Goal: Task Accomplishment & Management: Manage account settings

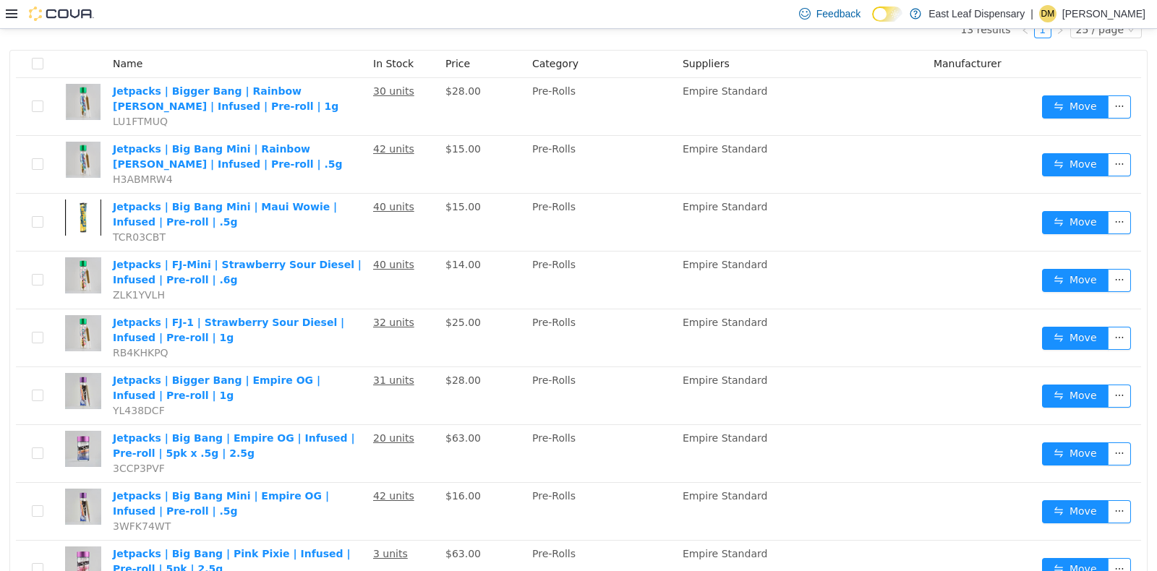
scroll to position [193, 0]
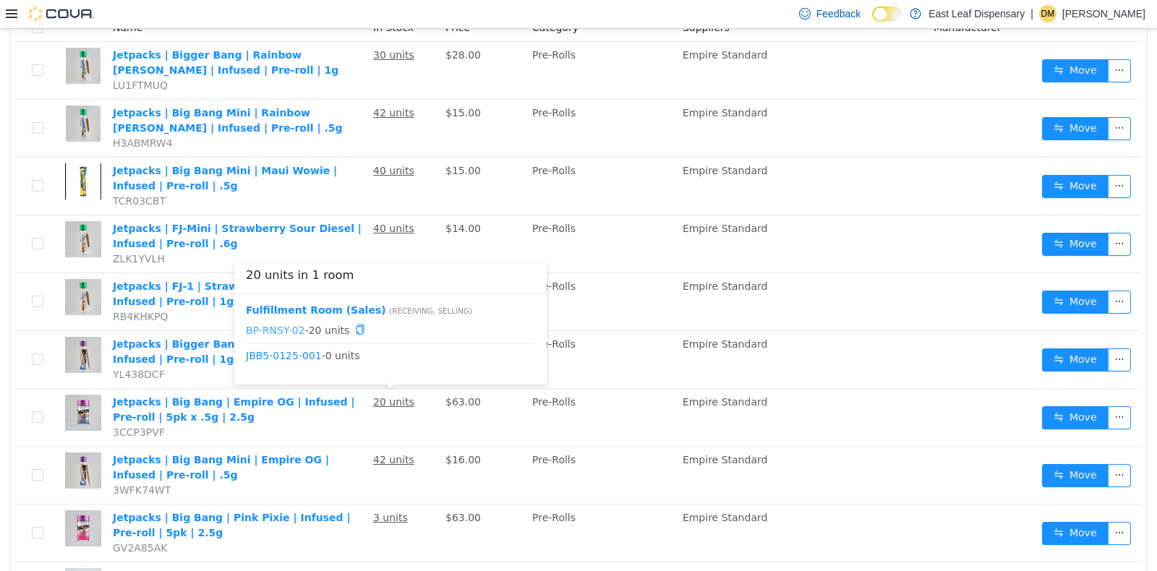
click at [265, 324] on link "BP-RNSY-02" at bounding box center [275, 329] width 59 height 12
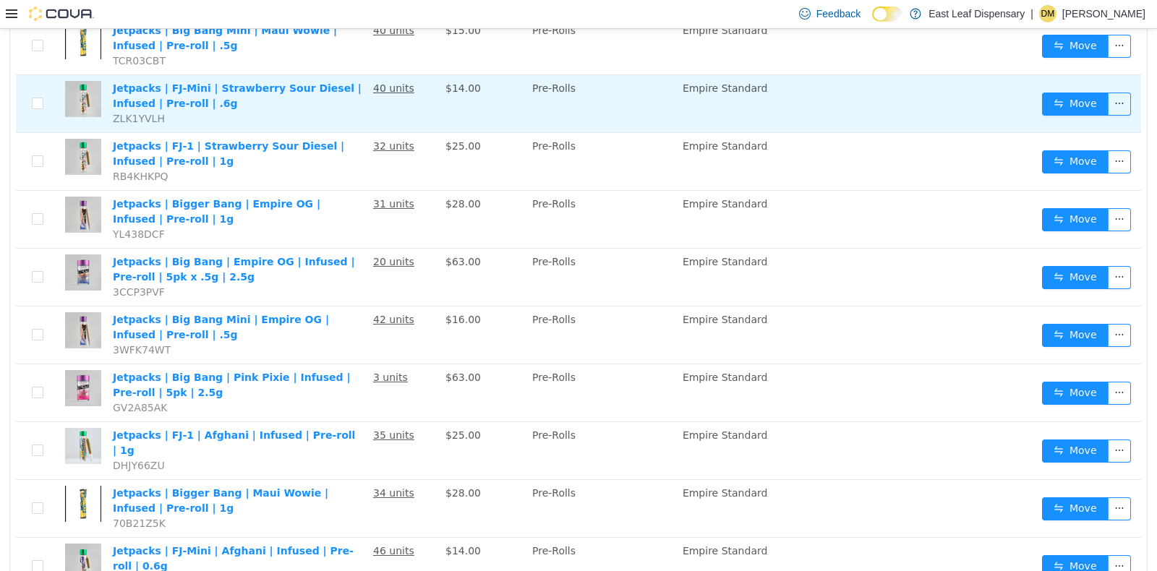
scroll to position [338, 0]
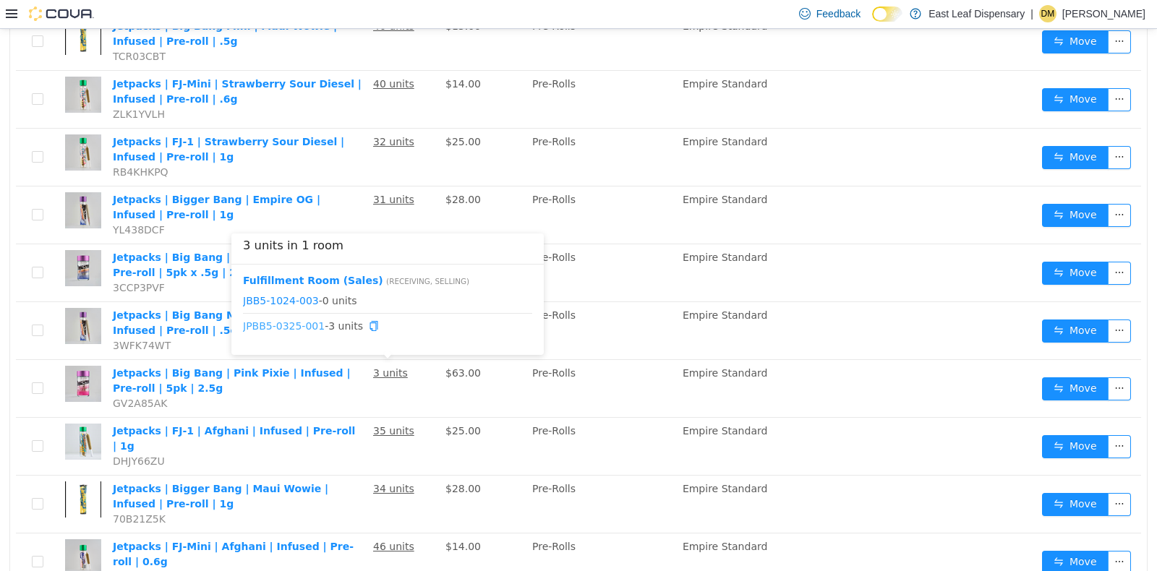
click at [287, 320] on link "JPBB5-0325-001" at bounding box center [284, 326] width 82 height 12
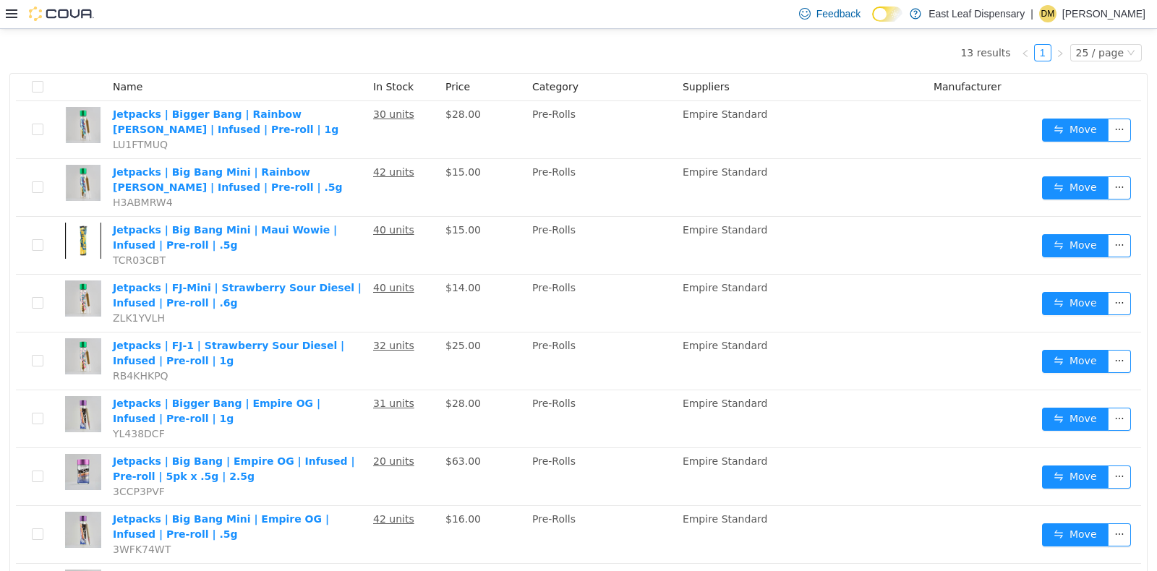
scroll to position [133, 0]
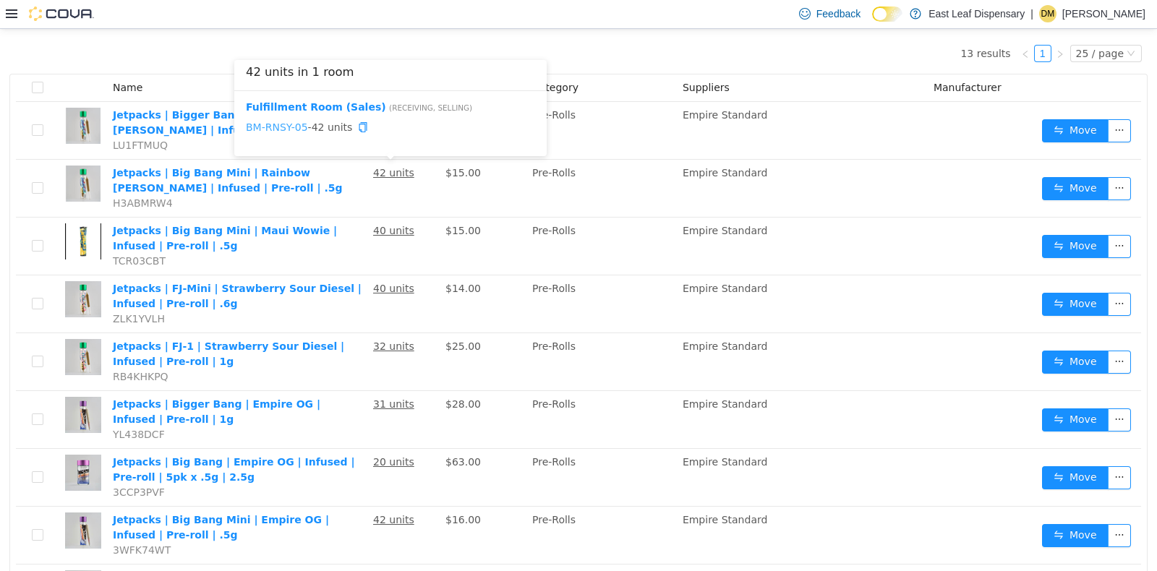
click at [273, 123] on link "BM-RNSY-05" at bounding box center [277, 127] width 62 height 12
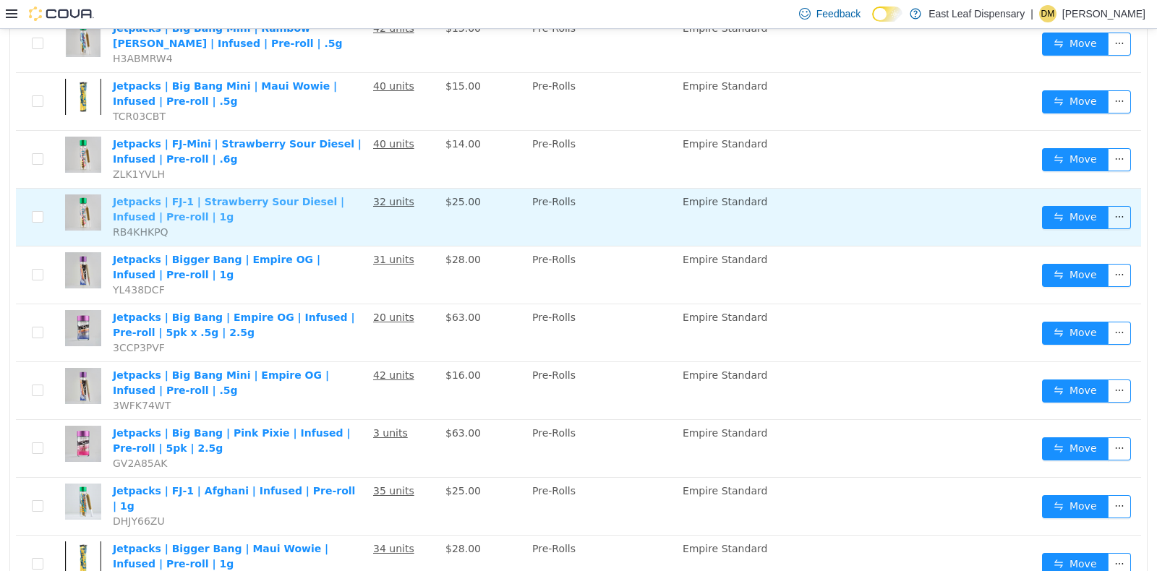
scroll to position [314, 0]
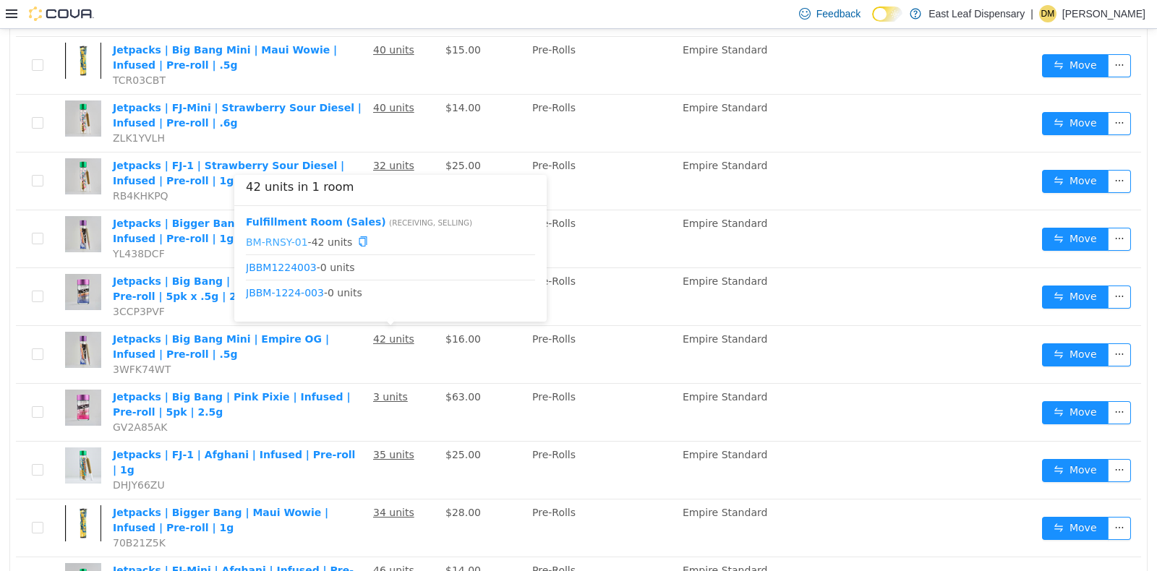
click at [277, 241] on link "BM-RNSY-01" at bounding box center [277, 241] width 62 height 12
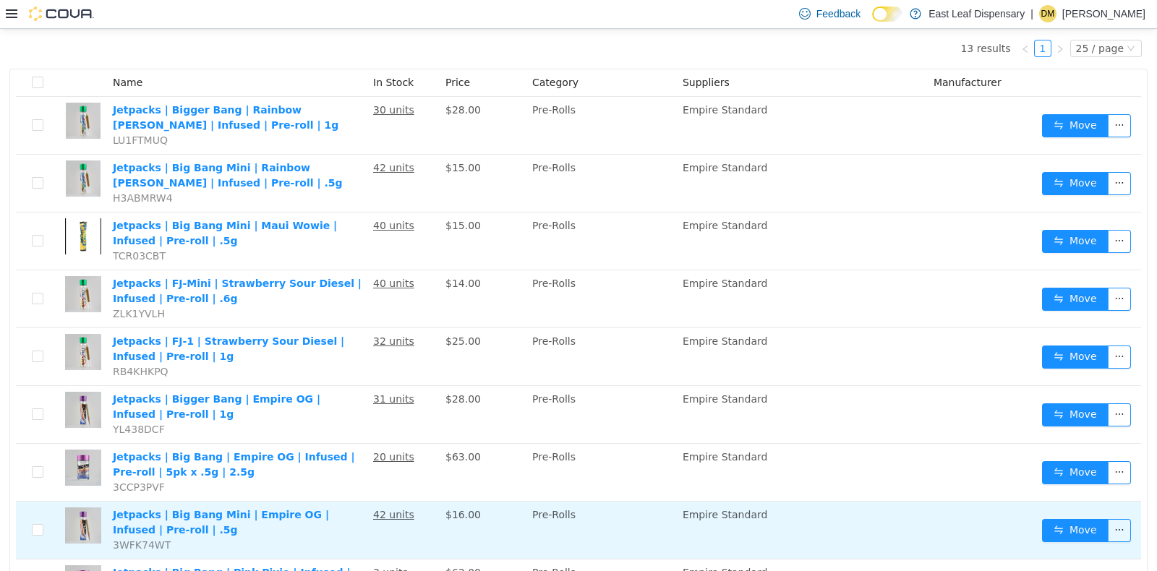
scroll to position [97, 0]
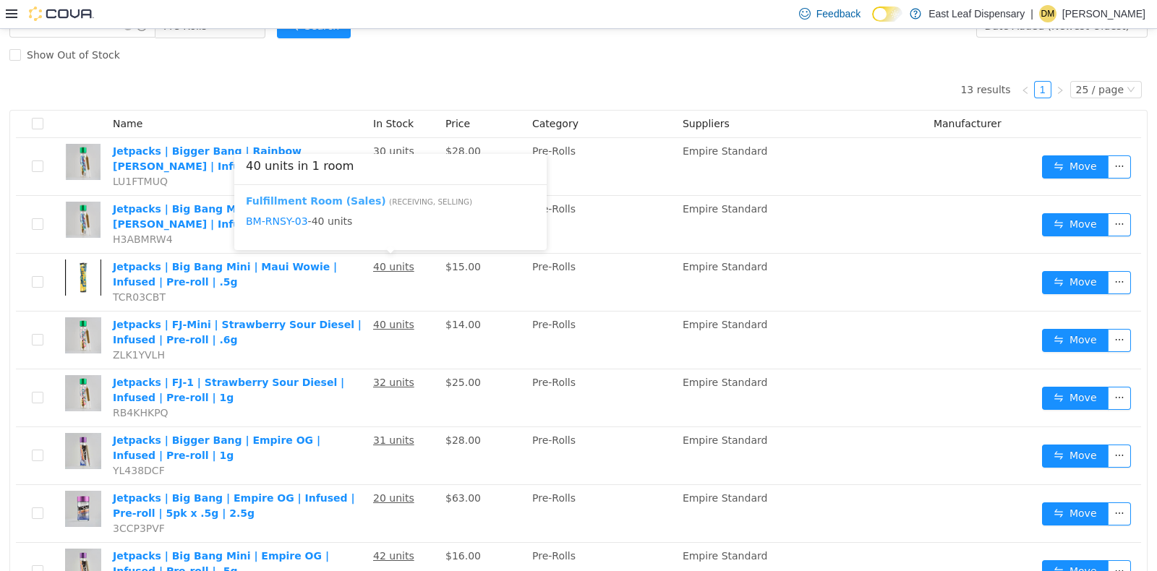
click at [311, 199] on b "Fulfillment Room (Sales)" at bounding box center [316, 201] width 140 height 12
click at [268, 225] on link "BM-RNSY-03" at bounding box center [277, 224] width 62 height 12
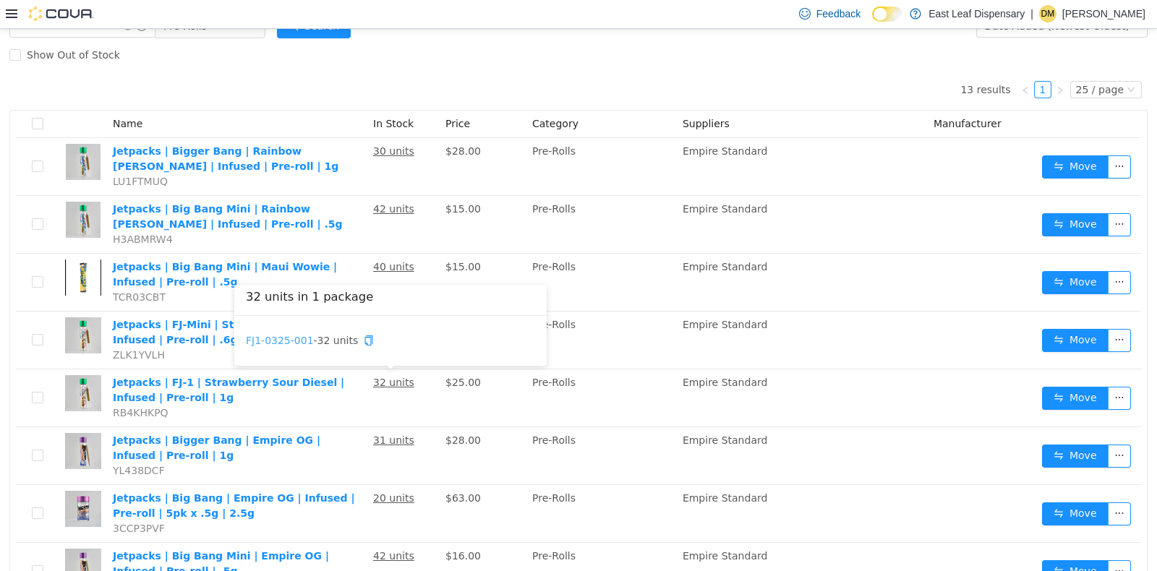
click at [286, 344] on link "FJ1-0325-001" at bounding box center [280, 340] width 68 height 12
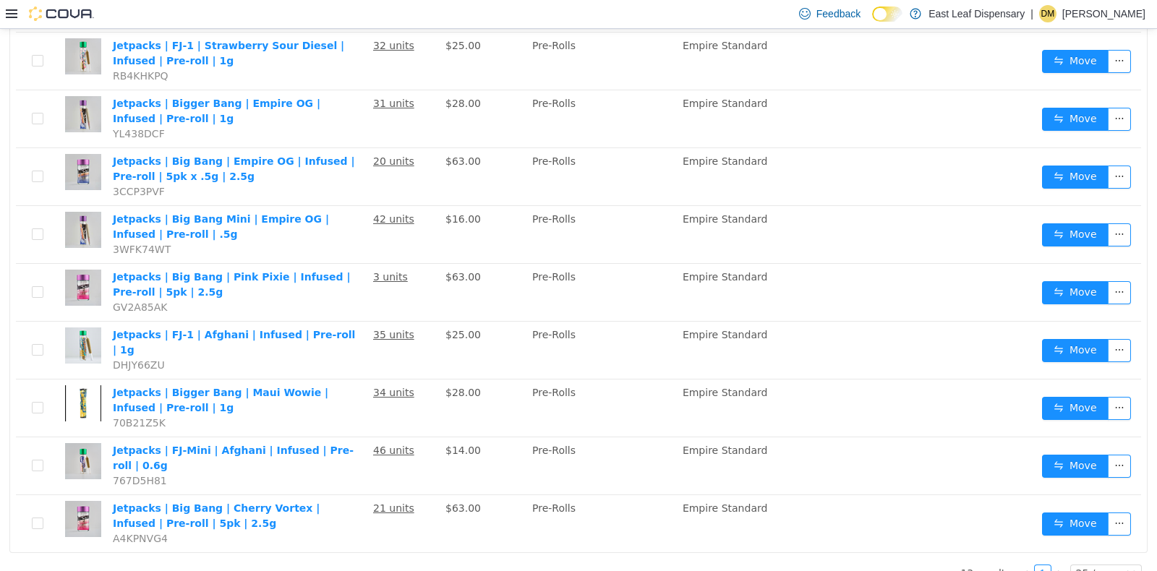
scroll to position [435, 0]
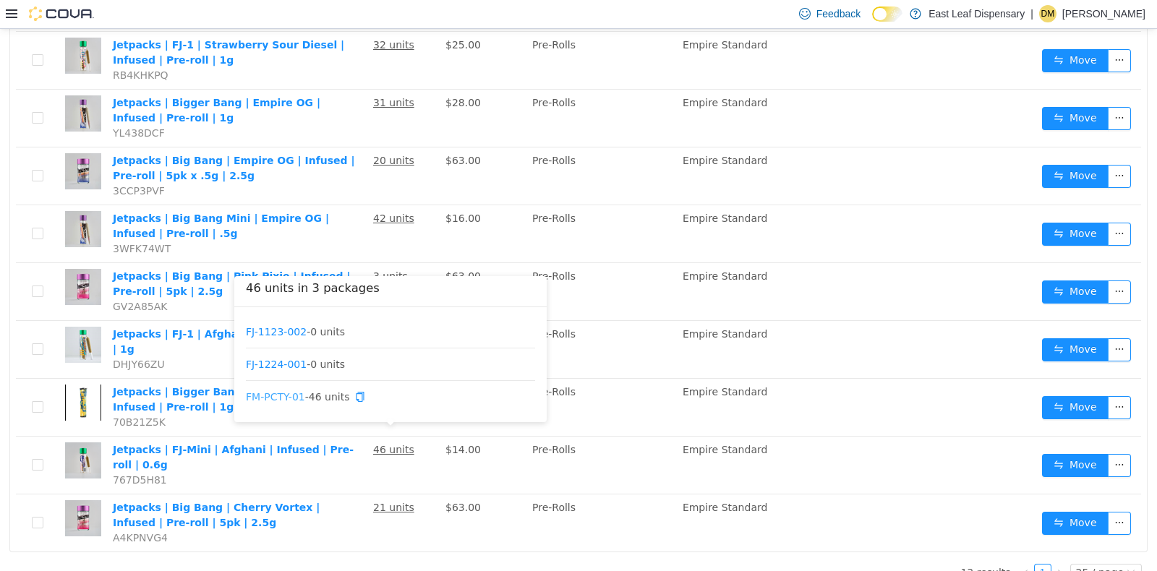
click at [284, 397] on link "FM-PCTY-01" at bounding box center [275, 397] width 59 height 12
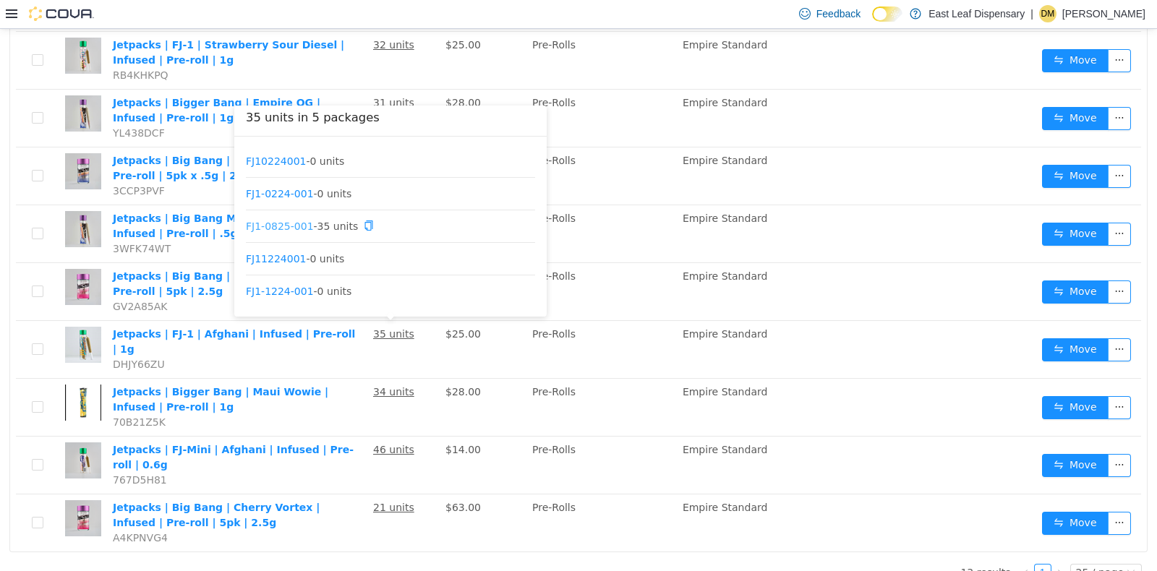
click at [286, 223] on link "FJ1-0825-001" at bounding box center [280, 225] width 68 height 12
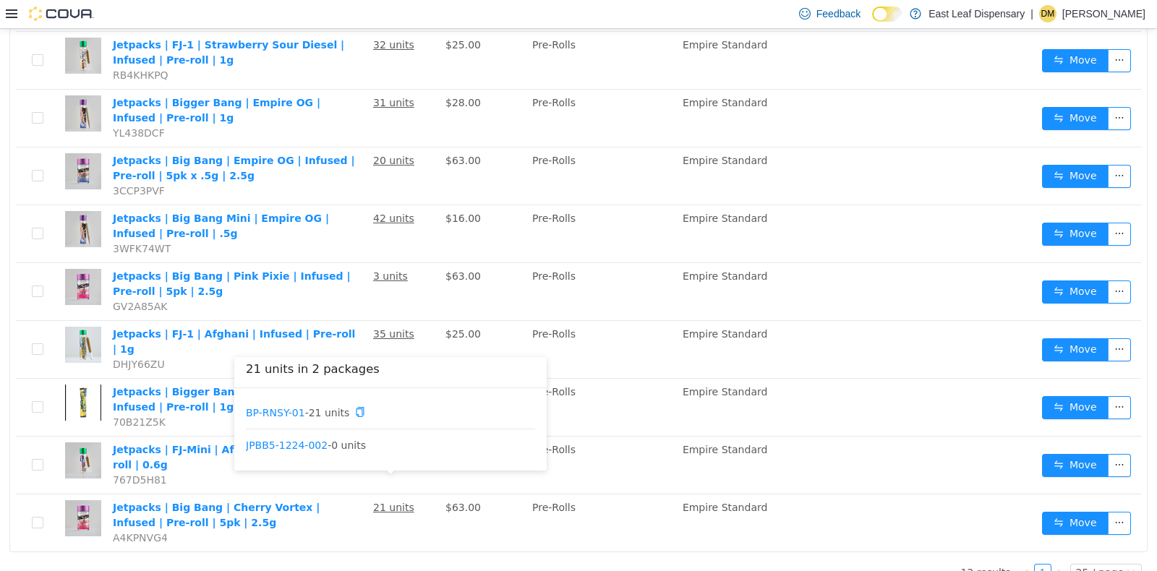
click at [270, 404] on span "BP-RNSY-01 - 21 units" at bounding box center [305, 411] width 119 height 15
click at [271, 401] on li "BP-RNSY-01 - 21 units" at bounding box center [390, 412] width 289 height 33
click at [275, 408] on link "BP-RNSY-01" at bounding box center [275, 412] width 59 height 12
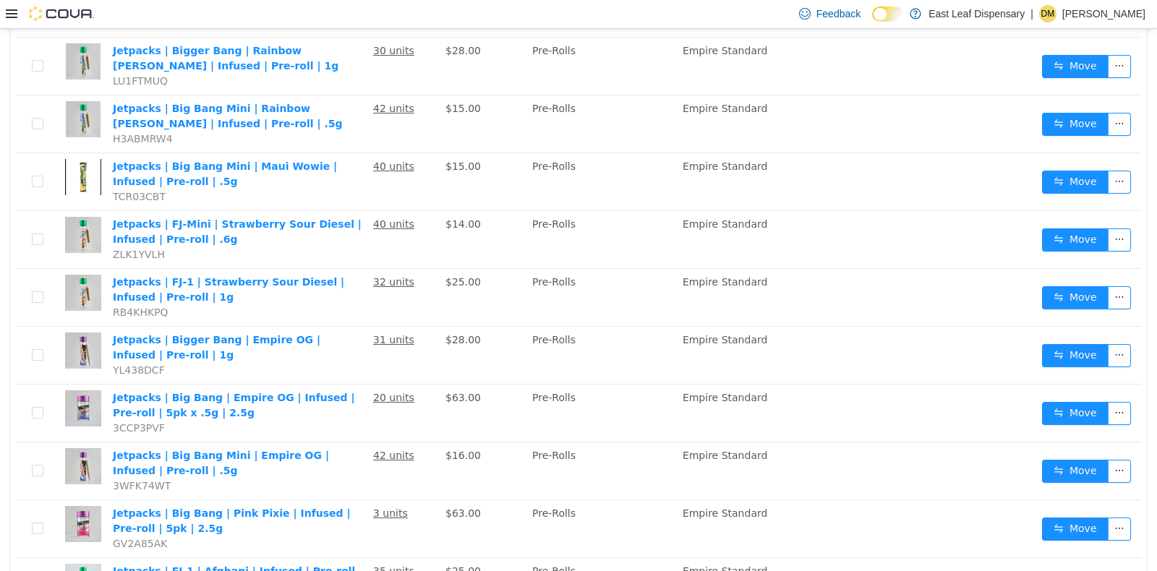
scroll to position [0, 0]
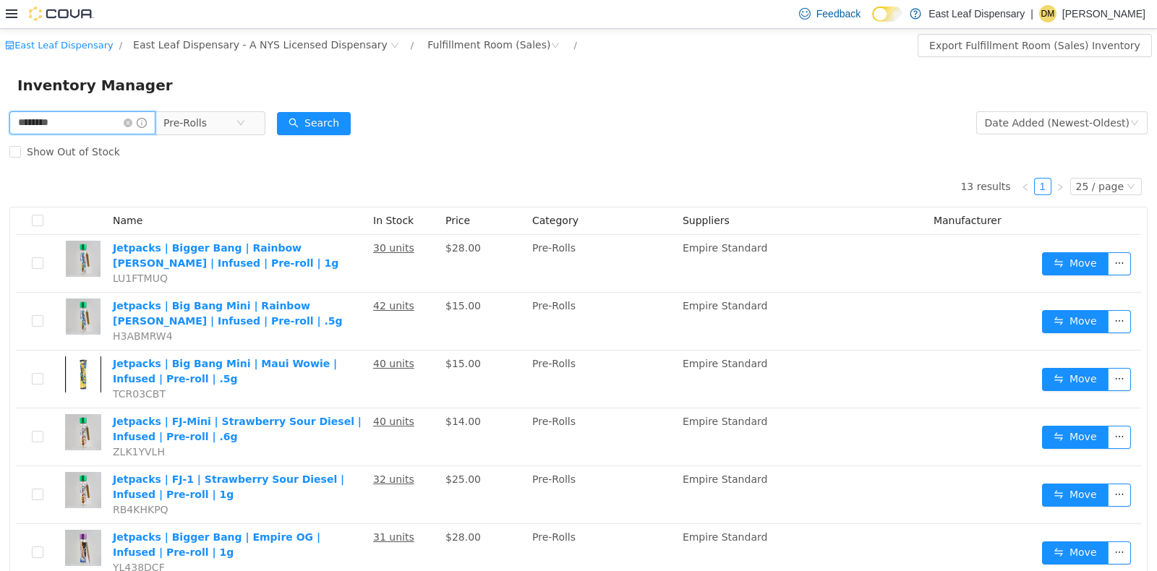
click at [77, 125] on input "********" at bounding box center [82, 122] width 146 height 23
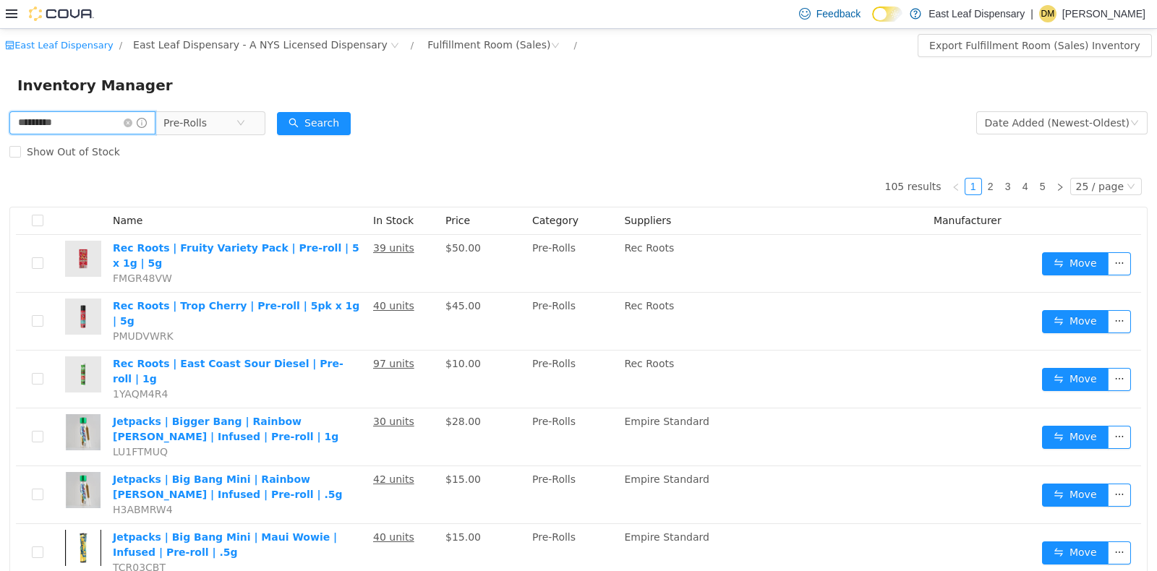
type input "*********"
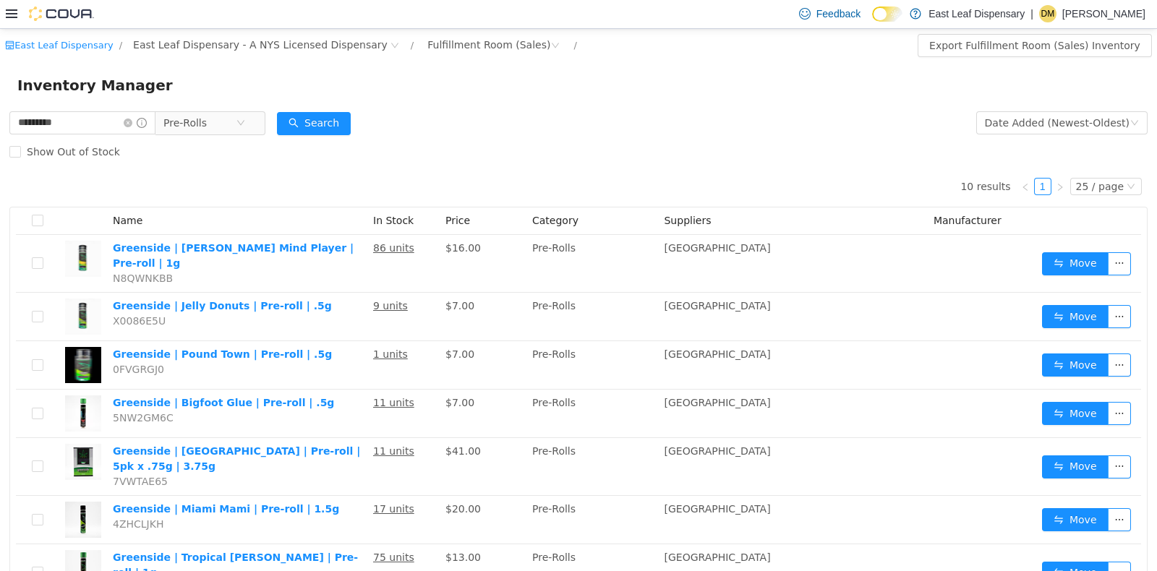
click at [210, 181] on div "10 results 1 25 / page Name In Stock Price Category Suppliers Manufacturer Gree…" at bounding box center [578, 456] width 1138 height 581
click at [302, 203] on link "2025-pr-rcmf-001" at bounding box center [290, 206] width 88 height 12
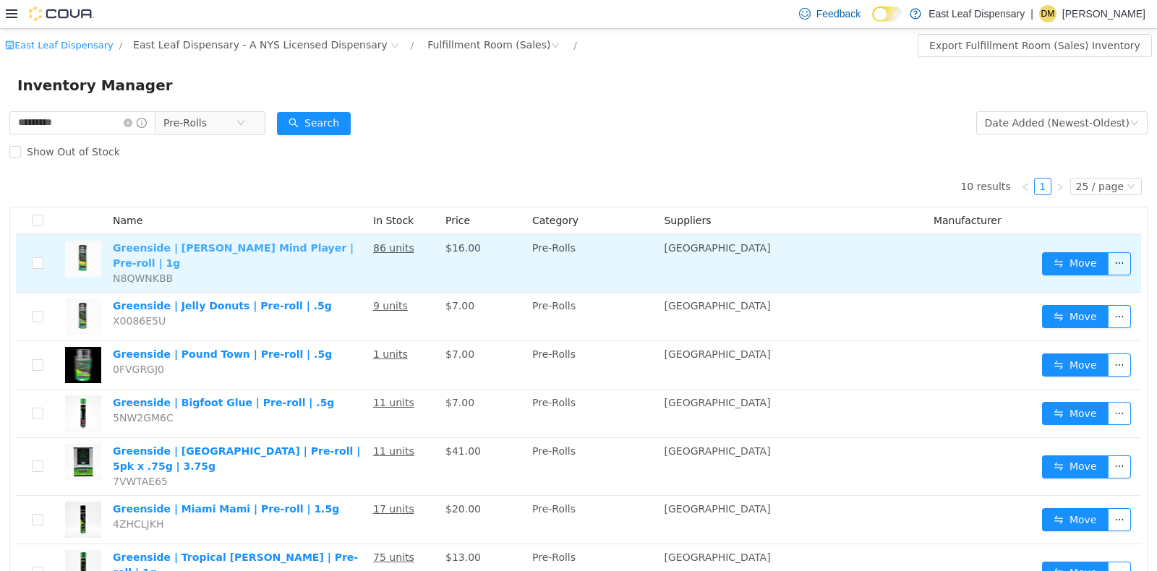
click at [230, 247] on link "Greenside | Rozay Cake Mind Player | Pre-roll | 1g" at bounding box center [233, 255] width 241 height 27
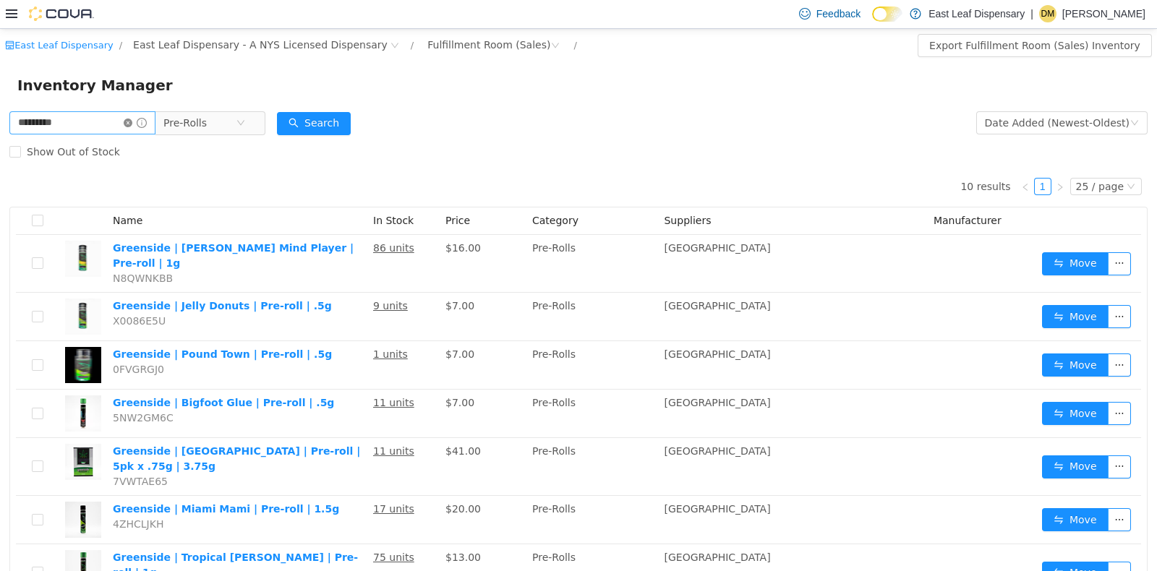
click at [132, 123] on icon "icon: close-circle" at bounding box center [128, 122] width 9 height 9
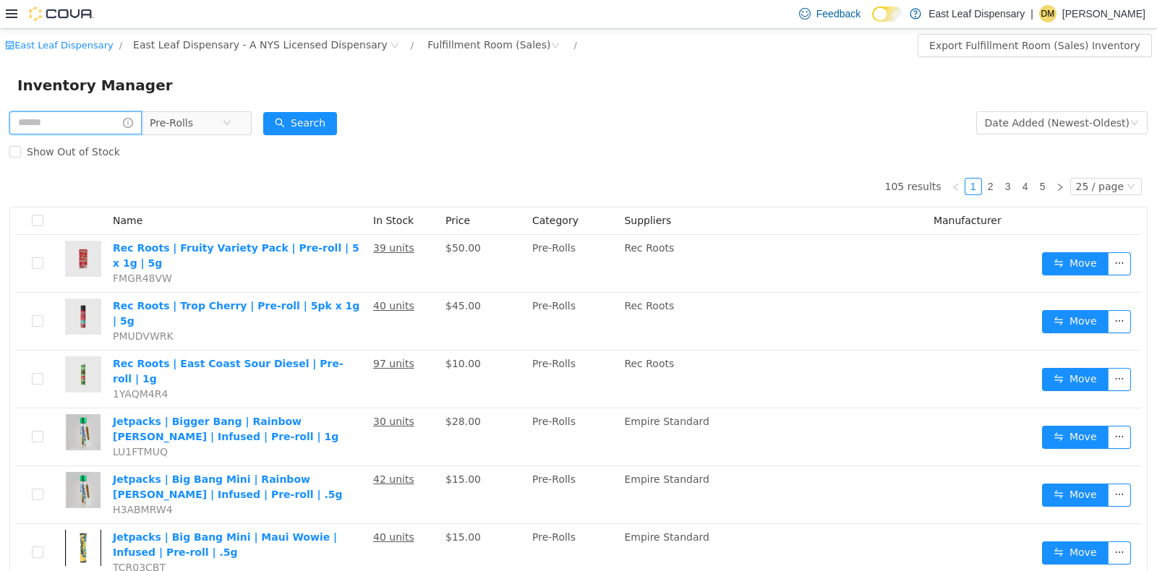
click at [112, 122] on input "text" at bounding box center [75, 122] width 132 height 23
type input "*********"
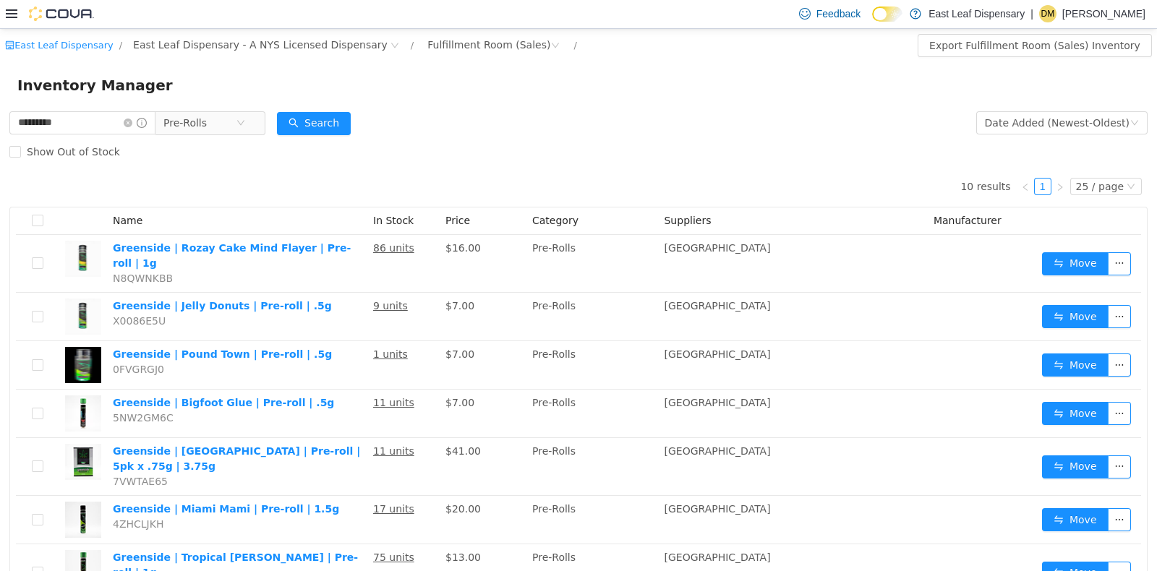
click at [216, 189] on div "10 results 1 25 / page Name In Stock Price Category Suppliers Manufacturer Gree…" at bounding box center [578, 456] width 1138 height 581
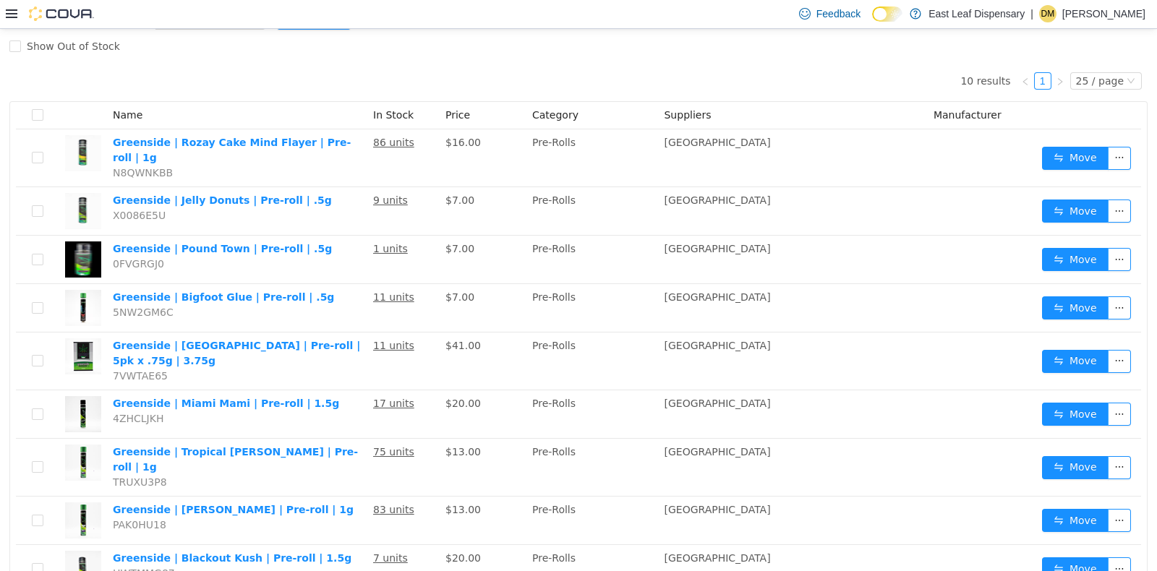
scroll to position [108, 0]
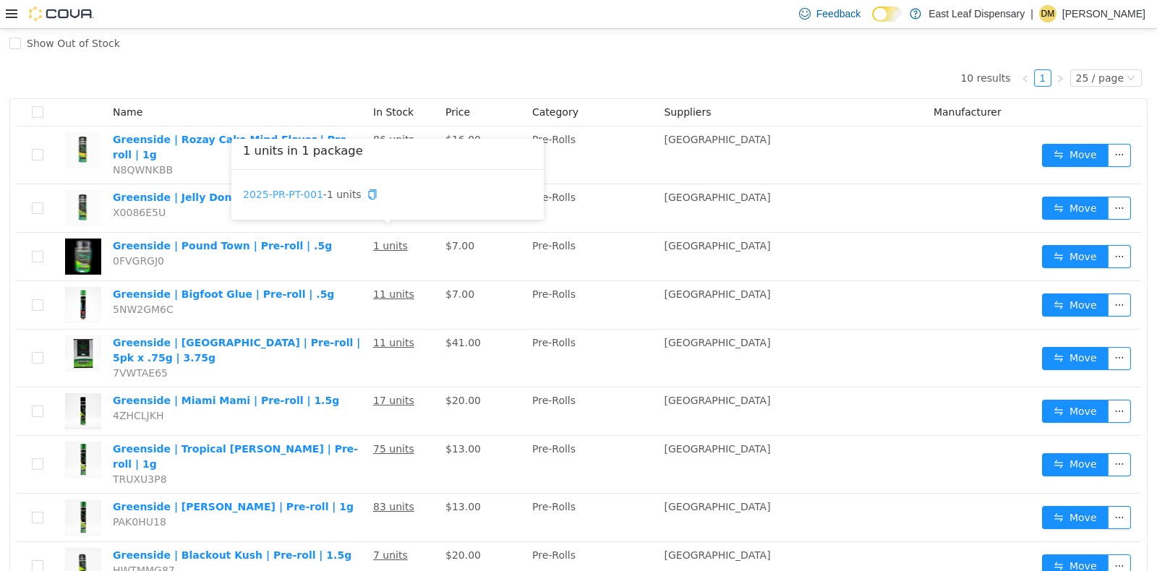
click at [296, 190] on link "2025-PR-PT-001" at bounding box center [283, 194] width 80 height 12
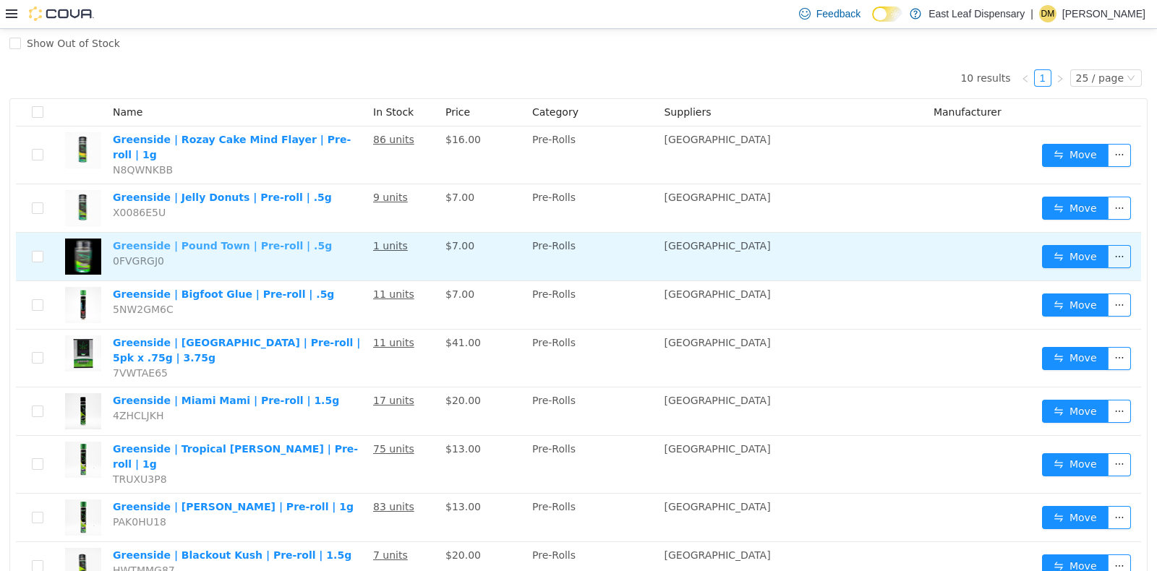
click at [231, 239] on link "Greenside | Pound Town | Pre-roll | .5g" at bounding box center [222, 245] width 219 height 12
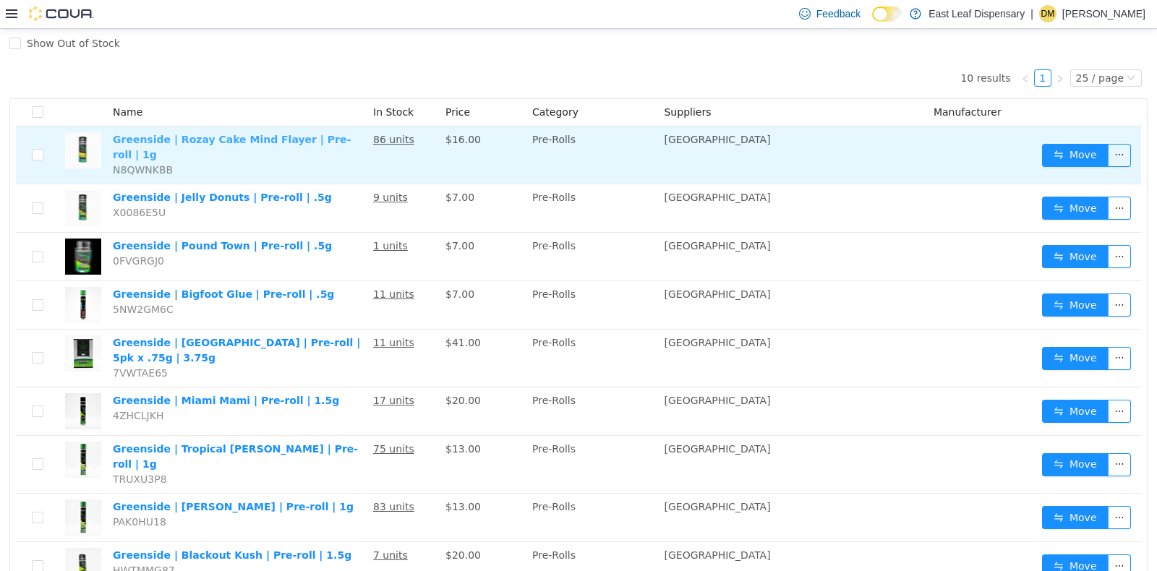
click at [299, 144] on link "Greenside | Rozay Cake Mind Flayer | Pre-roll | 1g" at bounding box center [232, 146] width 238 height 27
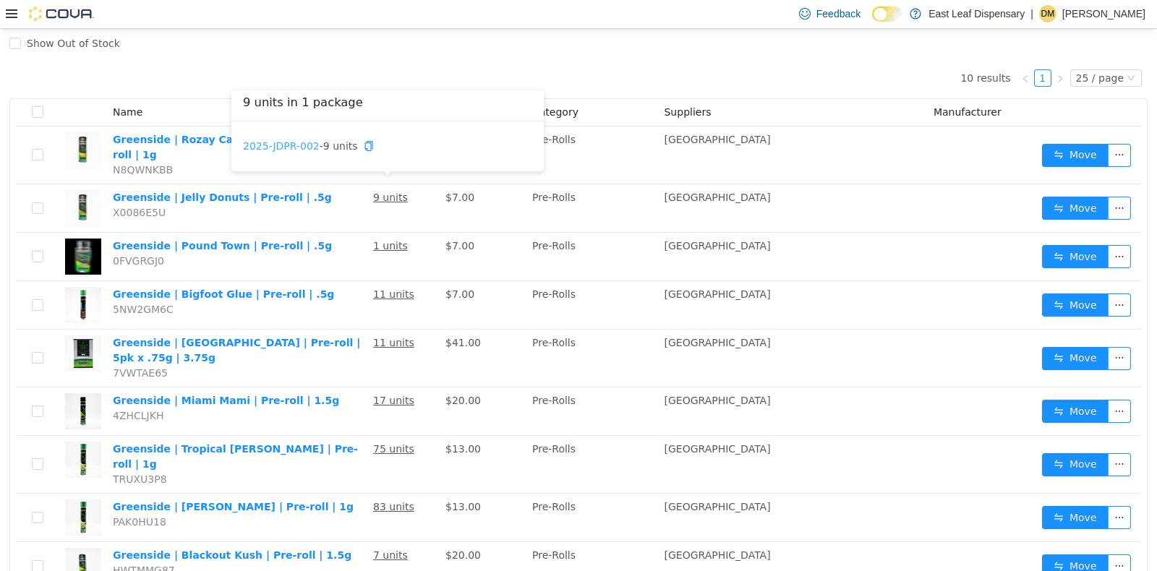
click at [290, 140] on link "2025-JDPR-002" at bounding box center [281, 146] width 77 height 12
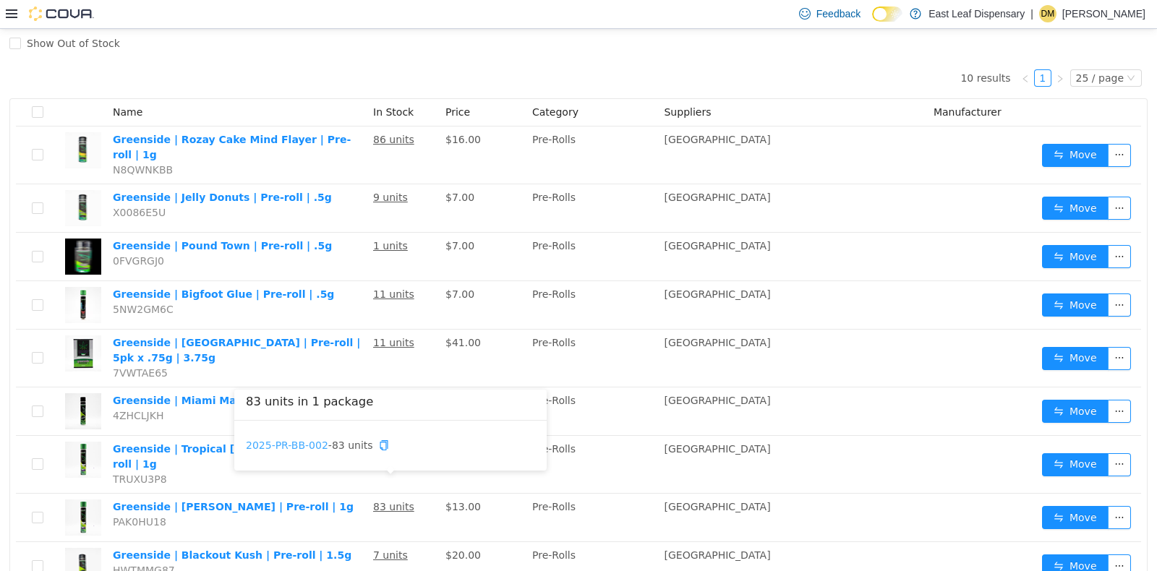
click at [293, 440] on link "2025-PR-BB-002" at bounding box center [287, 445] width 82 height 12
click at [314, 440] on link "2025-PR-BB-002" at bounding box center [287, 445] width 82 height 12
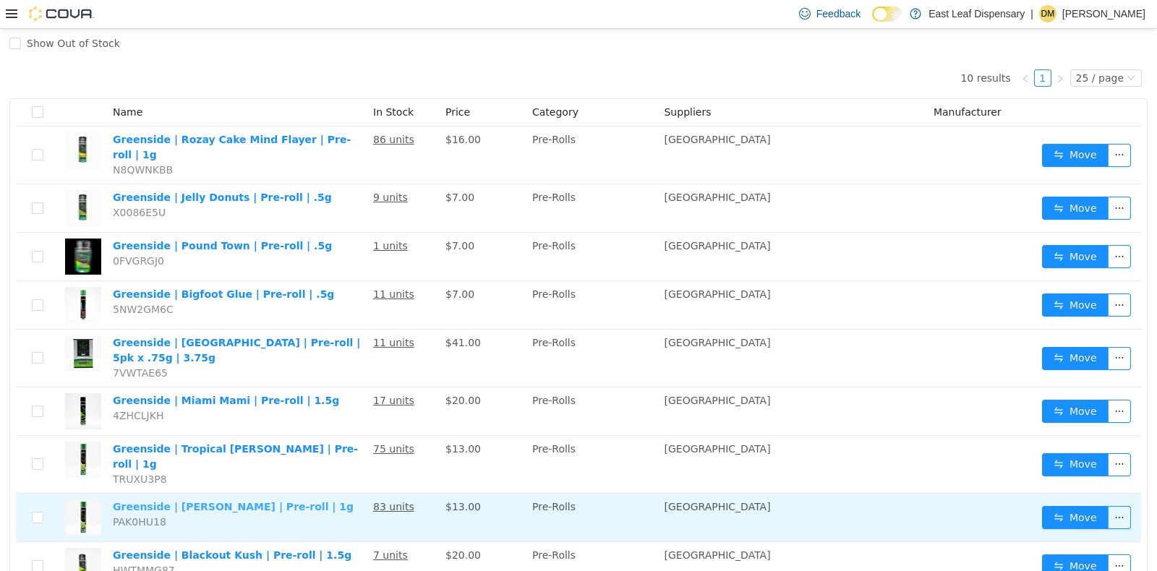
click at [225, 500] on link "Greenside | Bruce Banner | Pre-roll | 1g" at bounding box center [233, 506] width 241 height 12
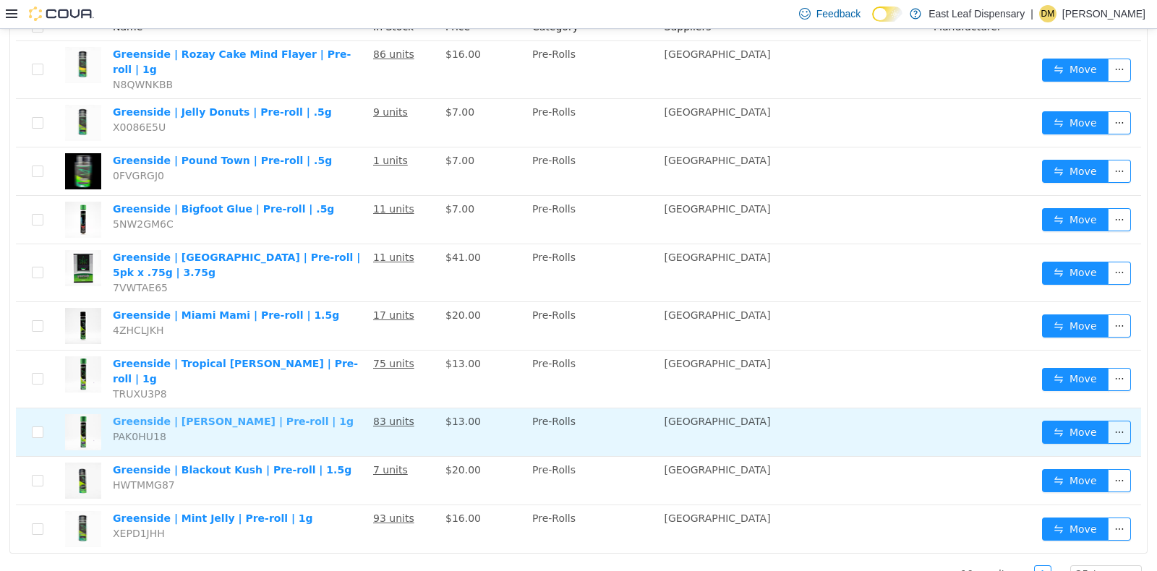
scroll to position [196, 0]
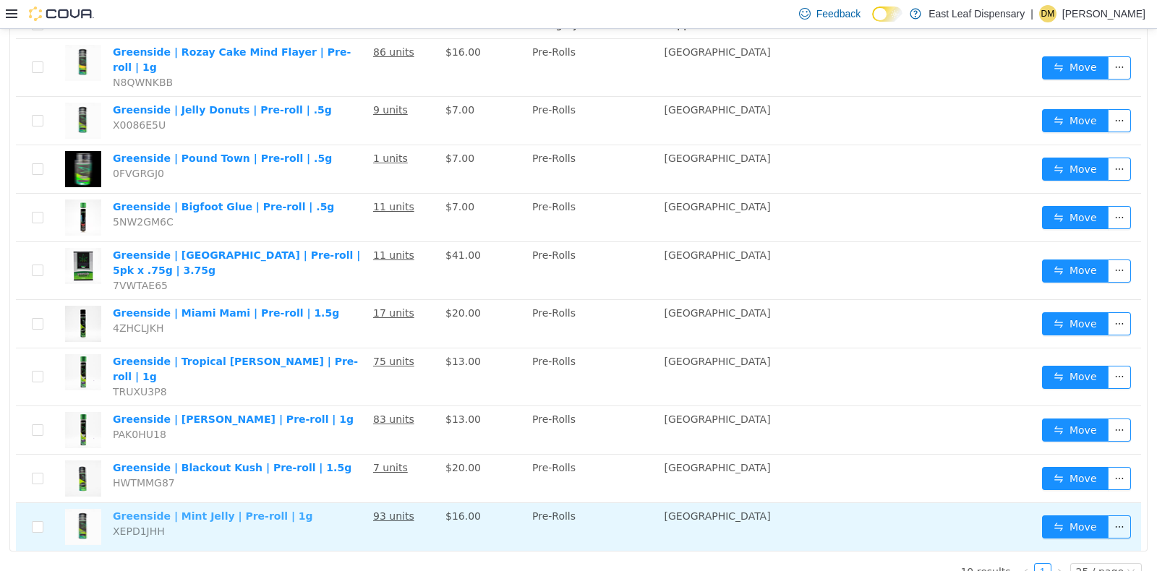
click at [229, 510] on link "Greenside | Mint Jelly | Pre-roll | 1g" at bounding box center [213, 516] width 200 height 12
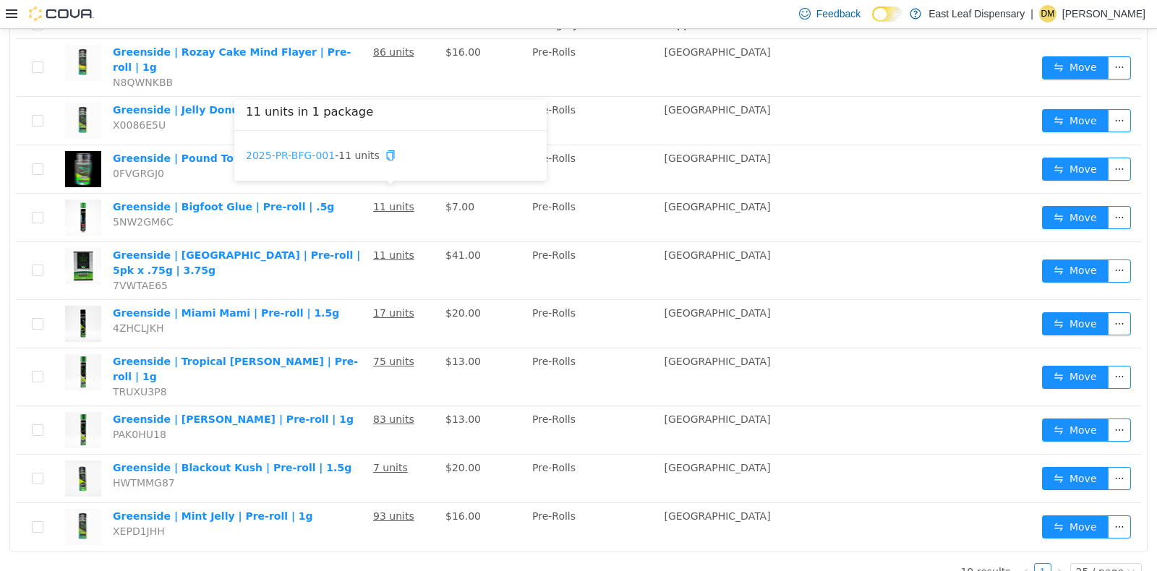
click at [303, 156] on link "2025-PR-BFG-001" at bounding box center [290, 155] width 89 height 12
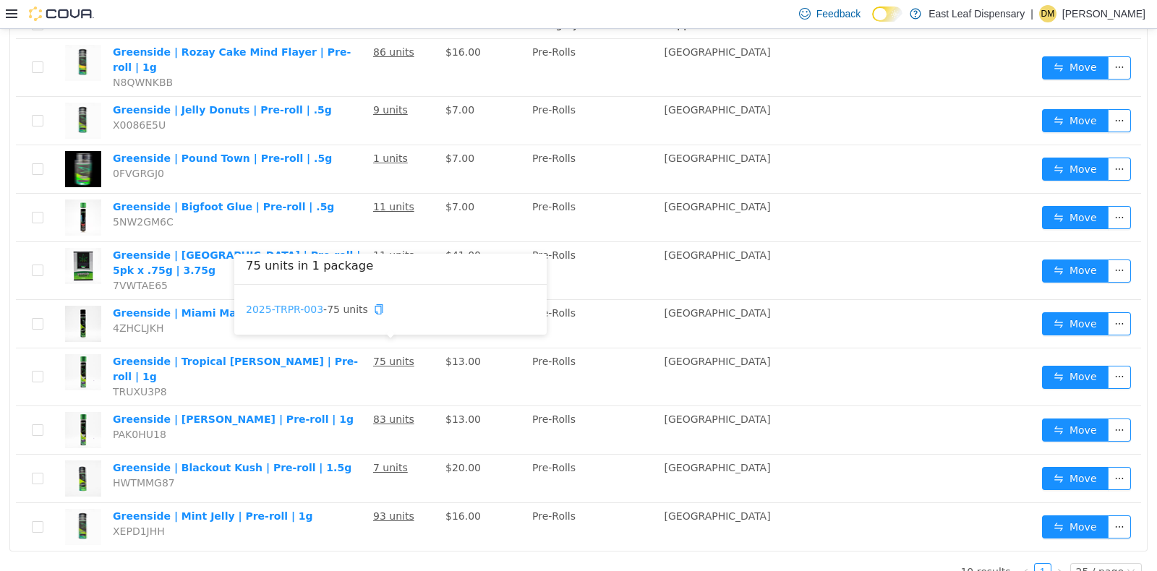
click at [300, 305] on link "2025-TRPR-003" at bounding box center [284, 309] width 77 height 12
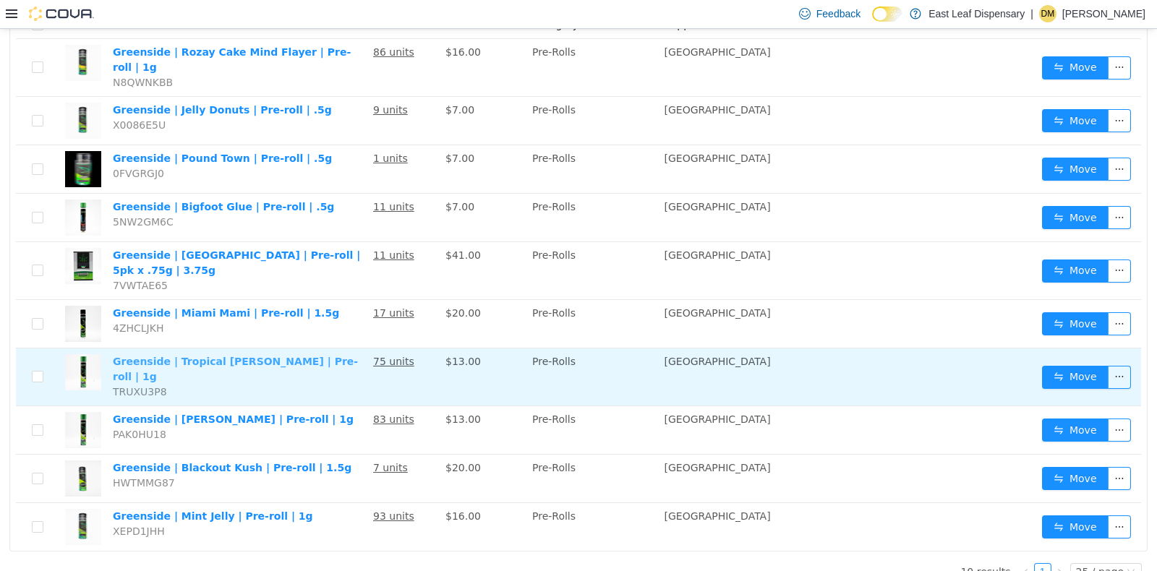
click at [215, 355] on link "Greenside | Tropical Runtz | Pre-roll | 1g" at bounding box center [235, 368] width 245 height 27
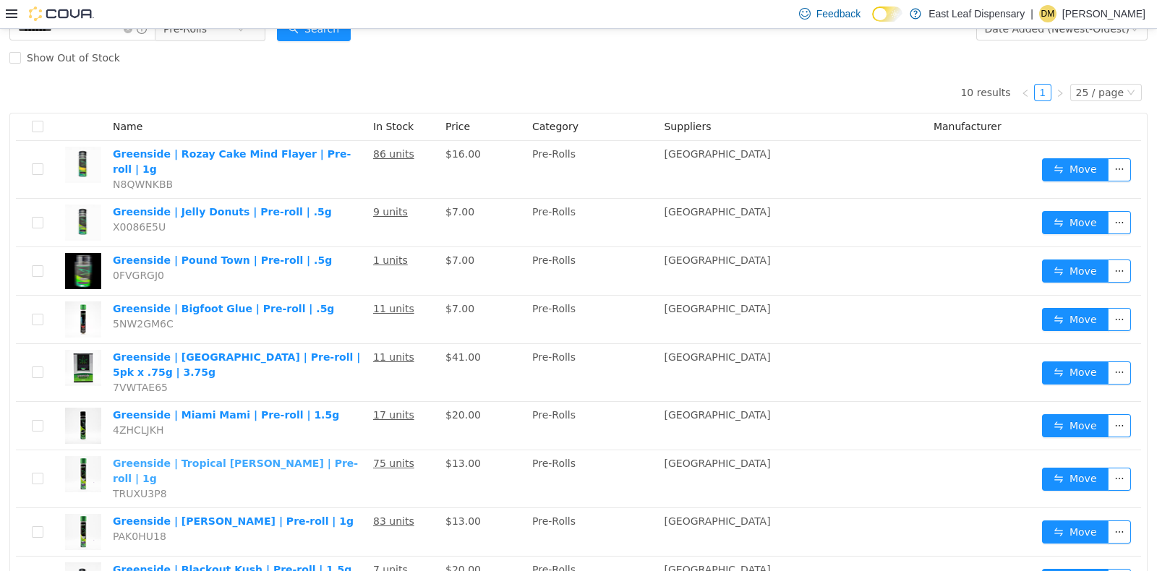
scroll to position [80, 0]
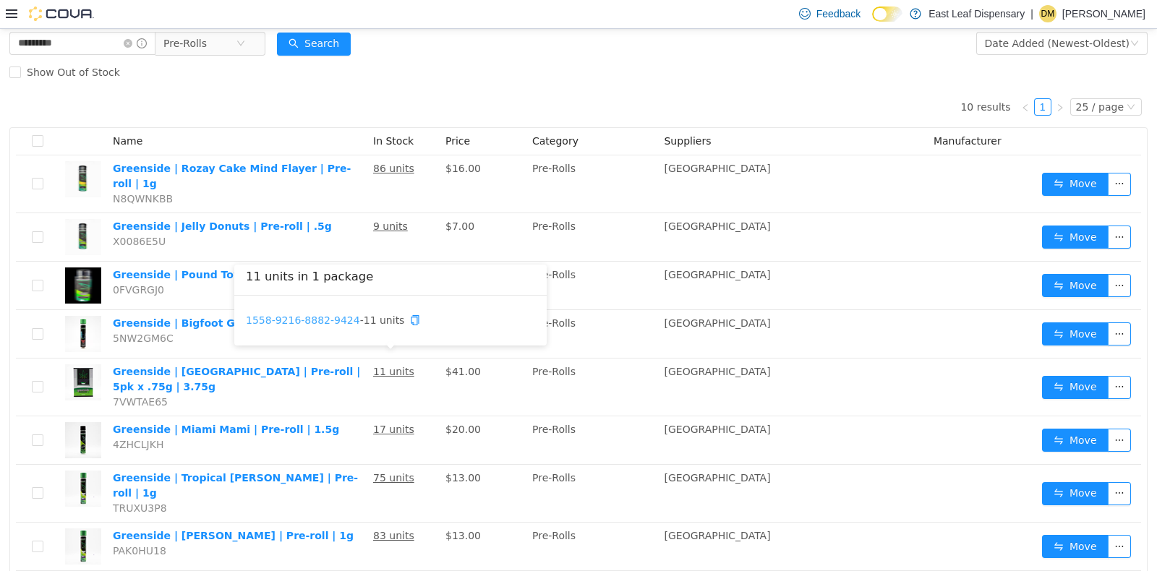
click at [333, 315] on link "1558-9216-8882-9424" at bounding box center [303, 320] width 114 height 12
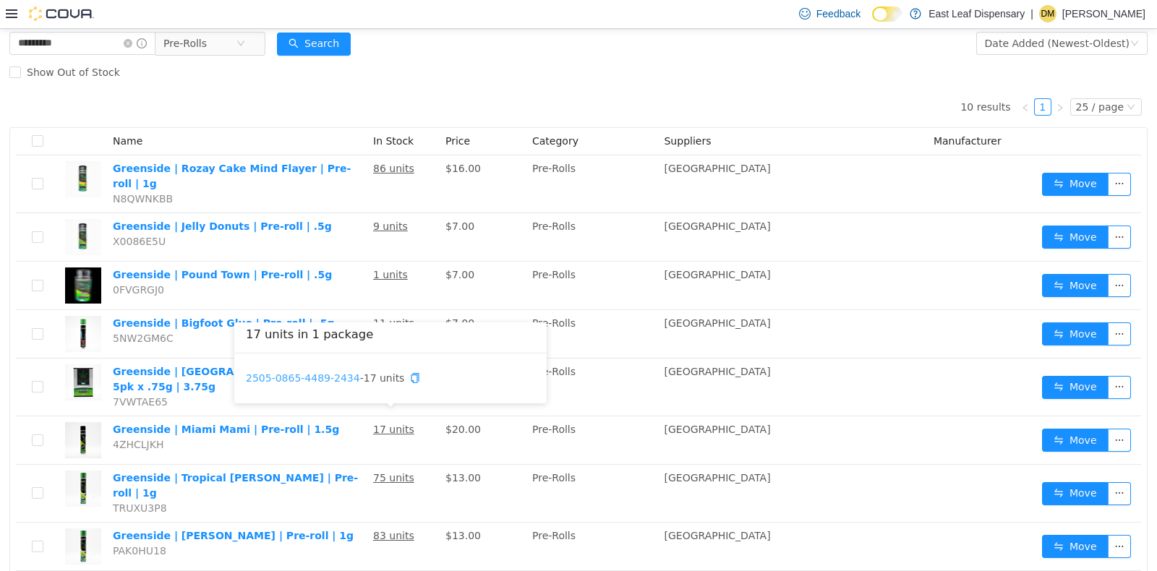
click at [329, 379] on link "2505-0865-4489-2434" at bounding box center [303, 378] width 114 height 12
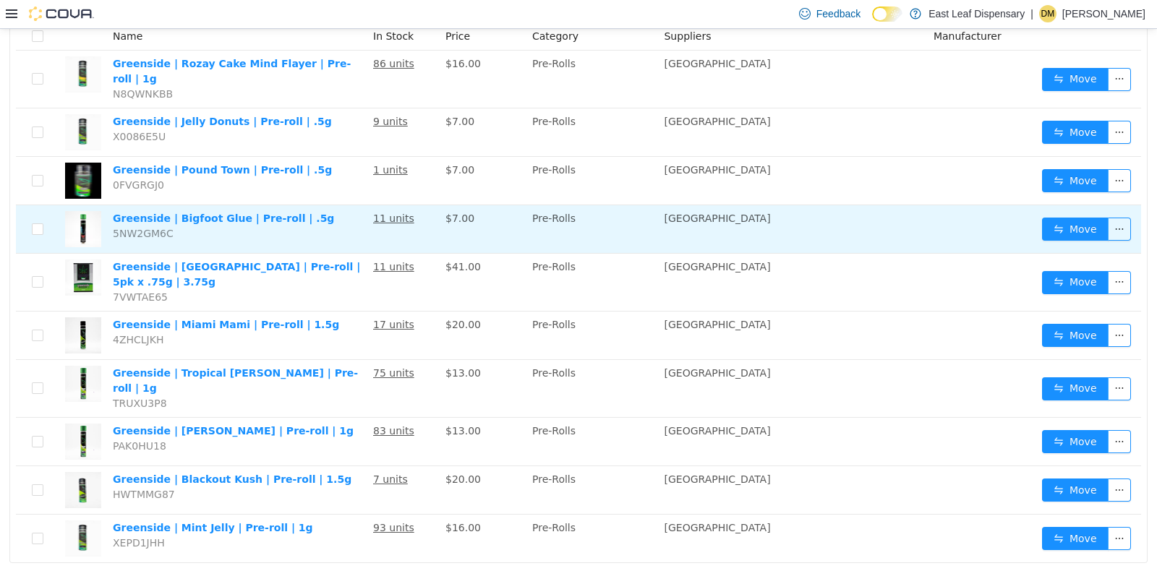
scroll to position [188, 0]
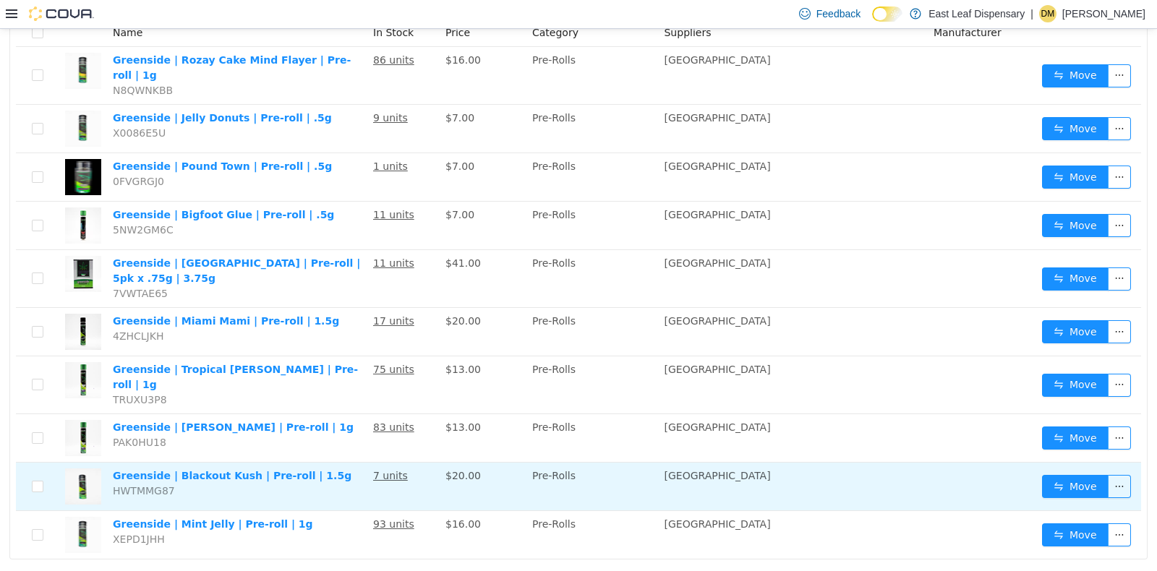
click at [393, 469] on u "7 units" at bounding box center [390, 475] width 35 height 12
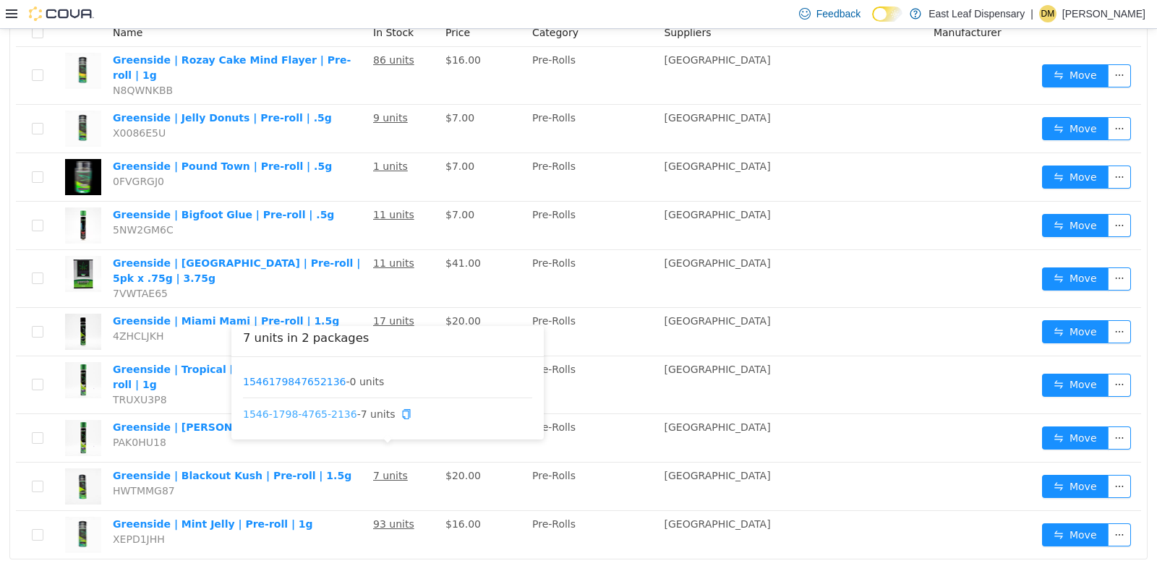
click at [324, 408] on link "1546-1798-4765-2136" at bounding box center [300, 414] width 114 height 12
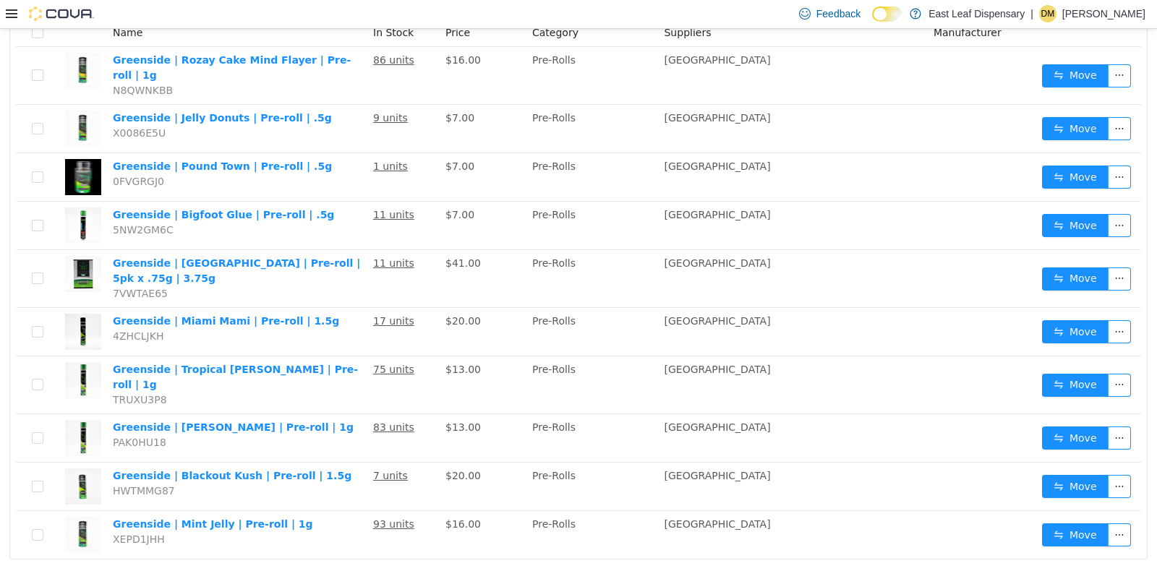
scroll to position [0, 0]
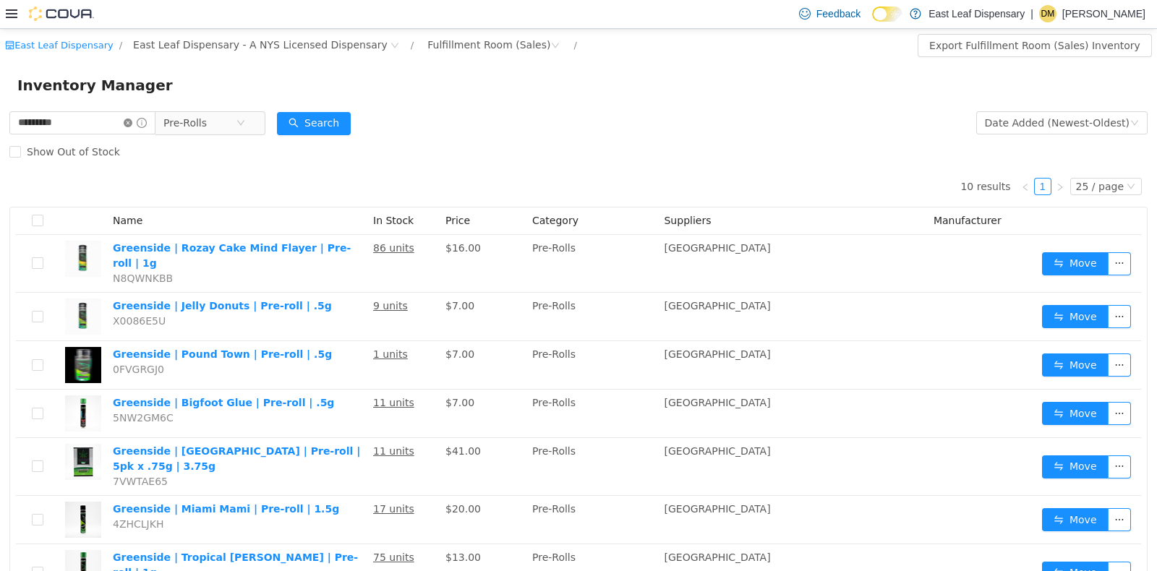
click at [132, 124] on icon "icon: close-circle" at bounding box center [128, 122] width 9 height 9
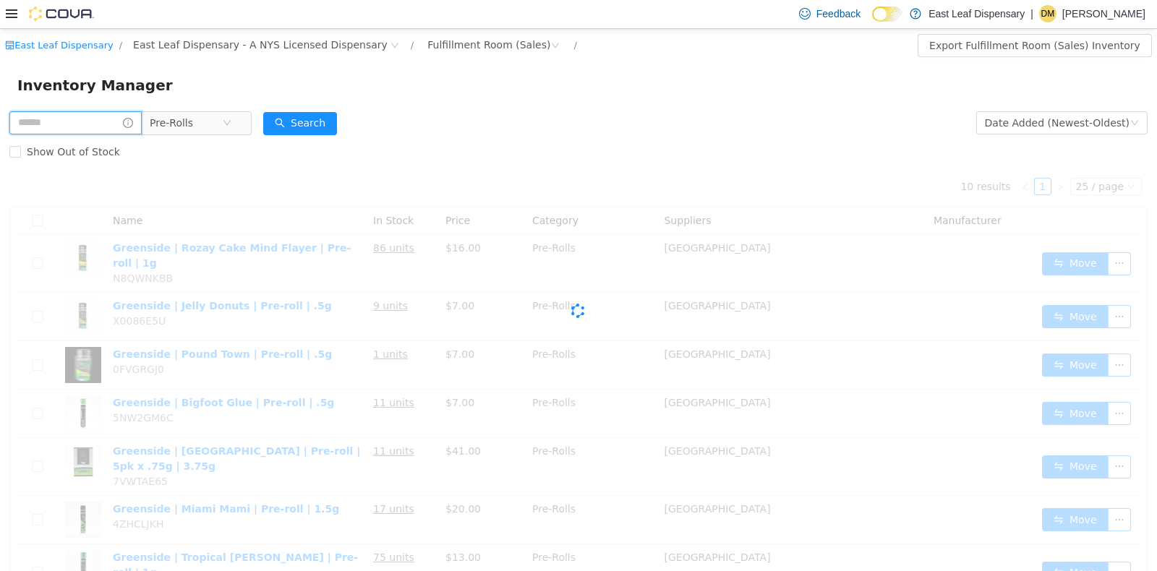
click at [103, 124] on input "text" at bounding box center [75, 122] width 132 height 23
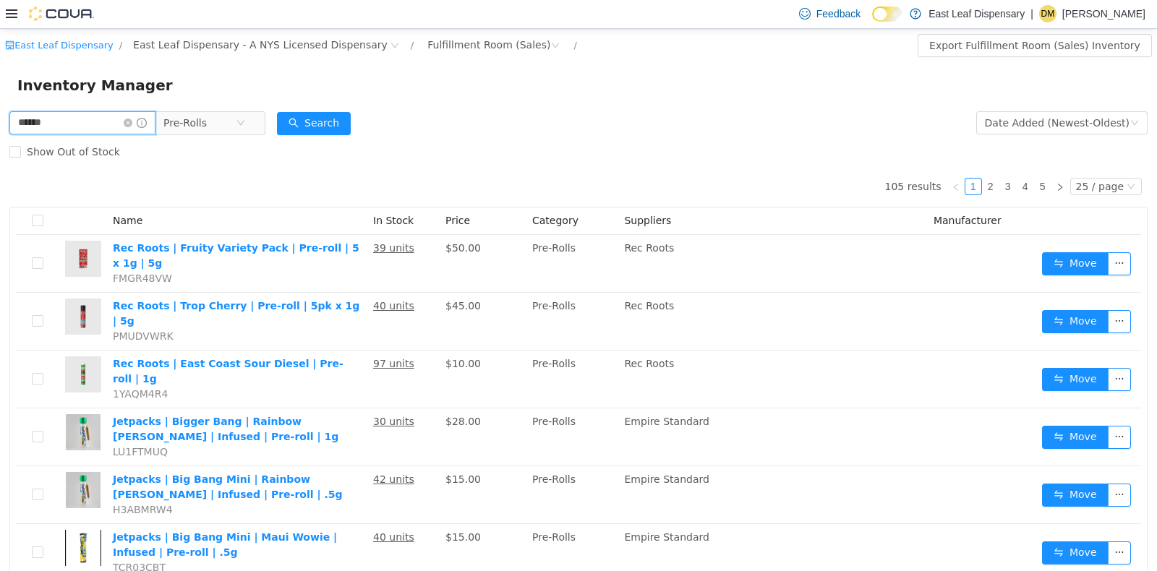
type input "******"
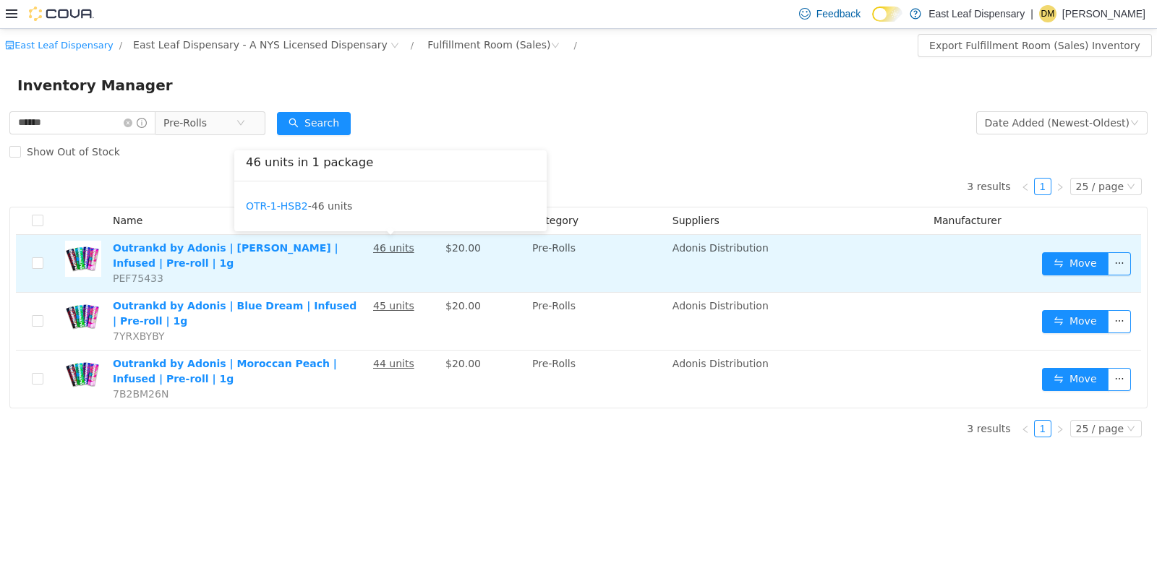
click at [394, 250] on u "46 units" at bounding box center [393, 248] width 41 height 12
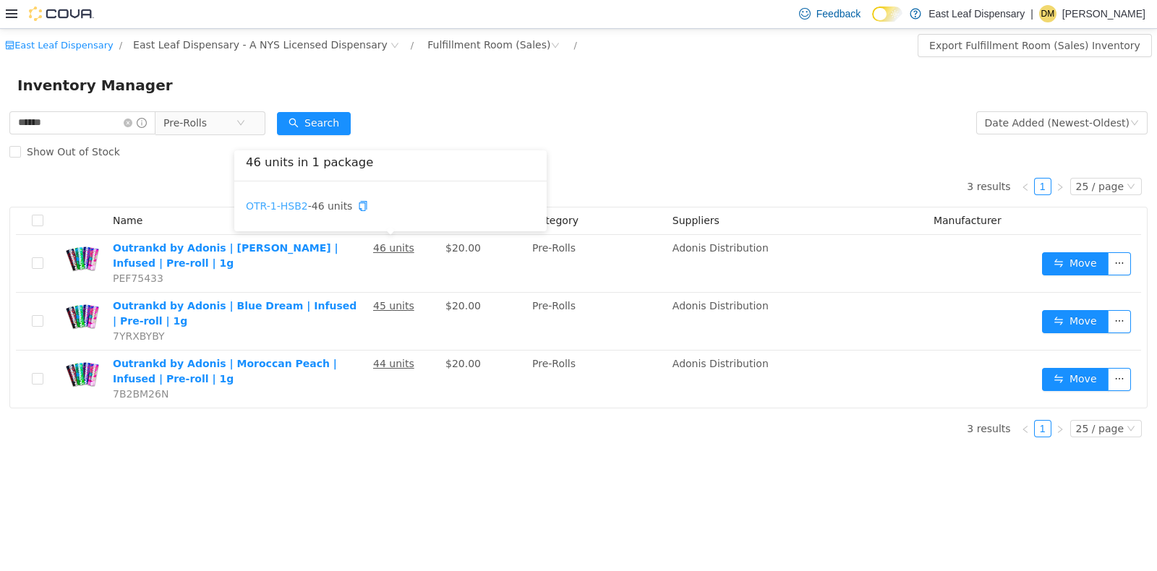
click at [284, 210] on link "OTR-1-HSB2" at bounding box center [277, 206] width 62 height 12
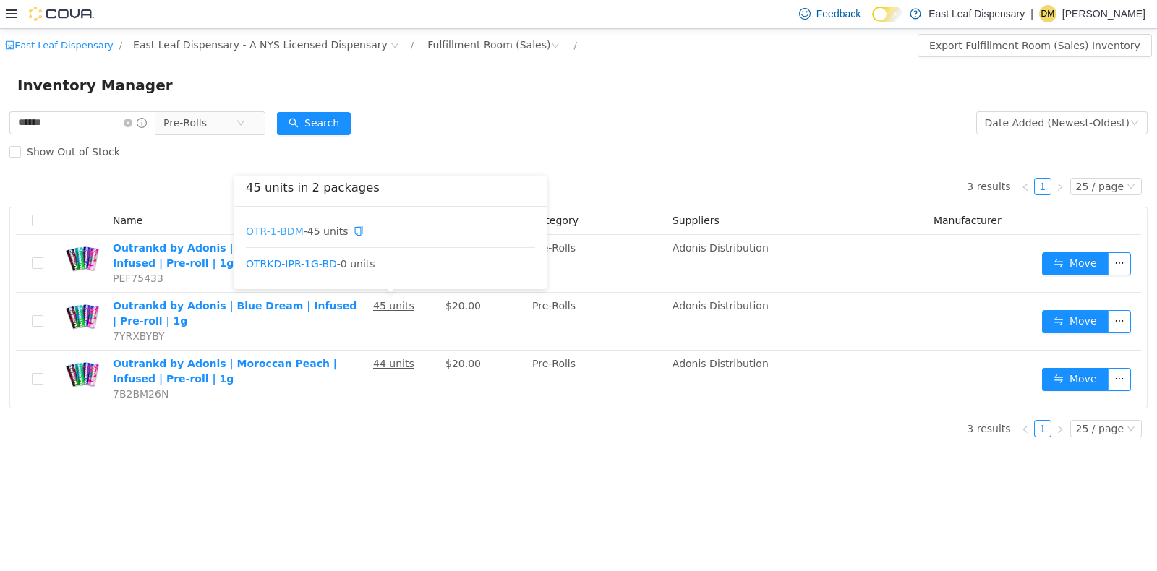
click at [282, 226] on link "OTR-1-BDM" at bounding box center [275, 230] width 58 height 12
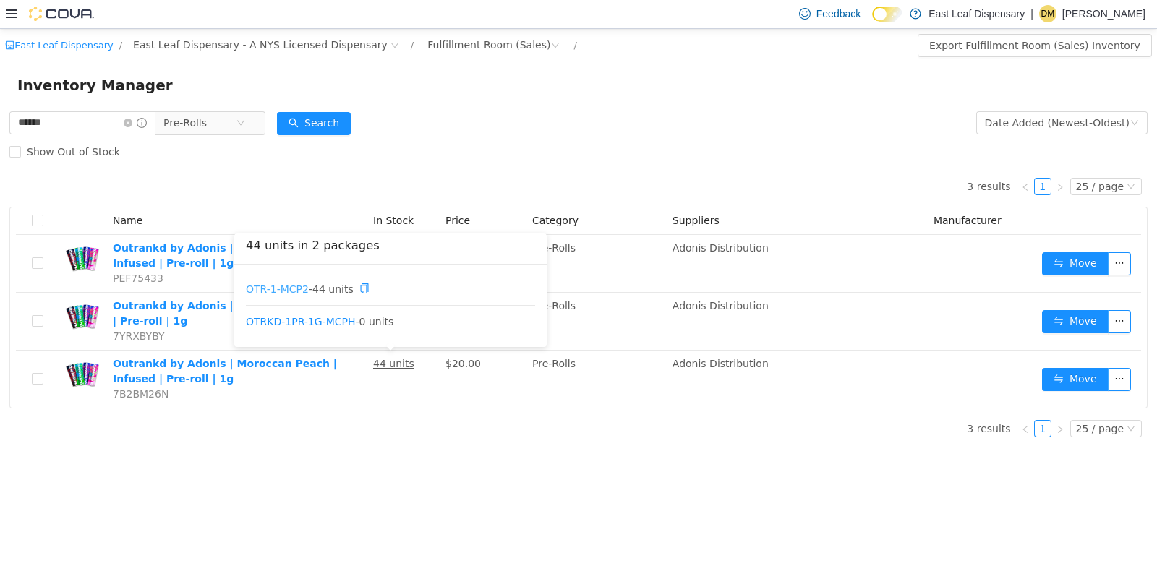
click at [297, 287] on link "OTR-1-MCP2" at bounding box center [277, 288] width 63 height 12
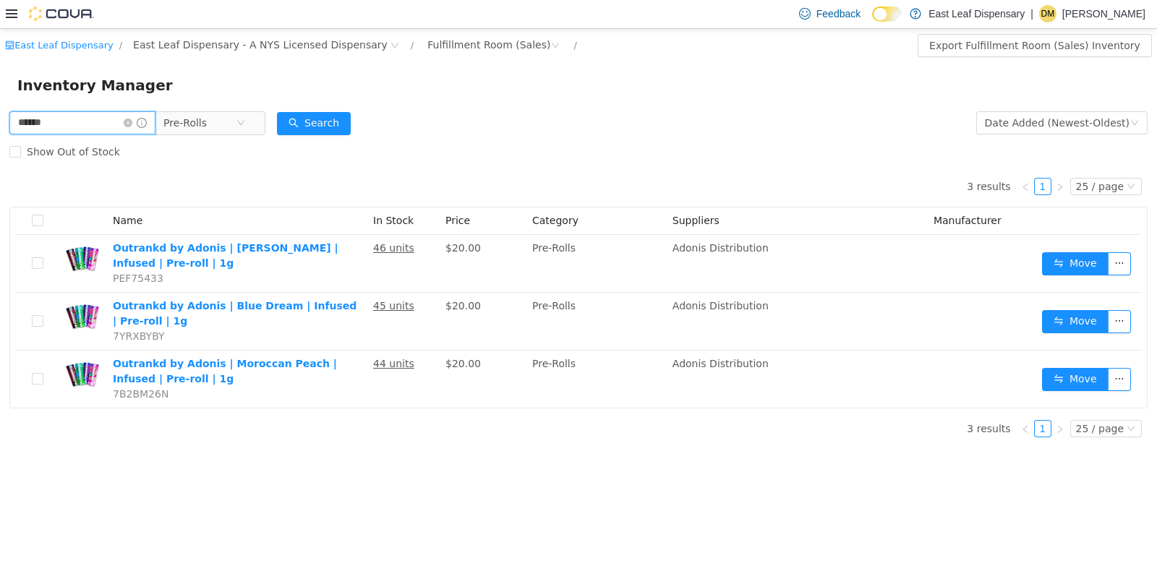
click at [117, 115] on input "******" at bounding box center [82, 122] width 146 height 23
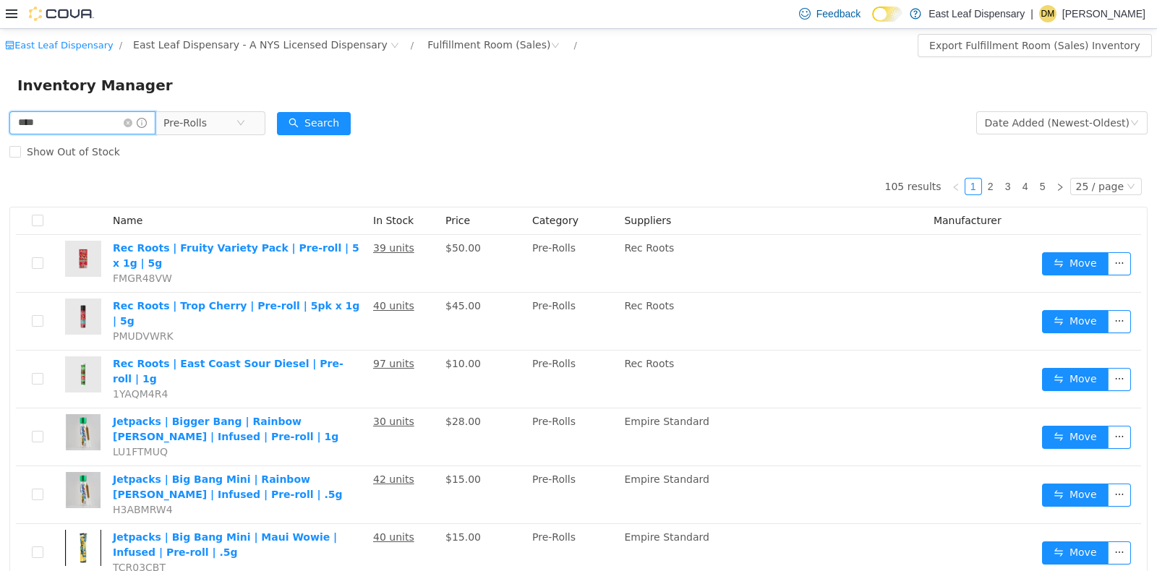
type input "****"
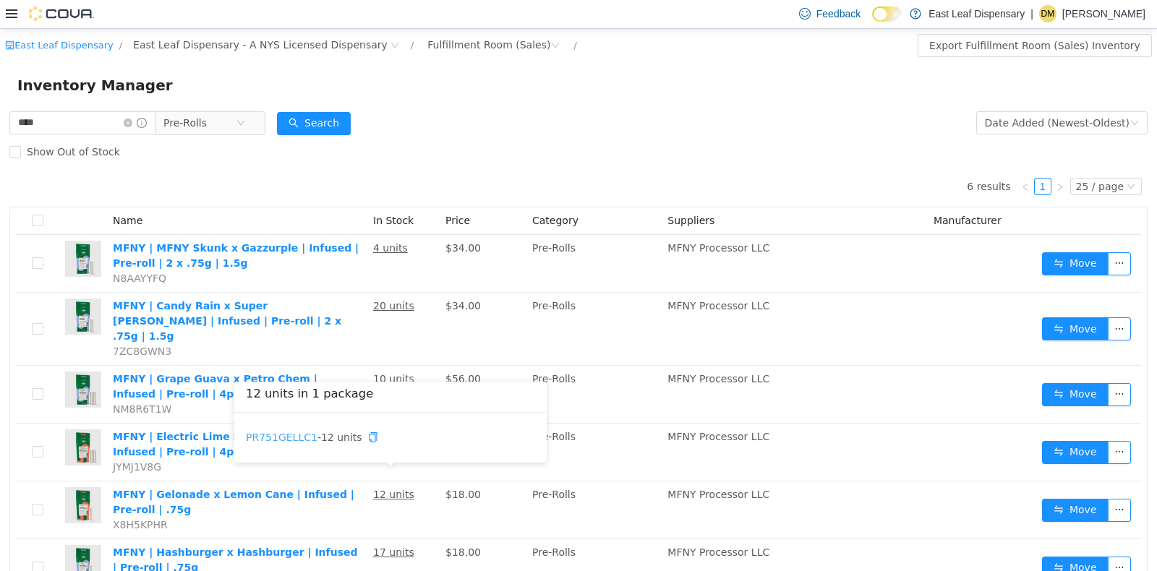
click at [280, 433] on link "PR751GELLC1" at bounding box center [282, 437] width 72 height 12
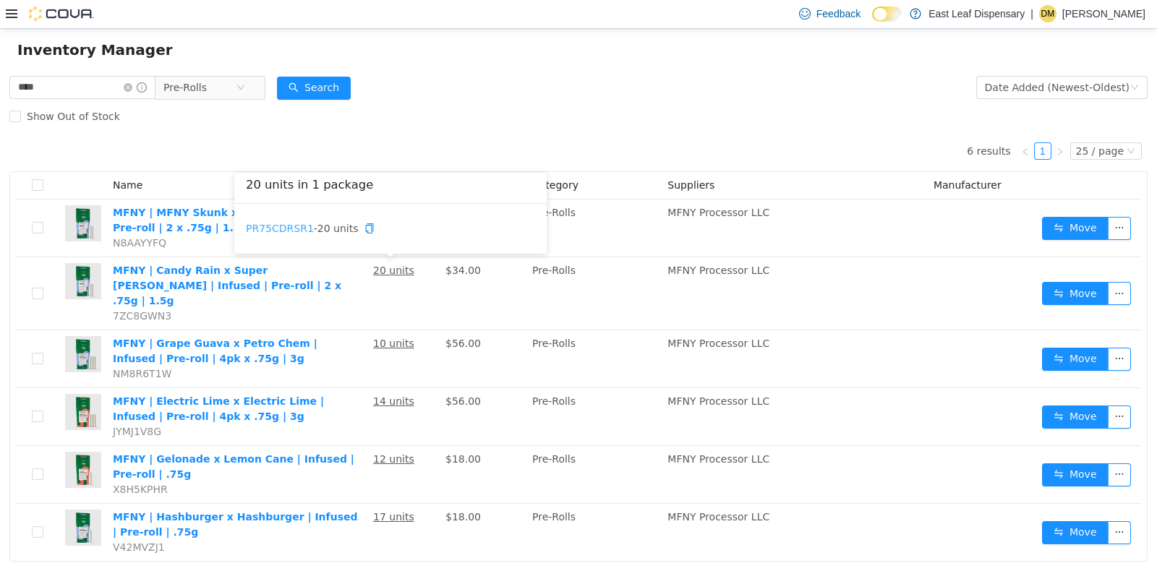
click at [293, 223] on link "PR75CDRSR1" at bounding box center [280, 228] width 68 height 12
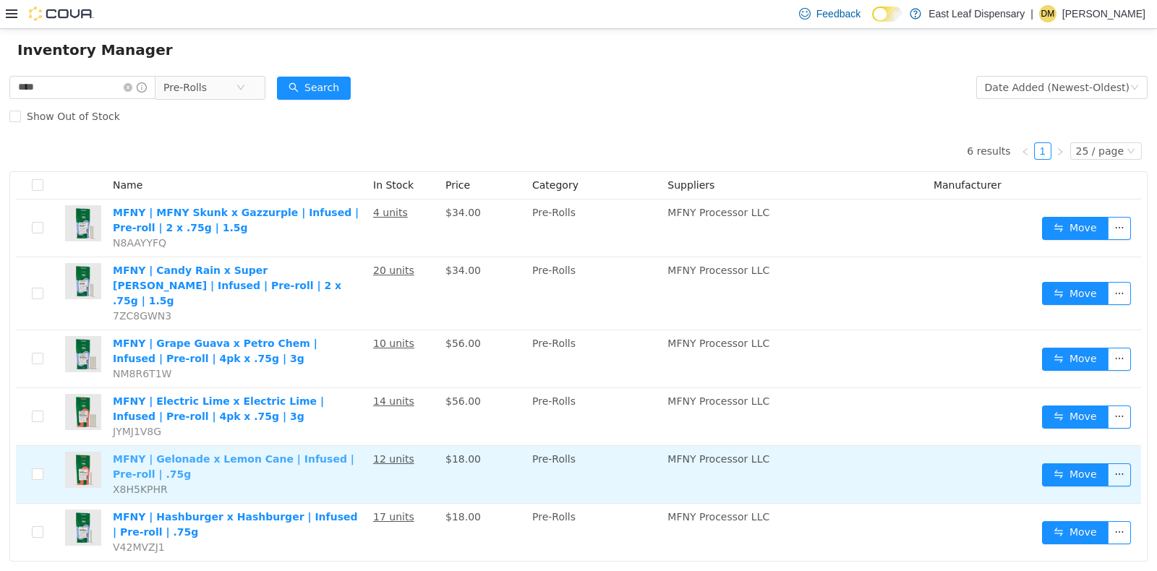
click at [272, 453] on link "MFNY | Gelonade x Lemon Cane | Infused | Pre-roll | .75g" at bounding box center [234, 466] width 242 height 27
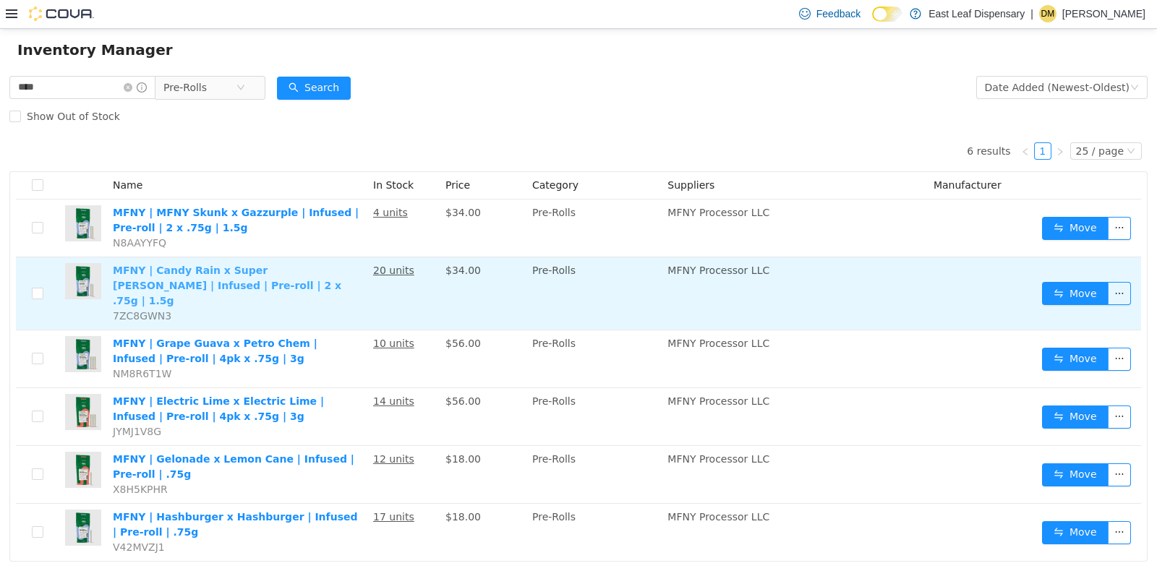
click at [250, 270] on link "MFNY | Candy Rain x Super Runtz | Infused | Pre-roll | 2 x .75g | 1.5g" at bounding box center [227, 285] width 229 height 42
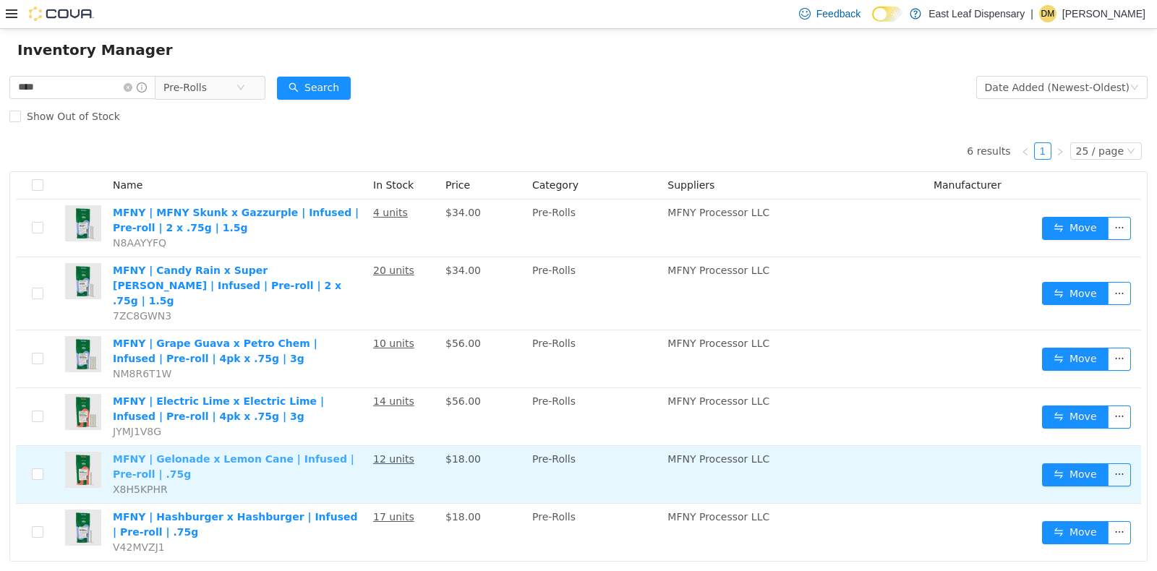
click at [267, 453] on link "MFNY | Gelonade x Lemon Cane | Infused | Pre-roll | .75g" at bounding box center [234, 466] width 242 height 27
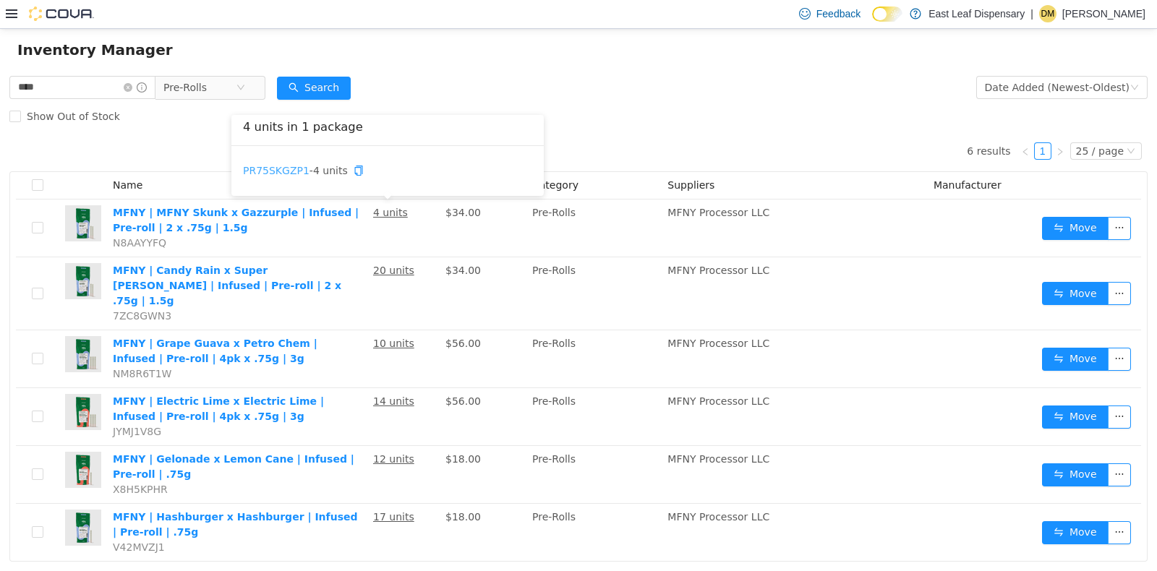
click at [287, 167] on link "PR75SKGZP1" at bounding box center [276, 170] width 67 height 12
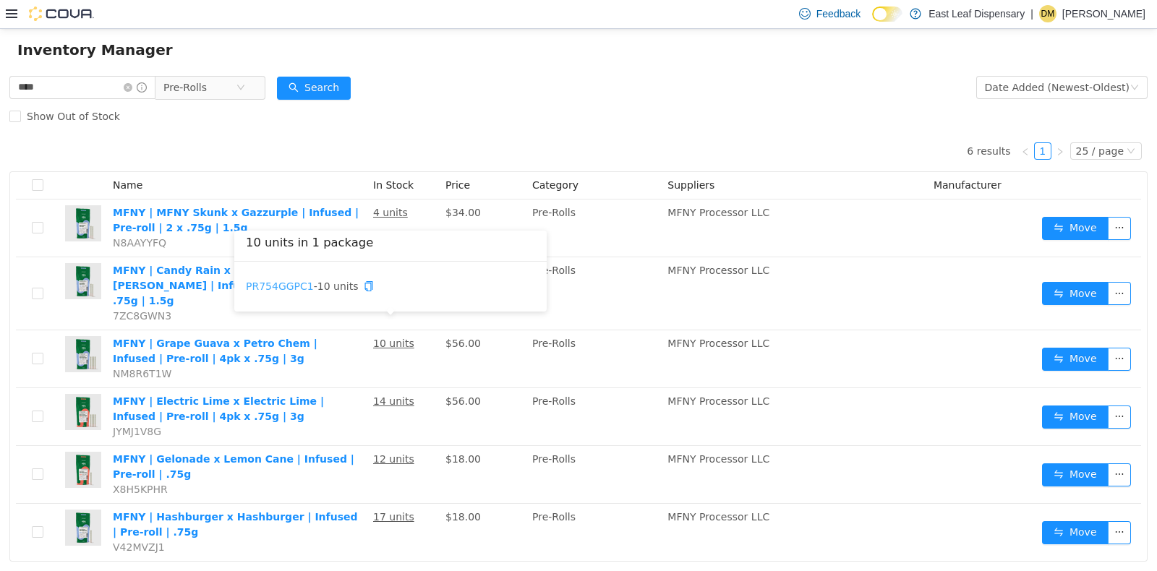
click at [282, 288] on link "PR754GGPC1" at bounding box center [280, 286] width 68 height 12
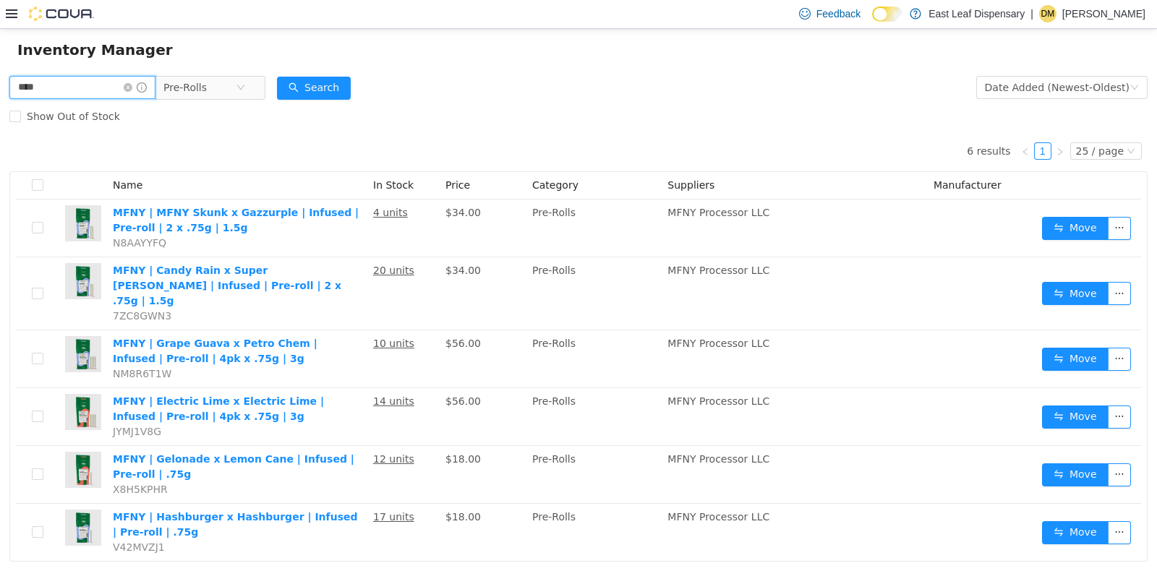
click at [98, 86] on input "****" at bounding box center [82, 86] width 146 height 23
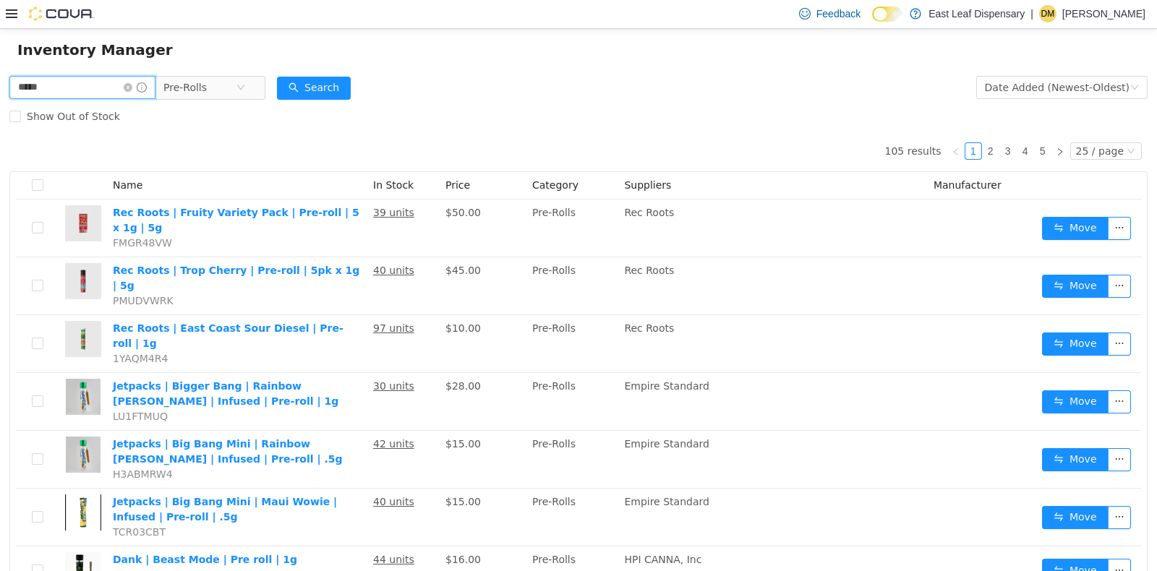
type input "*****"
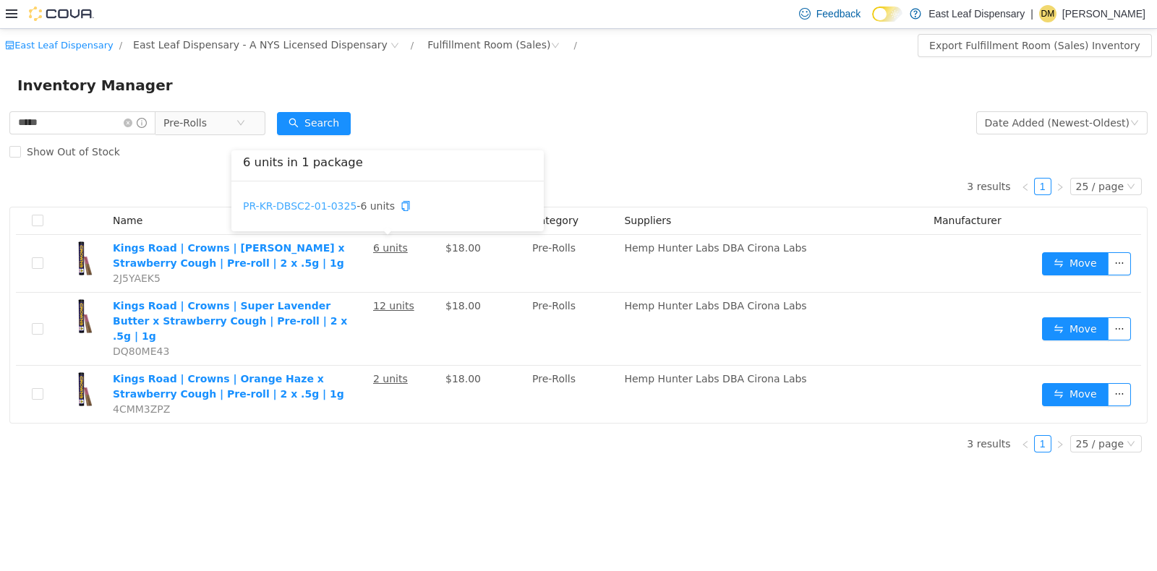
click at [309, 200] on link "PR-KR-DBSC2-01-0325" at bounding box center [300, 206] width 114 height 12
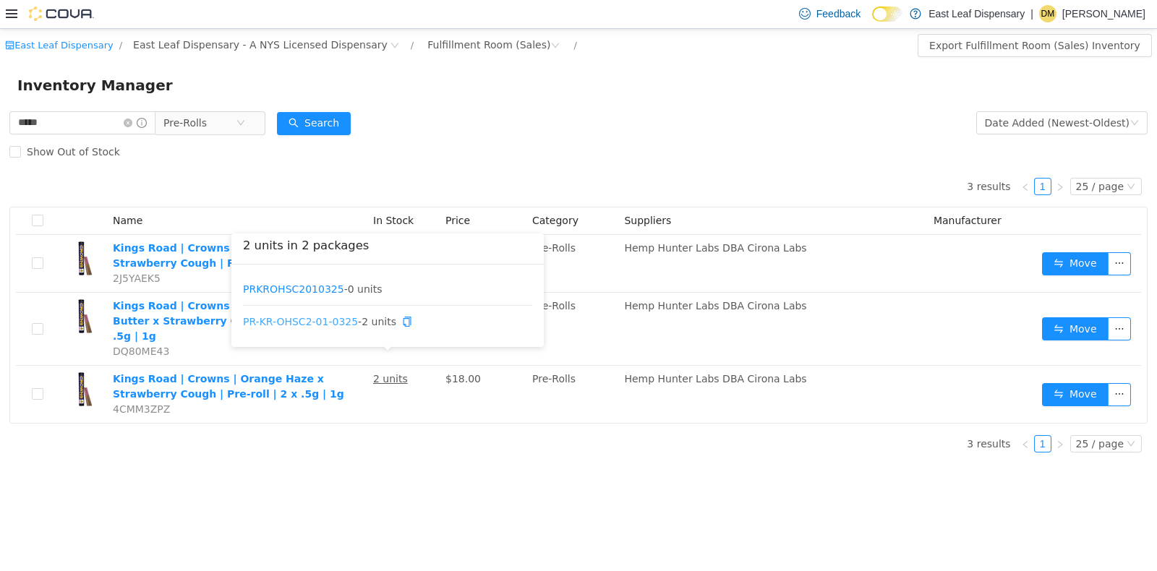
click at [293, 319] on link "PR-KR-OHSC2-01-0325" at bounding box center [300, 321] width 115 height 12
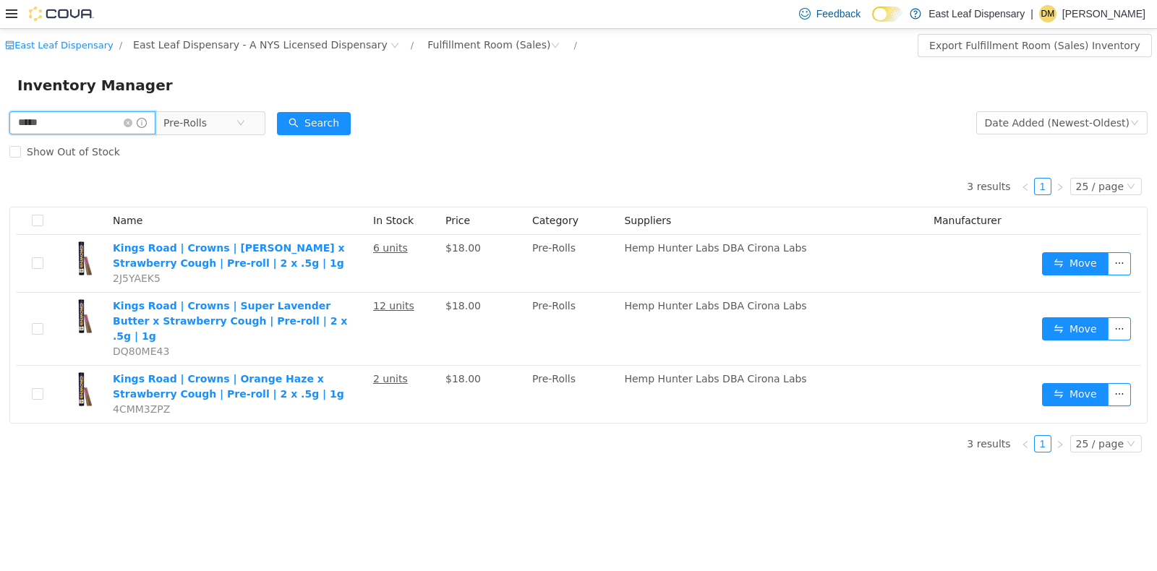
click at [104, 117] on input "*****" at bounding box center [82, 122] width 146 height 23
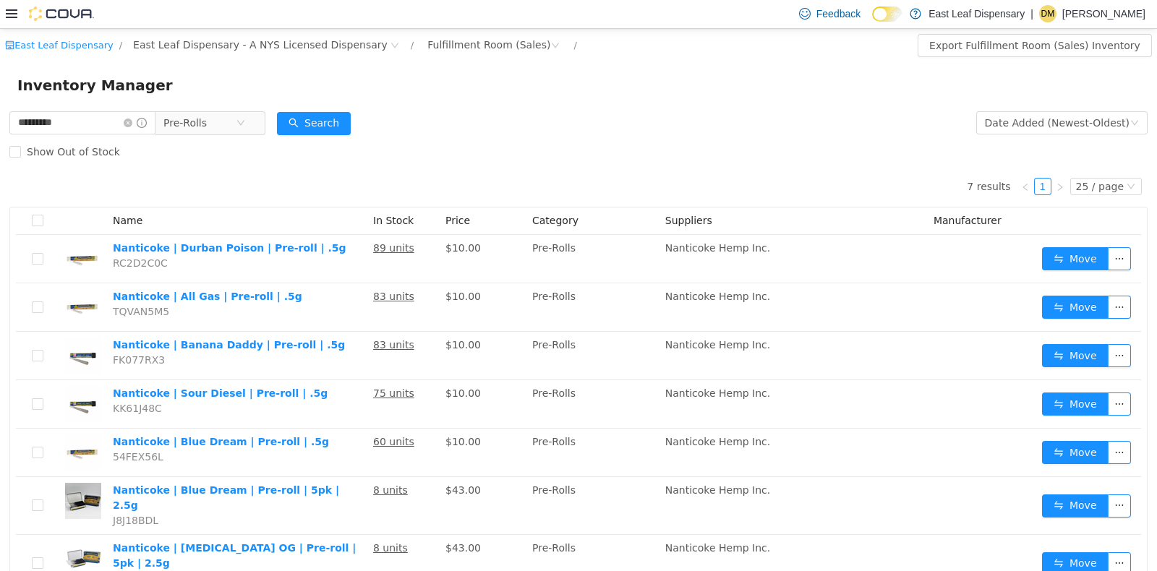
click at [252, 218] on th "Name" at bounding box center [237, 220] width 260 height 27
click at [282, 250] on link "AG081009PR" at bounding box center [279, 254] width 66 height 12
click at [516, 113] on form "********* Pre-Rolls Date Added (Newest-Oldest) Search Show Out of Stock" at bounding box center [578, 137] width 1138 height 58
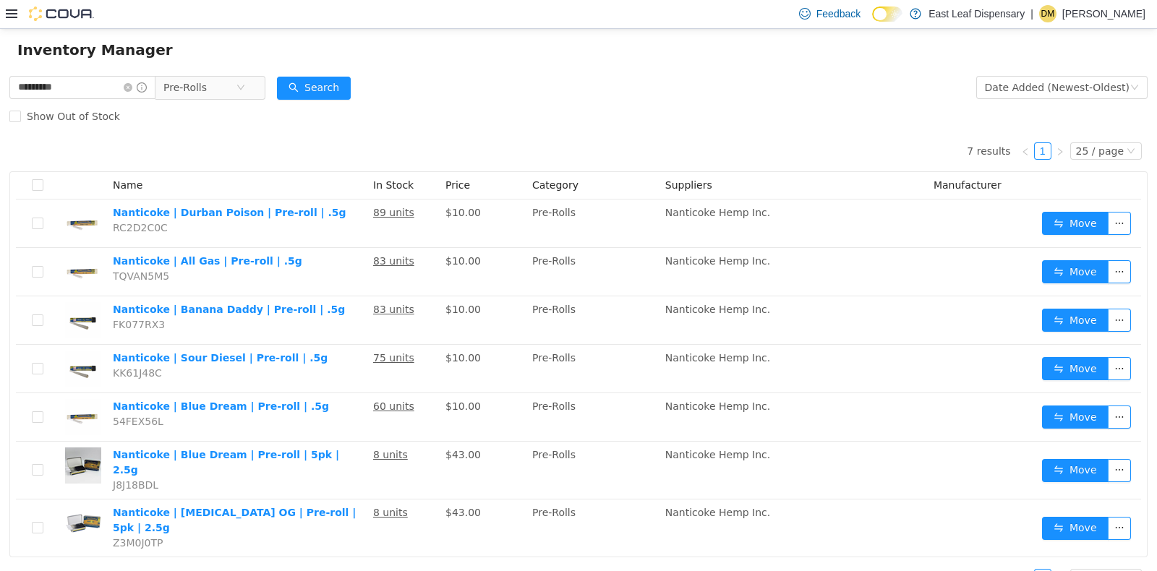
scroll to position [42, 0]
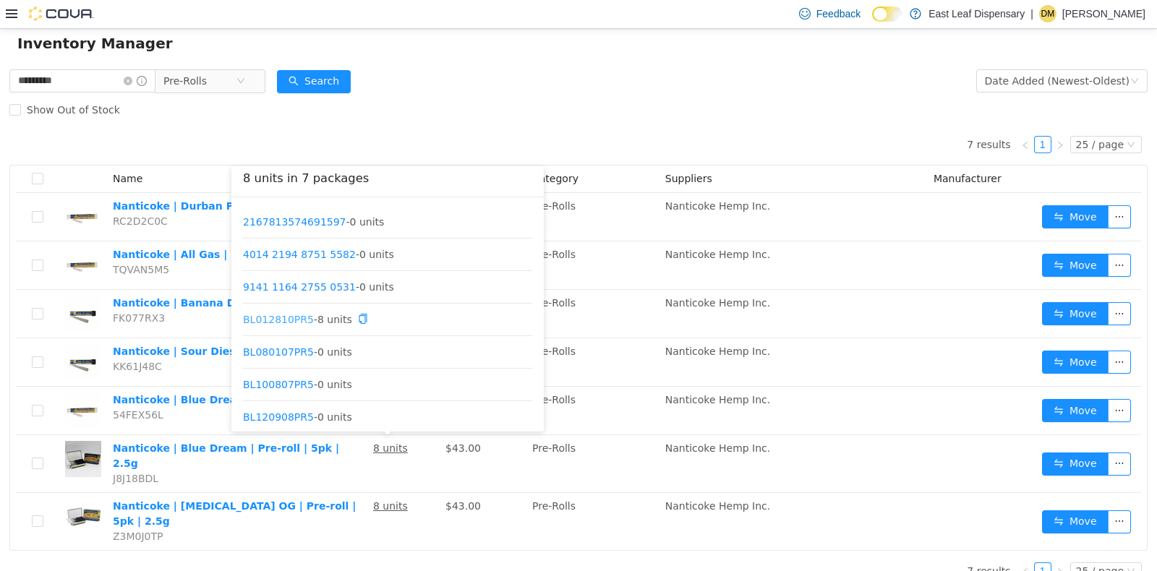
click at [284, 315] on link "BL012810PR5" at bounding box center [278, 318] width 71 height 12
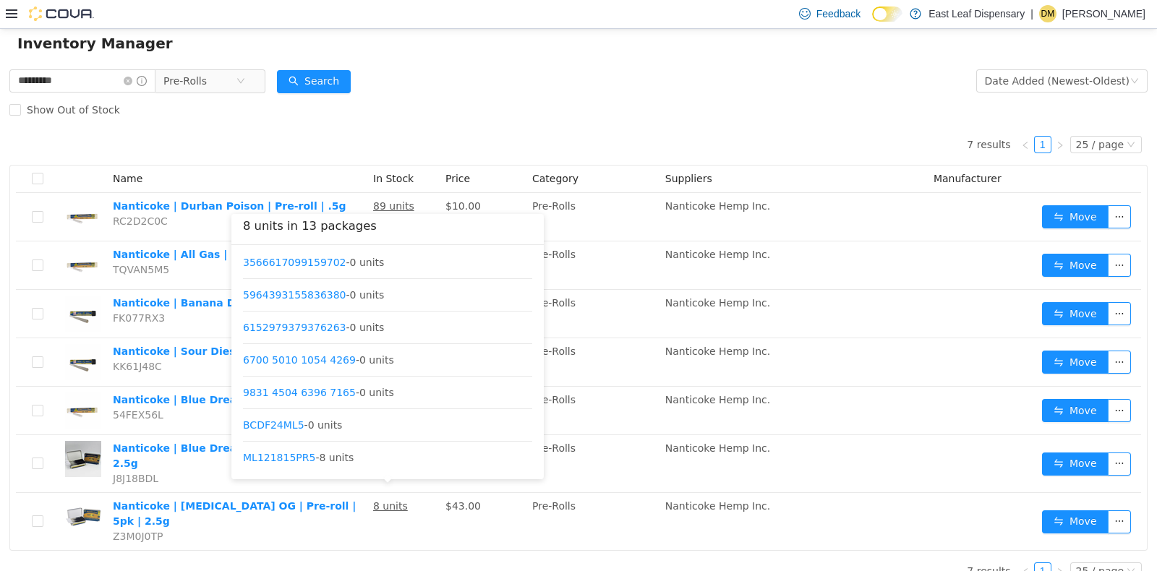
scroll to position [206, 0]
click at [247, 451] on link "ML121815PR5" at bounding box center [279, 454] width 72 height 12
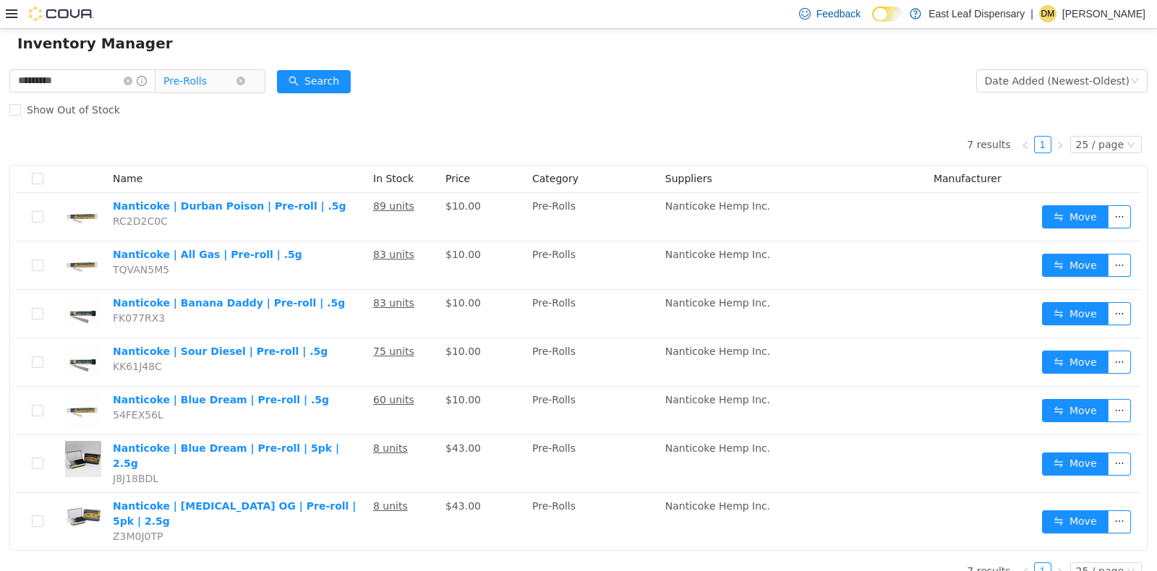
click at [252, 75] on span "Pre-Rolls" at bounding box center [204, 80] width 99 height 23
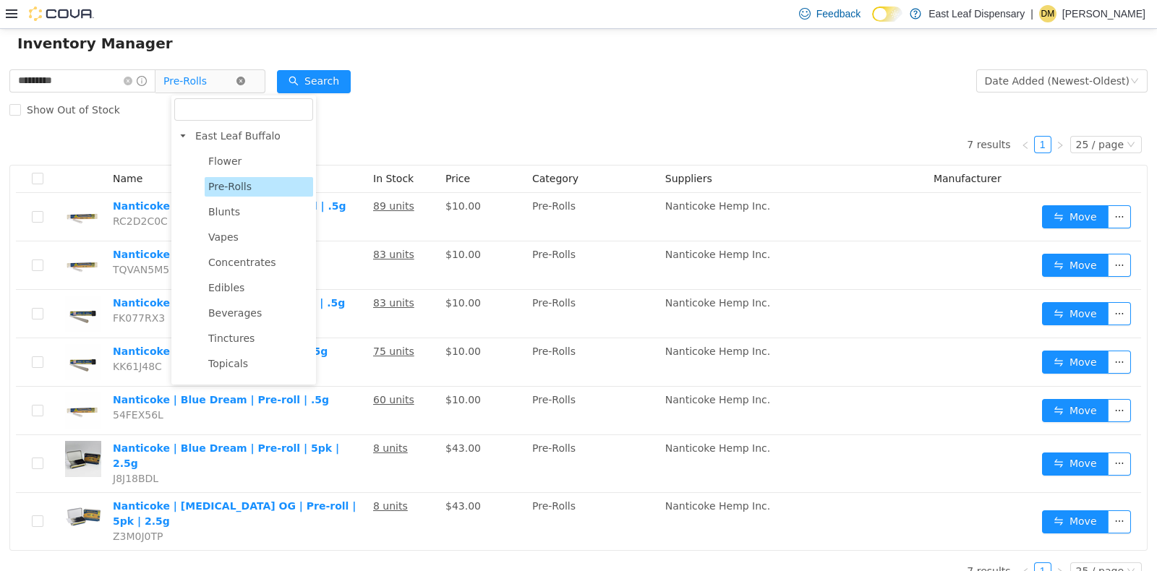
click at [245, 82] on icon "icon: close-circle" at bounding box center [241, 80] width 9 height 9
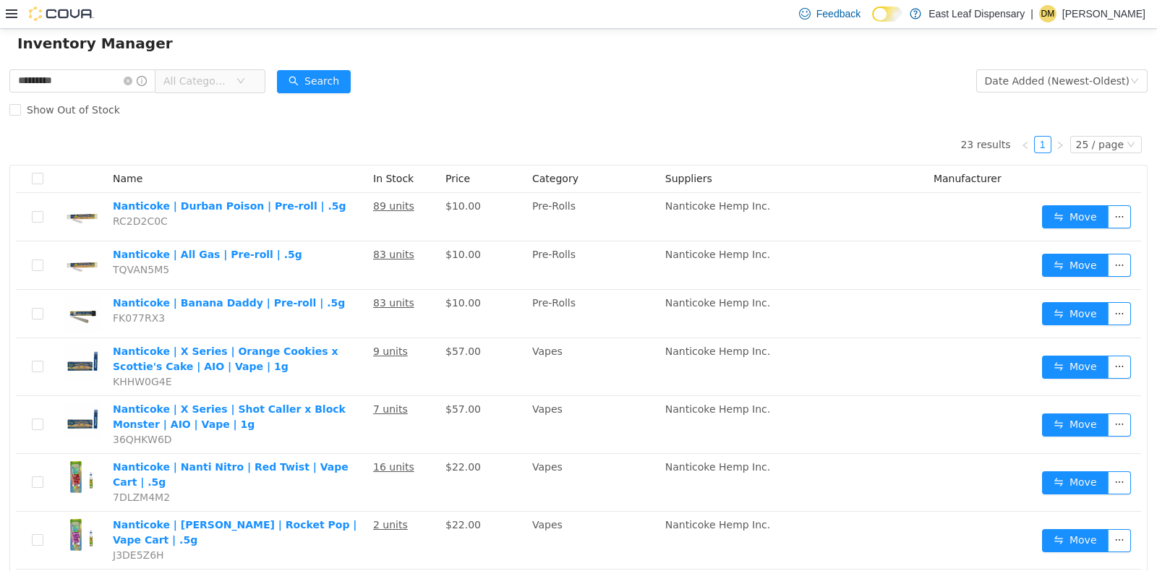
click at [459, 95] on div "Show Out of Stock" at bounding box center [578, 109] width 1138 height 29
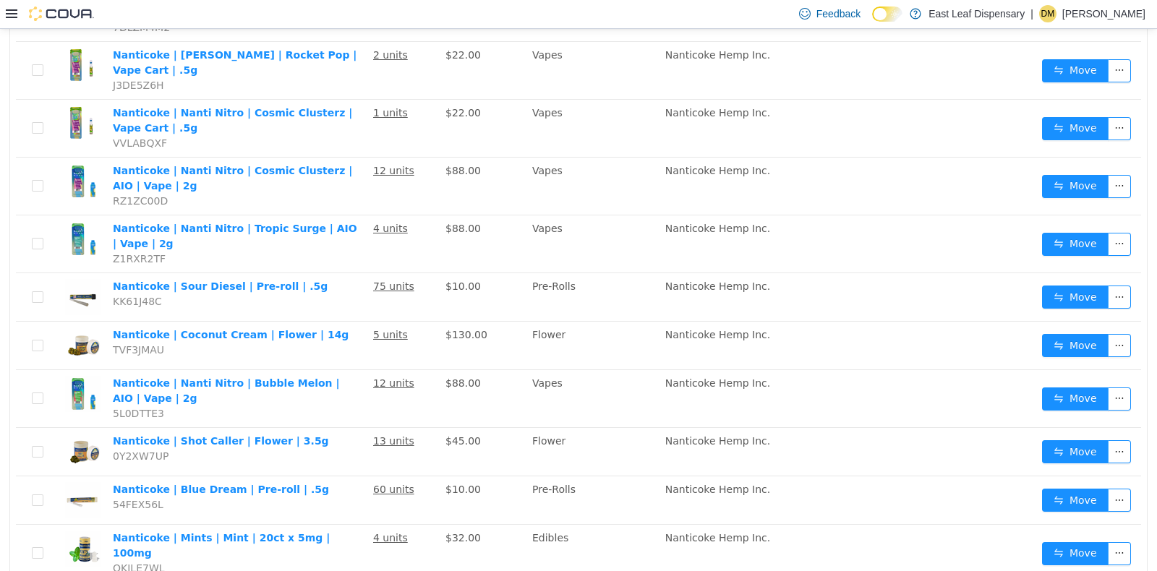
scroll to position [548, 0]
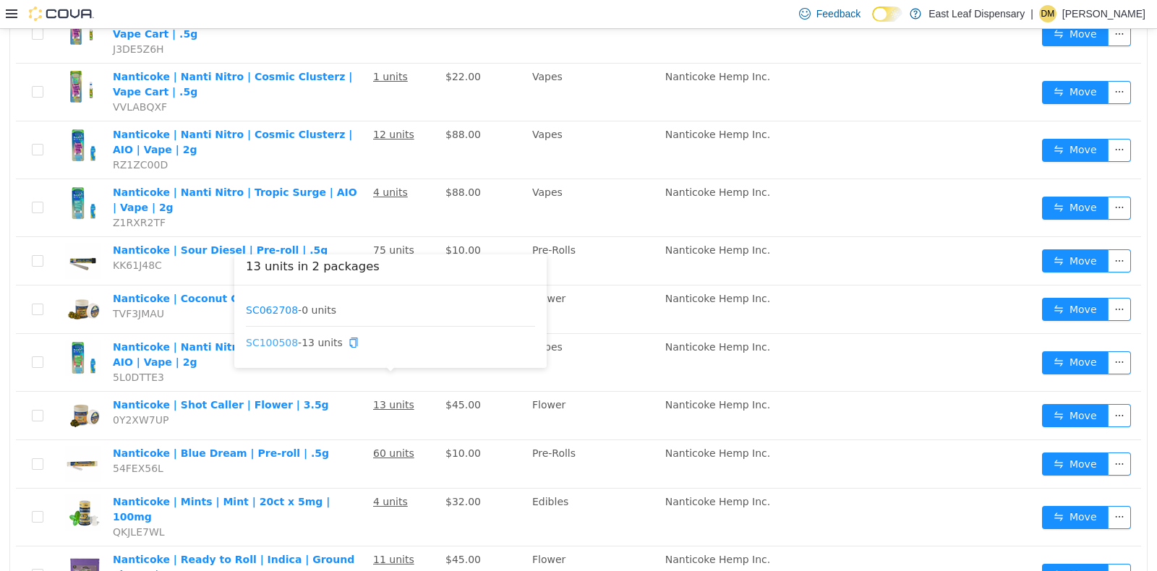
click at [273, 339] on link "SC100508" at bounding box center [272, 342] width 52 height 12
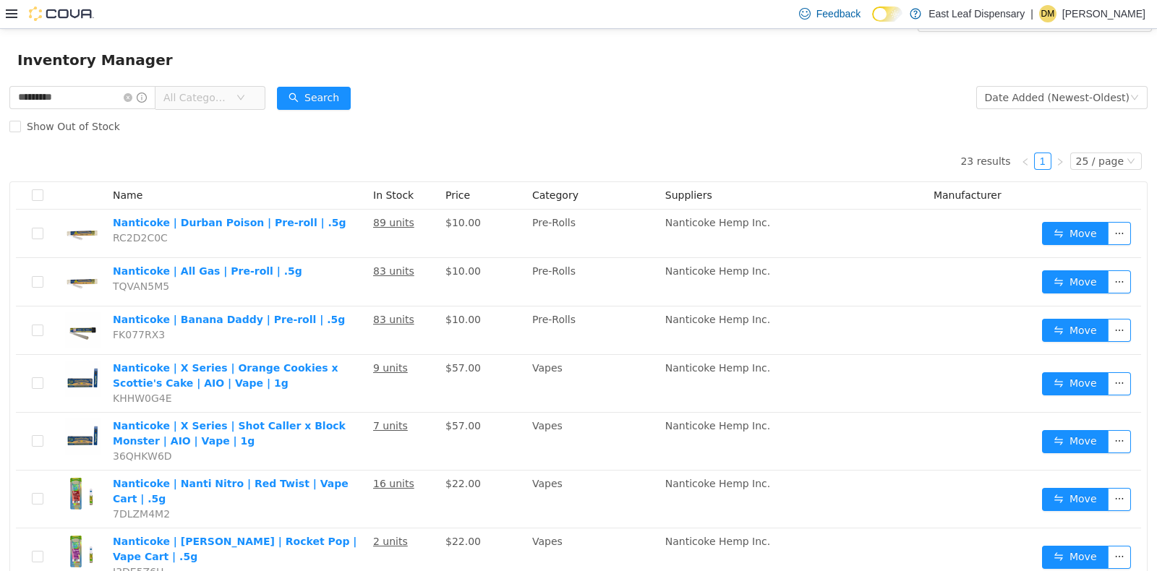
scroll to position [4, 0]
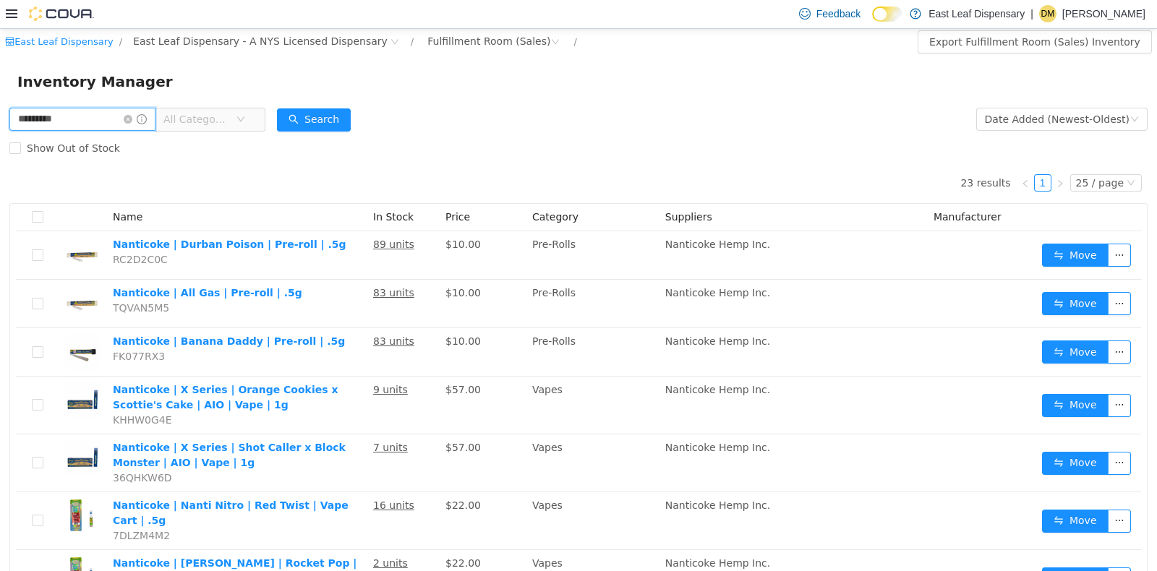
click at [88, 114] on input "*********" at bounding box center [82, 118] width 146 height 23
type input "***"
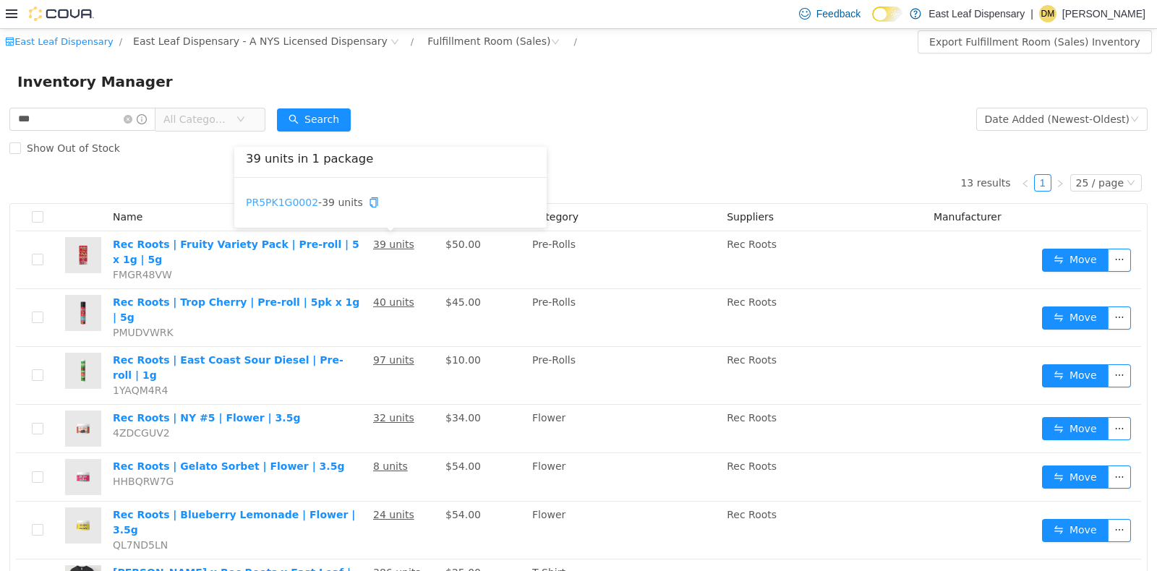
click at [276, 196] on link "PR5PK1G0002" at bounding box center [282, 202] width 72 height 12
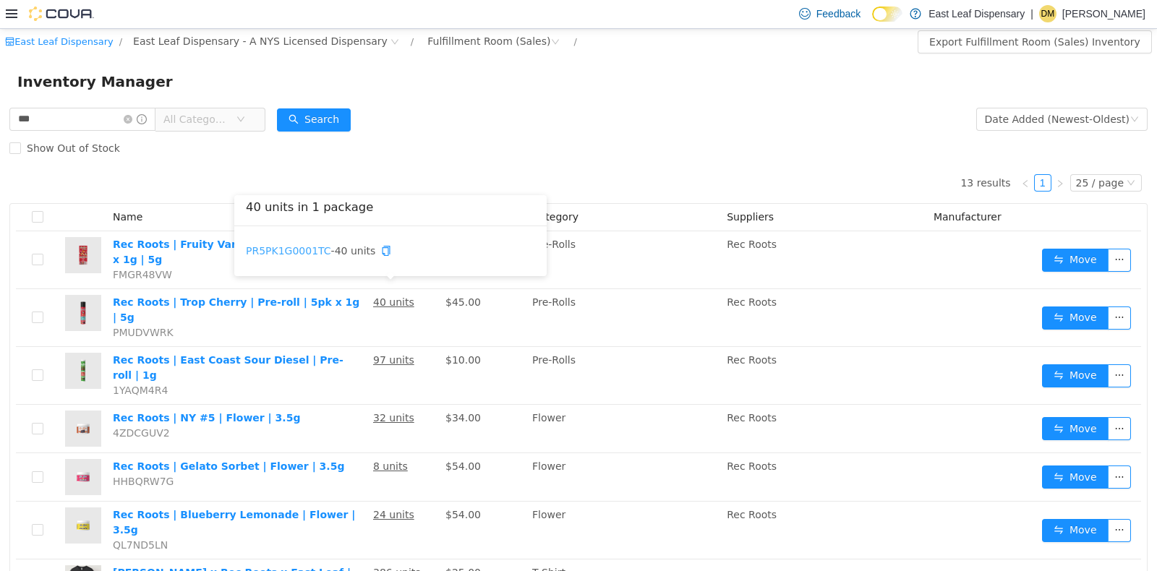
click at [310, 251] on link "PR5PK1G0001TC" at bounding box center [288, 250] width 85 height 12
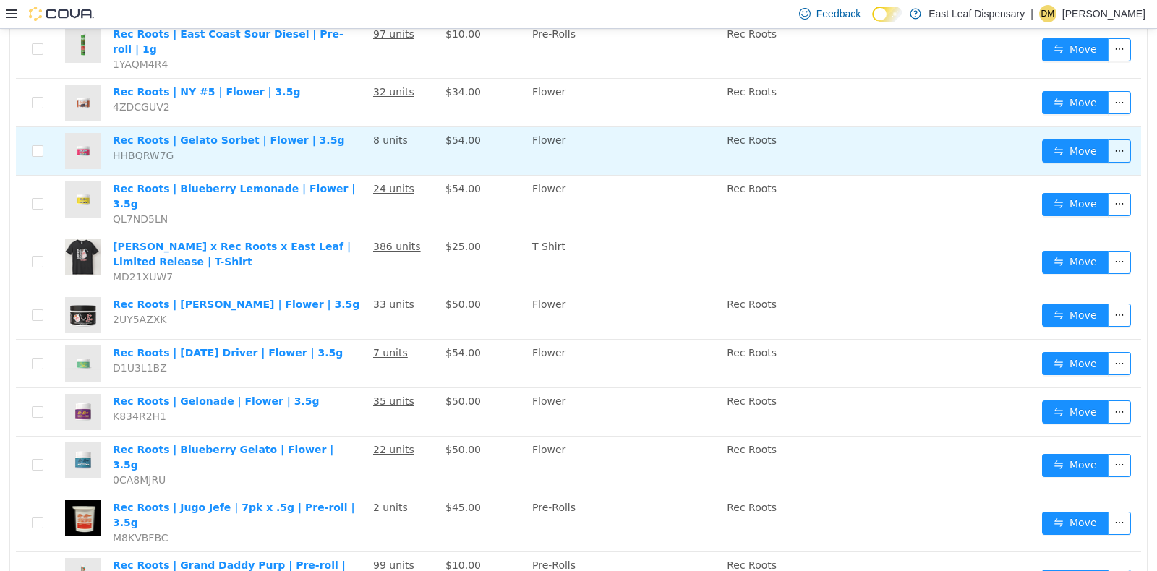
scroll to position [341, 0]
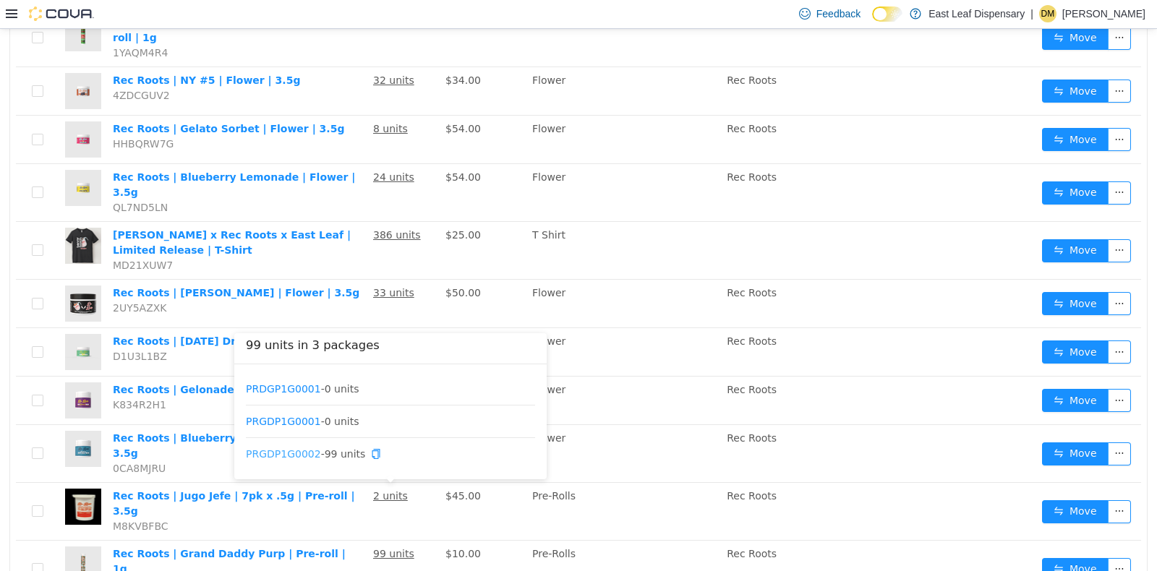
click at [296, 451] on link "PRGDP1G0002" at bounding box center [283, 454] width 75 height 12
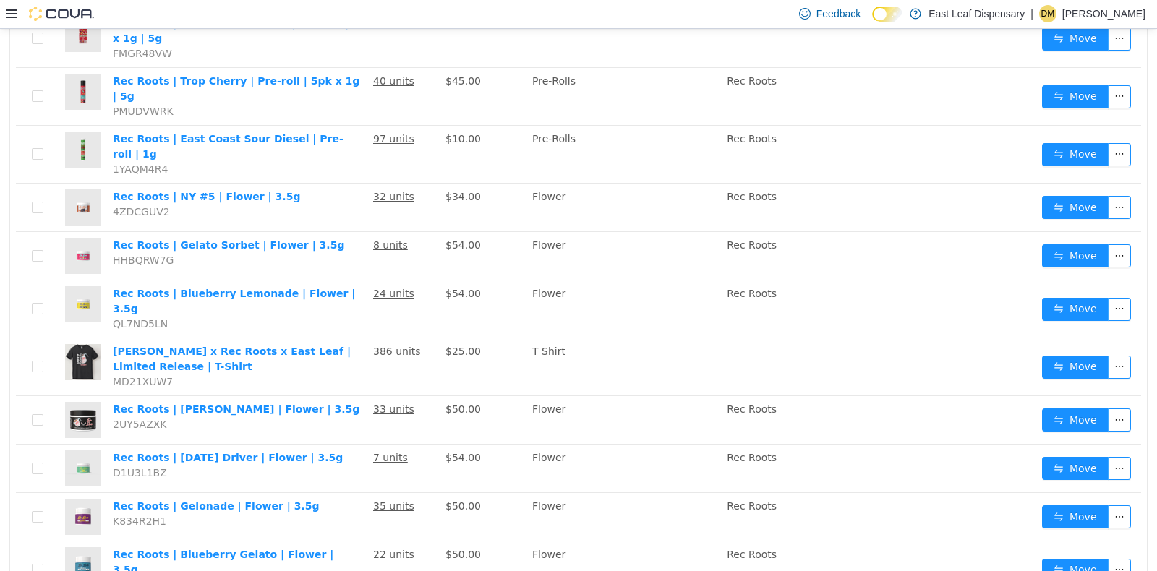
scroll to position [145, 0]
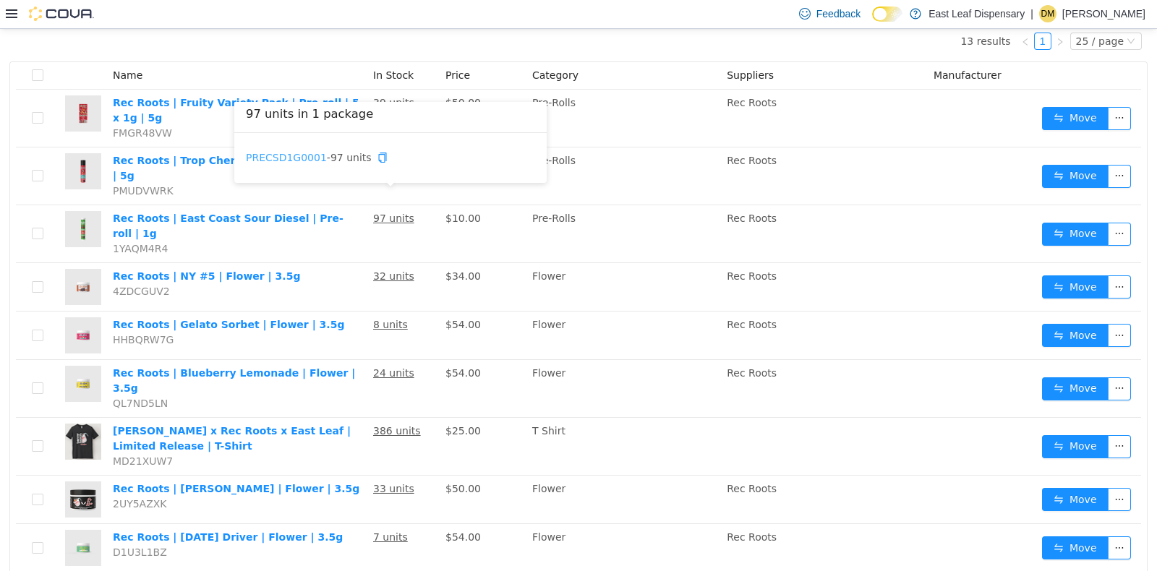
click at [292, 152] on link "PRECSD1G0001" at bounding box center [286, 157] width 81 height 12
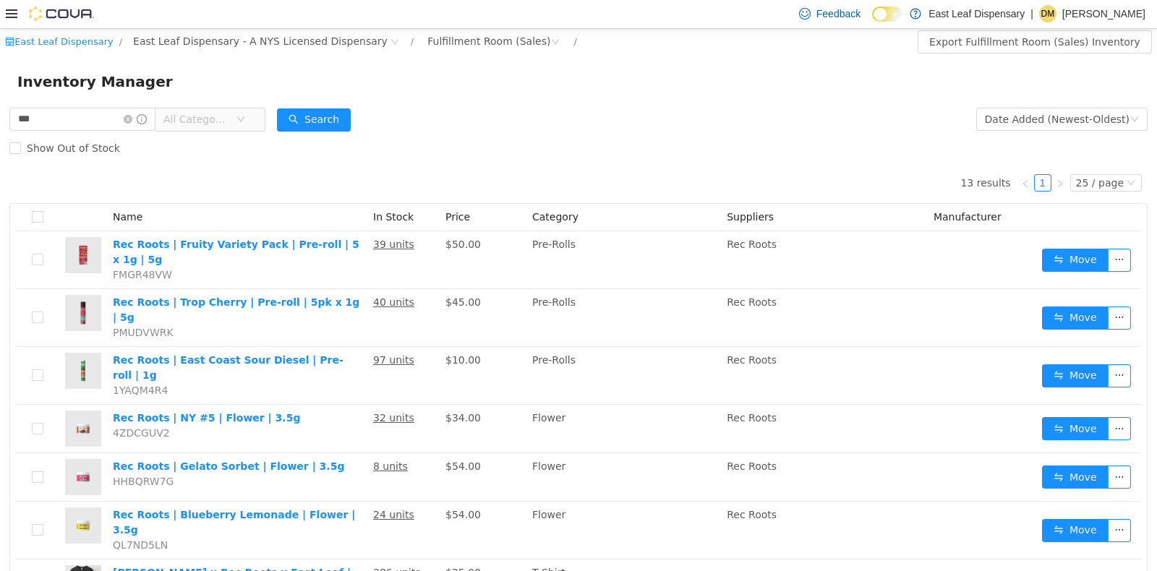
scroll to position [0, 0]
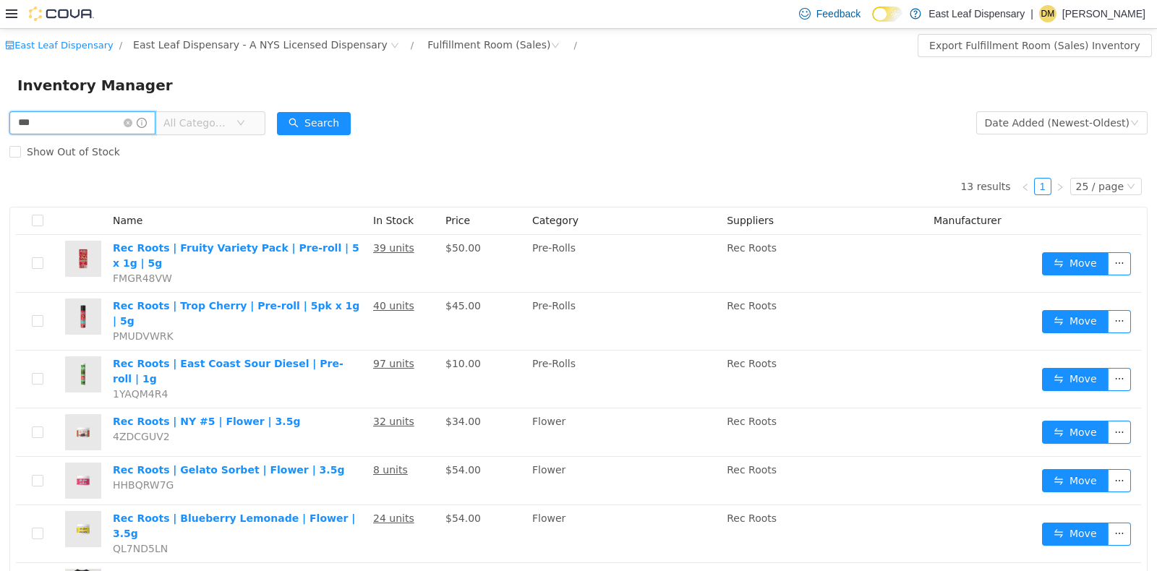
click at [80, 122] on input "***" at bounding box center [82, 122] width 146 height 23
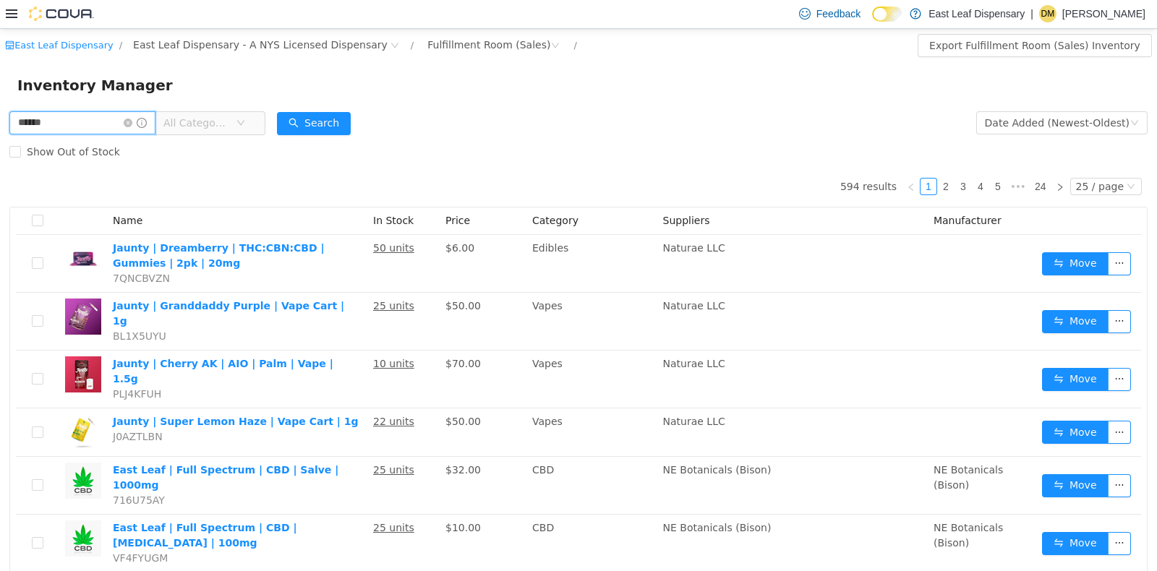
type input "******"
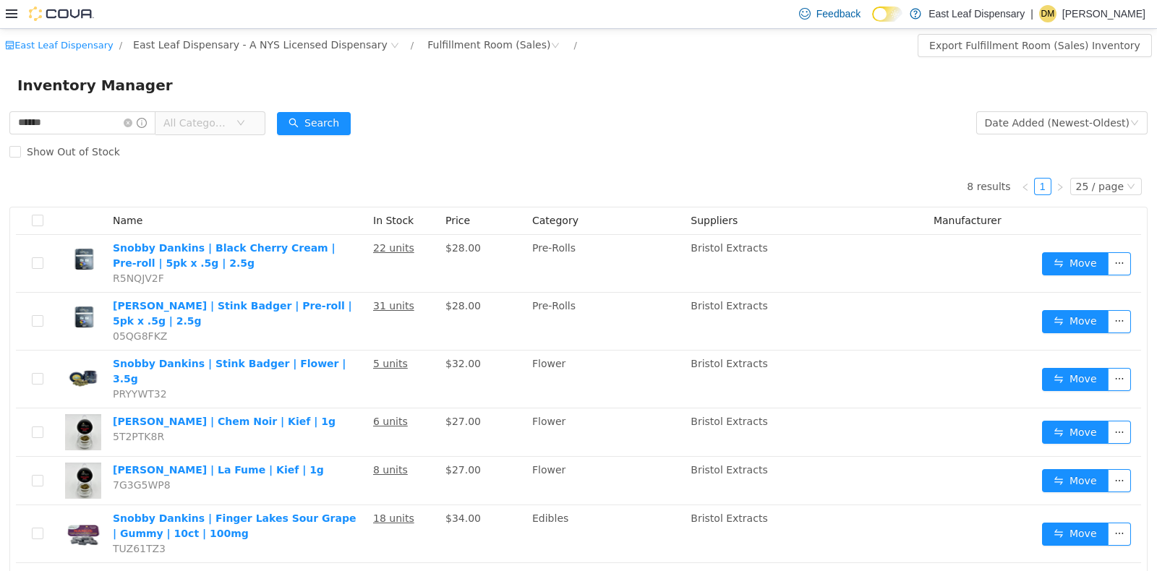
click at [184, 178] on div "8 results 1 25 / page Name In Stock Price Category Suppliers Manufacturer Snobb…" at bounding box center [578, 430] width 1138 height 528
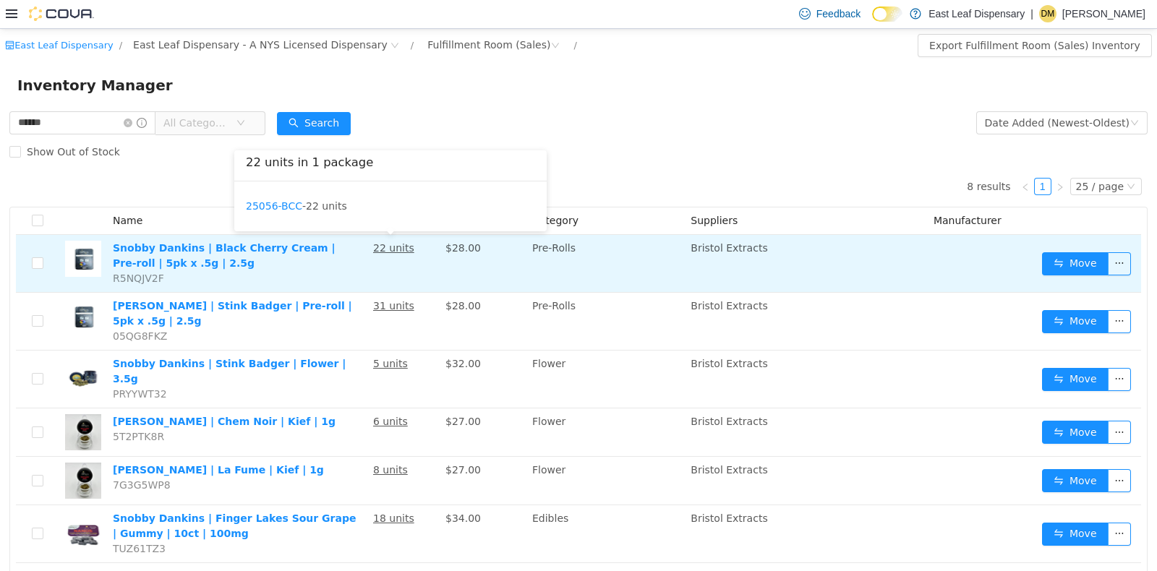
click at [382, 249] on u "22 units" at bounding box center [393, 248] width 41 height 12
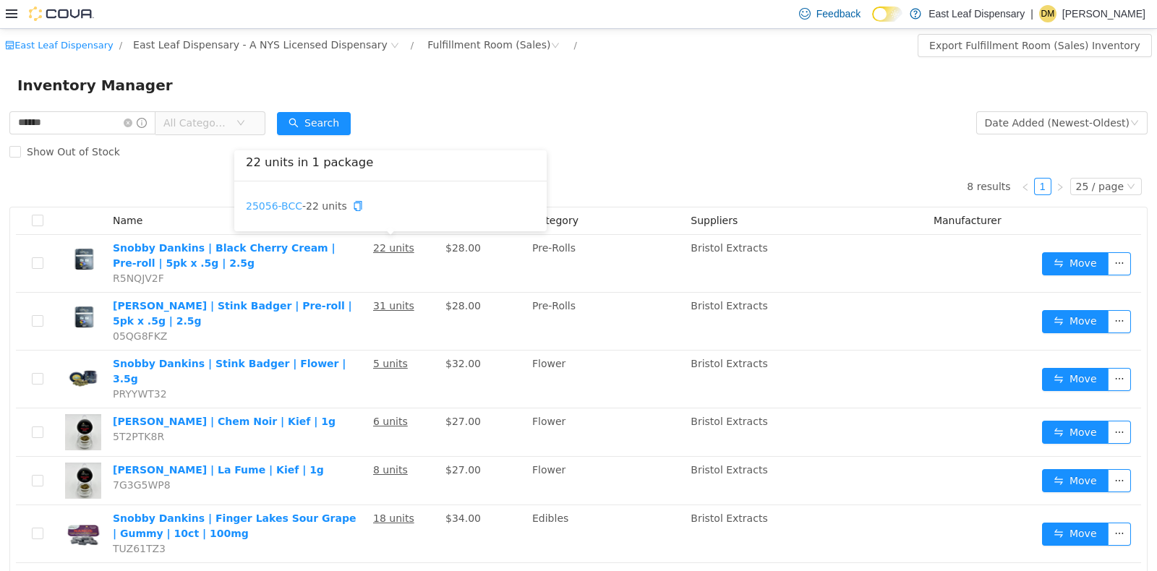
click at [282, 208] on link "25056-BCC" at bounding box center [274, 206] width 56 height 12
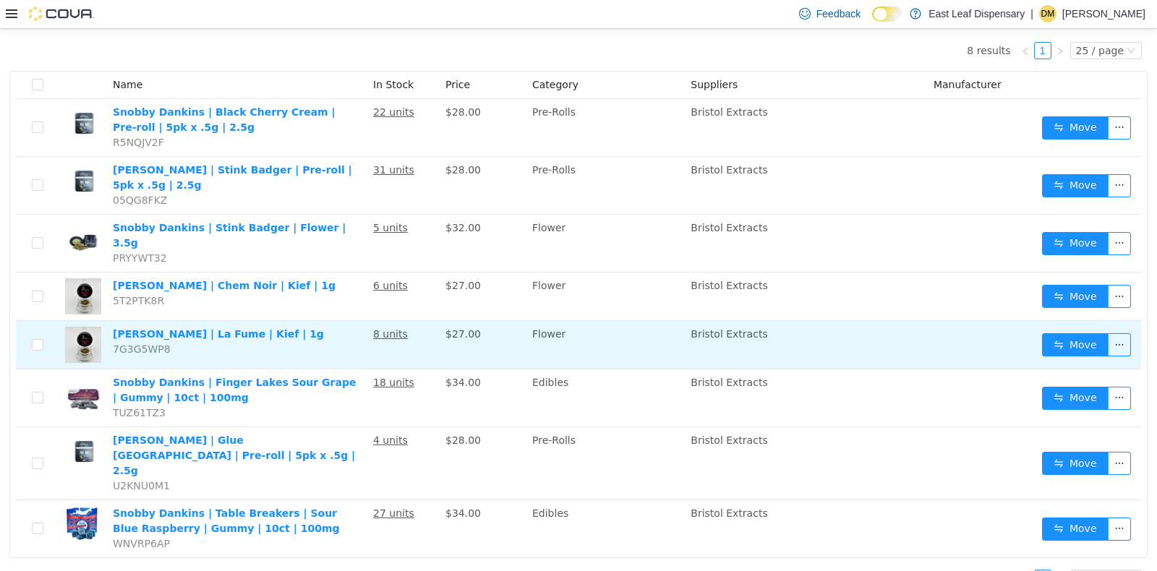
scroll to position [137, 0]
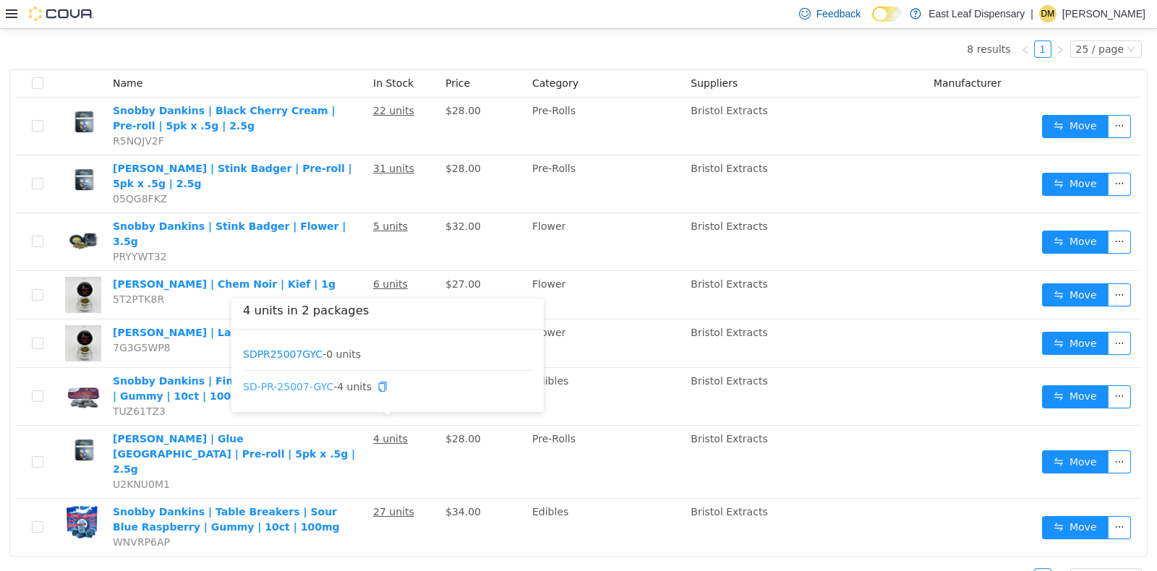
click at [300, 382] on link "SD-PR-25007-GYC" at bounding box center [288, 386] width 90 height 12
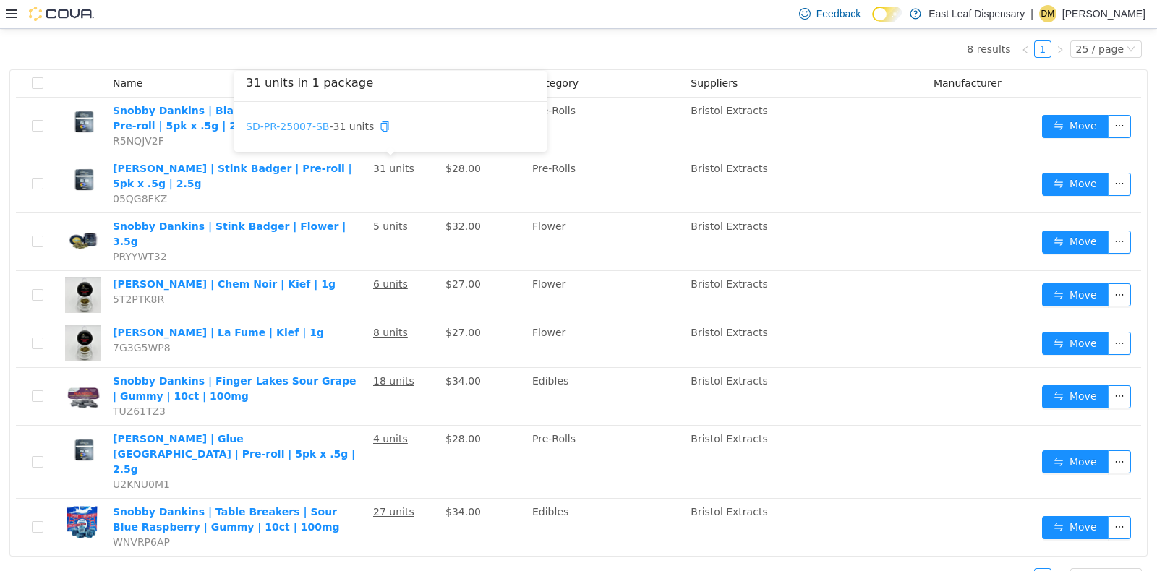
click at [290, 121] on link "SD-PR-25007-SB" at bounding box center [287, 126] width 83 height 12
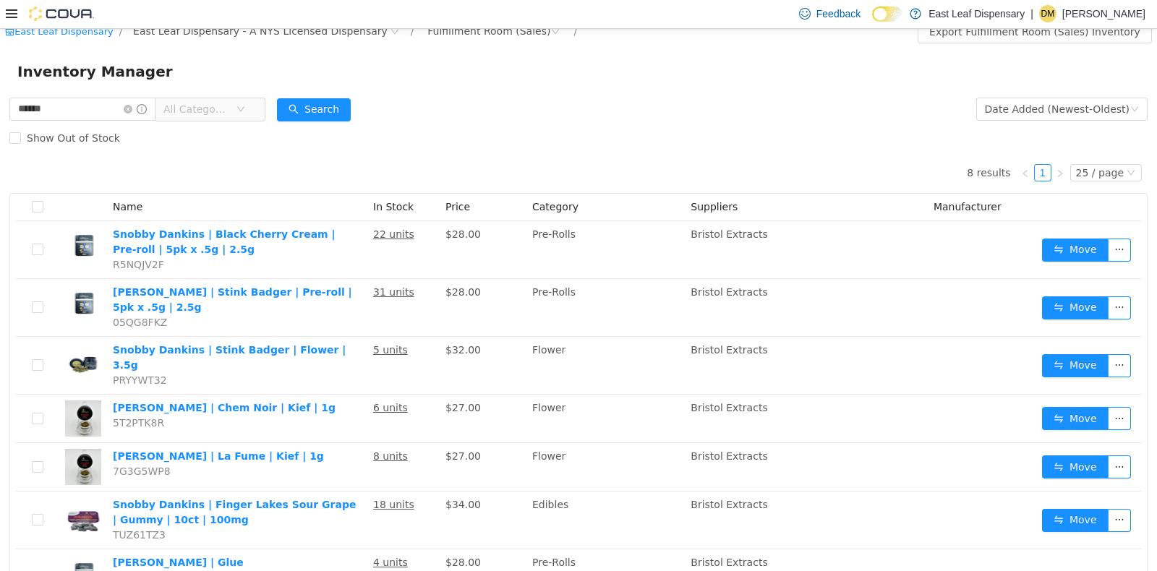
scroll to position [0, 0]
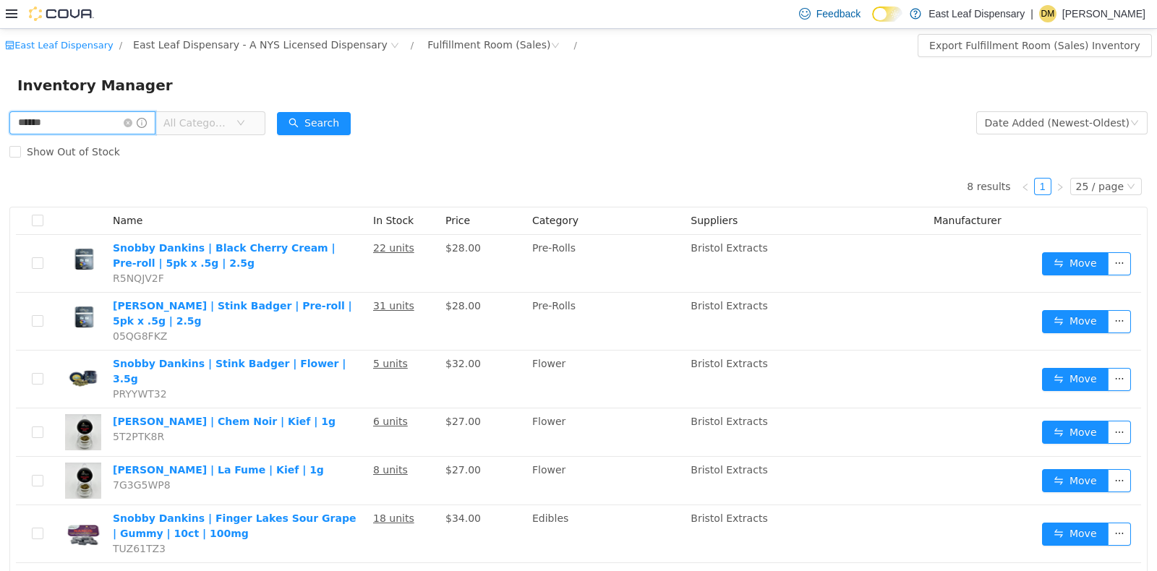
click at [94, 117] on input "******" at bounding box center [82, 122] width 146 height 23
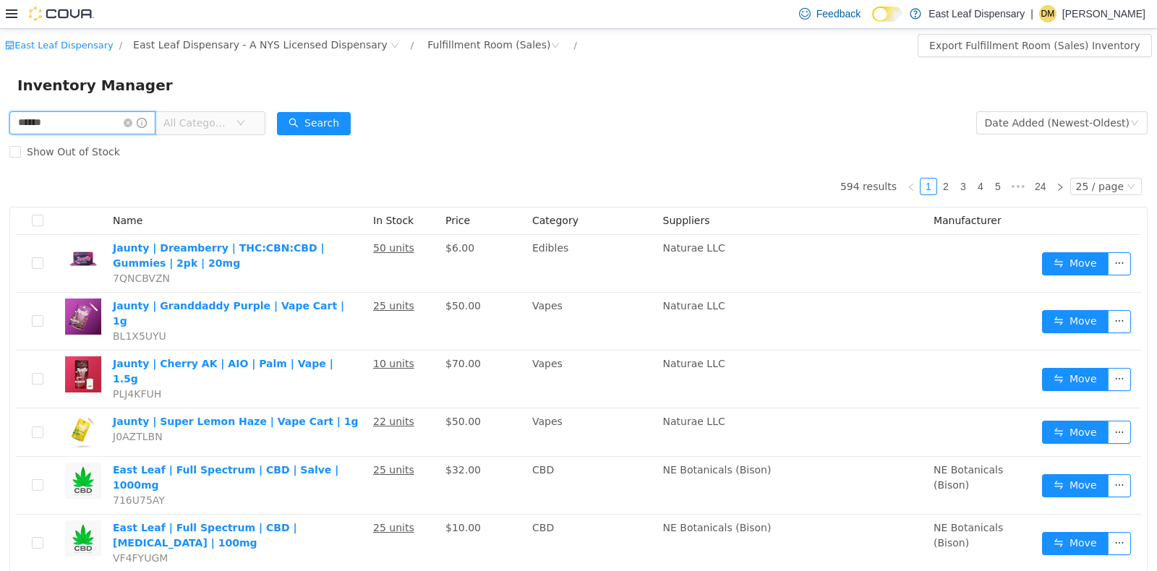
type input "******"
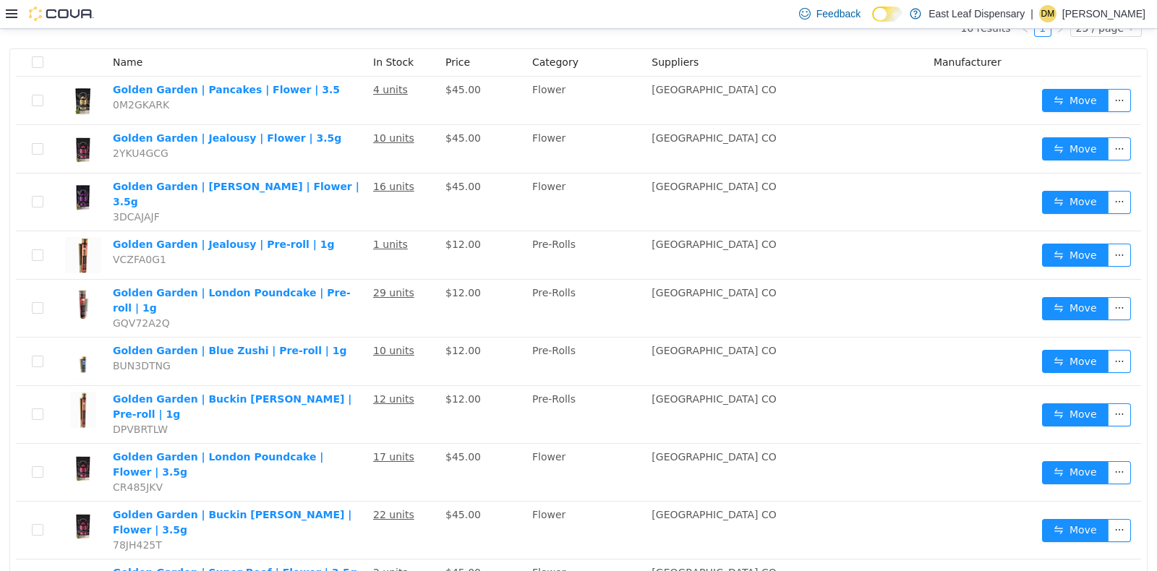
scroll to position [180, 0]
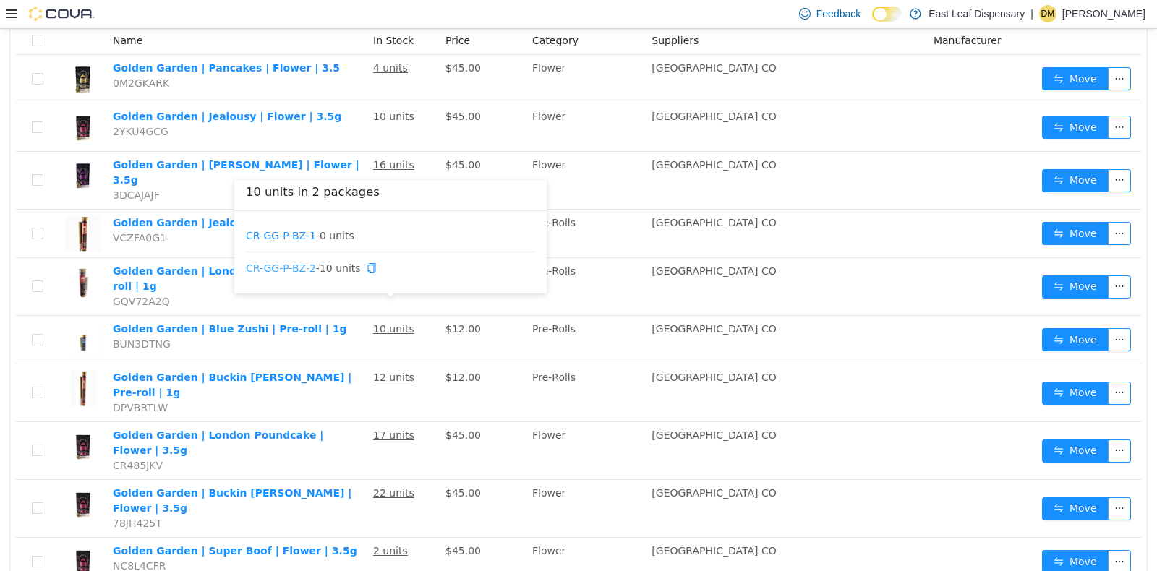
click at [304, 267] on link "CR-GG-P-BZ-2" at bounding box center [281, 268] width 70 height 12
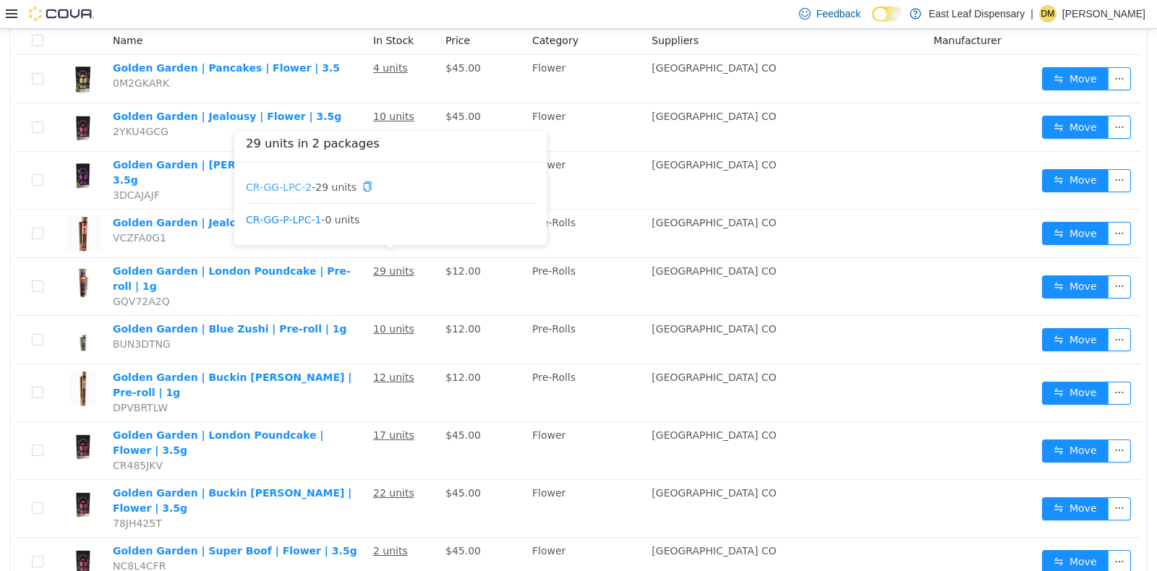
click at [286, 187] on link "CR-GG-LPC-2" at bounding box center [279, 186] width 66 height 12
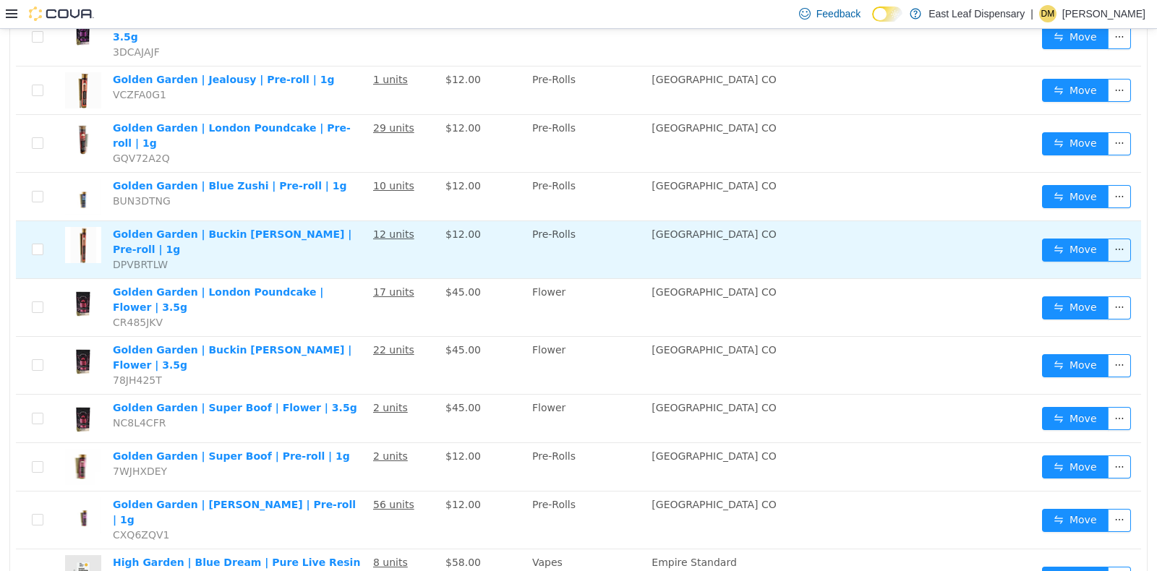
scroll to position [325, 0]
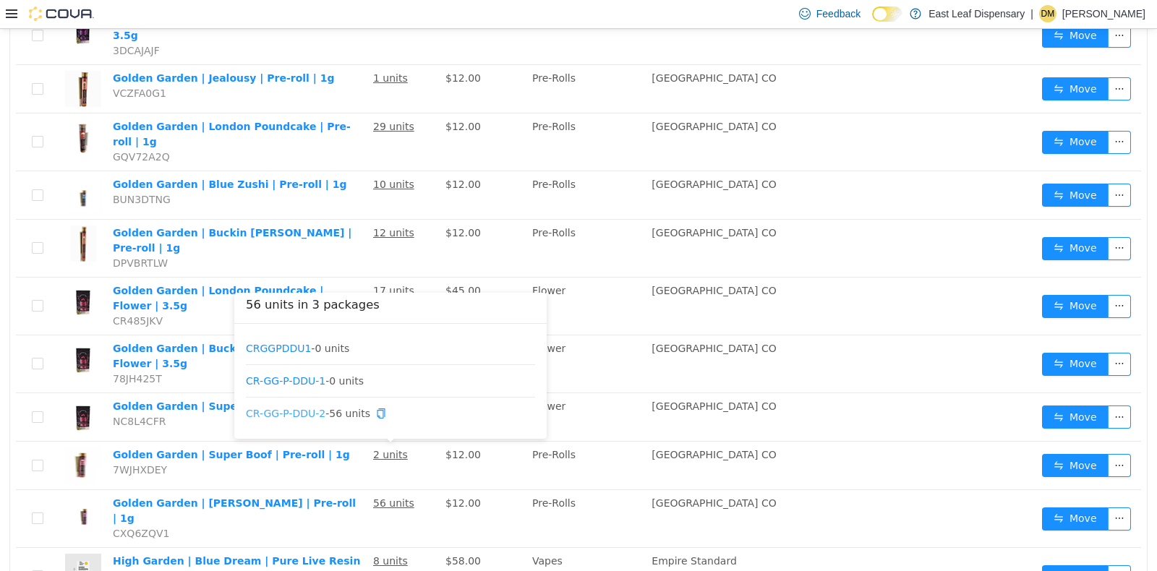
click at [302, 408] on link "CR-GG-P-DDU-2" at bounding box center [286, 413] width 80 height 12
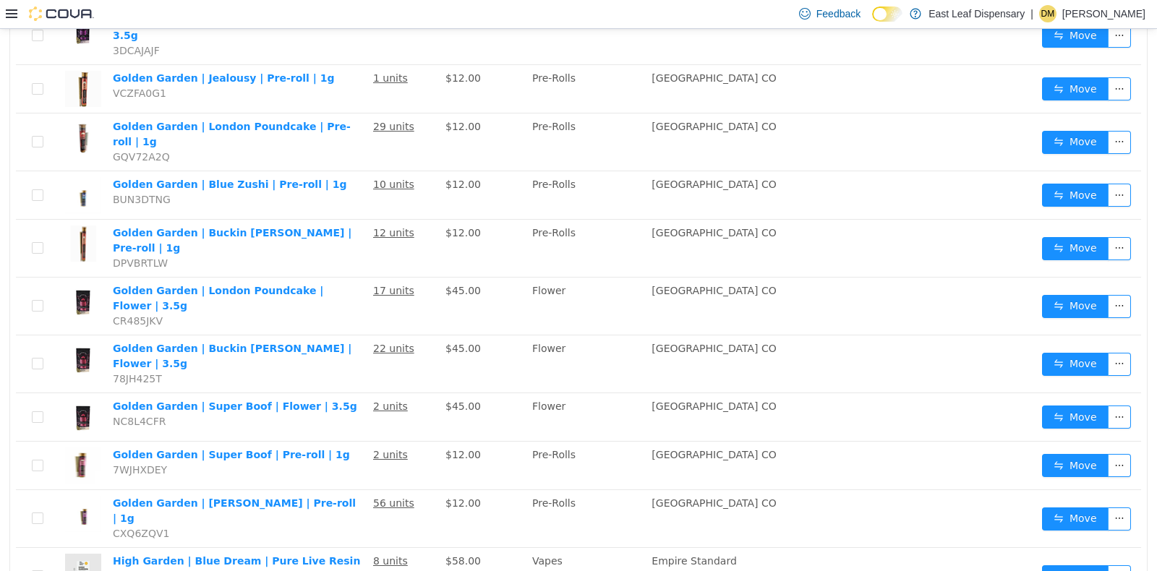
scroll to position [0, 0]
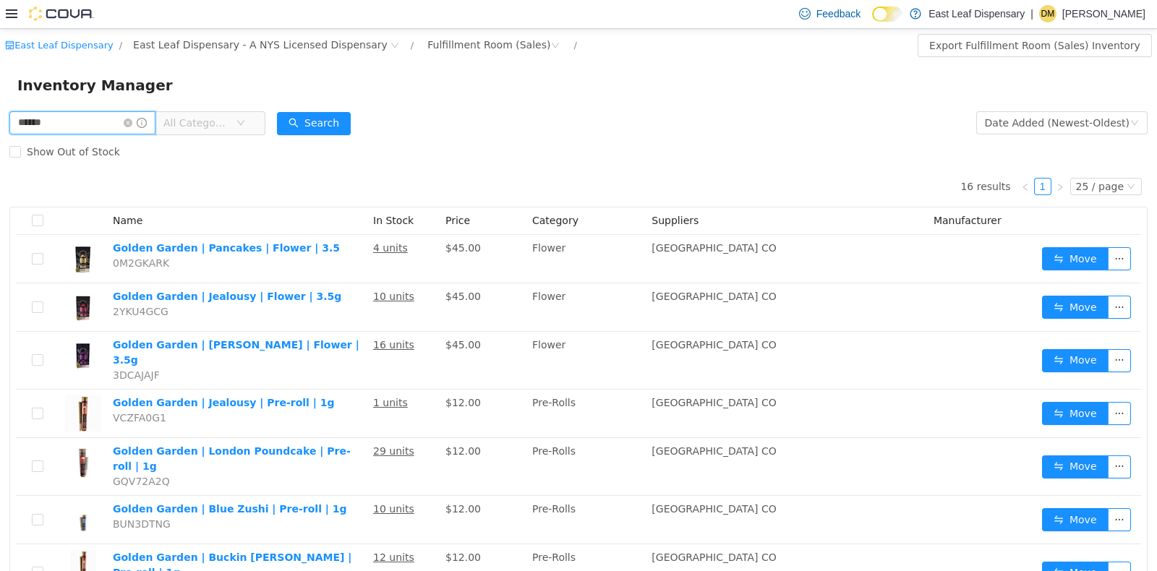
click at [74, 119] on input "******" at bounding box center [82, 122] width 146 height 23
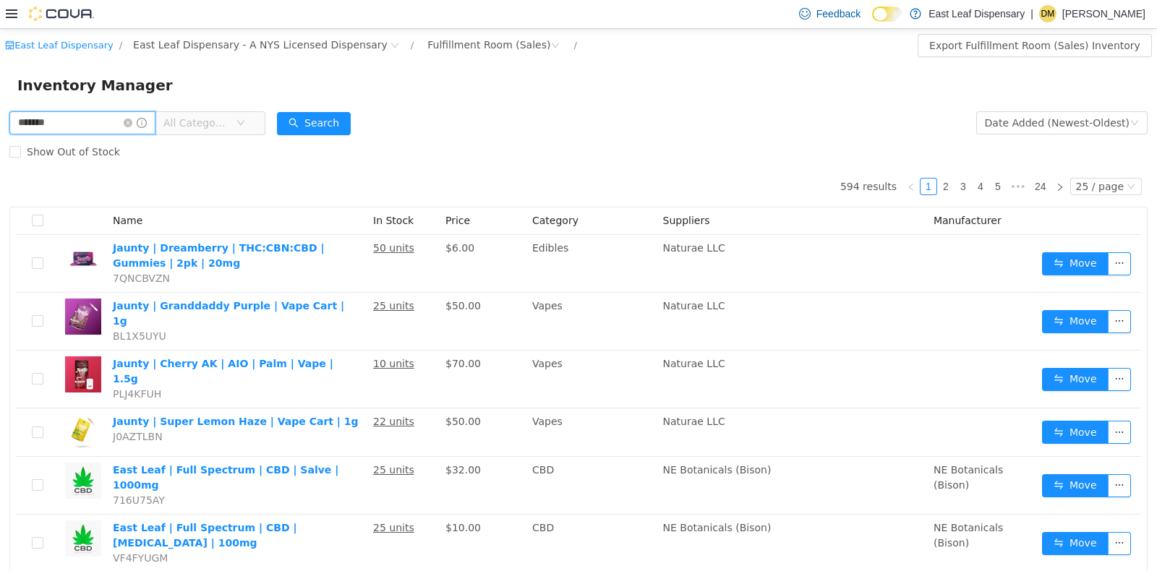
type input "*******"
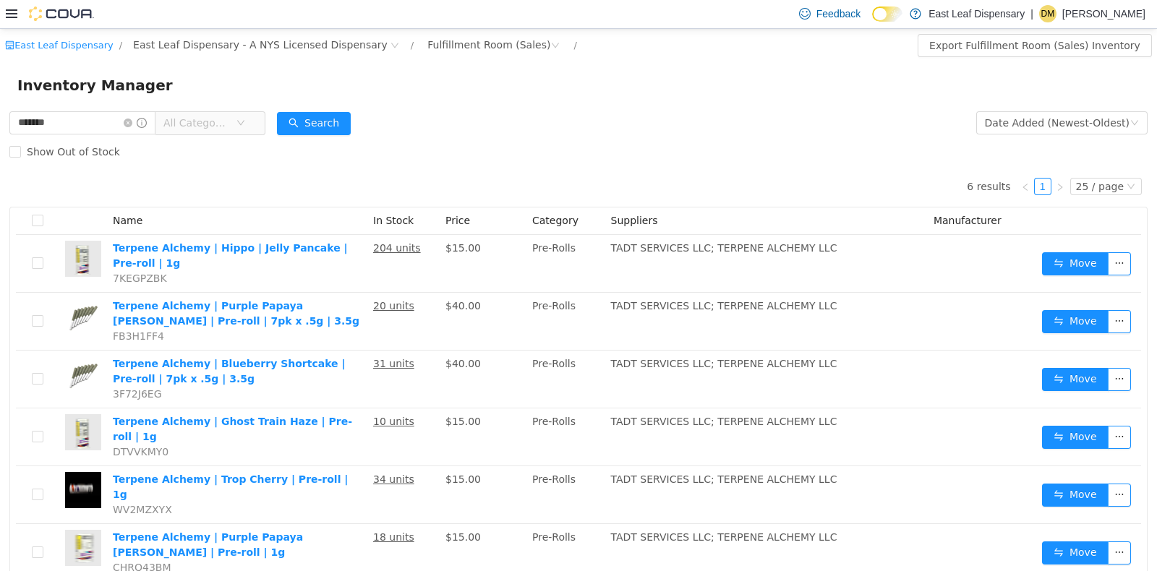
click at [212, 194] on div "6 results 1 25 / page Name In Stock Price Category Suppliers Manufacturer Terpe…" at bounding box center [578, 374] width 1138 height 416
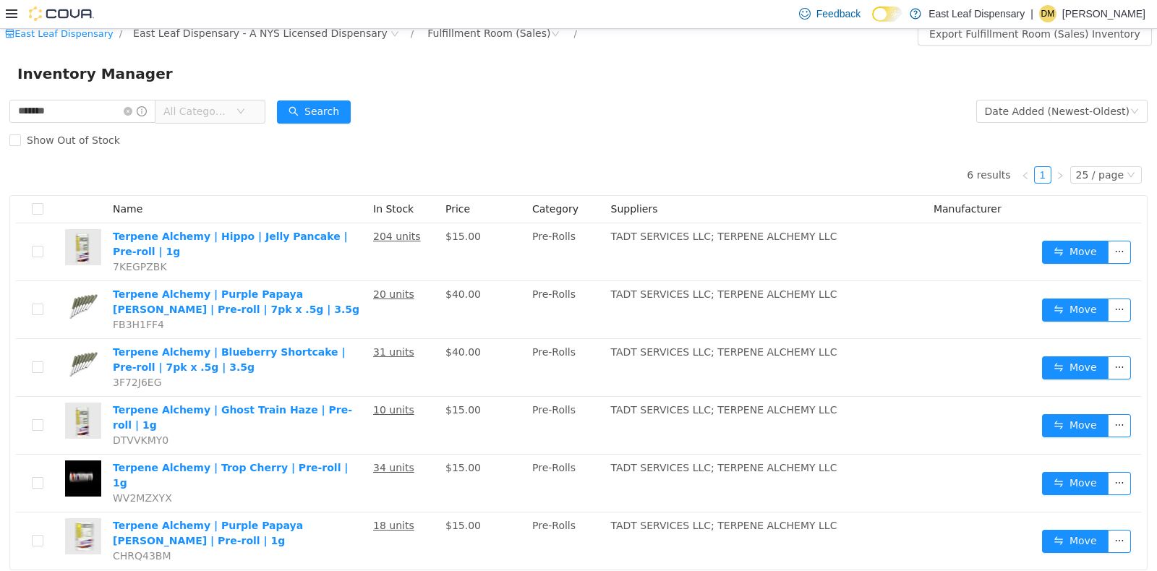
scroll to position [12, 0]
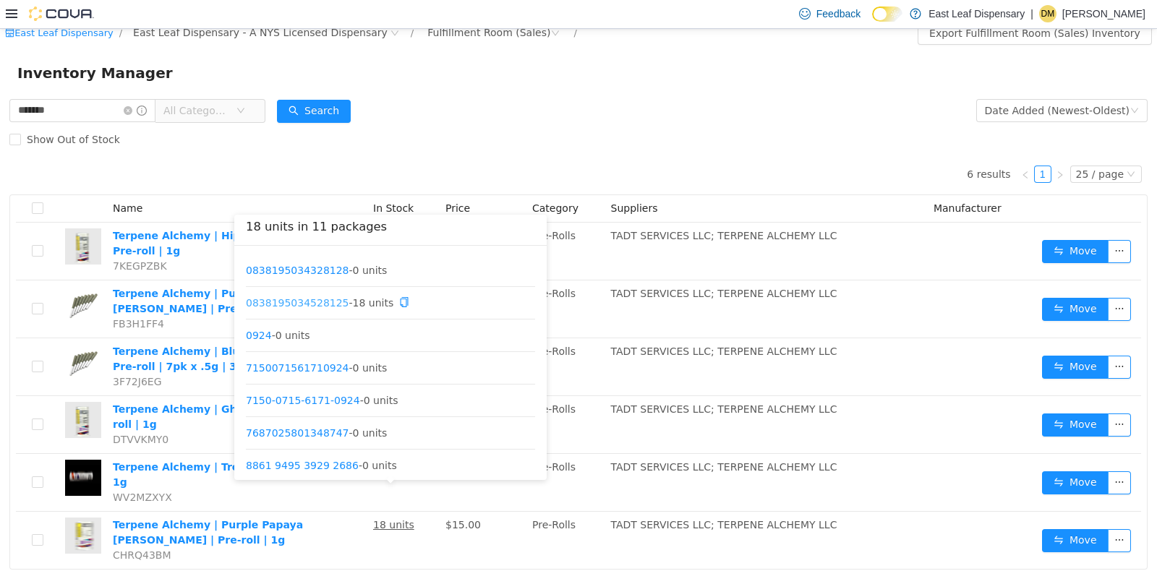
click at [329, 303] on link "0838195034528125" at bounding box center [297, 302] width 103 height 12
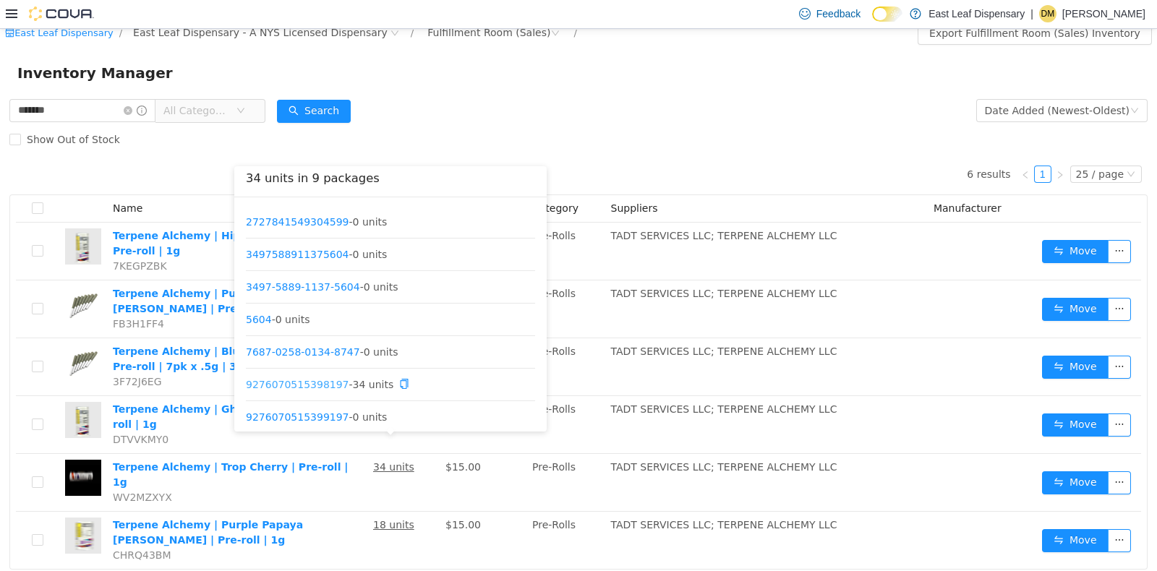
click at [316, 383] on link "9276070515398197" at bounding box center [297, 384] width 103 height 12
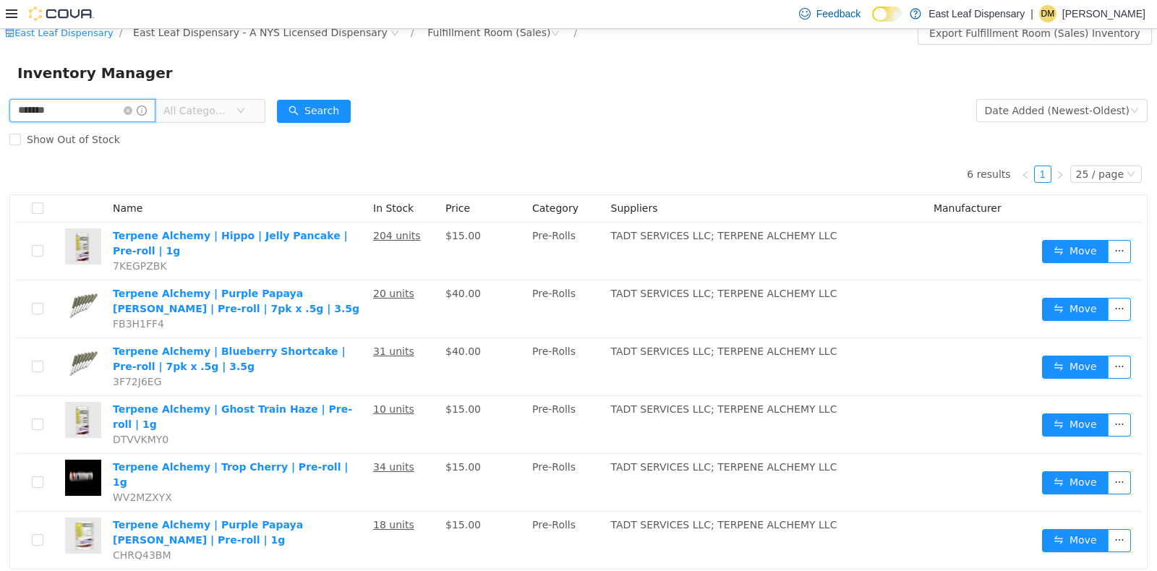
click at [106, 111] on input "*******" at bounding box center [82, 109] width 146 height 23
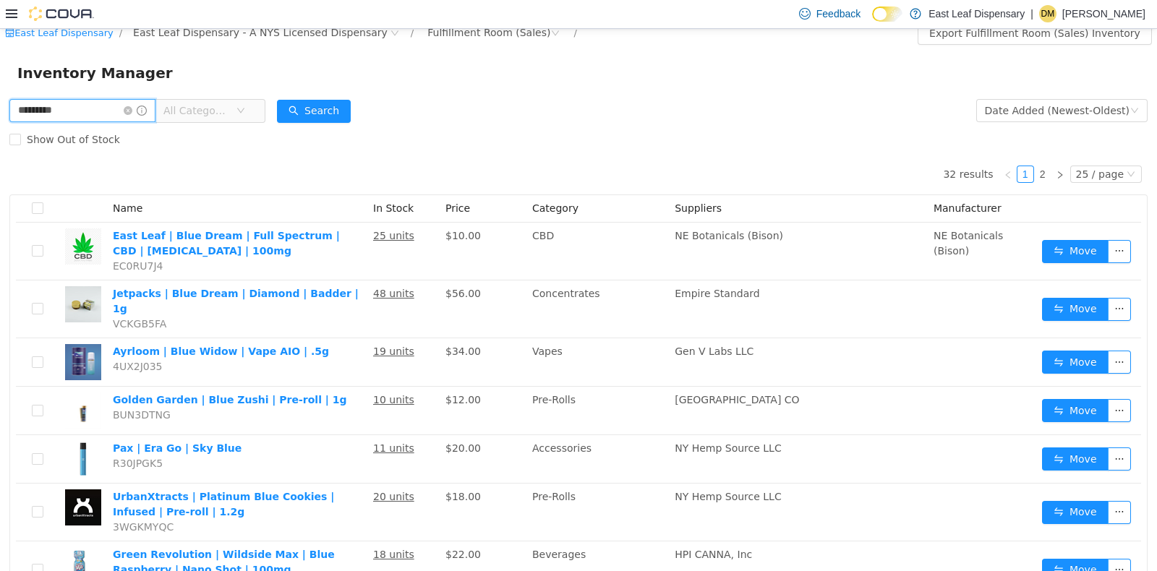
click at [106, 111] on input "*********" at bounding box center [82, 109] width 146 height 23
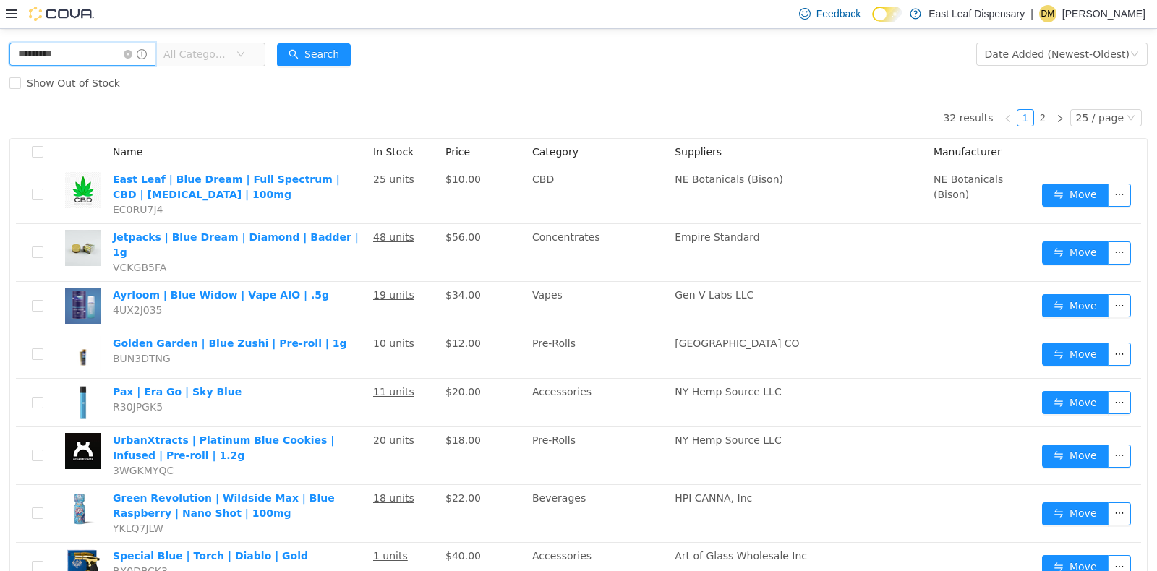
scroll to position [65, 0]
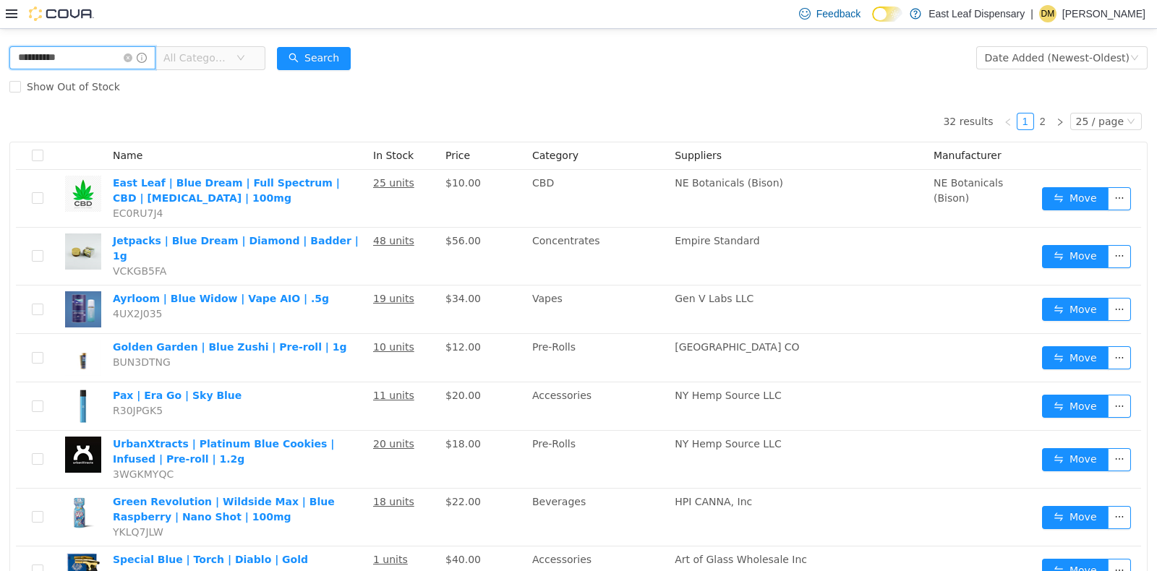
type input "**********"
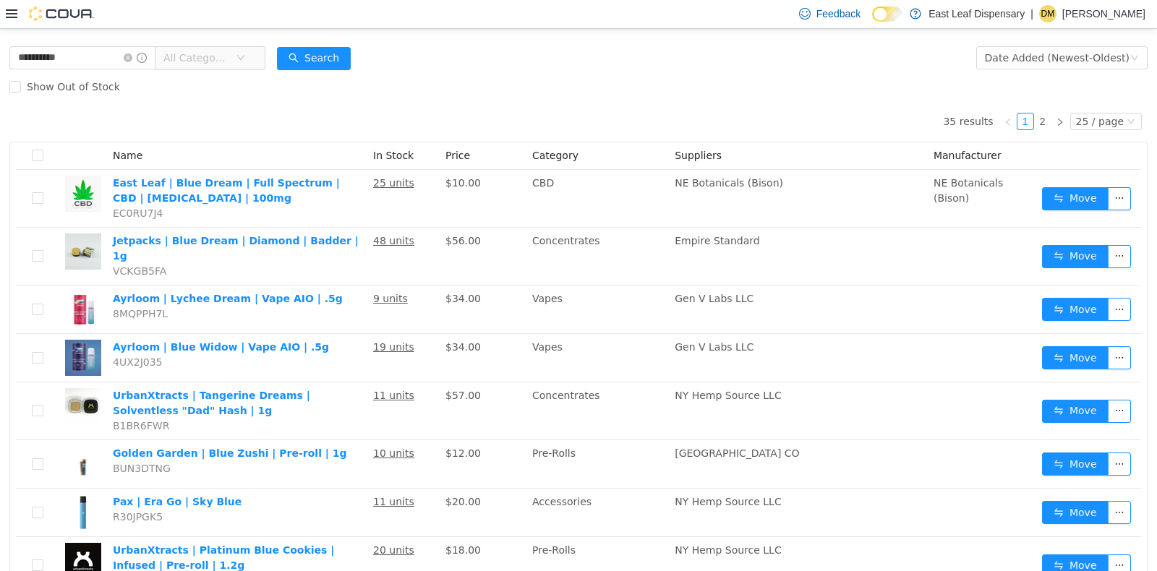
click at [688, 69] on form "**********" at bounding box center [578, 72] width 1138 height 58
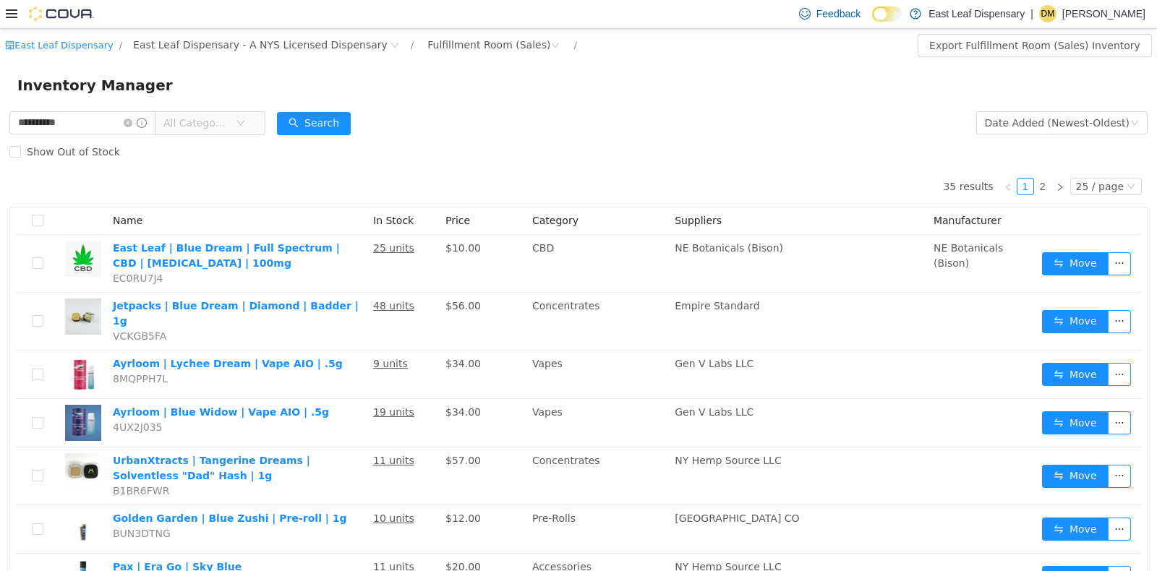
click at [188, 122] on span "All Categories" at bounding box center [196, 122] width 66 height 14
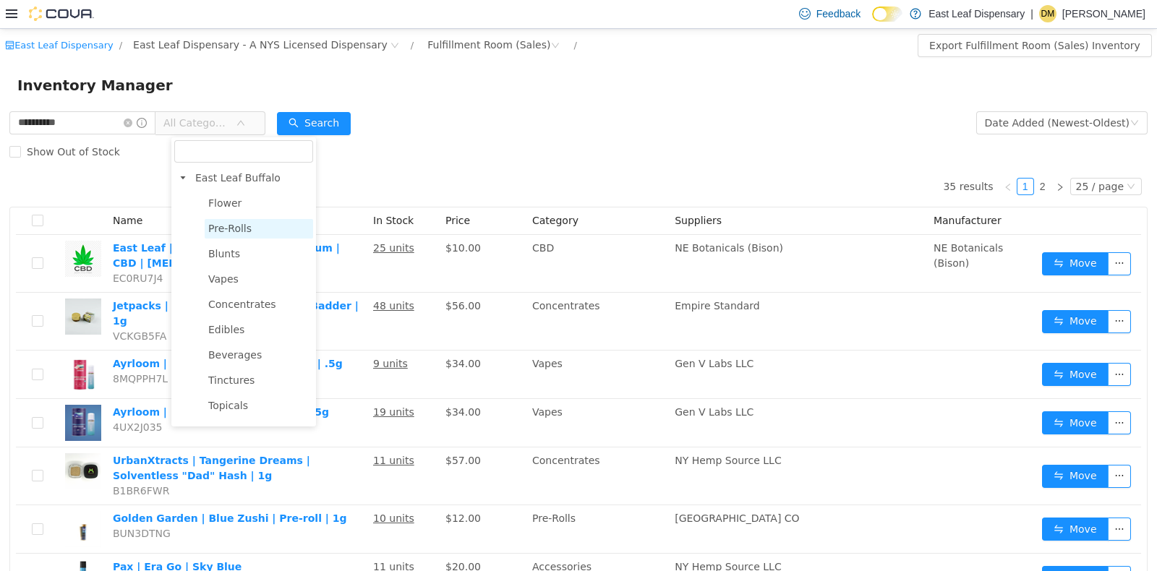
click at [241, 230] on span "Pre-Rolls" at bounding box center [229, 228] width 43 height 12
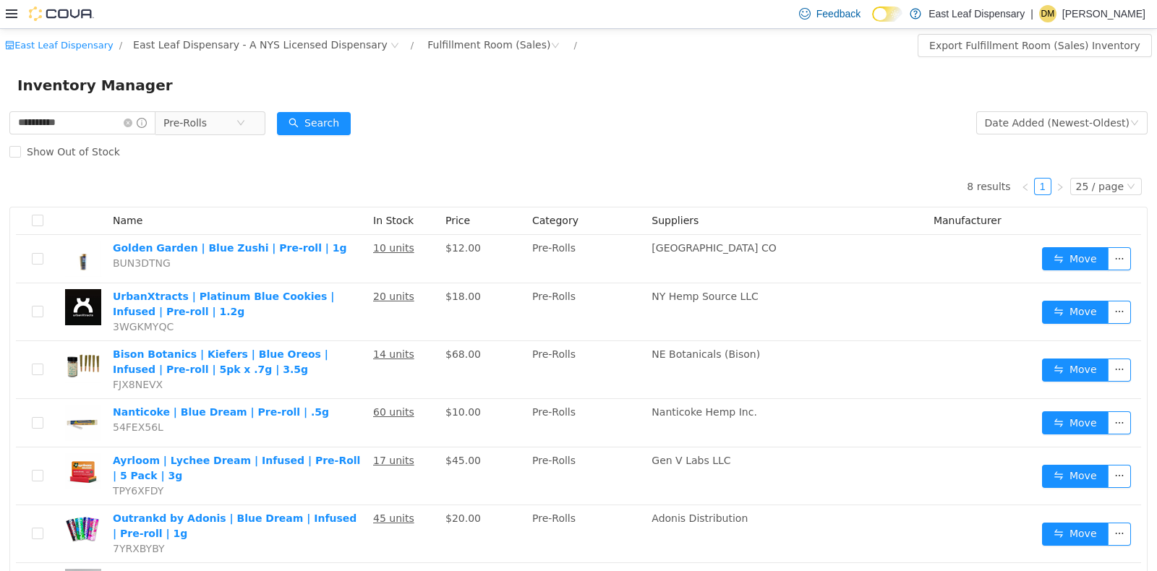
click at [239, 181] on div "8 results 1 25 / page Name In Stock Price Category Suppliers Manufacturer Golde…" at bounding box center [578, 417] width 1138 height 503
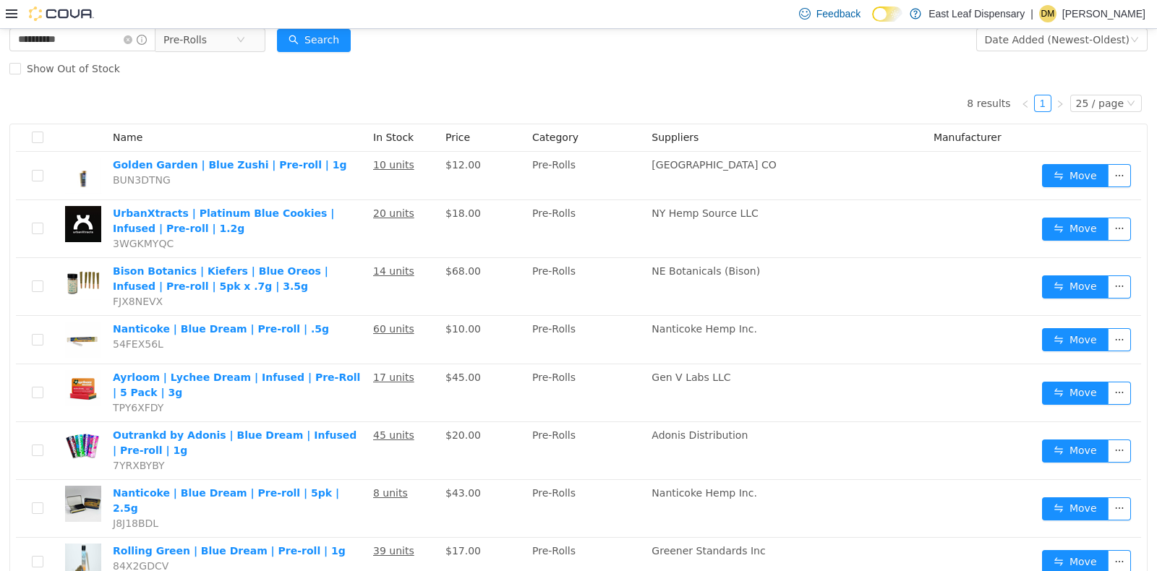
scroll to position [128, 0]
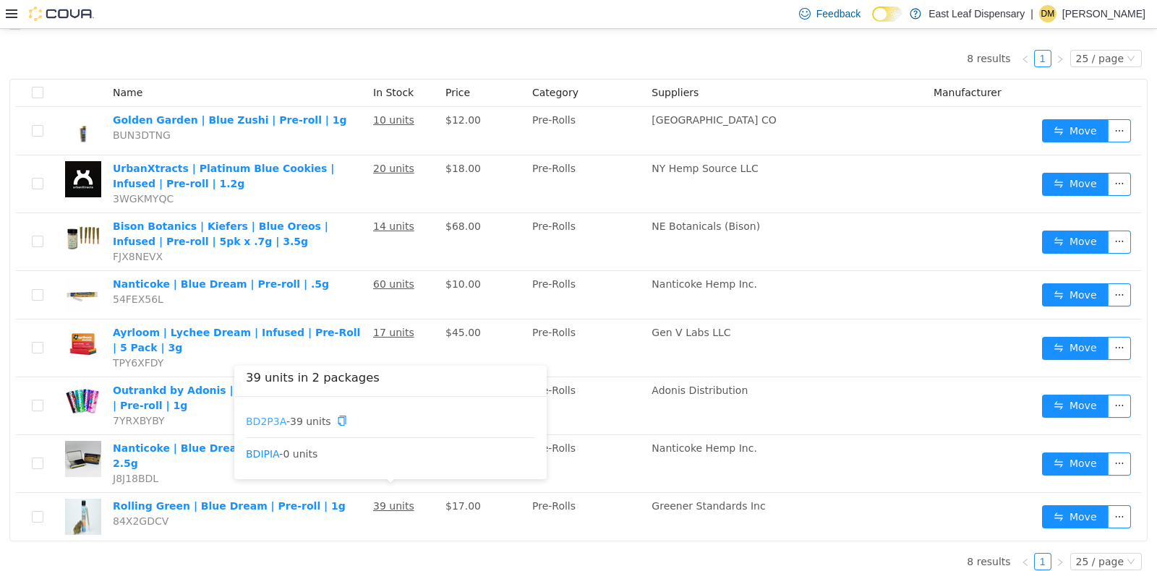
click at [258, 414] on link "BD2P3A" at bounding box center [266, 420] width 41 height 12
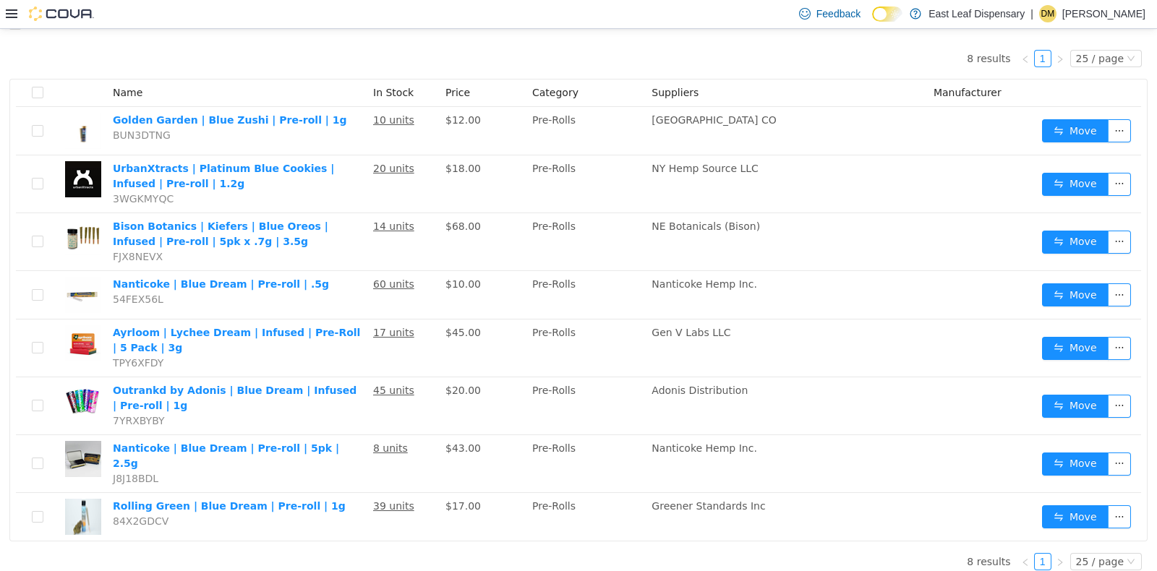
scroll to position [0, 0]
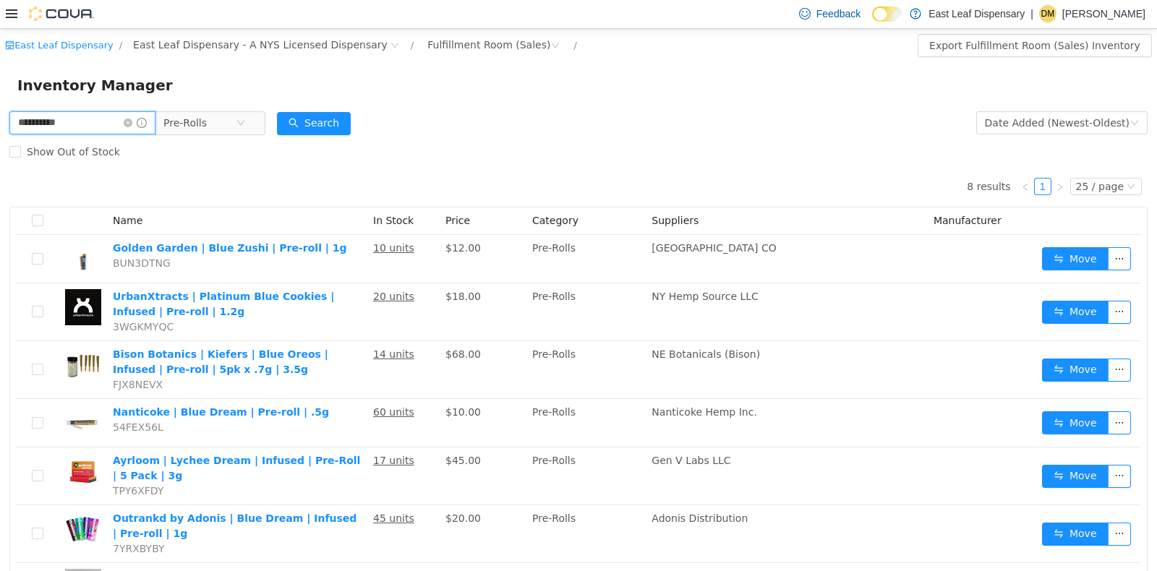
click at [108, 122] on input "**********" at bounding box center [82, 122] width 146 height 23
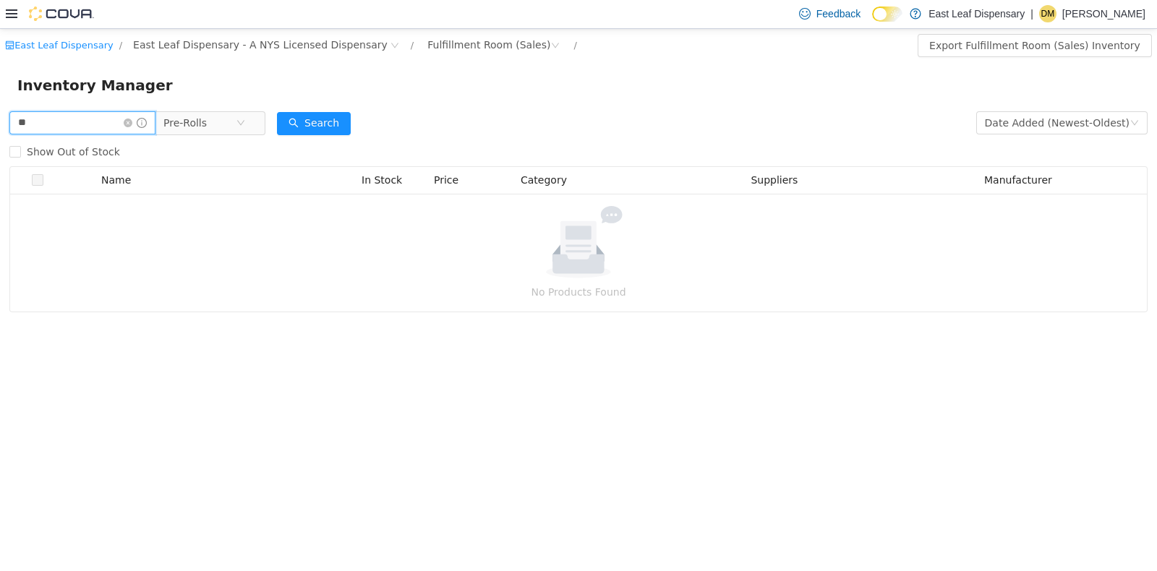
type input "*"
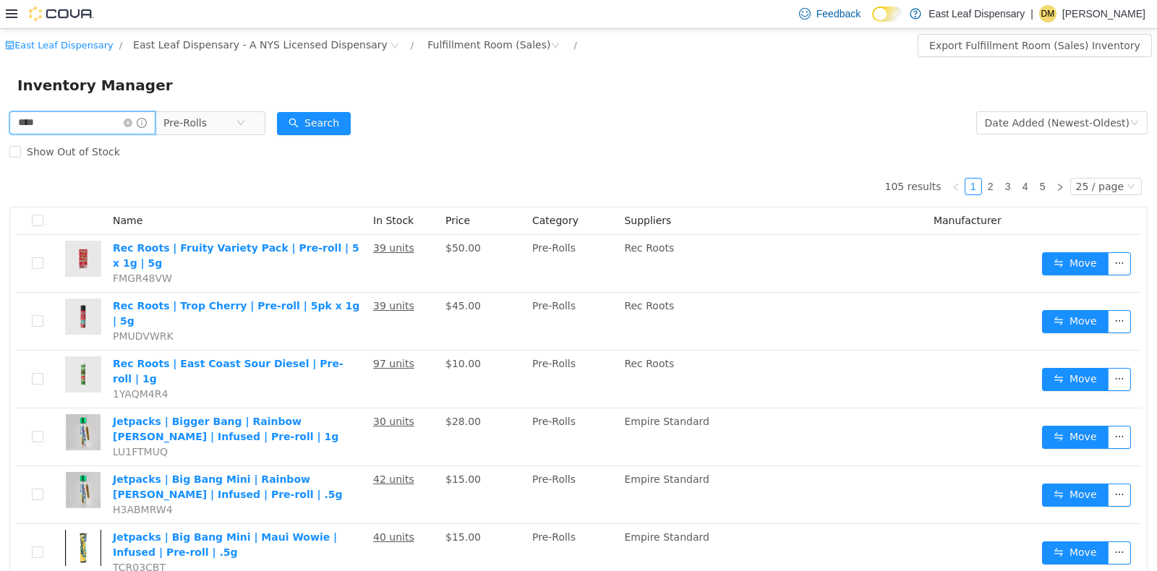
type input "****"
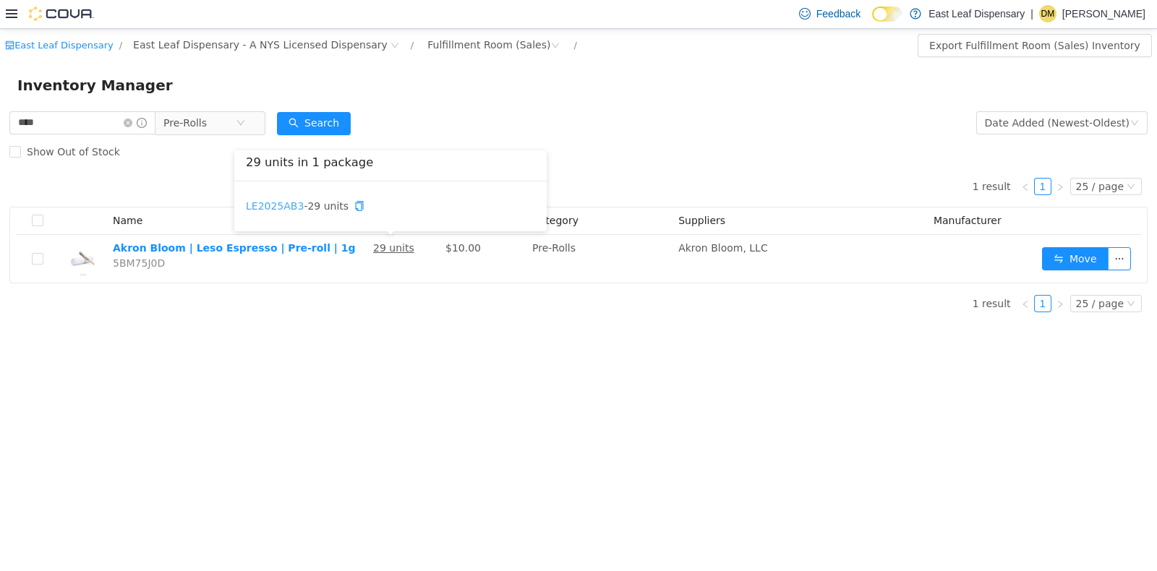
click at [277, 206] on link "LE2025AB3" at bounding box center [275, 206] width 58 height 12
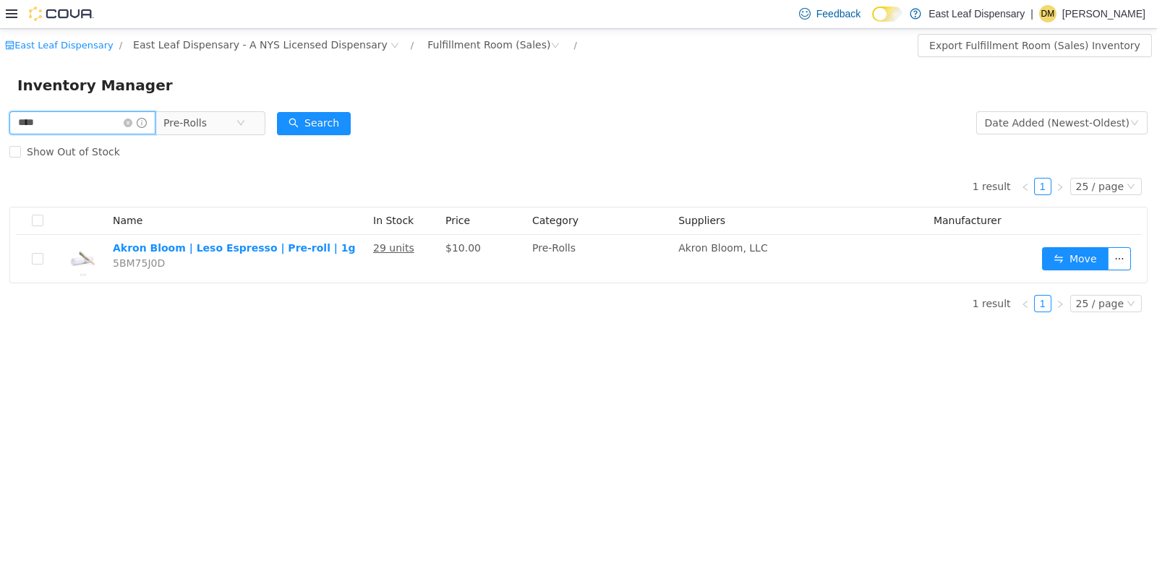
click at [74, 132] on input "****" at bounding box center [82, 122] width 146 height 23
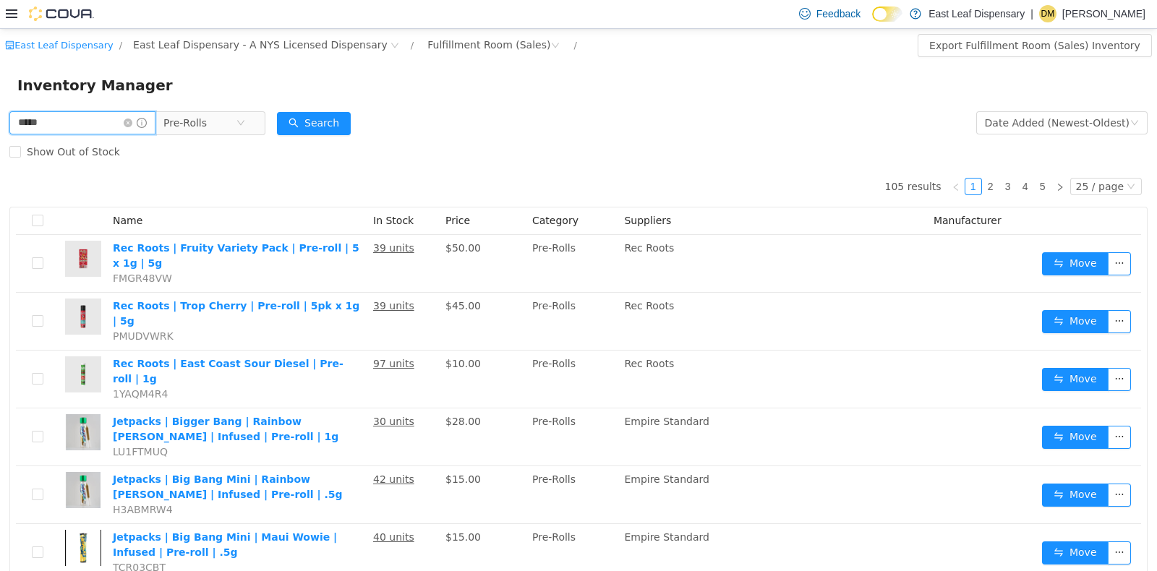
type input "*****"
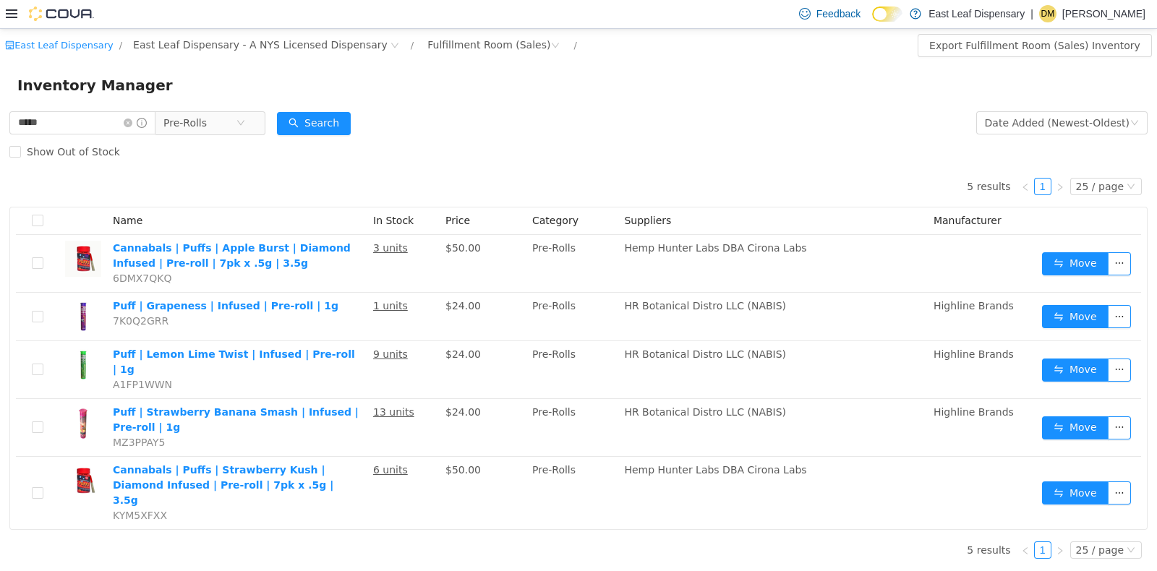
click at [246, 199] on div "5 results 1 25 / page Name In Stock Price Category Suppliers Manufacturer Canna…" at bounding box center [578, 348] width 1138 height 364
click at [351, 313] on link "PUF-DISP-LELT-01227111824" at bounding box center [316, 312] width 146 height 12
click at [359, 362] on link "PUF-DISP-STBS-01228111524" at bounding box center [321, 360] width 150 height 12
click at [110, 119] on input "*****" at bounding box center [82, 122] width 146 height 23
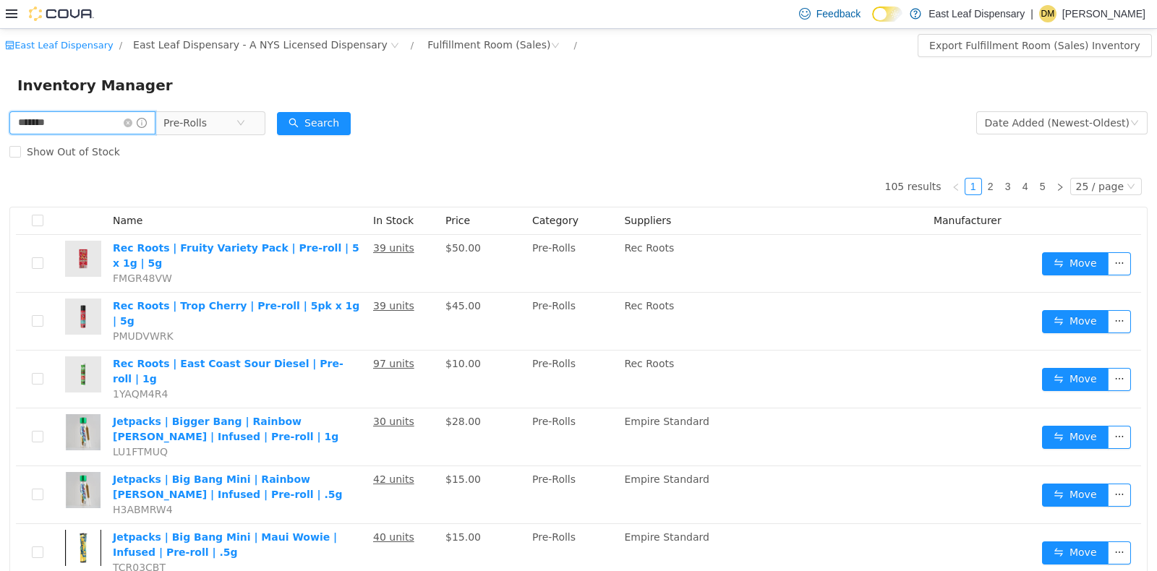
type input "*******"
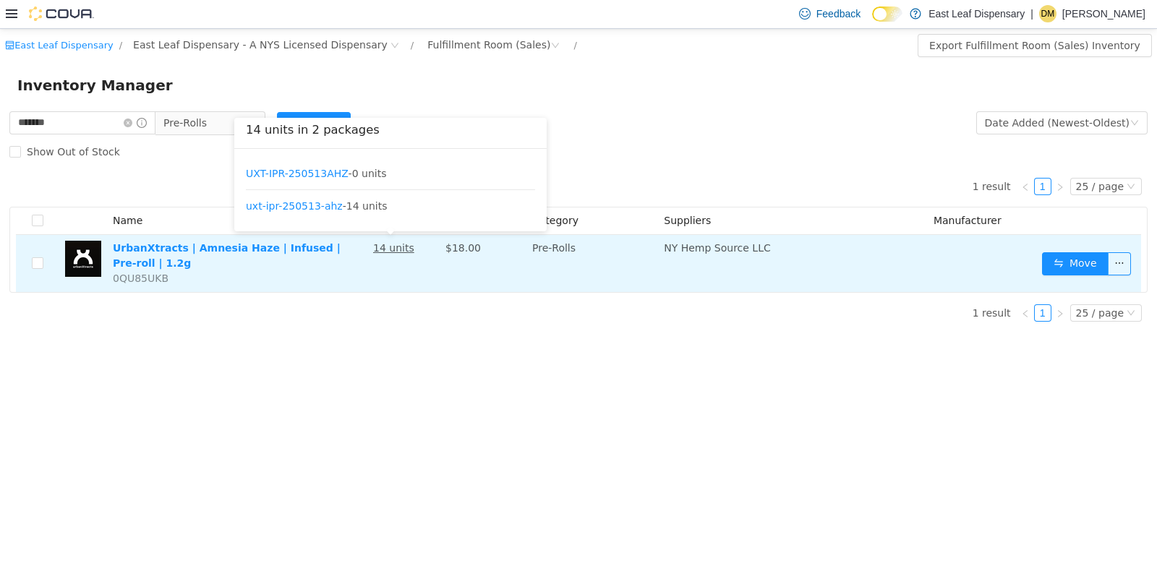
click at [388, 247] on u "14 units" at bounding box center [393, 248] width 41 height 12
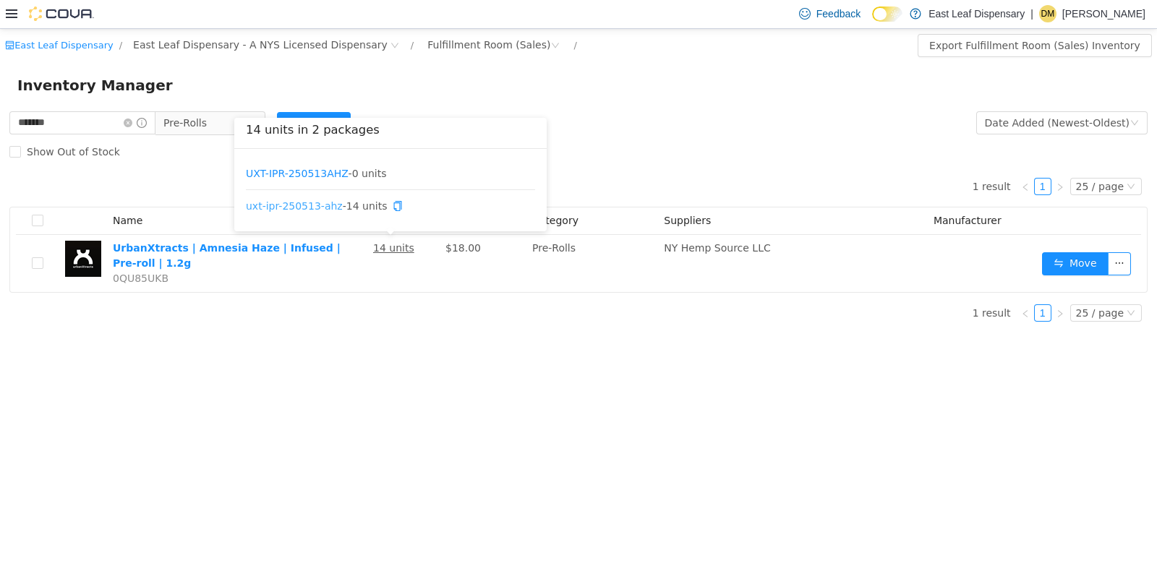
click at [318, 208] on link "uxt-ipr-250513-ahz" at bounding box center [294, 206] width 97 height 12
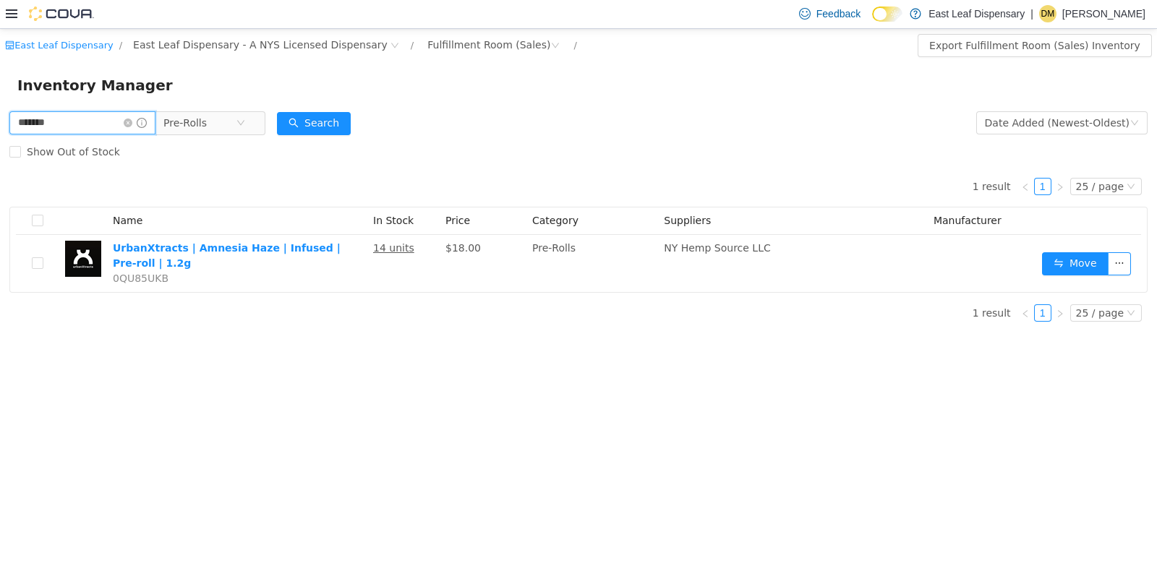
click at [106, 129] on input "*******" at bounding box center [82, 122] width 146 height 23
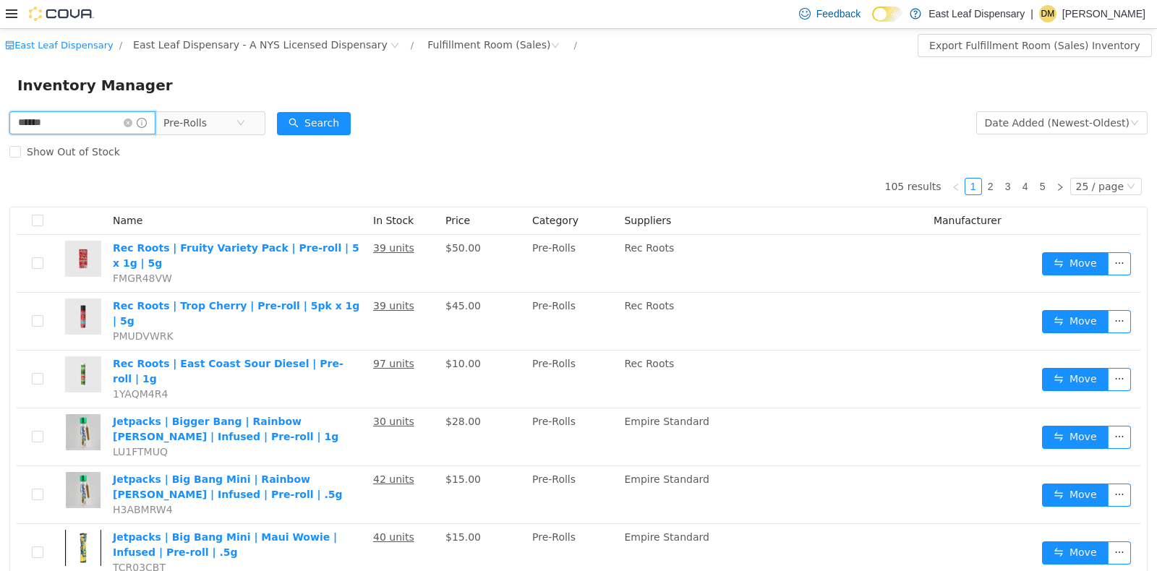
type input "******"
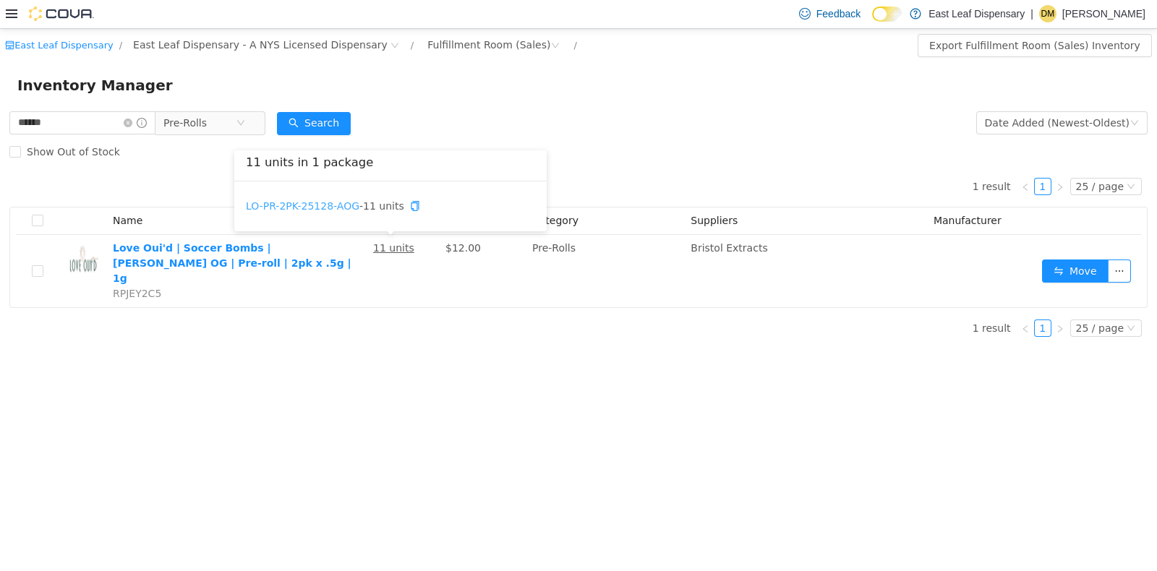
click at [334, 203] on link "LO-PR-2PK-25128-AOG" at bounding box center [303, 206] width 114 height 12
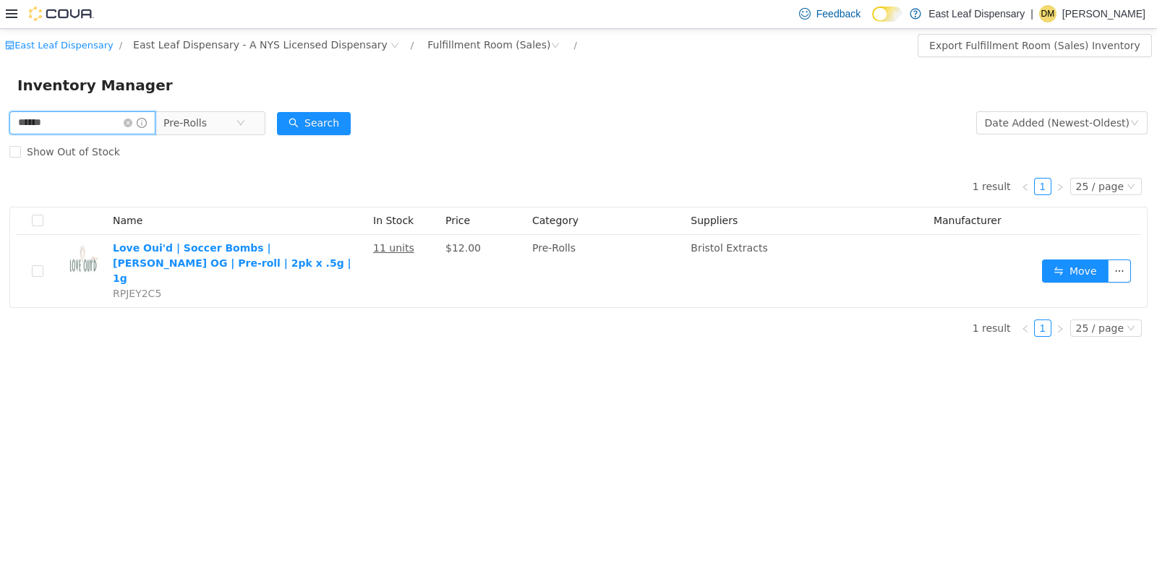
click at [95, 132] on input "******" at bounding box center [82, 122] width 146 height 23
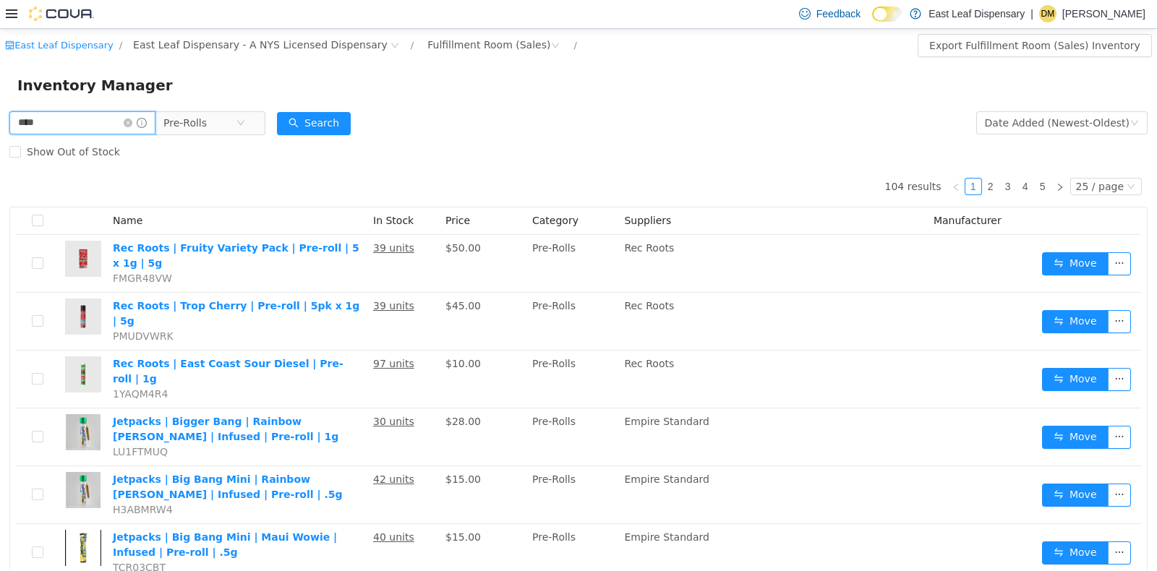
type input "****"
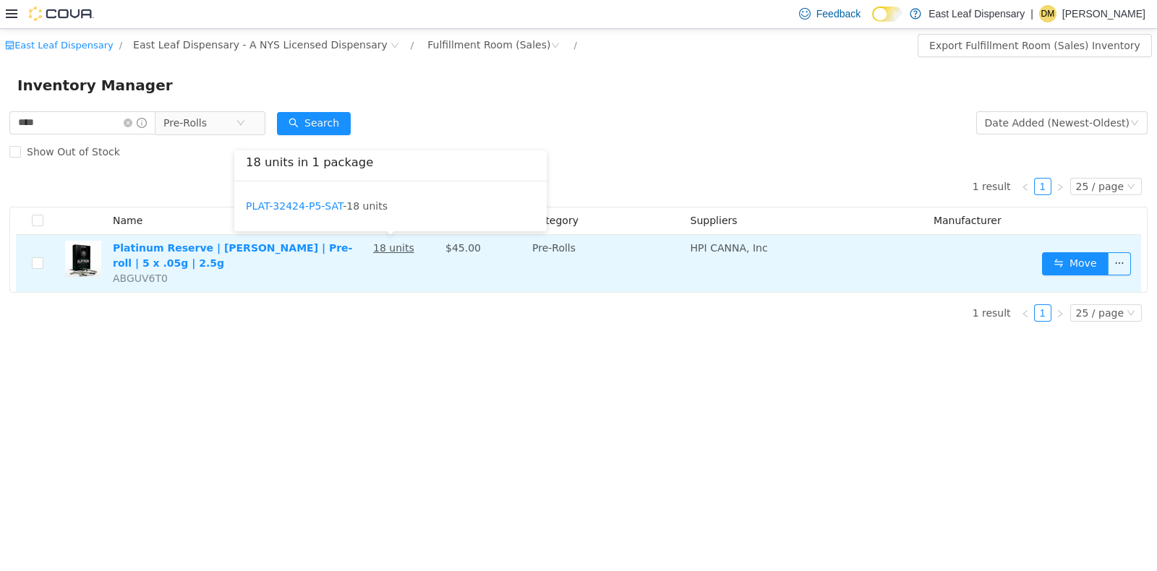
click at [383, 249] on u "18 units" at bounding box center [393, 248] width 41 height 12
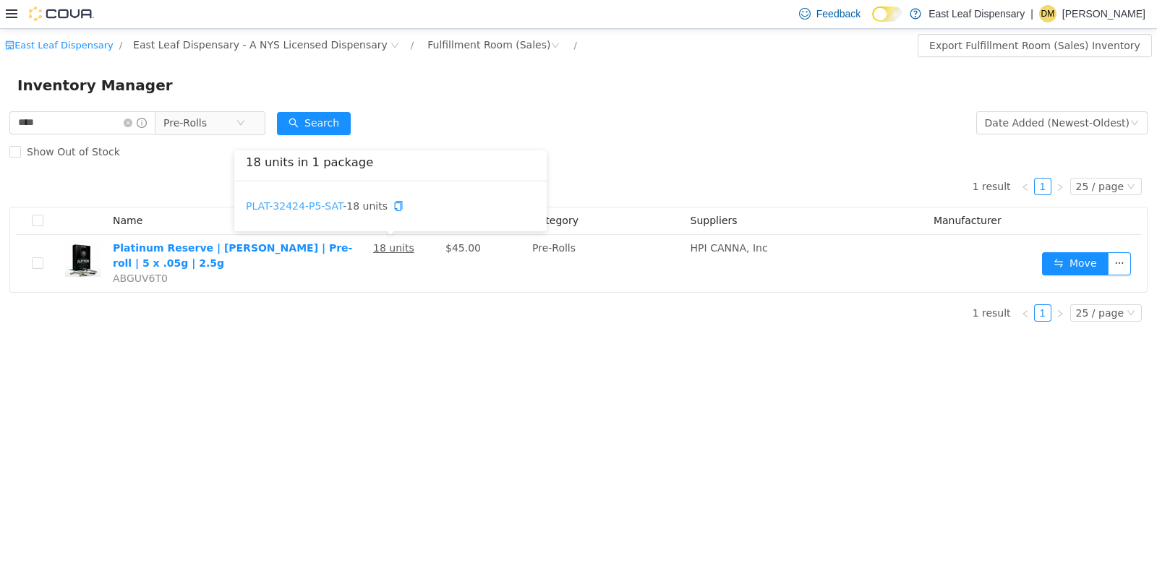
click at [314, 200] on link "PLAT-32424-P5-SAT" at bounding box center [294, 206] width 97 height 12
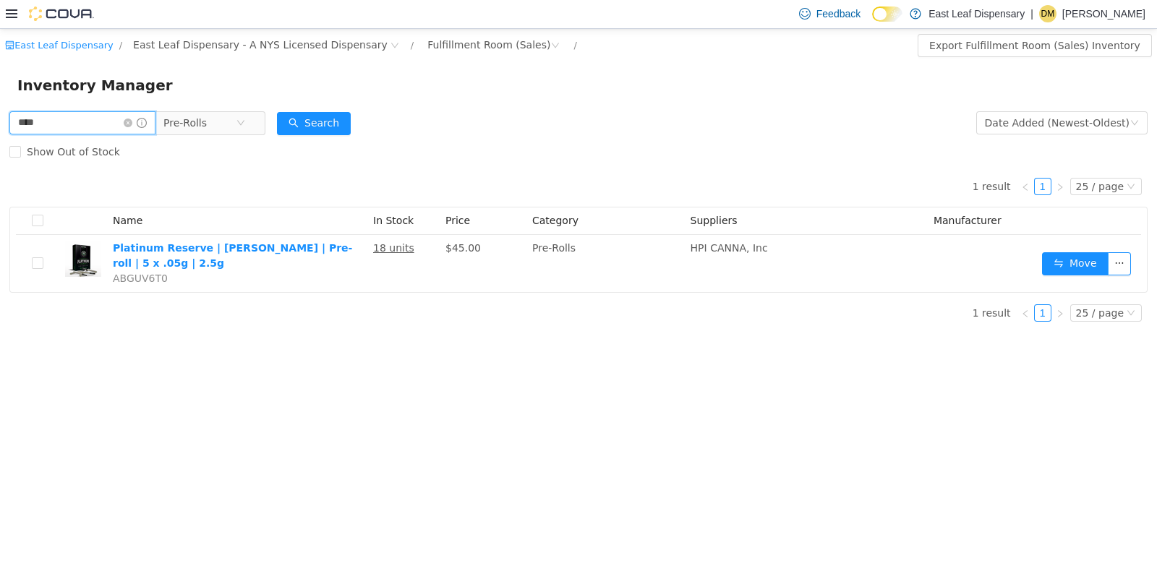
click at [114, 128] on input "****" at bounding box center [82, 122] width 146 height 23
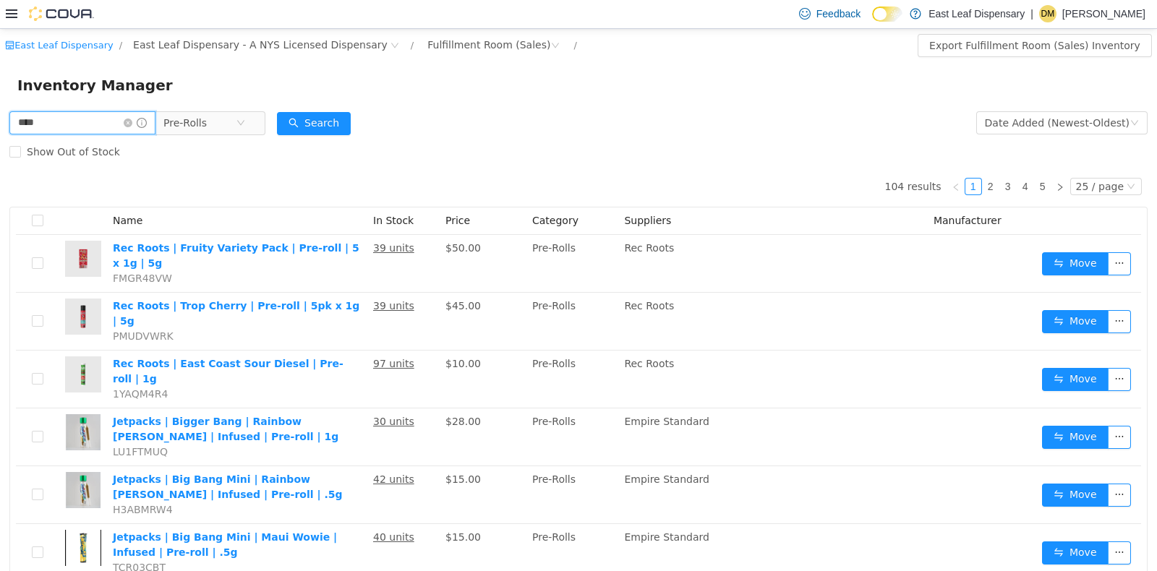
type input "****"
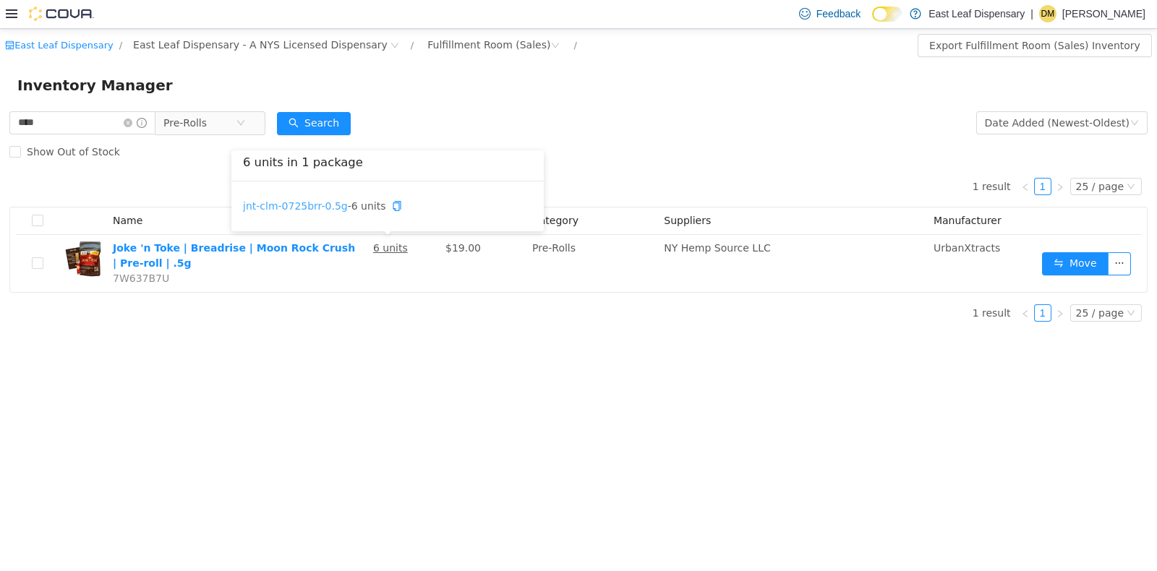
click at [299, 200] on link "jnt-clm-0725brr-0.5g" at bounding box center [295, 206] width 105 height 12
click at [245, 122] on icon "icon: close-circle" at bounding box center [241, 122] width 9 height 9
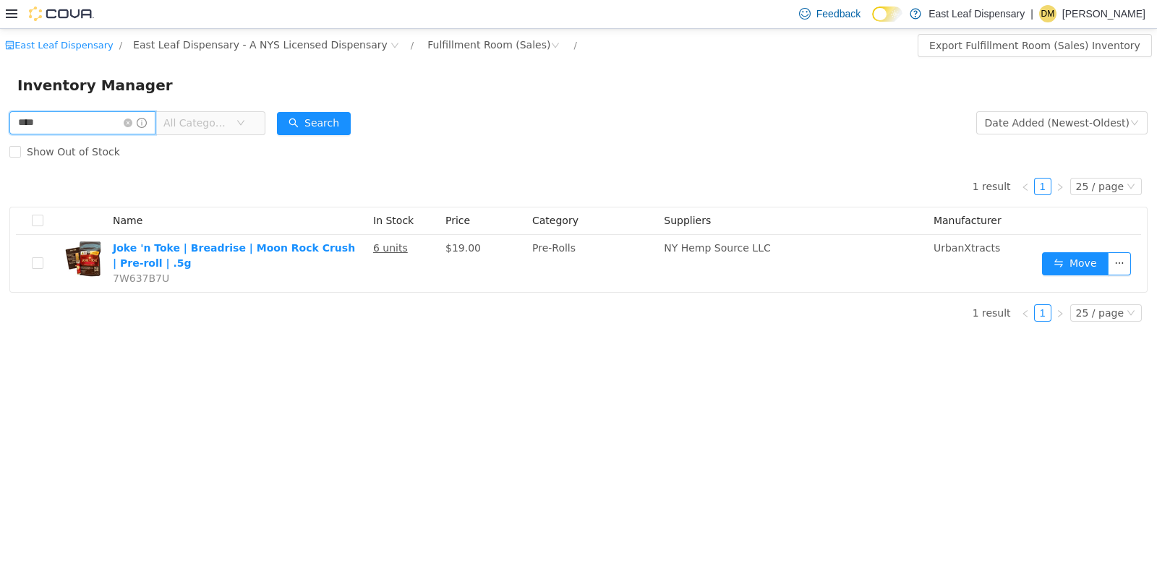
click at [56, 122] on input "****" at bounding box center [82, 122] width 146 height 23
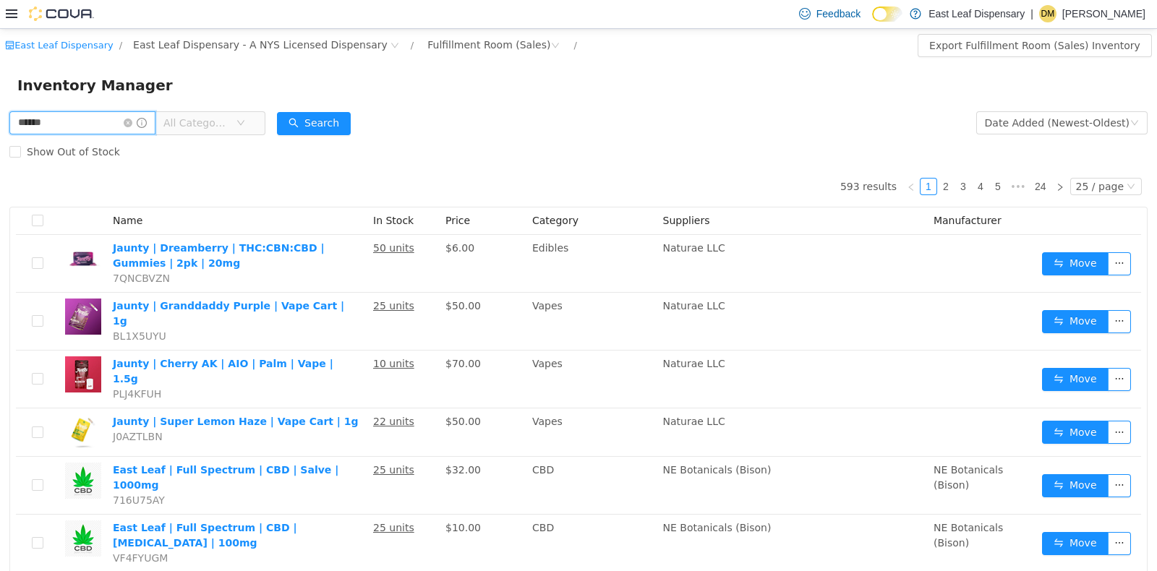
type input "******"
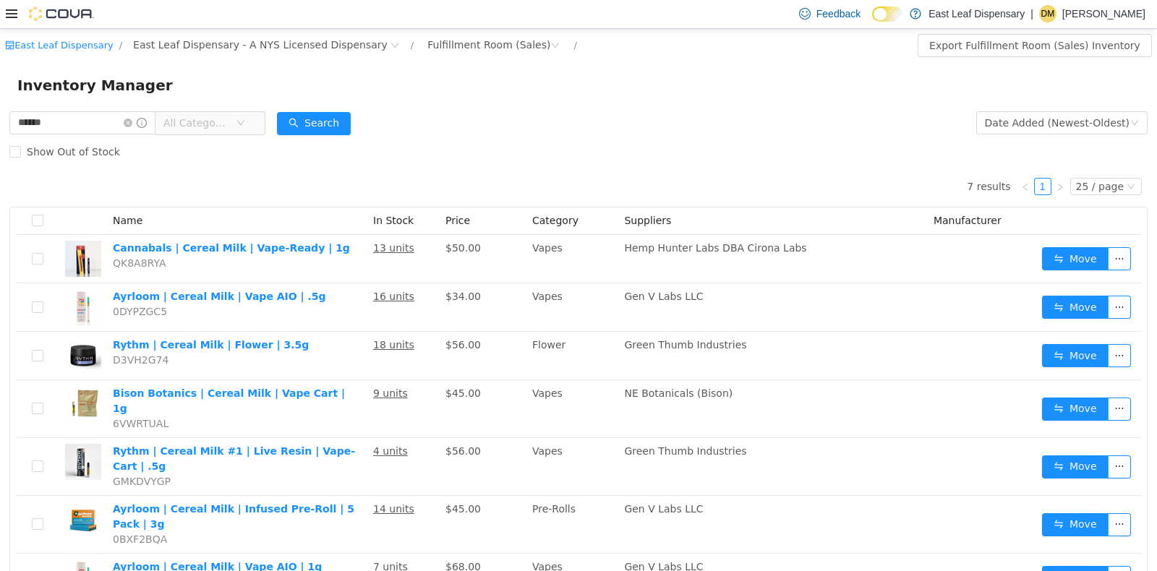
click at [339, 184] on div "7 results 1 25 / page Name In Stock Price Category Suppliers Manufacturer Canna…" at bounding box center [578, 384] width 1138 height 436
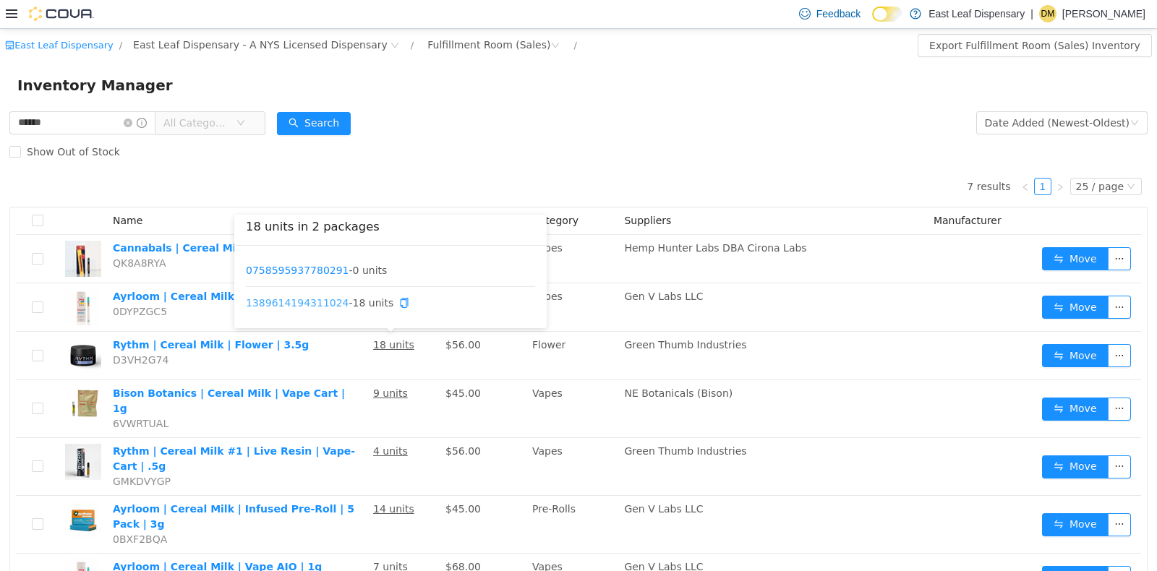
click at [325, 302] on link "1389614194311024" at bounding box center [297, 303] width 103 height 12
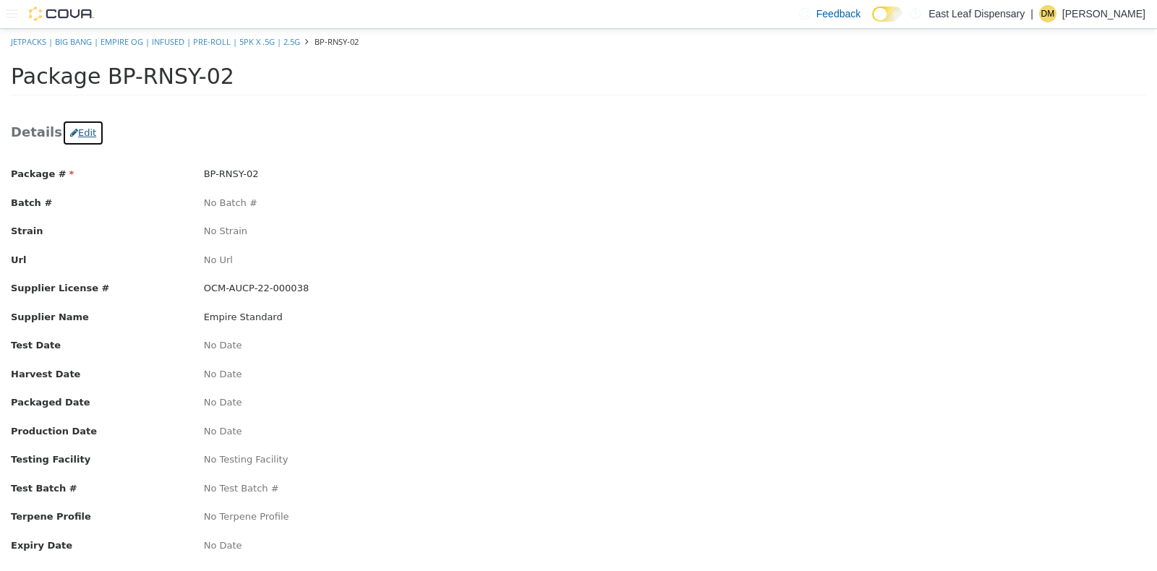
click at [70, 129] on icon "button" at bounding box center [74, 131] width 8 height 9
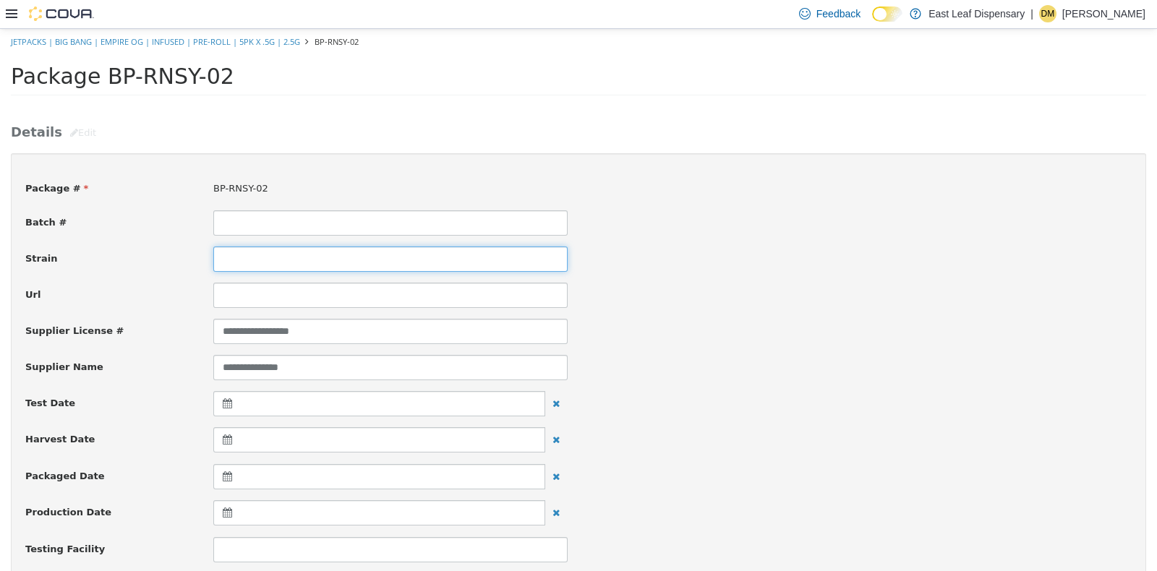
click at [312, 257] on input at bounding box center [390, 258] width 354 height 25
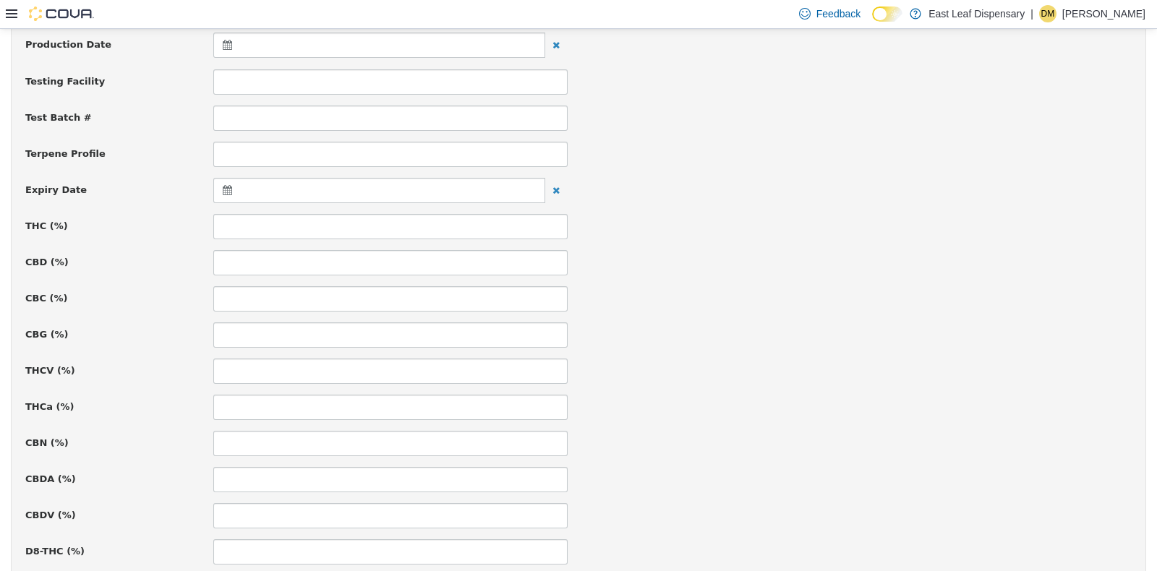
scroll to position [474, 0]
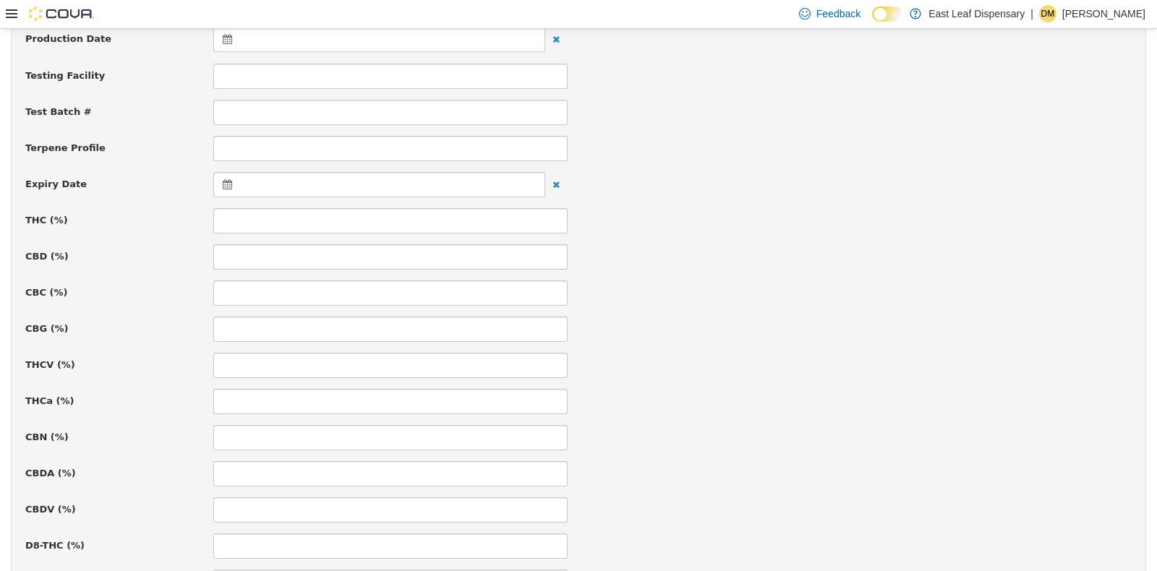
type input "*********"
click at [231, 179] on icon at bounding box center [230, 184] width 15 height 10
click at [374, 214] on th at bounding box center [368, 219] width 23 height 25
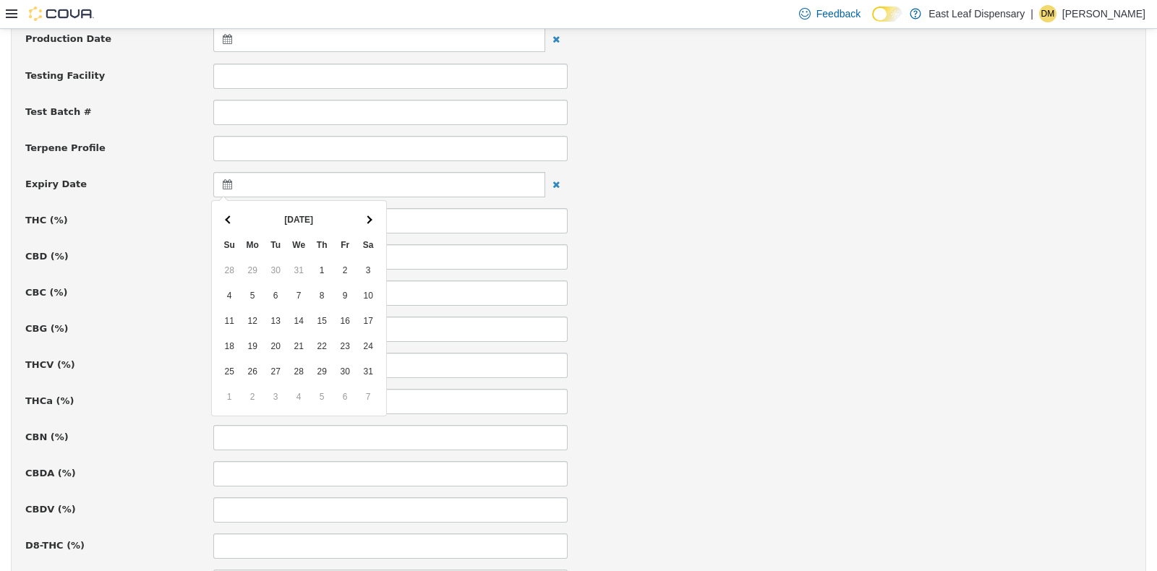
click at [374, 214] on th at bounding box center [368, 219] width 23 height 25
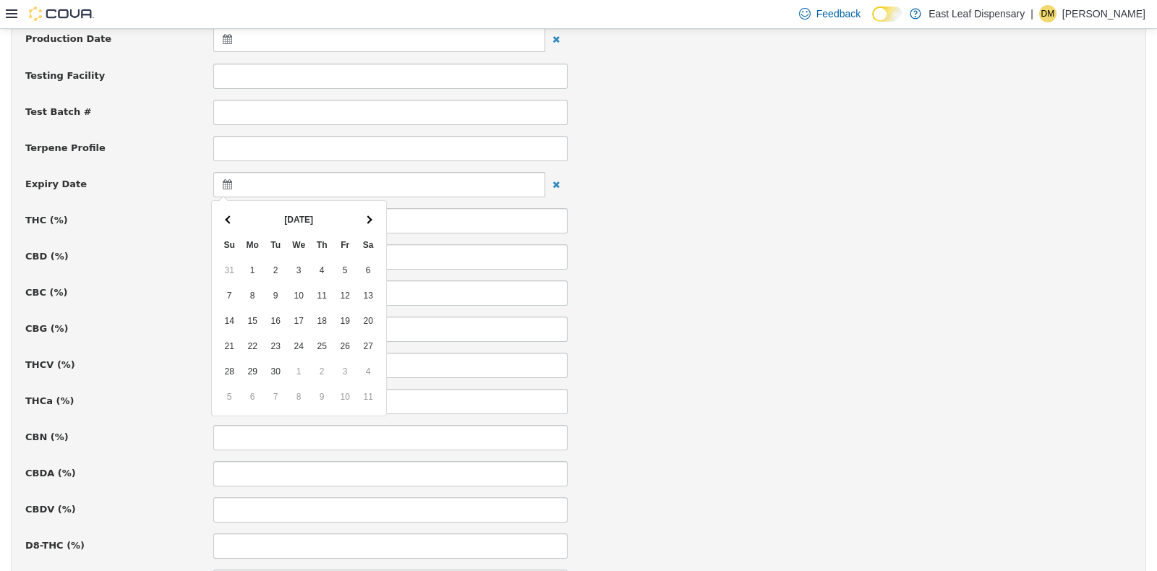
click at [374, 214] on th at bounding box center [368, 219] width 23 height 25
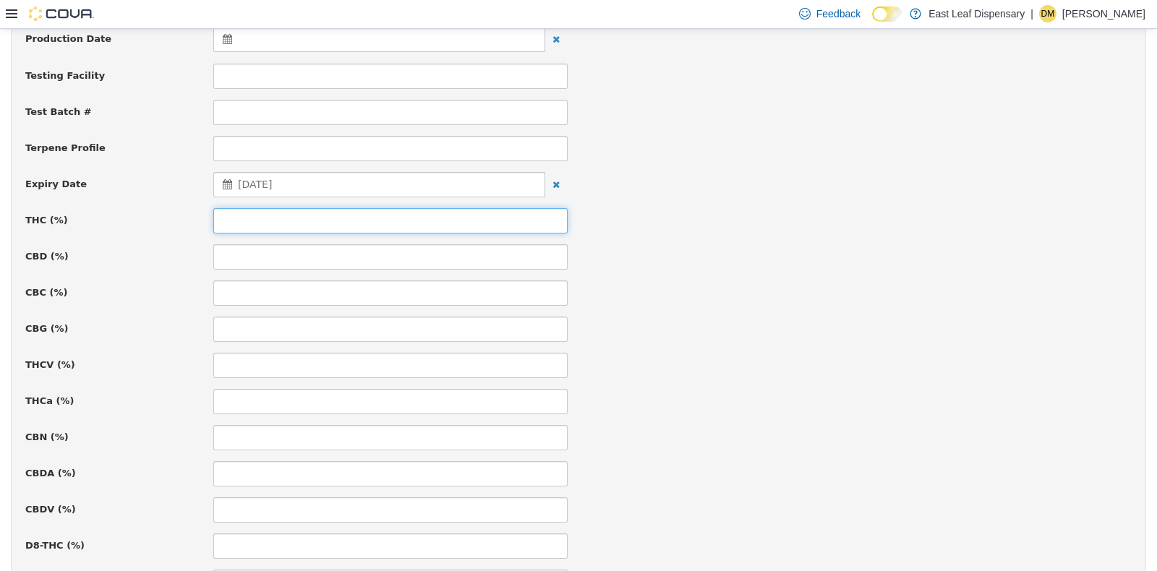
click at [330, 215] on input at bounding box center [390, 220] width 354 height 25
type input "*****"
click at [861, 252] on div "CBD (%)" at bounding box center [578, 256] width 1128 height 25
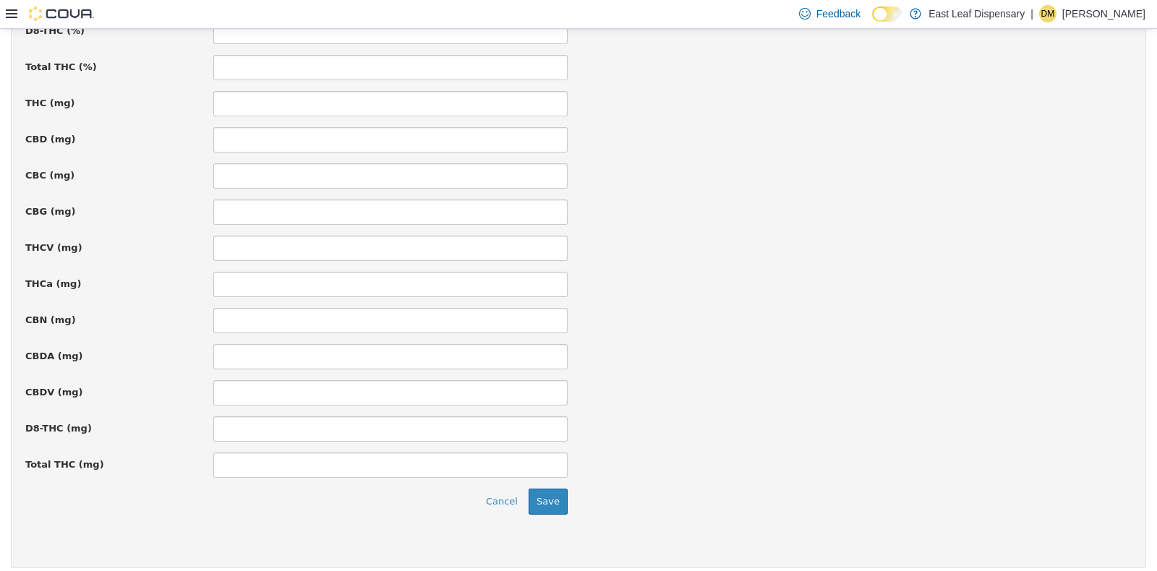
scroll to position [997, 0]
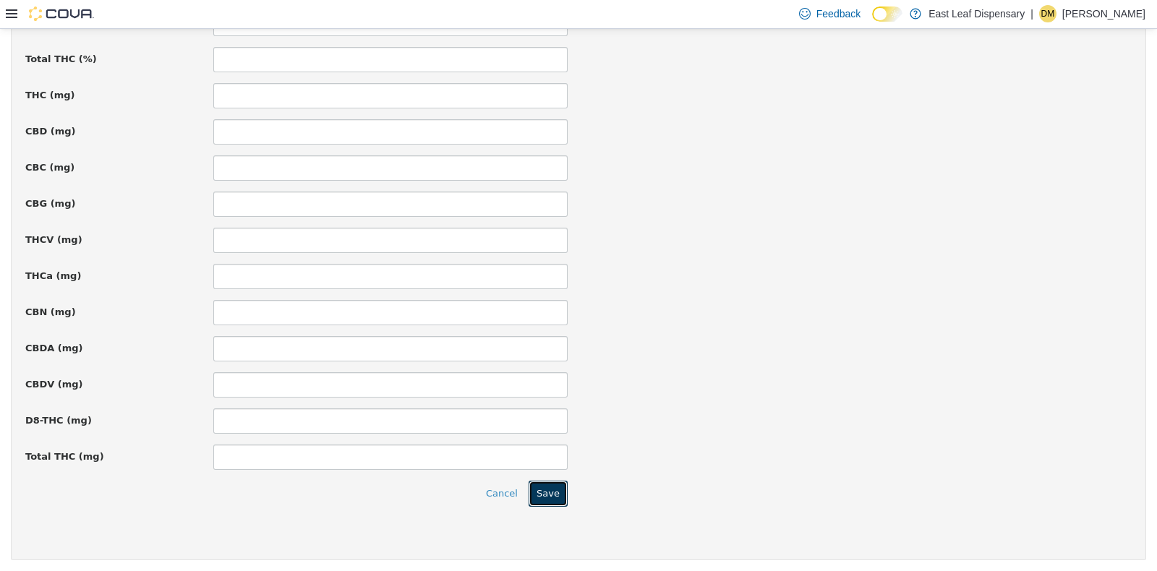
click at [545, 493] on button "Save" at bounding box center [548, 493] width 39 height 26
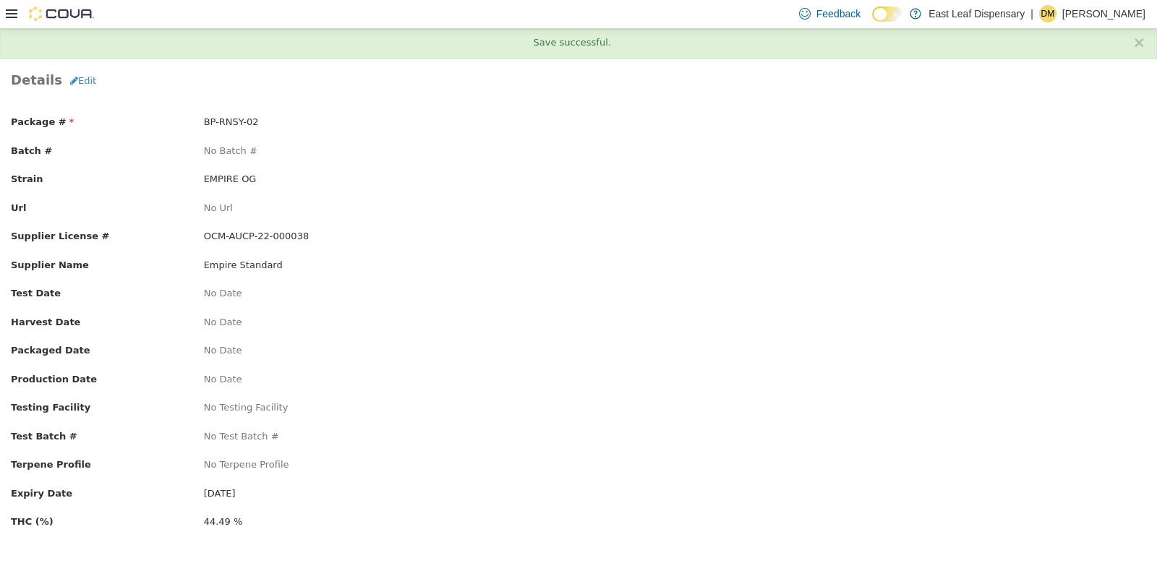
scroll to position [0, 0]
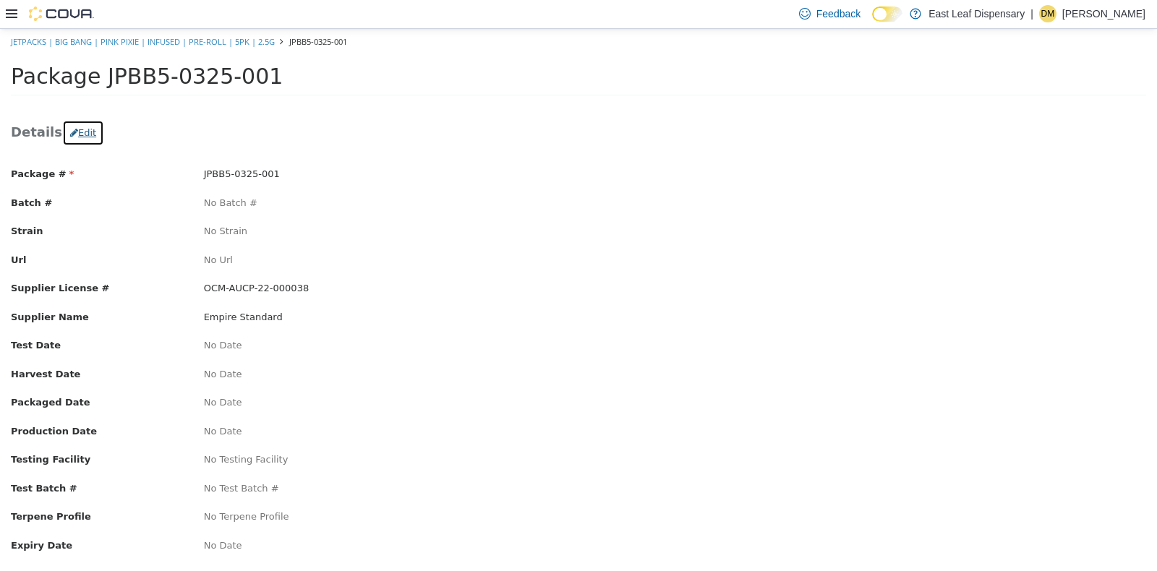
click at [78, 136] on button "Edit" at bounding box center [83, 132] width 42 height 26
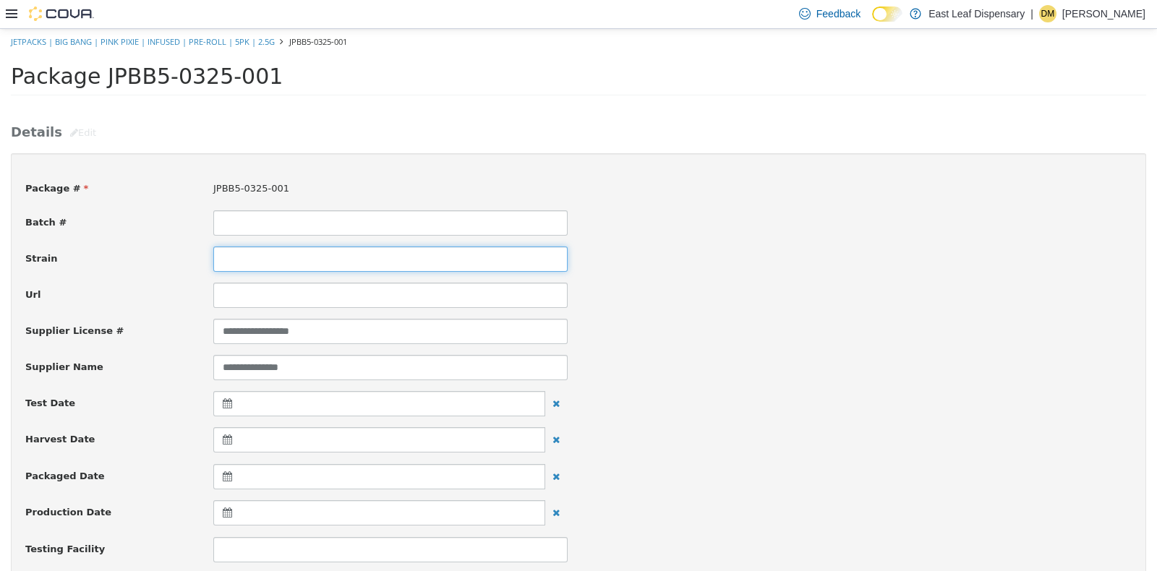
click at [260, 246] on input at bounding box center [390, 258] width 354 height 25
type input "**********"
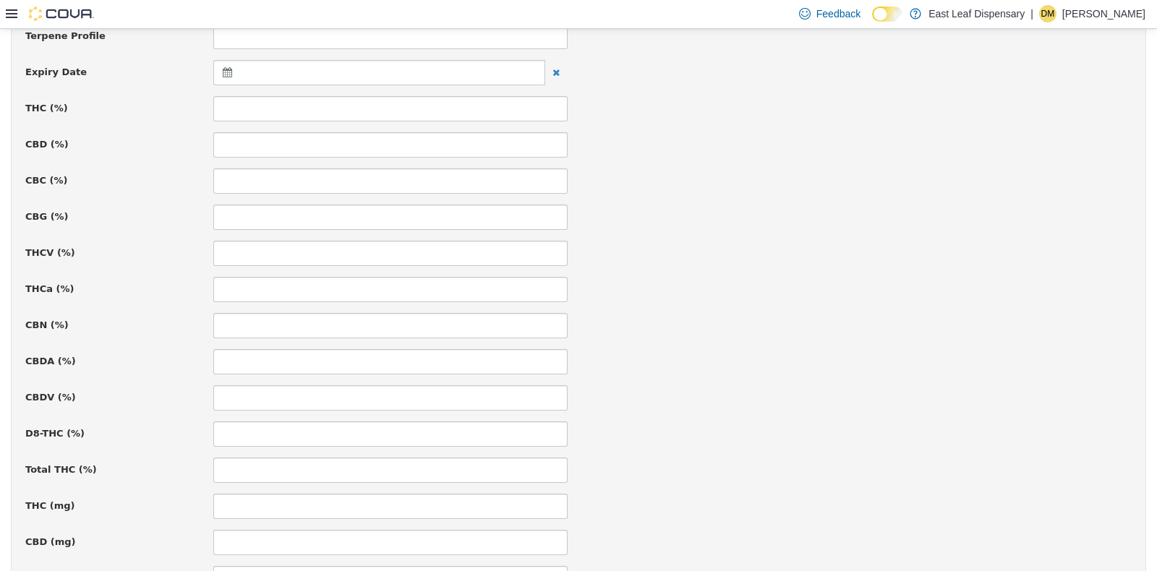
scroll to position [588, 0]
click at [228, 69] on icon at bounding box center [230, 69] width 15 height 10
click at [374, 104] on th at bounding box center [368, 105] width 23 height 25
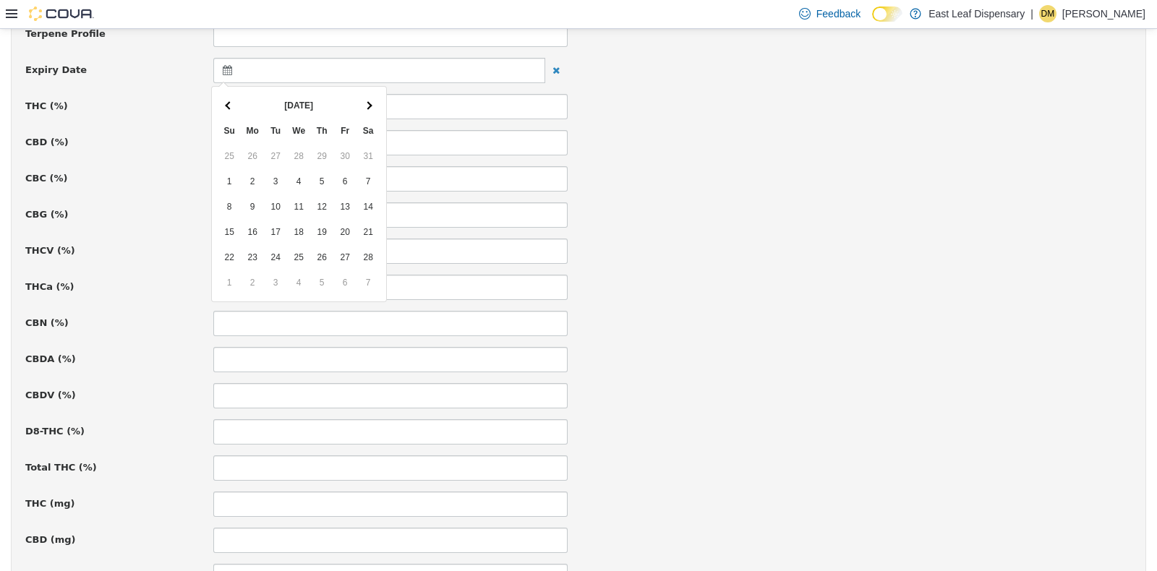
click at [374, 104] on th at bounding box center [368, 105] width 23 height 25
click at [220, 108] on th at bounding box center [229, 105] width 23 height 25
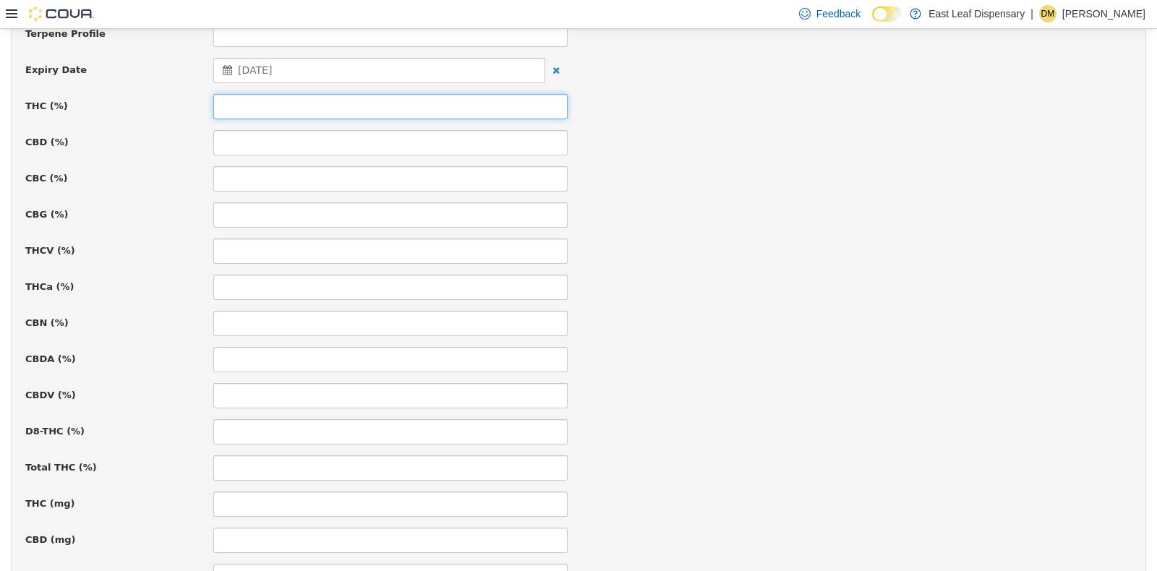
click at [331, 108] on input at bounding box center [390, 105] width 354 height 25
type input "*****"
click at [979, 215] on div "CBG (%)" at bounding box center [578, 214] width 1128 height 25
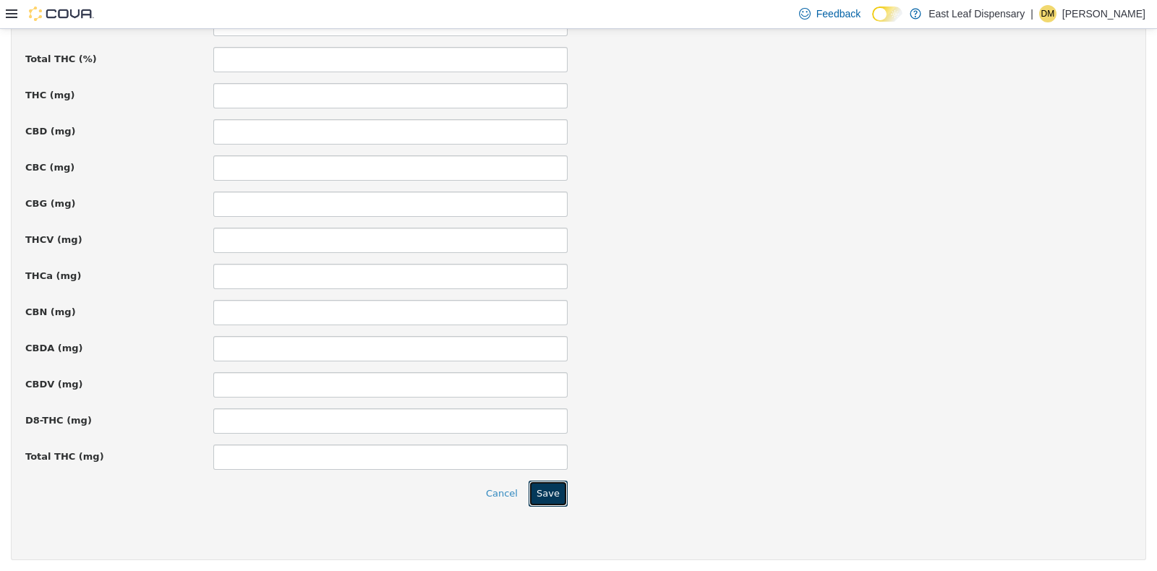
click at [542, 492] on button "Save" at bounding box center [548, 493] width 39 height 26
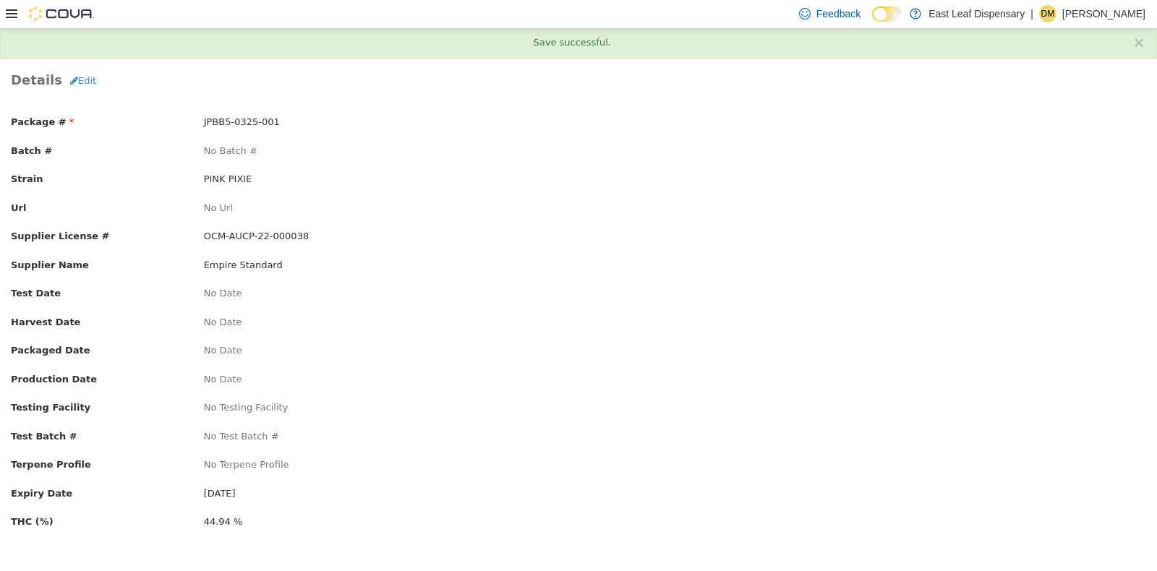
scroll to position [0, 0]
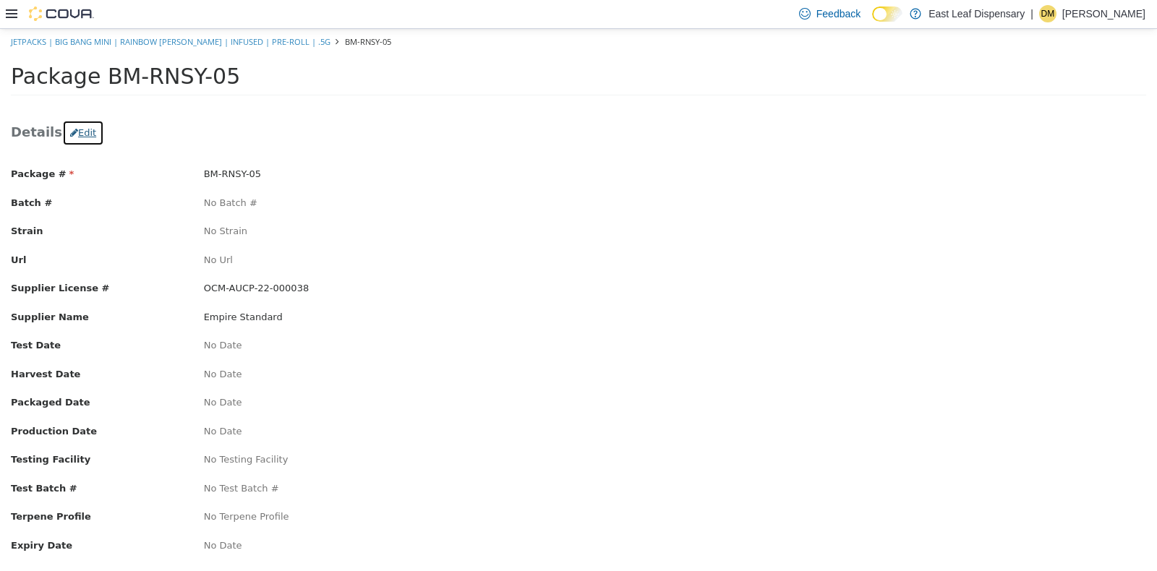
click at [77, 133] on button "Edit" at bounding box center [83, 132] width 42 height 26
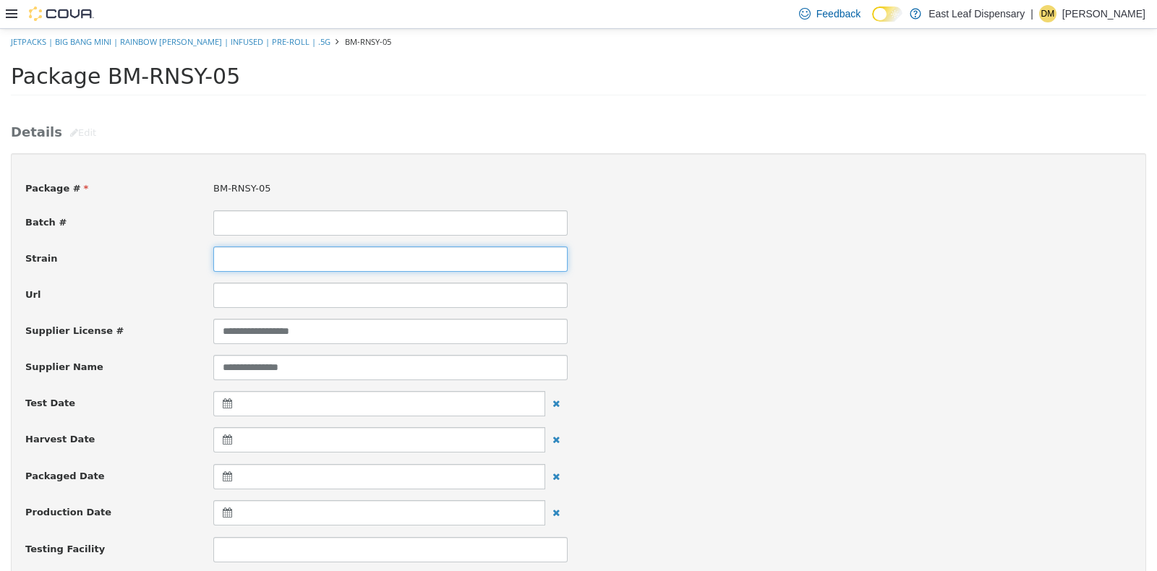
click at [268, 263] on input at bounding box center [390, 258] width 354 height 25
type input "**********"
click at [1044, 329] on div "**********" at bounding box center [578, 330] width 1128 height 25
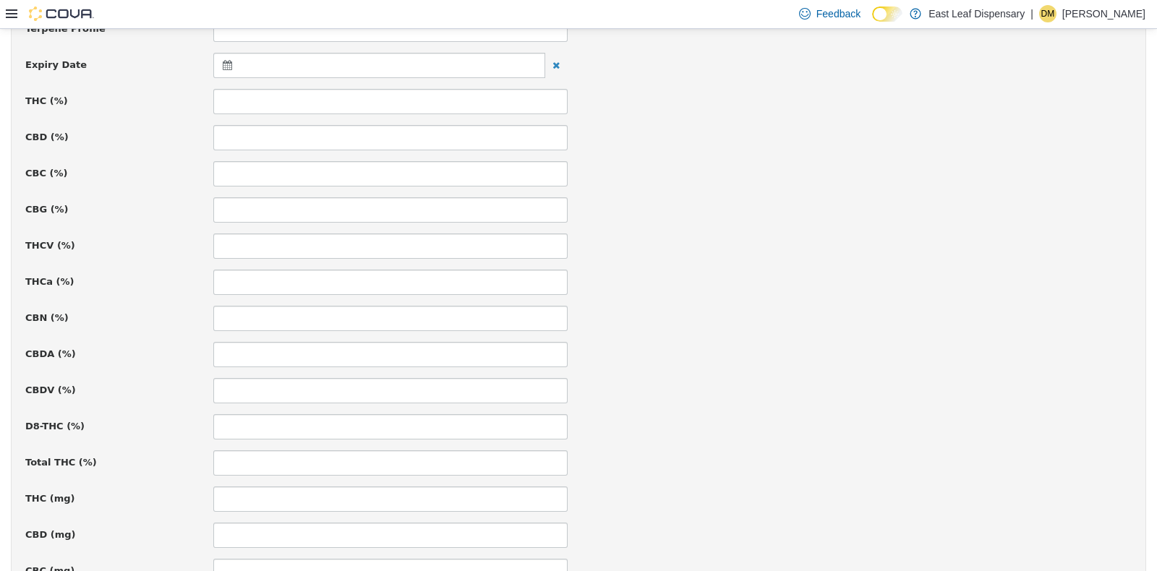
scroll to position [592, 0]
click at [227, 61] on icon at bounding box center [230, 66] width 15 height 10
click at [366, 99] on span at bounding box center [369, 102] width 8 height 8
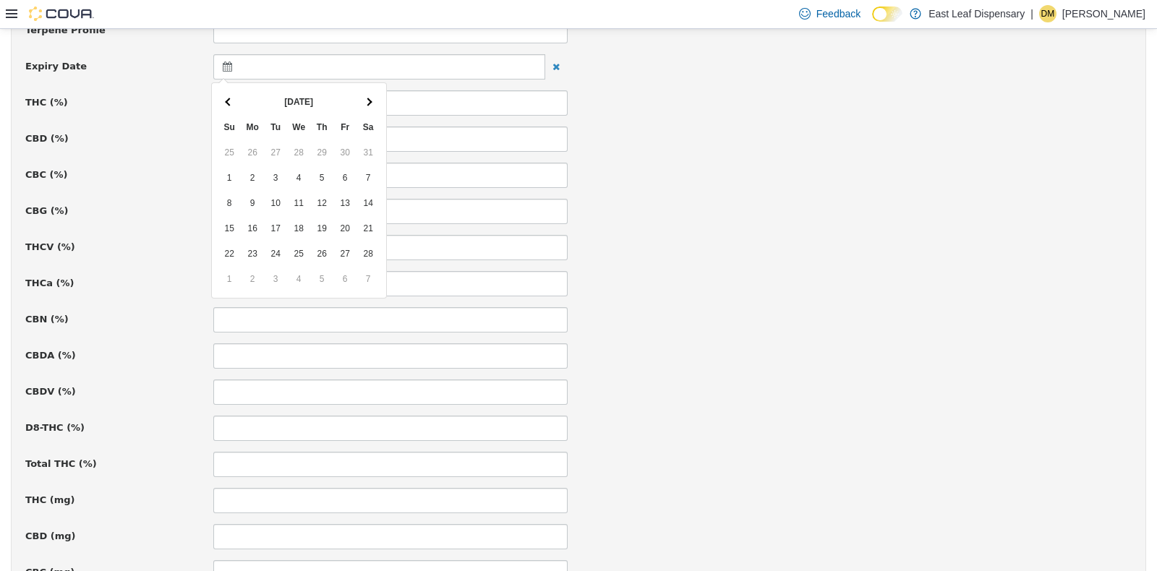
click at [366, 99] on span at bounding box center [369, 102] width 8 height 8
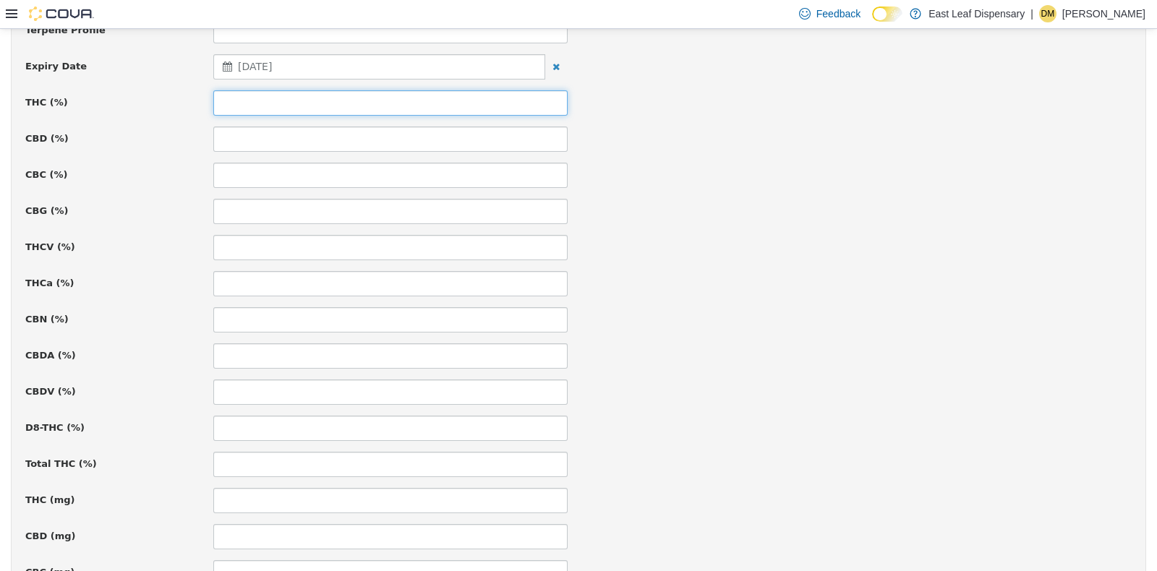
click at [344, 99] on input at bounding box center [390, 102] width 354 height 25
type input "*****"
click at [846, 229] on div "**********" at bounding box center [578, 255] width 1107 height 1360
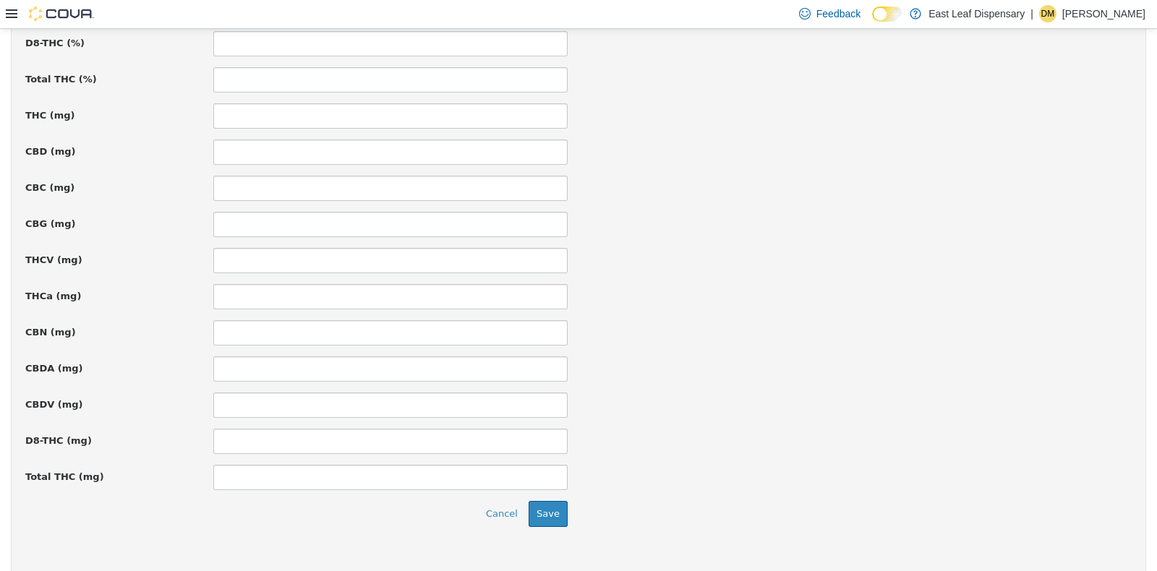
scroll to position [997, 0]
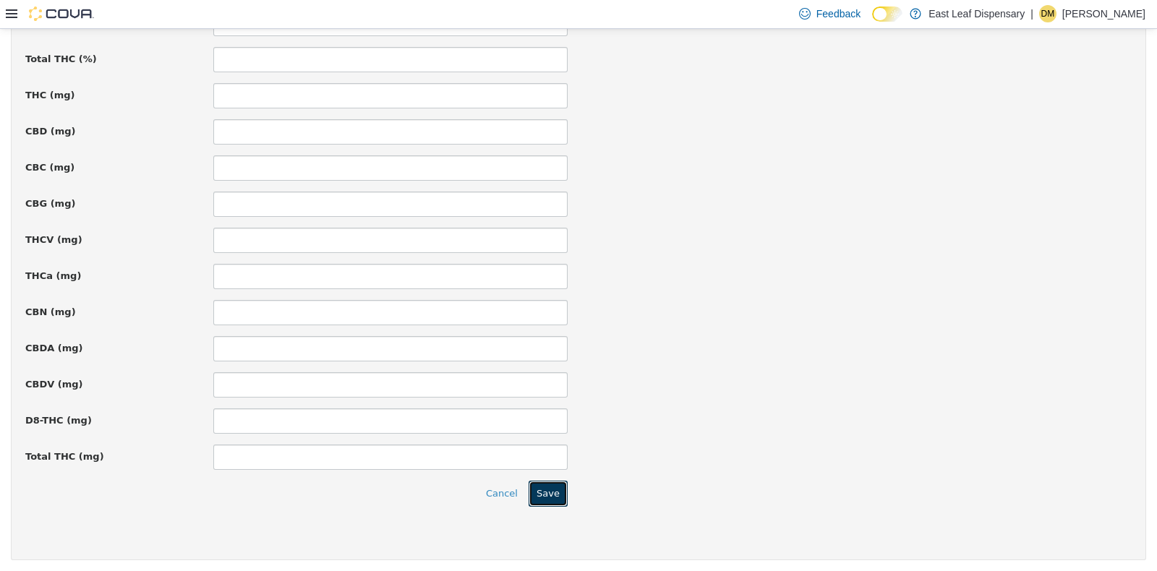
click at [544, 487] on button "Save" at bounding box center [548, 493] width 39 height 26
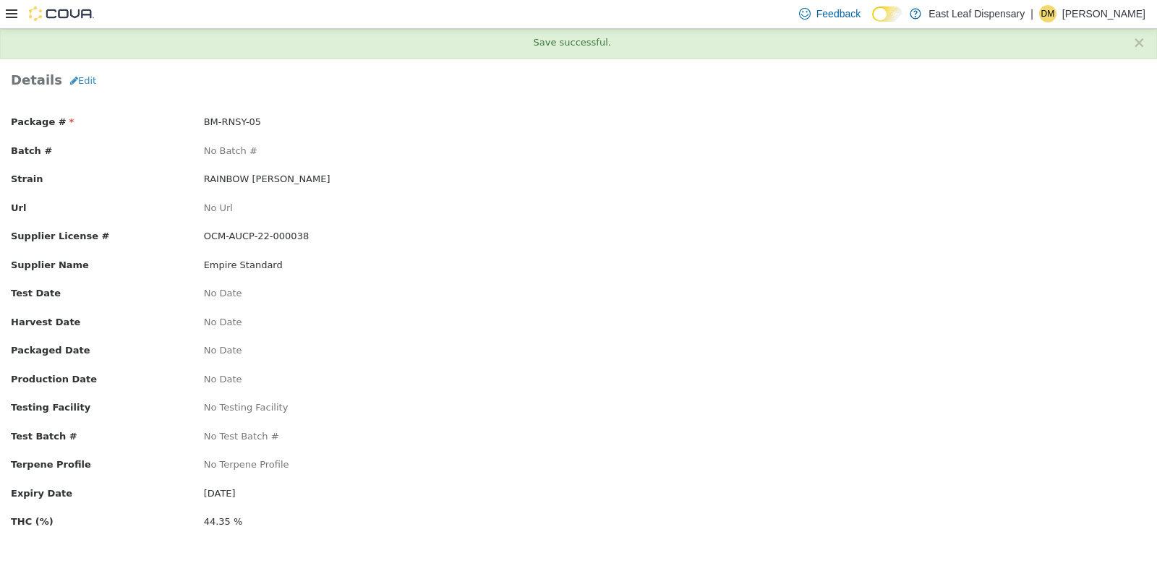
scroll to position [0, 0]
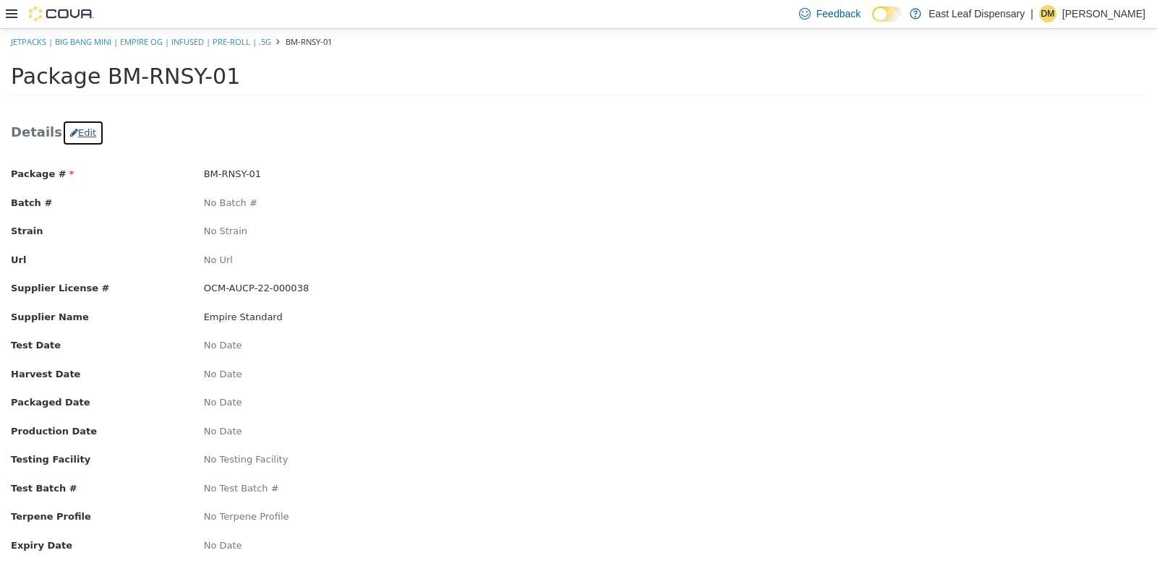
click at [69, 121] on button "Edit" at bounding box center [83, 132] width 42 height 26
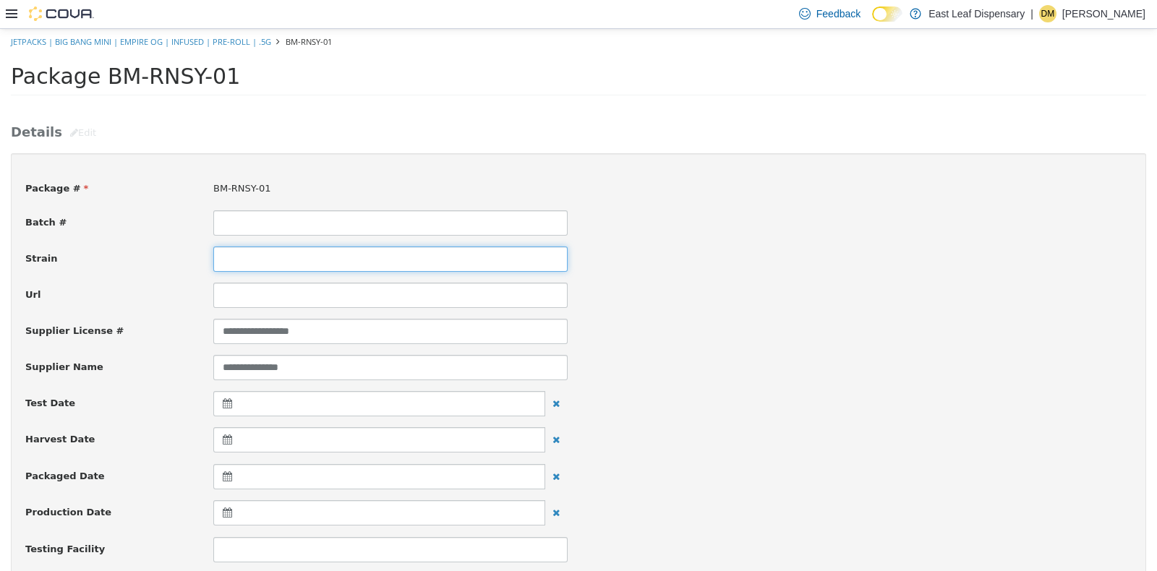
click at [242, 252] on input at bounding box center [390, 258] width 354 height 25
type input "*********"
click at [894, 253] on div "Strain *********" at bounding box center [578, 258] width 1128 height 25
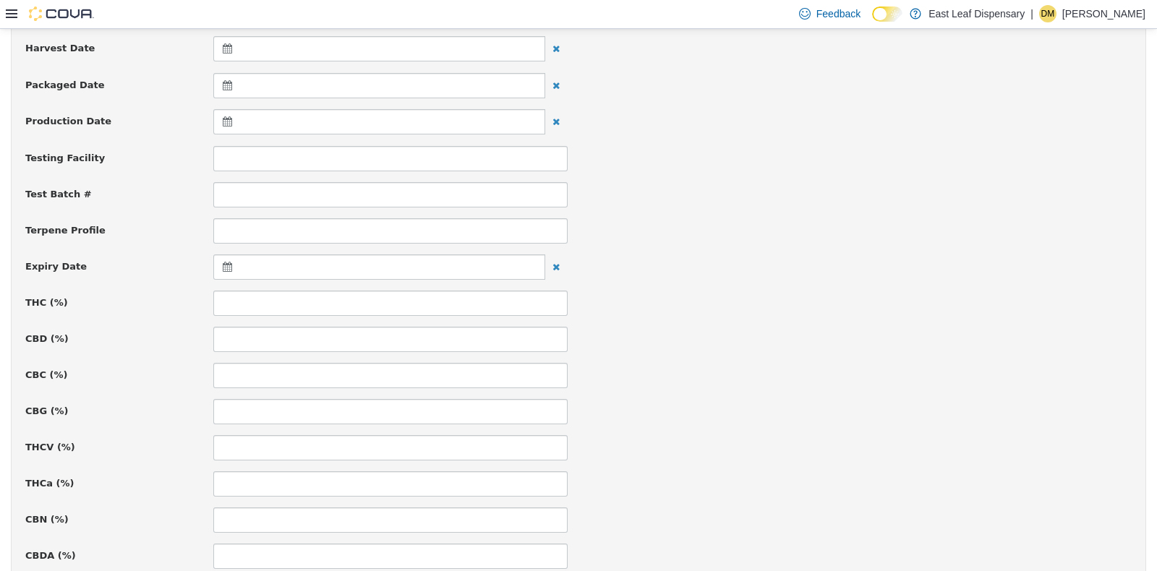
scroll to position [412, 0]
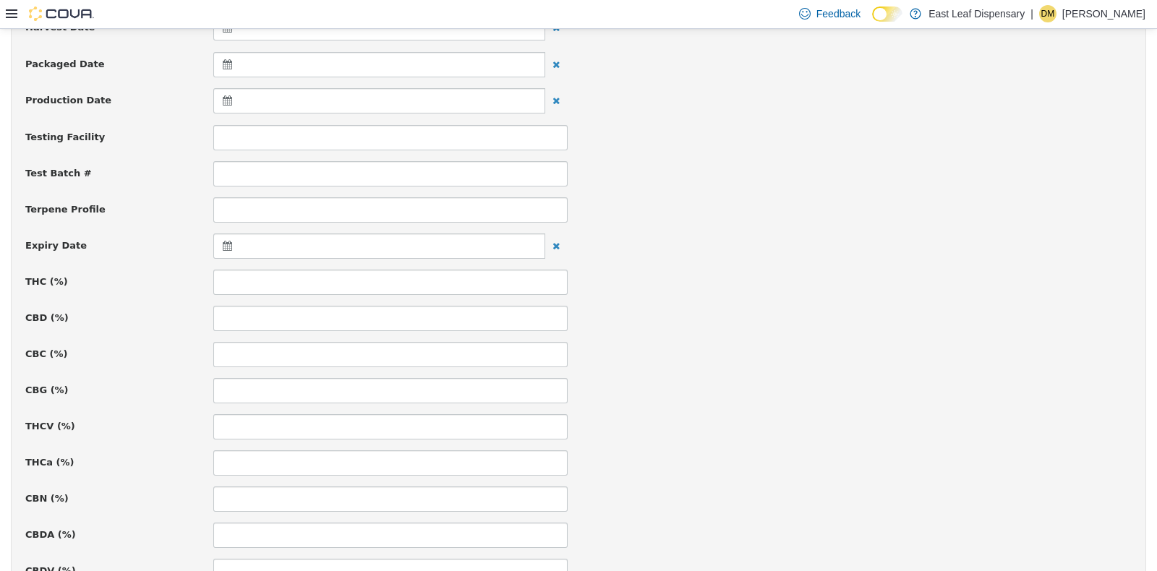
click at [230, 240] on icon at bounding box center [230, 245] width 15 height 10
click at [376, 286] on th at bounding box center [368, 280] width 23 height 25
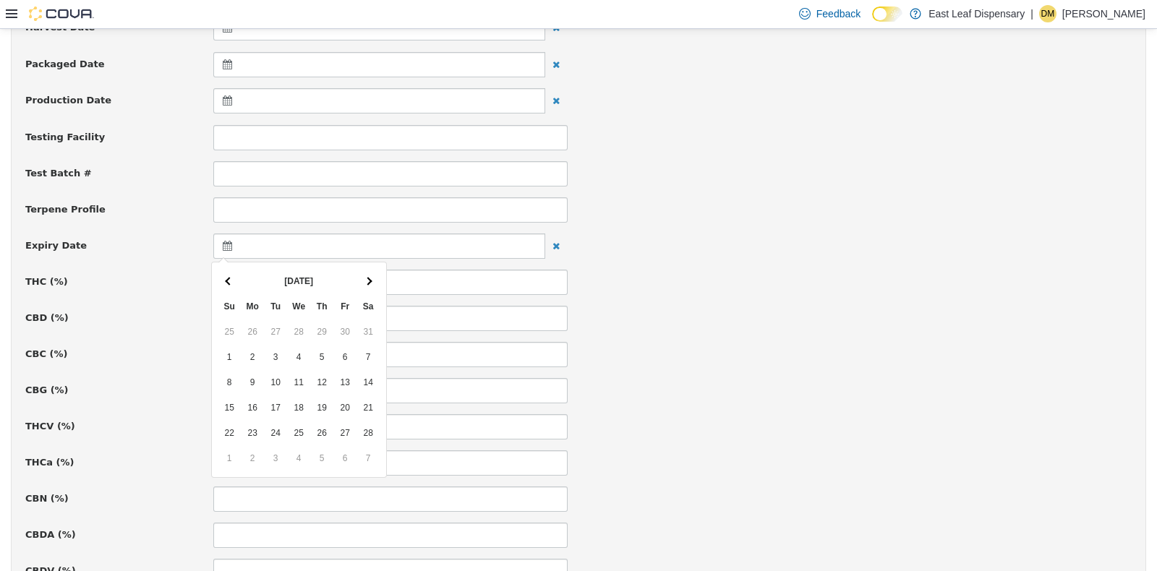
click at [376, 286] on th at bounding box center [368, 280] width 23 height 25
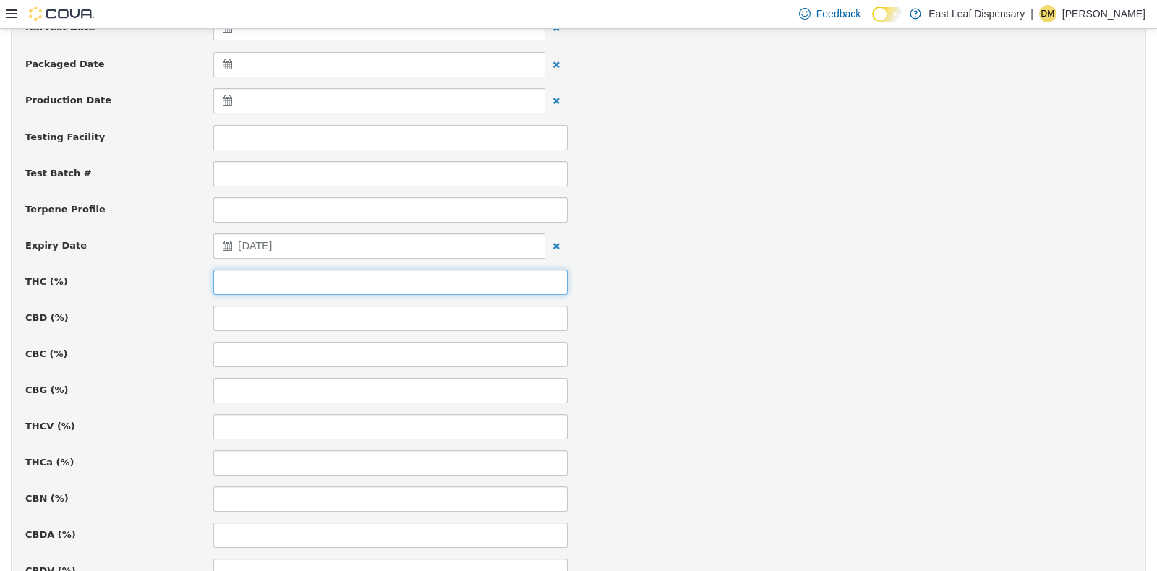
click at [330, 275] on input at bounding box center [390, 281] width 354 height 25
type input "*****"
click at [777, 312] on div "CBD (%)" at bounding box center [578, 317] width 1128 height 25
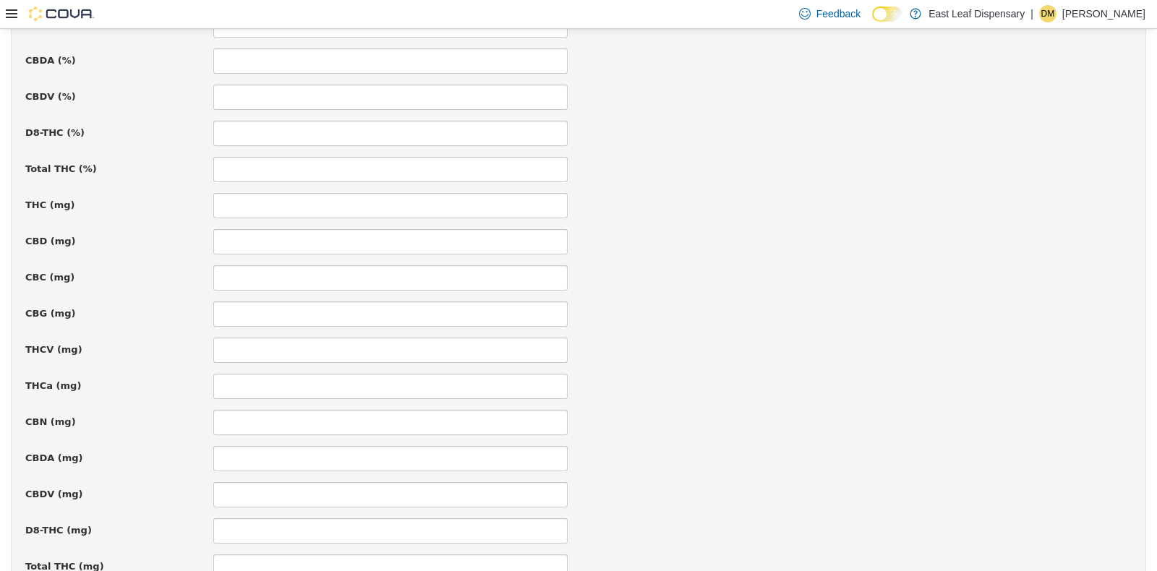
scroll to position [997, 0]
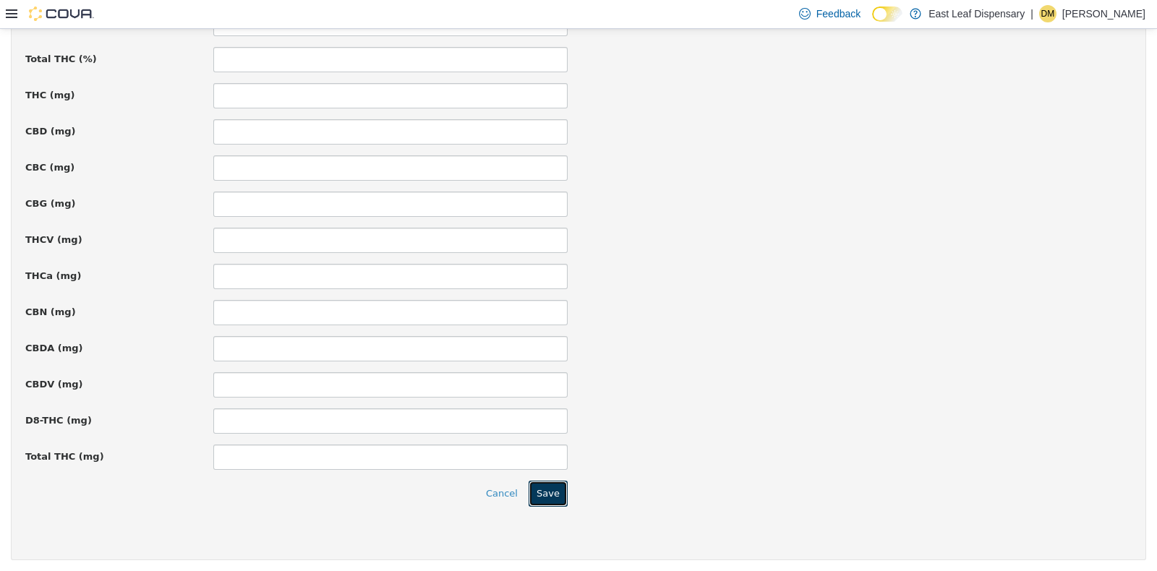
click at [553, 498] on button "Save" at bounding box center [548, 493] width 39 height 26
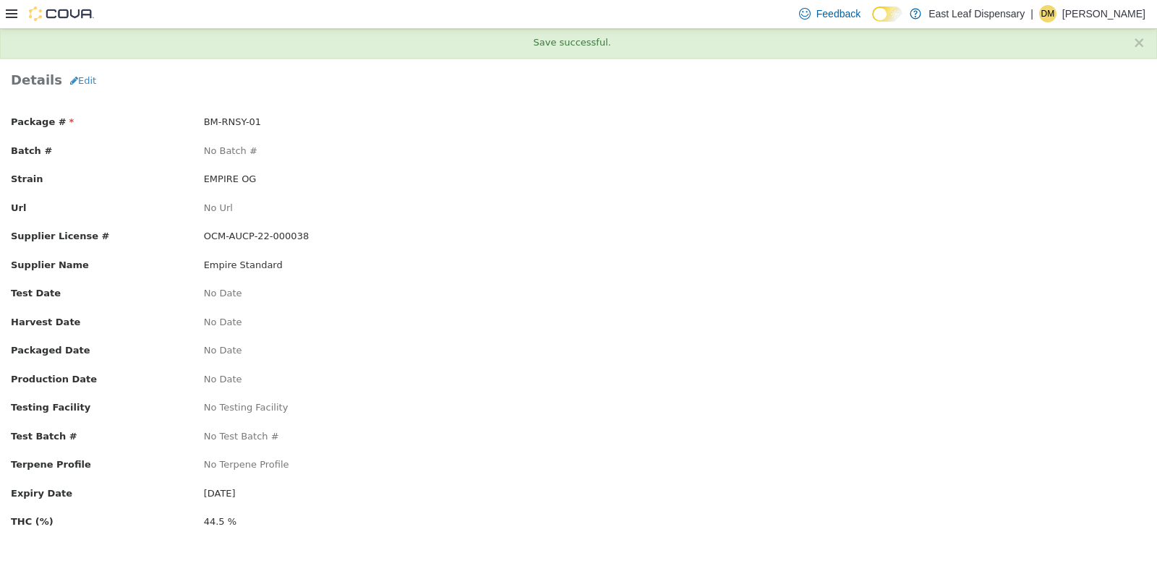
scroll to position [0, 0]
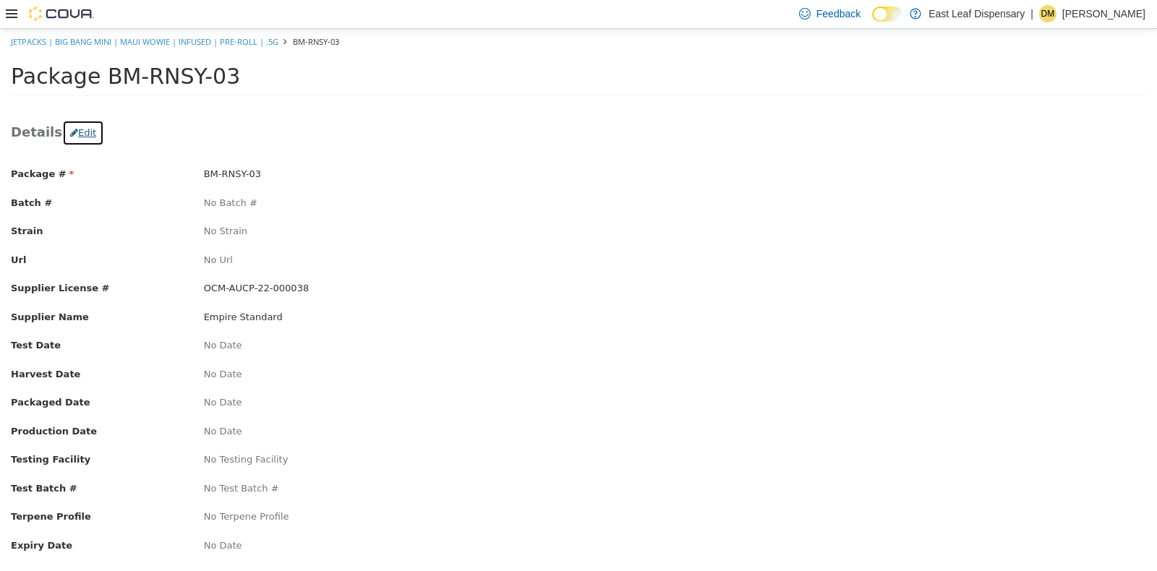
click at [70, 130] on icon "button" at bounding box center [74, 131] width 8 height 9
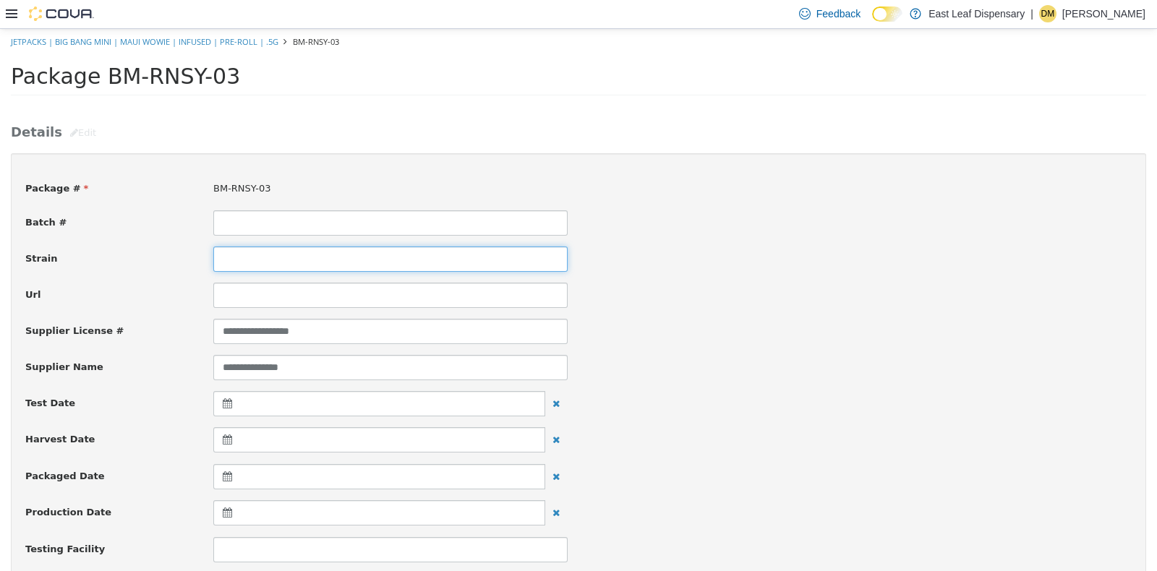
click at [281, 257] on input at bounding box center [390, 258] width 354 height 25
type input "**********"
click at [835, 358] on div "**********" at bounding box center [578, 366] width 1128 height 25
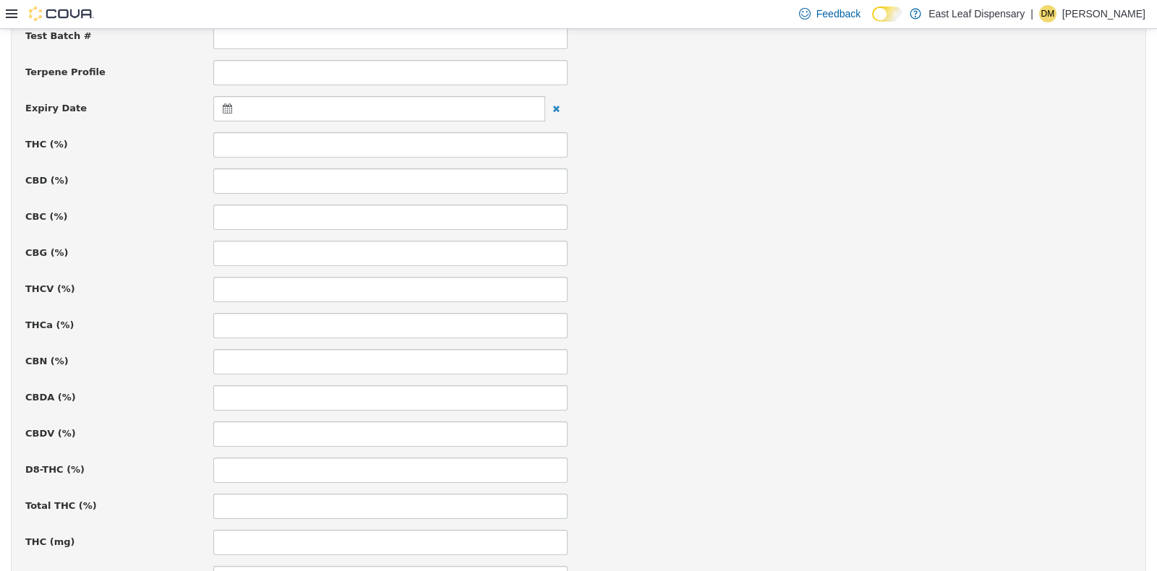
scroll to position [578, 0]
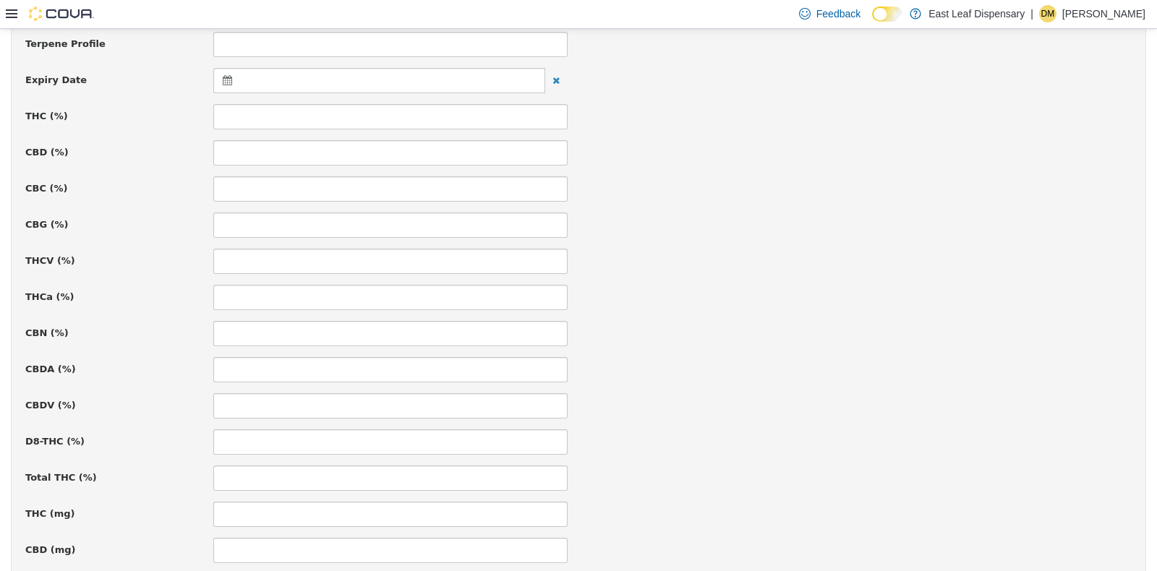
click at [224, 82] on icon at bounding box center [230, 79] width 15 height 10
click at [369, 111] on span at bounding box center [369, 115] width 8 height 8
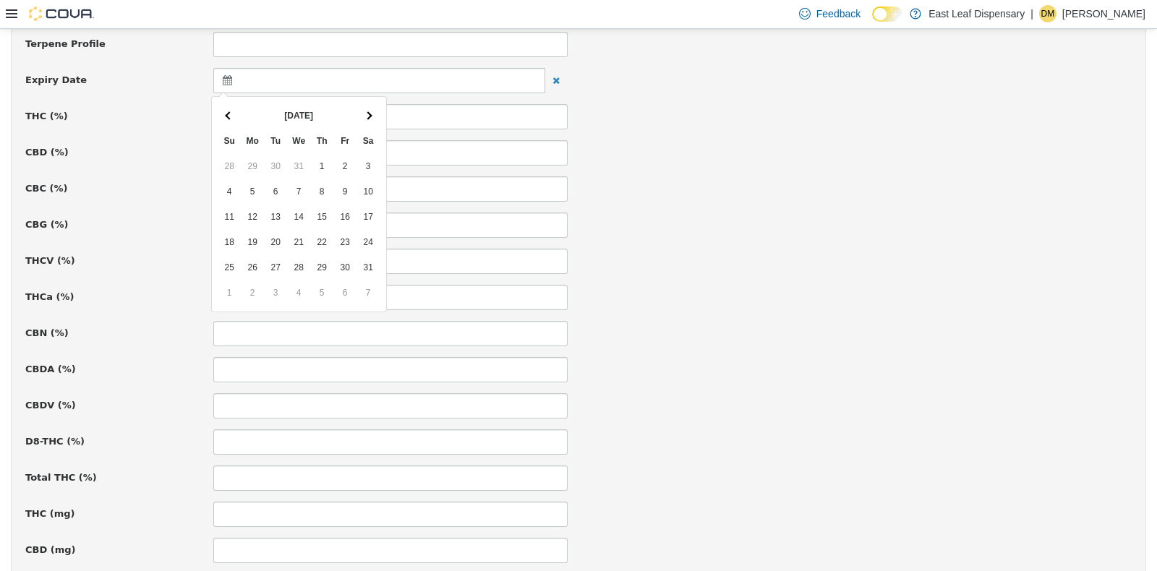
click at [369, 111] on span at bounding box center [369, 115] width 8 height 8
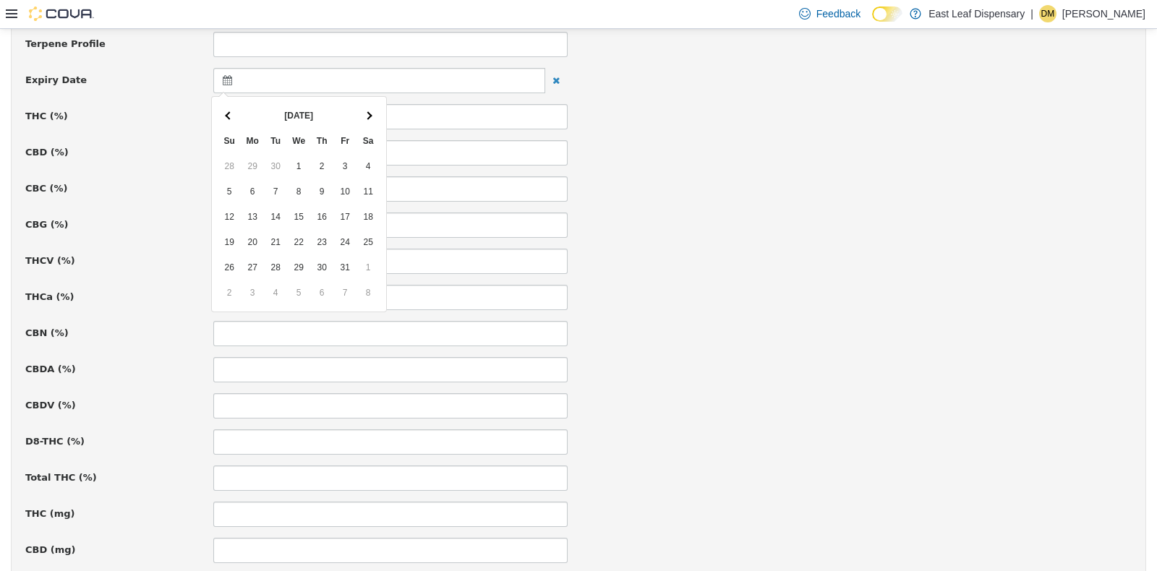
click at [369, 111] on span at bounding box center [369, 115] width 8 height 8
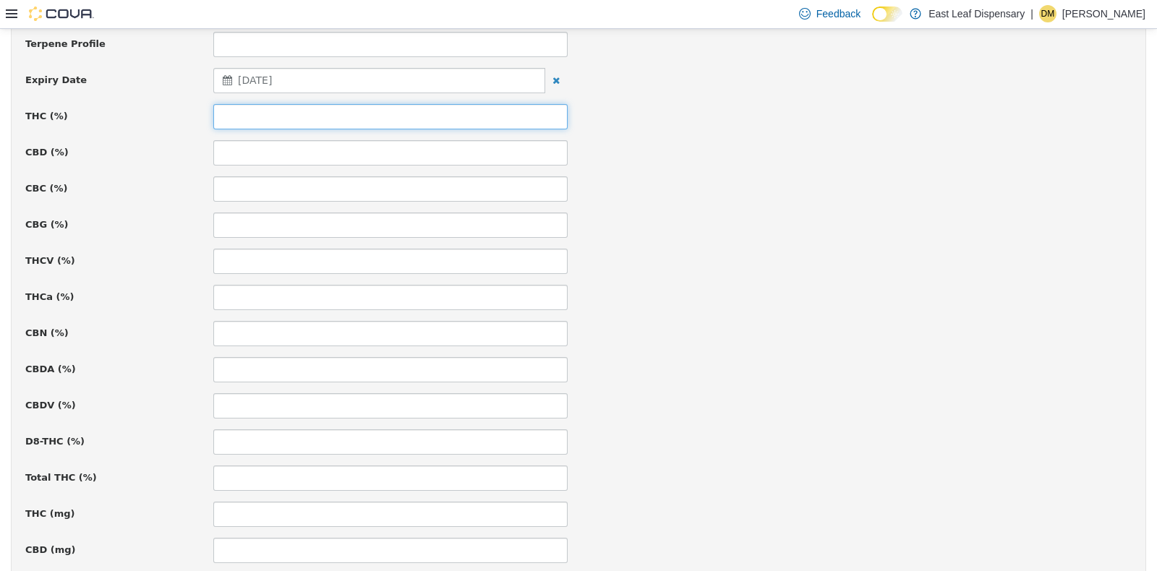
click at [341, 114] on input at bounding box center [390, 115] width 354 height 25
type input "*****"
click at [905, 285] on div "THCa (%)" at bounding box center [578, 296] width 1128 height 25
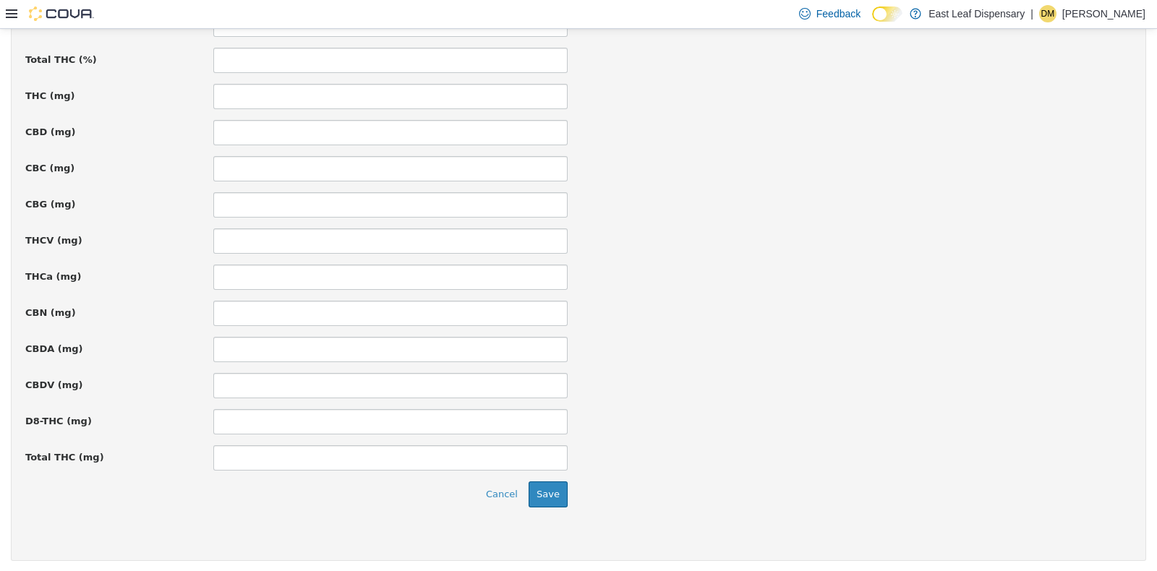
scroll to position [997, 0]
click at [536, 498] on button "Save" at bounding box center [548, 493] width 39 height 26
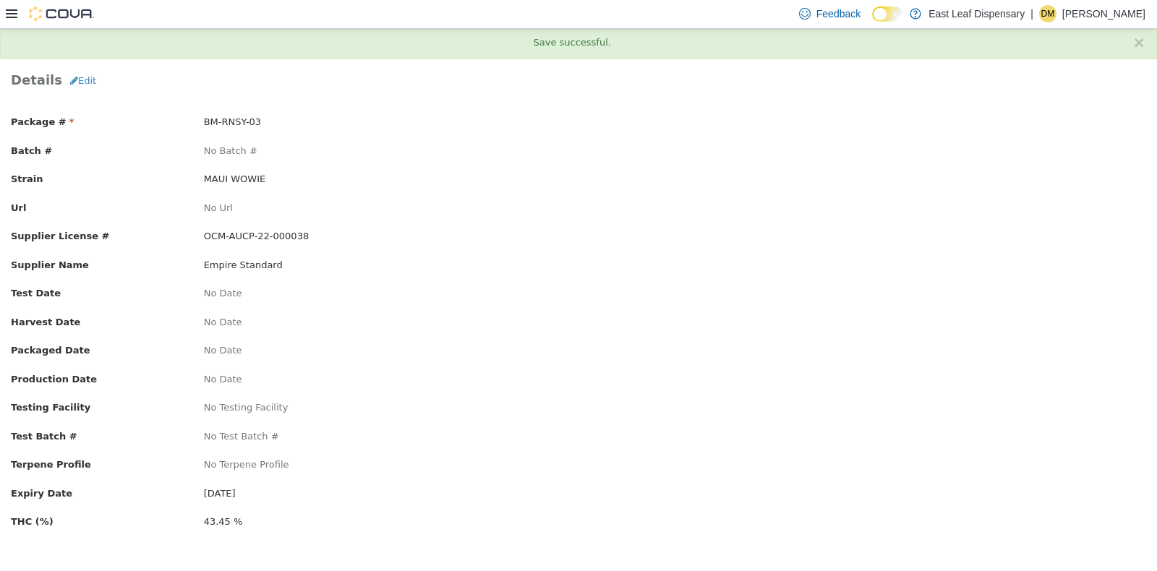
scroll to position [0, 0]
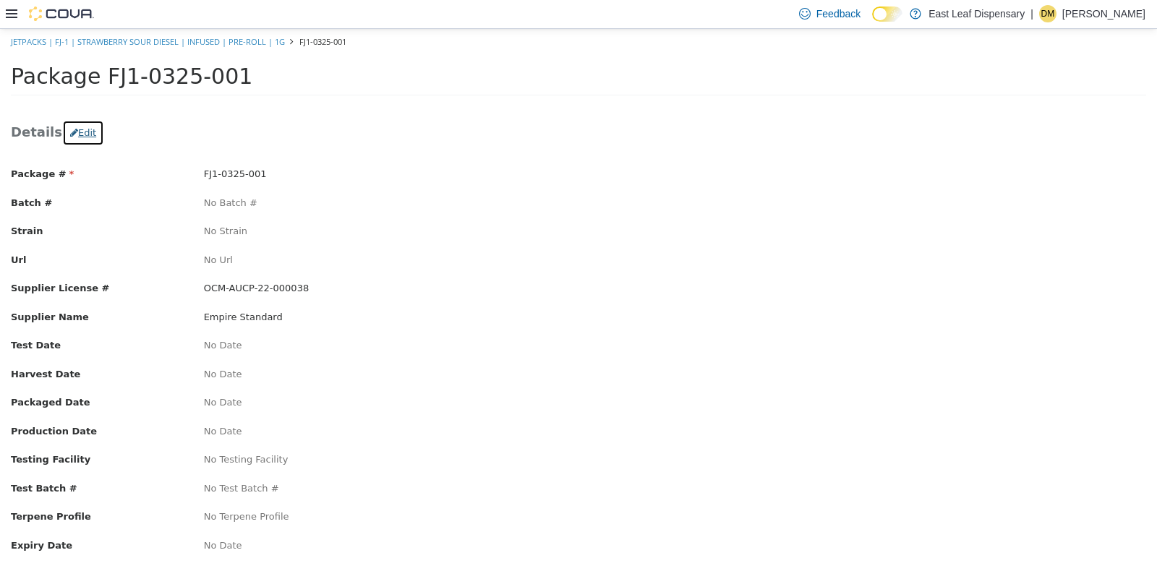
click at [74, 132] on button "Edit" at bounding box center [83, 132] width 42 height 26
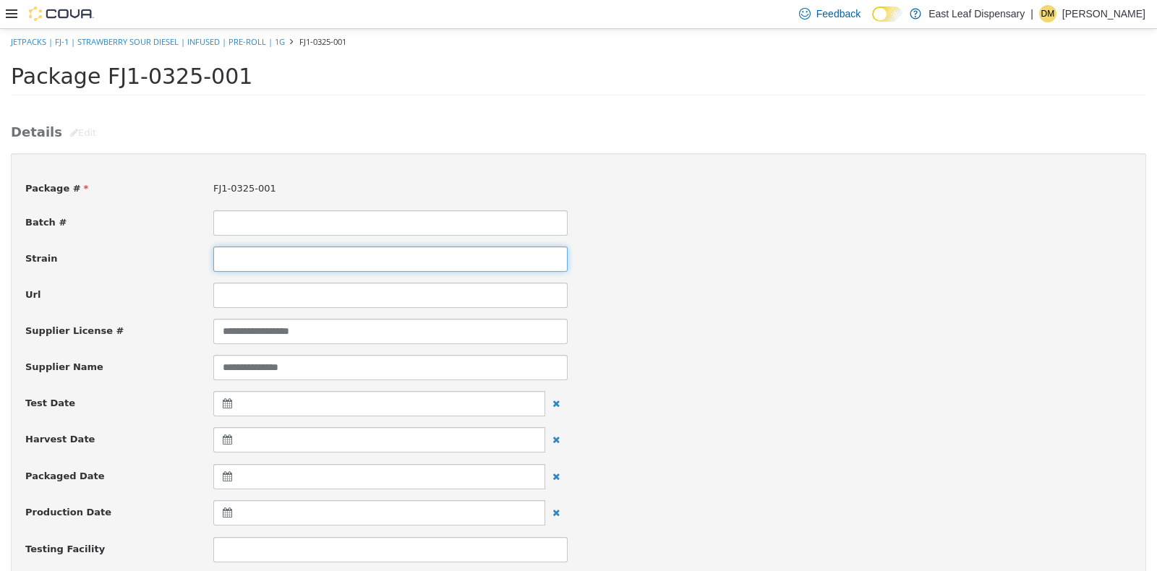
click at [242, 252] on input at bounding box center [390, 258] width 354 height 25
type input "**********"
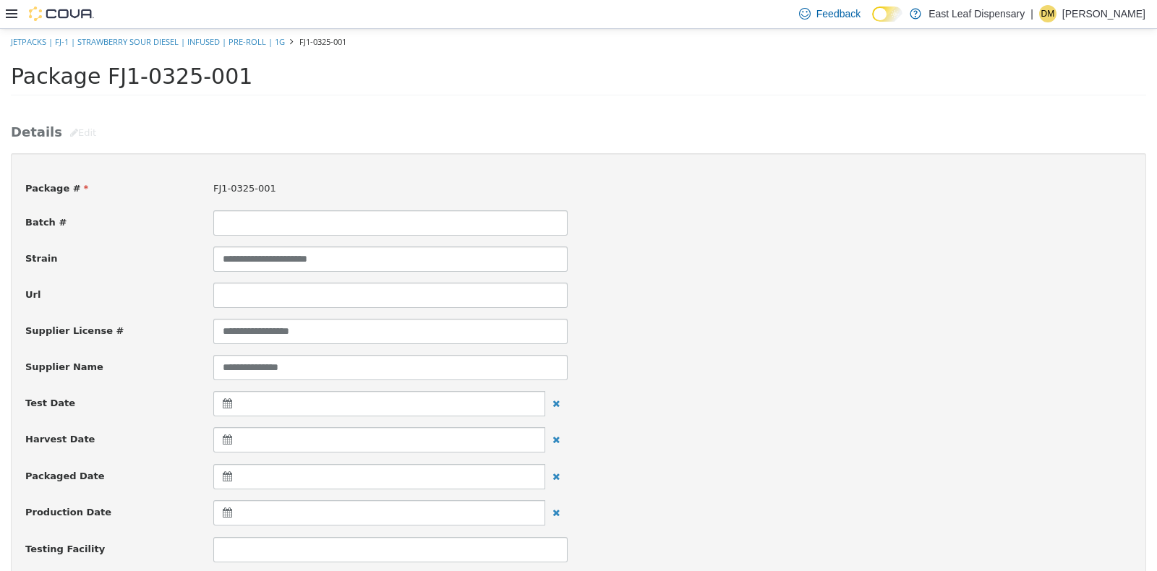
click at [929, 328] on div "**********" at bounding box center [578, 330] width 1128 height 25
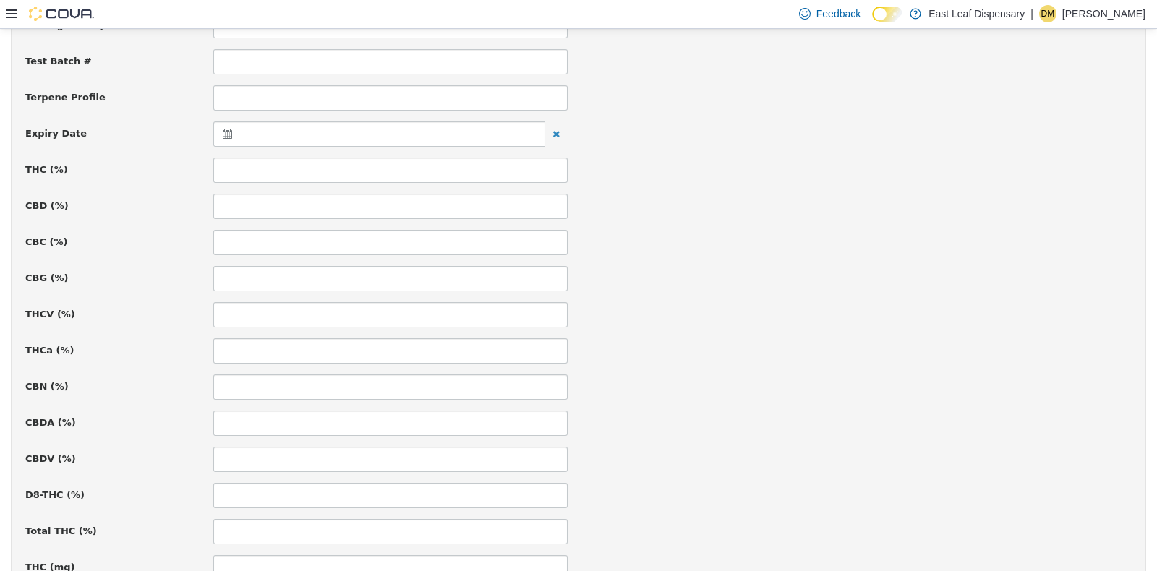
scroll to position [535, 0]
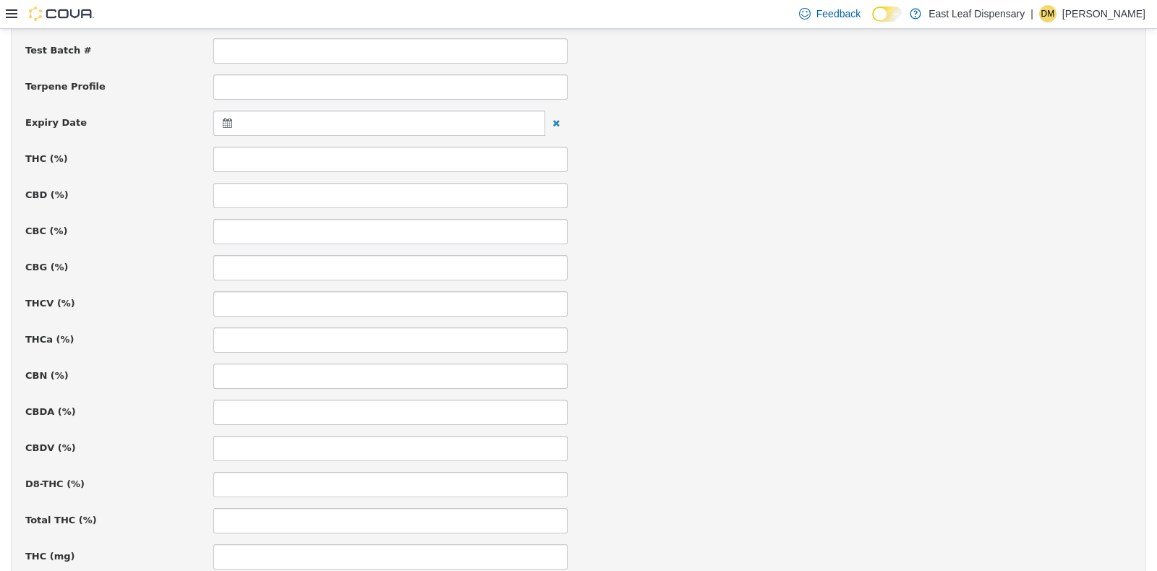
click at [218, 119] on div at bounding box center [379, 122] width 332 height 25
click at [365, 164] on th at bounding box center [368, 157] width 23 height 25
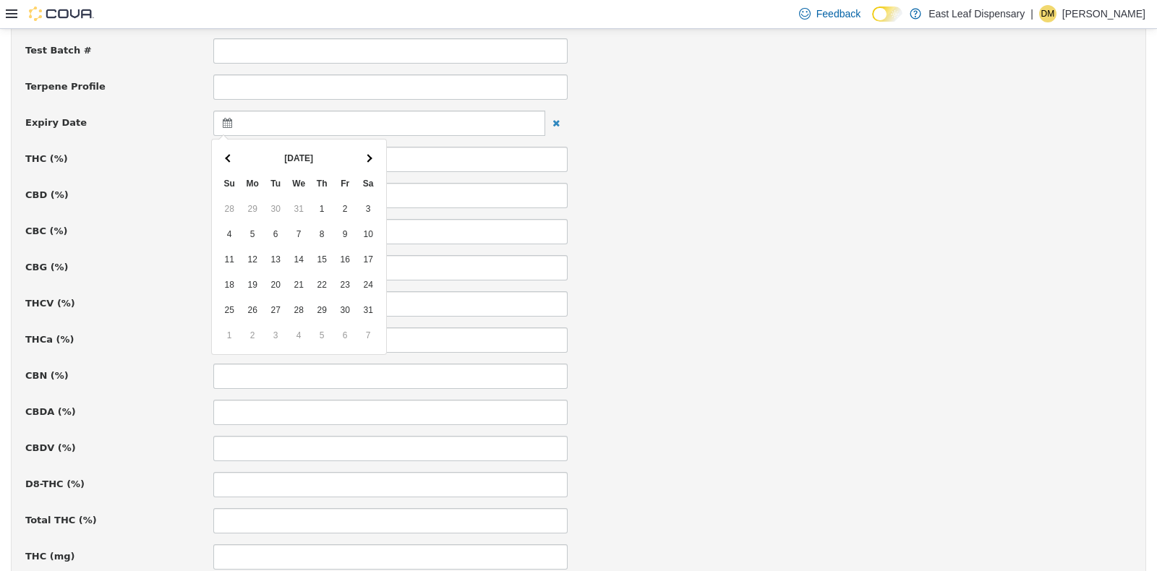
click at [365, 164] on th at bounding box center [368, 157] width 23 height 25
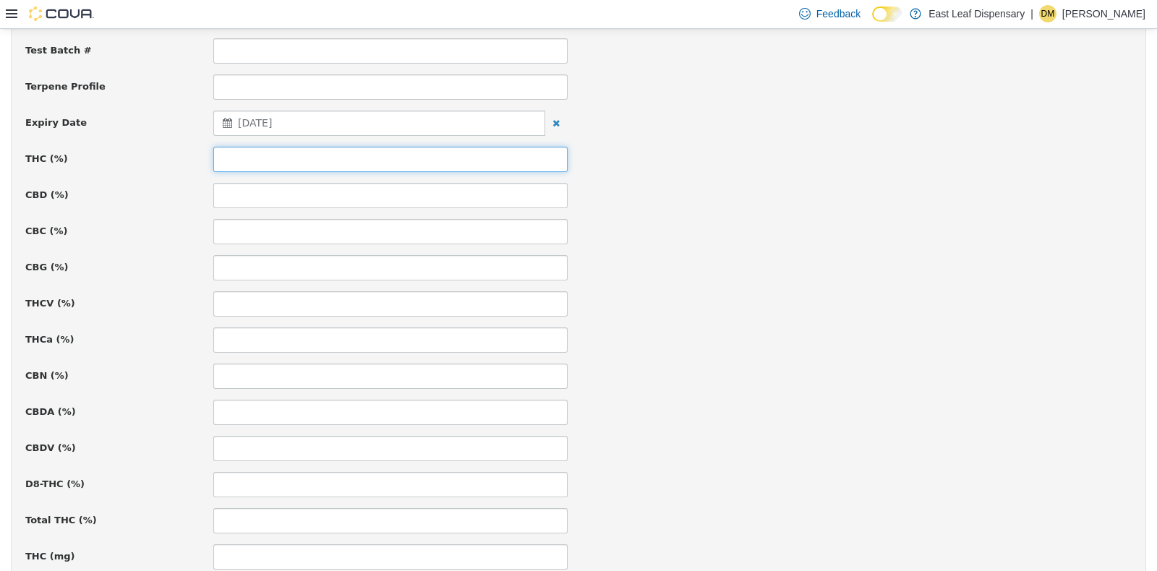
click at [286, 162] on input at bounding box center [390, 158] width 354 height 25
type input "*****"
click at [791, 234] on div "CBC (%)" at bounding box center [578, 230] width 1128 height 25
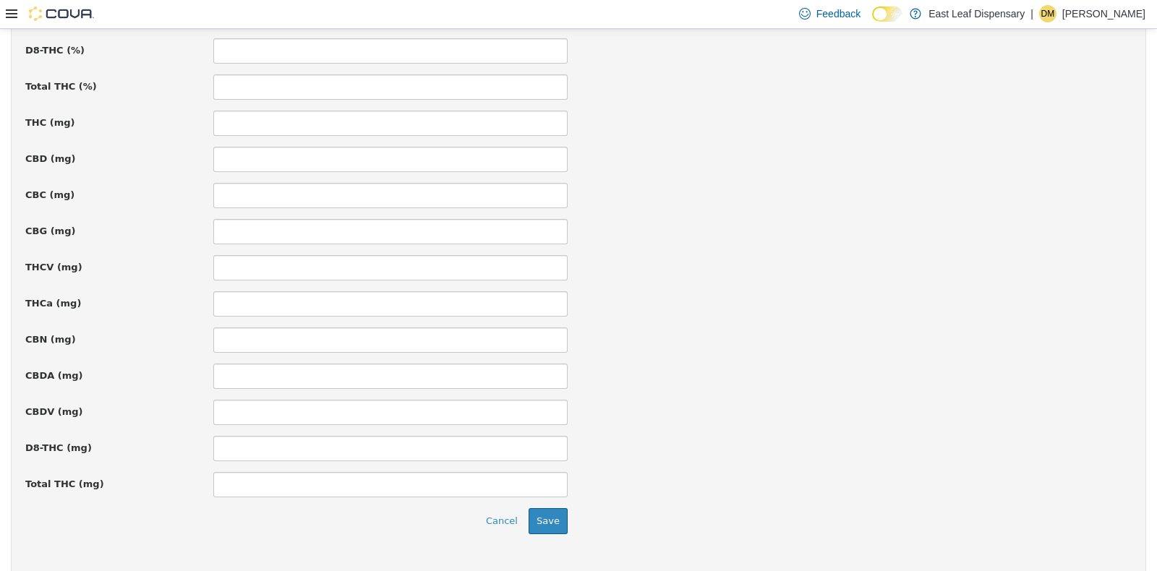
scroll to position [997, 0]
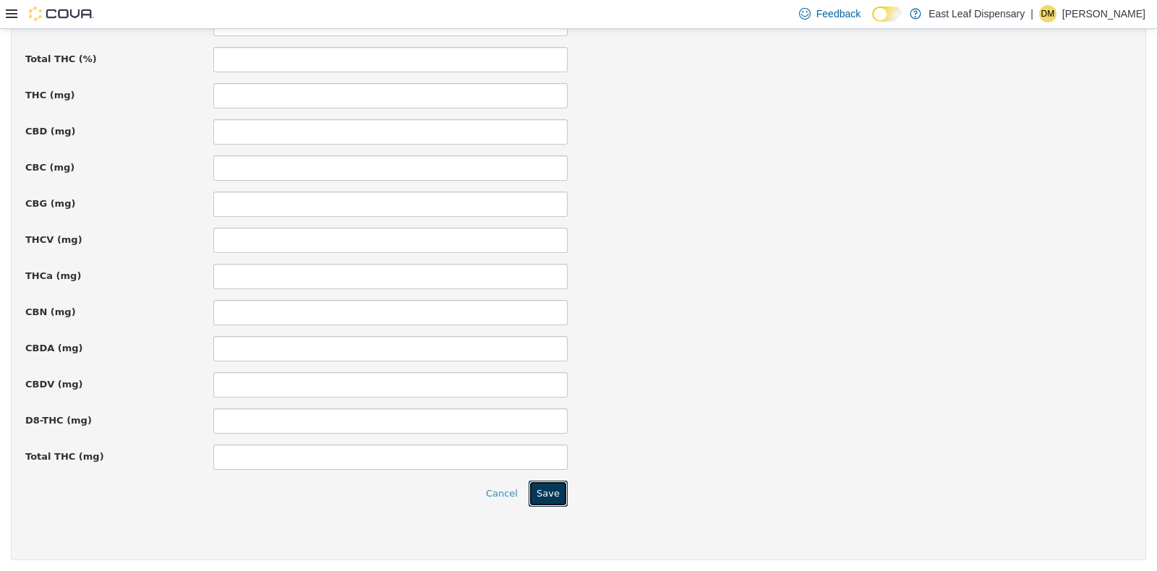
click at [557, 494] on button "Save" at bounding box center [548, 493] width 39 height 26
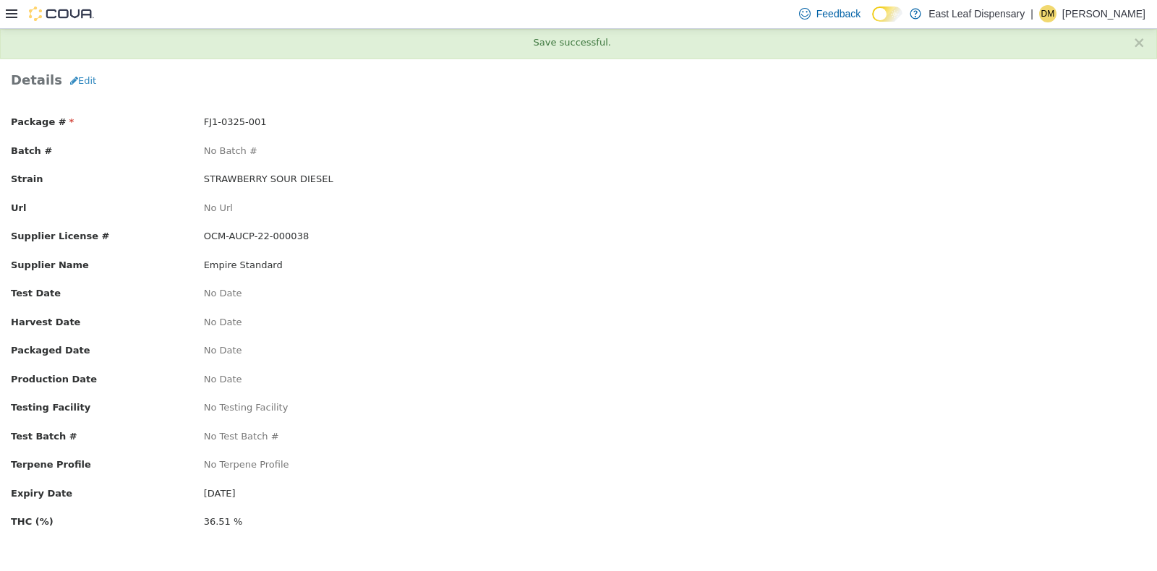
scroll to position [0, 0]
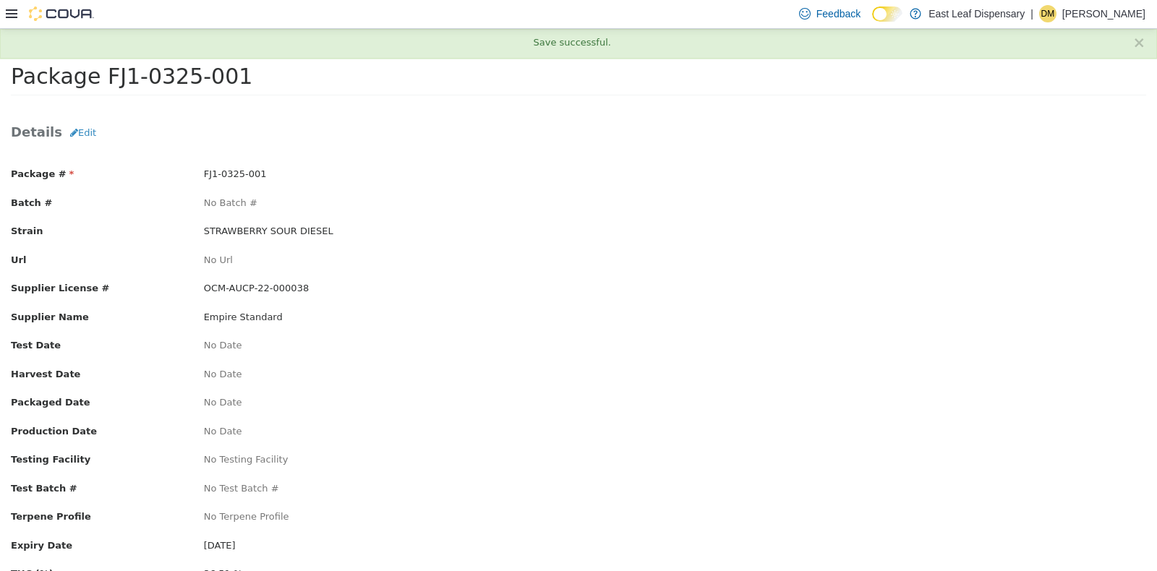
click at [557, 494] on div "No Test Batch #" at bounding box center [385, 488] width 385 height 14
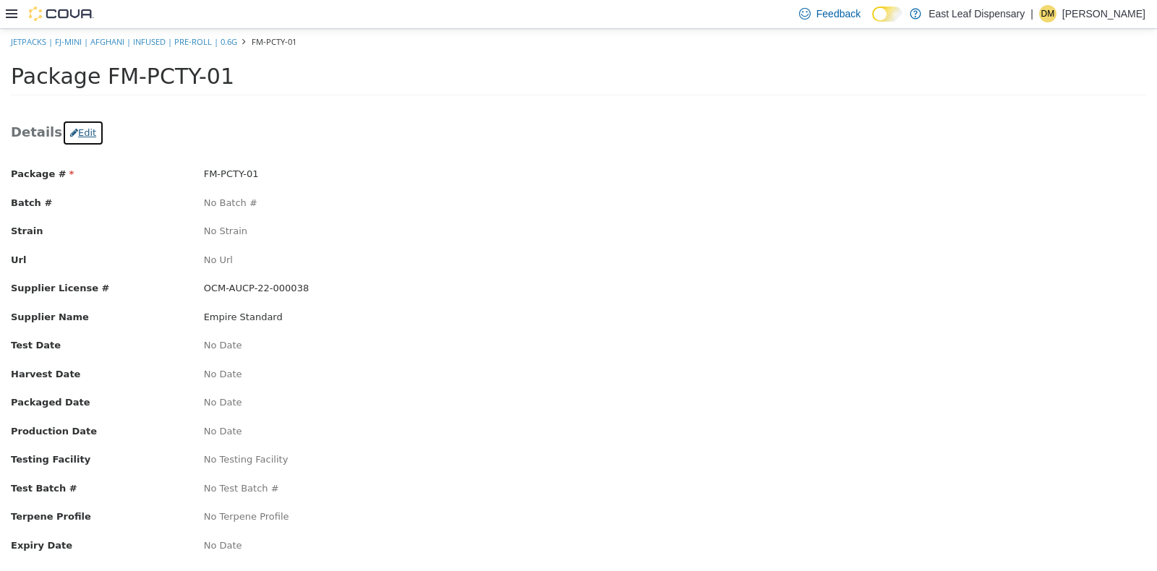
click at [85, 126] on button "Edit" at bounding box center [83, 132] width 42 height 26
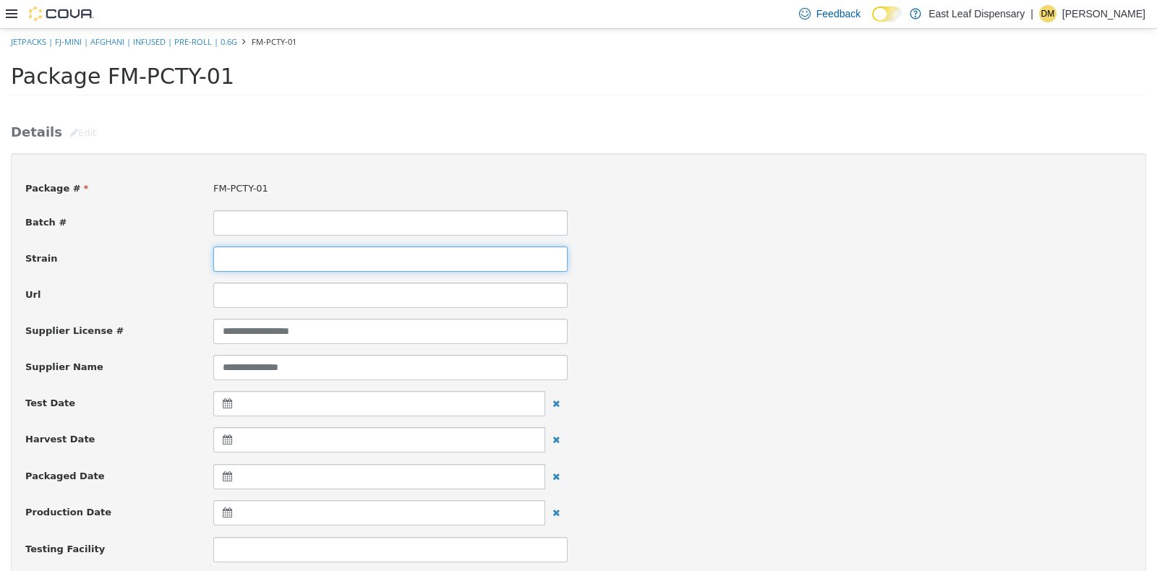
click at [337, 265] on input at bounding box center [390, 258] width 354 height 25
type input "*******"
click at [920, 319] on div "**********" at bounding box center [578, 330] width 1128 height 25
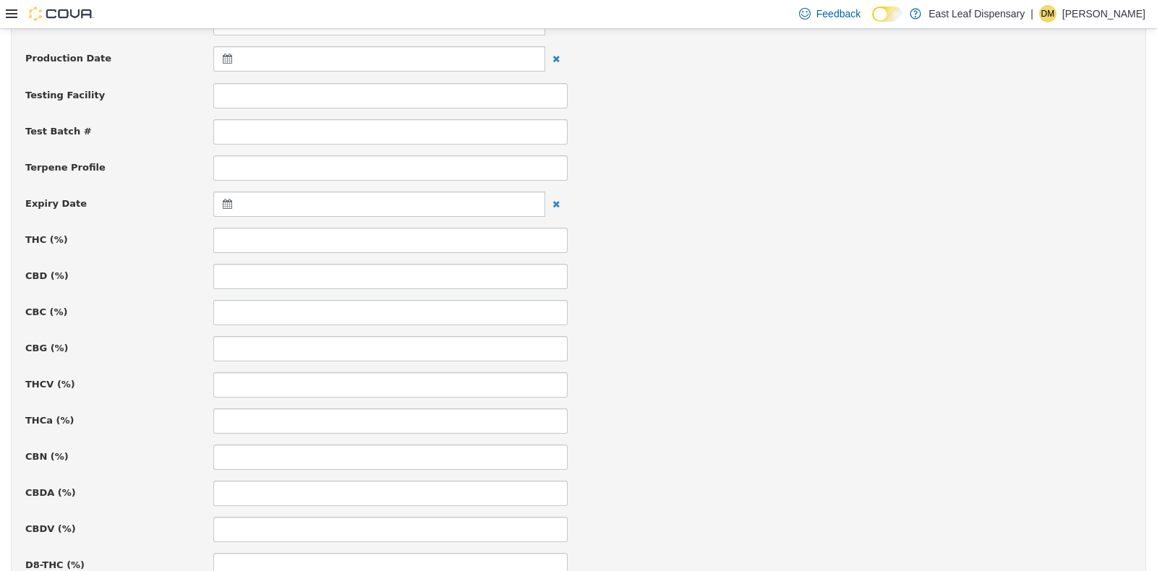
scroll to position [470, 0]
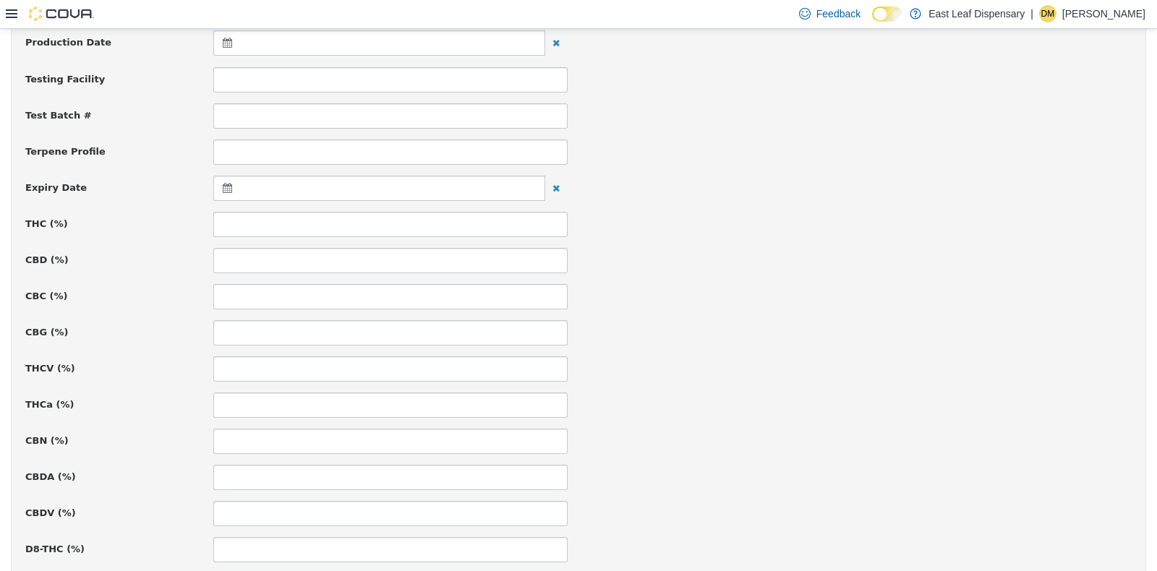
click at [229, 189] on icon at bounding box center [230, 187] width 15 height 10
click at [369, 222] on span at bounding box center [369, 223] width 8 height 8
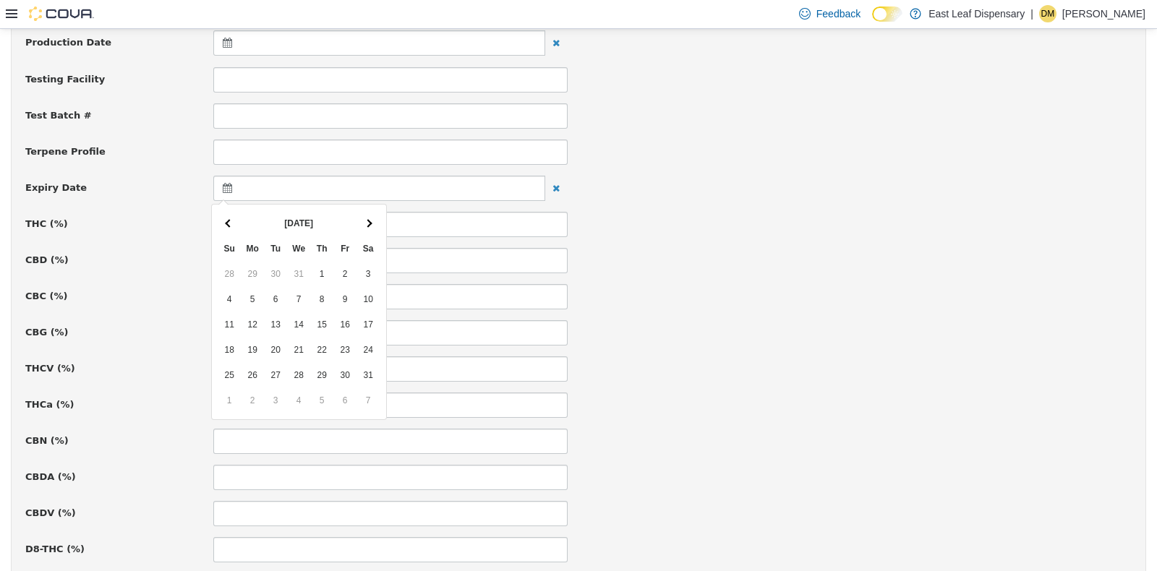
click at [369, 222] on span at bounding box center [369, 223] width 8 height 8
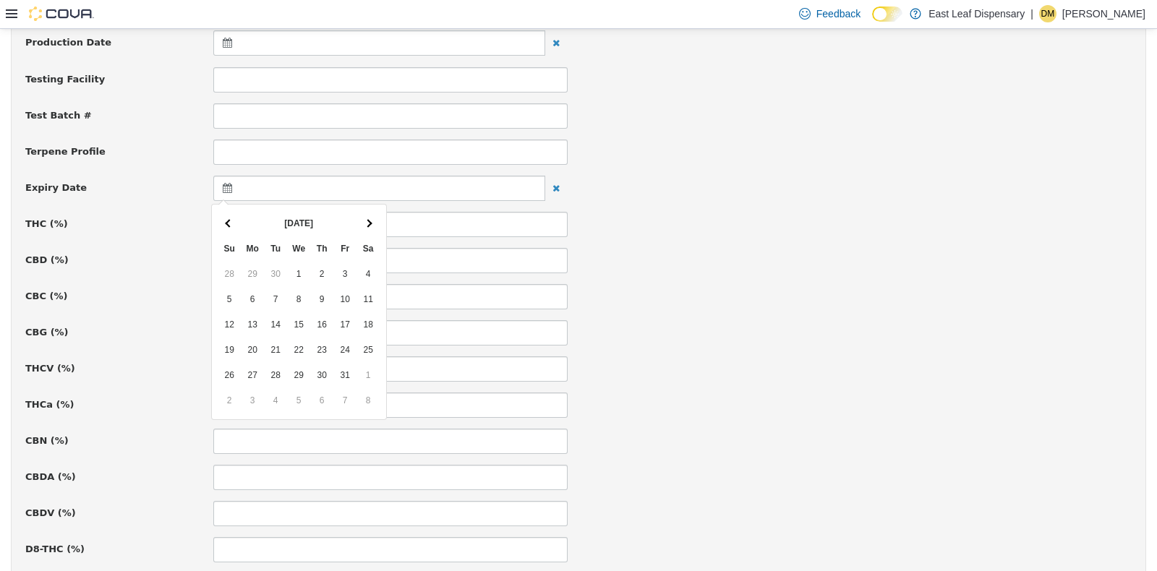
click at [369, 222] on span at bounding box center [369, 223] width 8 height 8
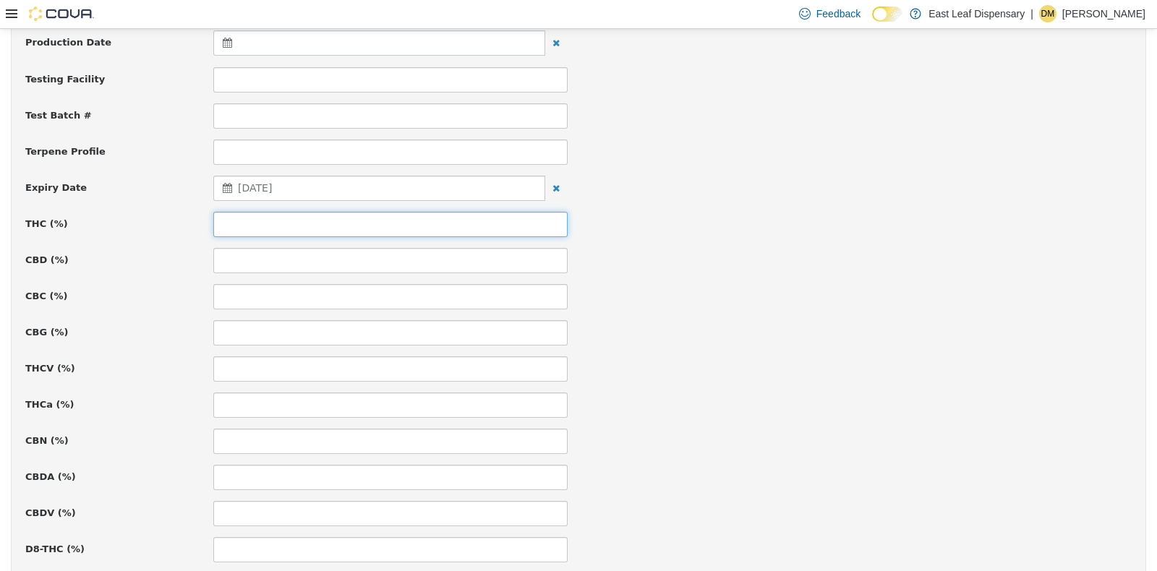
click at [272, 228] on input at bounding box center [390, 223] width 354 height 25
type input "*****"
click at [795, 299] on div "CBC (%)" at bounding box center [578, 296] width 1128 height 25
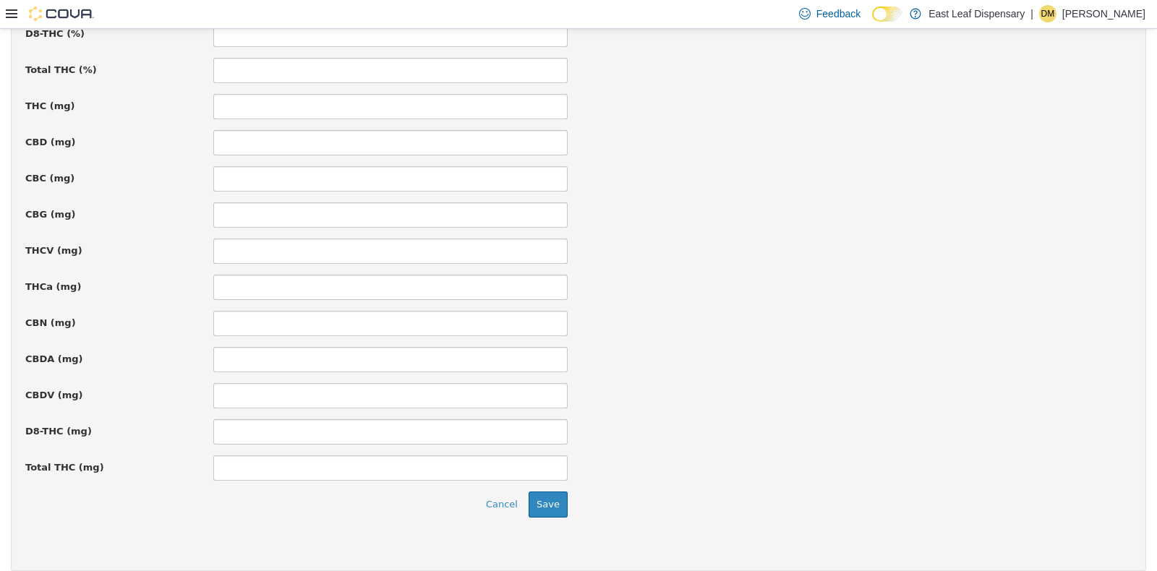
scroll to position [997, 0]
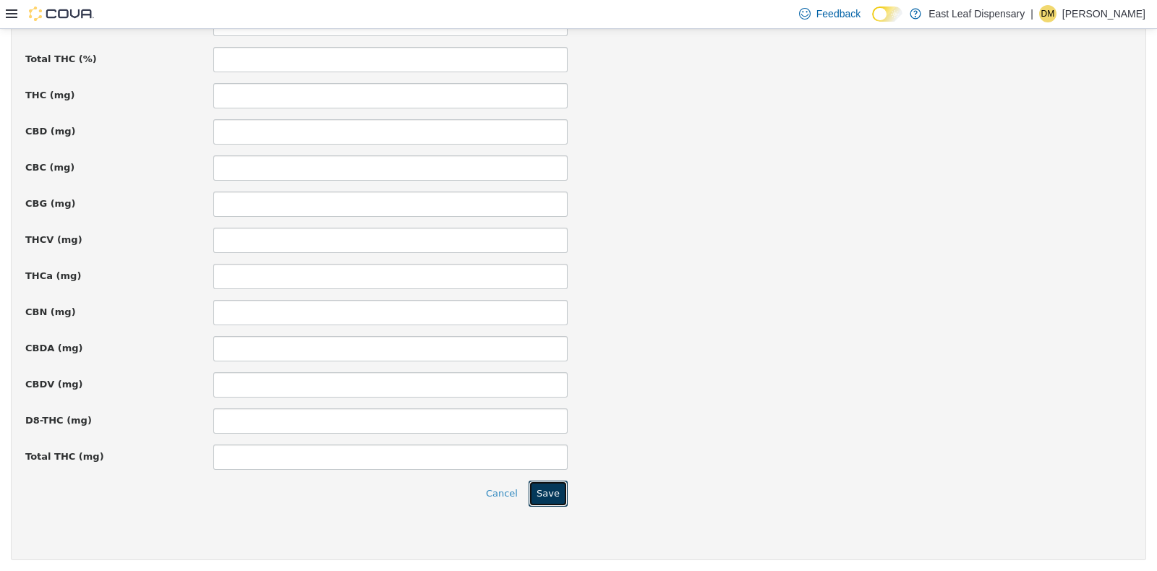
click at [529, 492] on button "Save" at bounding box center [548, 493] width 39 height 26
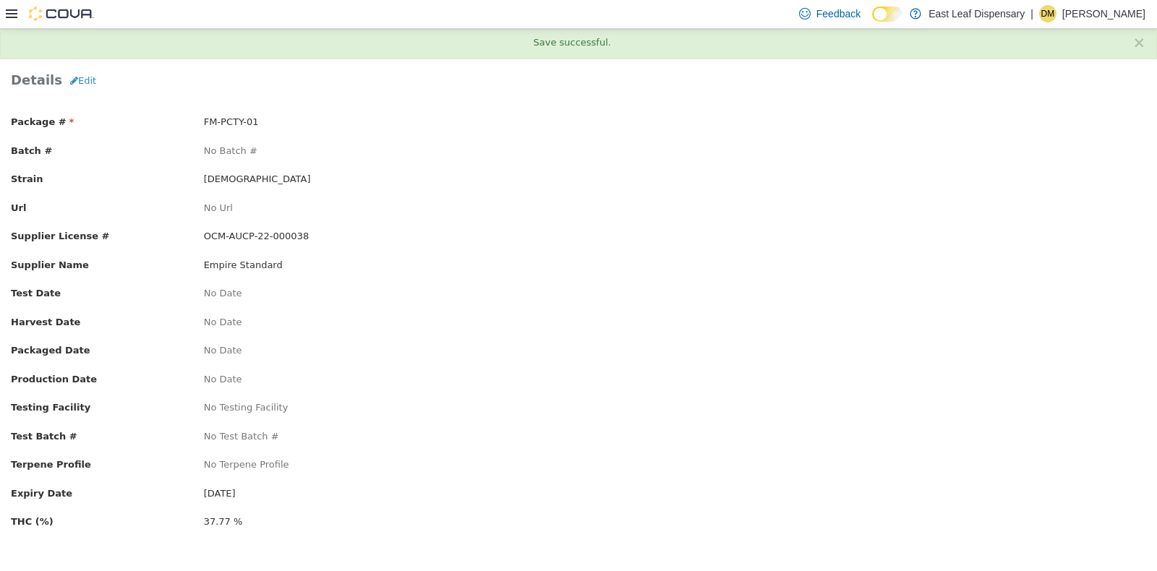
scroll to position [0, 0]
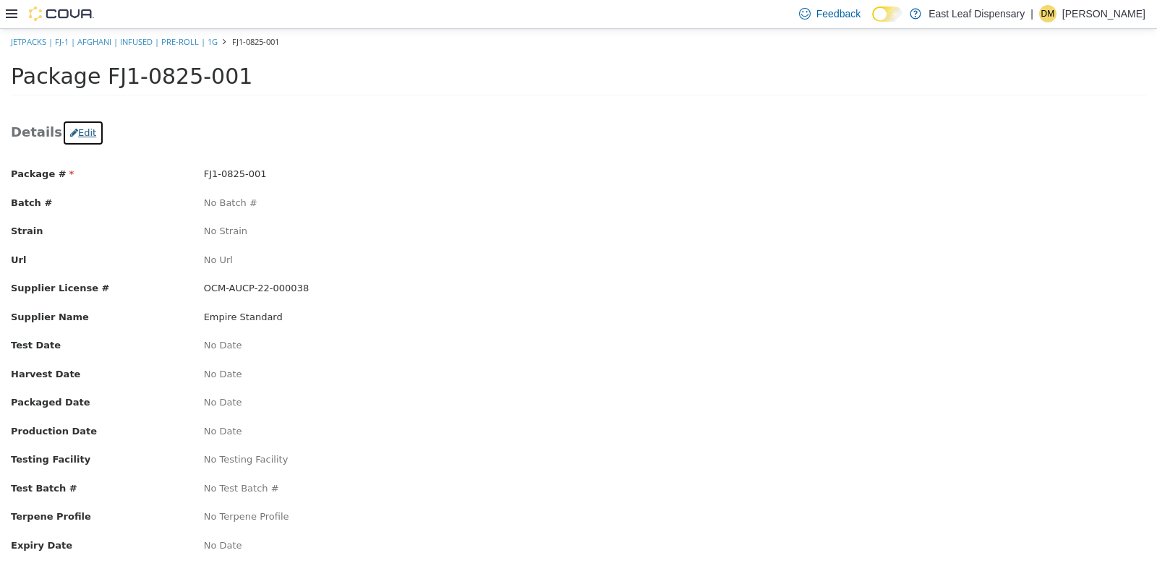
click at [75, 129] on button "Edit" at bounding box center [83, 132] width 42 height 26
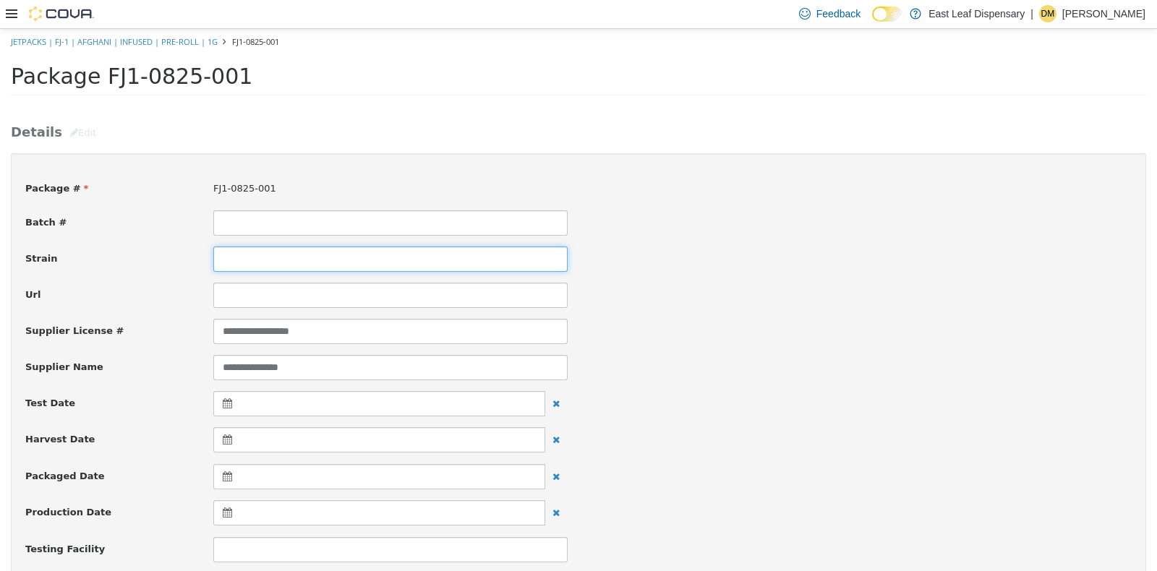
click at [300, 249] on input at bounding box center [390, 258] width 354 height 25
type input "*******"
click at [887, 299] on div "Url" at bounding box center [578, 294] width 1128 height 25
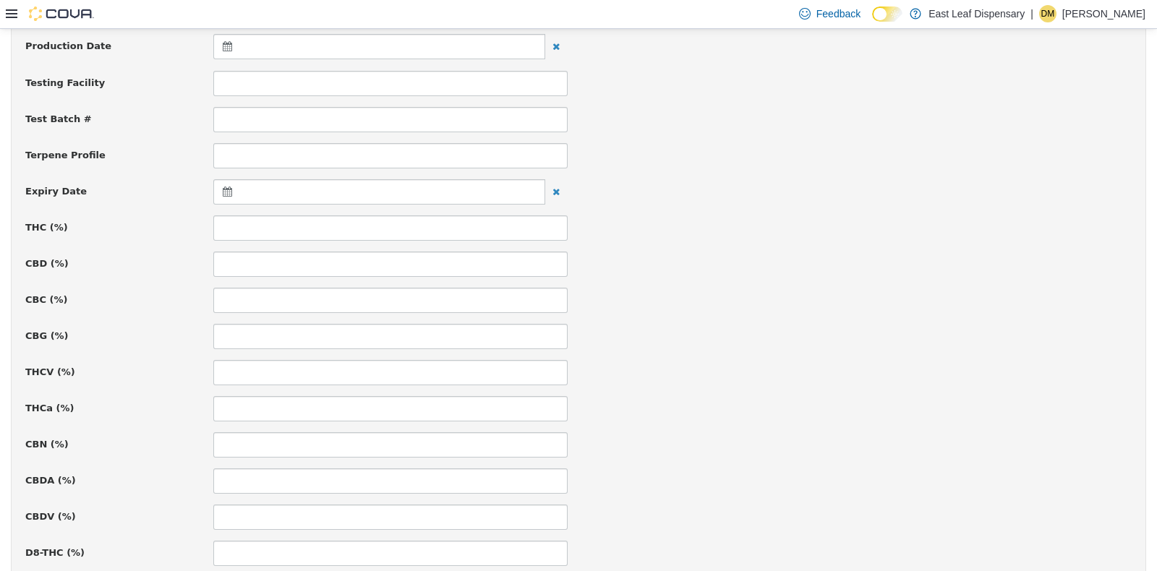
scroll to position [470, 0]
click at [223, 186] on icon at bounding box center [230, 187] width 15 height 10
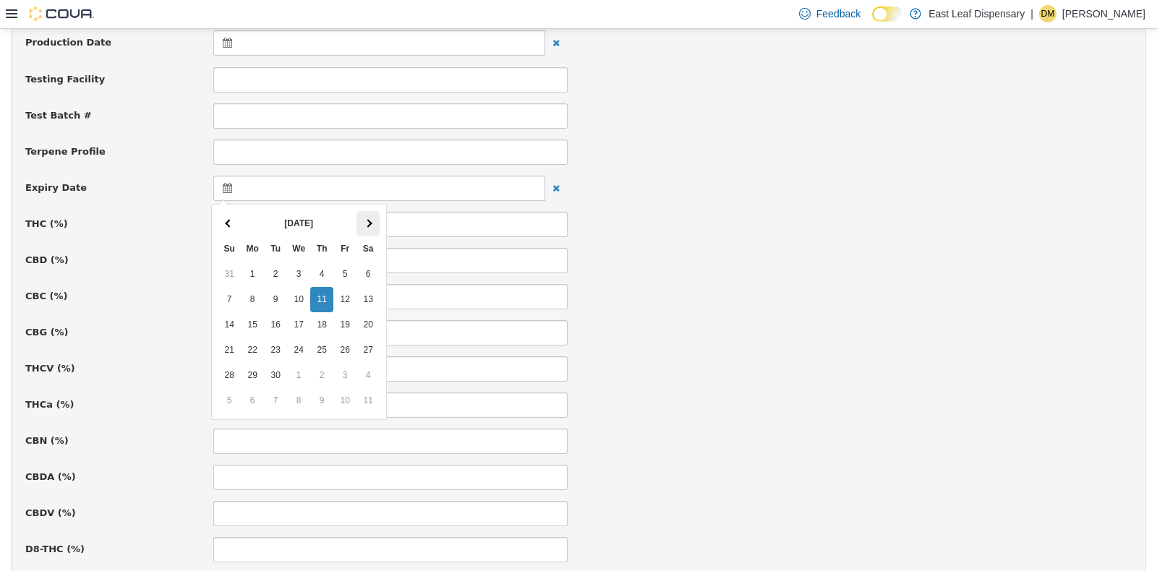
click at [367, 223] on span at bounding box center [369, 223] width 8 height 8
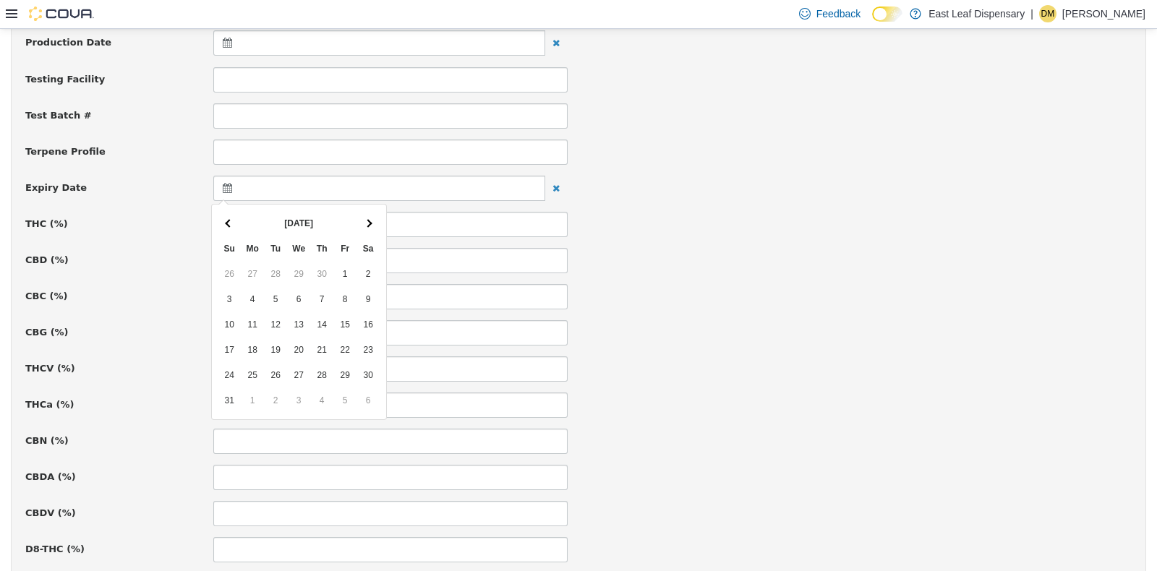
click at [367, 223] on span at bounding box center [369, 223] width 8 height 8
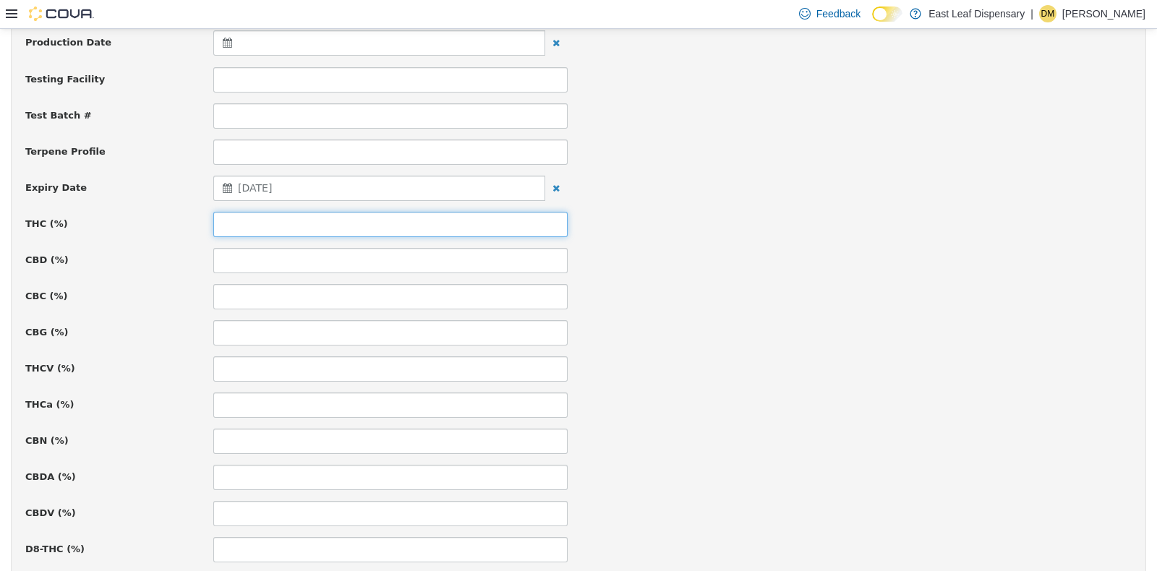
click at [316, 218] on input at bounding box center [390, 223] width 354 height 25
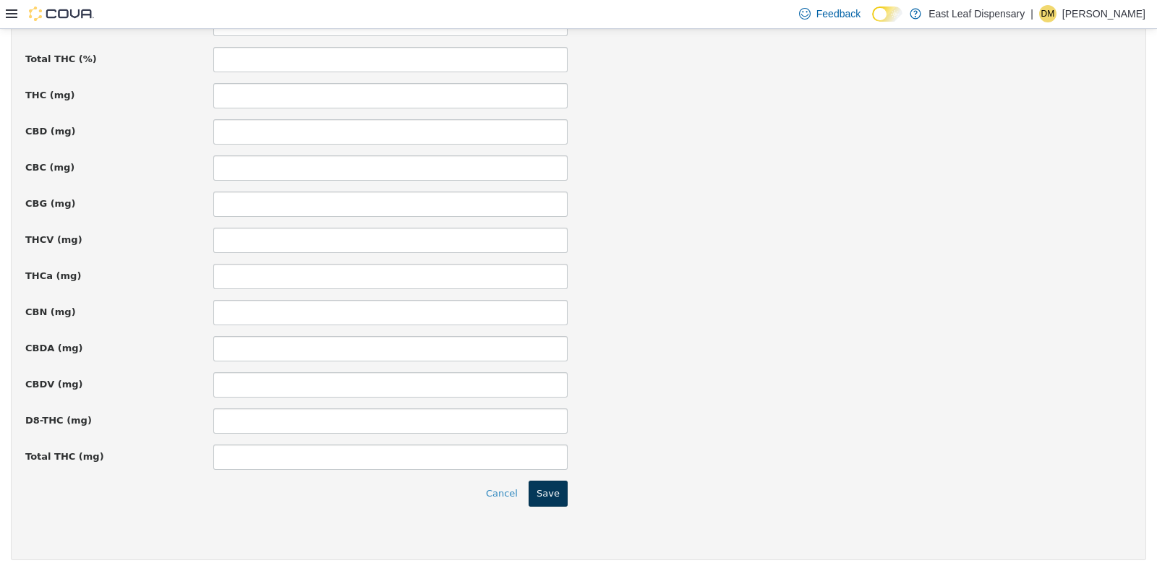
type input "*****"
click at [557, 486] on button "Save" at bounding box center [548, 493] width 39 height 26
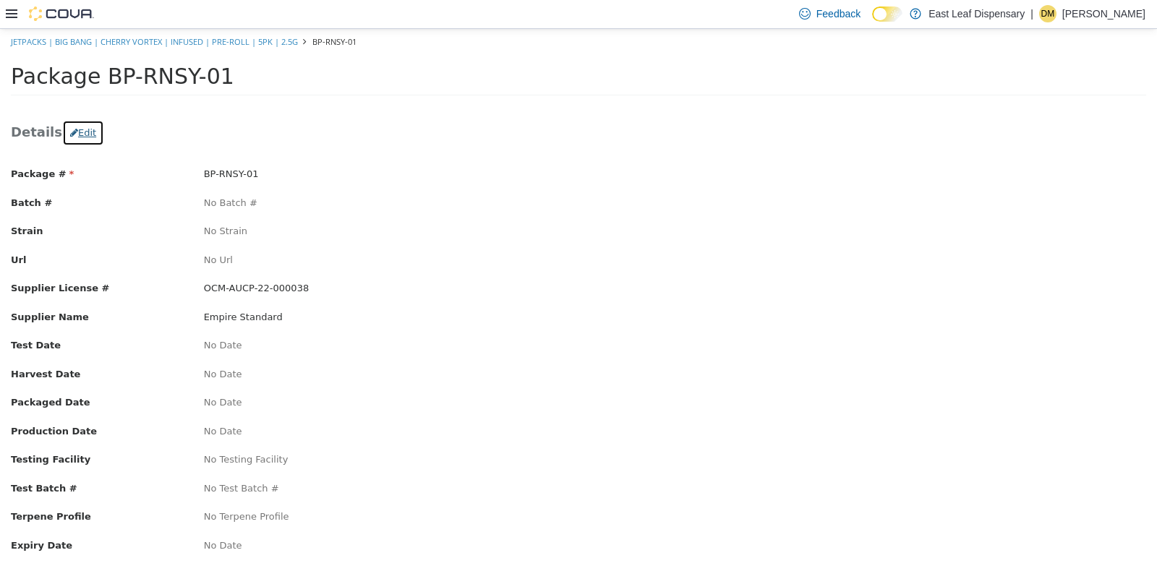
click at [69, 133] on button "Edit" at bounding box center [83, 132] width 42 height 26
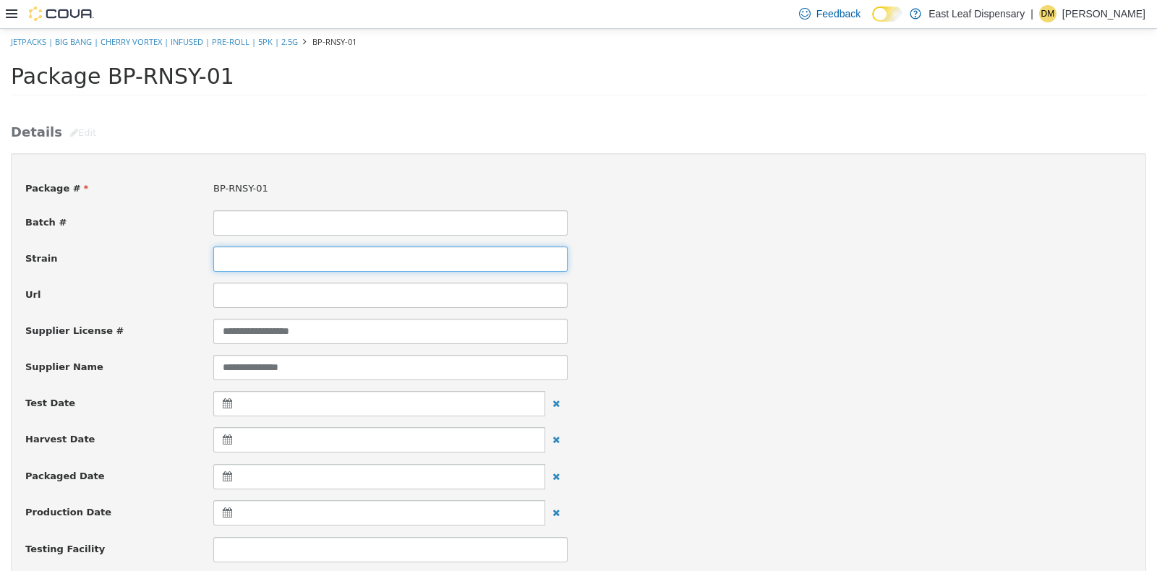
click at [273, 263] on input at bounding box center [390, 258] width 354 height 25
type input "**********"
click at [757, 323] on div "**********" at bounding box center [578, 330] width 1128 height 25
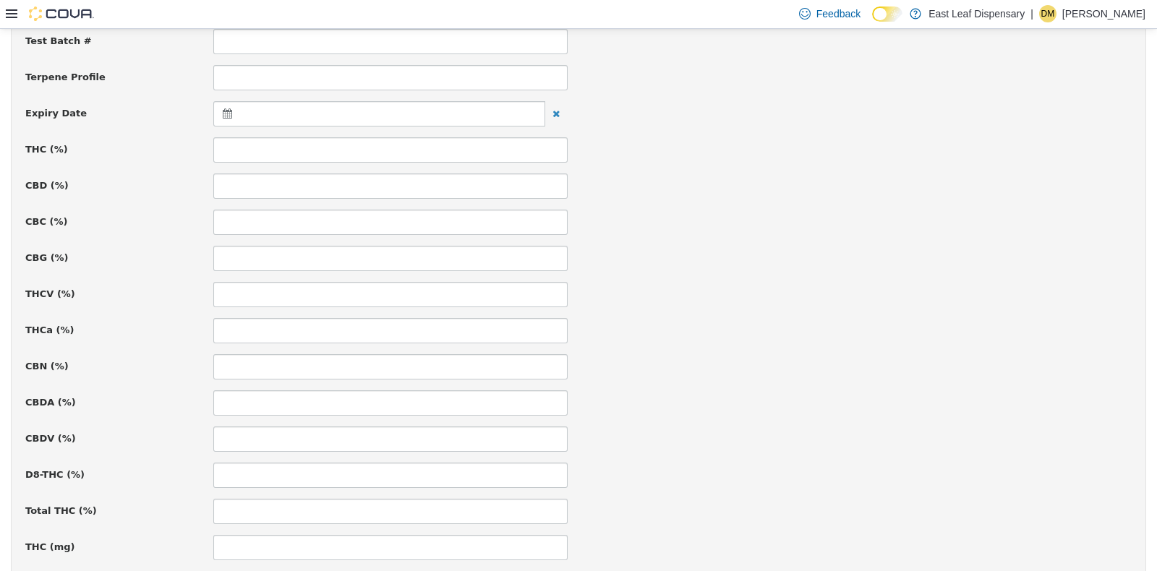
scroll to position [577, 0]
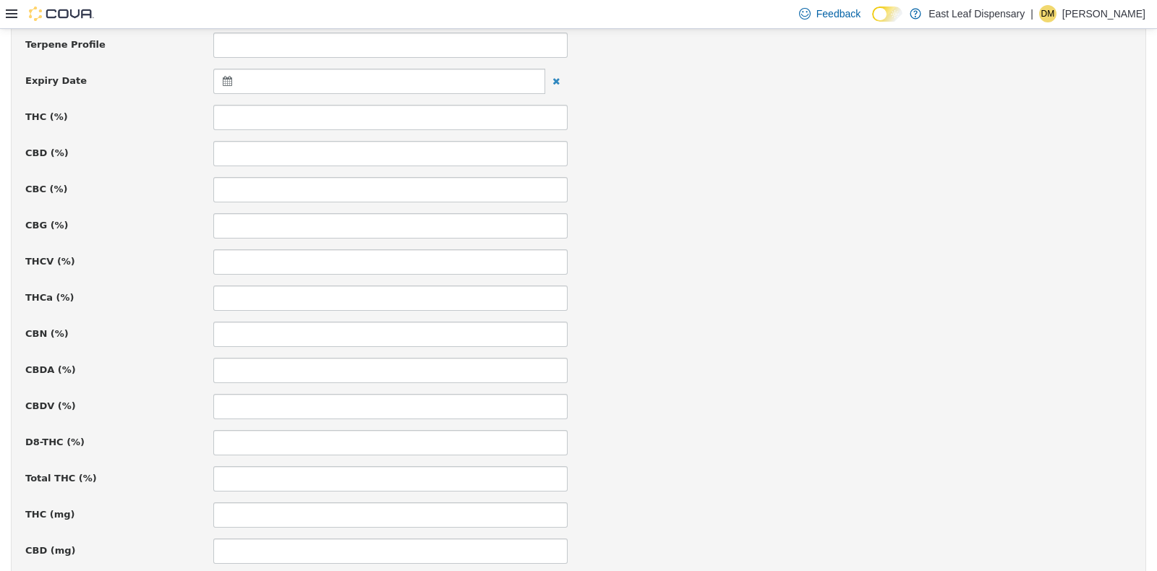
click at [220, 72] on div at bounding box center [379, 80] width 332 height 25
click at [370, 115] on span at bounding box center [369, 116] width 8 height 8
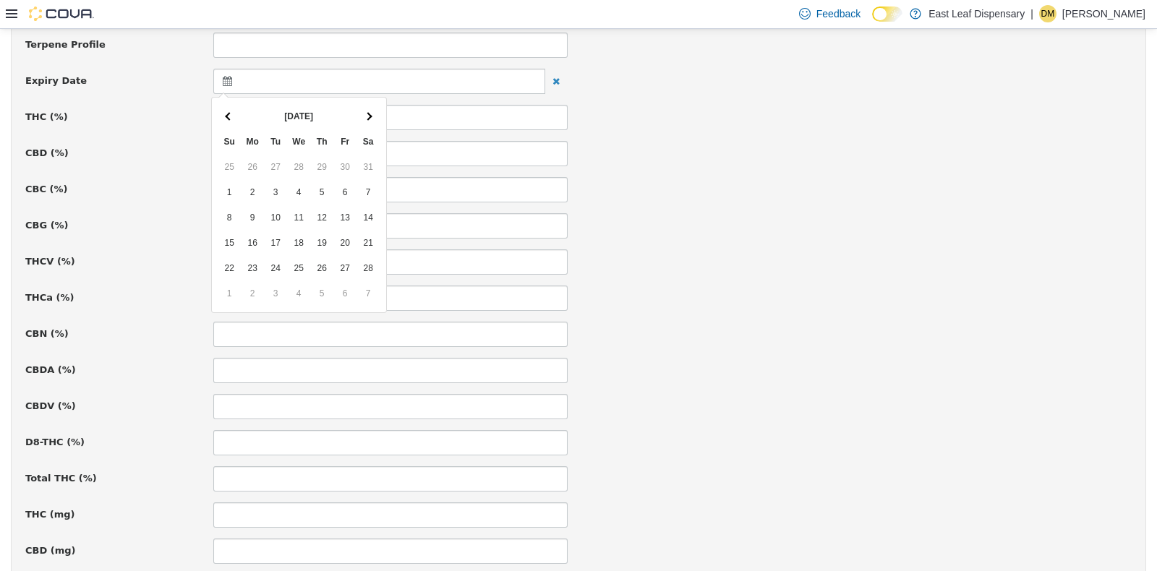
click at [370, 115] on span at bounding box center [369, 116] width 8 height 8
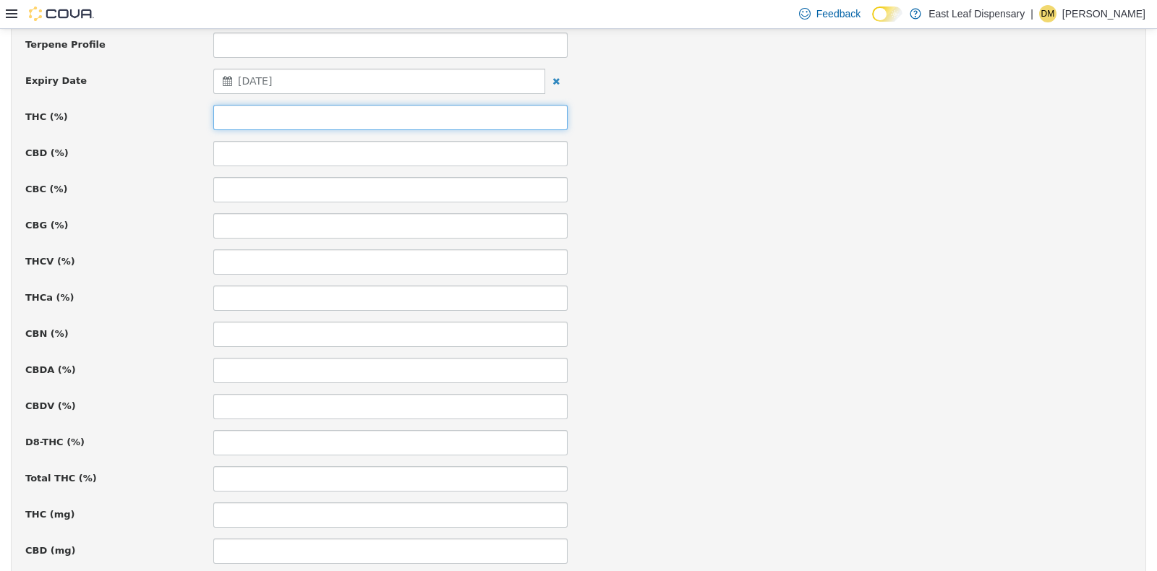
click at [307, 116] on input at bounding box center [390, 116] width 354 height 25
type input "*****"
click at [991, 285] on div "THCa (%)" at bounding box center [578, 297] width 1128 height 25
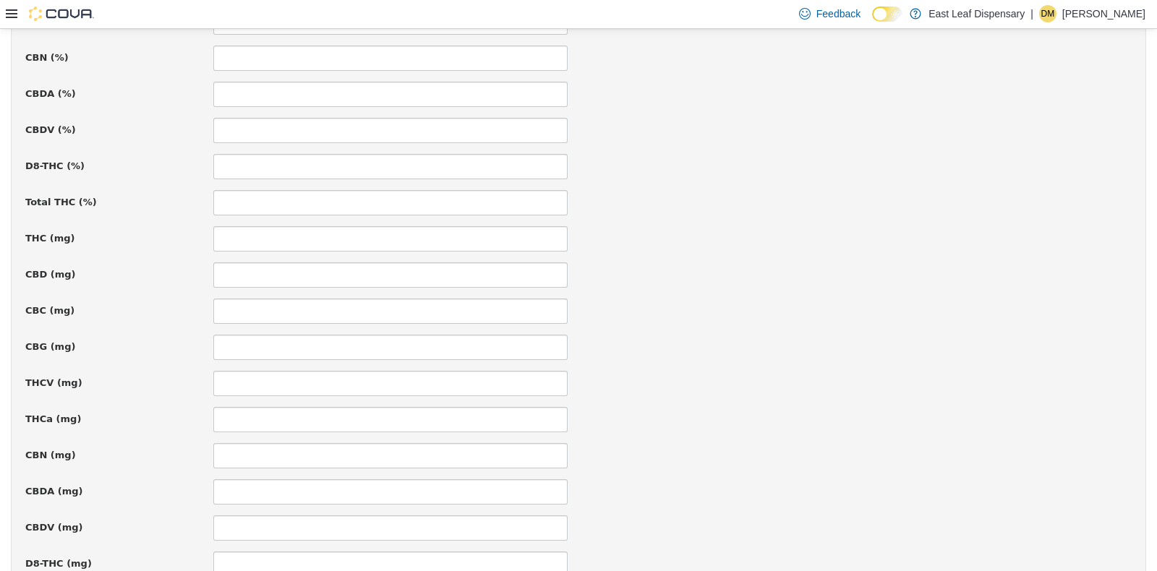
scroll to position [997, 0]
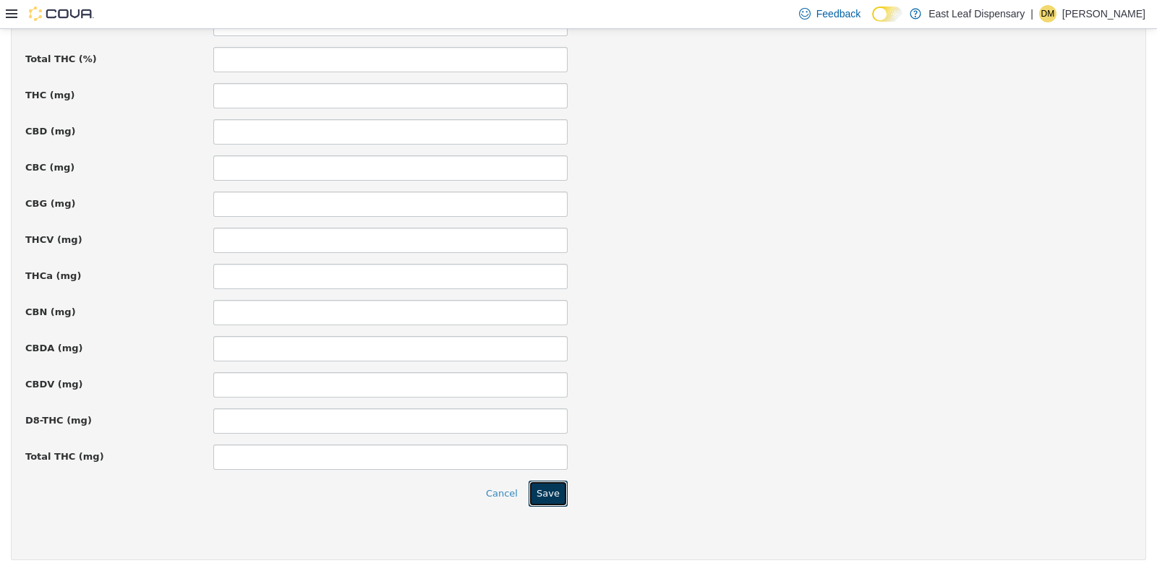
click at [550, 486] on button "Save" at bounding box center [548, 493] width 39 height 26
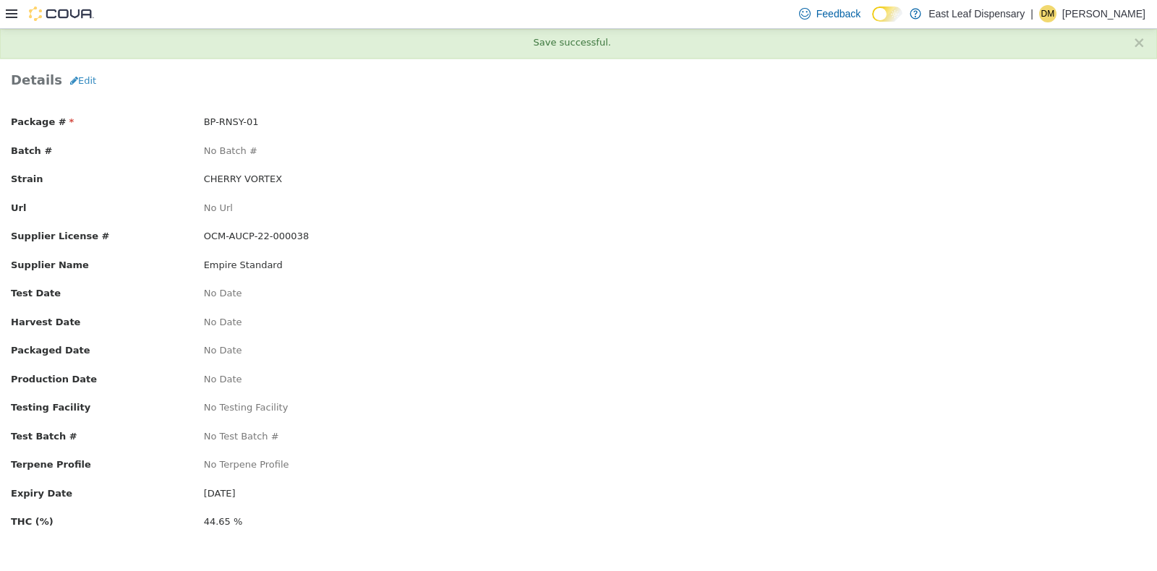
scroll to position [0, 0]
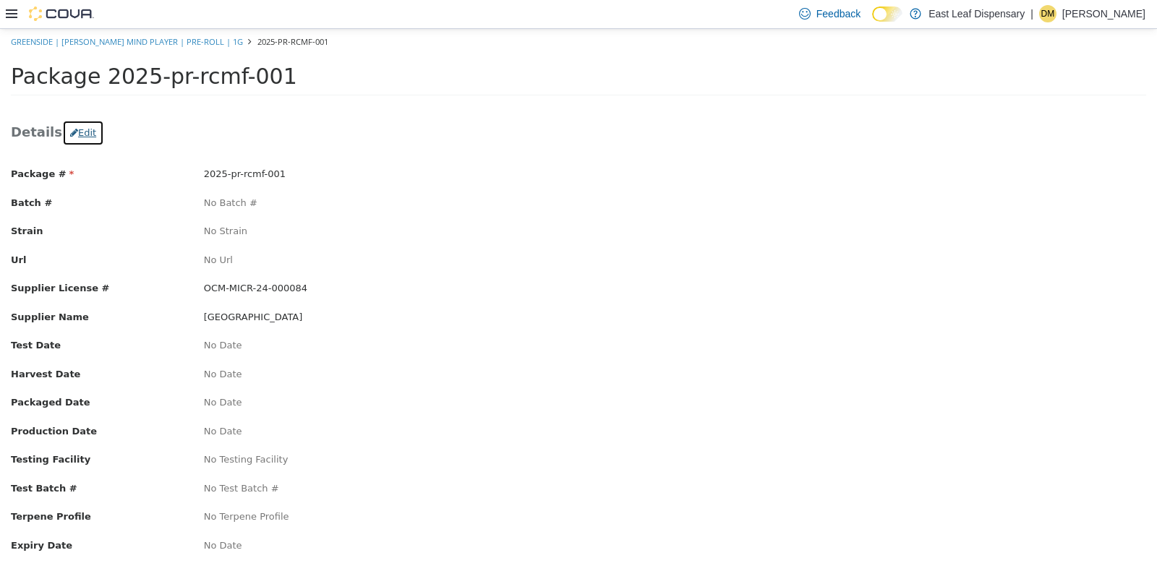
click at [71, 133] on button "Edit" at bounding box center [83, 132] width 42 height 26
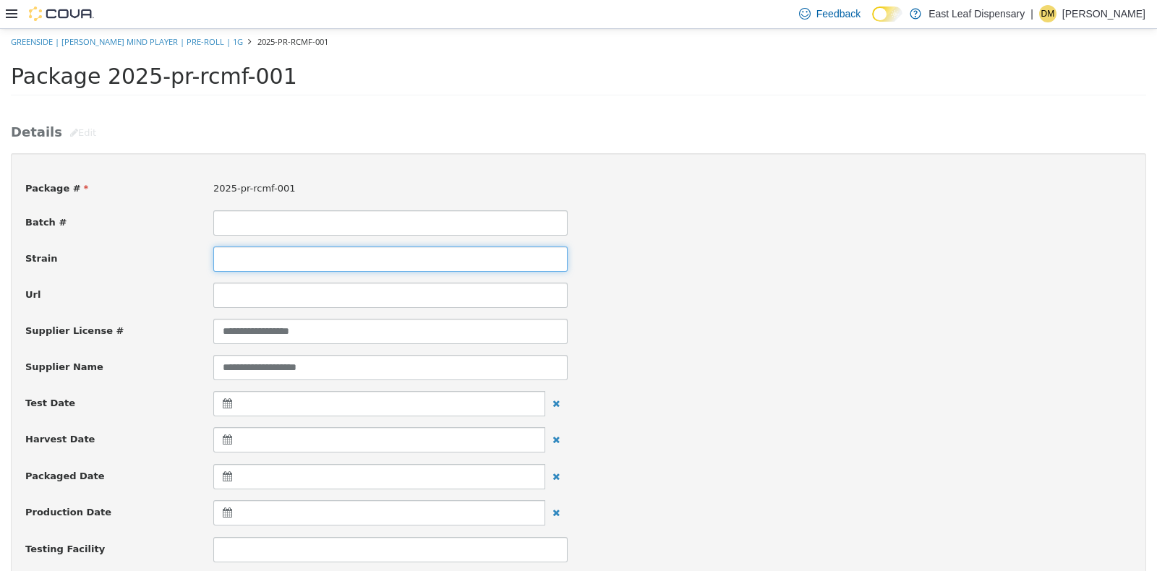
click at [302, 263] on input at bounding box center [390, 258] width 354 height 25
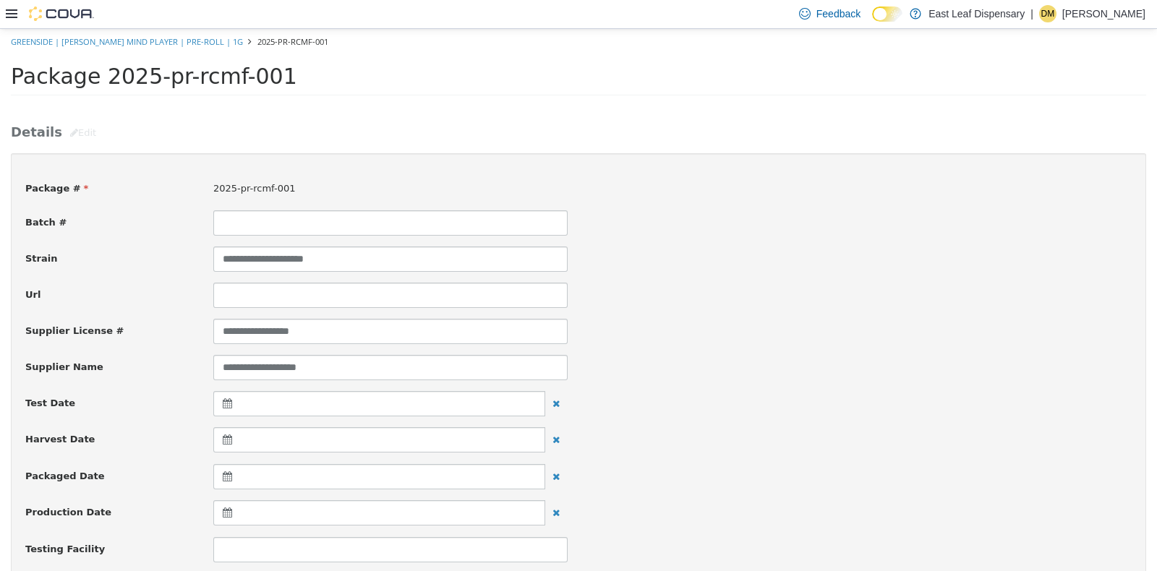
click at [322, 257] on input "**********" at bounding box center [390, 258] width 354 height 25
type input "**********"
click at [730, 401] on div "Test Date" at bounding box center [578, 404] width 1128 height 26
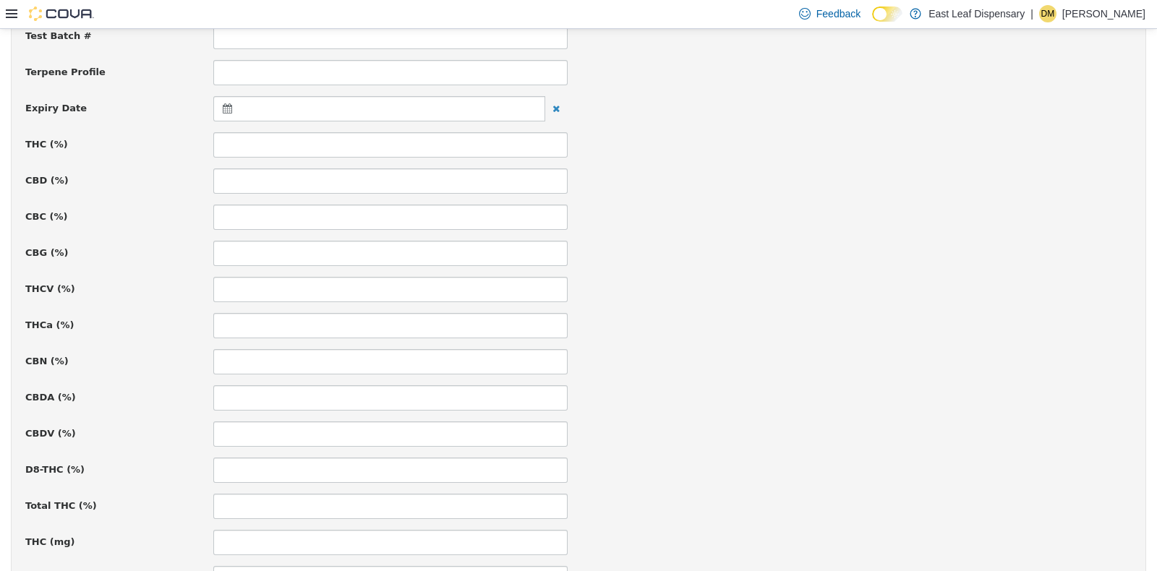
scroll to position [578, 0]
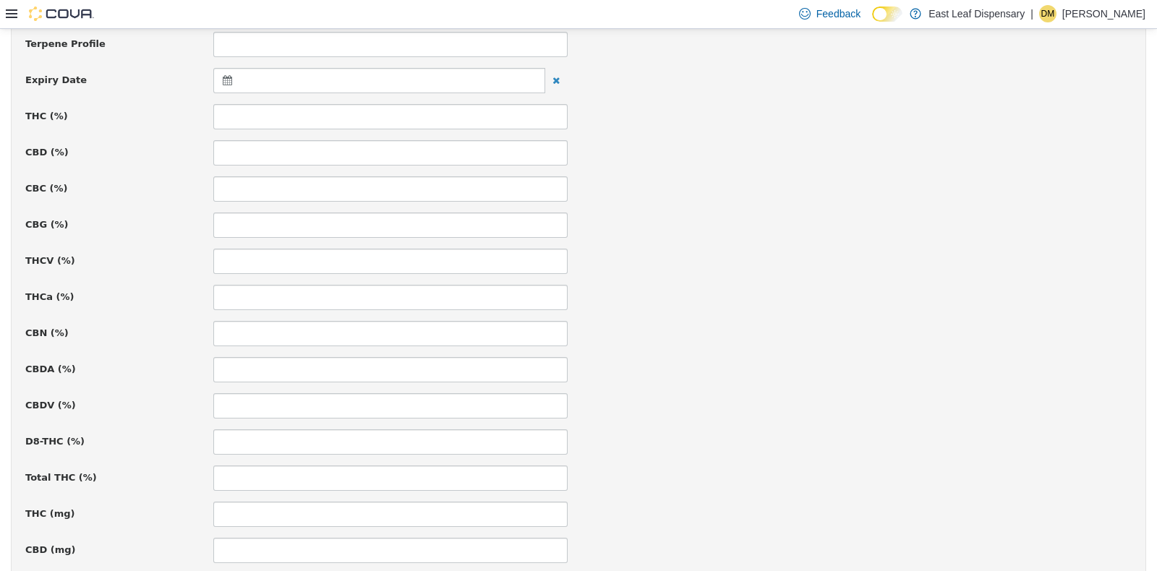
click at [229, 75] on icon at bounding box center [230, 79] width 15 height 10
click at [375, 108] on th at bounding box center [368, 115] width 23 height 25
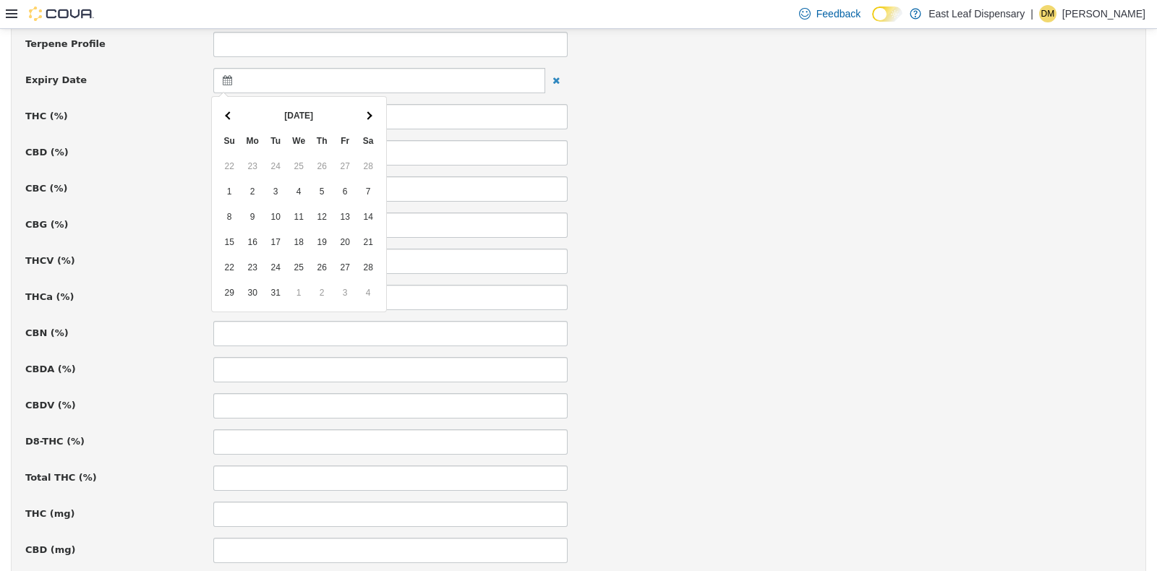
click at [375, 108] on th at bounding box center [368, 115] width 23 height 25
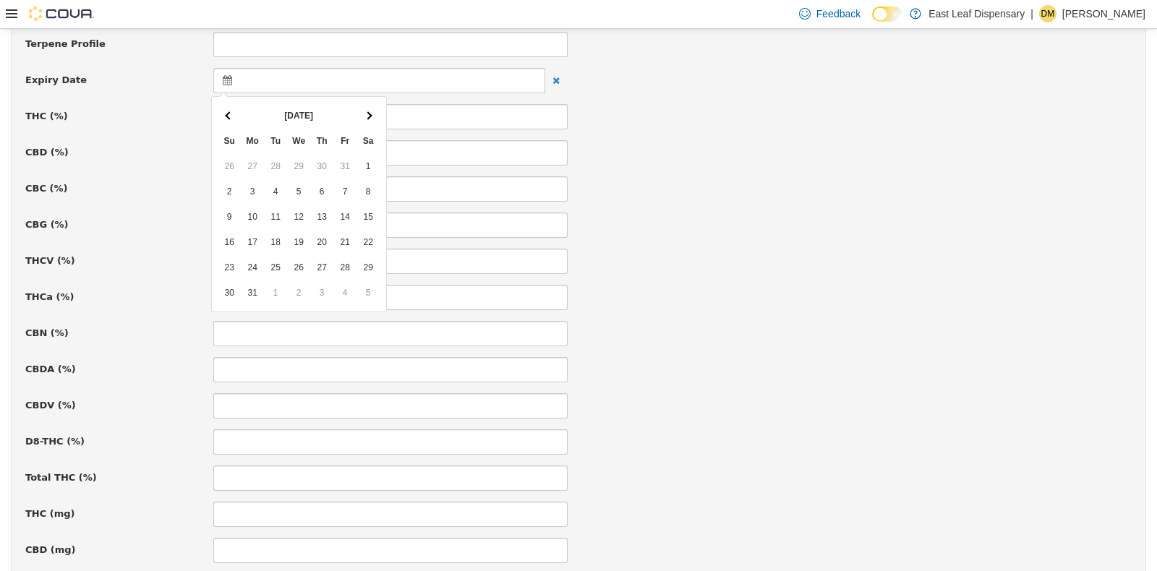
click at [375, 108] on th at bounding box center [368, 115] width 23 height 25
click at [222, 111] on th at bounding box center [229, 115] width 23 height 25
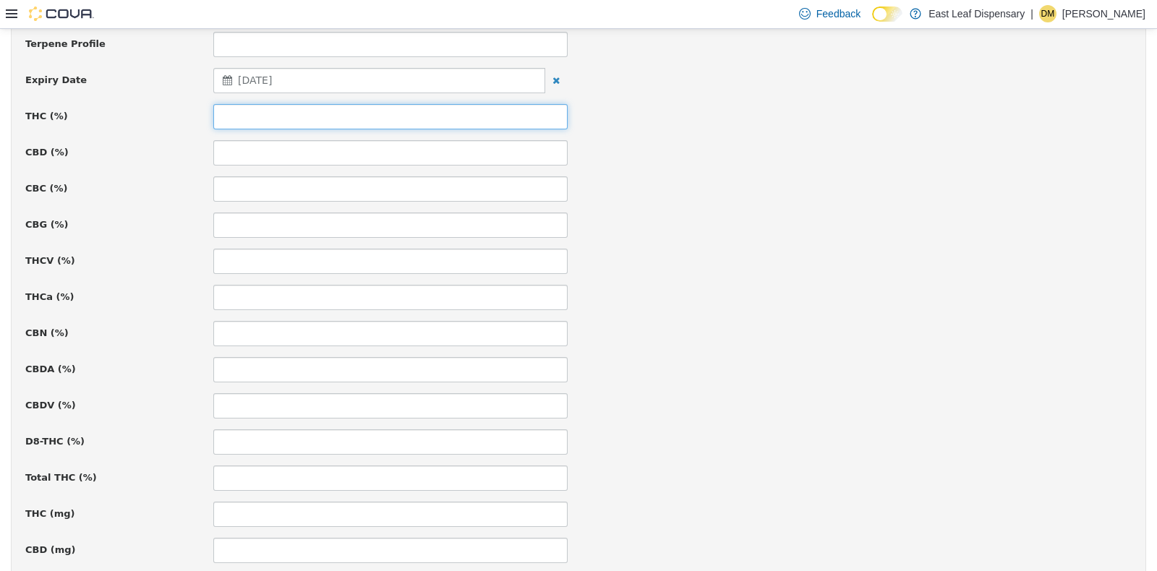
click at [257, 106] on input at bounding box center [390, 115] width 354 height 25
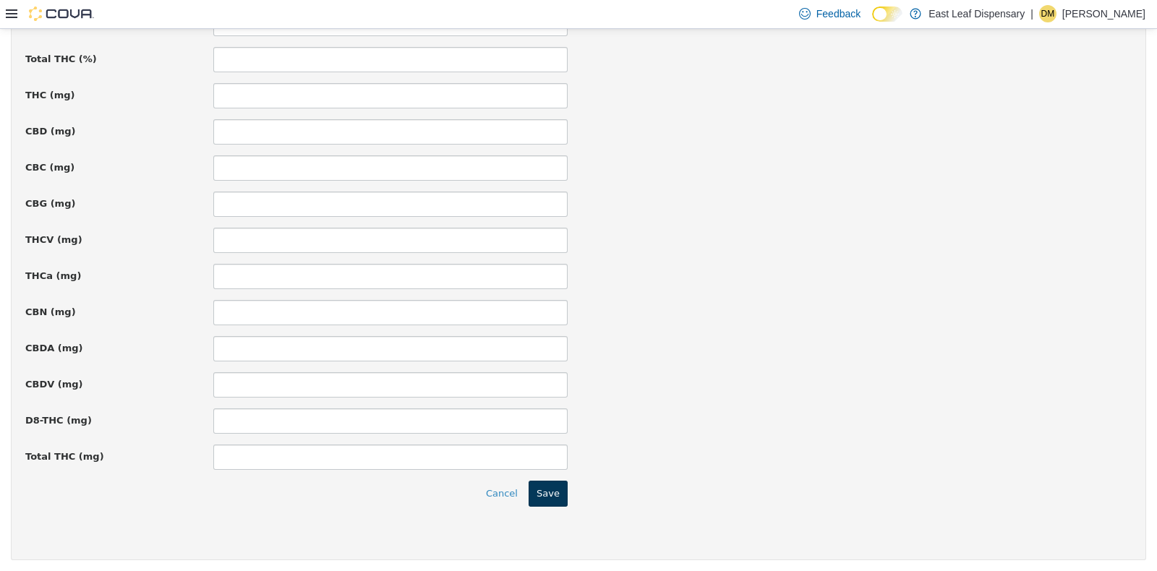
type input "*****"
click at [545, 498] on button "Save" at bounding box center [548, 493] width 39 height 26
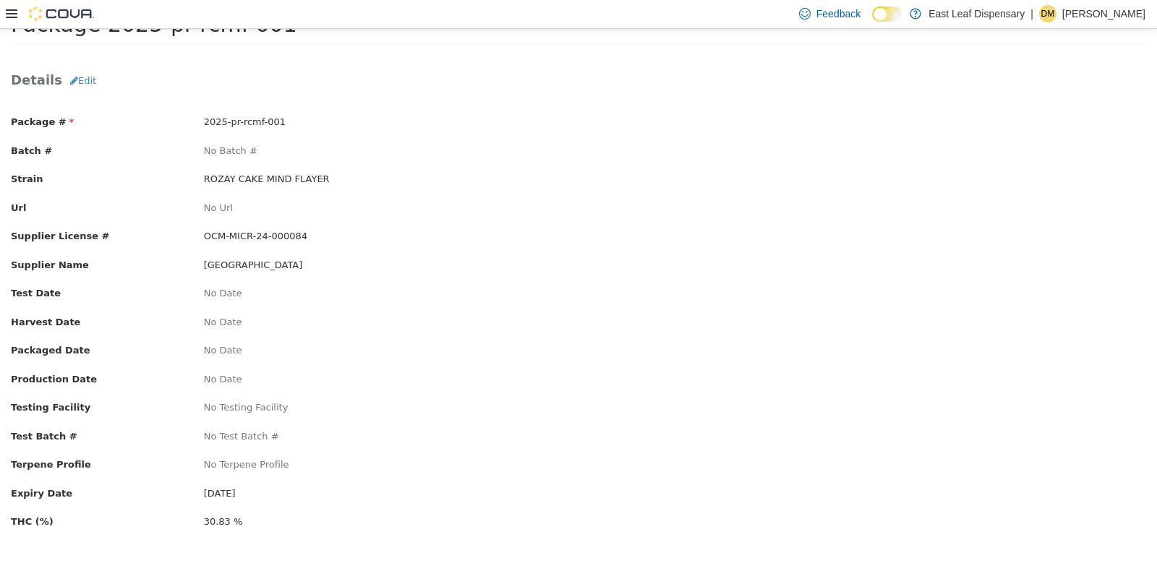
scroll to position [0, 0]
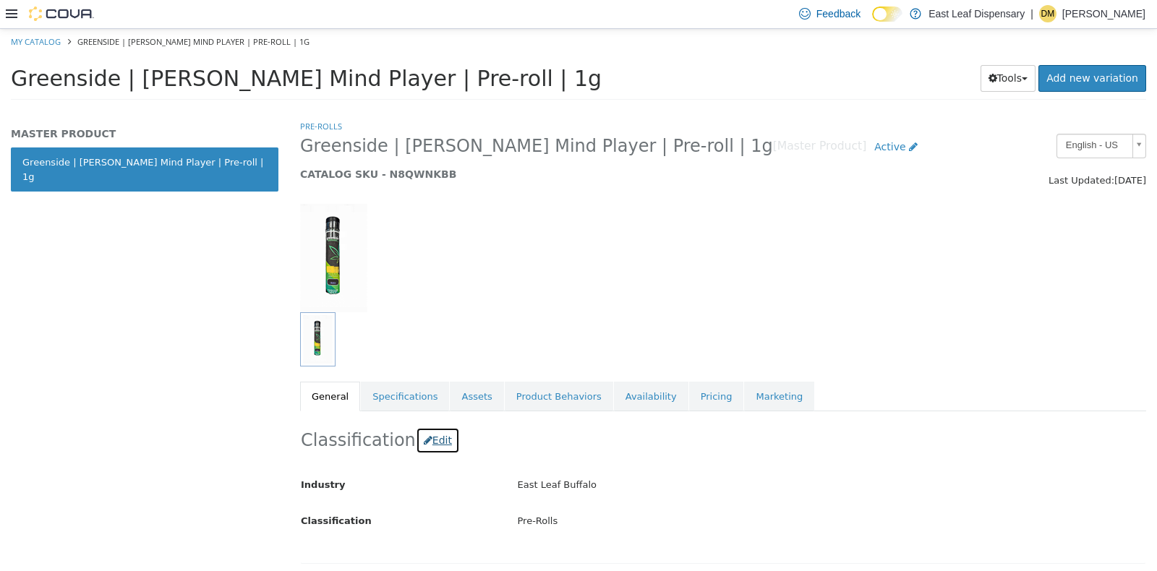
click at [433, 448] on button "Edit" at bounding box center [438, 440] width 44 height 27
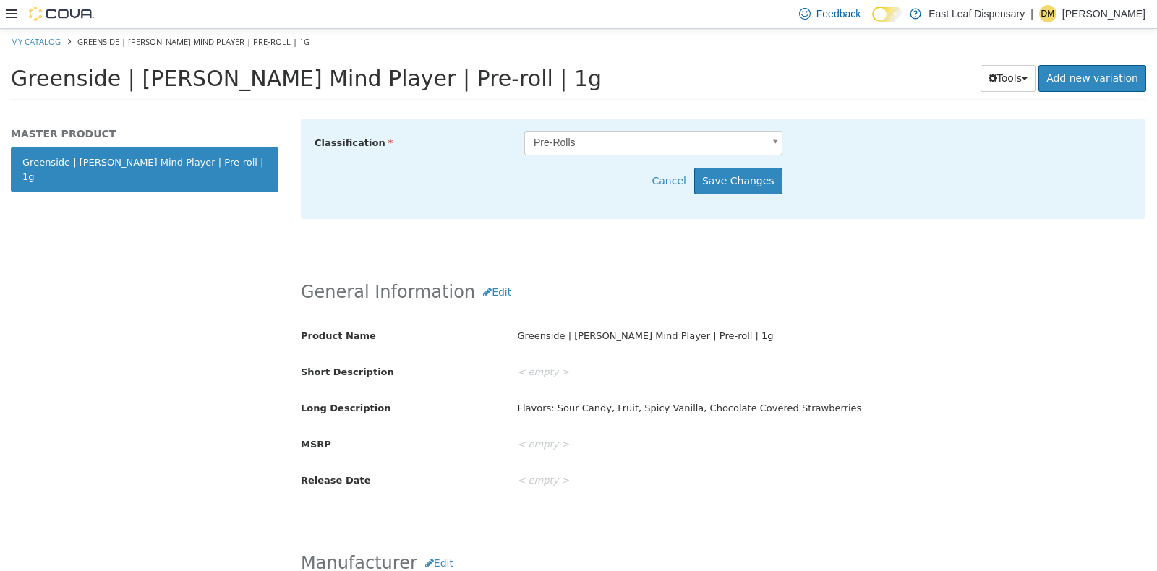
scroll to position [407, 0]
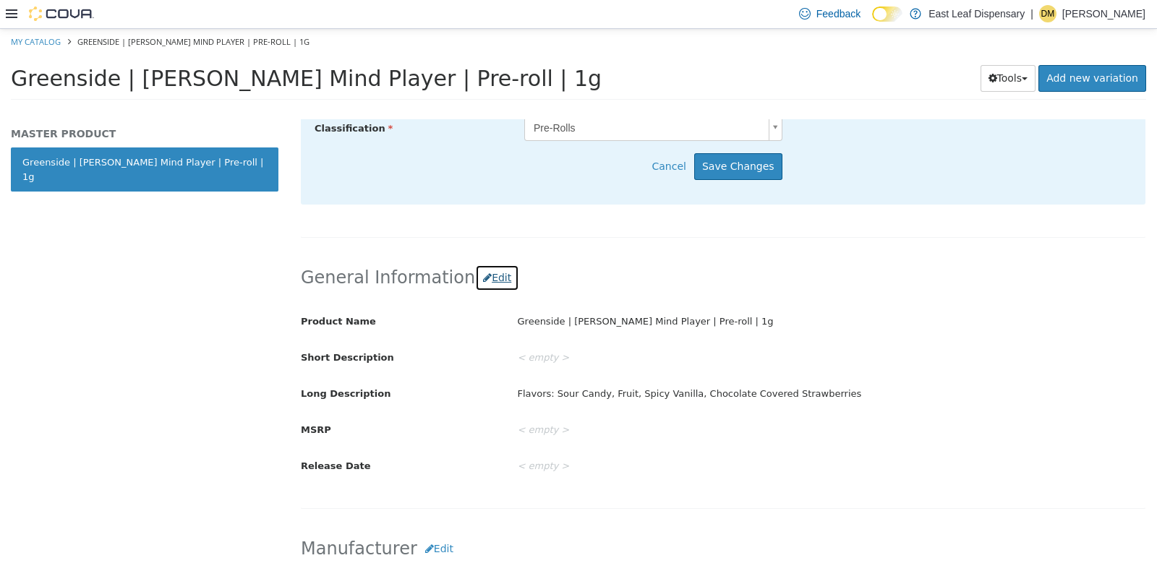
click at [490, 276] on button "Edit" at bounding box center [497, 277] width 44 height 27
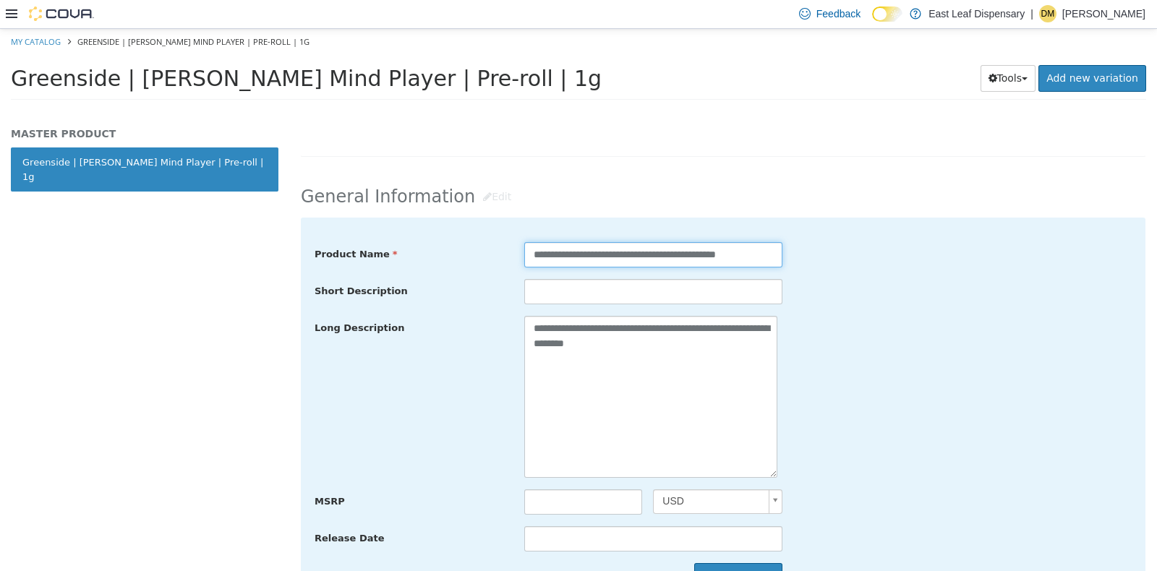
click at [665, 260] on input "**********" at bounding box center [653, 254] width 258 height 25
type input "**********"
click at [866, 303] on div "Short Description" at bounding box center [723, 291] width 839 height 26
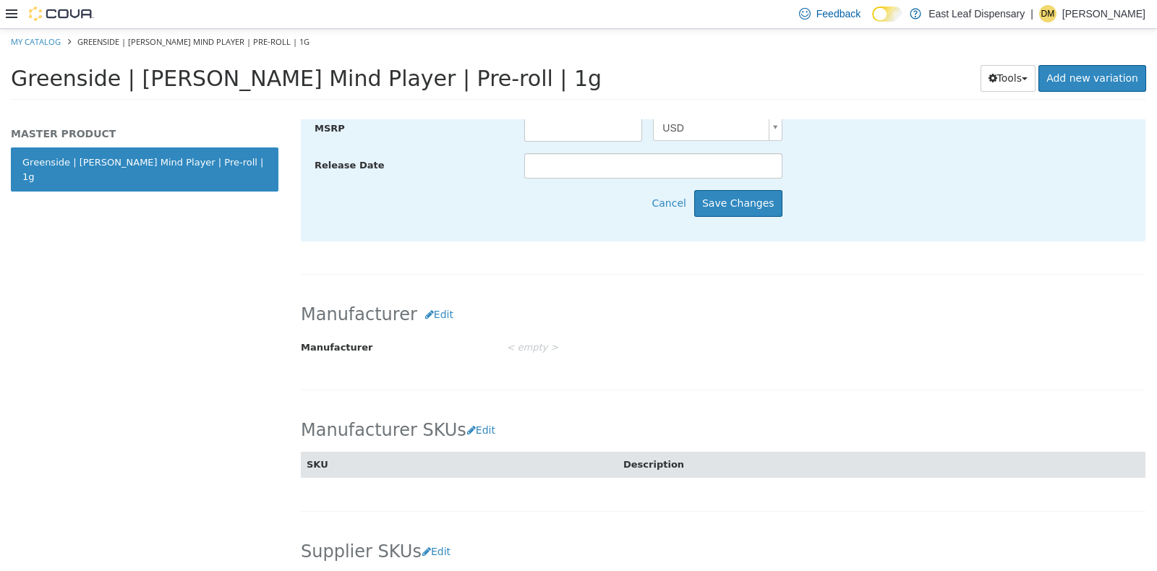
scroll to position [783, 0]
click at [751, 200] on button "Save Changes" at bounding box center [738, 200] width 88 height 27
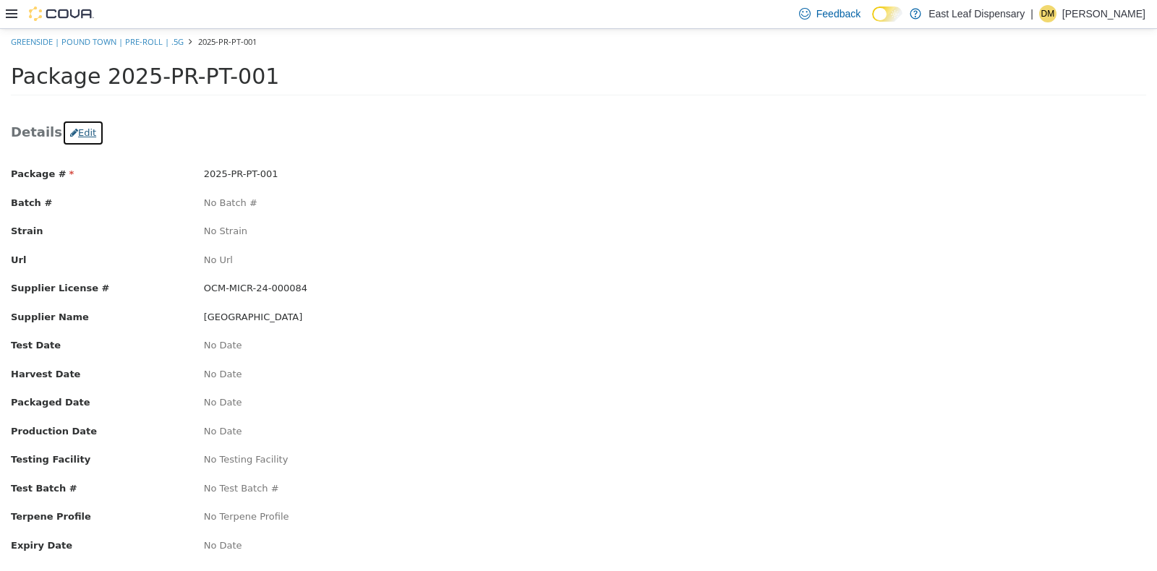
click at [75, 122] on button "Edit" at bounding box center [83, 132] width 42 height 26
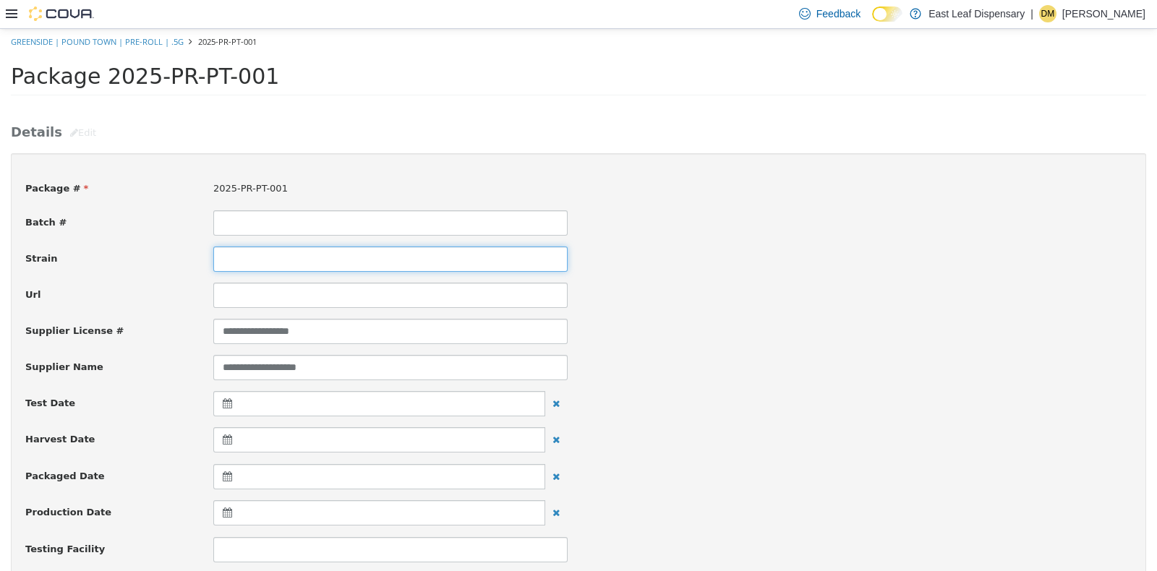
click at [247, 263] on input at bounding box center [390, 258] width 354 height 25
type input "**********"
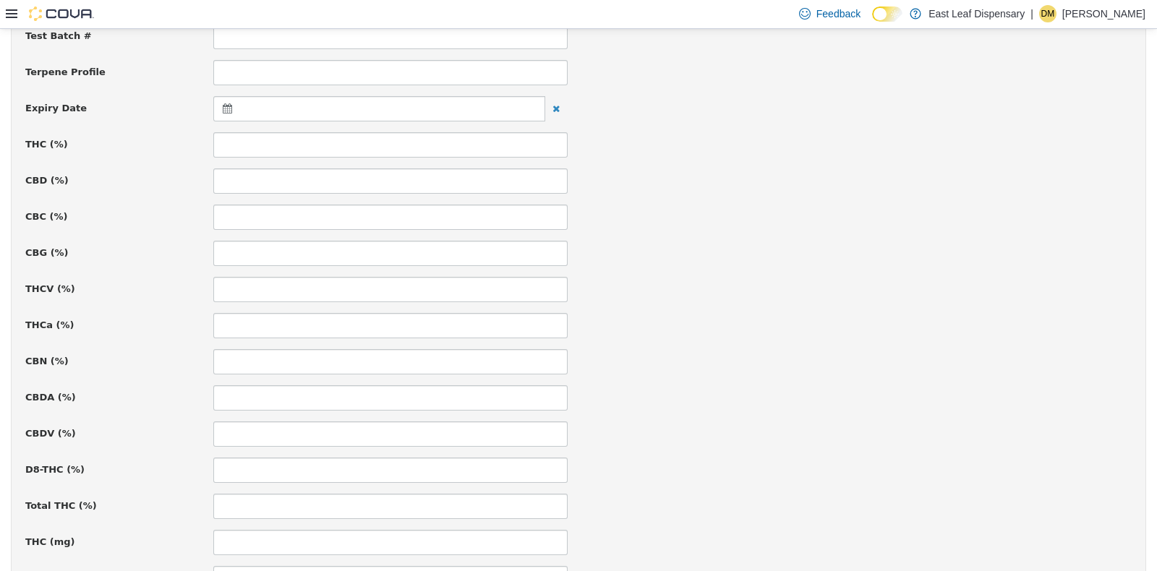
scroll to position [563, 0]
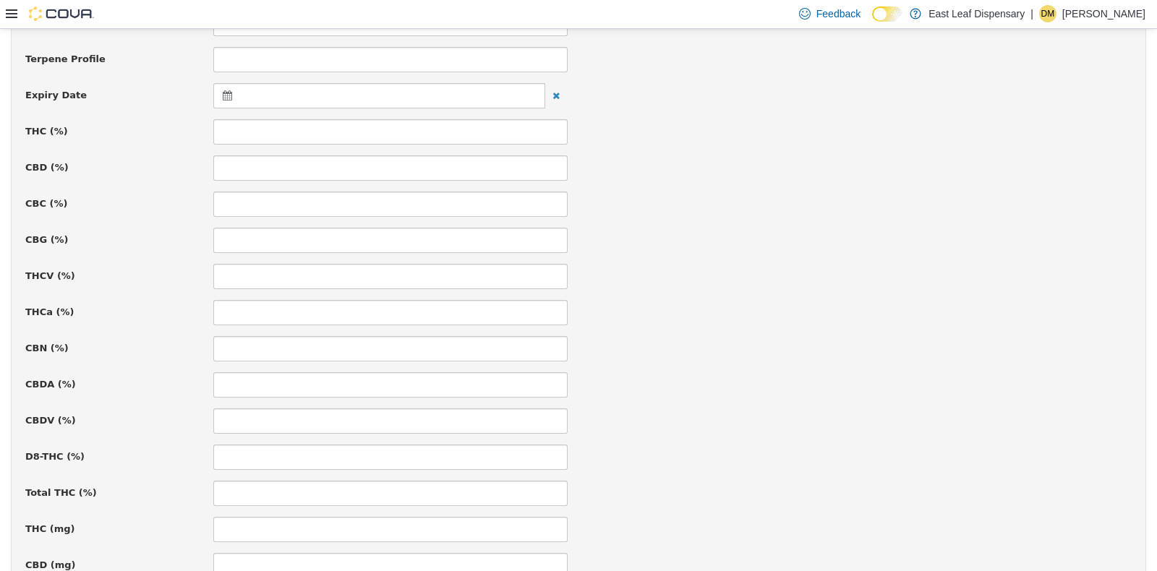
click at [224, 97] on icon at bounding box center [230, 95] width 15 height 10
click at [364, 132] on th at bounding box center [368, 130] width 23 height 25
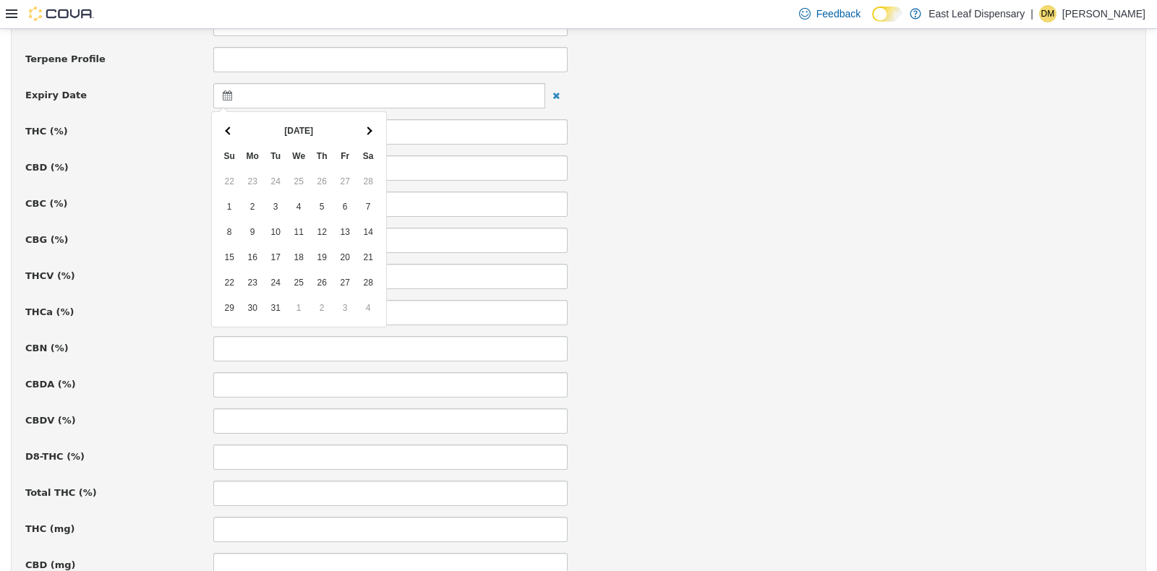
click at [364, 132] on th at bounding box center [368, 130] width 23 height 25
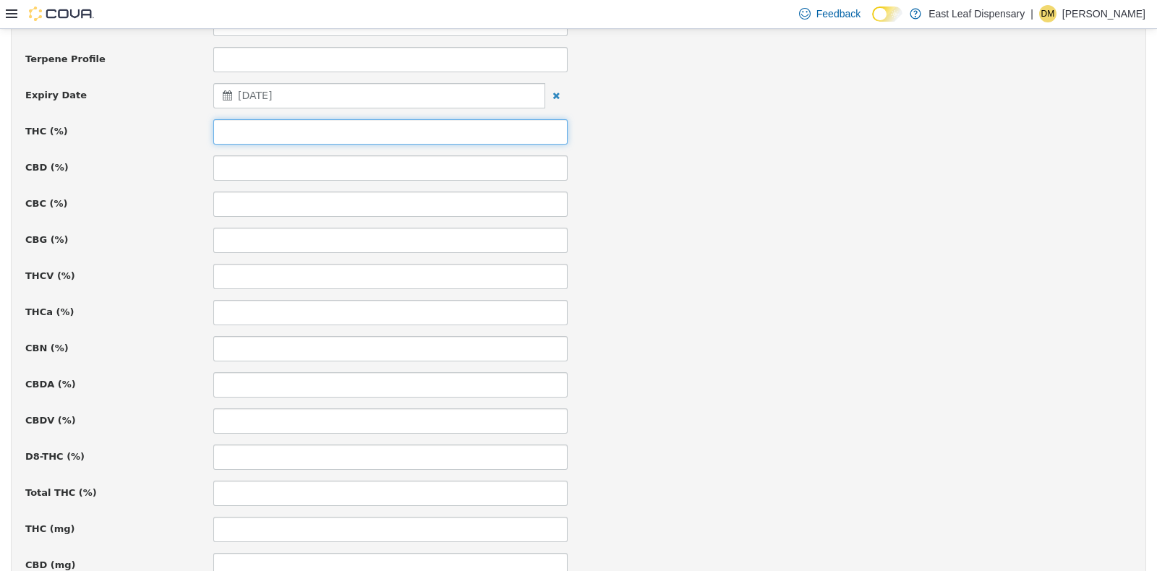
click at [333, 136] on input at bounding box center [390, 131] width 354 height 25
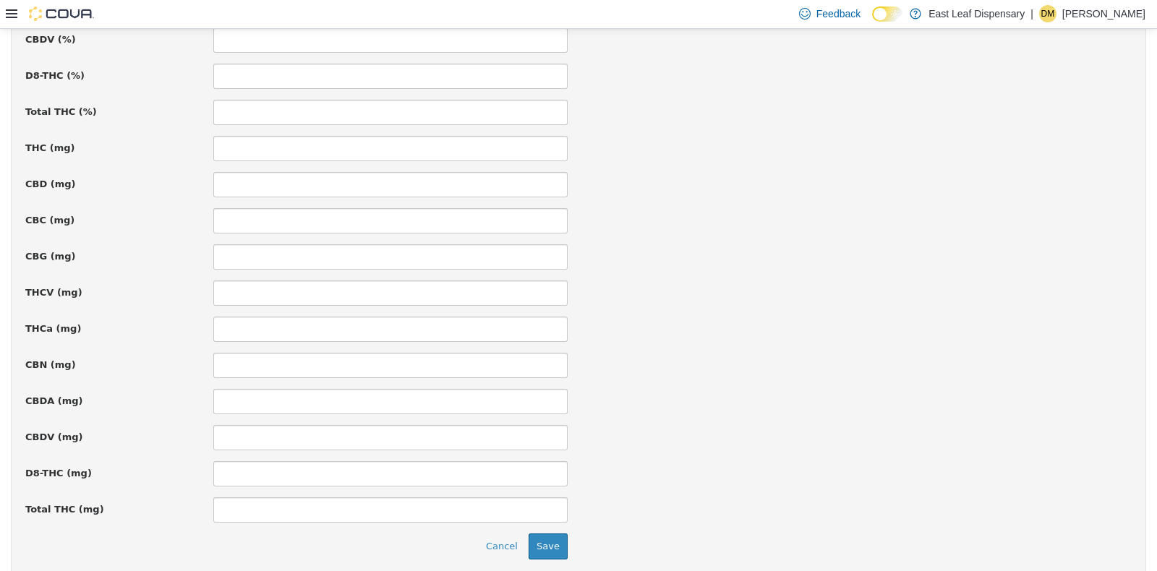
scroll to position [997, 0]
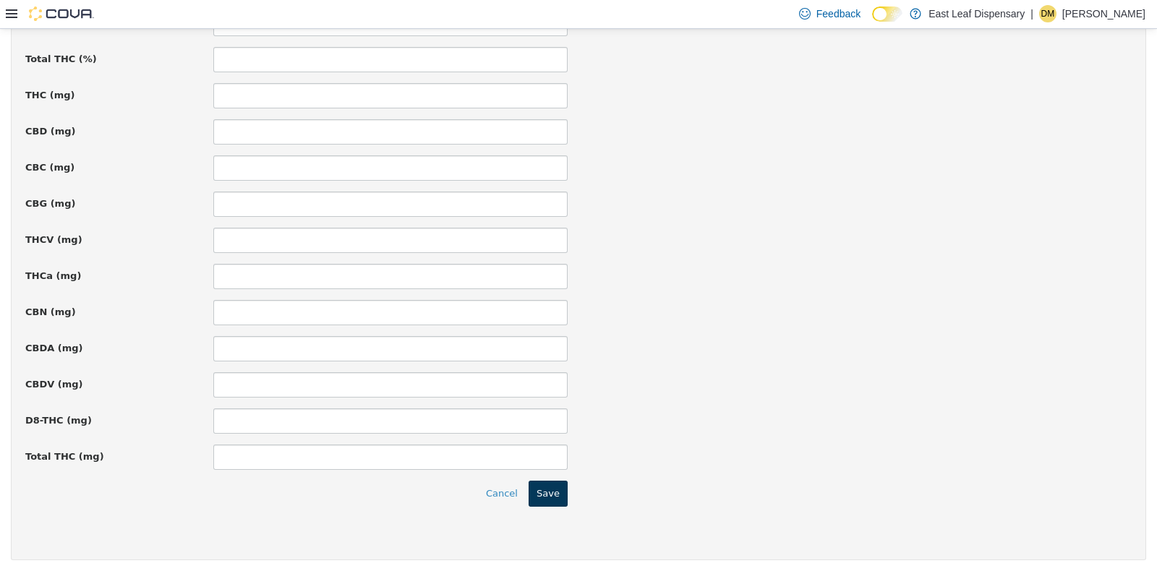
type input "*****"
click at [554, 497] on button "Save" at bounding box center [548, 493] width 39 height 26
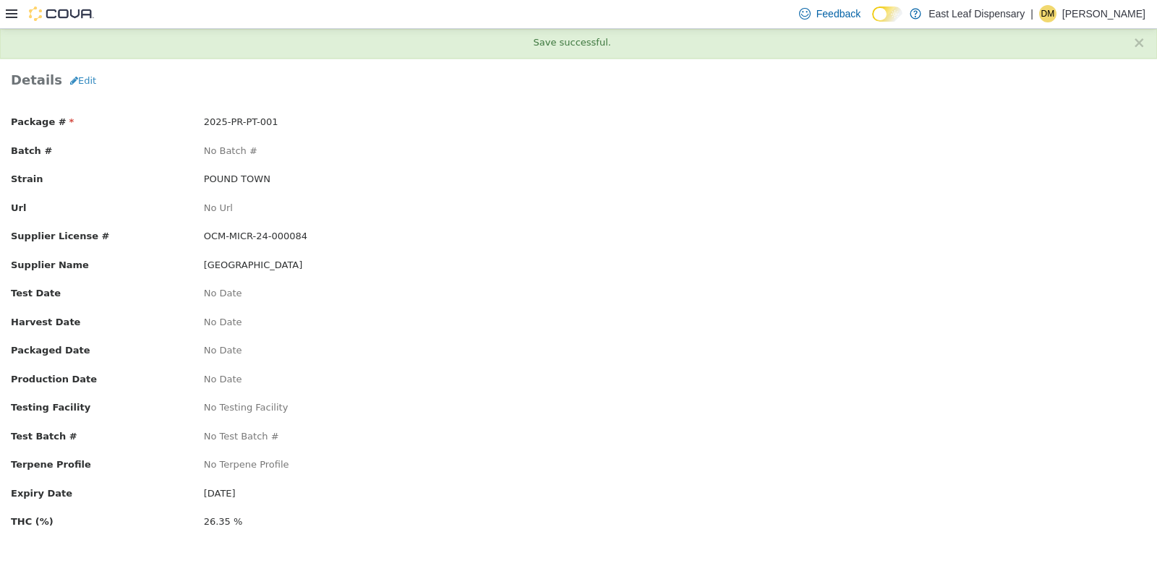
scroll to position [0, 0]
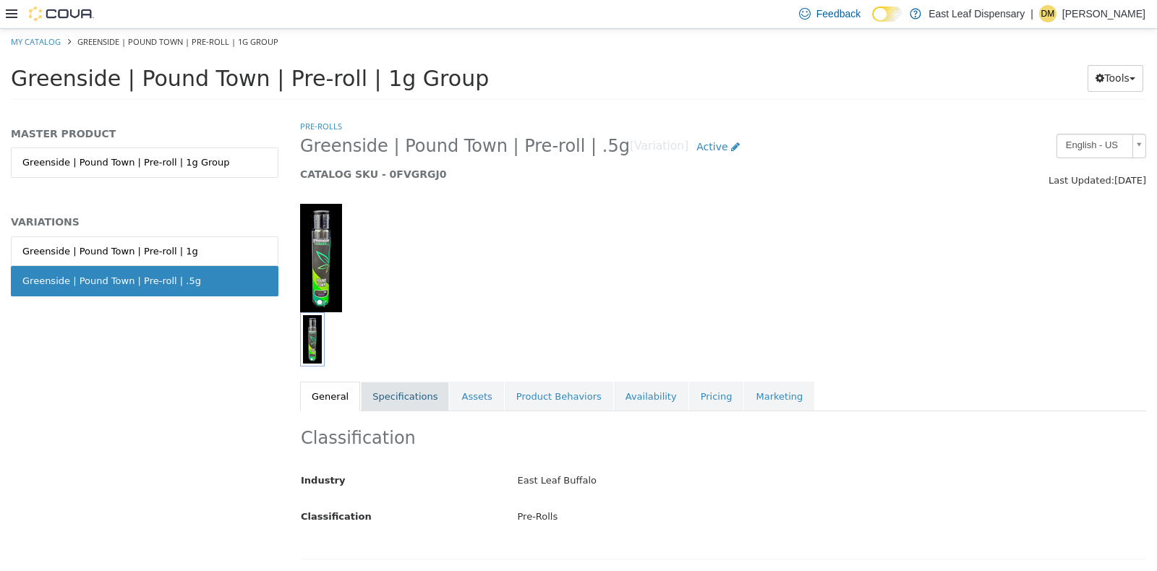
click at [383, 391] on link "Specifications" at bounding box center [405, 396] width 88 height 30
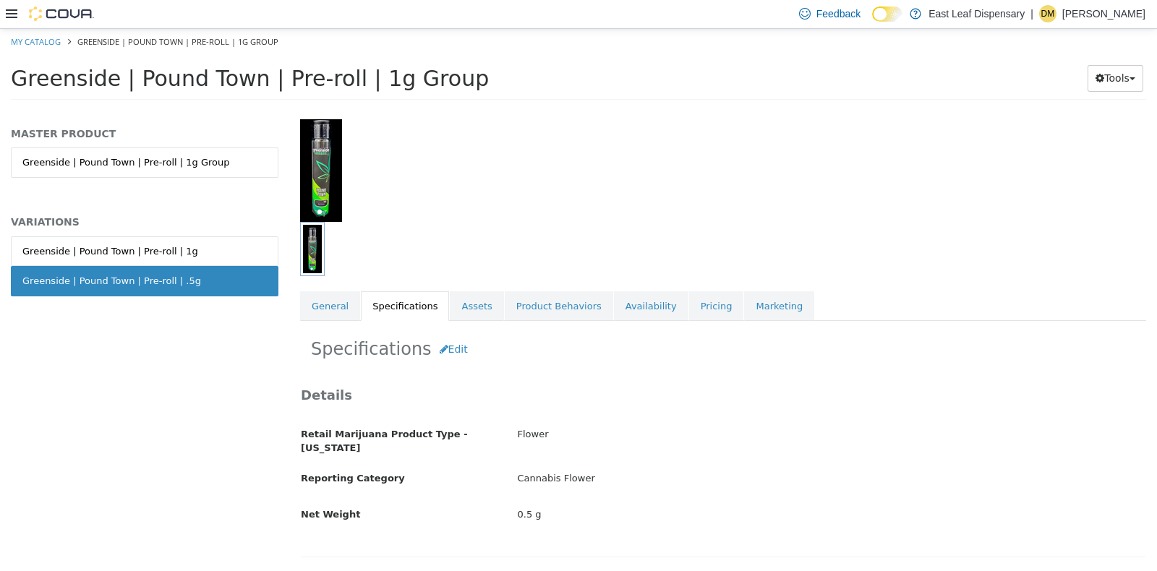
scroll to position [103, 0]
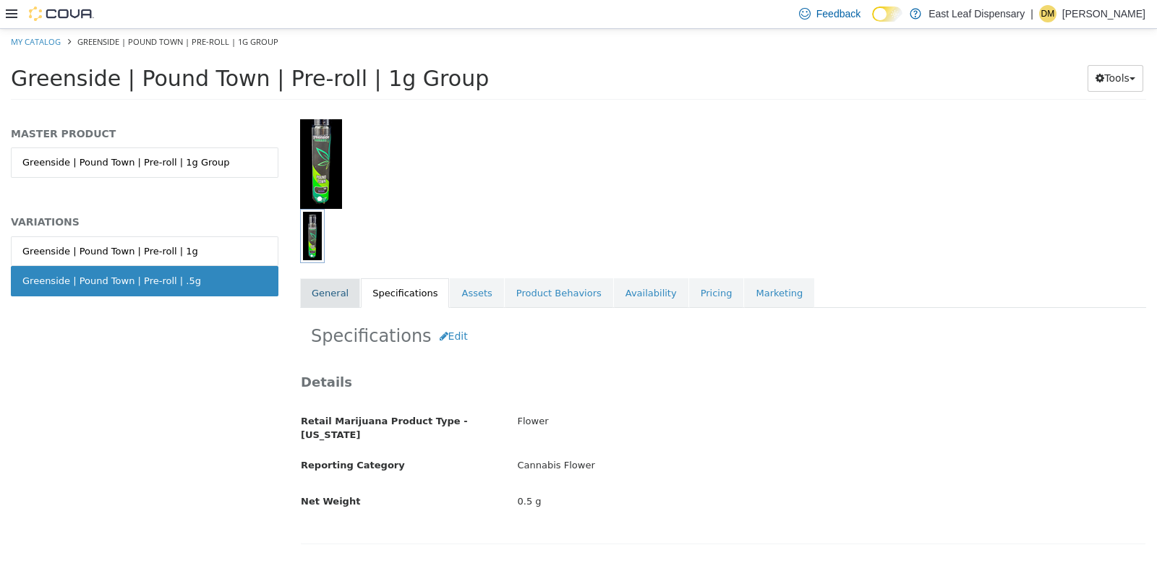
click at [340, 285] on link "General" at bounding box center [330, 293] width 60 height 30
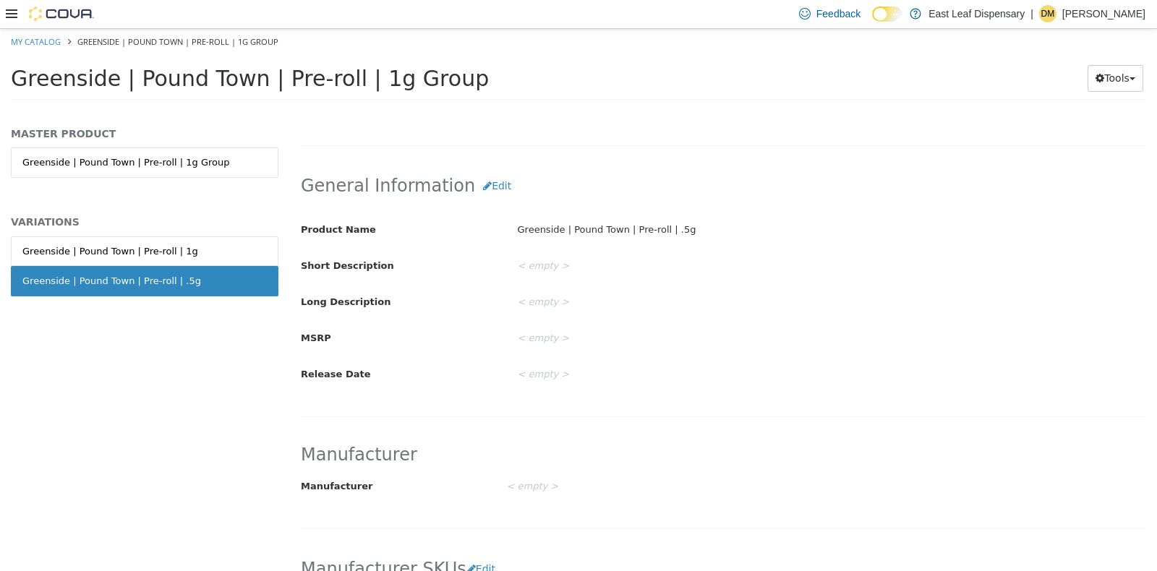
scroll to position [46, 0]
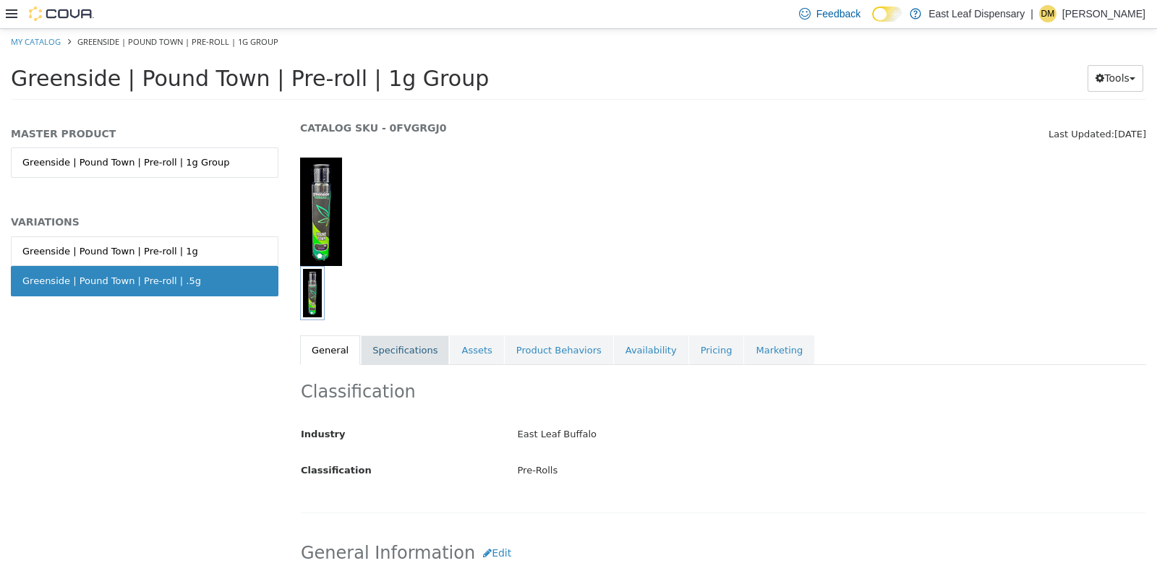
click at [402, 343] on link "Specifications" at bounding box center [405, 350] width 88 height 30
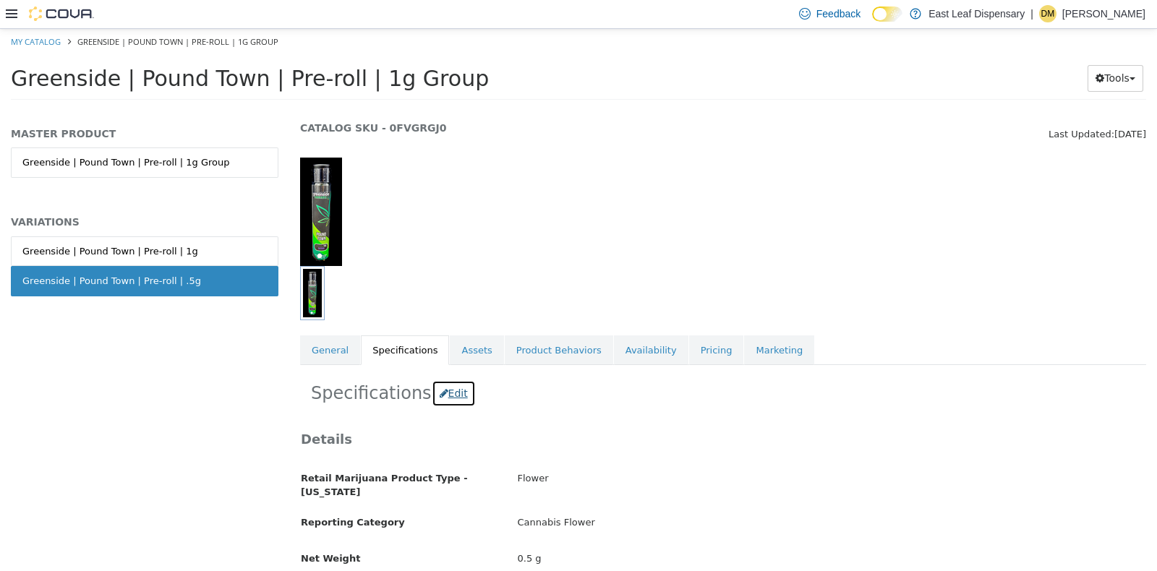
click at [444, 389] on button "Edit" at bounding box center [454, 393] width 44 height 27
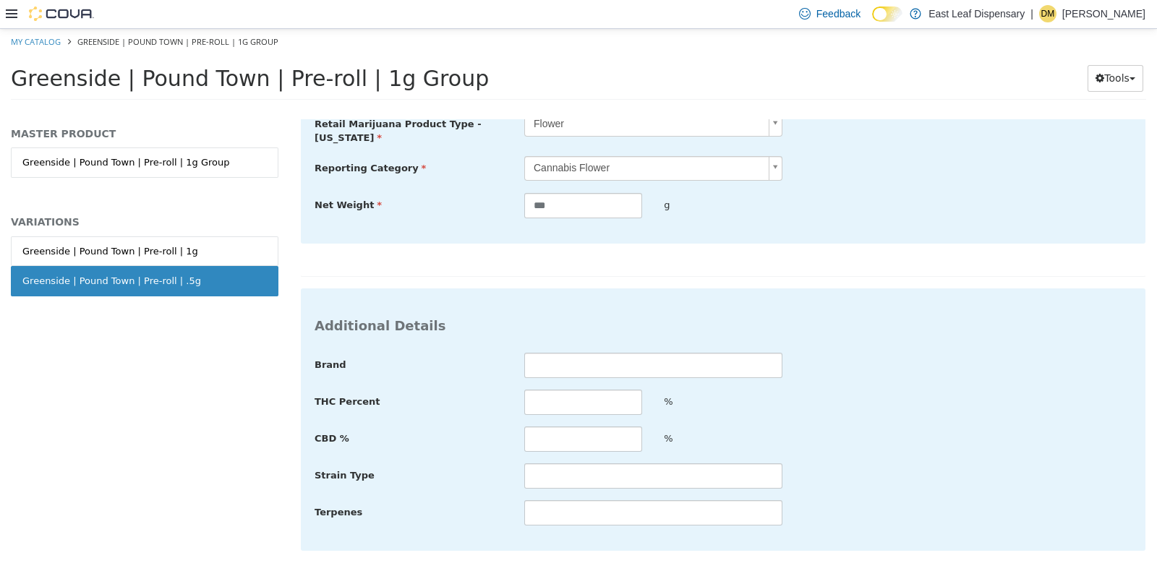
scroll to position [417, 0]
click at [606, 464] on input "text" at bounding box center [653, 473] width 258 height 25
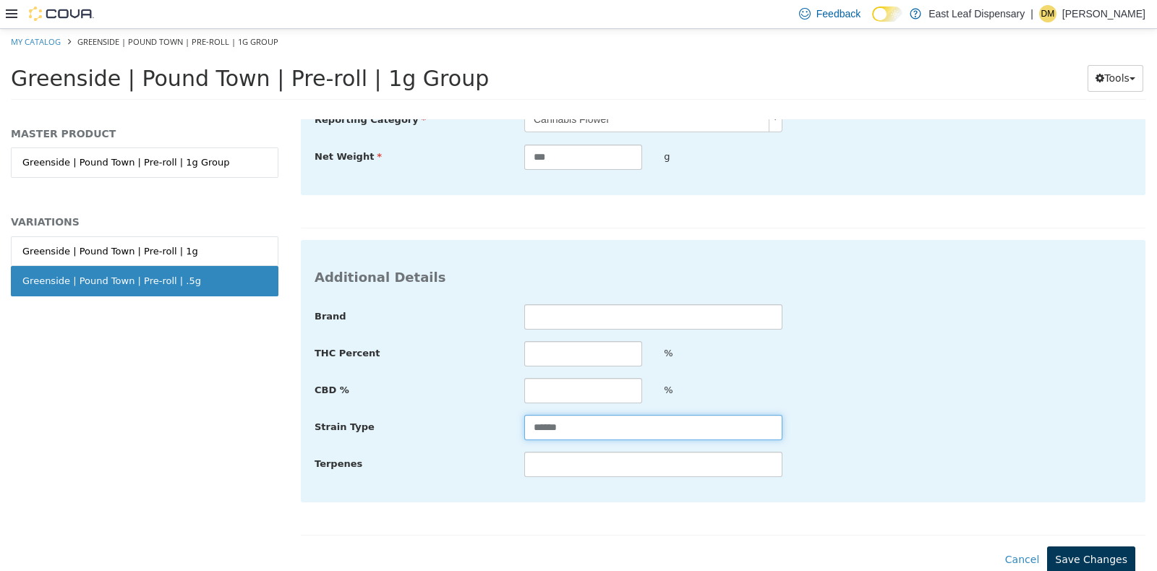
type input "******"
click at [1093, 549] on button "Save Changes" at bounding box center [1091, 559] width 88 height 27
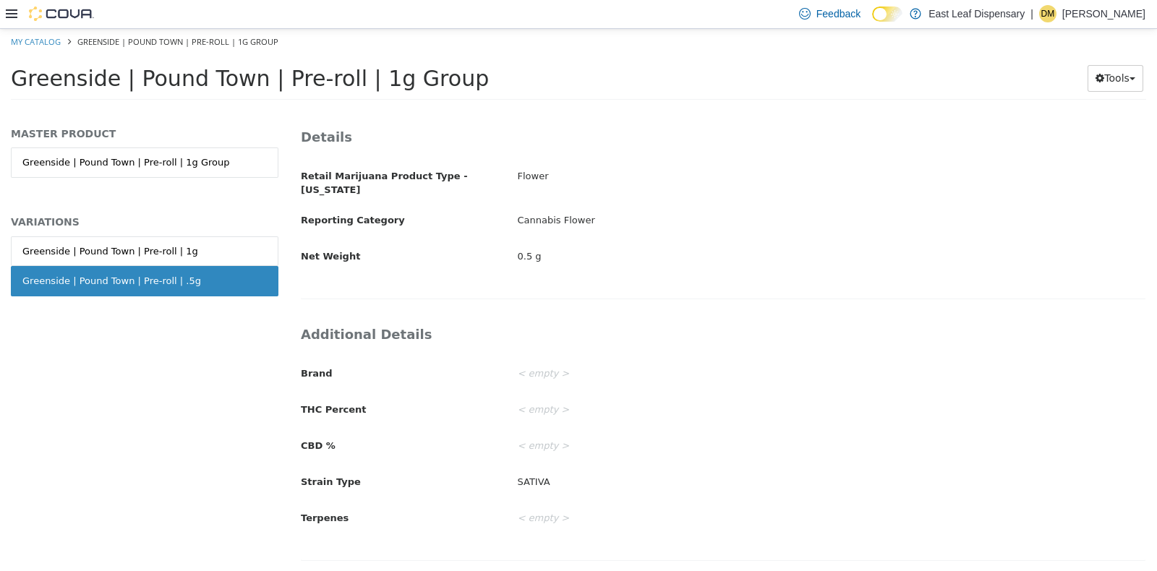
scroll to position [339, 0]
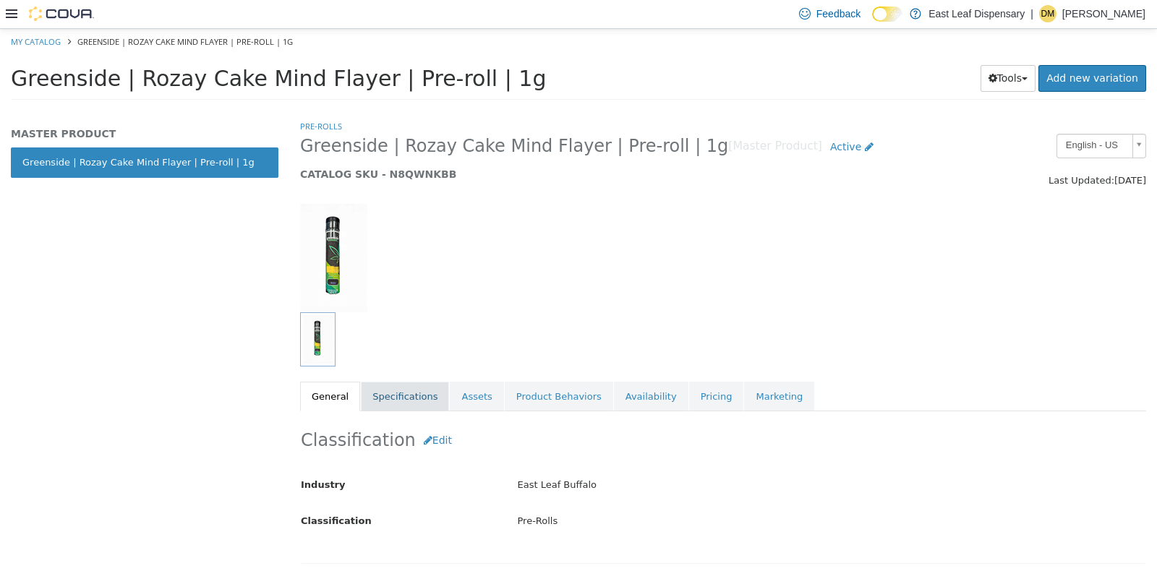
click at [394, 385] on link "Specifications" at bounding box center [405, 396] width 88 height 30
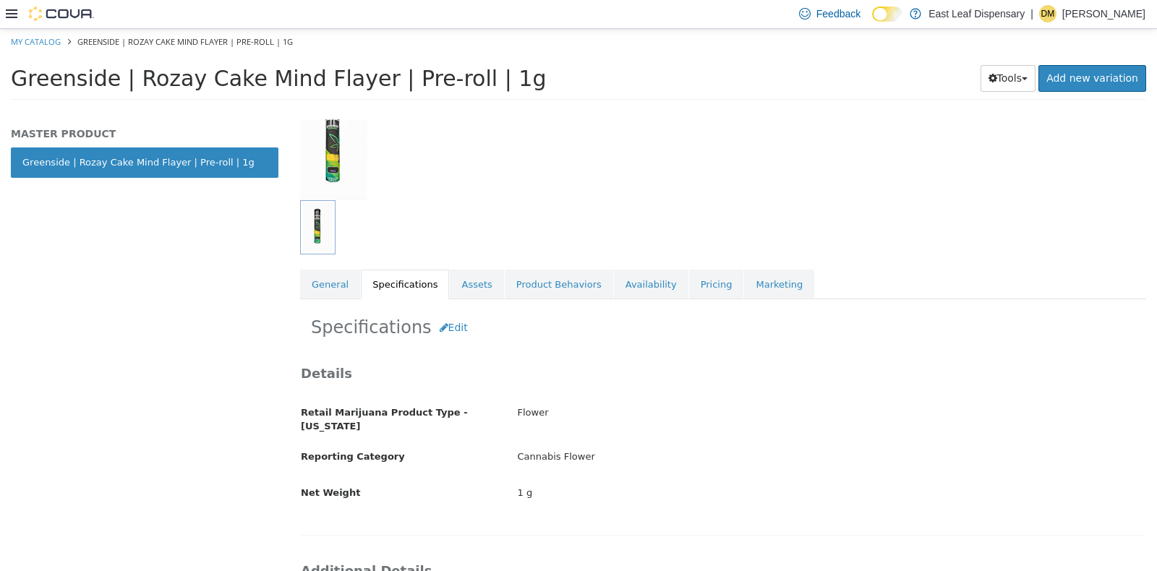
scroll to position [103, 0]
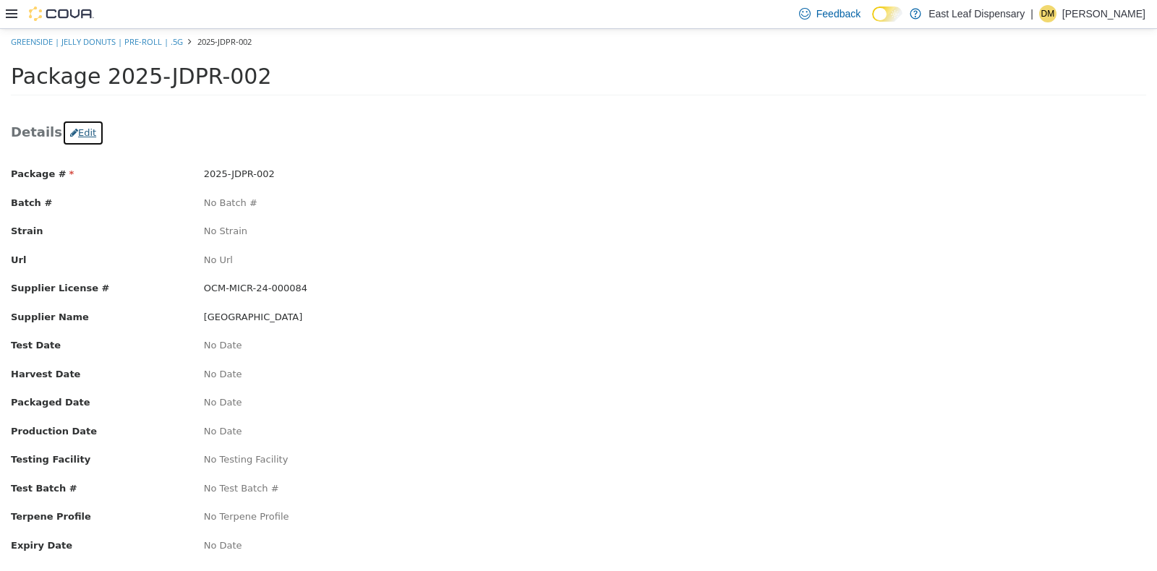
click at [77, 123] on button "Edit" at bounding box center [83, 132] width 42 height 26
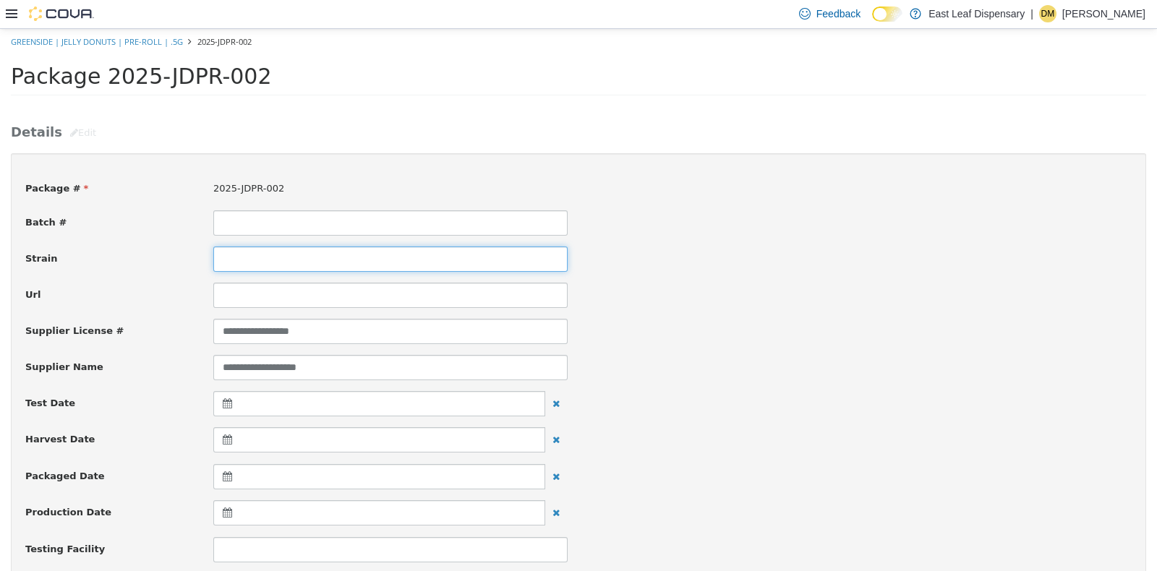
click at [272, 252] on input at bounding box center [390, 258] width 354 height 25
type input "**********"
click at [874, 298] on div "Url" at bounding box center [578, 294] width 1128 height 25
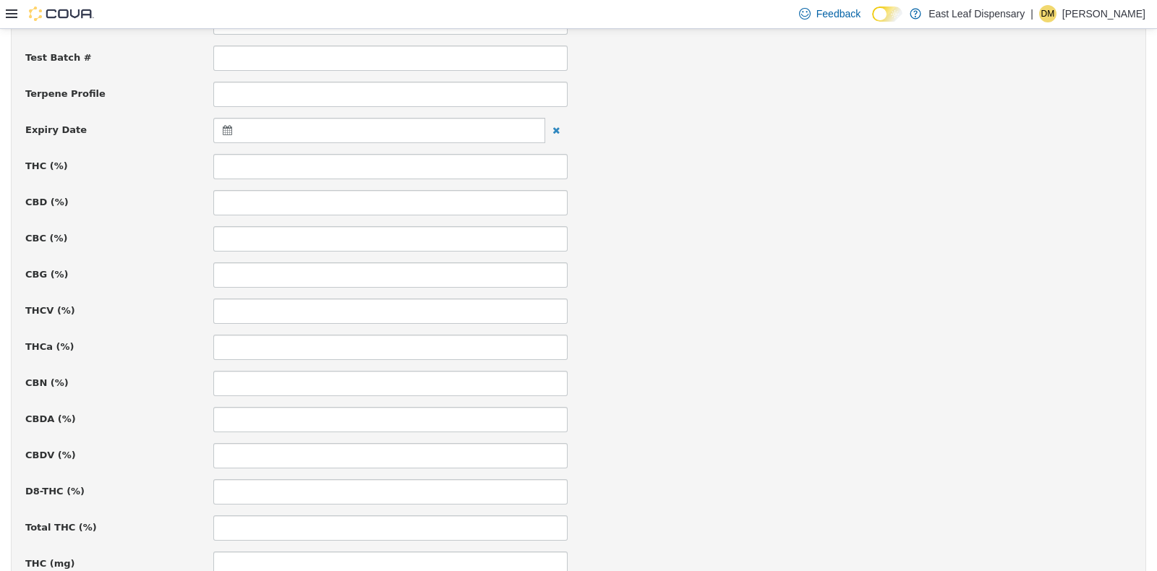
scroll to position [578, 0]
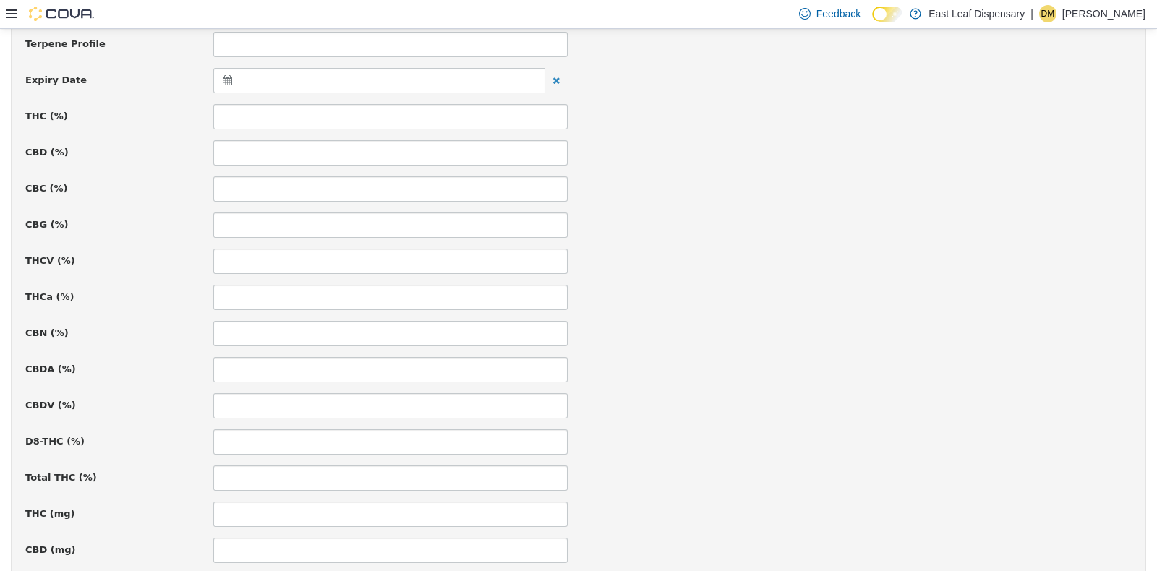
click at [223, 78] on icon at bounding box center [230, 79] width 15 height 10
click at [362, 111] on th at bounding box center [368, 115] width 23 height 25
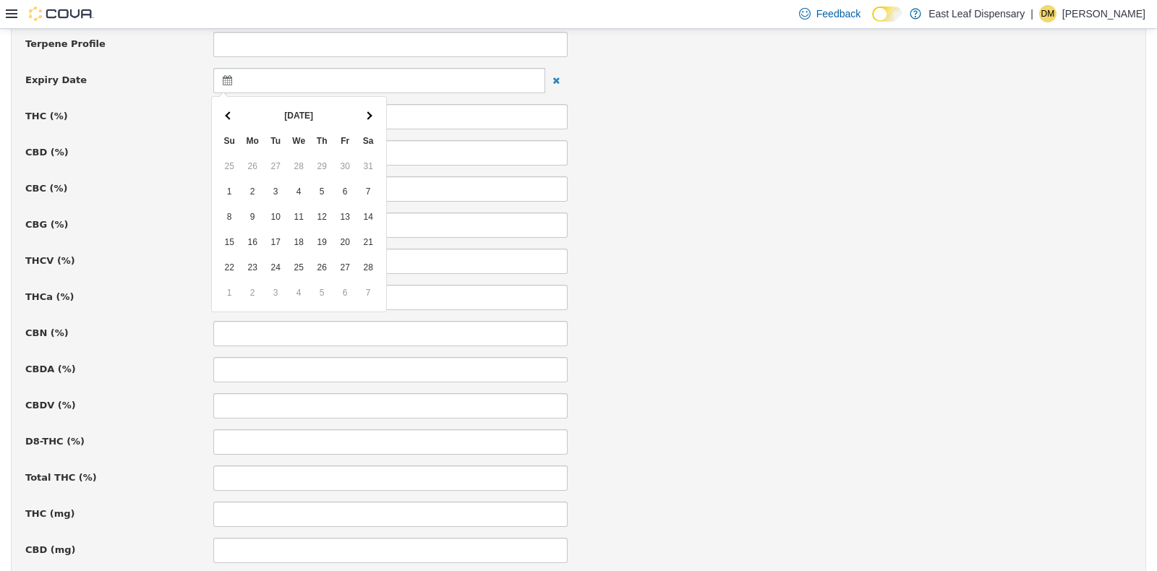
click at [362, 111] on th at bounding box center [368, 115] width 23 height 25
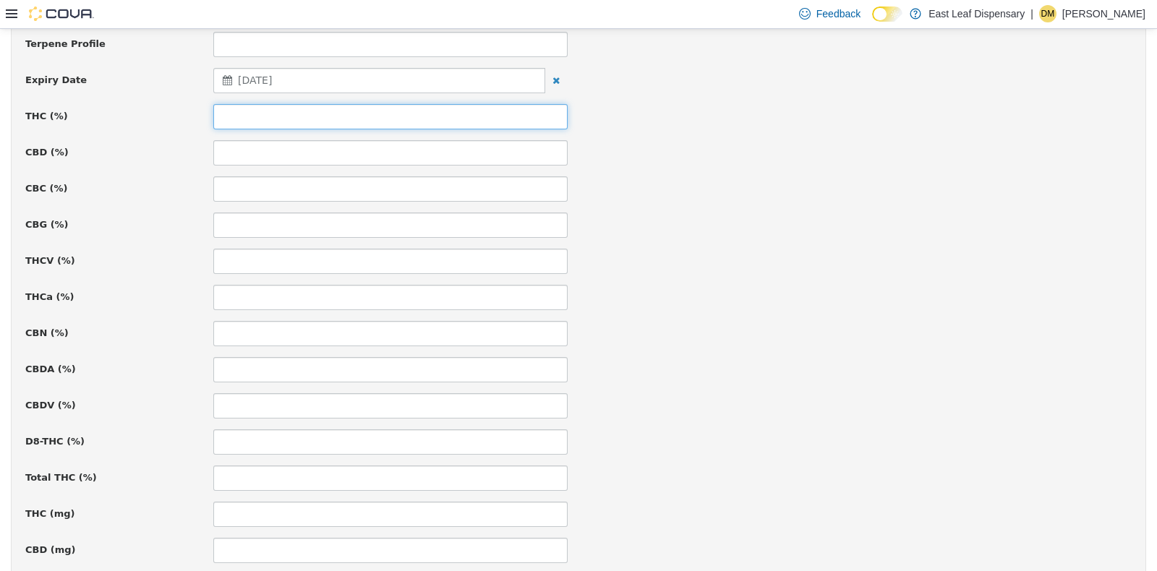
click at [333, 113] on input at bounding box center [390, 115] width 354 height 25
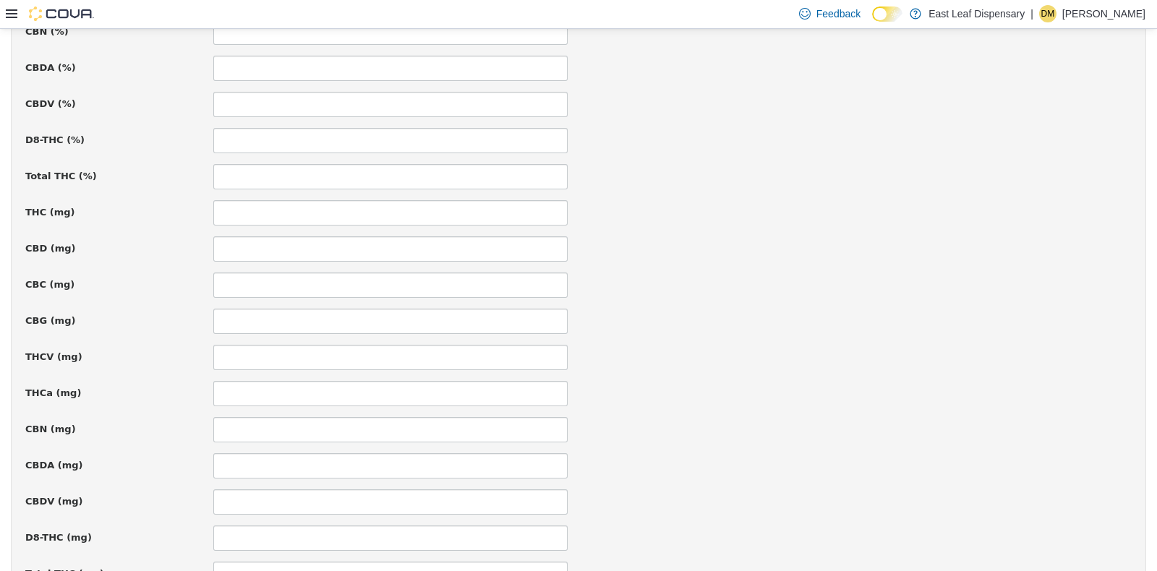
scroll to position [997, 0]
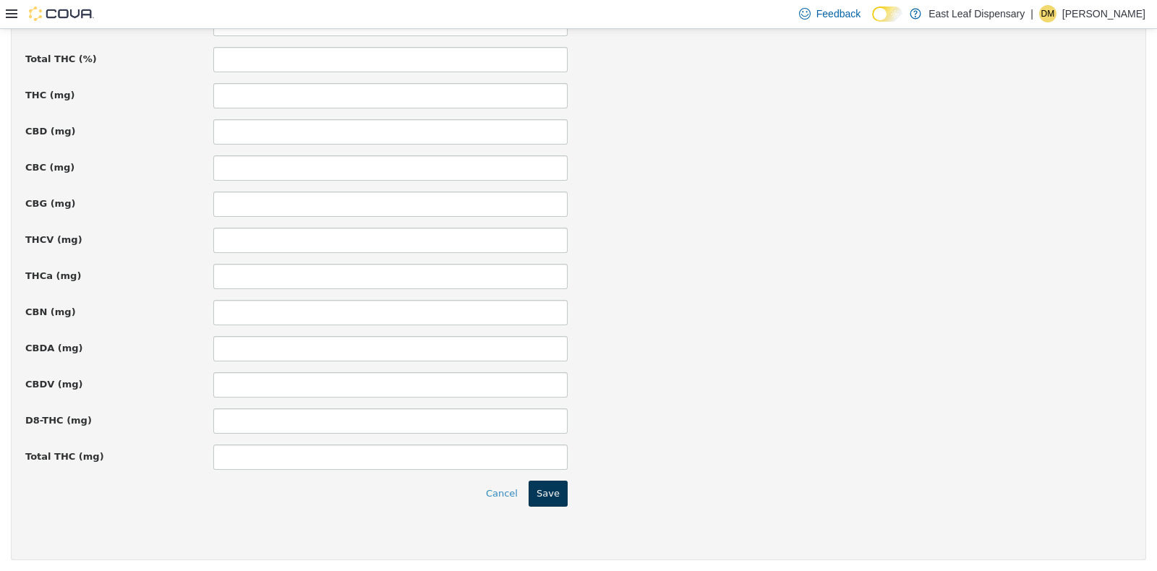
type input "*****"
click at [558, 485] on button "Save" at bounding box center [548, 493] width 39 height 26
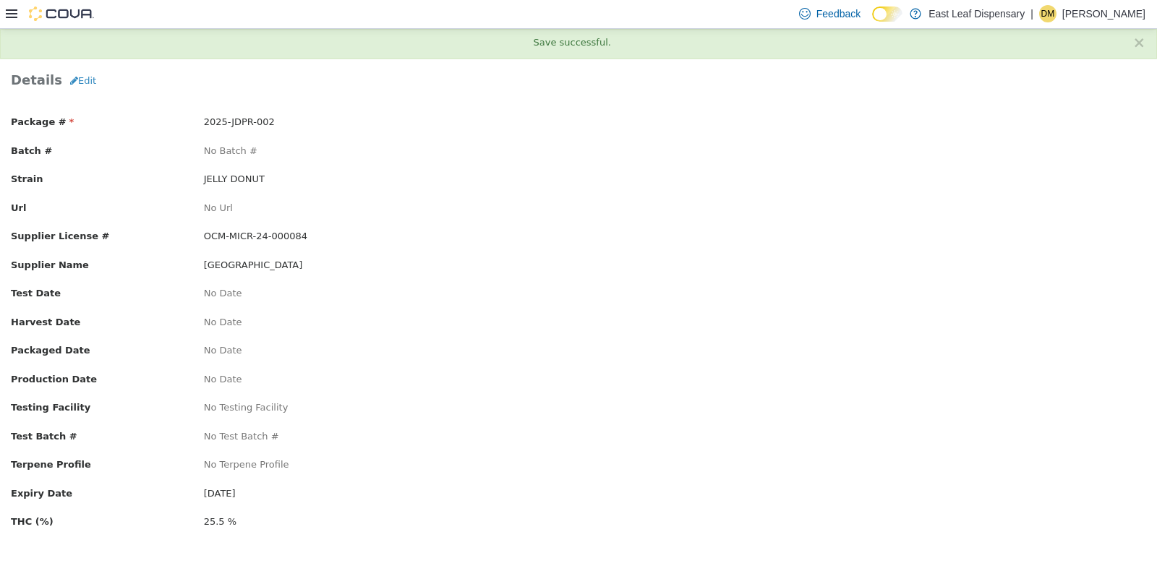
scroll to position [0, 0]
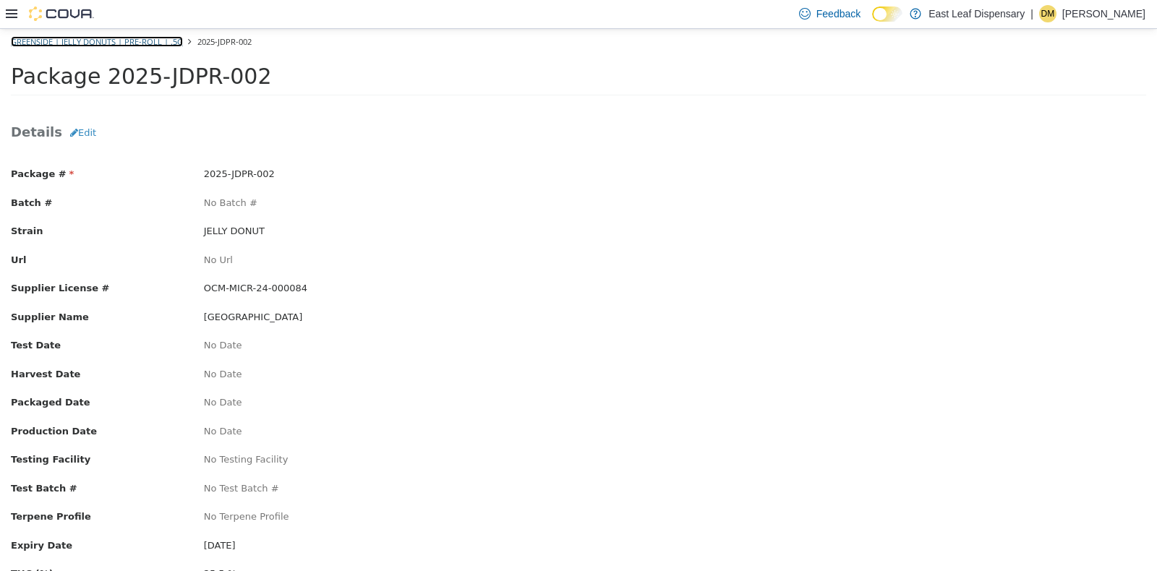
click at [106, 41] on link "Greenside | Jelly Donuts | Pre-roll | .5g" at bounding box center [97, 40] width 172 height 11
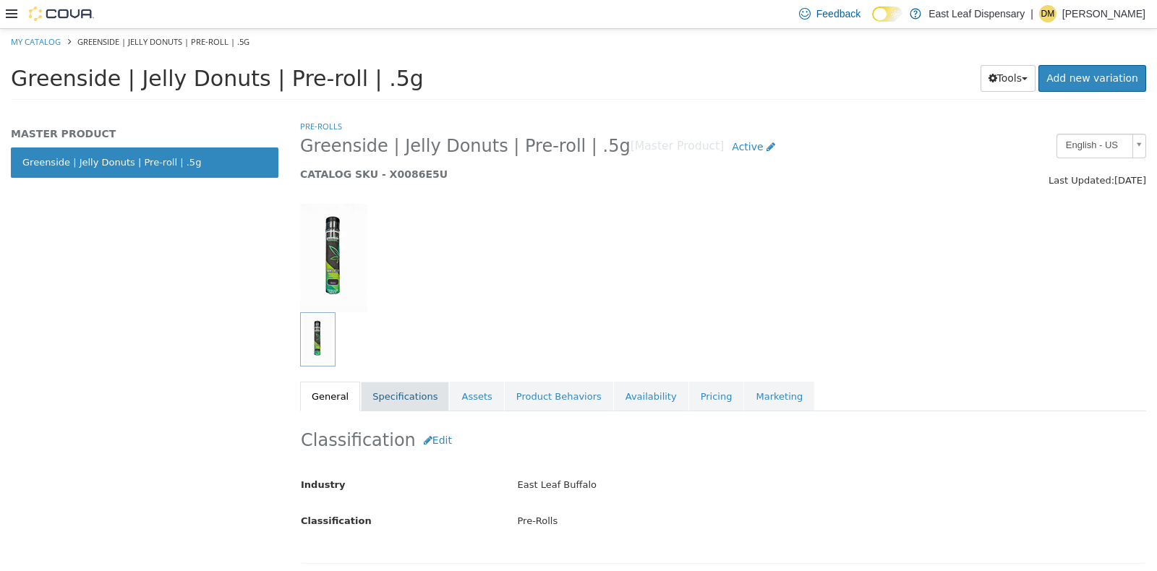
click at [393, 397] on link "Specifications" at bounding box center [405, 396] width 88 height 30
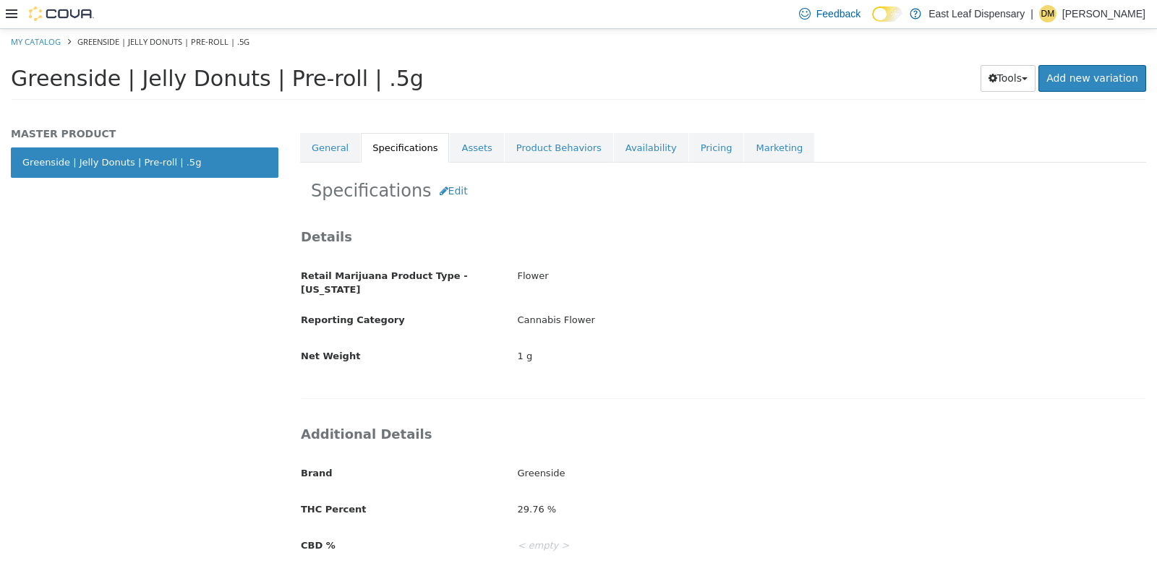
scroll to position [253, 0]
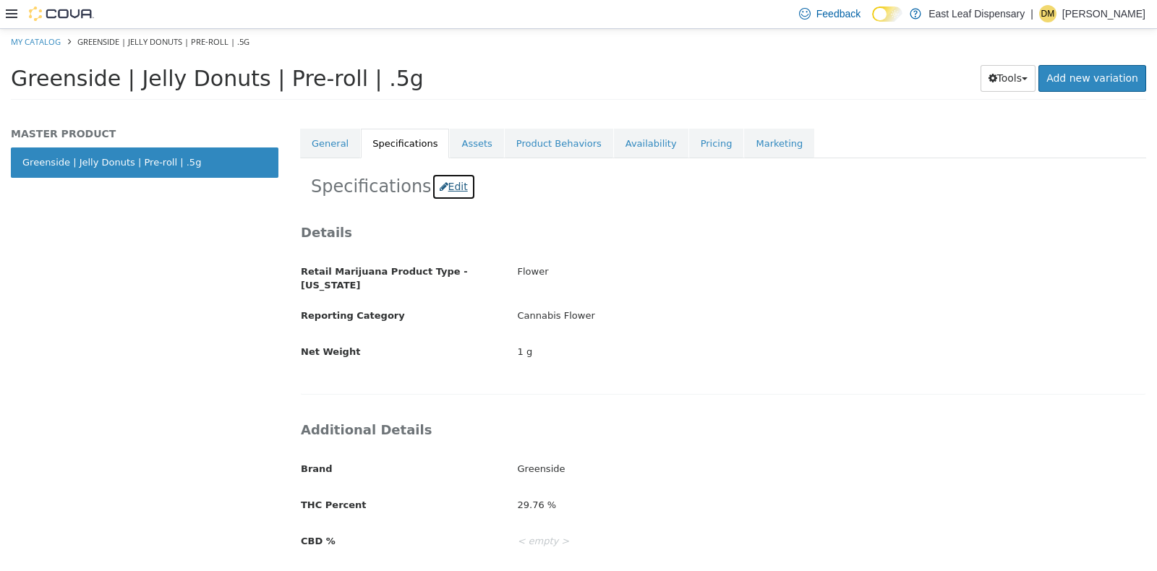
click at [438, 187] on button "Edit" at bounding box center [454, 186] width 44 height 27
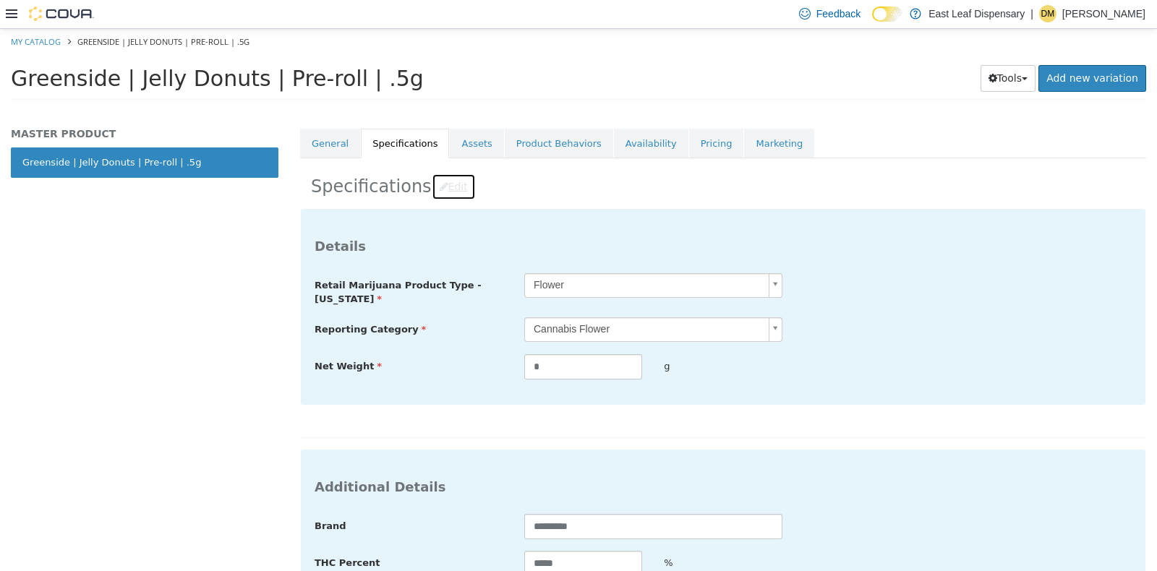
scroll to position [463, 0]
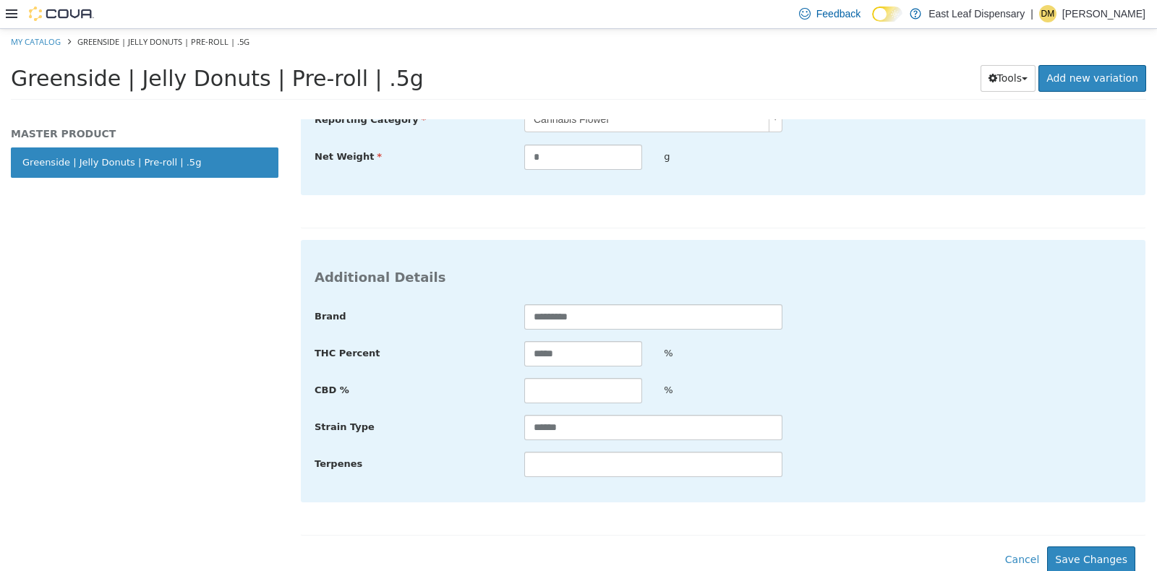
click at [690, 442] on div "Brand ********* THC Percent ***** % CBD % % Strain Type ****** Terpenes" at bounding box center [723, 391] width 817 height 174
click at [688, 427] on input "******" at bounding box center [653, 426] width 258 height 25
type input "******"
click at [916, 517] on div "Additional Details Brand ********* THC Percent ***** % CBD % % Strain Type ****…" at bounding box center [723, 387] width 846 height 297
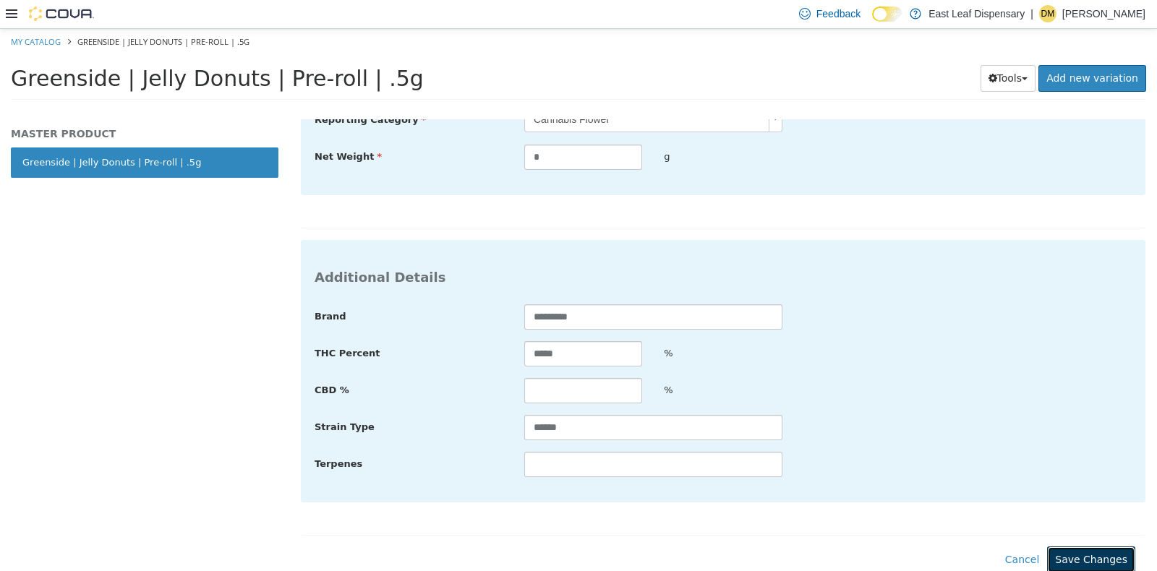
click at [1069, 552] on button "Save Changes" at bounding box center [1091, 559] width 88 height 27
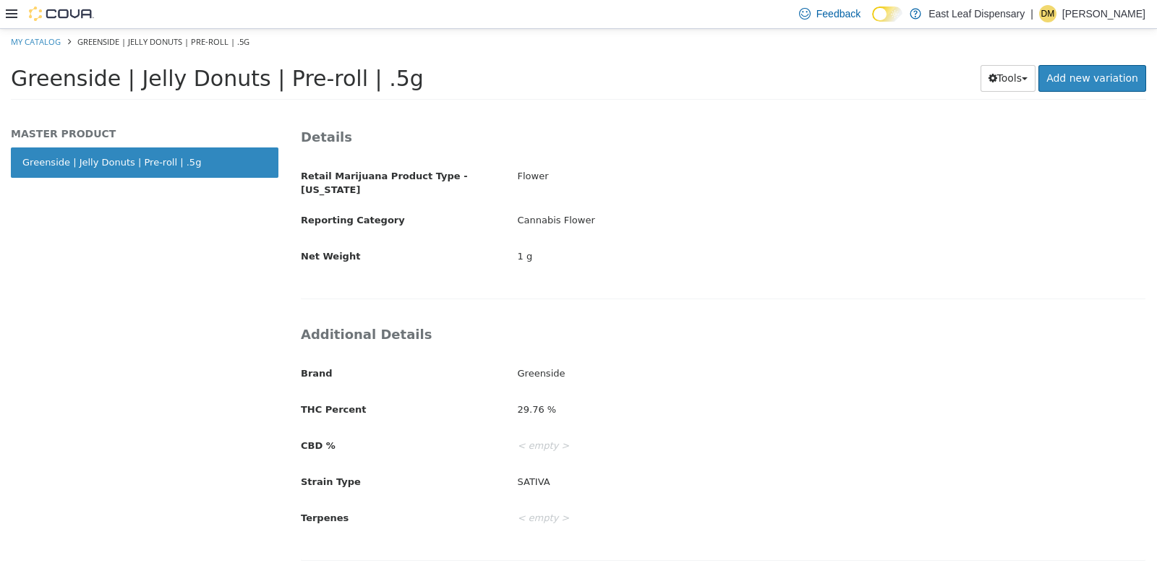
scroll to position [339, 0]
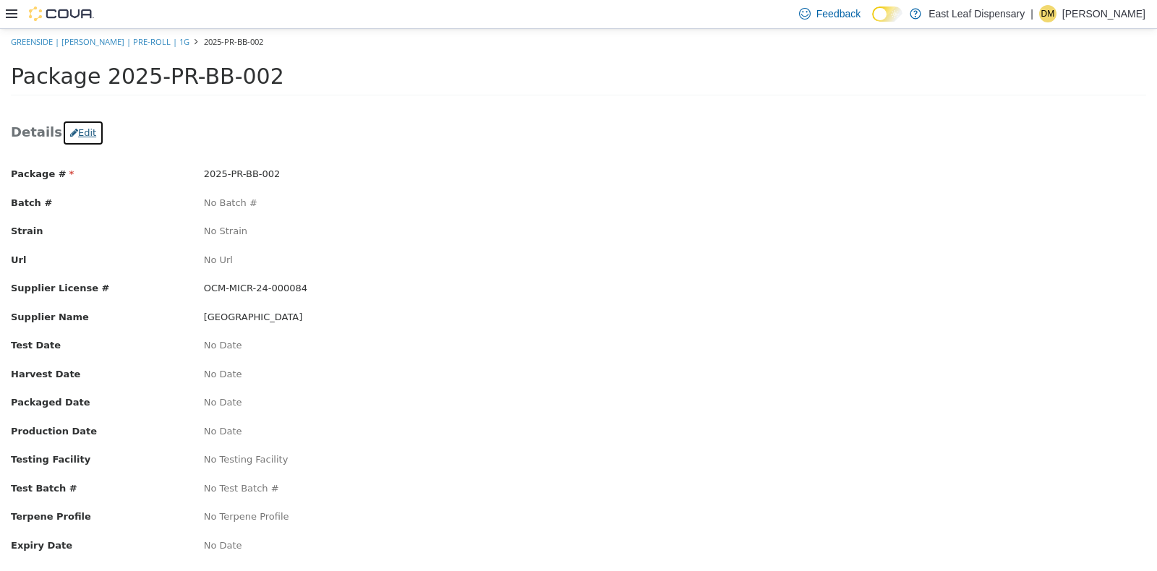
click at [67, 129] on button "Edit" at bounding box center [83, 132] width 42 height 26
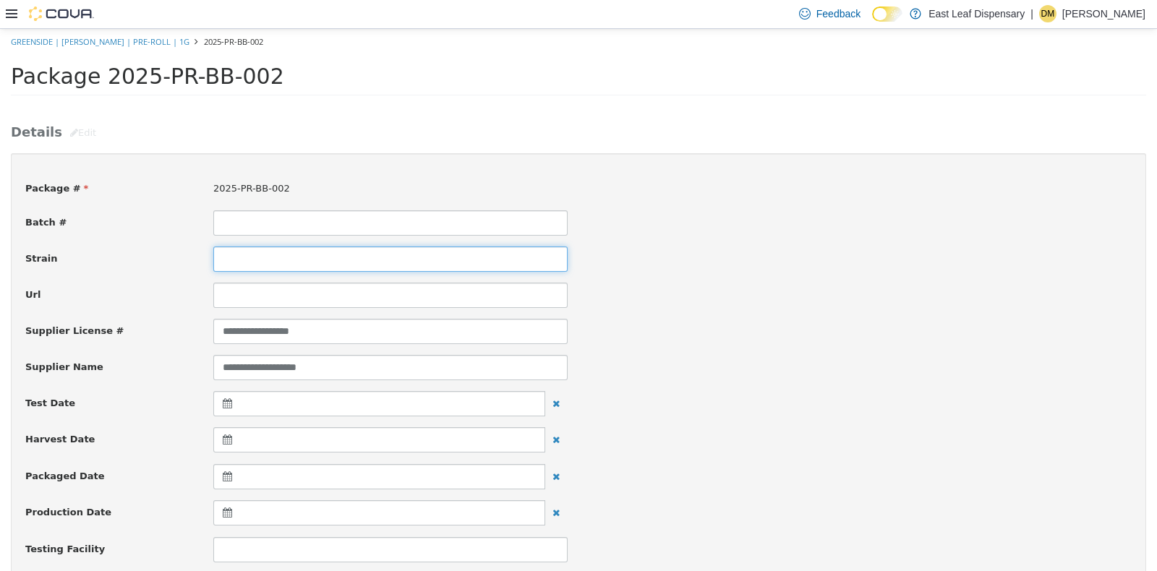
click at [260, 257] on input at bounding box center [390, 258] width 354 height 25
type input "**********"
click at [678, 249] on div "**********" at bounding box center [578, 258] width 1128 height 25
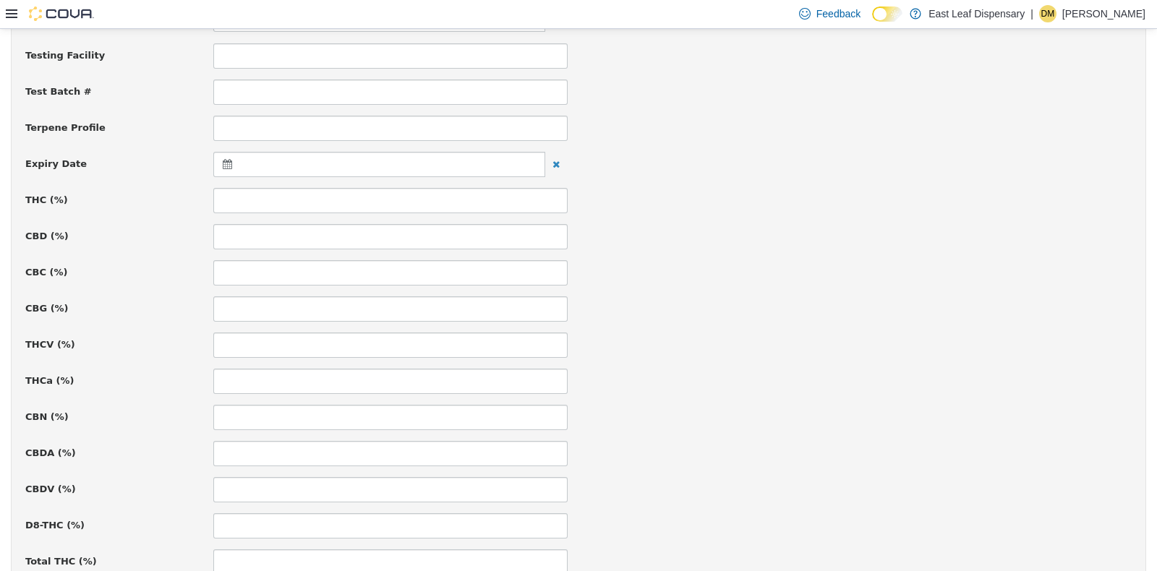
scroll to position [578, 0]
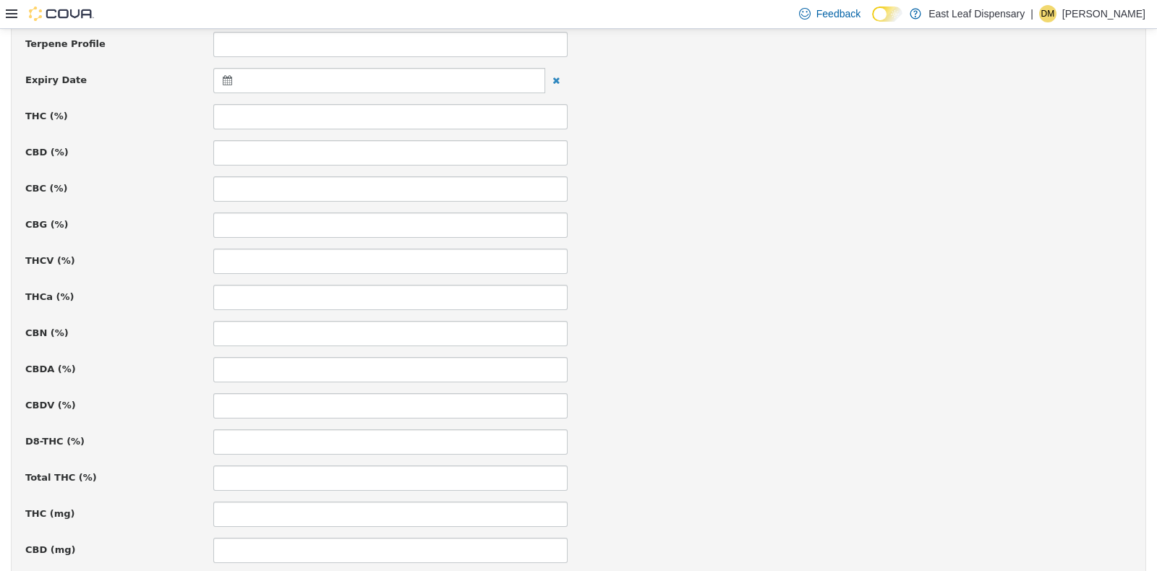
click at [223, 77] on icon at bounding box center [230, 79] width 15 height 10
click at [372, 112] on th at bounding box center [368, 115] width 23 height 25
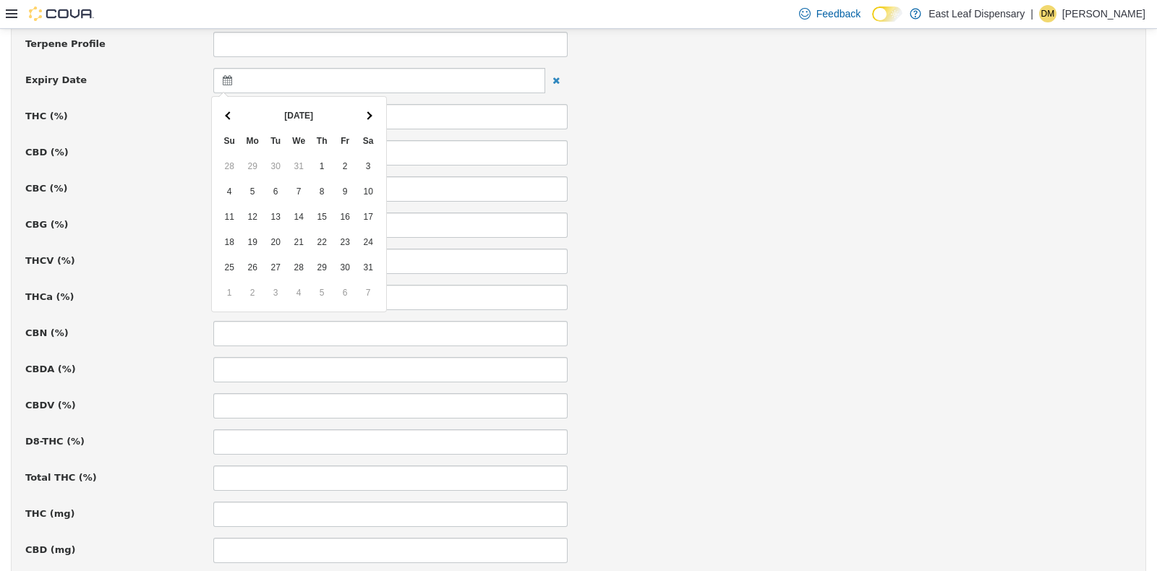
click at [372, 112] on th at bounding box center [368, 115] width 23 height 25
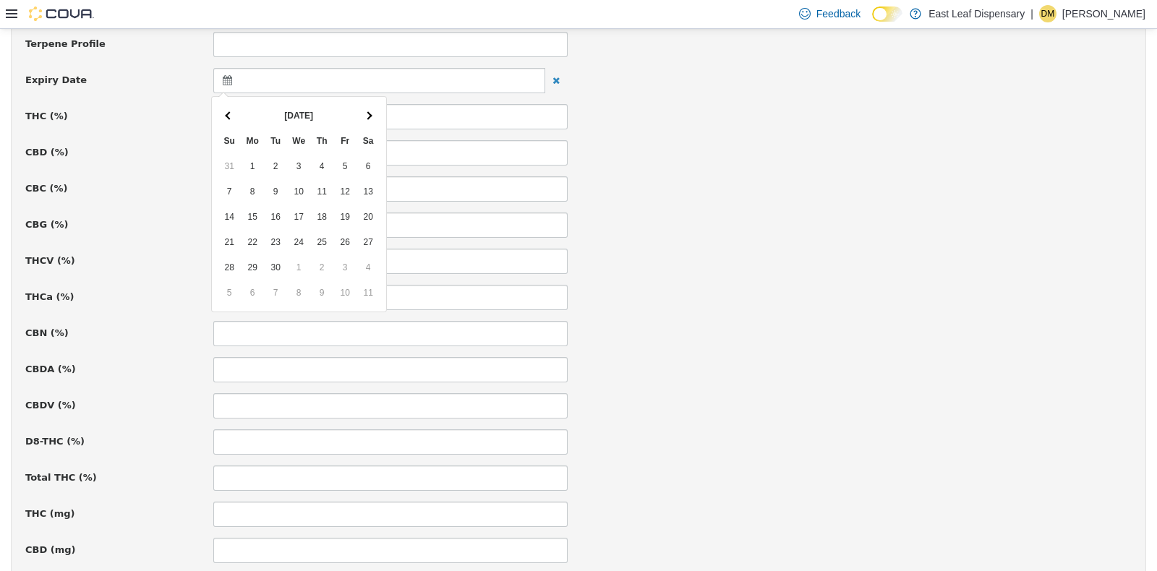
click at [372, 112] on th at bounding box center [368, 115] width 23 height 25
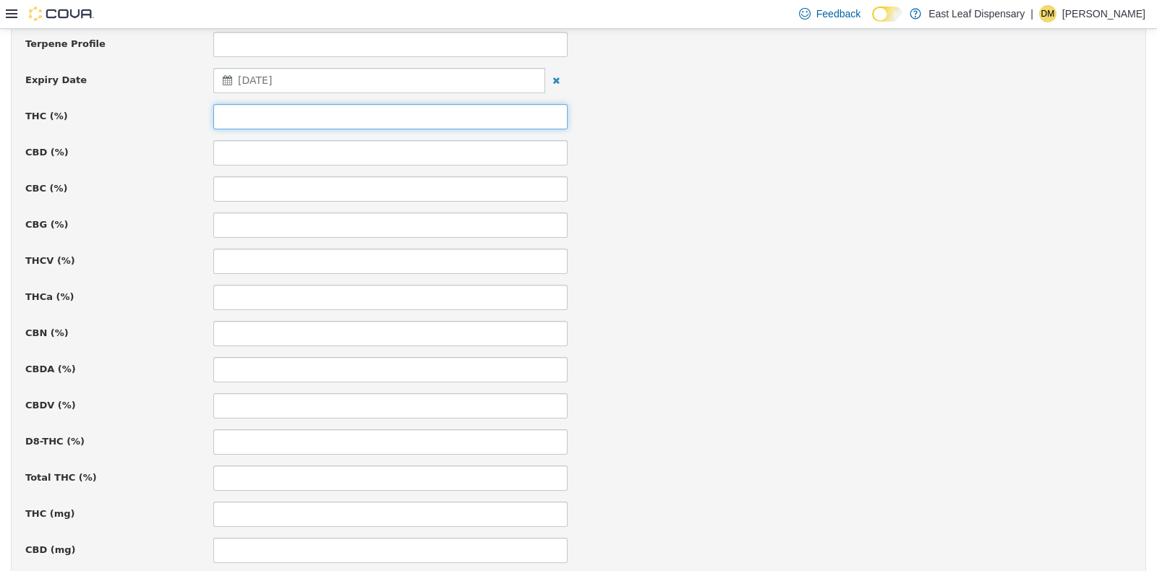
click at [311, 122] on input at bounding box center [390, 115] width 354 height 25
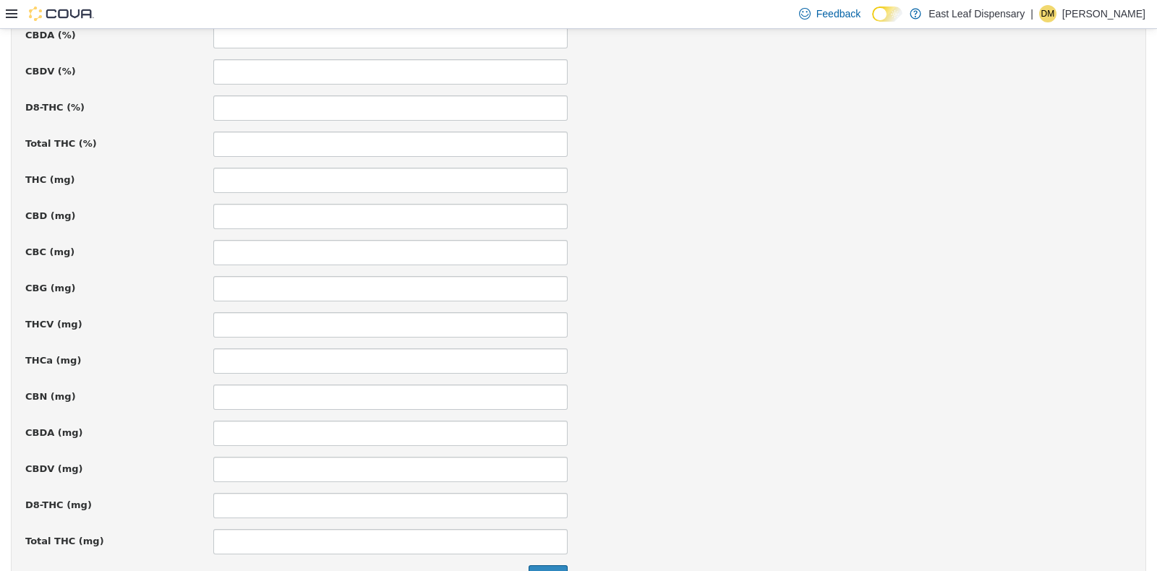
scroll to position [997, 0]
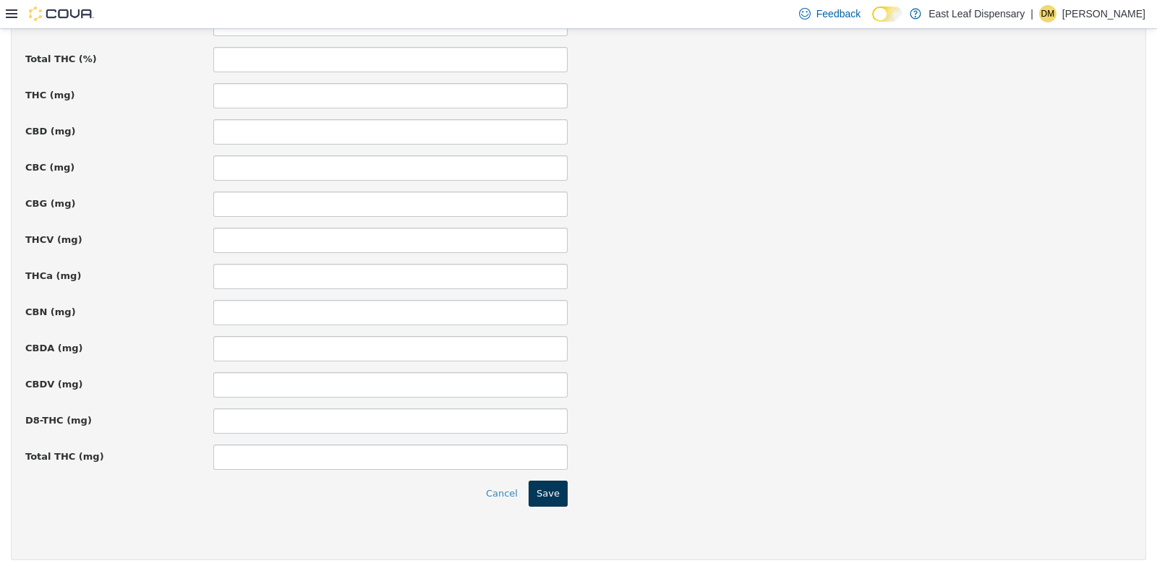
type input "*****"
click at [550, 487] on button "Save" at bounding box center [548, 493] width 39 height 26
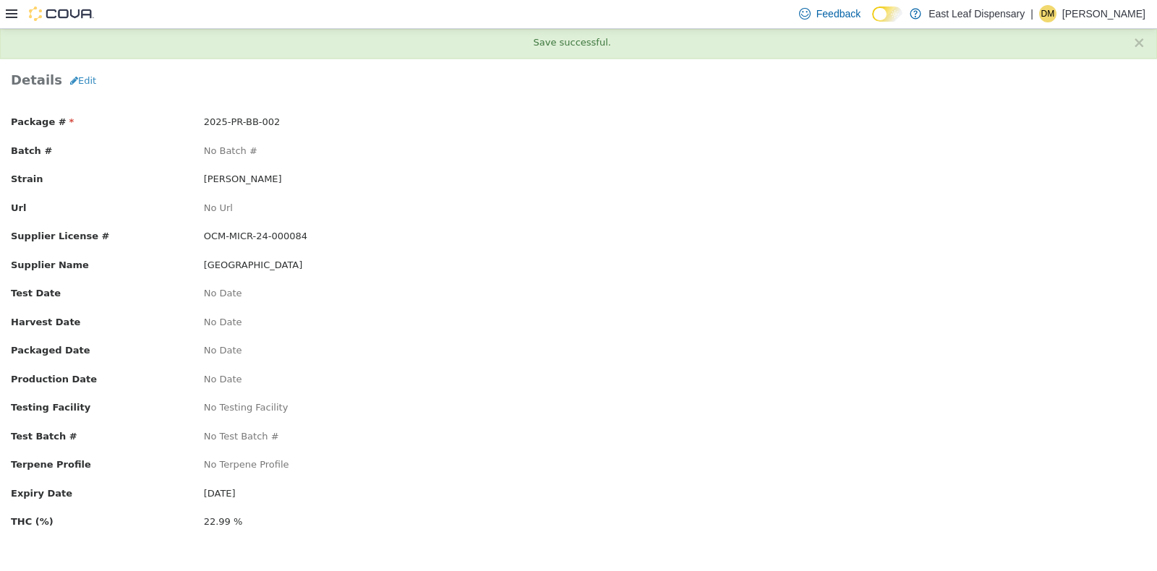
scroll to position [0, 0]
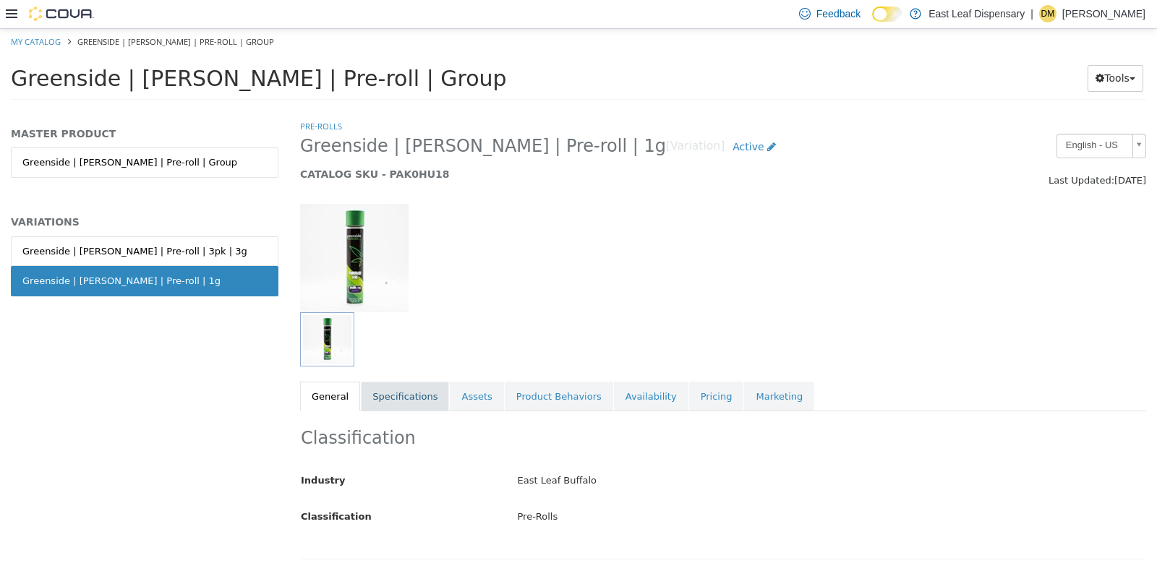
click at [379, 401] on link "Specifications" at bounding box center [405, 396] width 88 height 30
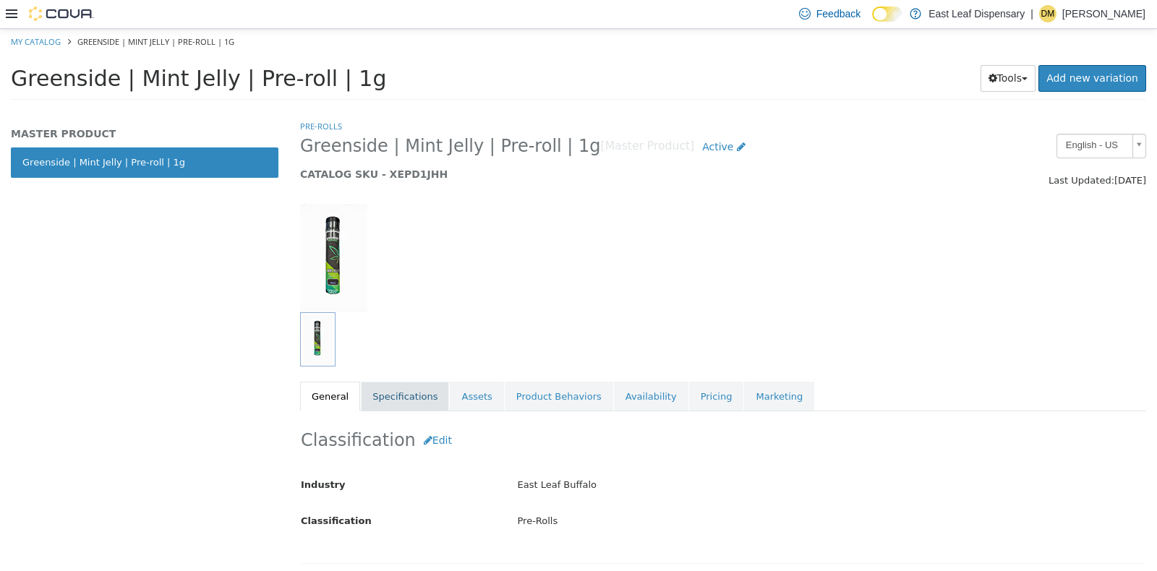
click at [390, 405] on link "Specifications" at bounding box center [405, 396] width 88 height 30
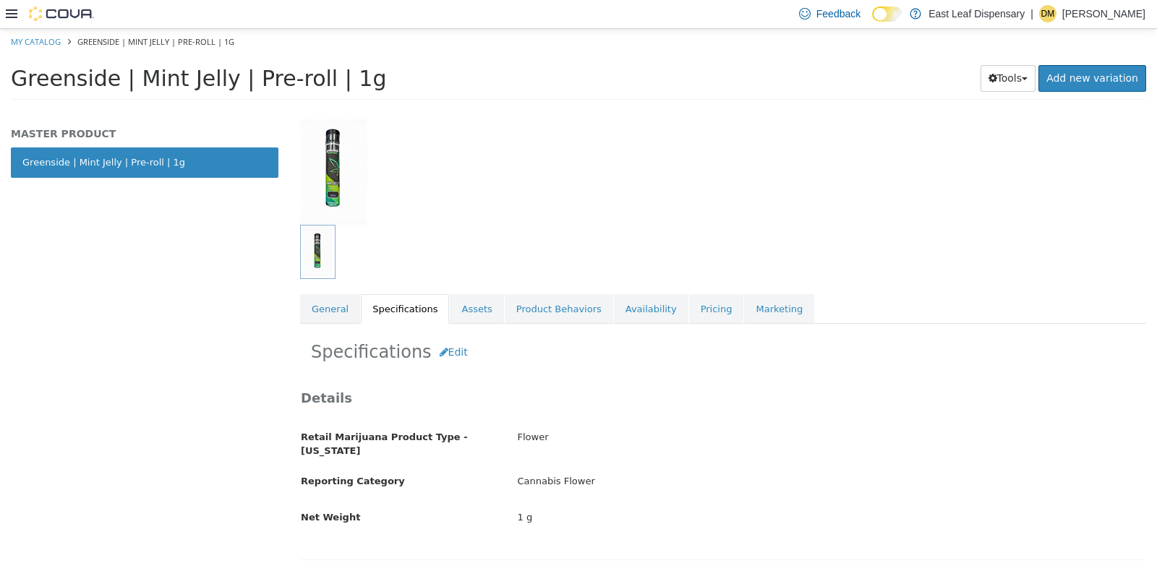
scroll to position [58, 0]
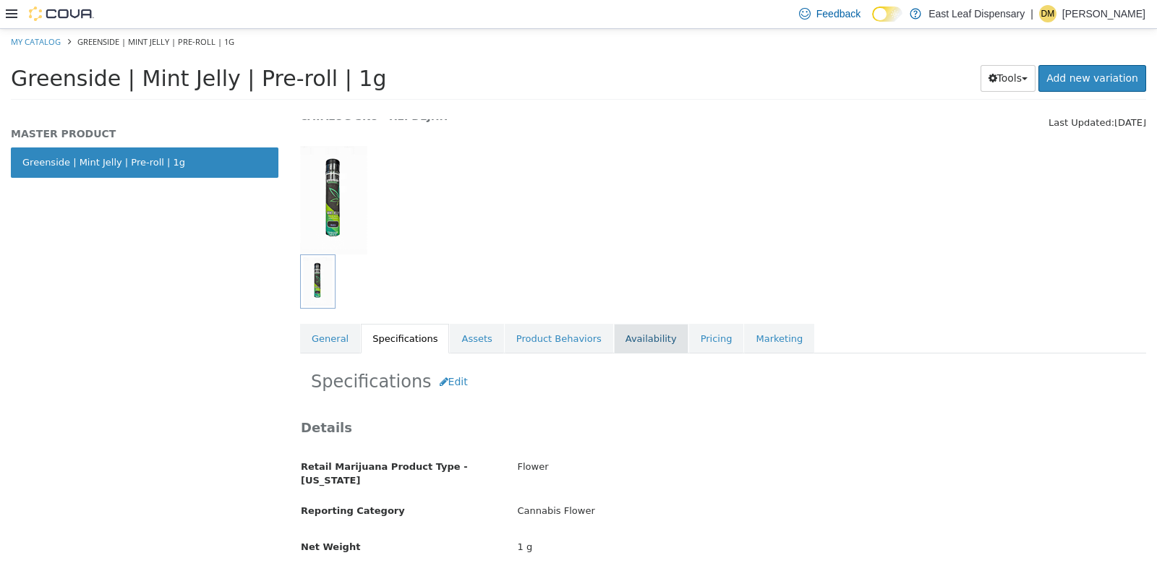
click at [618, 332] on link "Availability" at bounding box center [651, 338] width 74 height 30
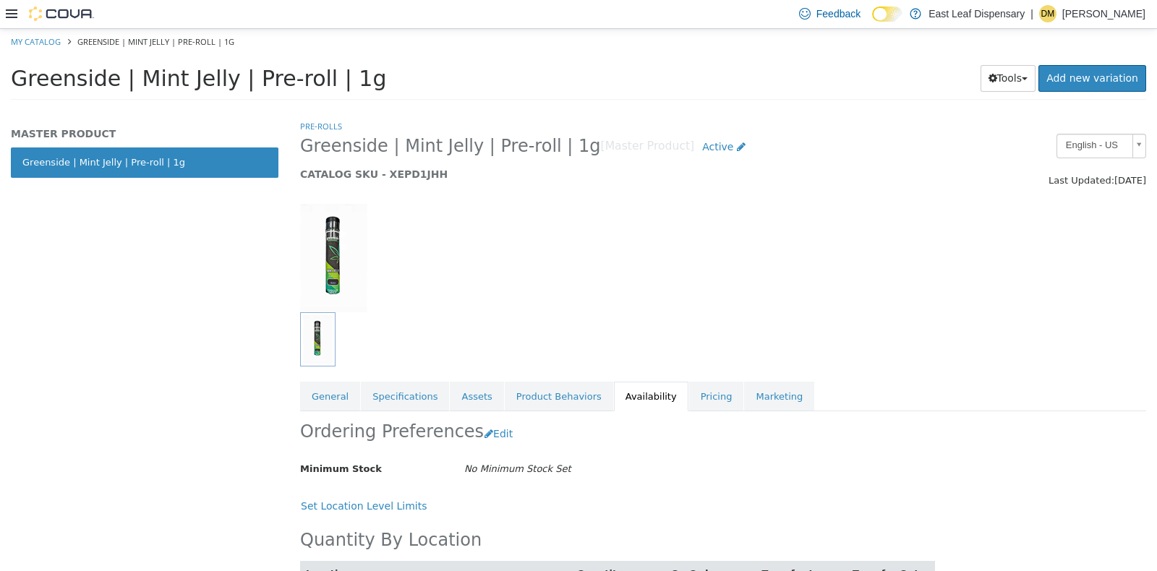
scroll to position [69, 0]
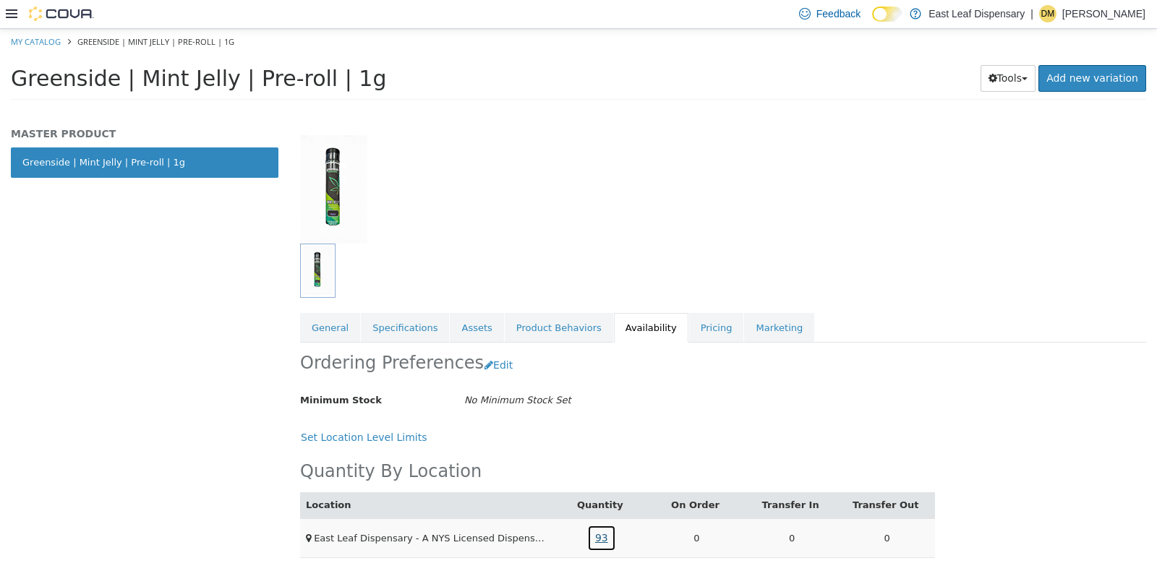
click at [593, 534] on link "93" at bounding box center [601, 537] width 29 height 27
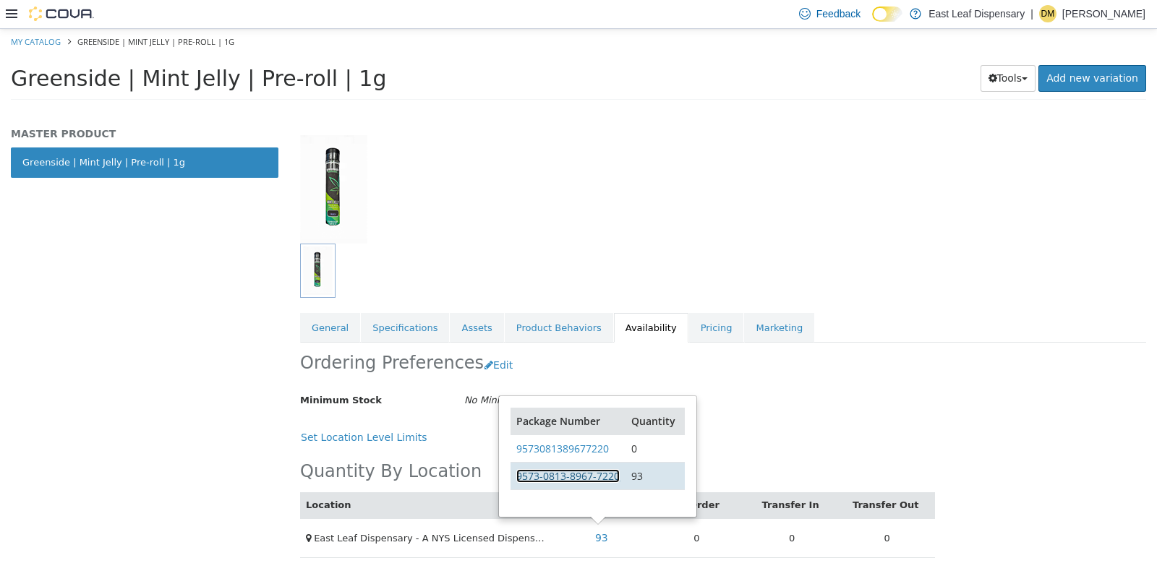
click at [608, 469] on link "9573-0813-8967-7220" at bounding box center [567, 476] width 103 height 14
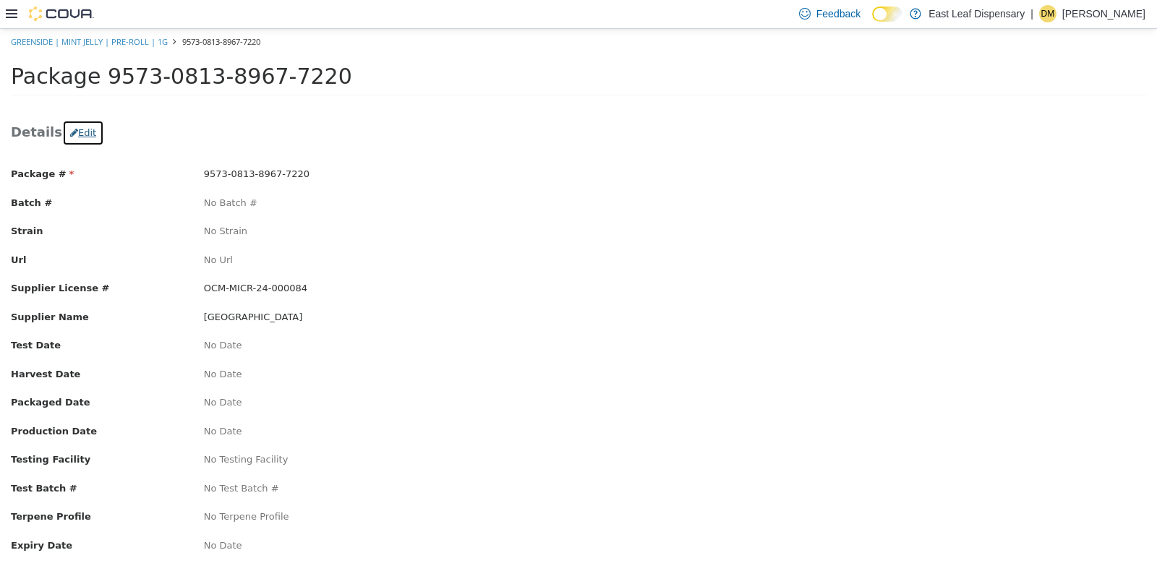
click at [86, 129] on button "Edit" at bounding box center [83, 132] width 42 height 26
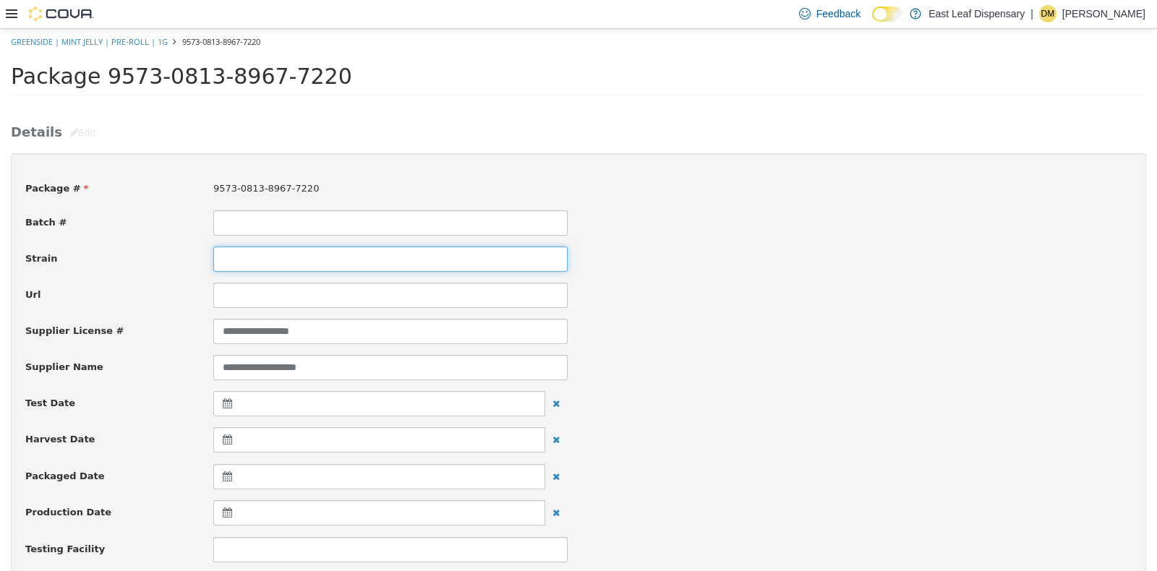
click at [264, 255] on input at bounding box center [390, 258] width 354 height 25
type input "**********"
click at [838, 339] on div "**********" at bounding box center [578, 330] width 1128 height 25
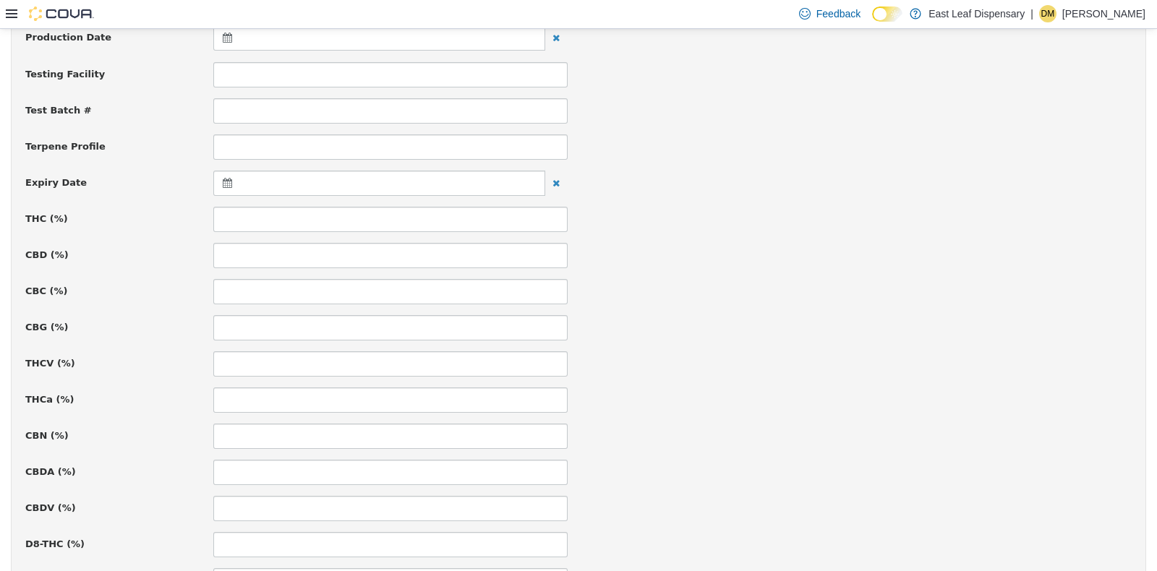
scroll to position [516, 0]
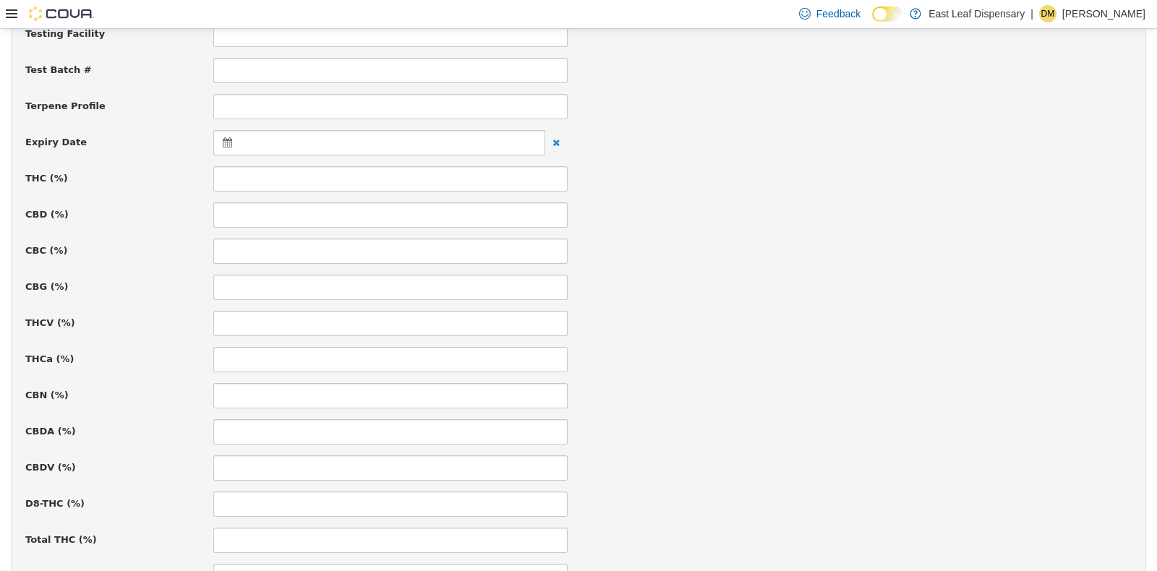
click at [223, 140] on icon at bounding box center [230, 142] width 15 height 10
click at [370, 172] on th at bounding box center [368, 177] width 23 height 25
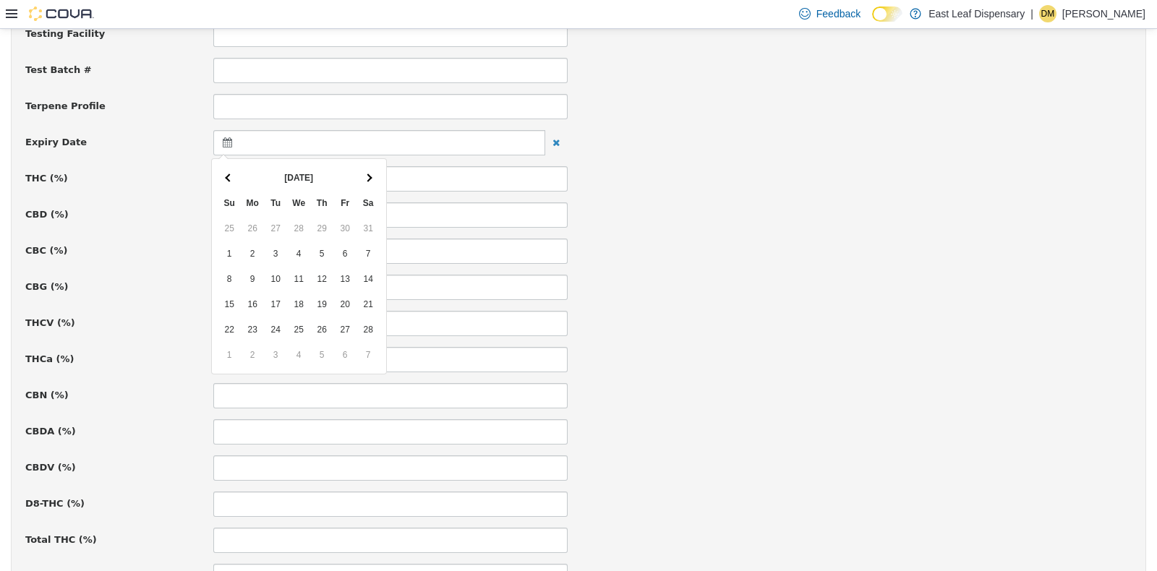
click at [370, 172] on th at bounding box center [368, 177] width 23 height 25
click at [239, 177] on th at bounding box center [229, 177] width 23 height 25
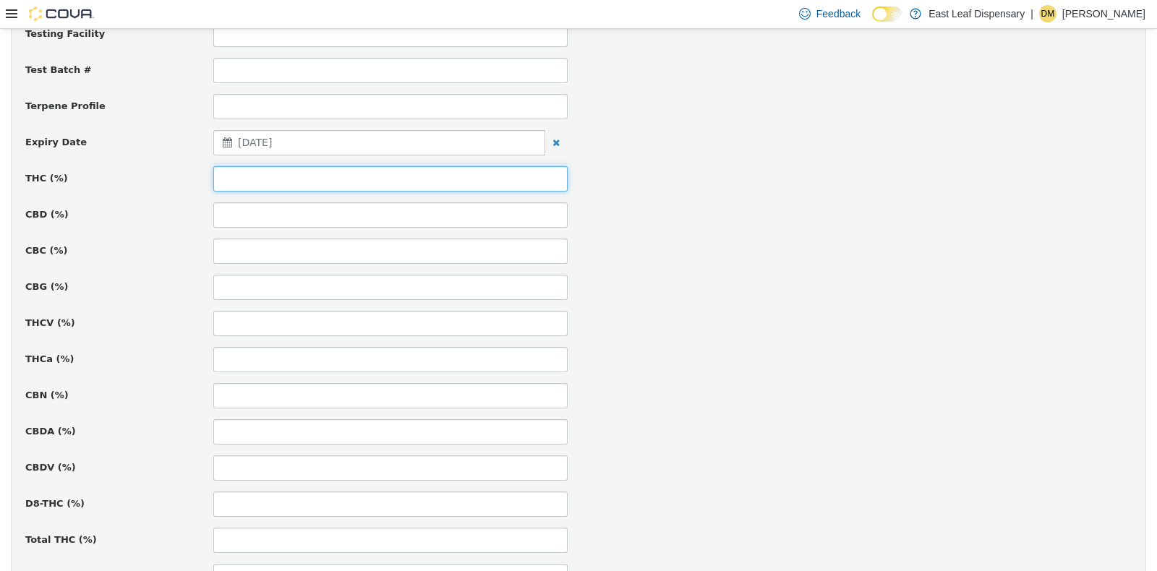
click at [289, 169] on input at bounding box center [390, 178] width 354 height 25
type input "*****"
click at [857, 326] on div "THCV (%)" at bounding box center [578, 322] width 1128 height 25
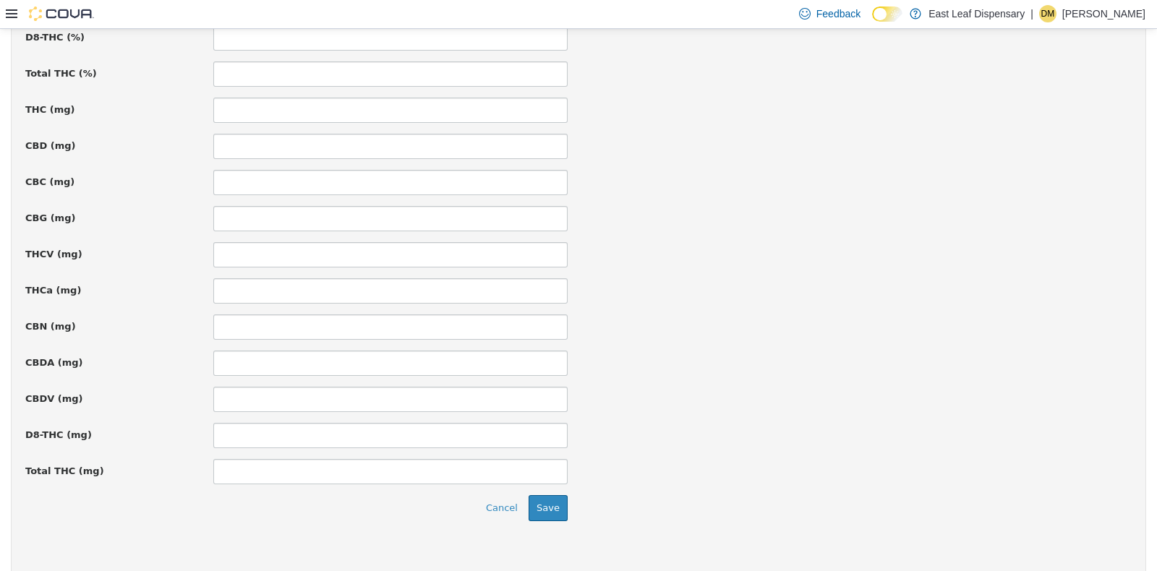
scroll to position [997, 0]
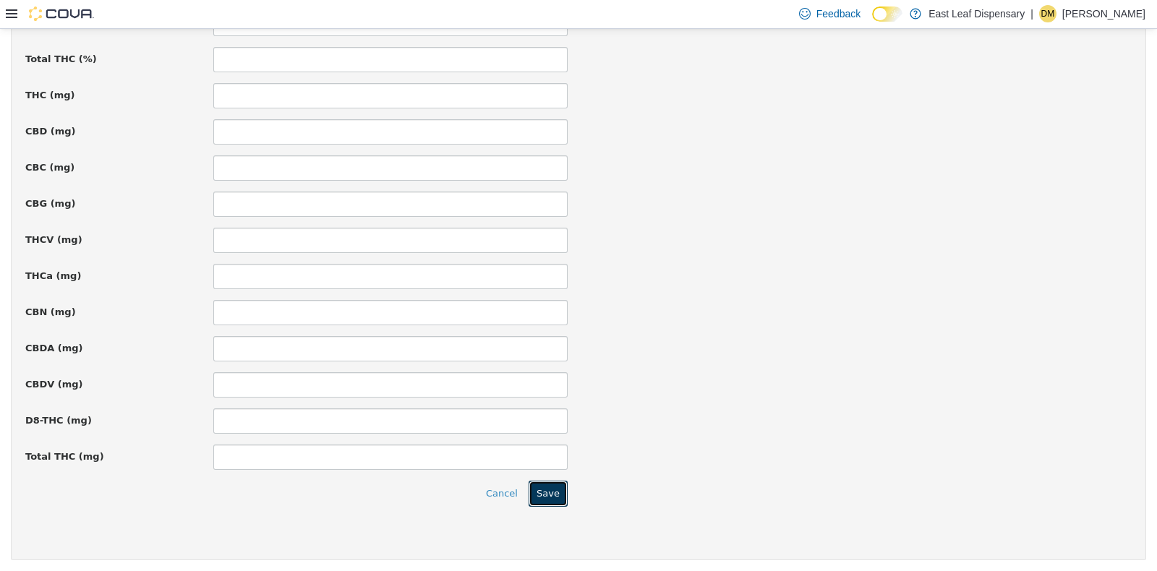
click at [553, 495] on button "Save" at bounding box center [548, 493] width 39 height 26
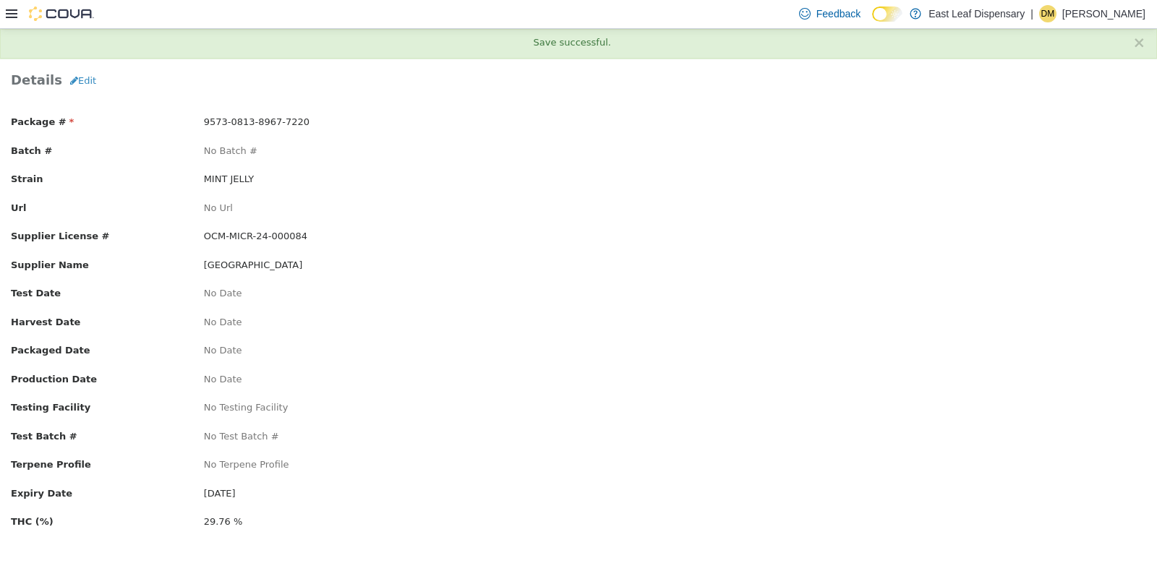
scroll to position [0, 0]
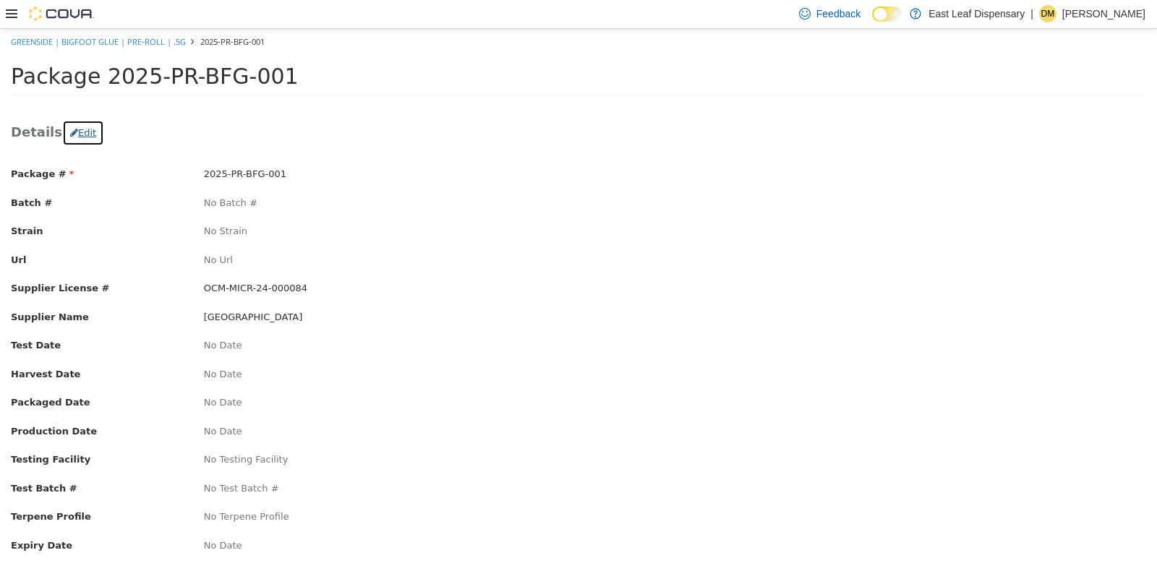
click at [74, 134] on button "Edit" at bounding box center [83, 132] width 42 height 26
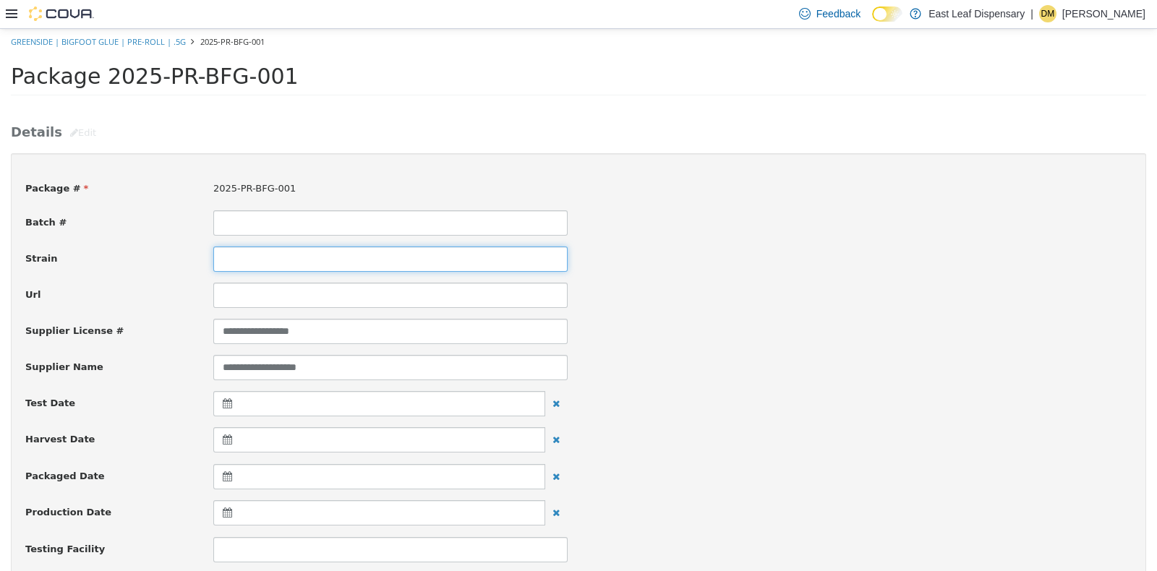
click at [276, 260] on input at bounding box center [390, 258] width 354 height 25
type input "**********"
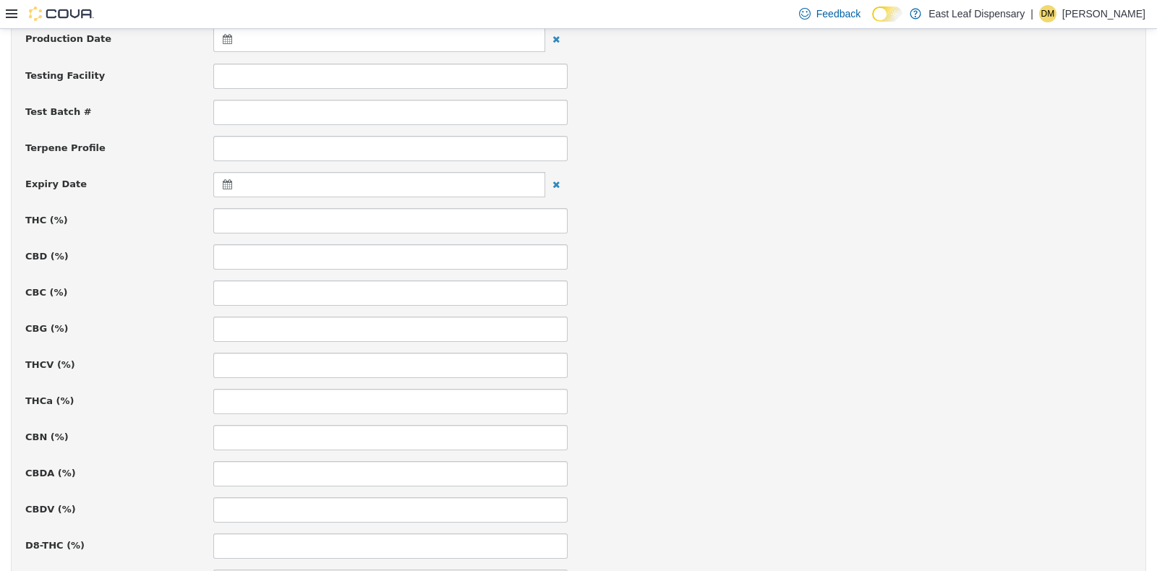
scroll to position [578, 0]
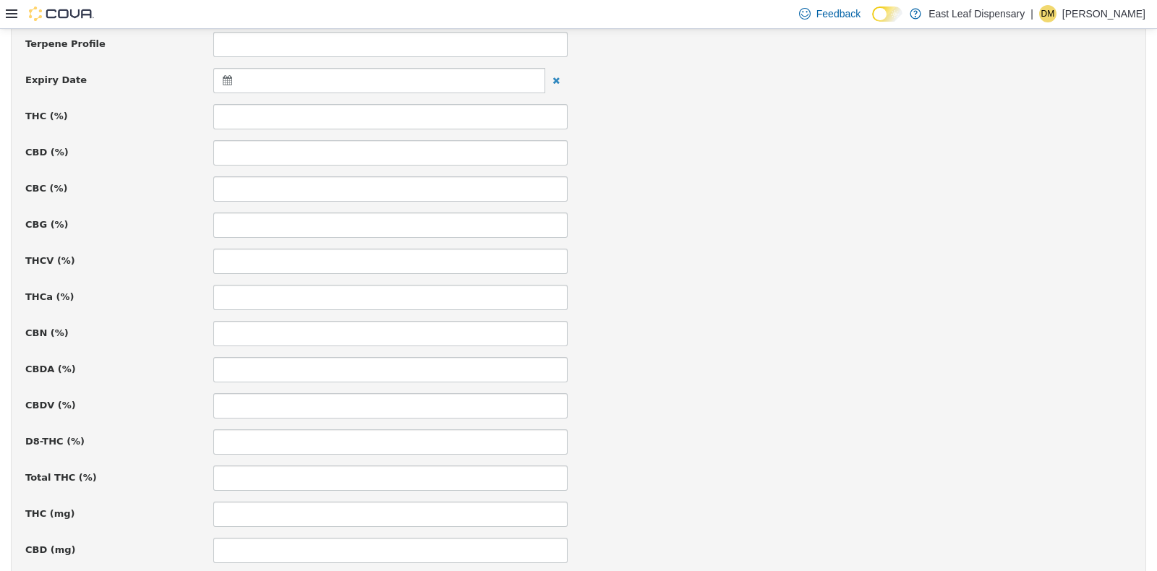
click at [226, 77] on icon at bounding box center [230, 79] width 15 height 10
click at [366, 109] on th at bounding box center [368, 115] width 23 height 25
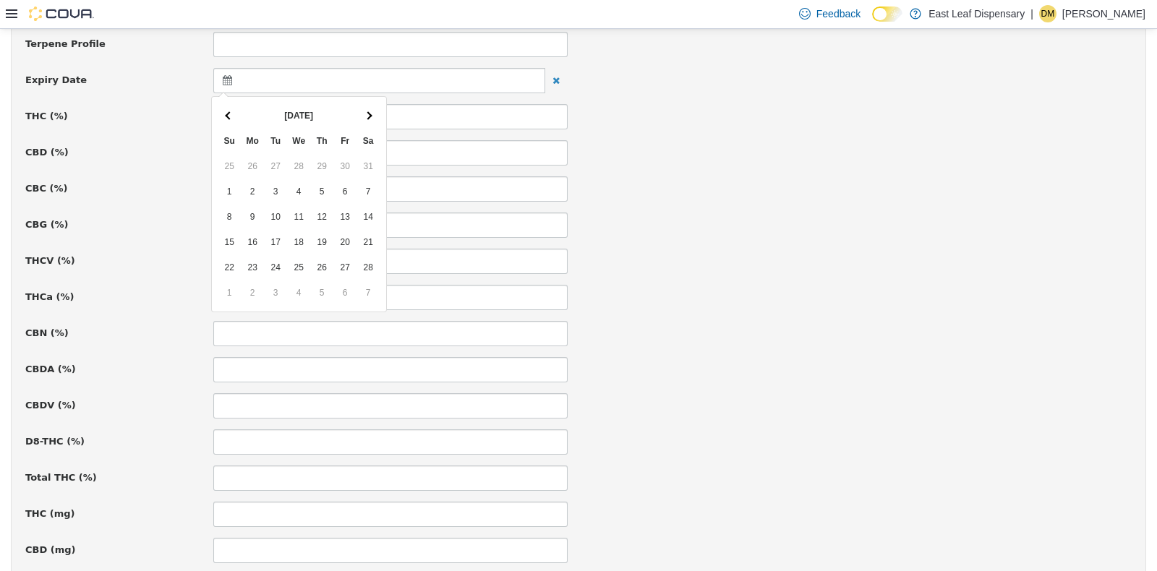
click at [366, 109] on th at bounding box center [368, 115] width 23 height 25
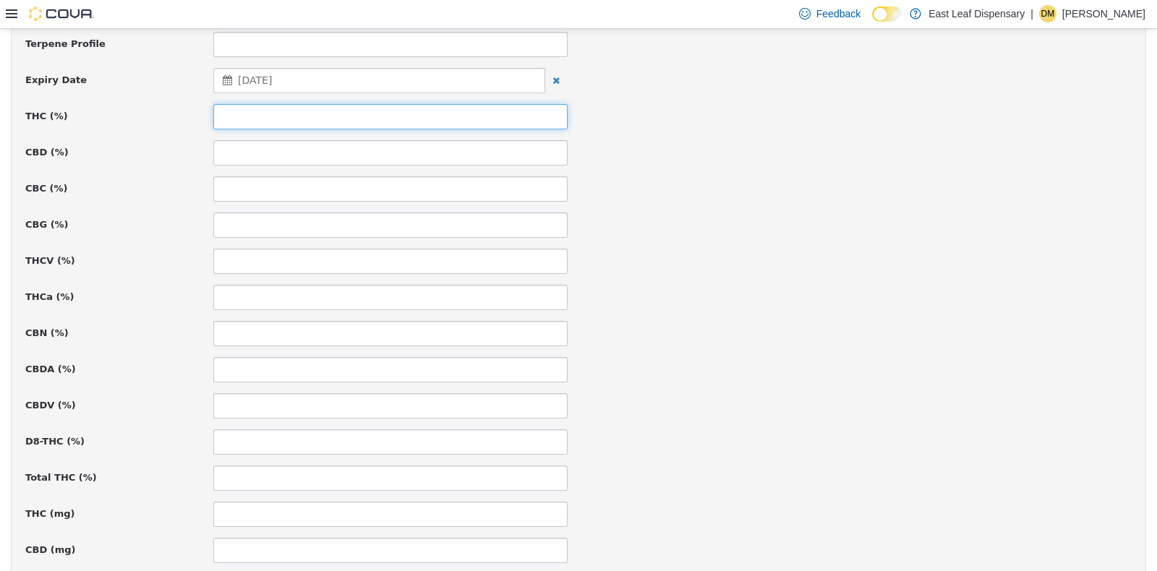
click at [347, 111] on input at bounding box center [390, 115] width 354 height 25
type input "*****"
click at [597, 176] on div at bounding box center [861, 176] width 564 height 1
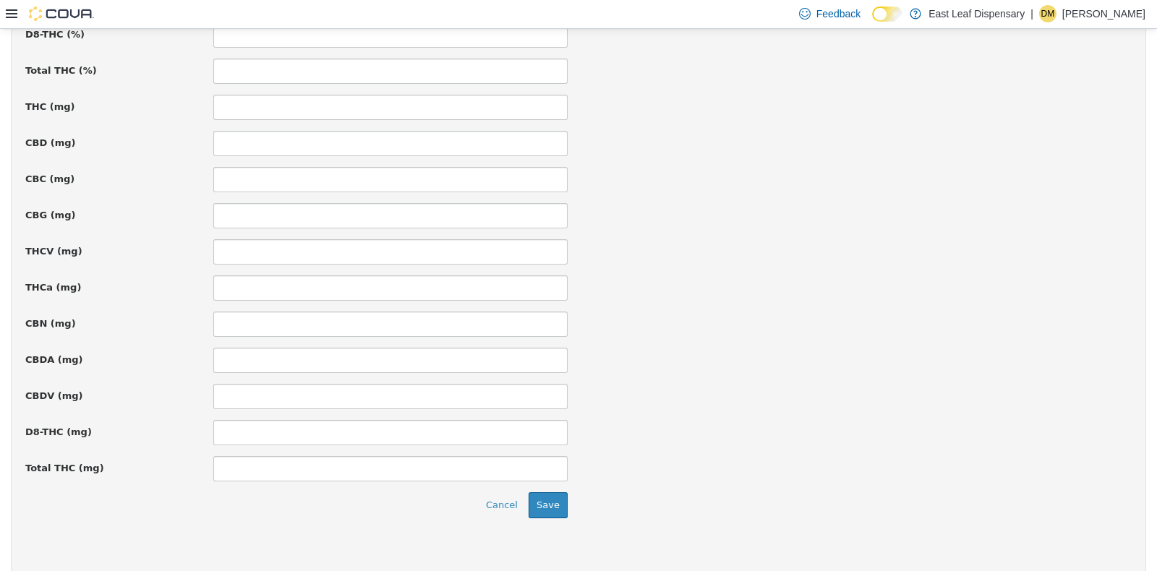
scroll to position [997, 0]
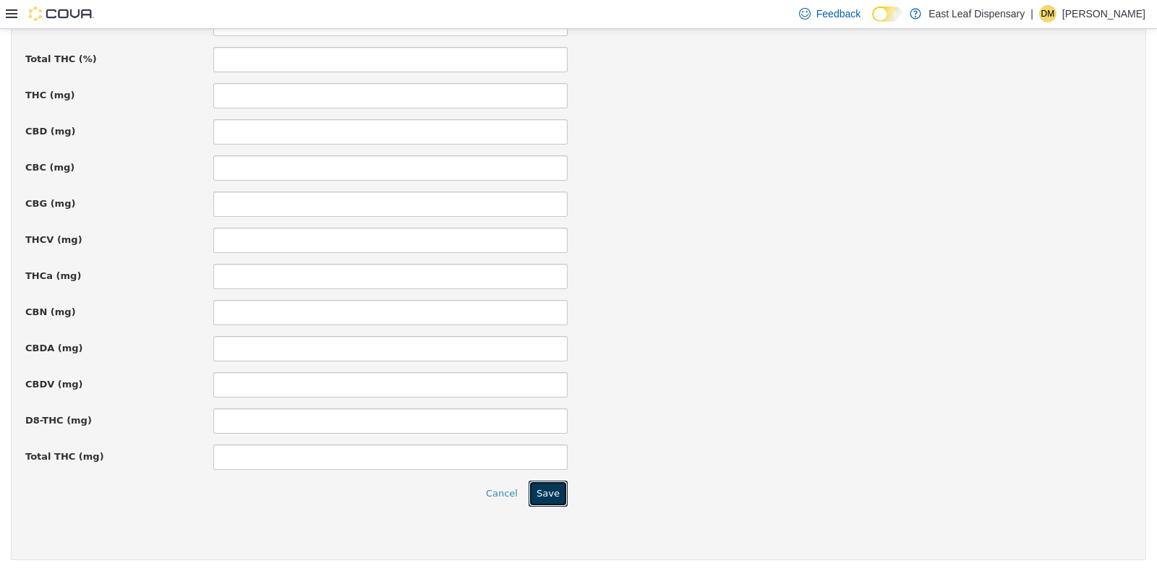
click at [547, 486] on button "Save" at bounding box center [548, 493] width 39 height 26
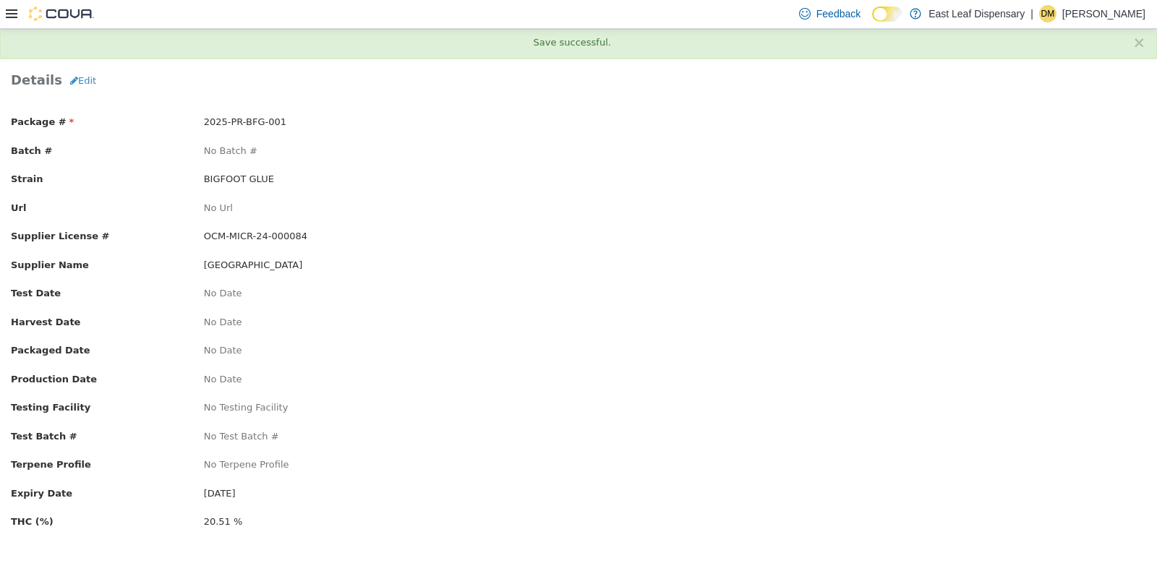
scroll to position [0, 0]
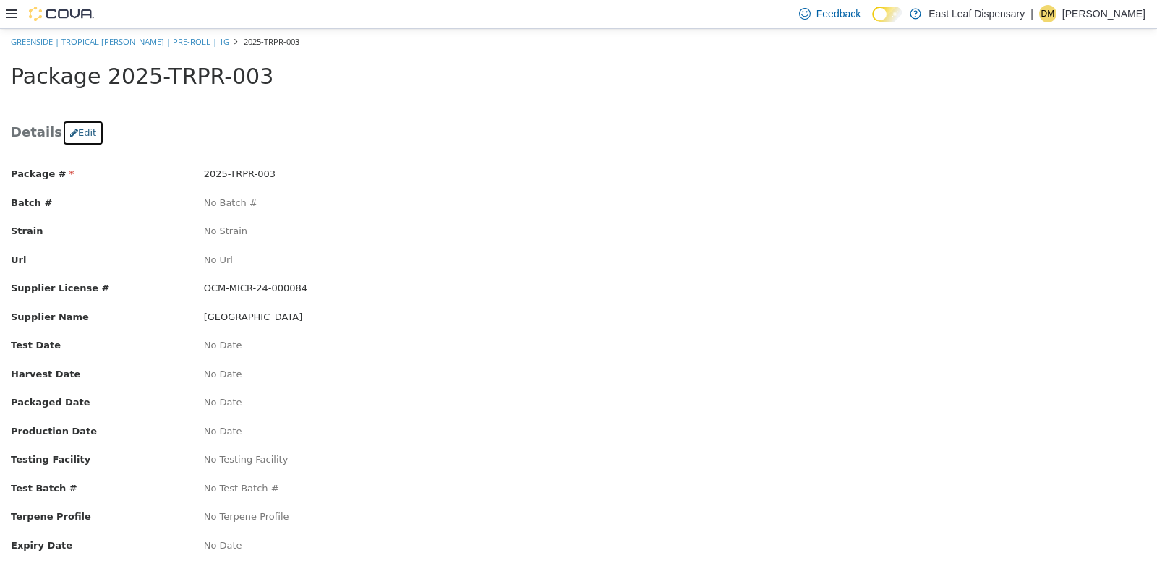
click at [62, 127] on button "Edit" at bounding box center [83, 132] width 42 height 26
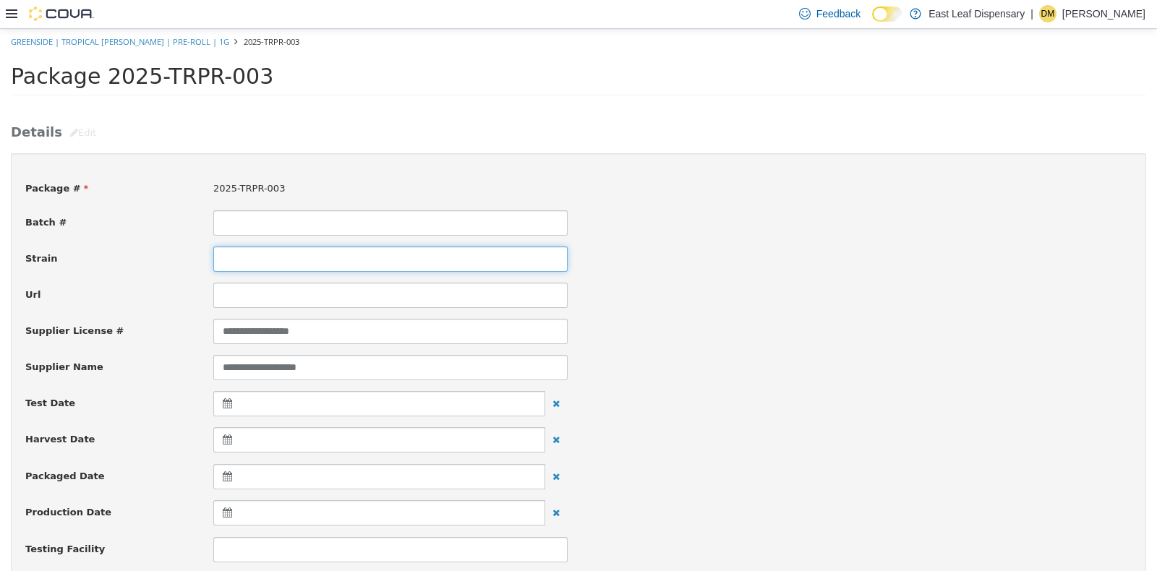
click at [276, 257] on input at bounding box center [390, 258] width 354 height 25
type input "**********"
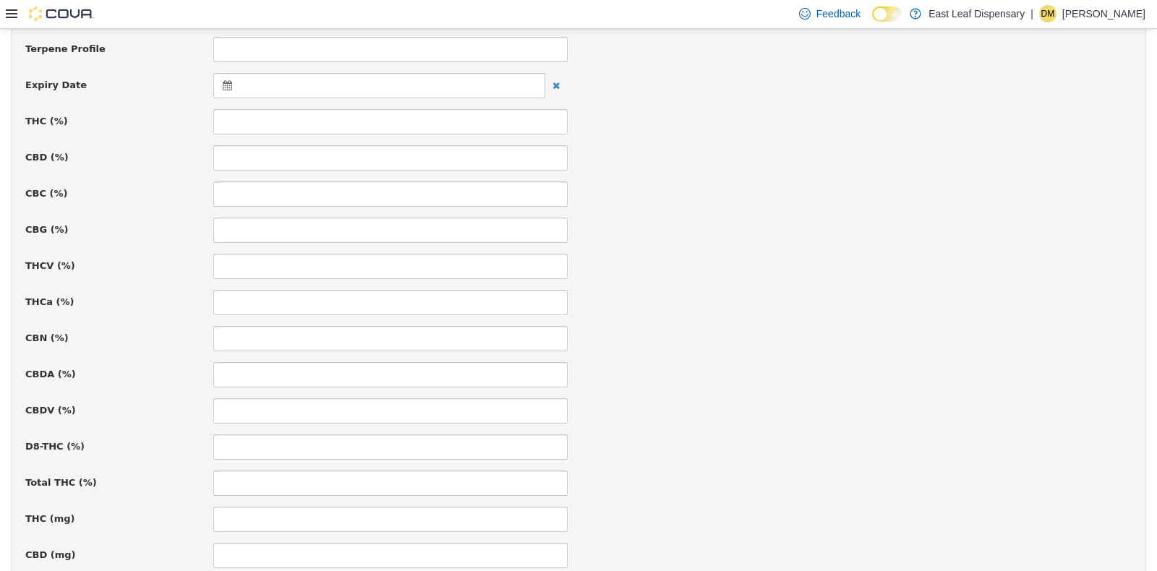
scroll to position [578, 0]
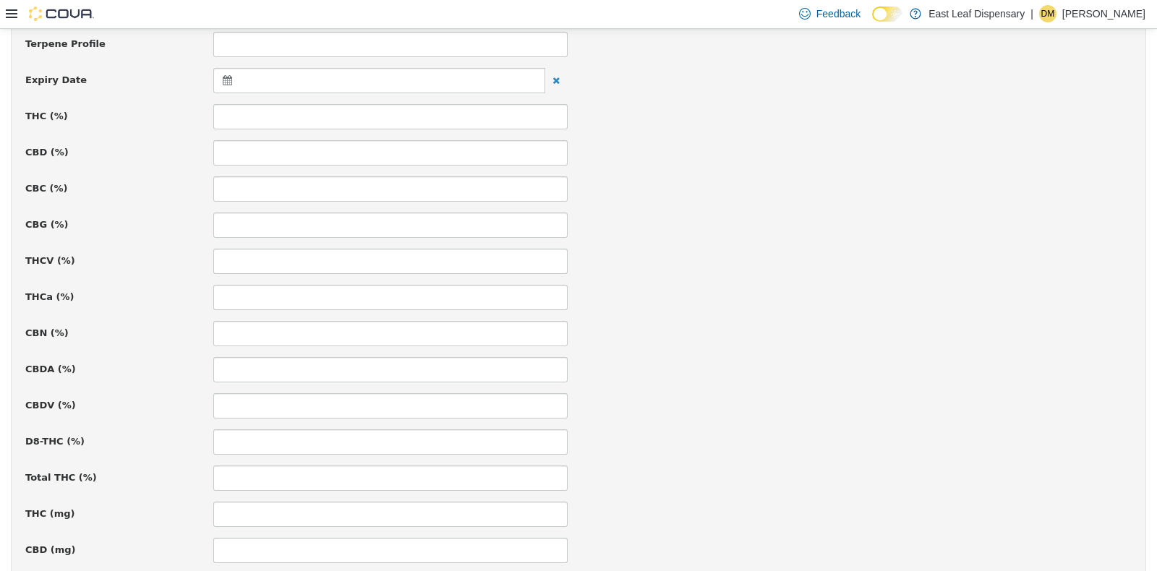
click at [213, 82] on div at bounding box center [379, 79] width 332 height 25
click at [367, 120] on th at bounding box center [368, 115] width 23 height 25
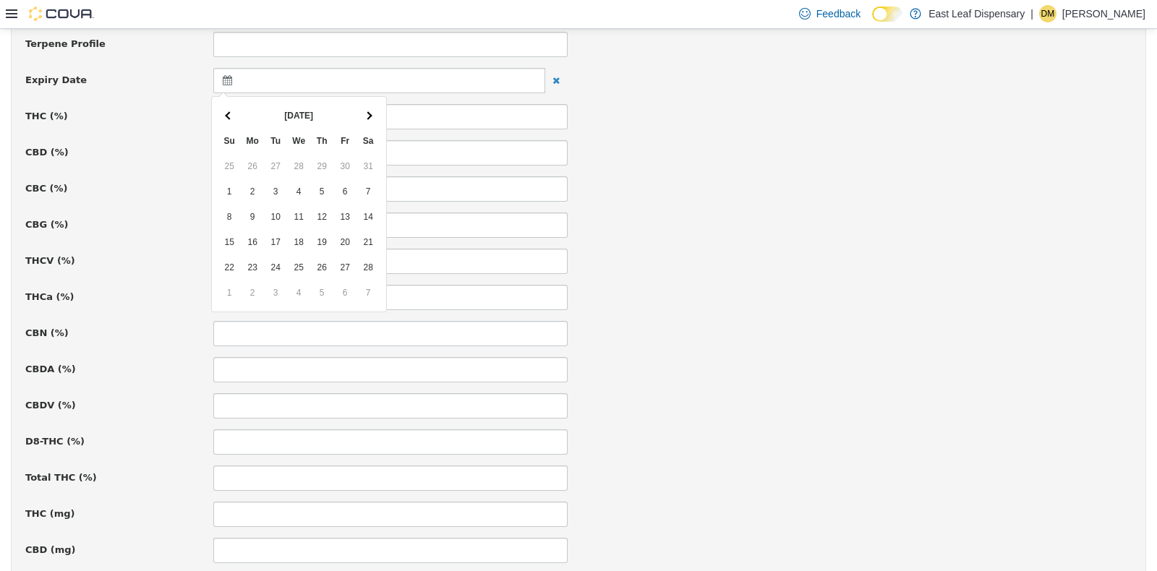
click at [367, 120] on th at bounding box center [368, 115] width 23 height 25
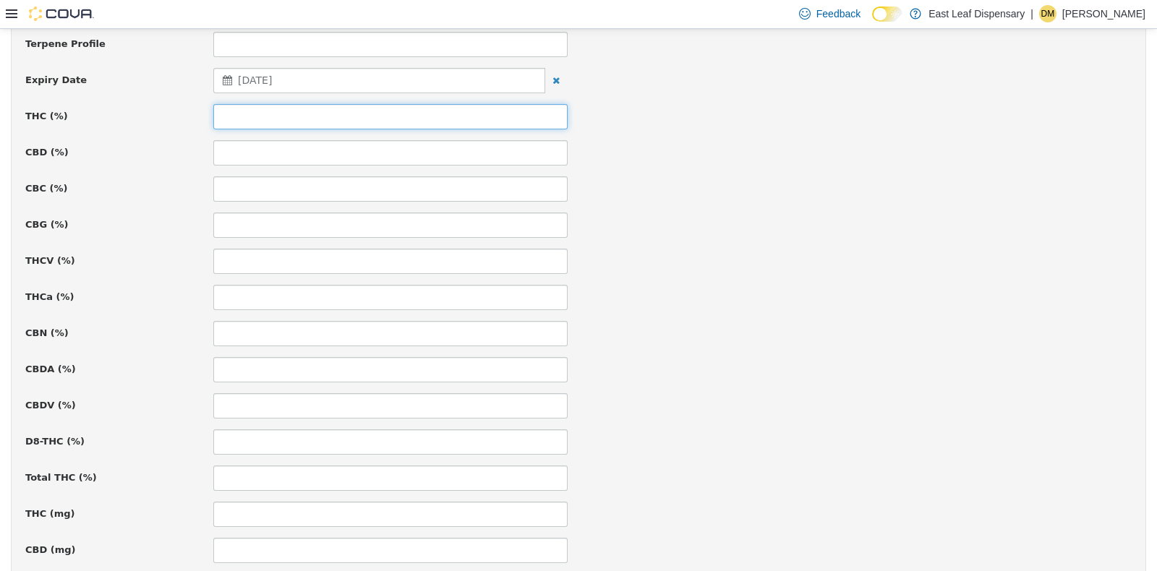
click at [345, 106] on input at bounding box center [390, 115] width 354 height 25
type input "*****"
click at [928, 286] on div "THCa (%)" at bounding box center [578, 296] width 1128 height 25
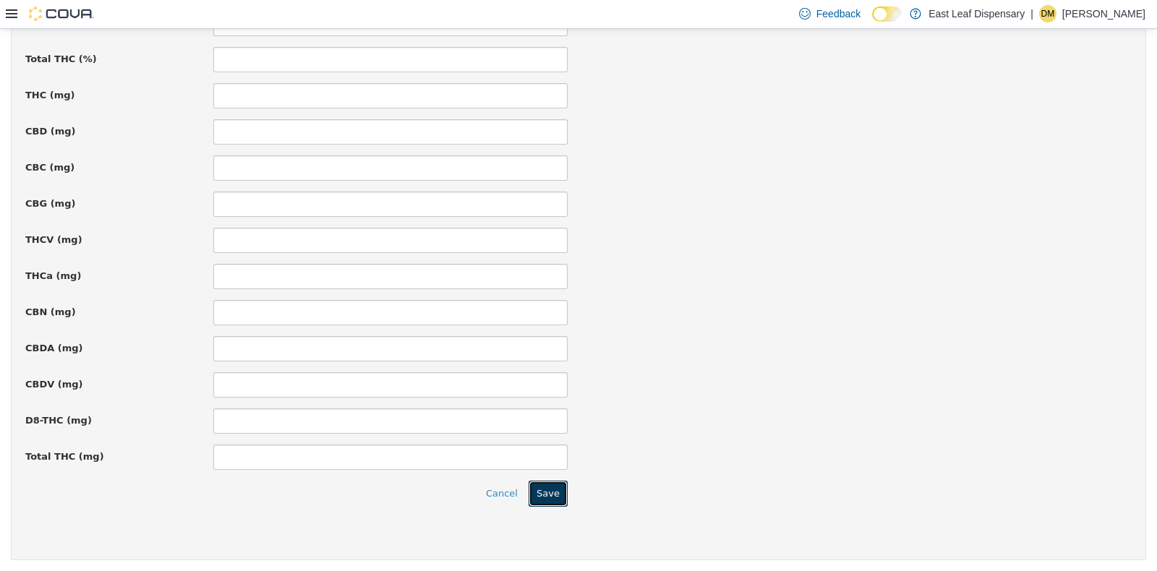
click at [556, 495] on button "Save" at bounding box center [548, 493] width 39 height 26
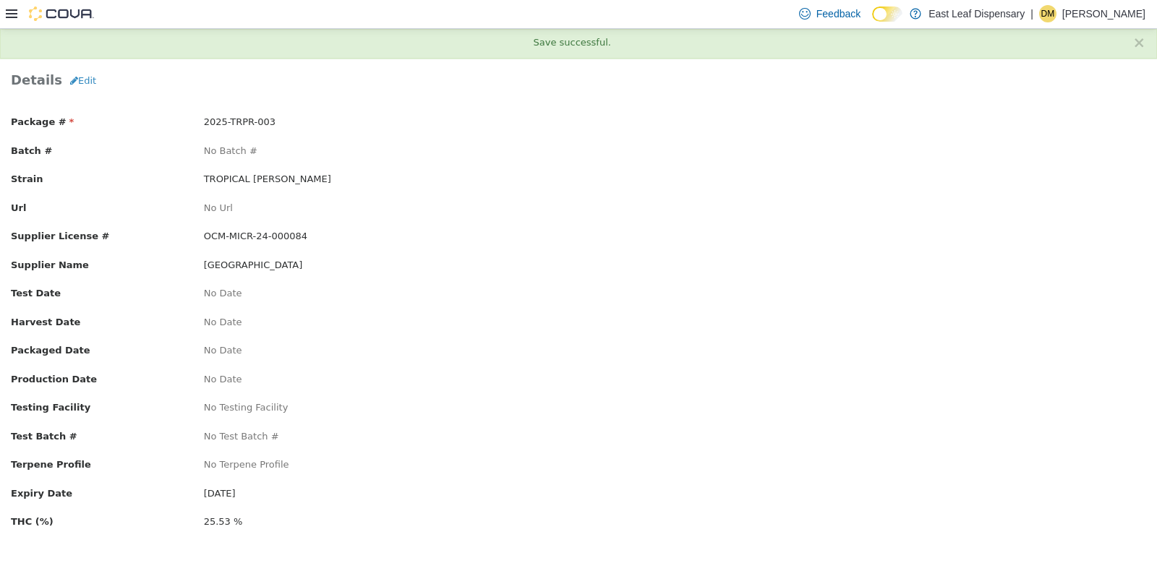
scroll to position [0, 0]
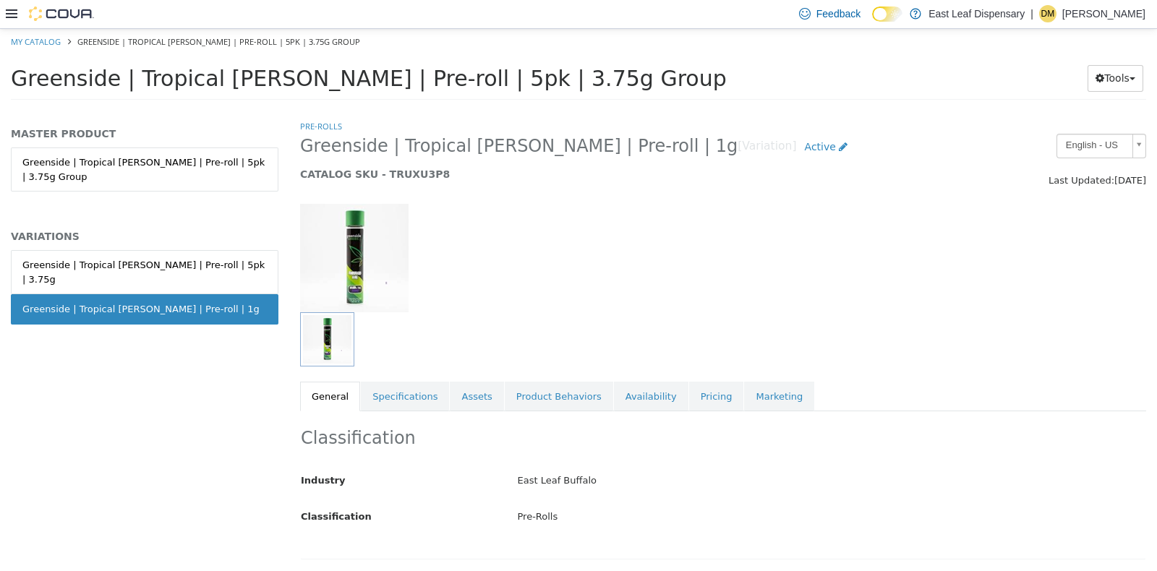
click at [405, 412] on div "Classification Industry East Leaf Buffalo Classification Pre-Rolls Cancel Save …" at bounding box center [723, 485] width 846 height 148
click at [405, 401] on link "Specifications" at bounding box center [405, 396] width 88 height 30
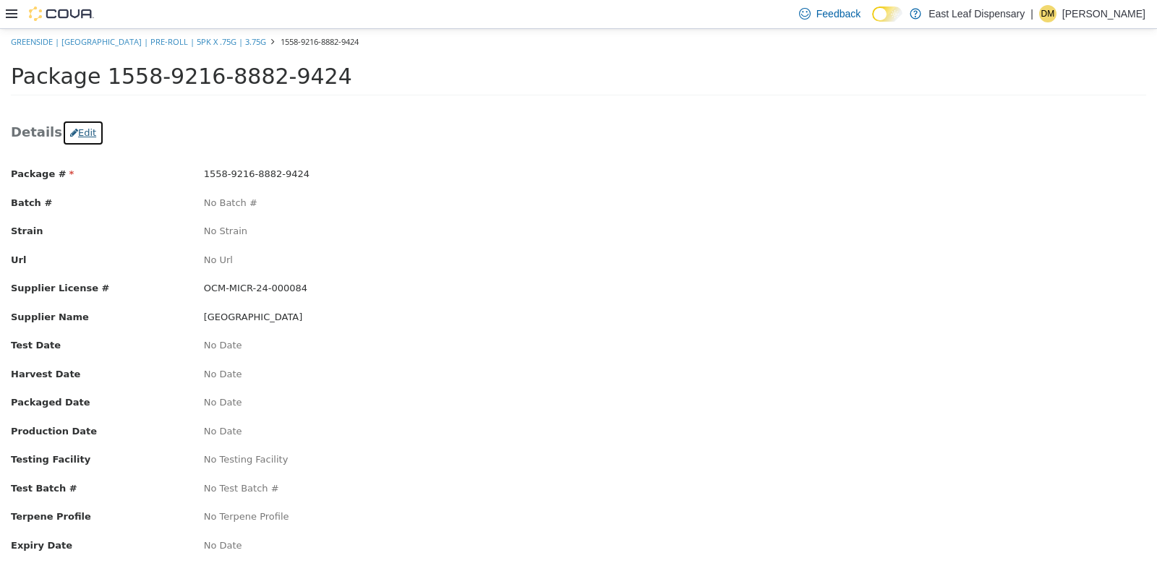
click at [81, 130] on button "Edit" at bounding box center [83, 132] width 42 height 26
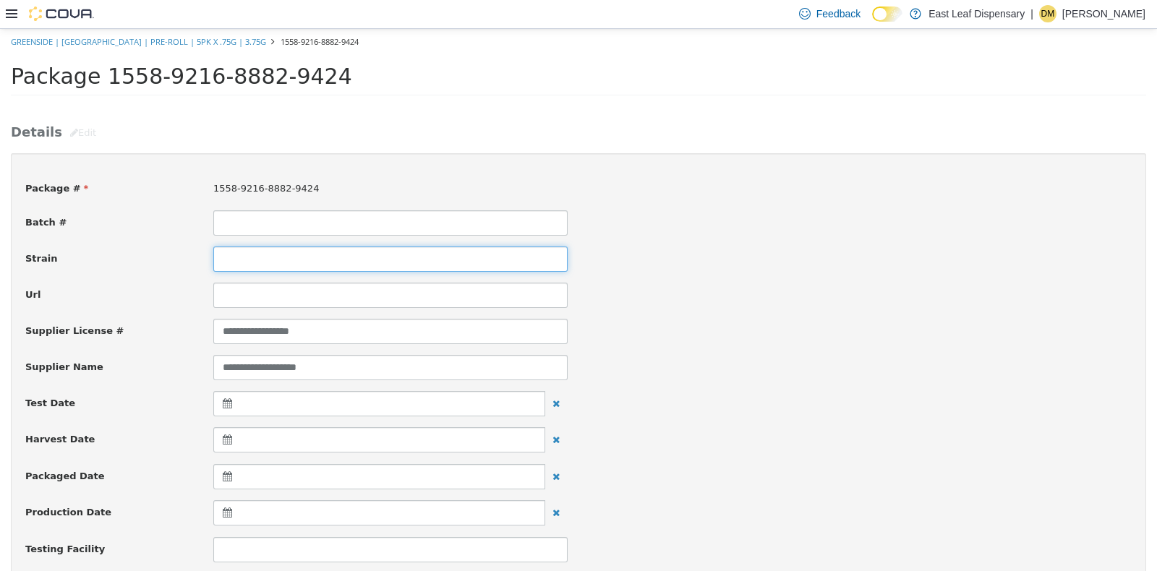
click at [282, 265] on input at bounding box center [390, 258] width 354 height 25
type input "**********"
click at [747, 266] on div "**********" at bounding box center [578, 258] width 1128 height 25
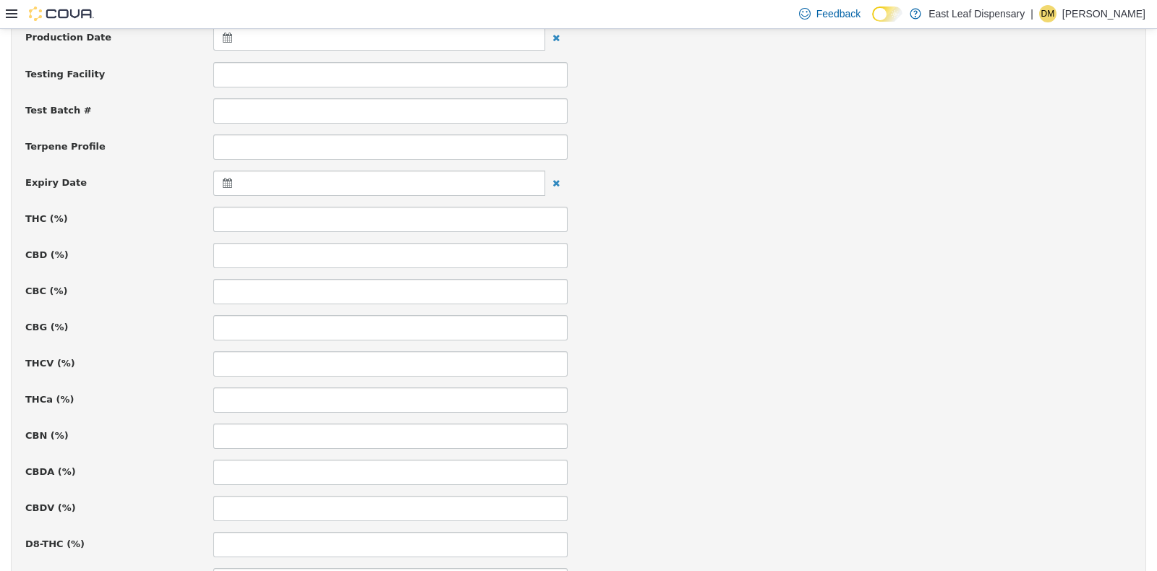
scroll to position [542, 0]
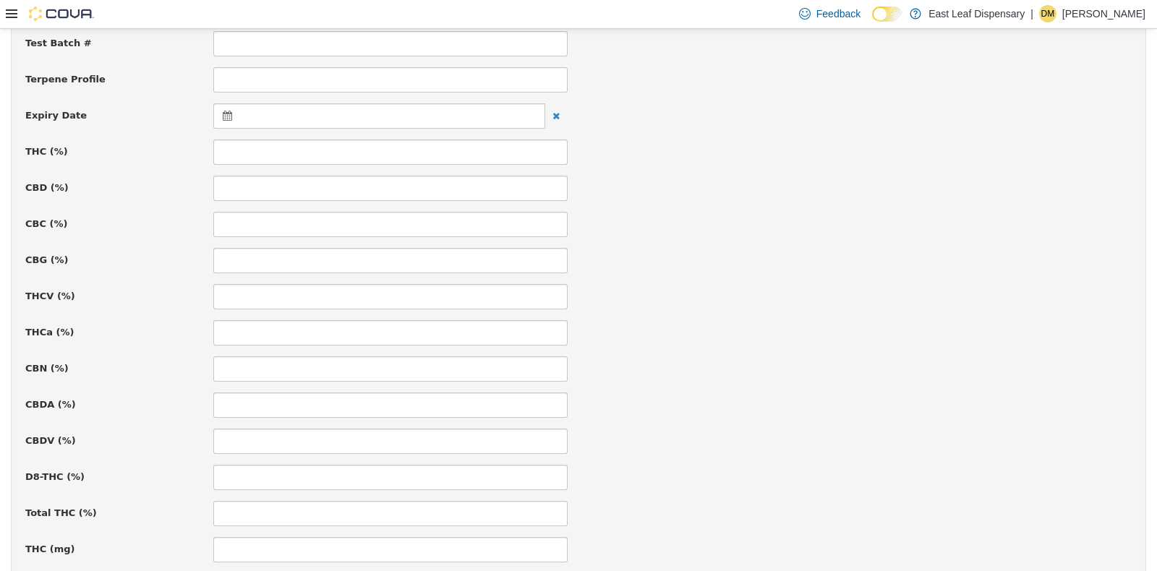
click at [219, 110] on div at bounding box center [379, 115] width 332 height 25
click at [364, 151] on th at bounding box center [368, 150] width 23 height 25
click at [333, 153] on input at bounding box center [390, 151] width 354 height 25
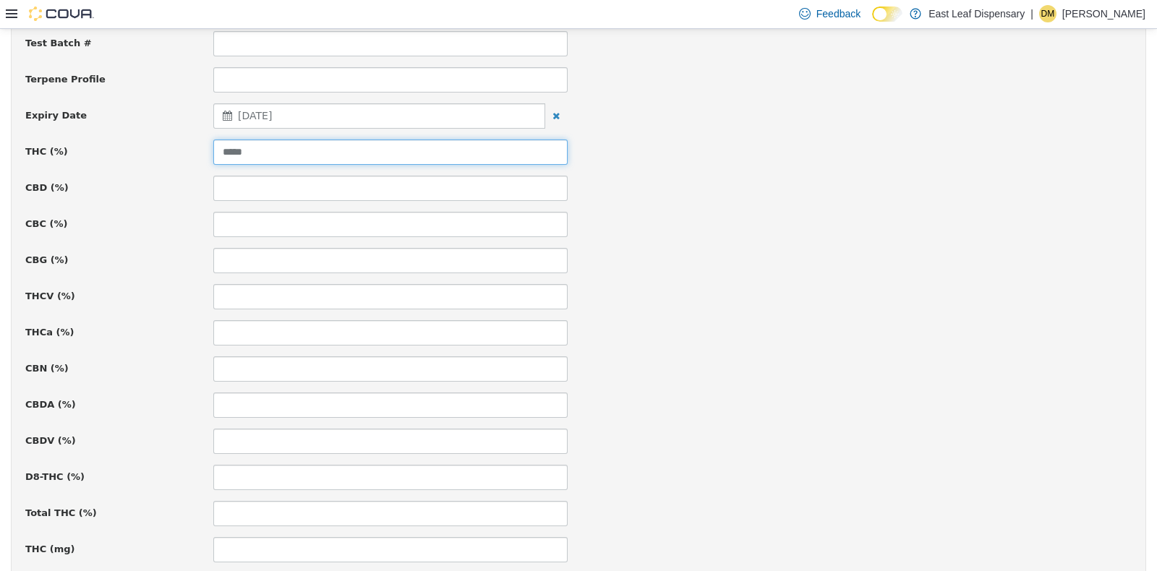
scroll to position [997, 0]
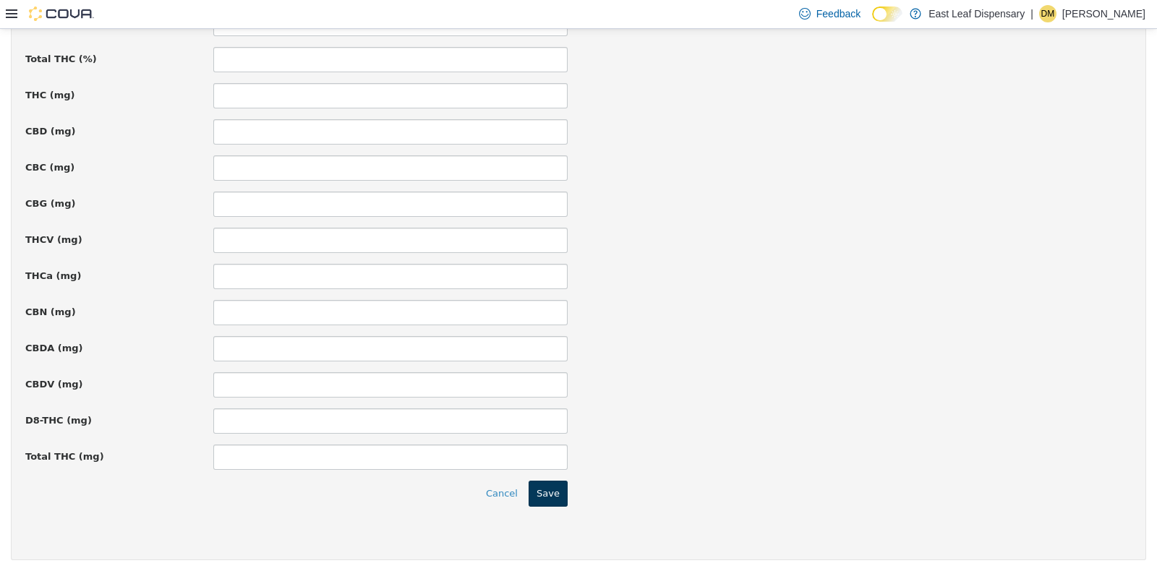
type input "*****"
click at [551, 485] on button "Save" at bounding box center [548, 493] width 39 height 26
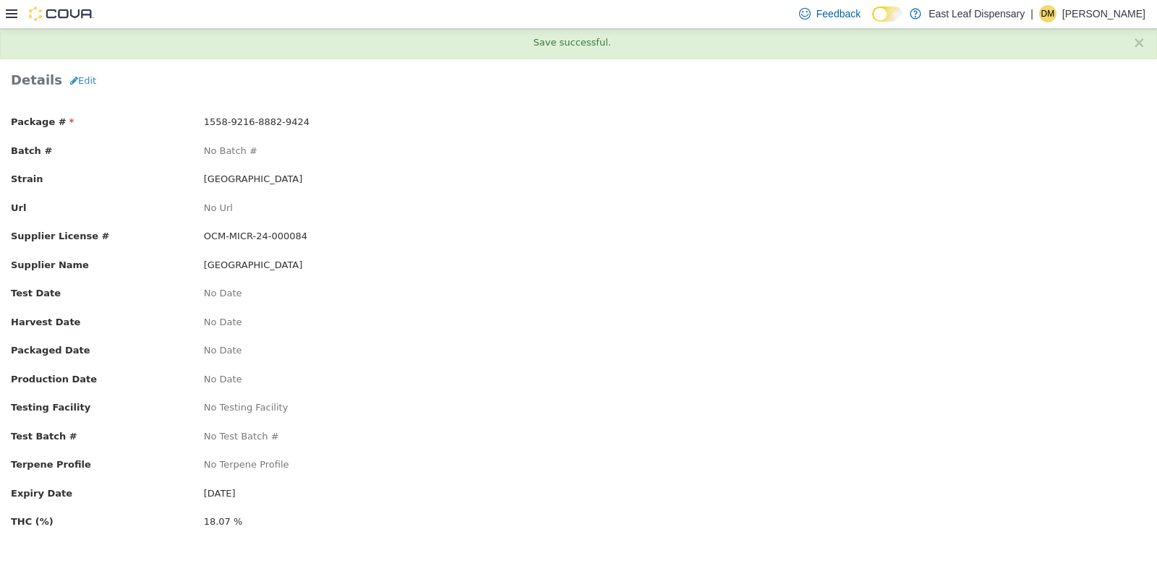
scroll to position [0, 0]
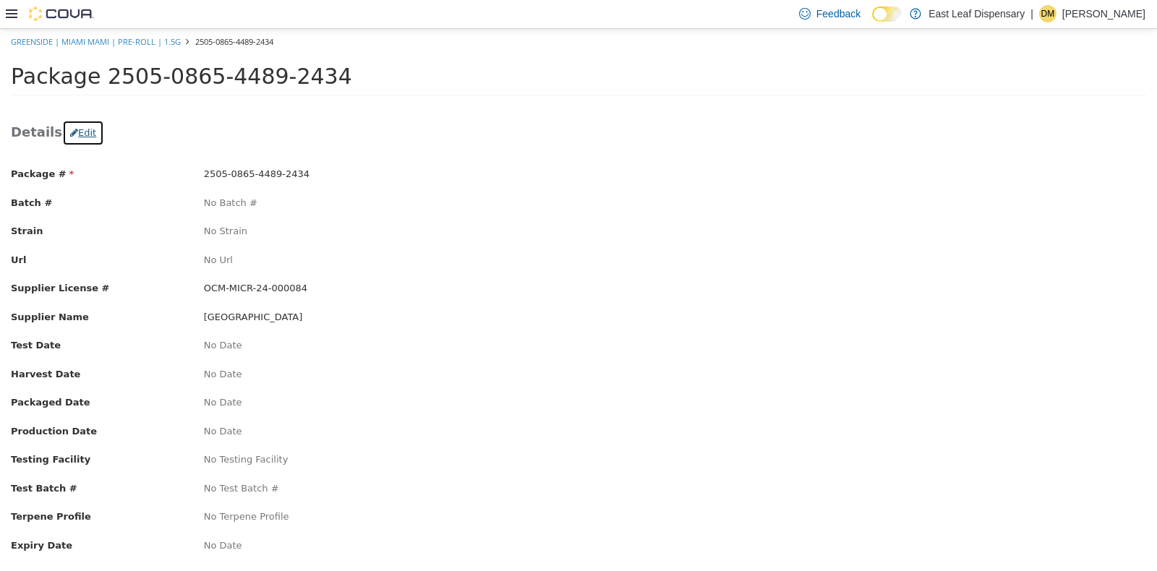
click at [78, 127] on button "Edit" at bounding box center [83, 132] width 42 height 26
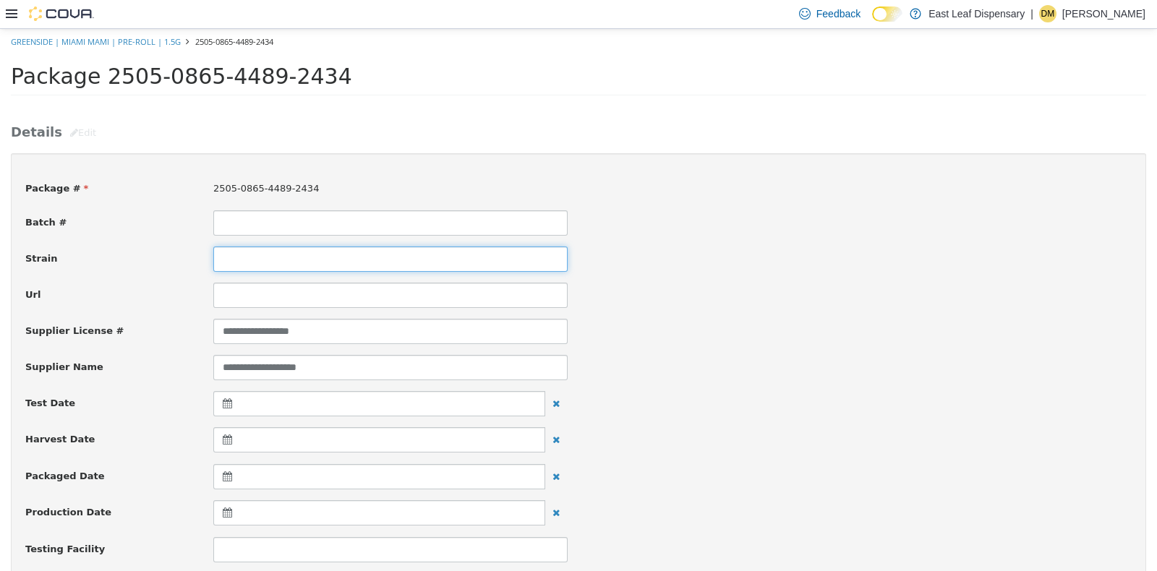
click at [321, 260] on input at bounding box center [390, 258] width 354 height 25
type input "**********"
click at [724, 299] on div "Url" at bounding box center [578, 294] width 1128 height 25
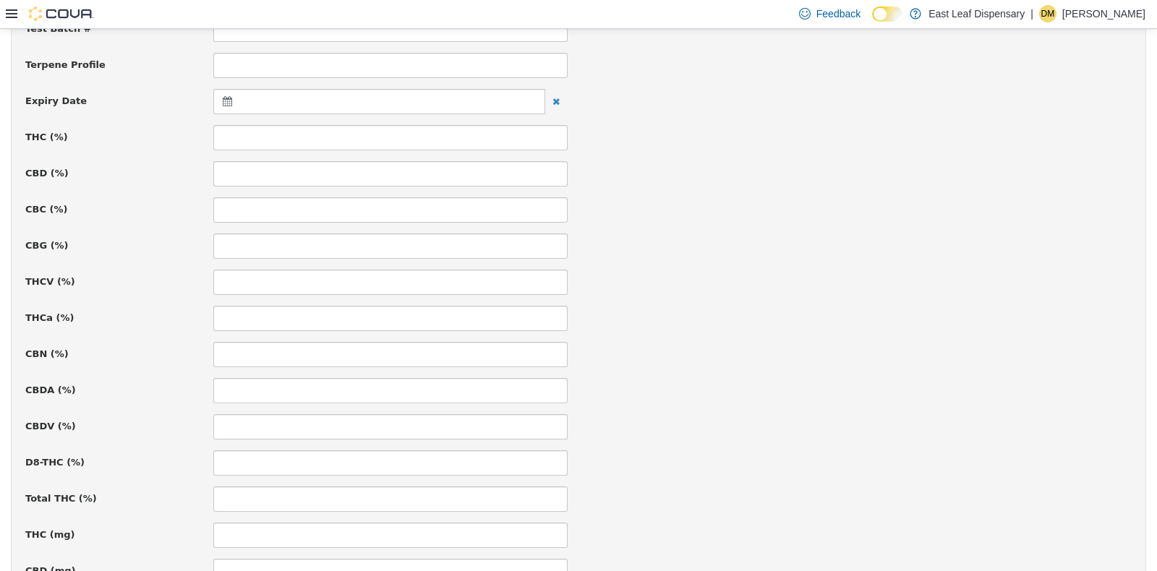
scroll to position [574, 0]
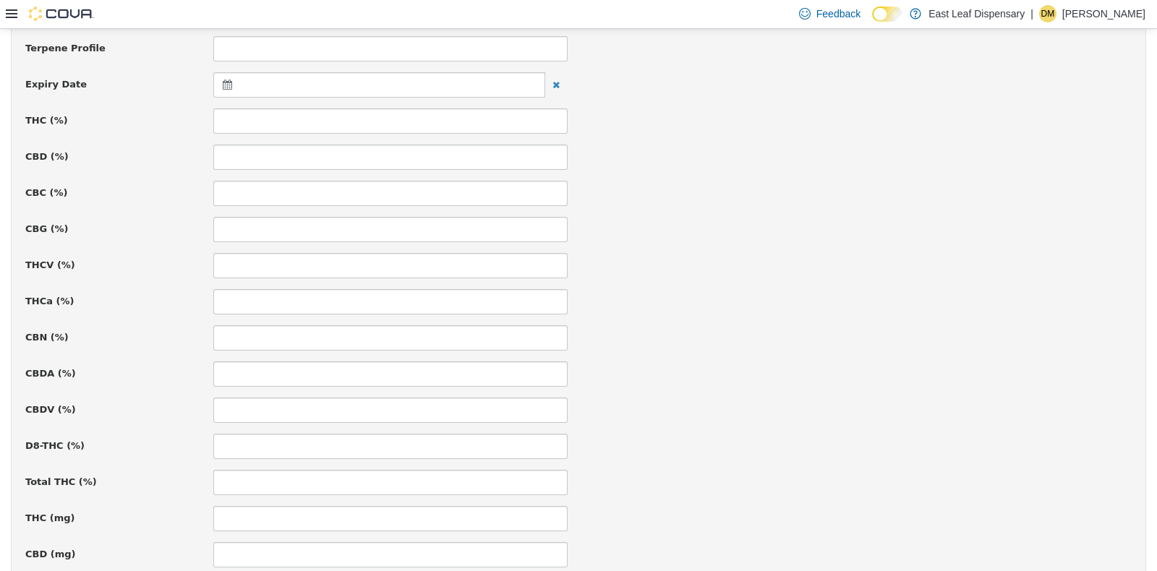
click at [223, 81] on icon at bounding box center [230, 84] width 15 height 10
click at [376, 116] on th at bounding box center [368, 119] width 23 height 25
click at [319, 122] on input at bounding box center [390, 120] width 354 height 25
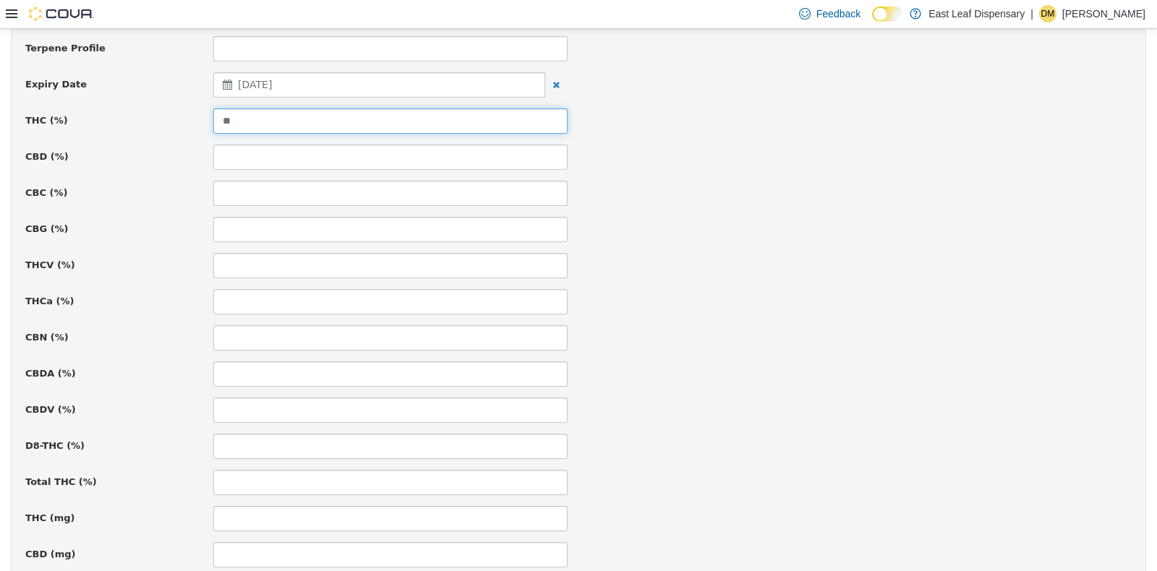
scroll to position [997, 0]
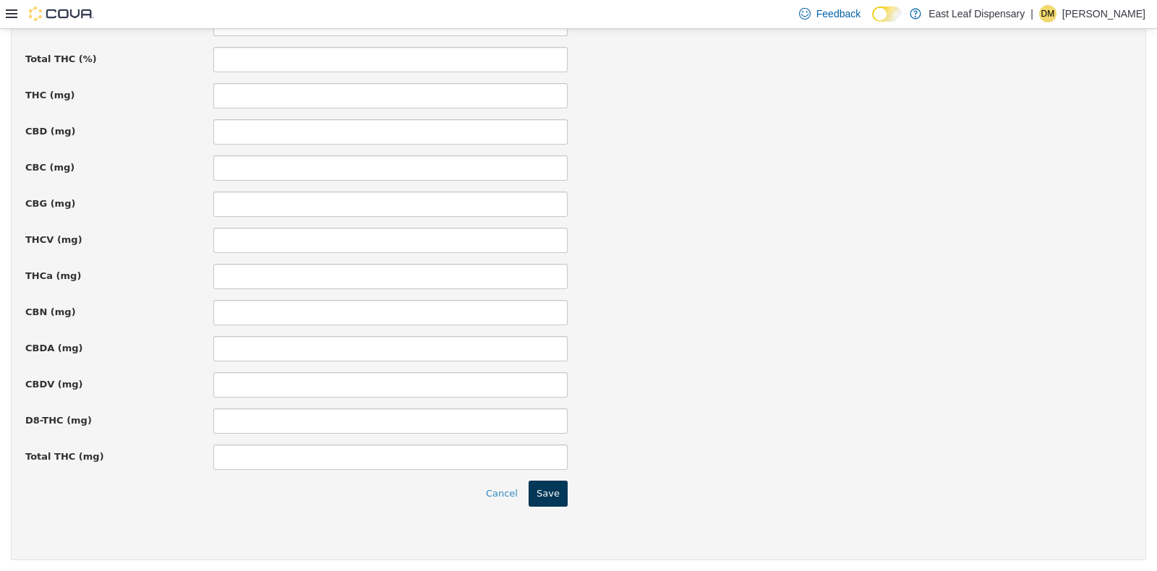
type input "**"
click at [547, 482] on button "Save" at bounding box center [548, 493] width 39 height 26
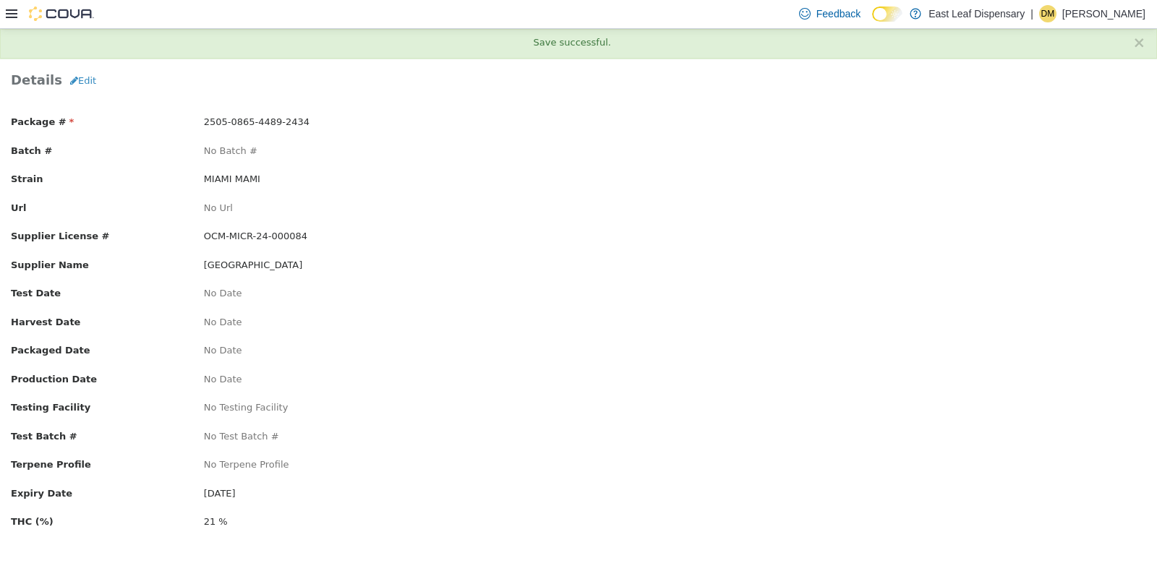
scroll to position [0, 0]
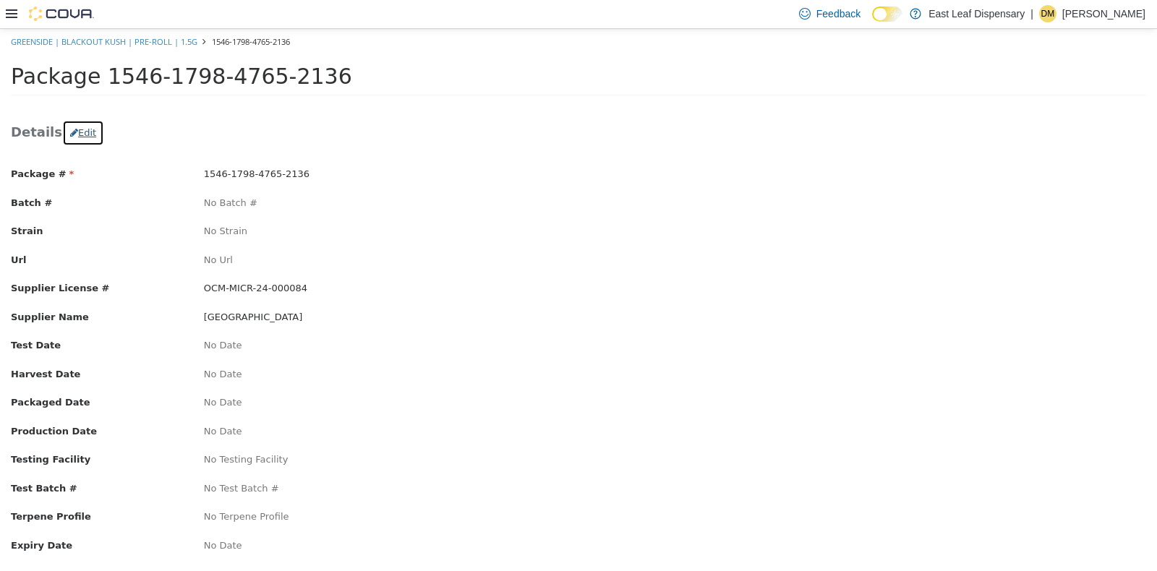
click at [80, 124] on button "Edit" at bounding box center [83, 132] width 42 height 26
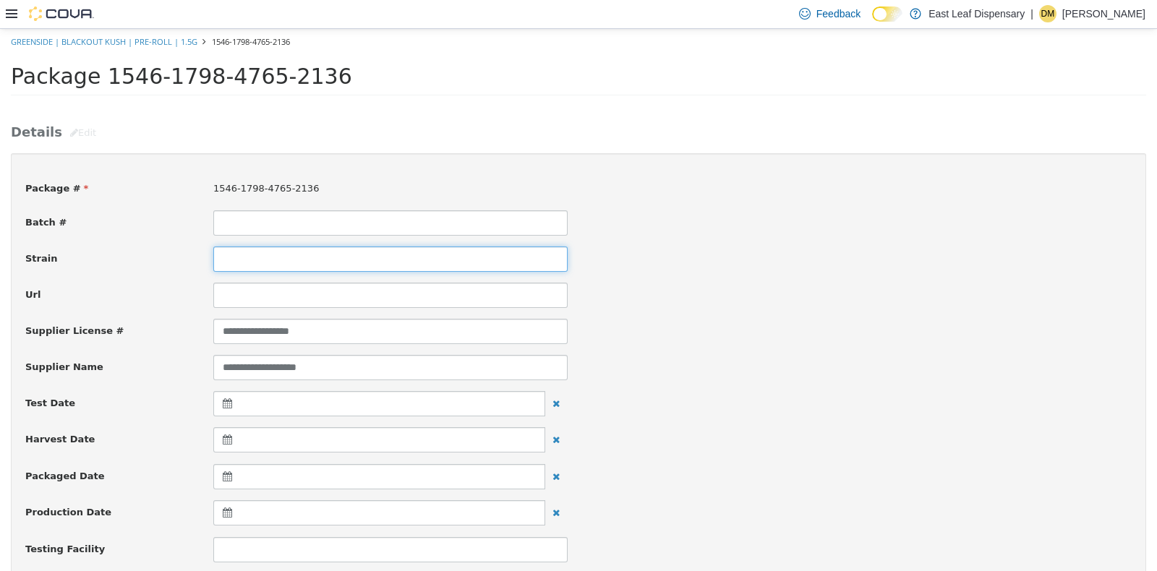
click at [293, 263] on input at bounding box center [390, 258] width 354 height 25
type input "**********"
click at [781, 361] on div "**********" at bounding box center [578, 366] width 1128 height 25
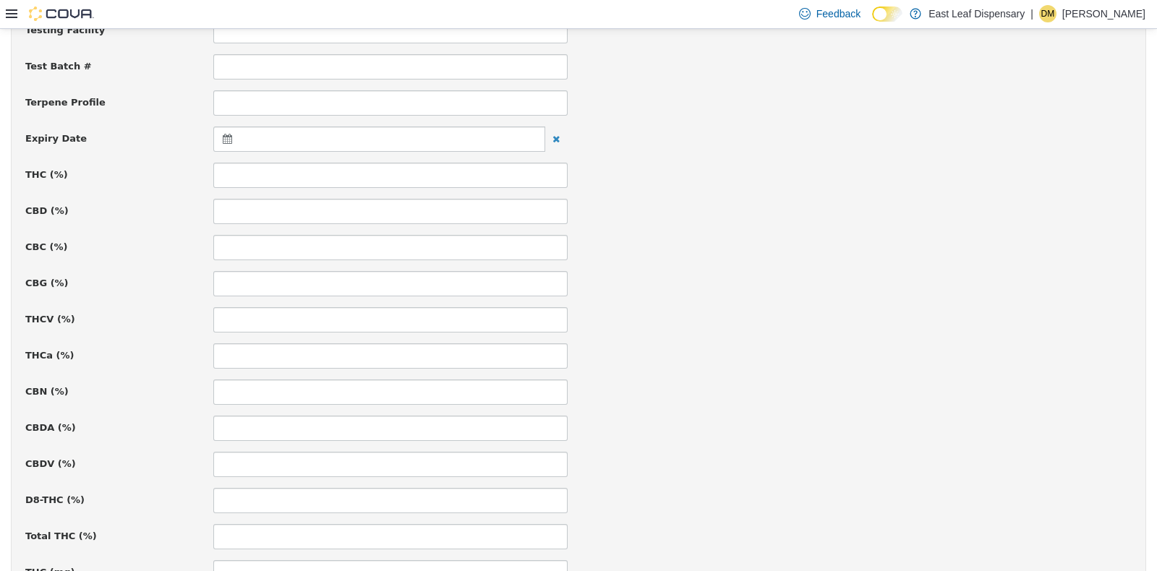
scroll to position [537, 0]
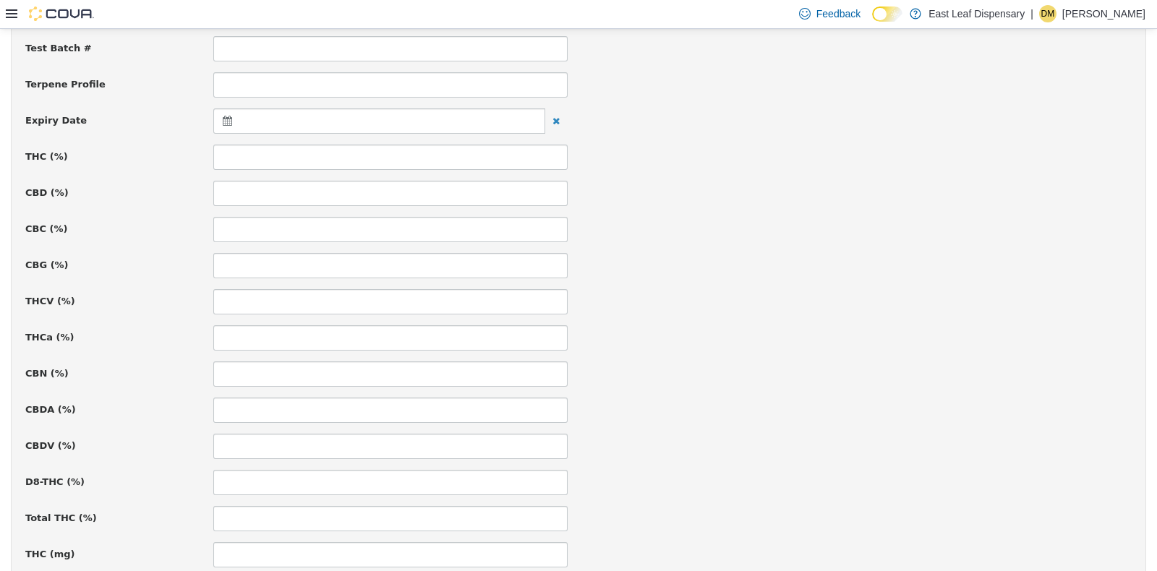
click at [223, 120] on icon at bounding box center [230, 120] width 15 height 10
click at [372, 162] on th at bounding box center [368, 155] width 23 height 25
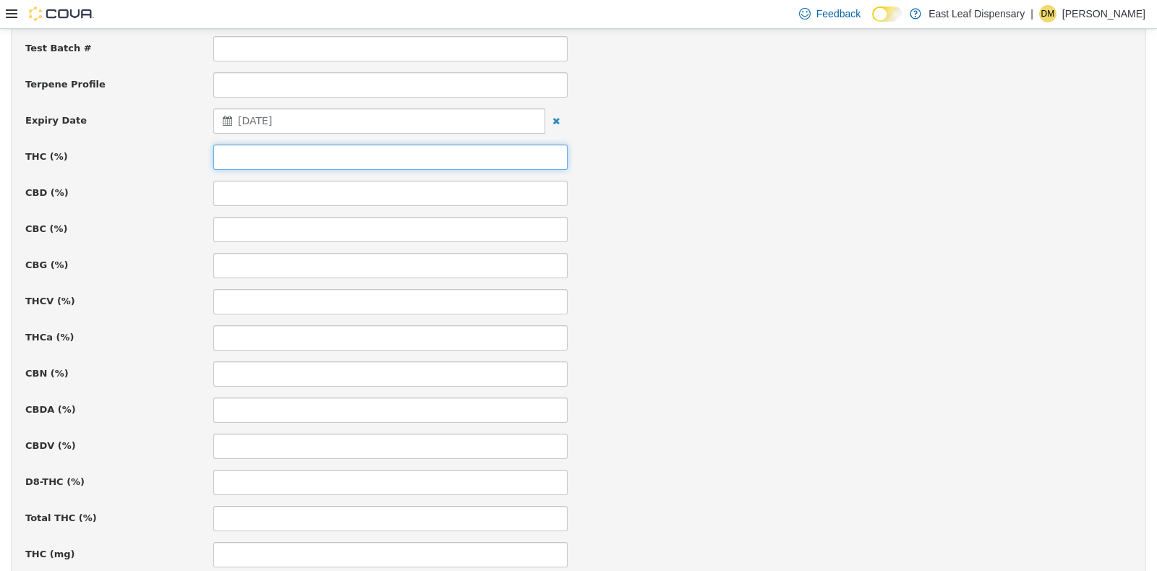
click at [327, 163] on input at bounding box center [390, 156] width 354 height 25
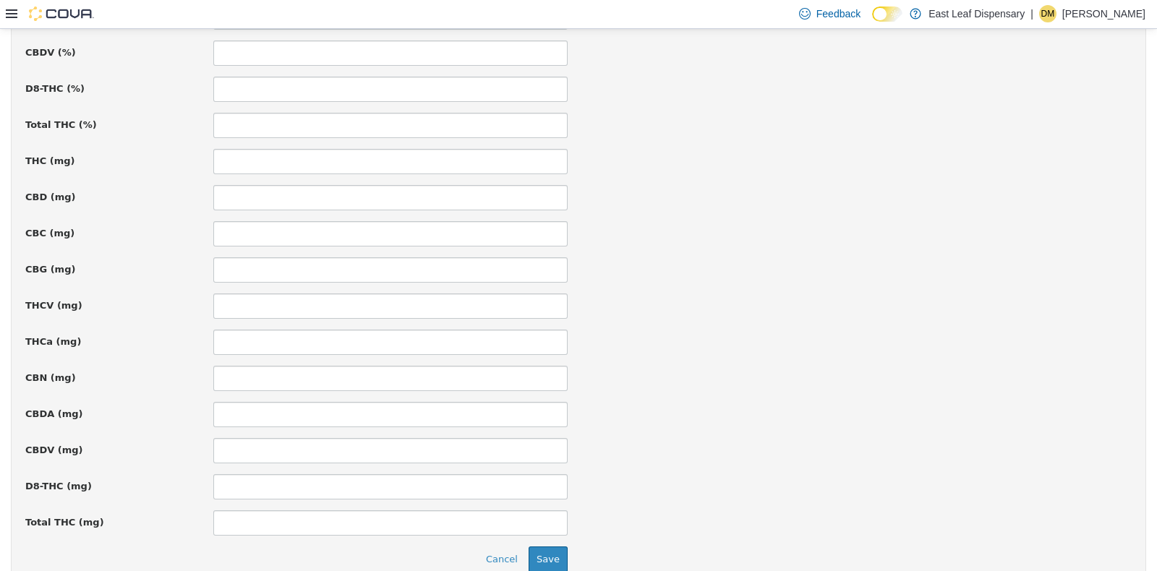
scroll to position [997, 0]
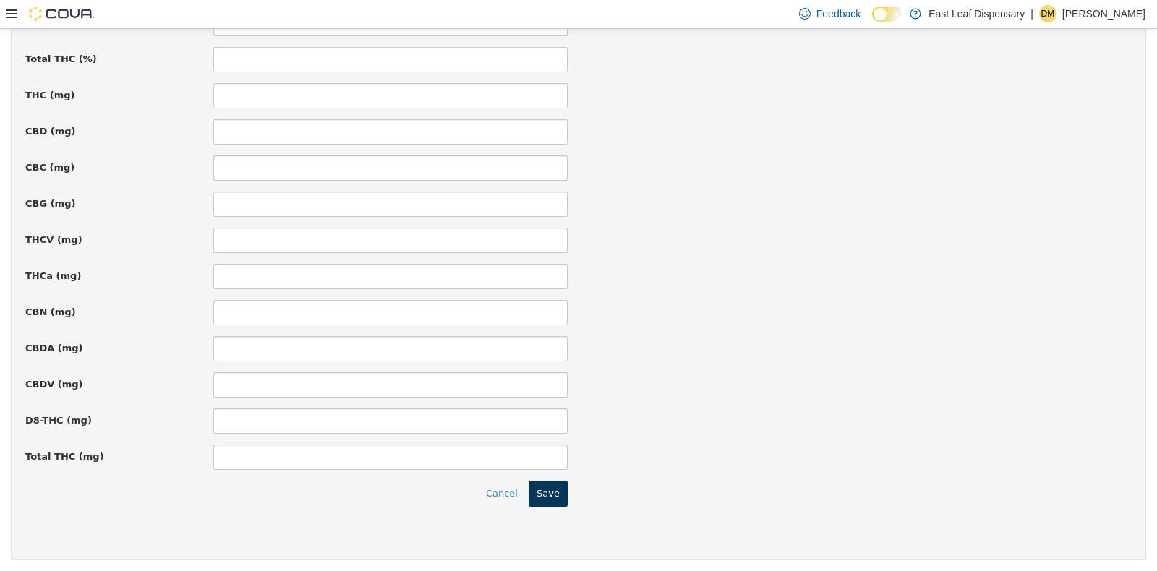
type input "**"
click at [549, 490] on button "Save" at bounding box center [548, 493] width 39 height 26
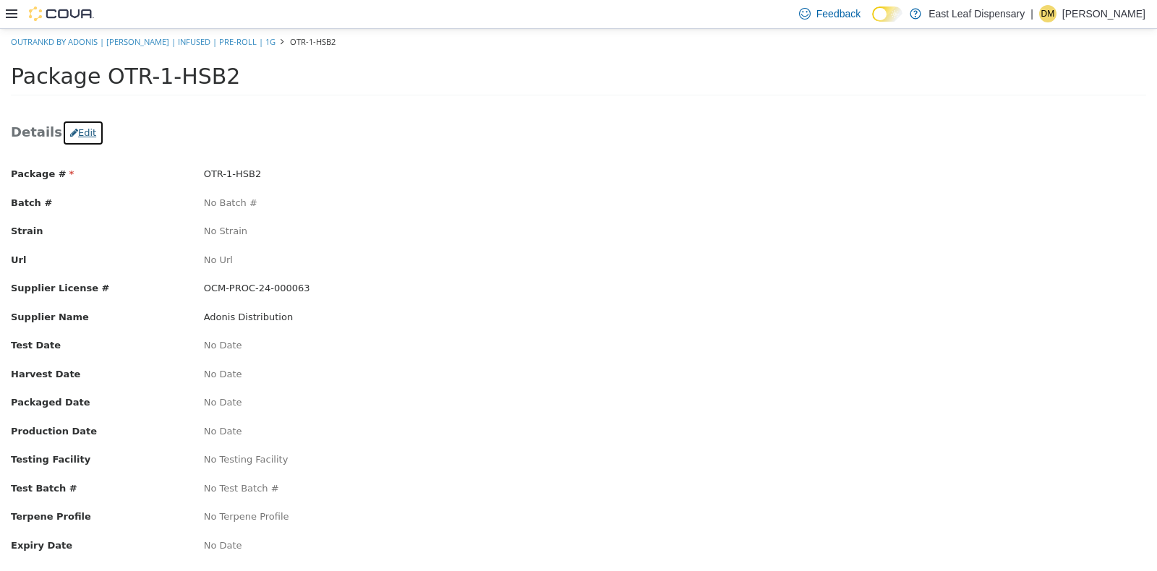
click at [83, 133] on button "Edit" at bounding box center [83, 132] width 42 height 26
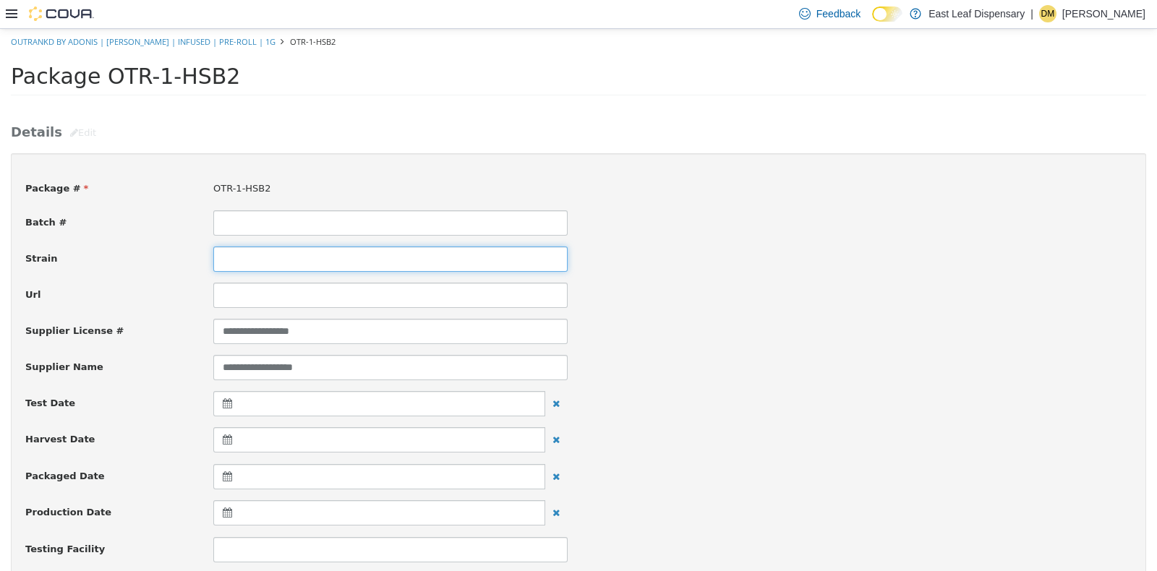
click at [435, 252] on input at bounding box center [390, 258] width 354 height 25
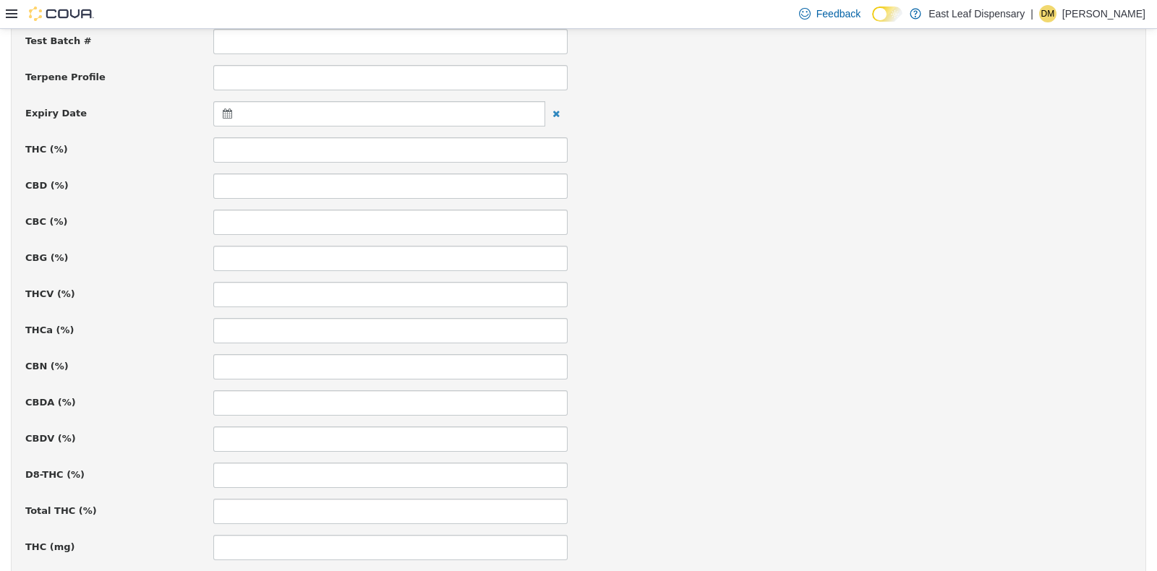
scroll to position [546, 0]
type input "**********"
click at [226, 116] on div at bounding box center [379, 111] width 332 height 25
click at [364, 148] on th at bounding box center [368, 147] width 23 height 25
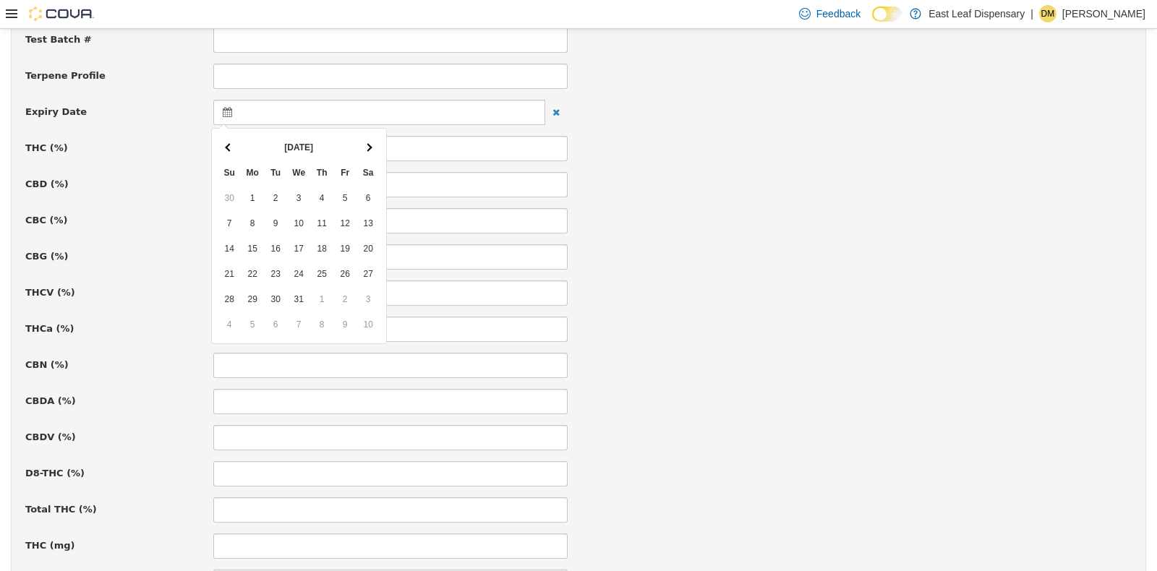
click at [364, 148] on th at bounding box center [368, 147] width 23 height 25
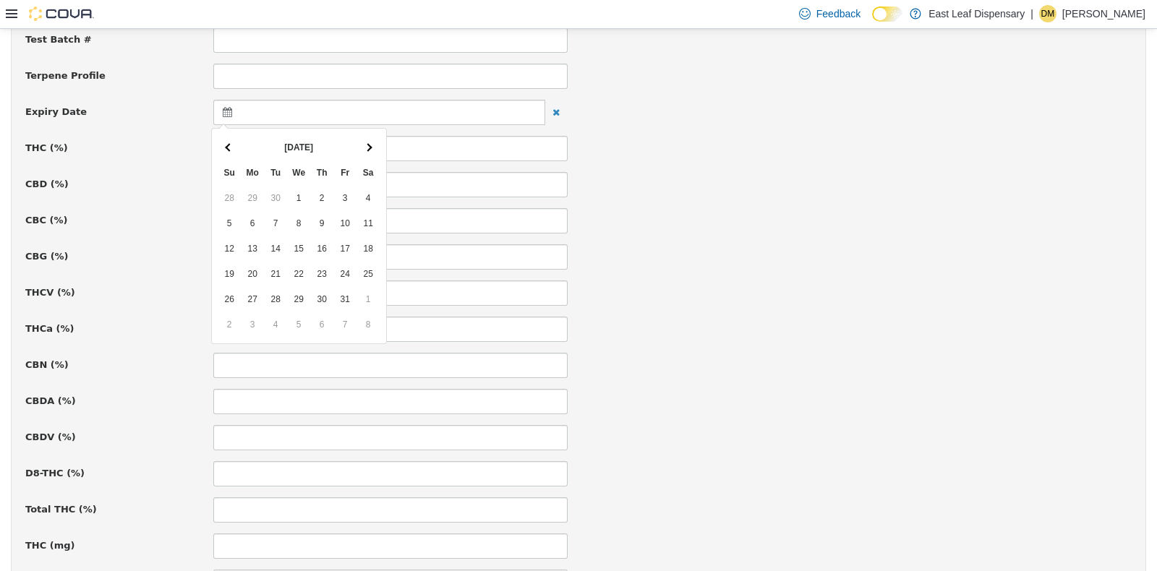
click at [364, 148] on th at bounding box center [368, 147] width 23 height 25
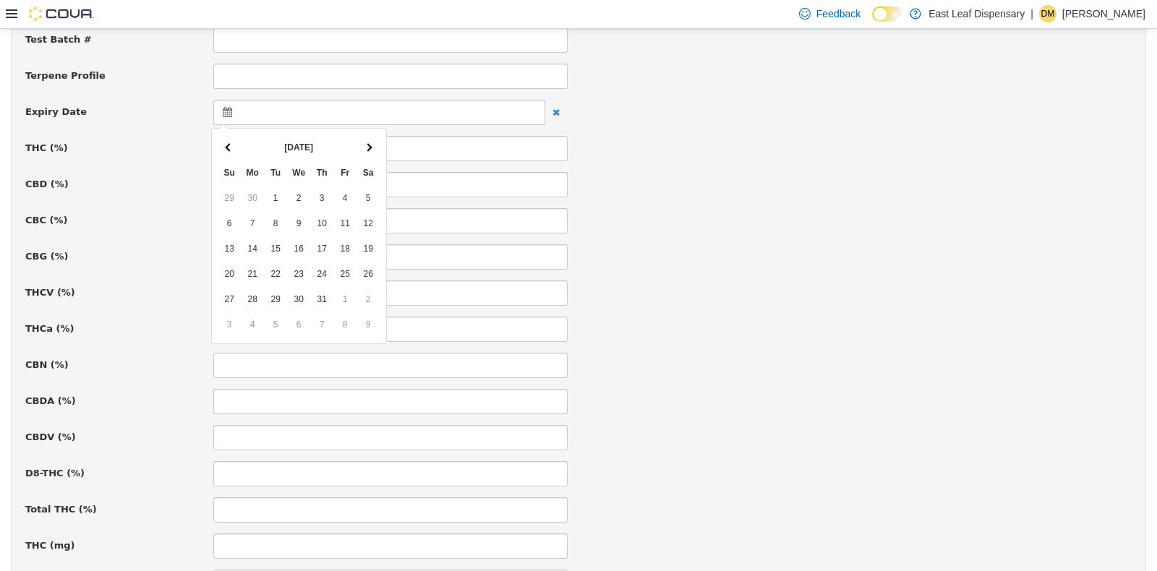
click at [364, 148] on th at bounding box center [368, 147] width 23 height 25
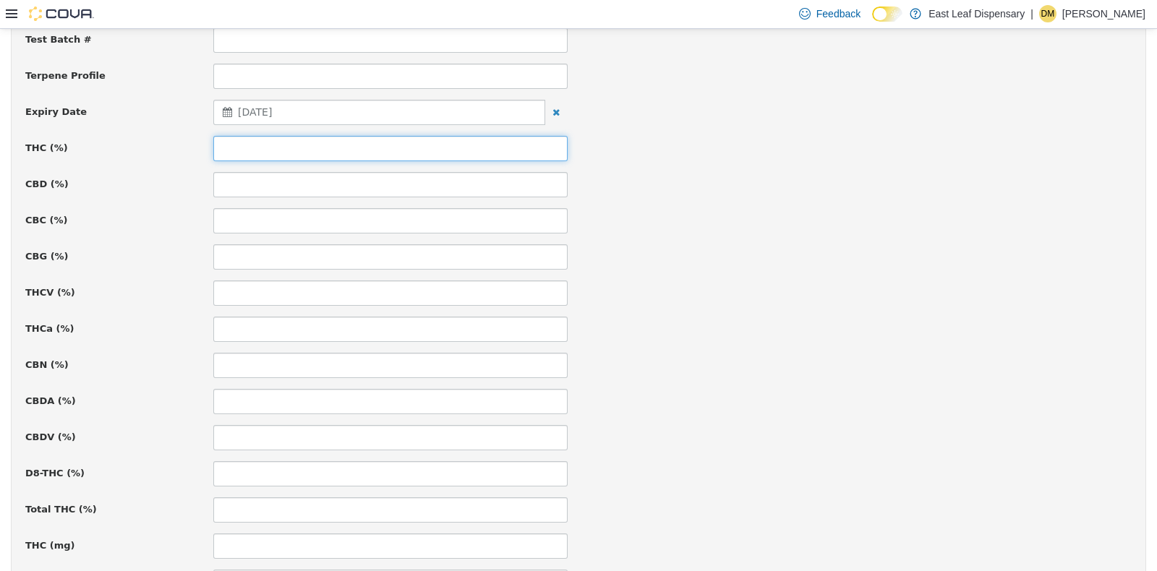
click at [304, 140] on input at bounding box center [390, 147] width 354 height 25
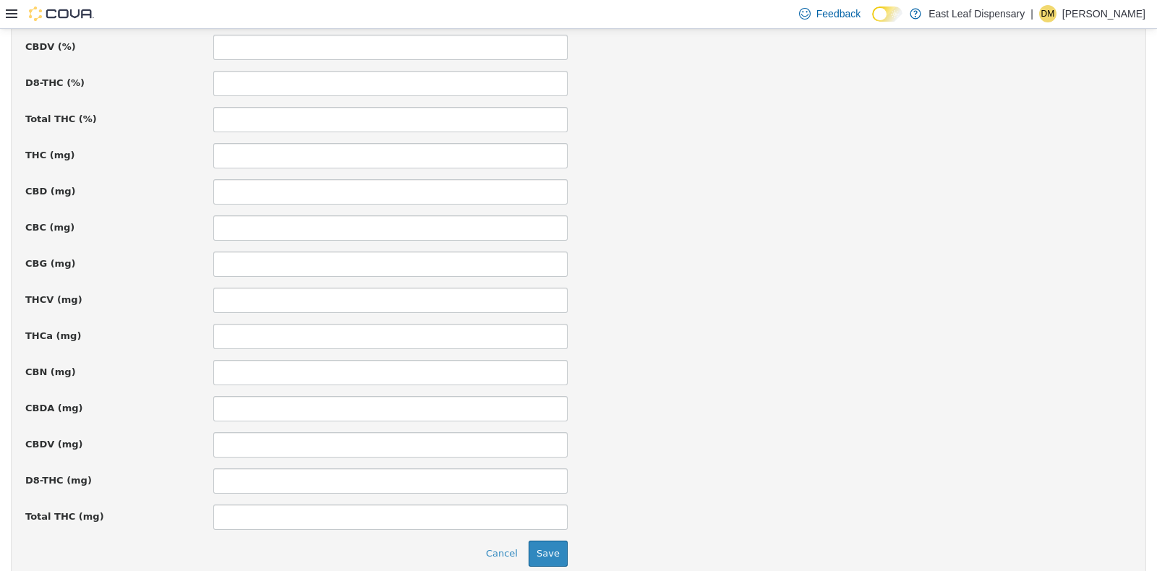
scroll to position [997, 0]
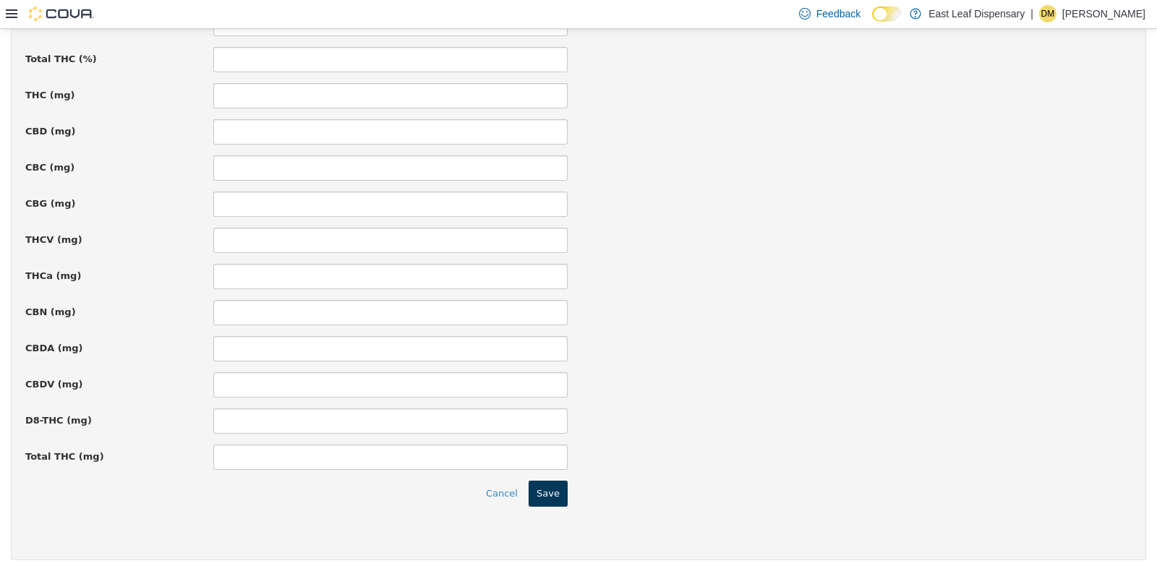
type input "*****"
click at [547, 496] on button "Save" at bounding box center [548, 493] width 39 height 26
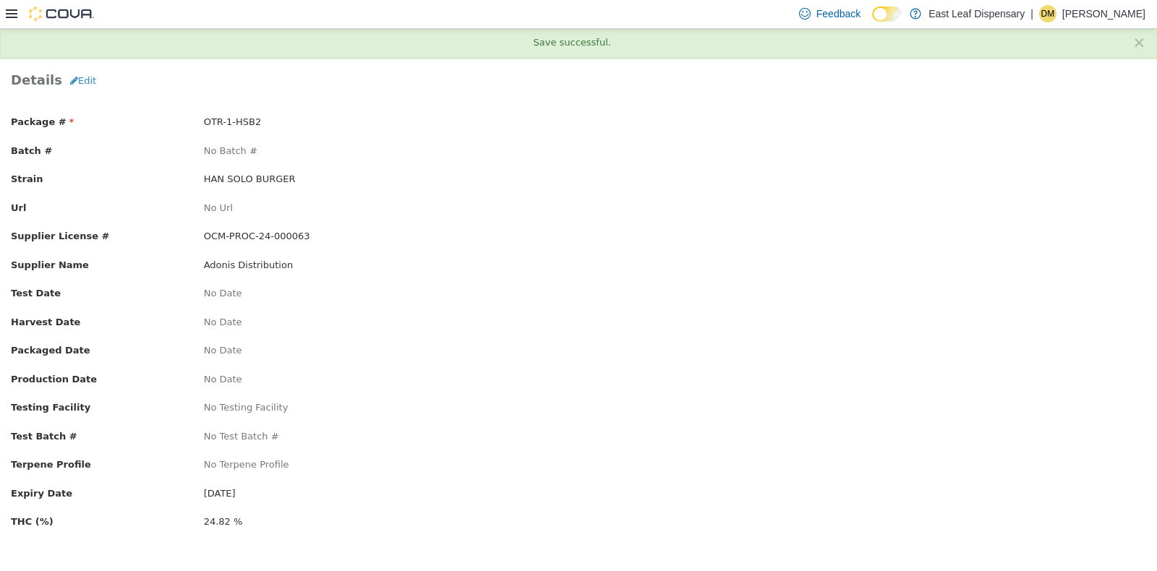
scroll to position [0, 0]
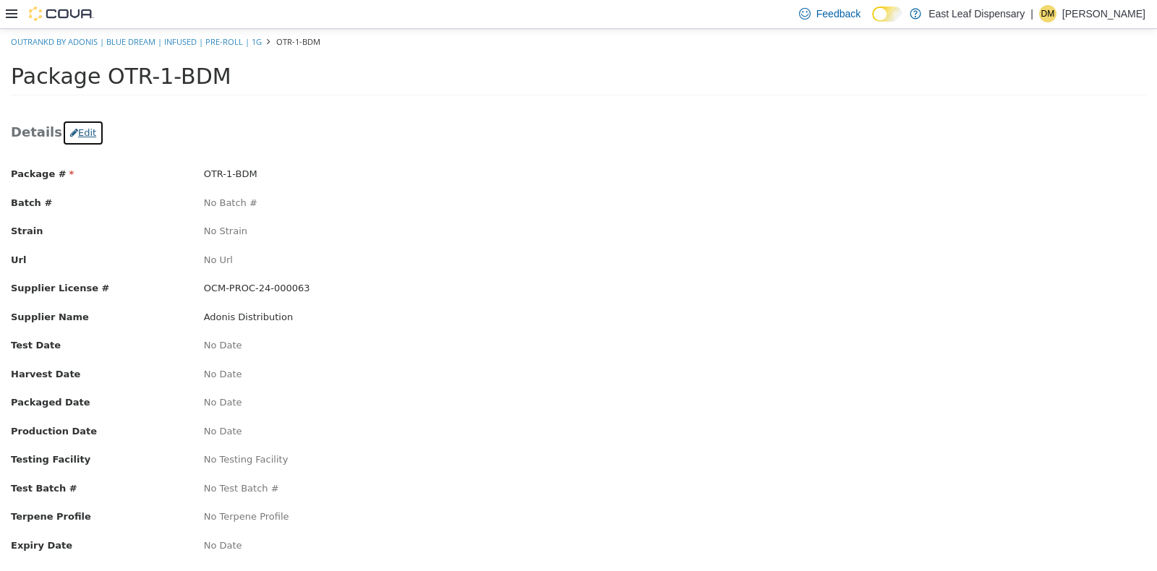
click at [74, 121] on button "Edit" at bounding box center [83, 132] width 42 height 26
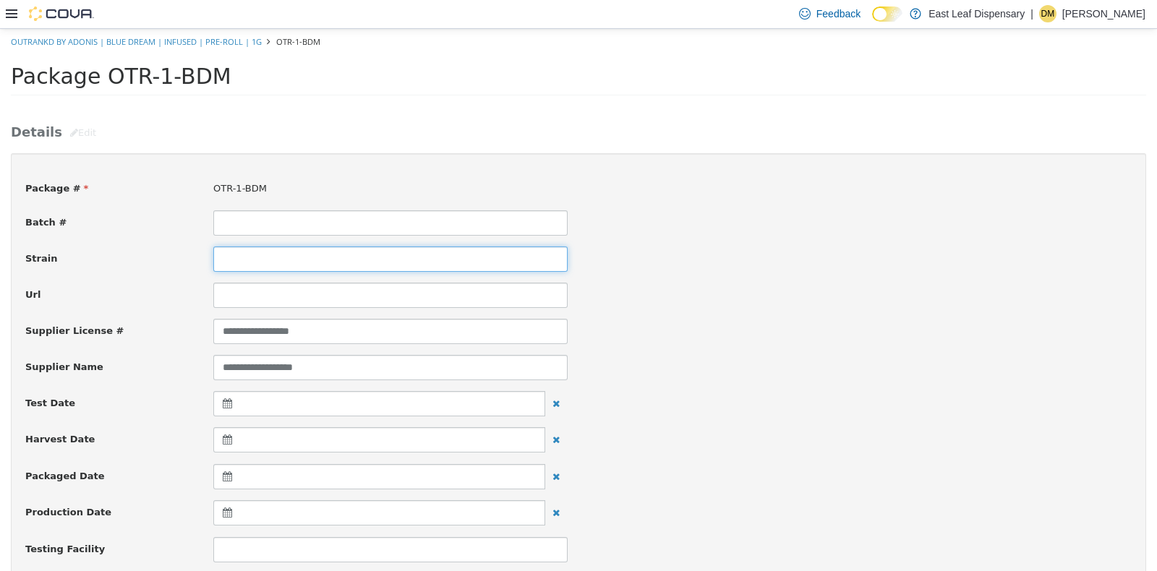
click at [300, 256] on input at bounding box center [390, 258] width 354 height 25
type input "**********"
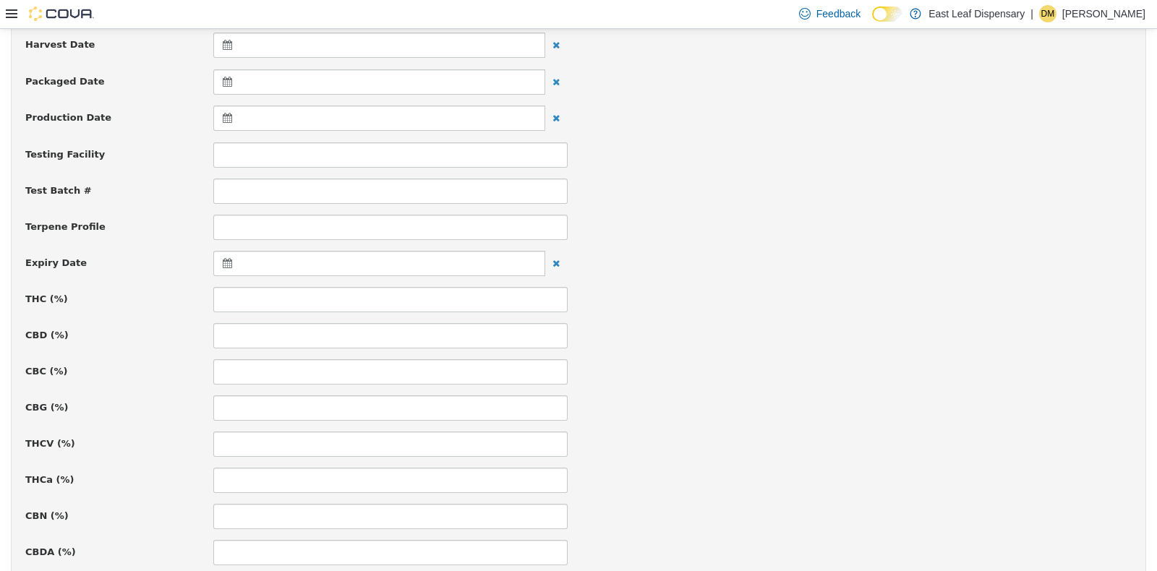
scroll to position [521, 0]
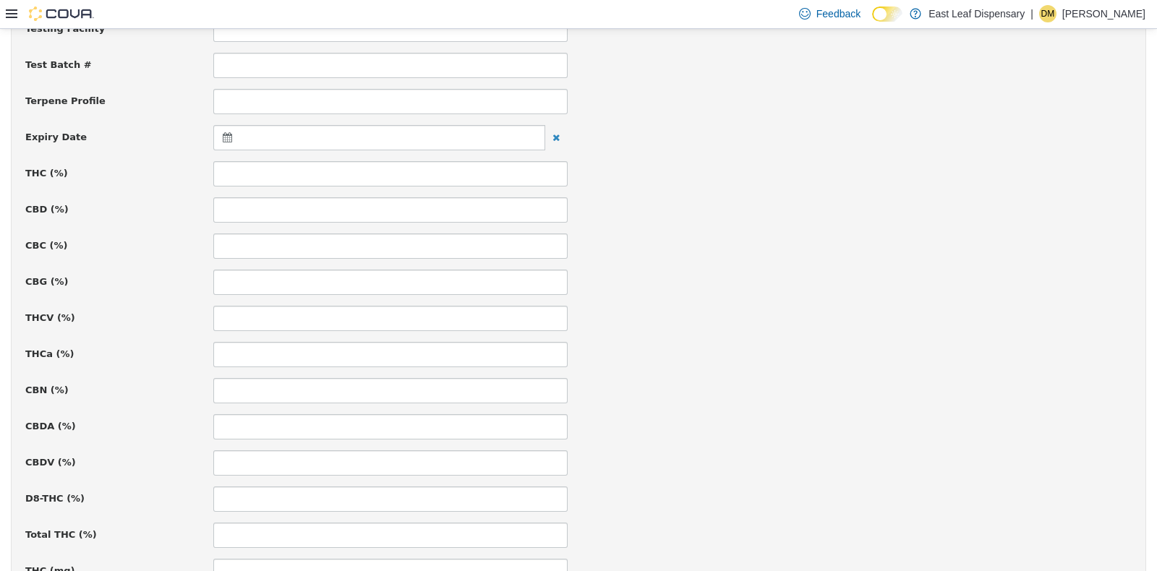
click at [226, 133] on icon at bounding box center [230, 137] width 15 height 10
click at [368, 169] on span at bounding box center [369, 173] width 8 height 8
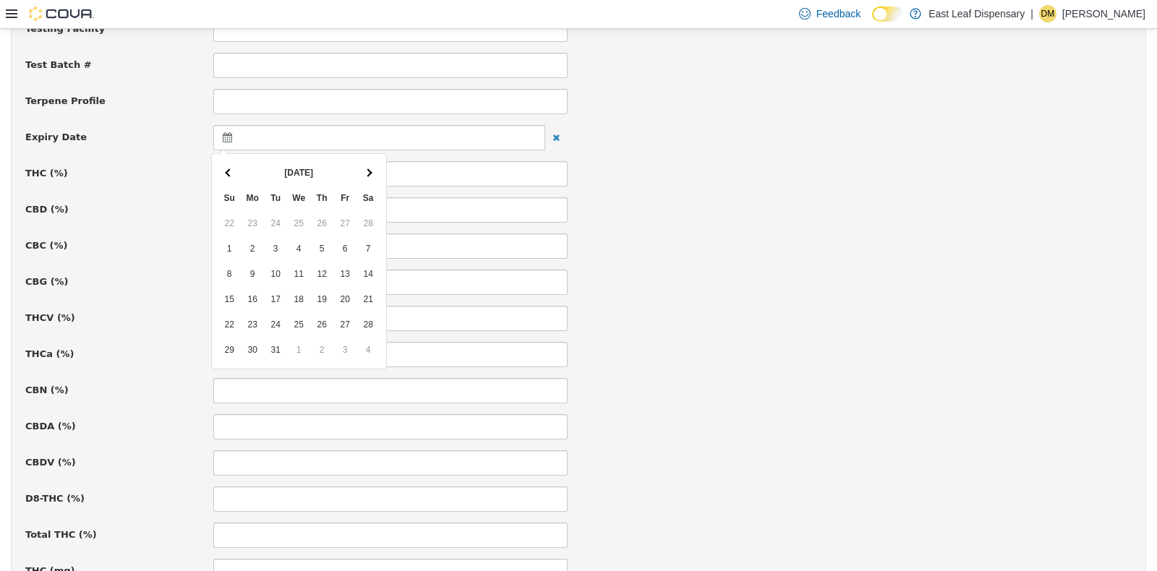
click at [368, 169] on span at bounding box center [369, 173] width 8 height 8
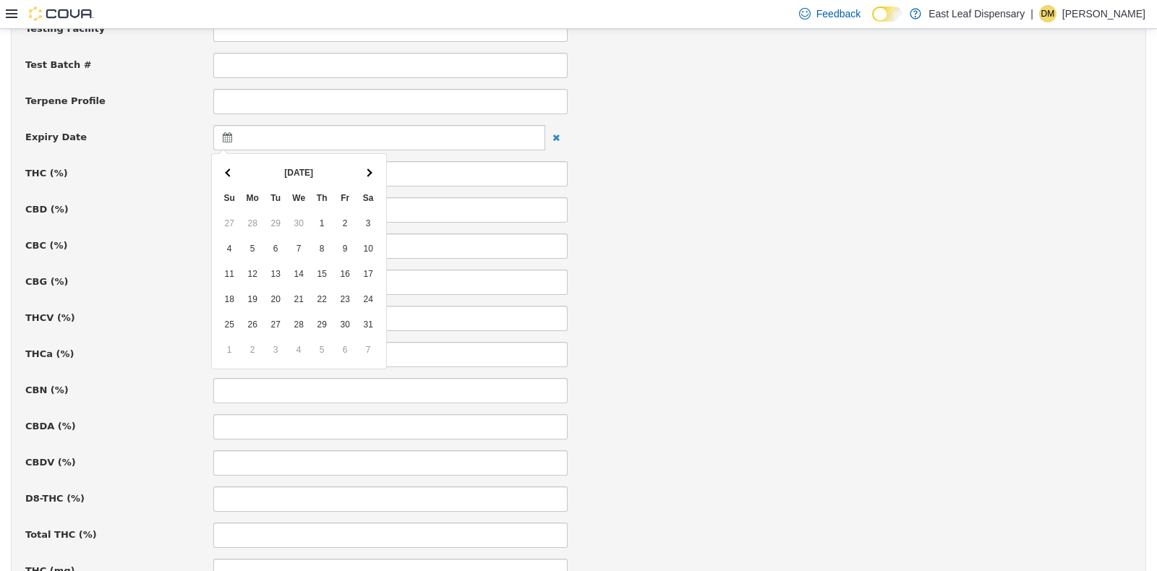
click at [368, 169] on span at bounding box center [369, 173] width 8 height 8
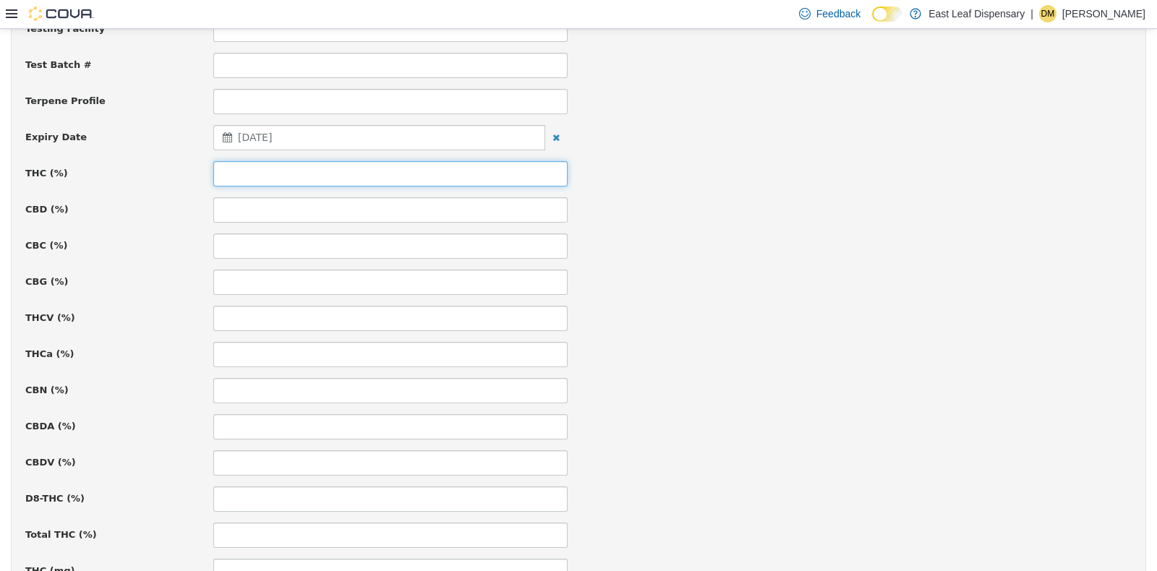
click at [331, 177] on input at bounding box center [390, 173] width 354 height 25
type input "*****"
click at [1086, 386] on div "CBN (%)" at bounding box center [578, 390] width 1128 height 25
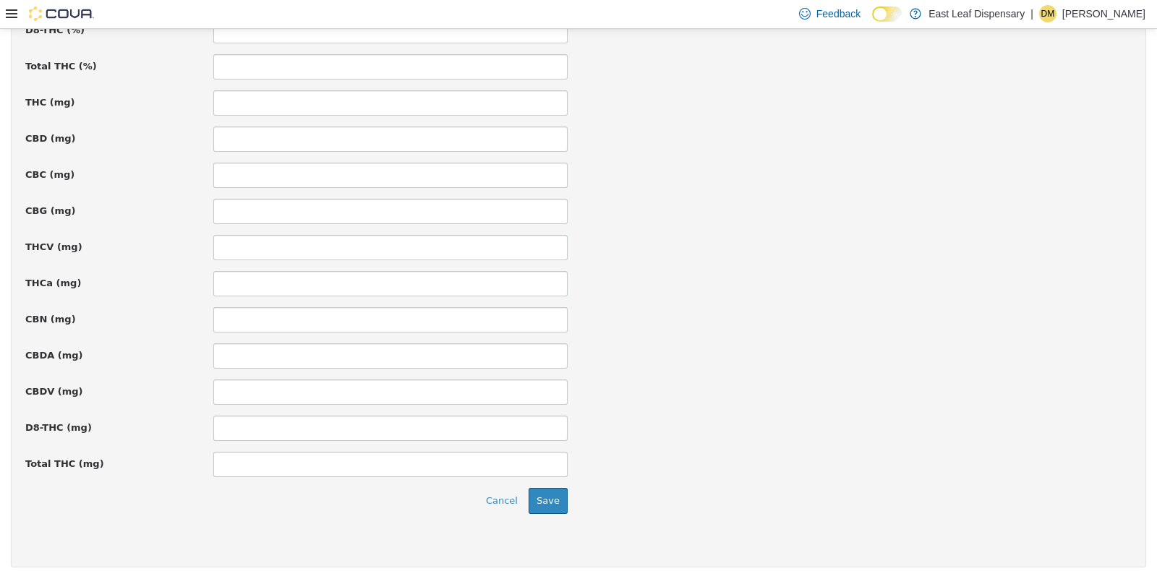
scroll to position [997, 0]
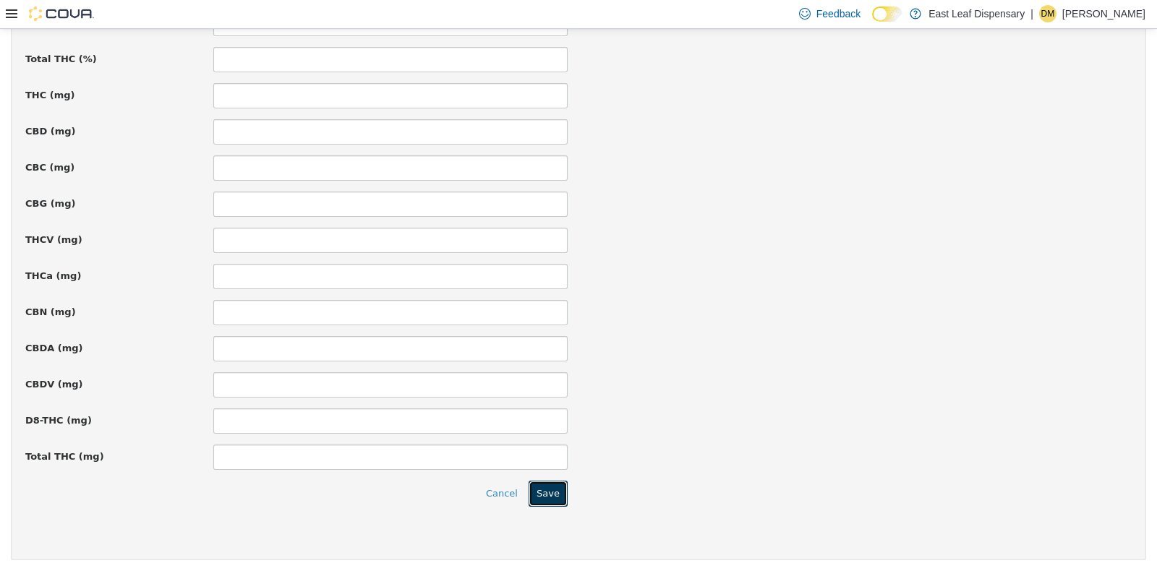
click at [559, 495] on button "Save" at bounding box center [548, 493] width 39 height 26
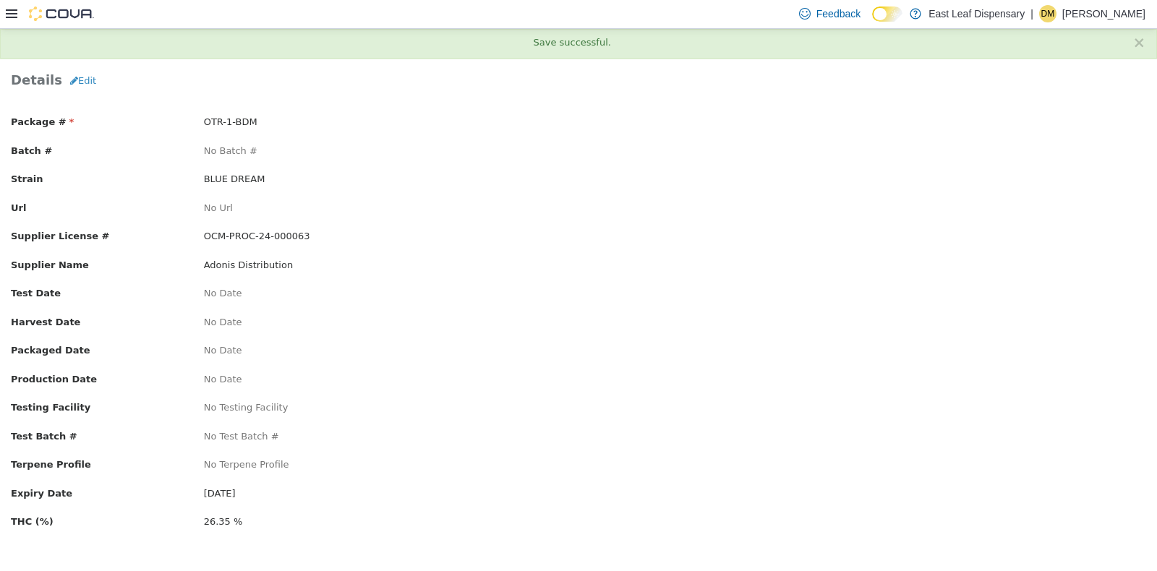
scroll to position [0, 0]
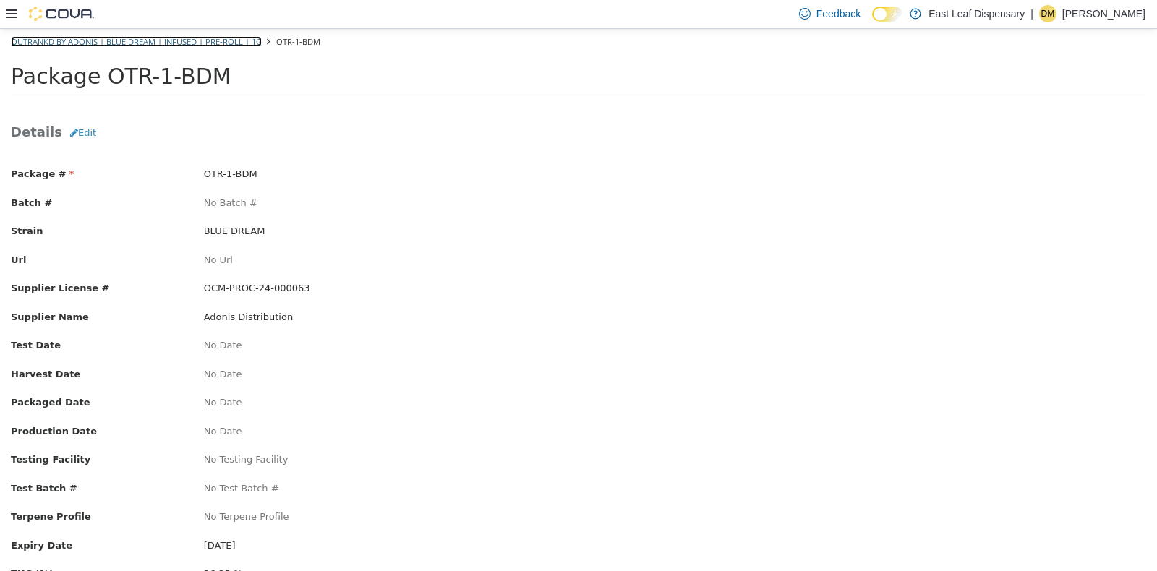
click at [113, 39] on link "Outrankd by Adonis | Blue Dream | Infused | Pre-roll | 1g" at bounding box center [136, 40] width 251 height 11
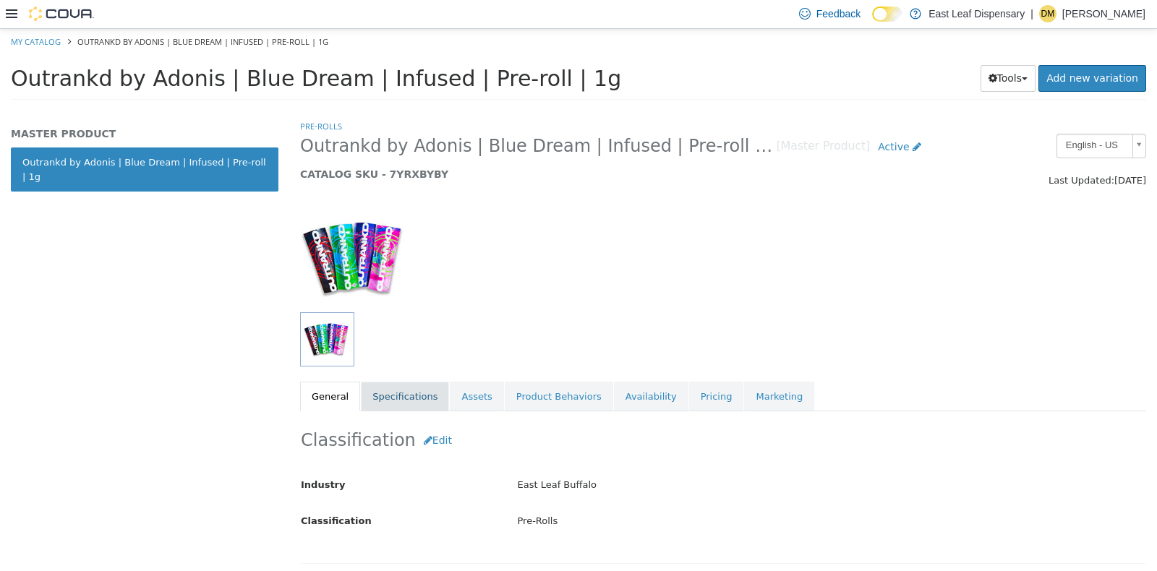
click at [388, 402] on link "Specifications" at bounding box center [405, 396] width 88 height 30
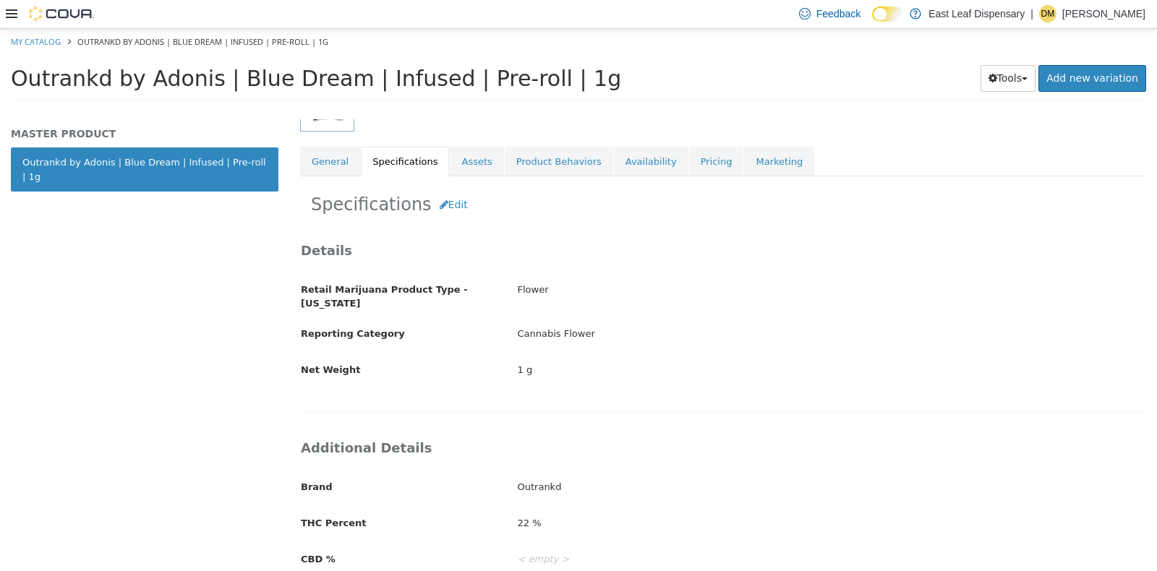
scroll to position [339, 0]
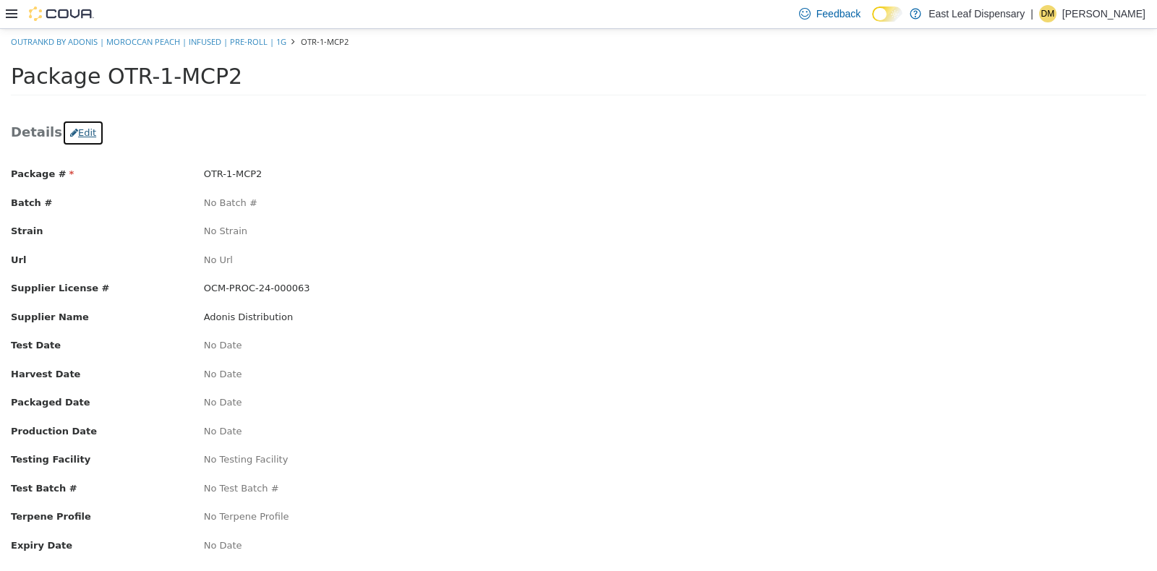
click at [78, 132] on button "Edit" at bounding box center [83, 132] width 42 height 26
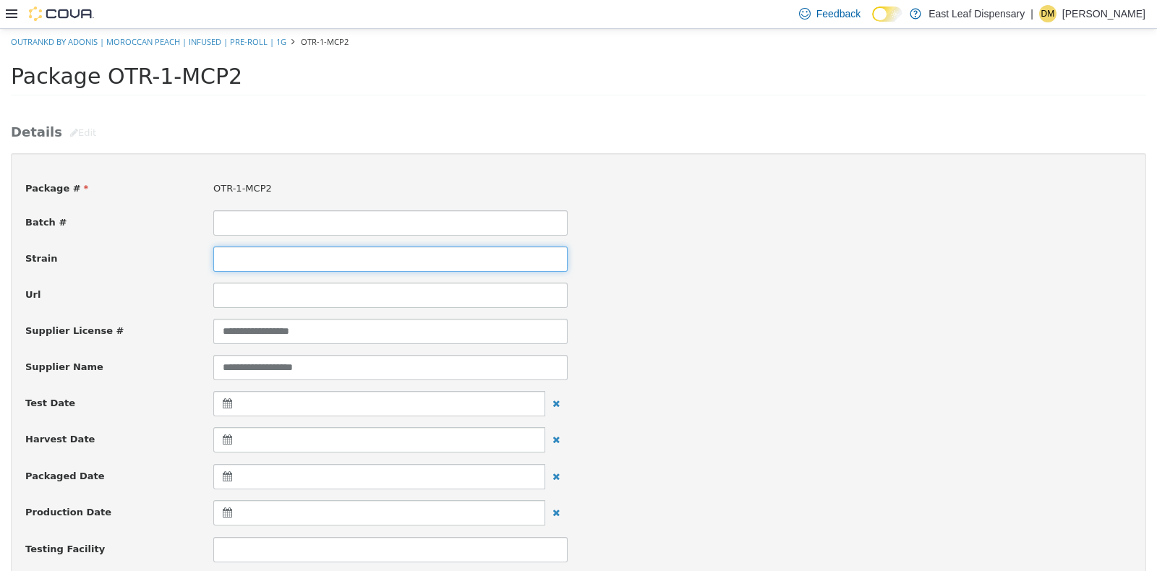
click at [260, 261] on input at bounding box center [390, 258] width 354 height 25
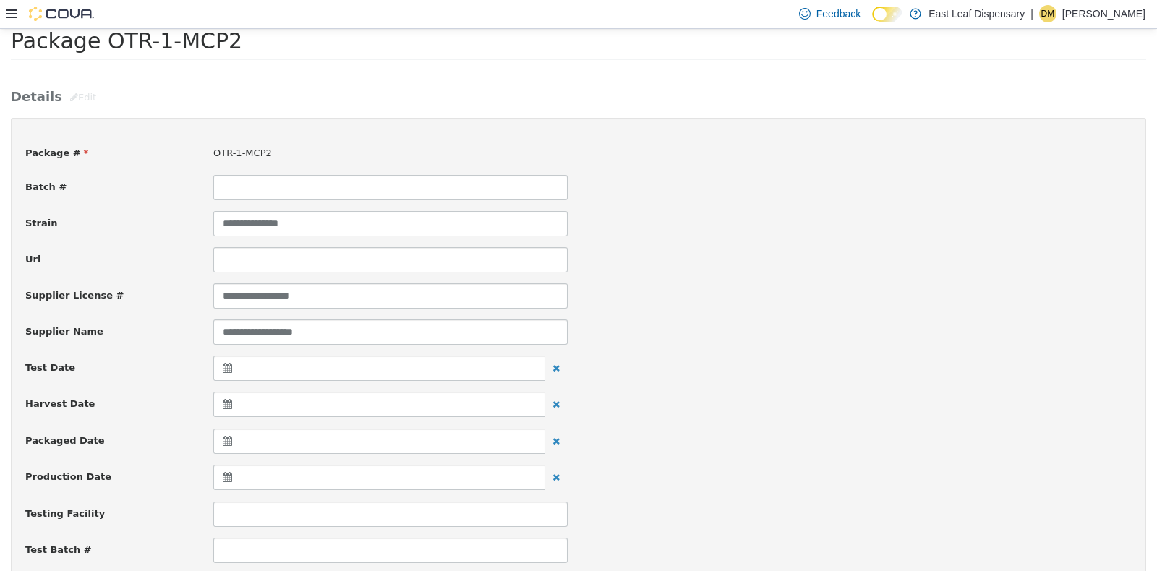
scroll to position [108, 0]
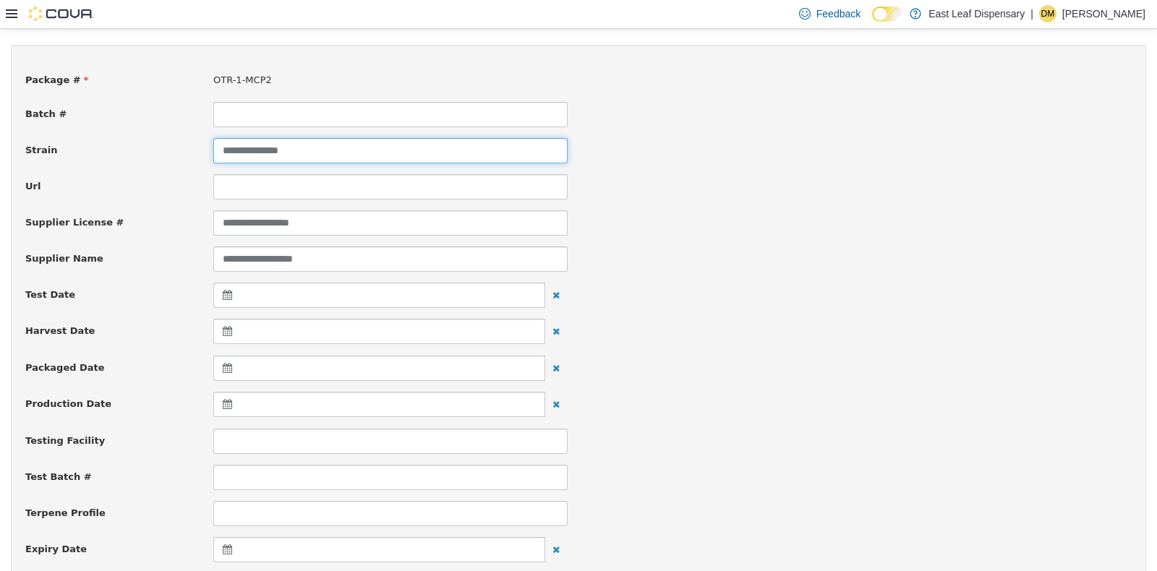
click at [304, 144] on input "**********" at bounding box center [390, 149] width 354 height 25
type input "**********"
click at [605, 225] on div "**********" at bounding box center [578, 222] width 1128 height 25
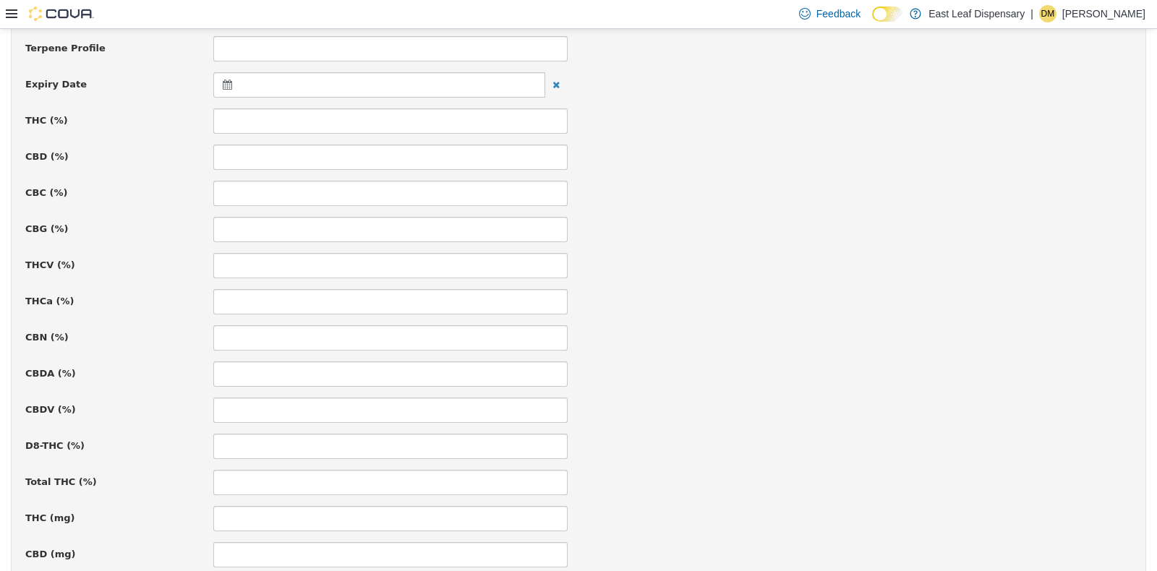
scroll to position [578, 0]
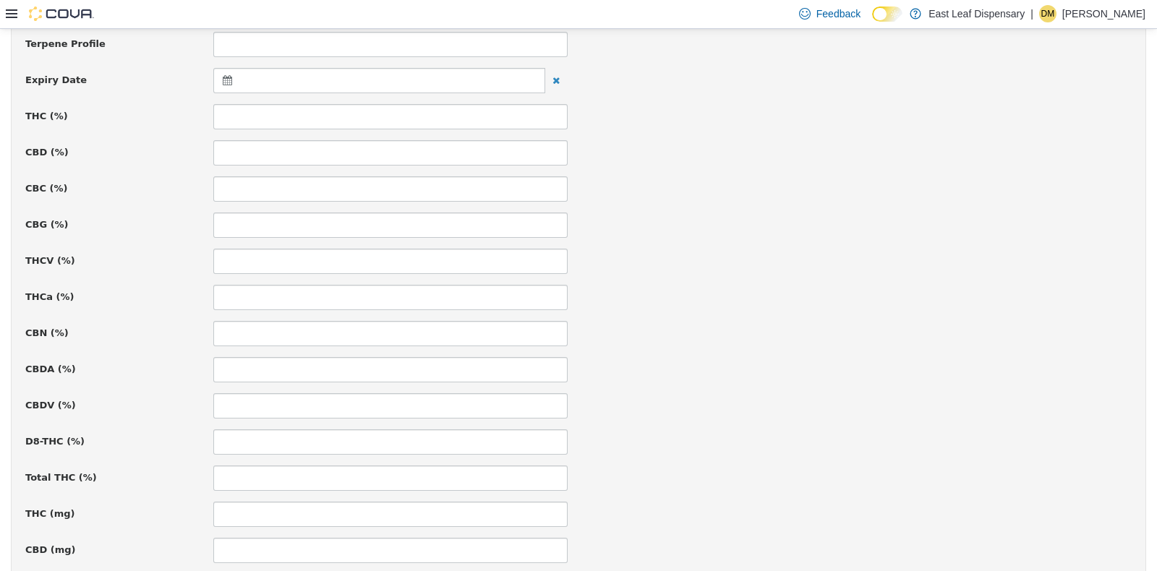
click at [226, 74] on icon at bounding box center [230, 79] width 15 height 10
click at [366, 114] on span at bounding box center [369, 115] width 8 height 8
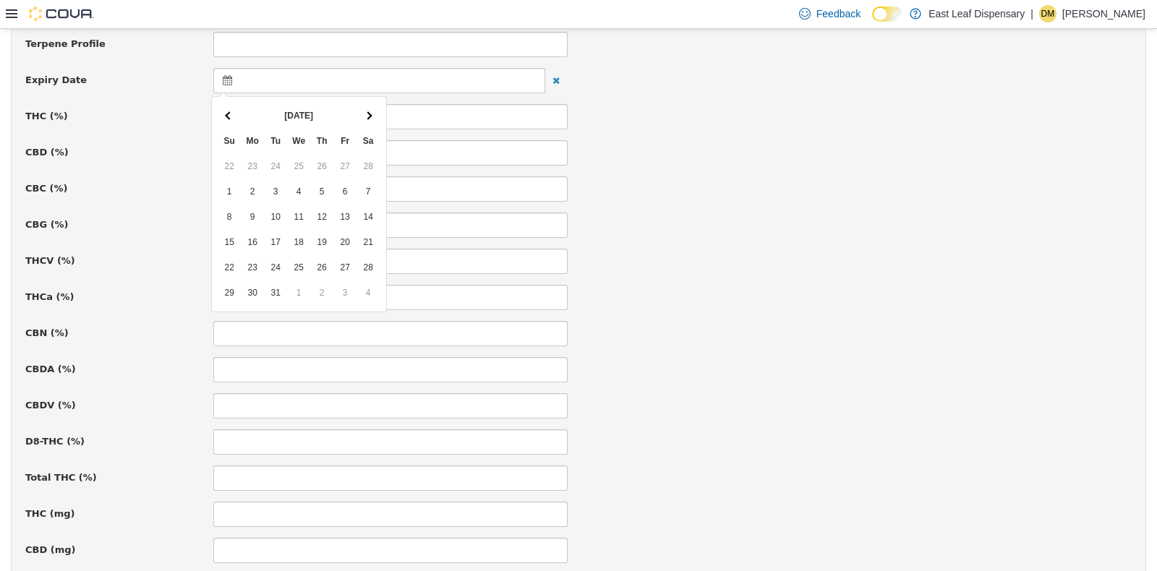
click at [366, 114] on span at bounding box center [369, 115] width 8 height 8
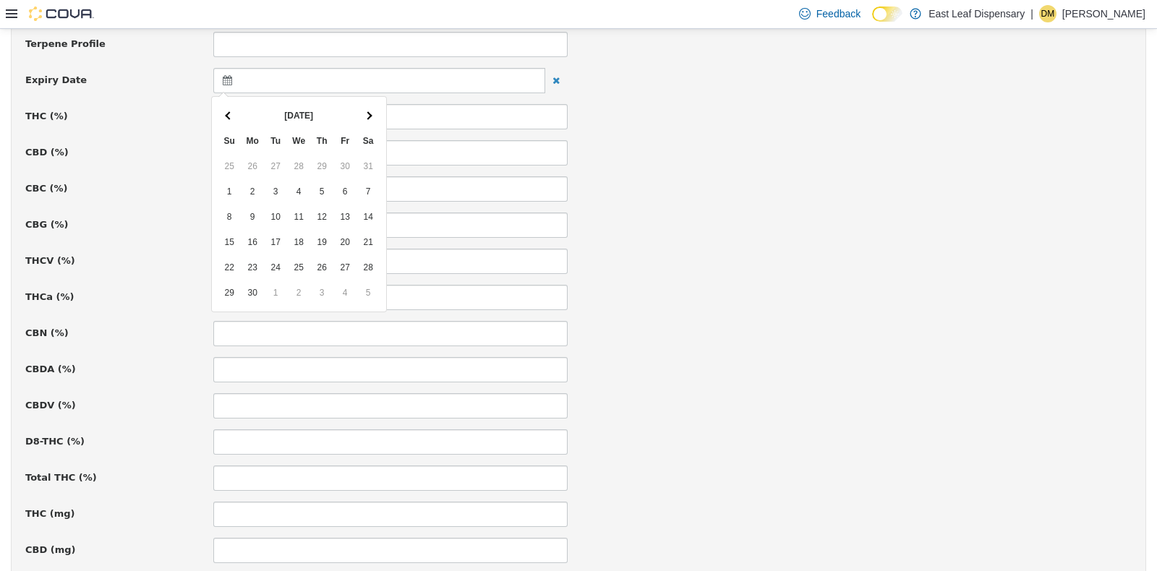
click at [366, 114] on span at bounding box center [369, 115] width 8 height 8
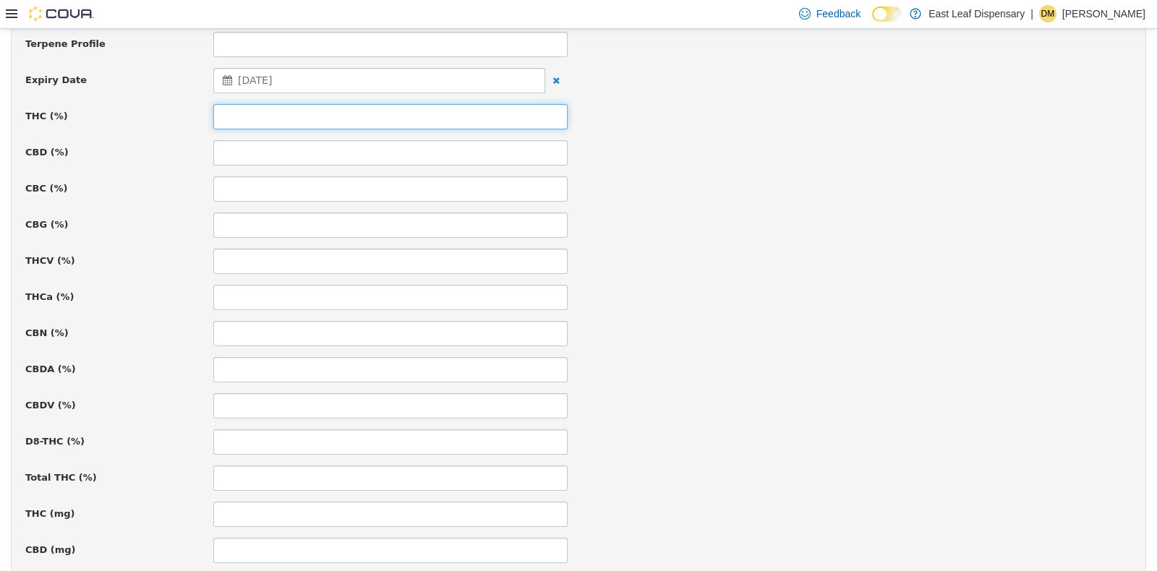
click at [245, 113] on input at bounding box center [390, 115] width 354 height 25
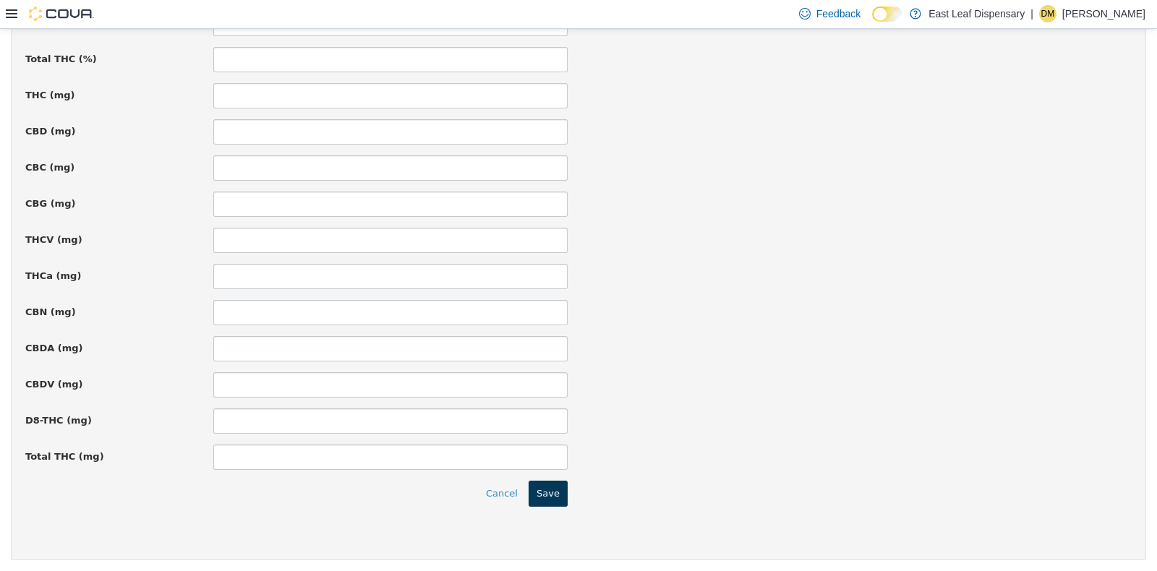
type input "*****"
click at [551, 485] on button "Save" at bounding box center [548, 493] width 39 height 26
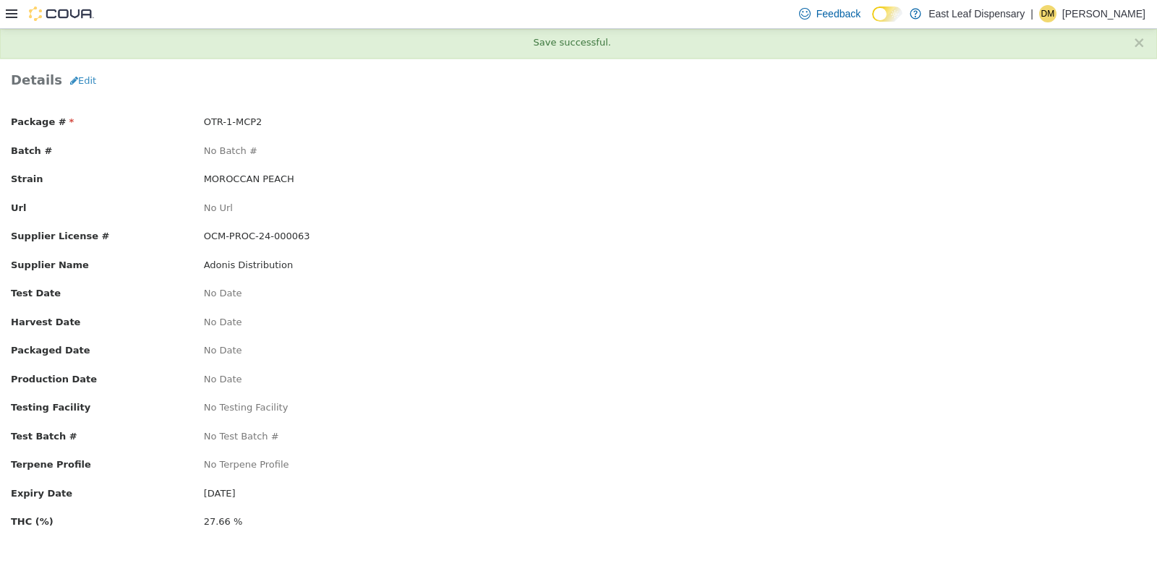
scroll to position [0, 0]
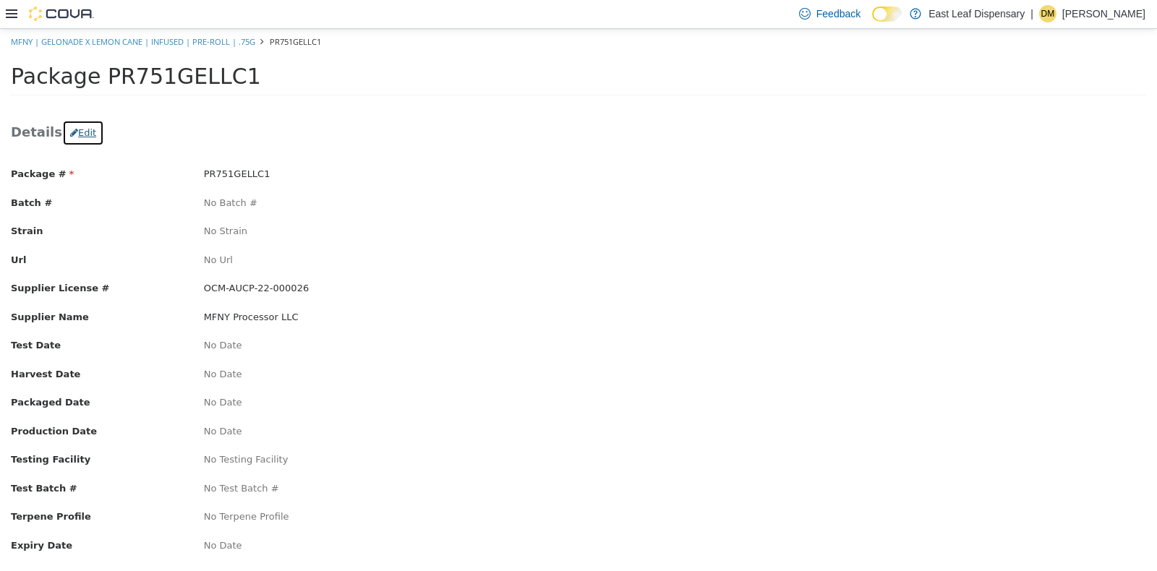
click at [78, 129] on button "Edit" at bounding box center [83, 132] width 42 height 26
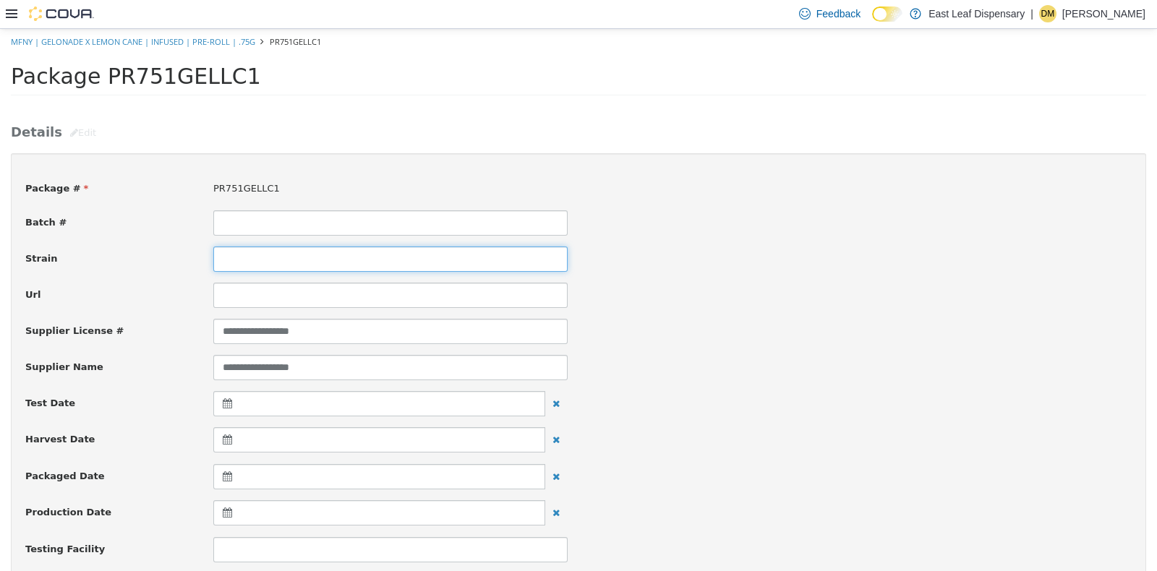
click at [265, 254] on input at bounding box center [390, 258] width 354 height 25
type input "**********"
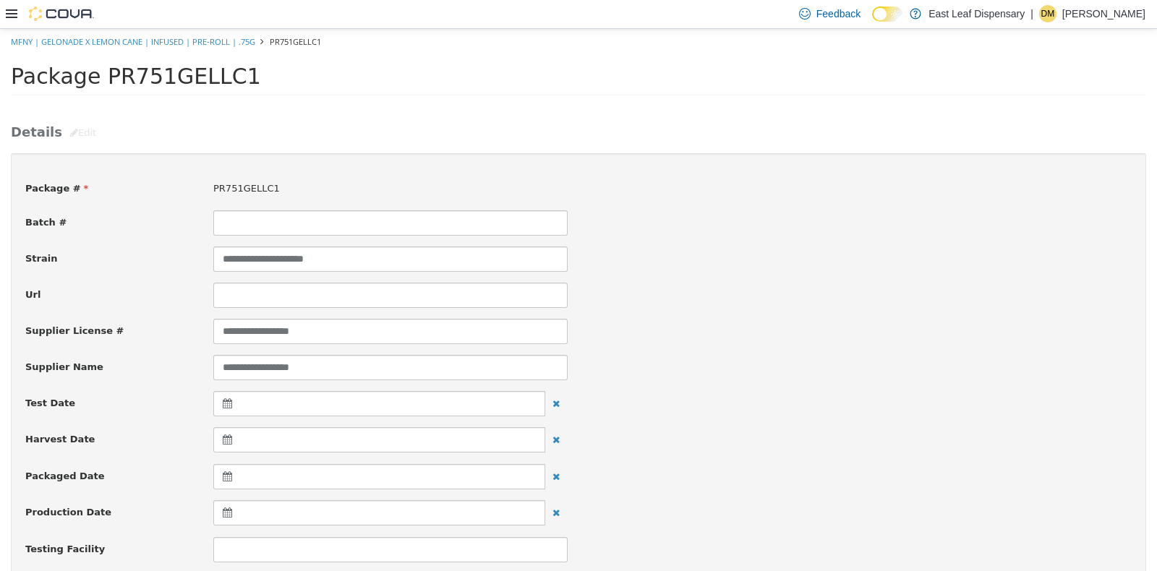
click at [803, 259] on div "**********" at bounding box center [578, 258] width 1128 height 25
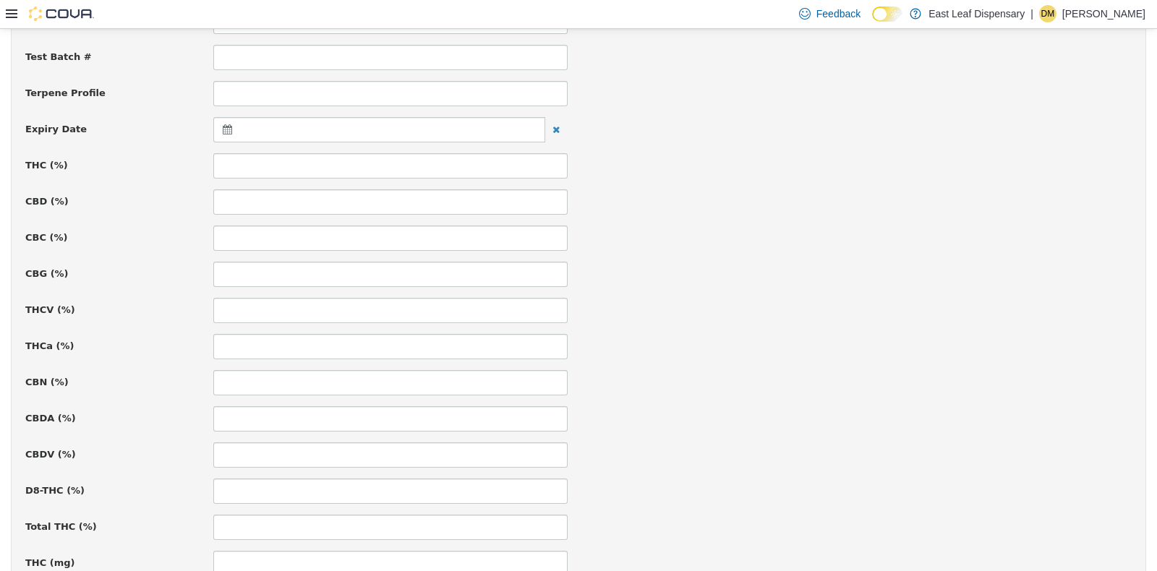
scroll to position [542, 0]
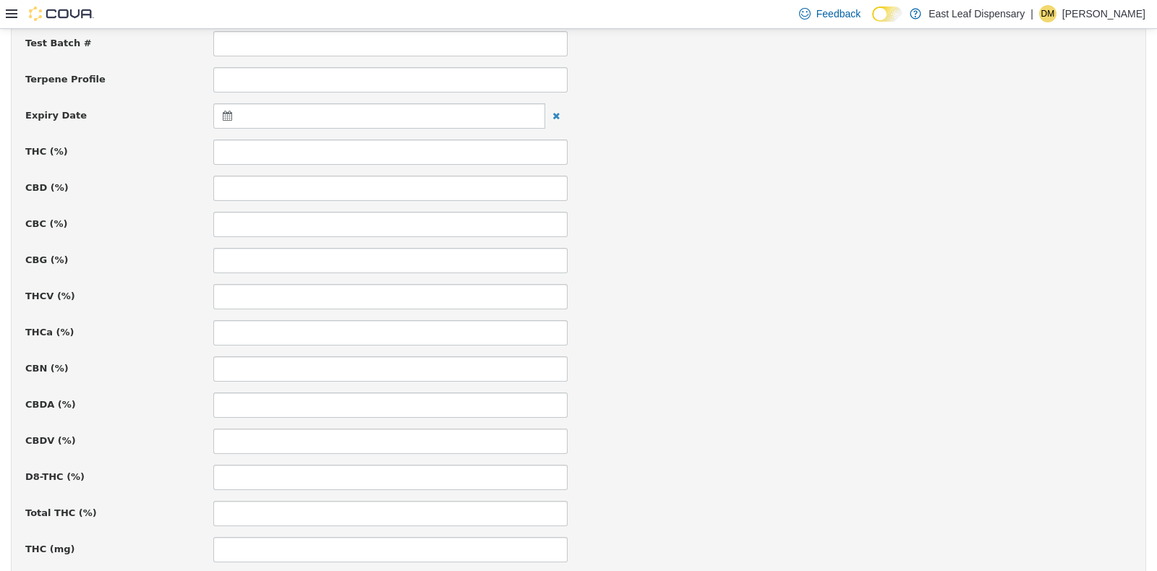
click at [220, 119] on div at bounding box center [379, 115] width 332 height 25
click at [374, 153] on th at bounding box center [368, 150] width 23 height 25
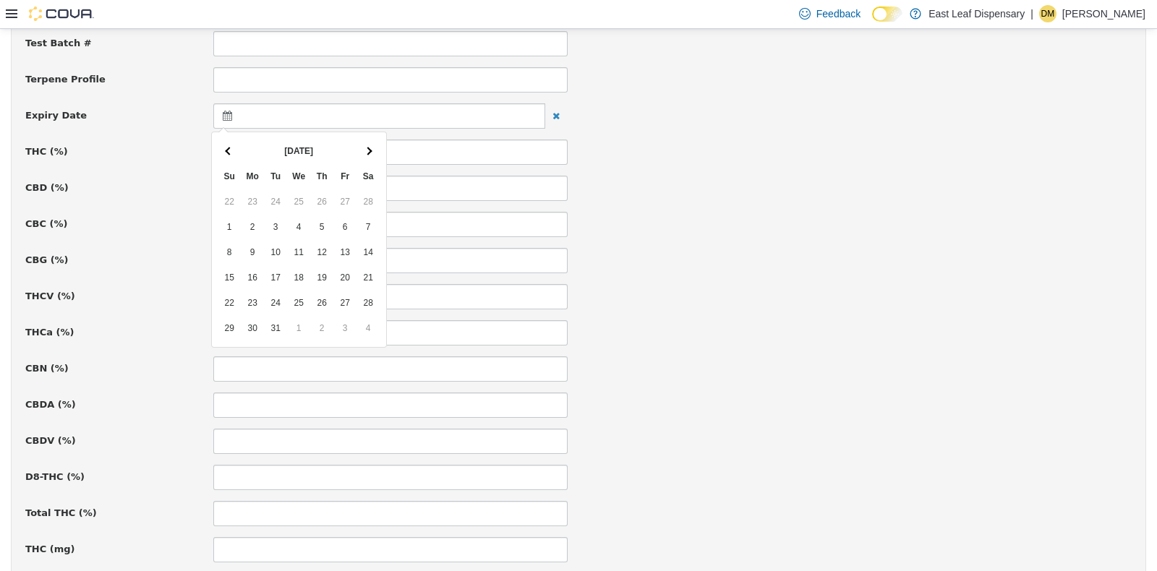
click at [374, 153] on th at bounding box center [368, 150] width 23 height 25
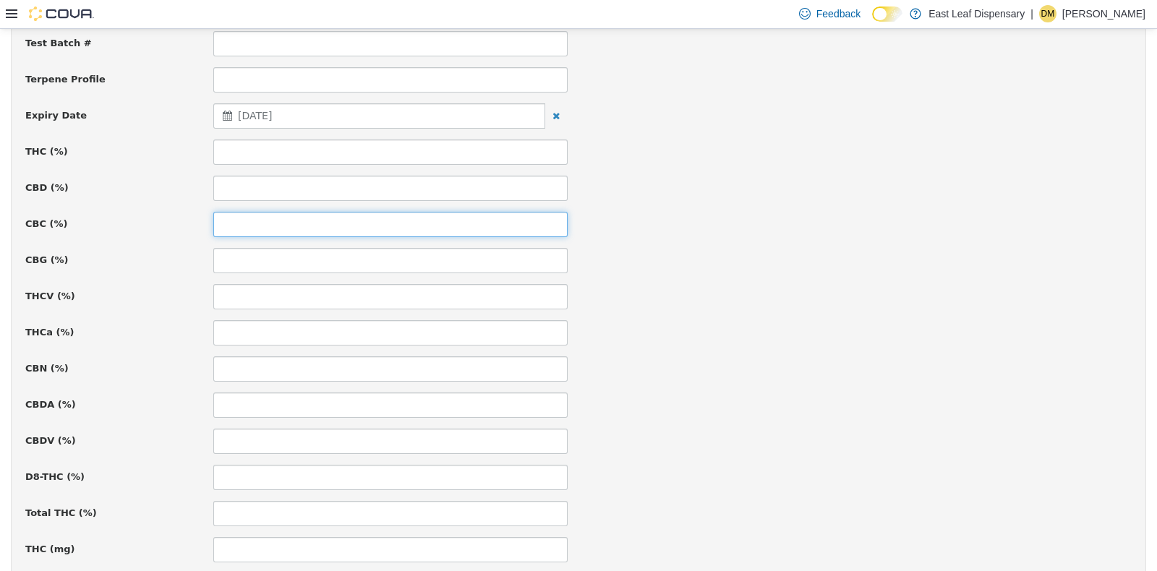
drag, startPoint x: 341, startPoint y: 225, endPoint x: 315, endPoint y: 151, distance: 78.0
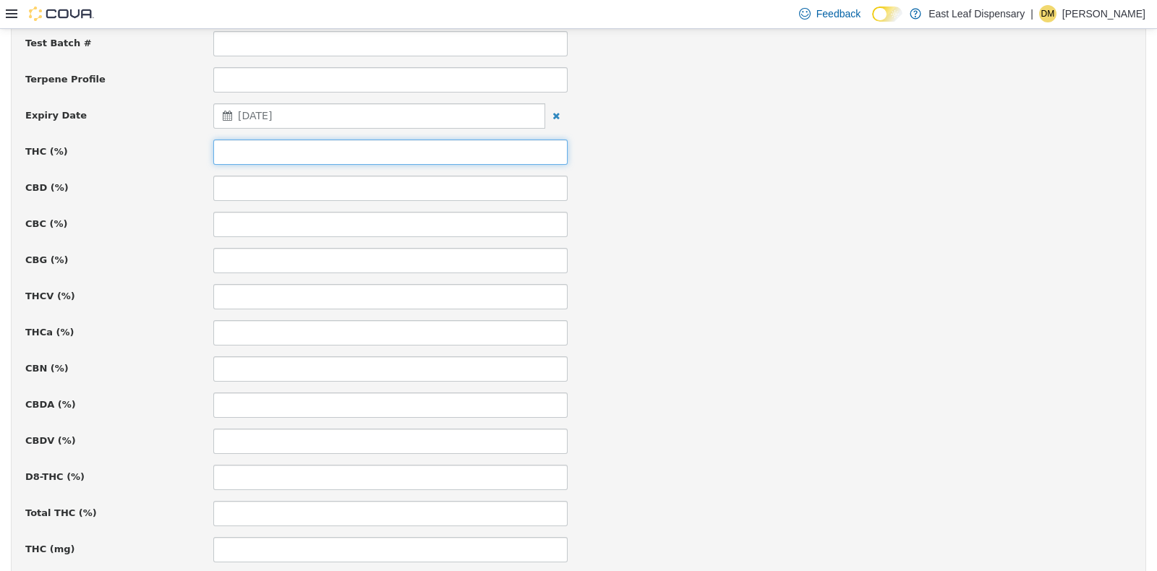
click at [315, 151] on input at bounding box center [390, 151] width 354 height 25
type input "*****"
click at [745, 262] on div "CBG (%)" at bounding box center [578, 259] width 1128 height 25
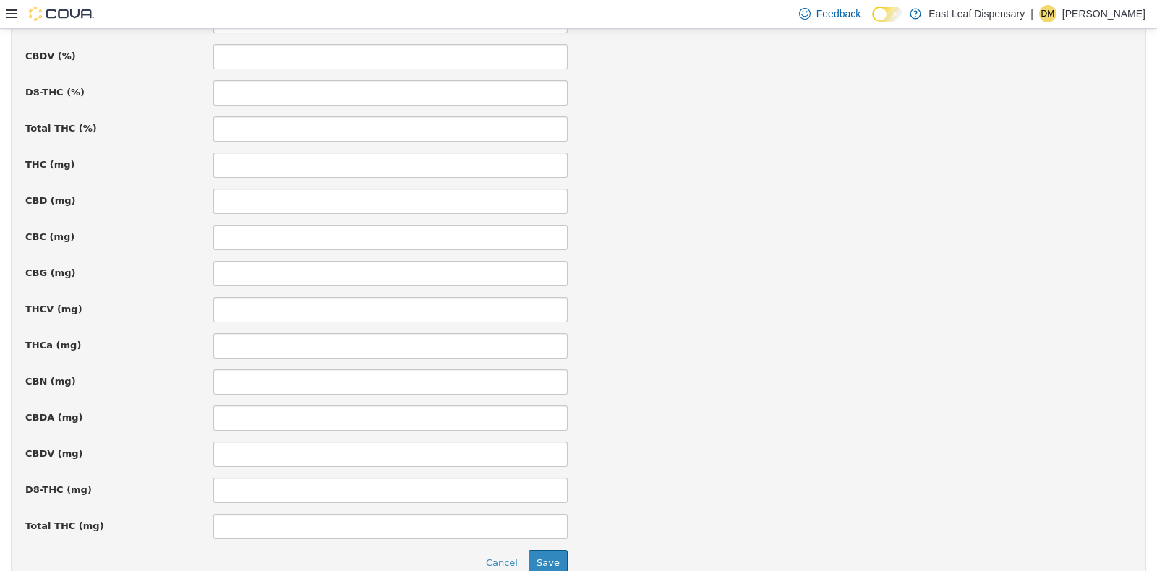
scroll to position [997, 0]
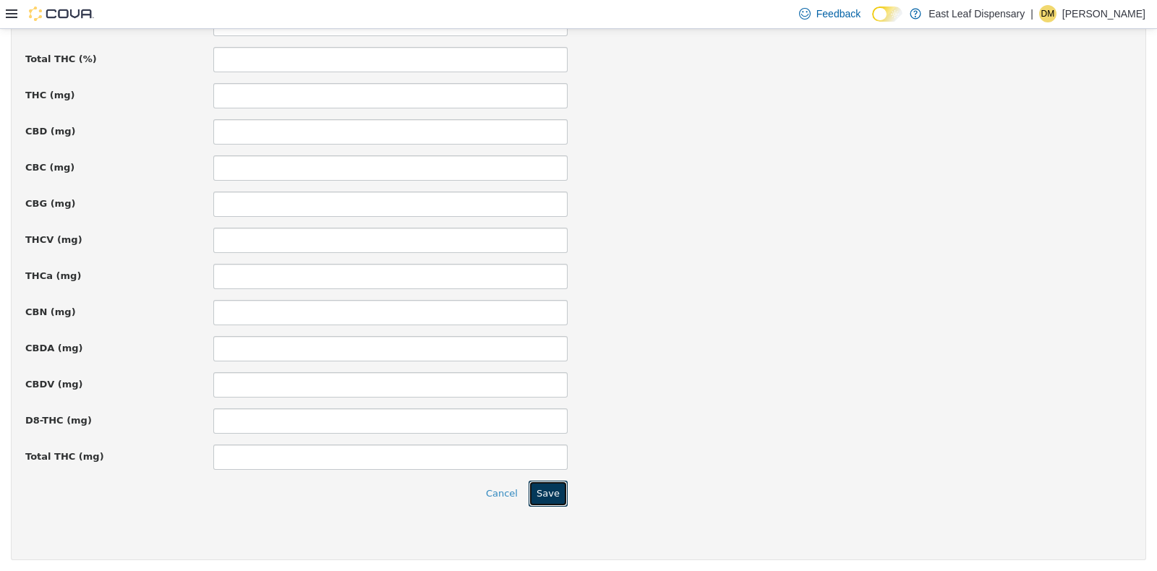
click at [545, 483] on button "Save" at bounding box center [548, 493] width 39 height 26
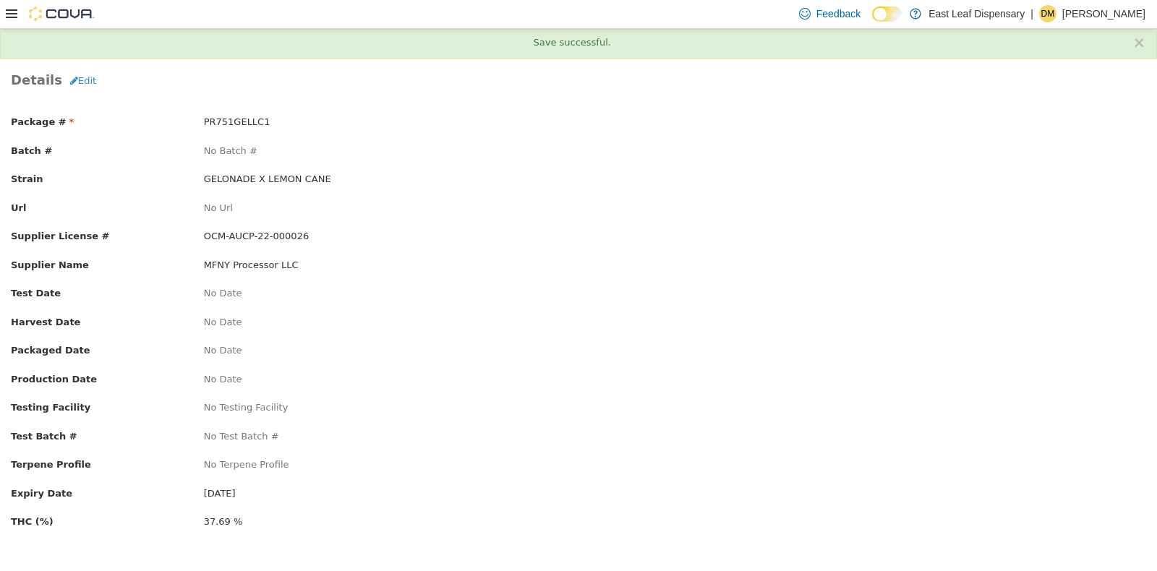
scroll to position [0, 0]
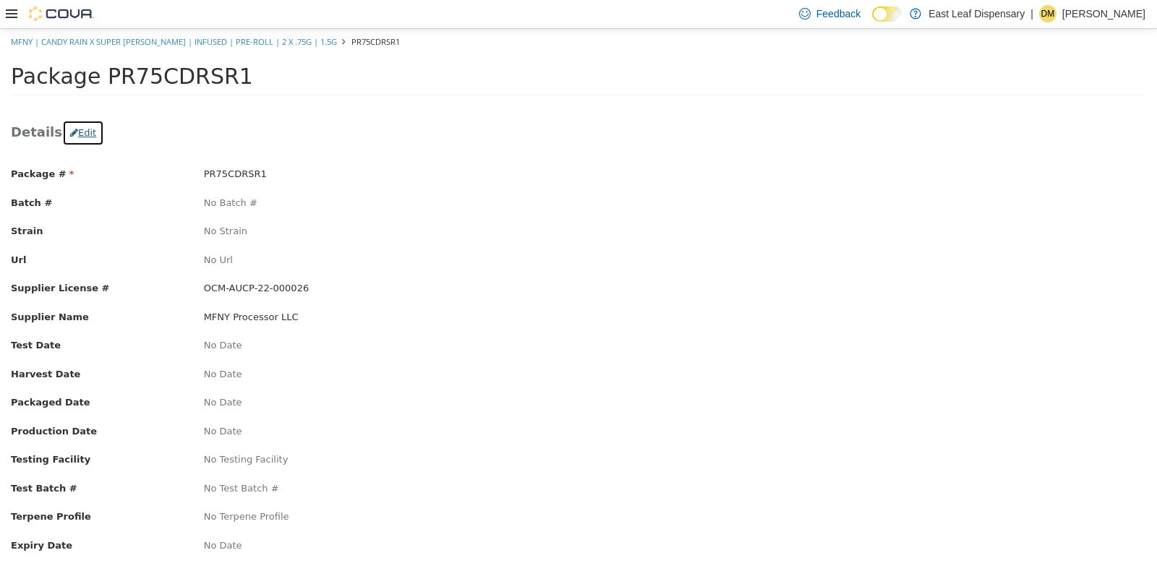
click at [82, 125] on button "Edit" at bounding box center [83, 132] width 42 height 26
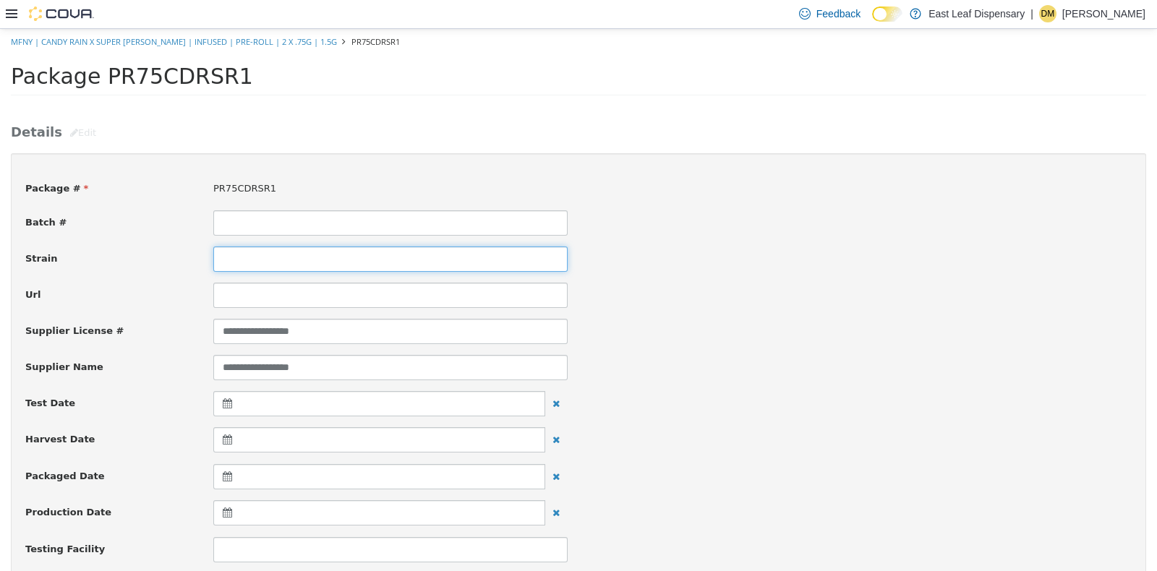
click at [271, 246] on input at bounding box center [390, 258] width 354 height 25
type input "**********"
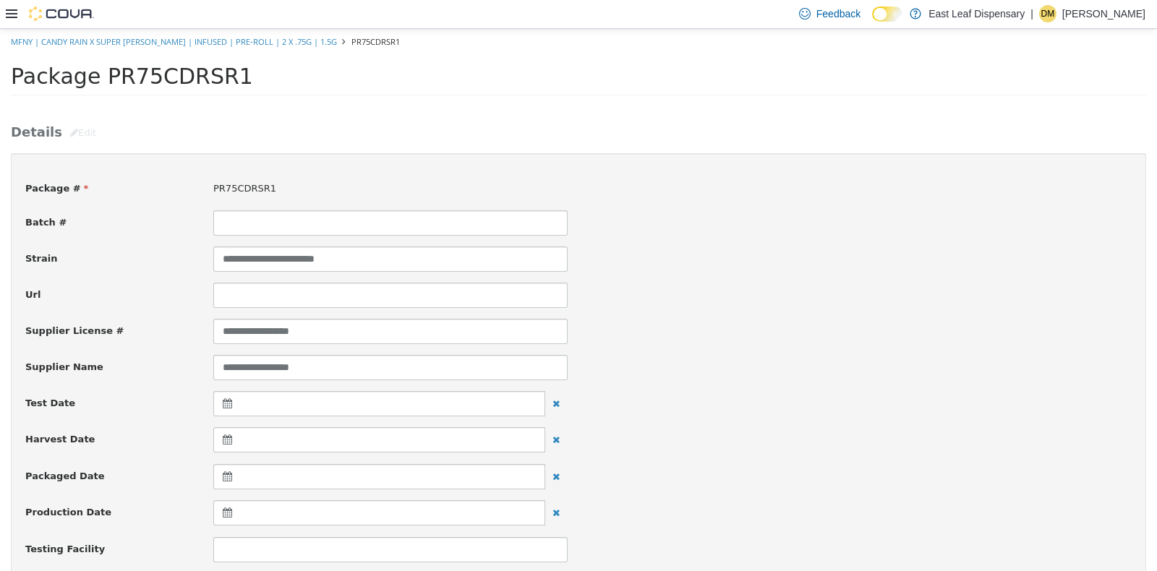
click at [845, 282] on div "Url" at bounding box center [578, 294] width 1128 height 25
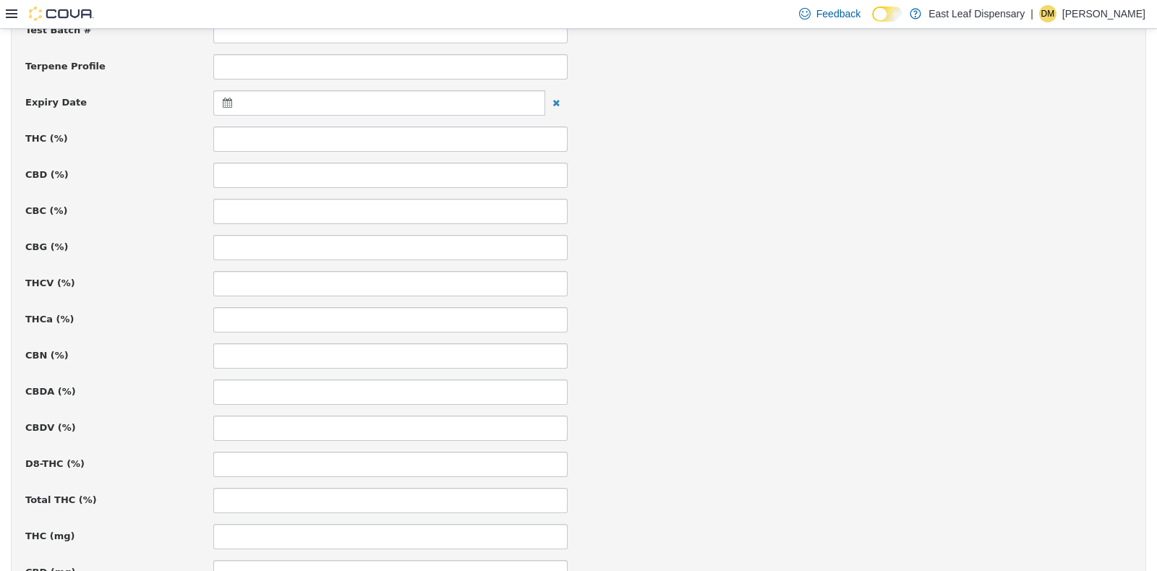
scroll to position [579, 0]
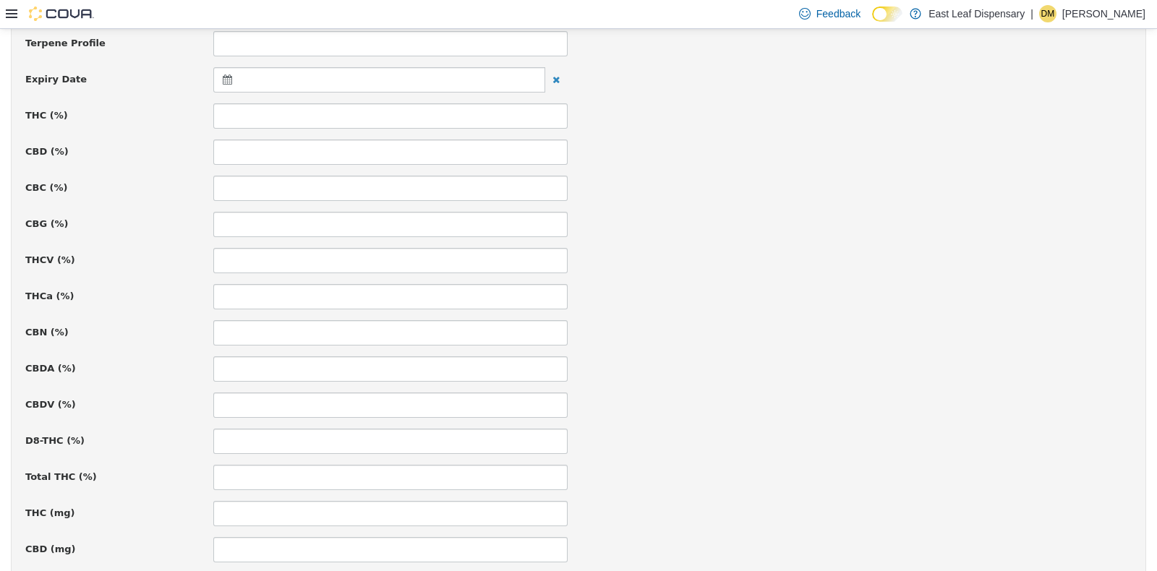
click at [229, 80] on icon at bounding box center [230, 79] width 15 height 10
click at [369, 111] on span at bounding box center [369, 115] width 8 height 8
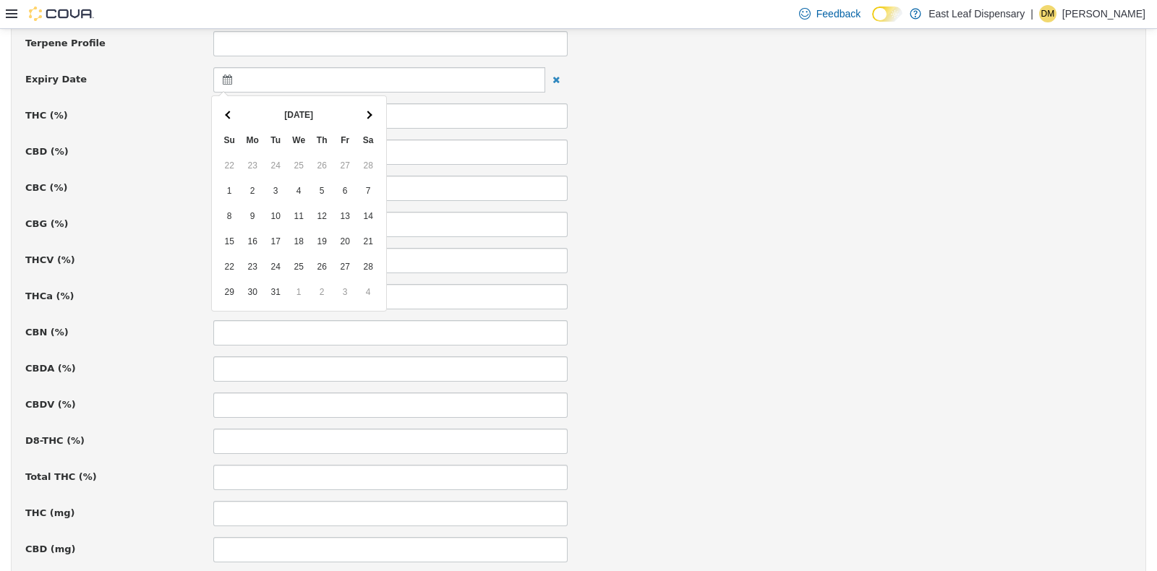
click at [369, 111] on span at bounding box center [369, 115] width 8 height 8
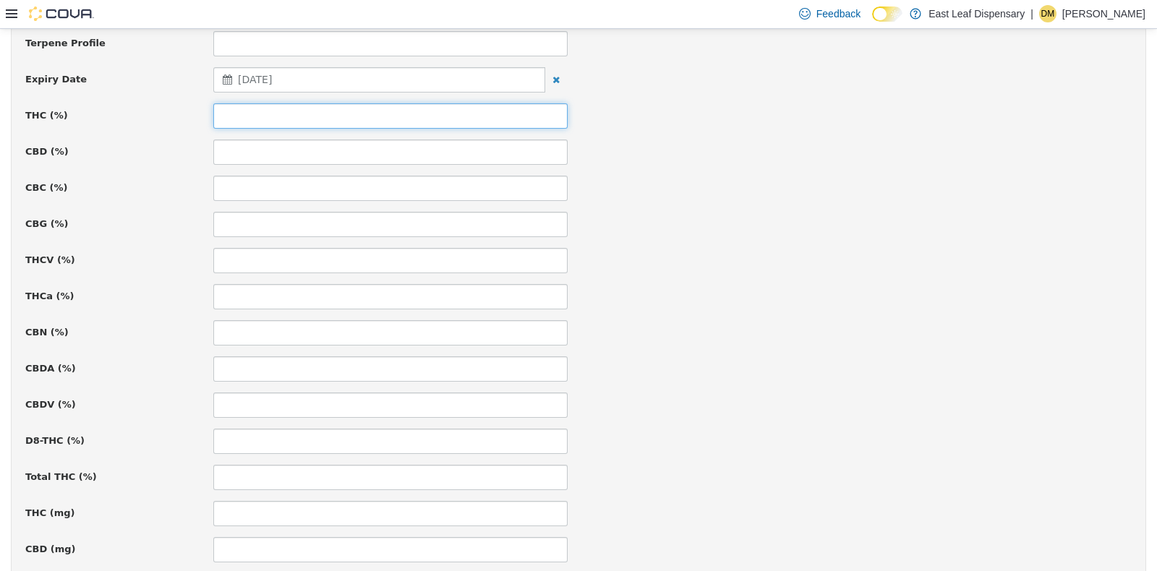
click at [330, 123] on input at bounding box center [390, 115] width 354 height 25
type input "*****"
click at [639, 197] on div "CBC (%)" at bounding box center [578, 187] width 1128 height 25
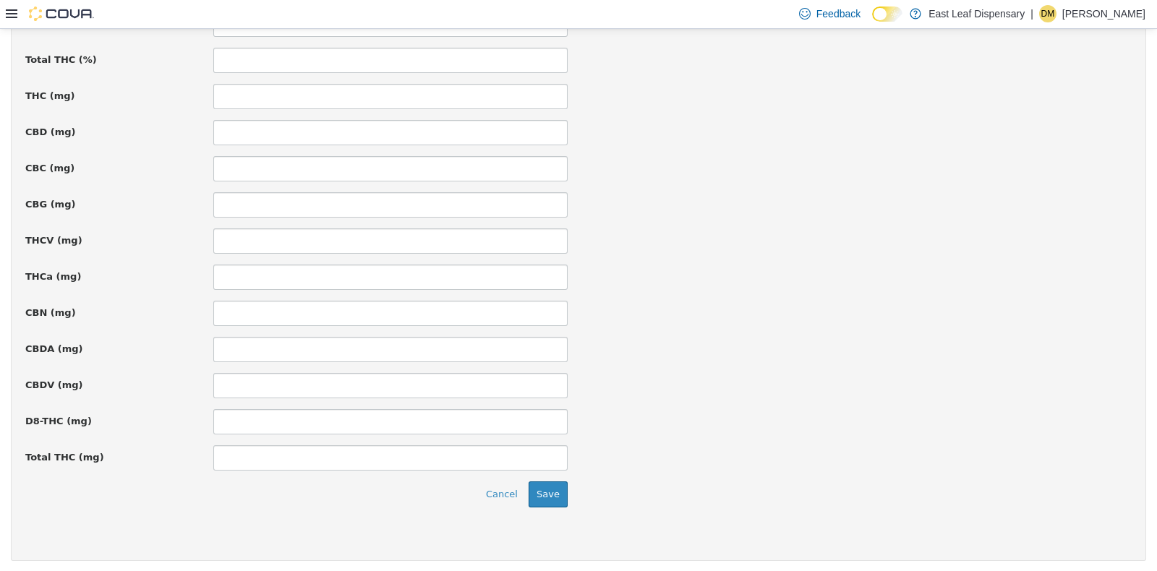
scroll to position [997, 0]
click at [548, 496] on button "Save" at bounding box center [548, 493] width 39 height 26
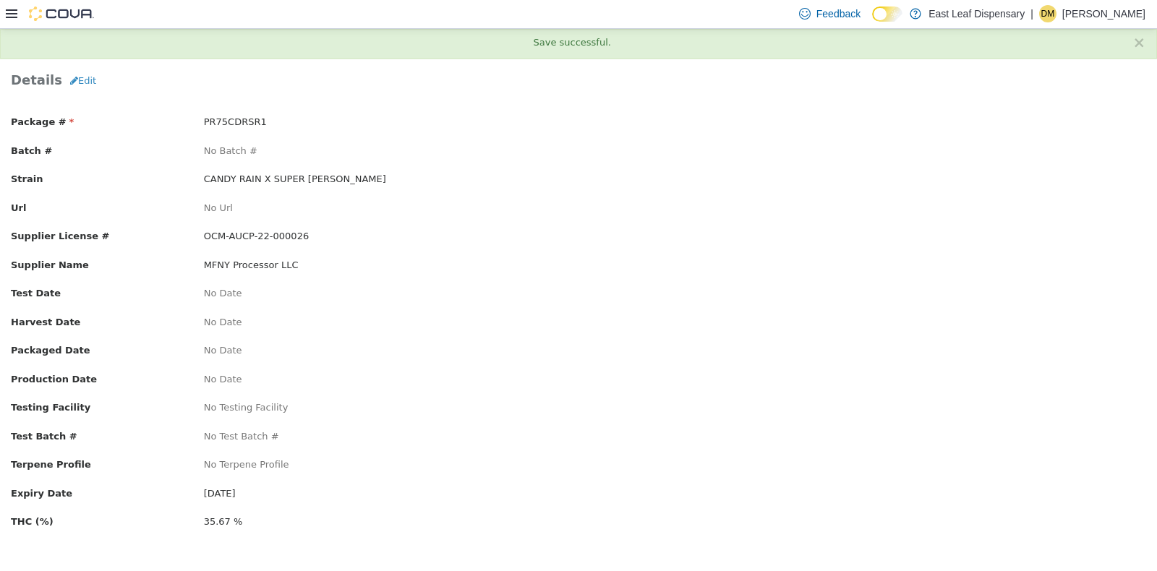
scroll to position [0, 0]
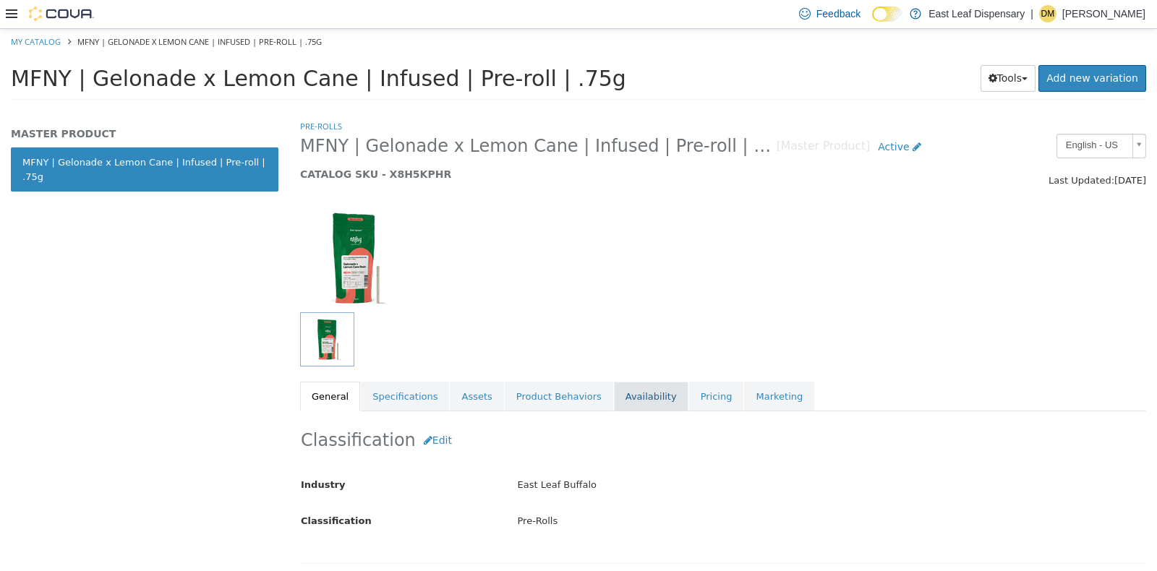
click at [614, 398] on link "Availability" at bounding box center [651, 396] width 74 height 30
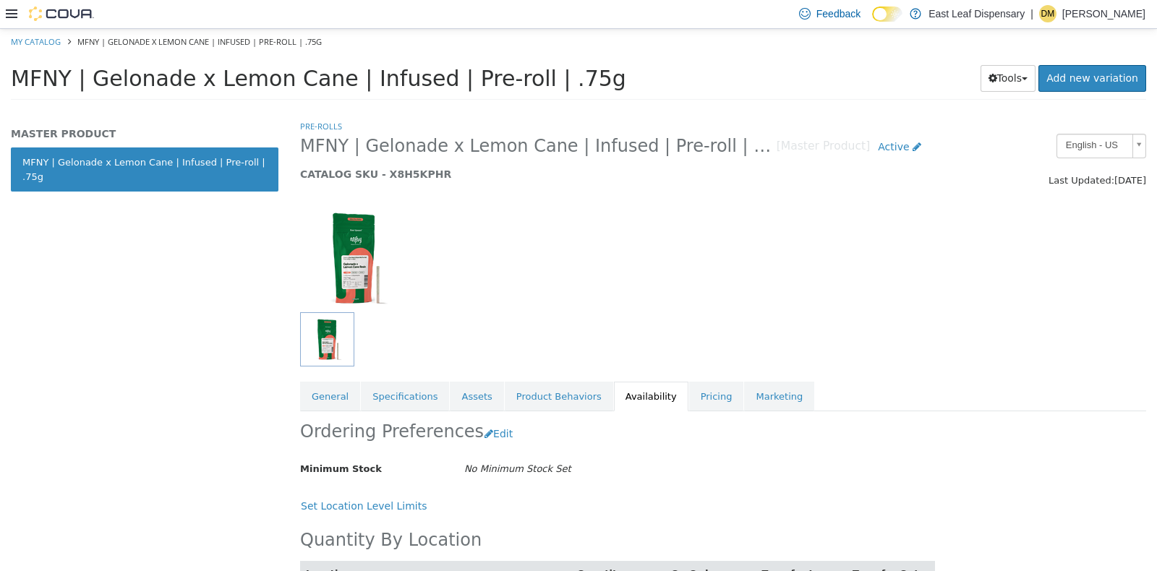
scroll to position [69, 0]
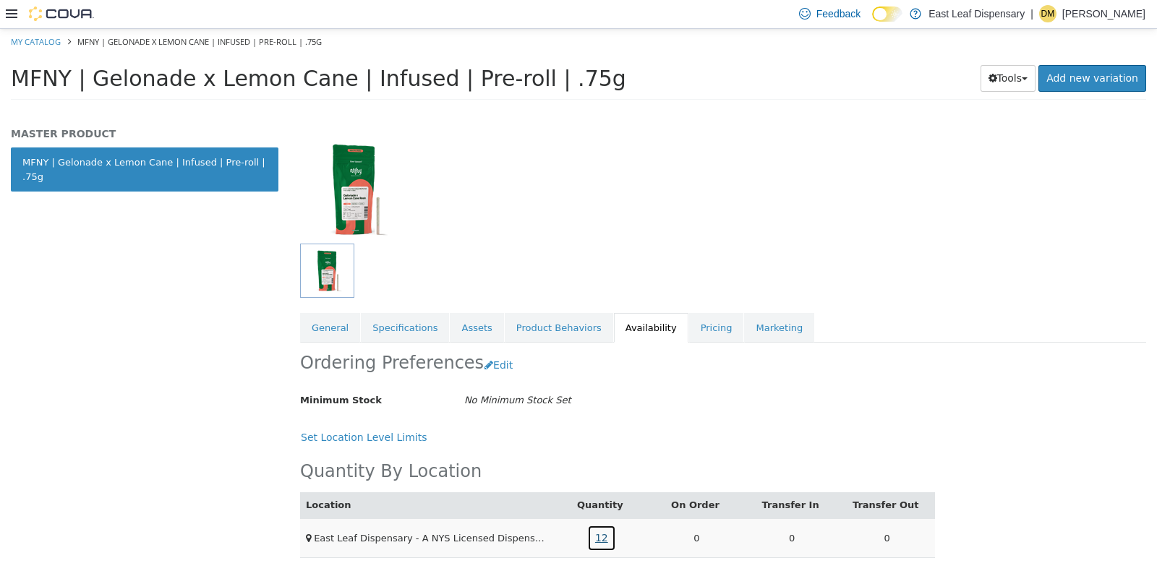
click at [597, 531] on link "12" at bounding box center [601, 537] width 29 height 27
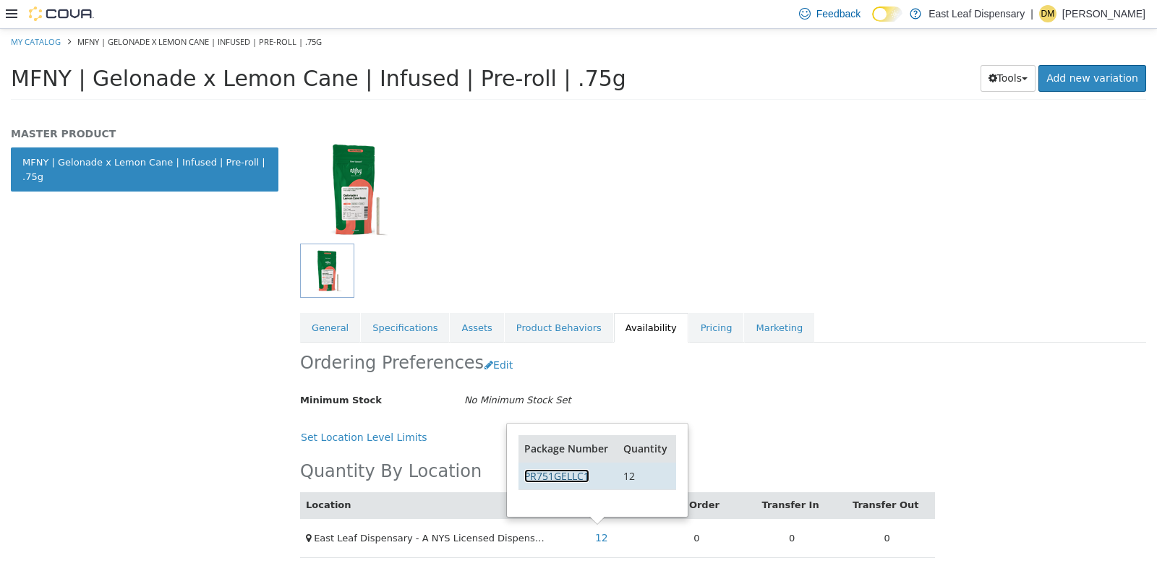
click at [540, 480] on link "PR751GELLC1" at bounding box center [556, 476] width 65 height 14
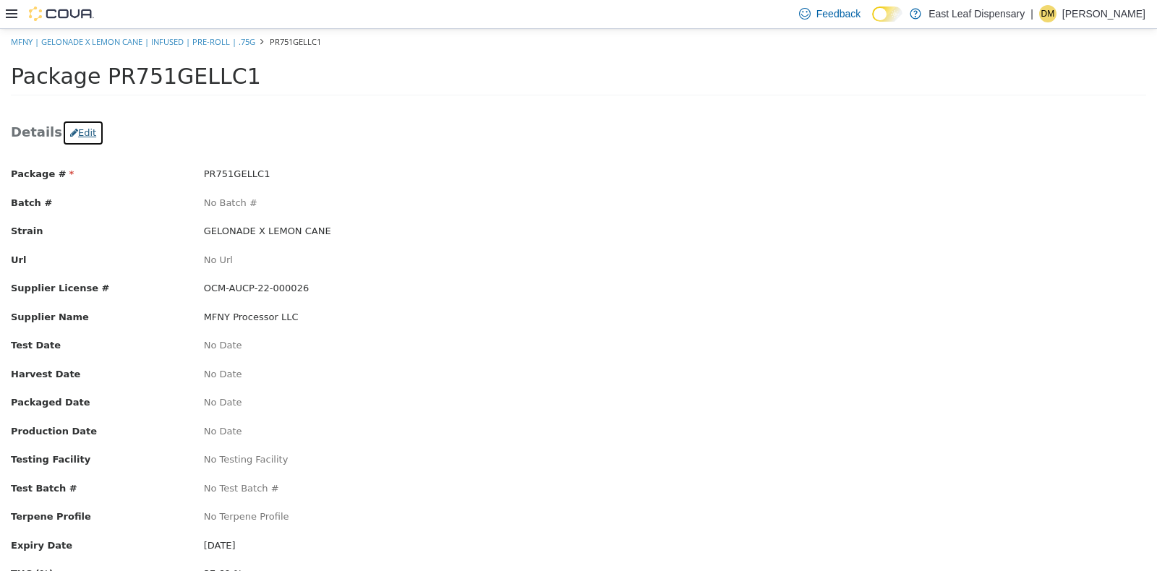
click at [66, 127] on button "Edit" at bounding box center [83, 132] width 42 height 26
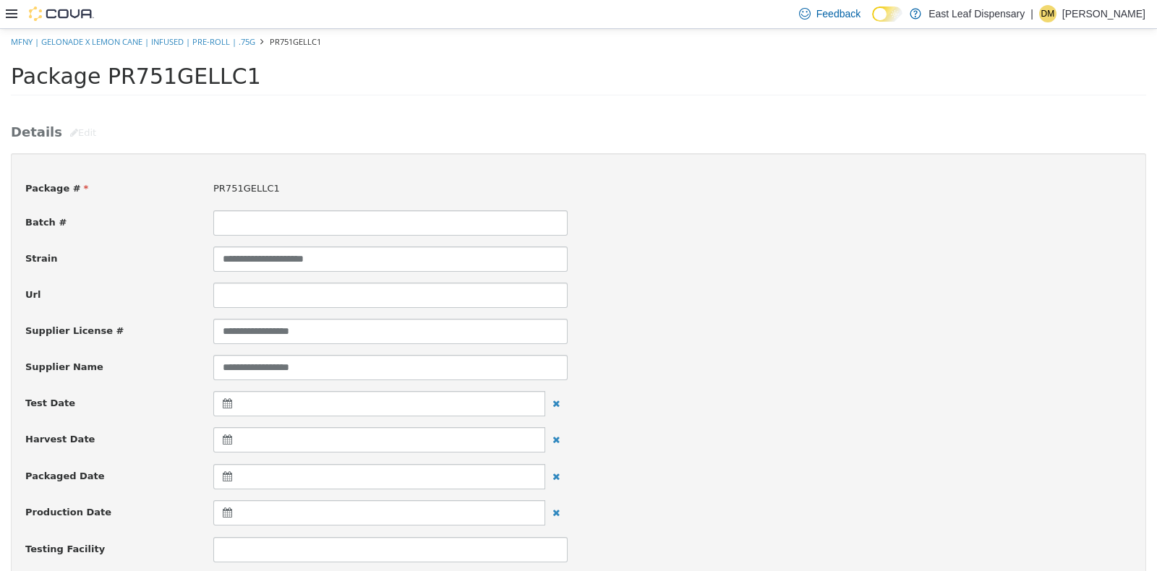
click at [579, 372] on div "**********" at bounding box center [578, 366] width 1128 height 25
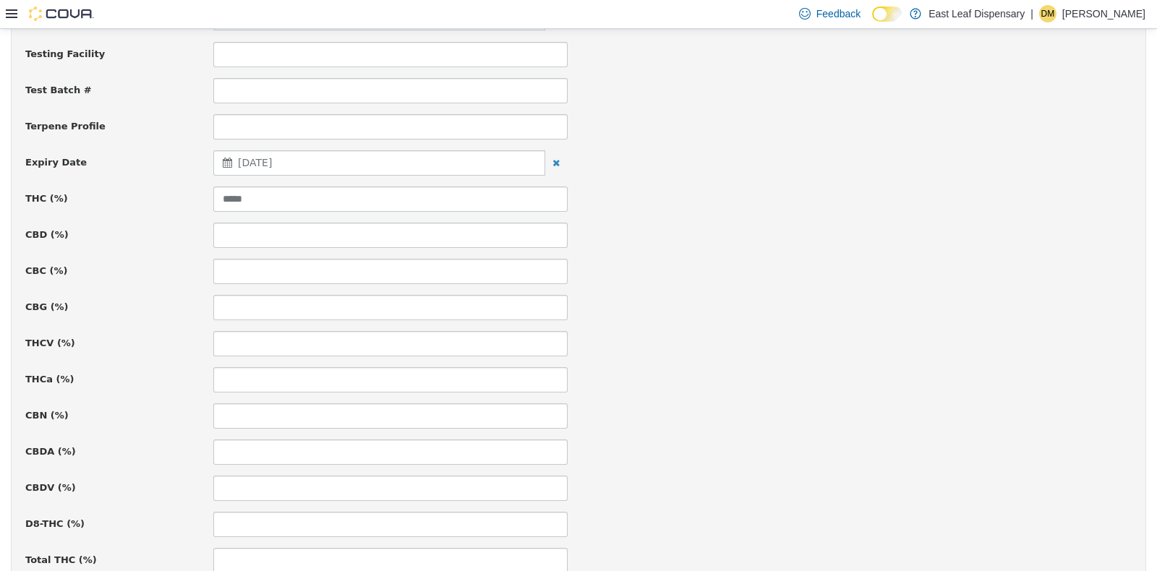
scroll to position [506, 0]
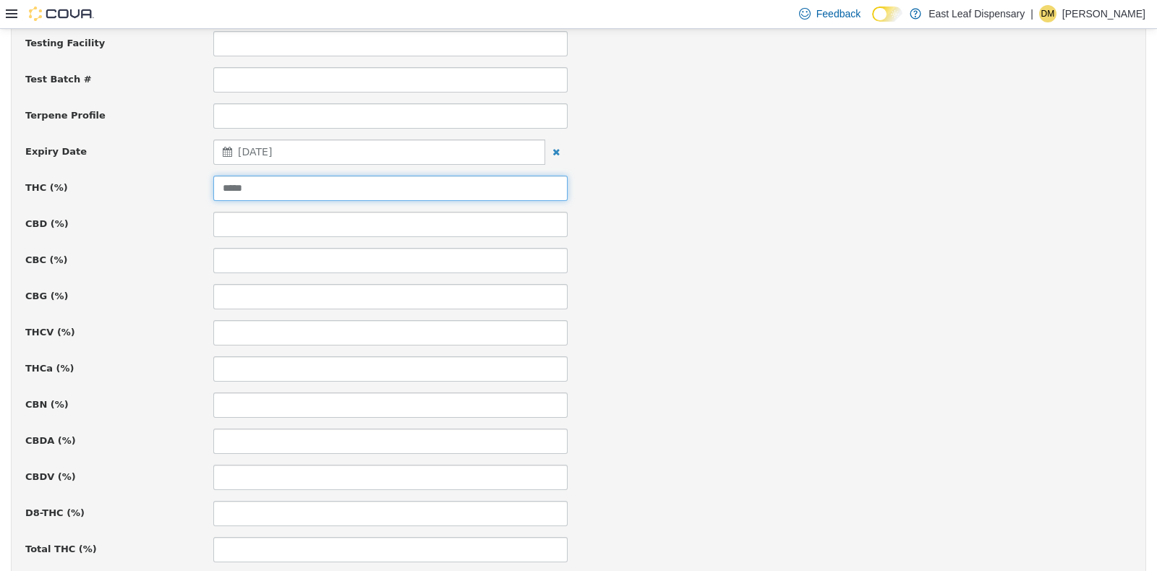
click at [366, 195] on input "*****" at bounding box center [390, 187] width 354 height 25
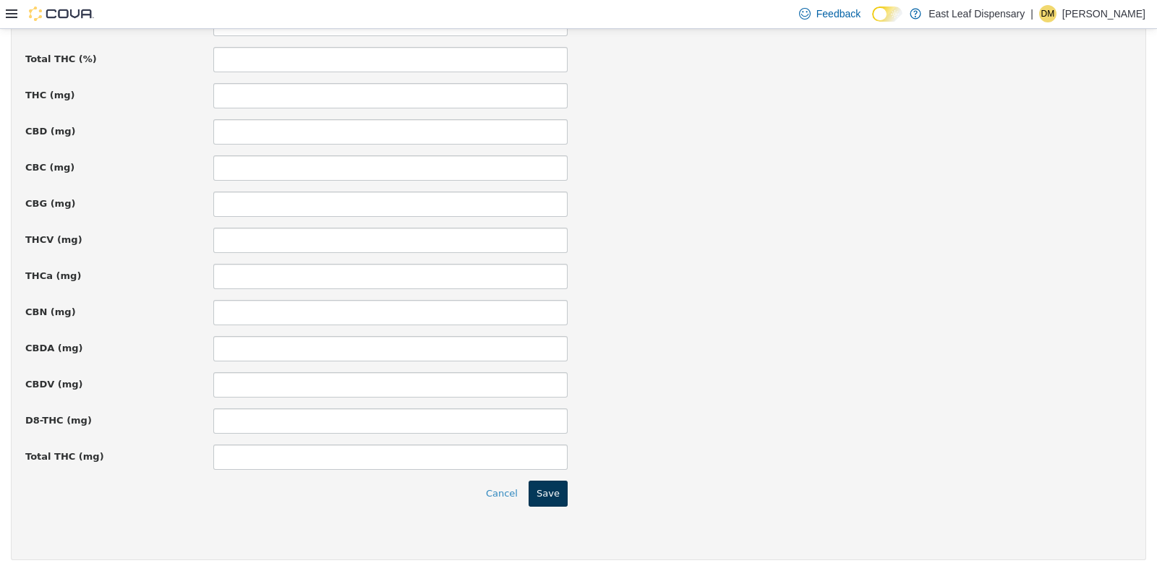
type input "*****"
click at [538, 498] on button "Save" at bounding box center [548, 493] width 39 height 26
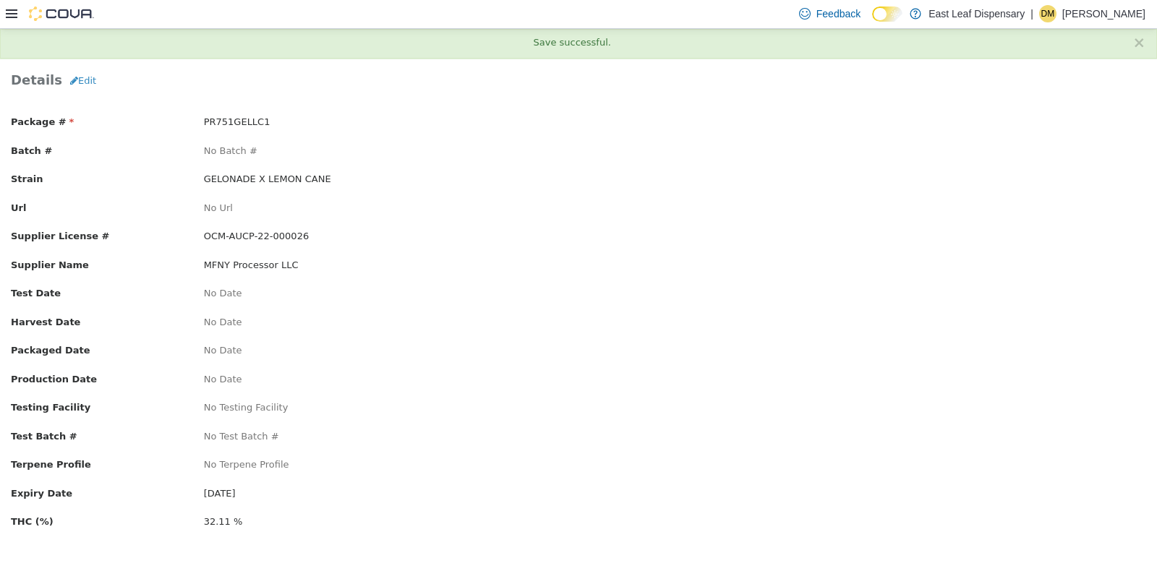
scroll to position [0, 0]
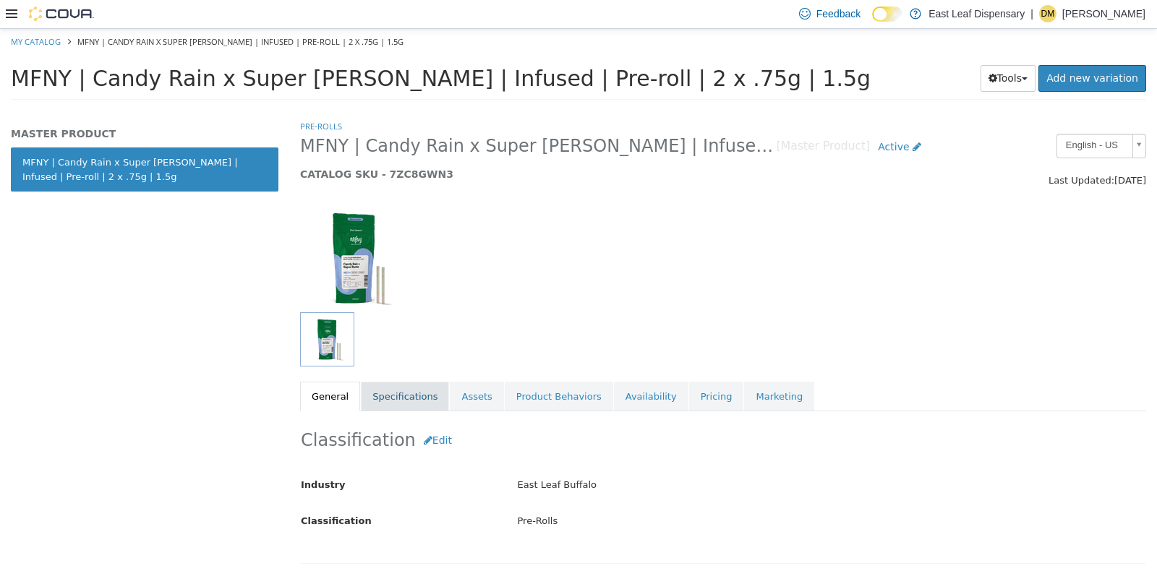
click at [383, 385] on link "Specifications" at bounding box center [405, 396] width 88 height 30
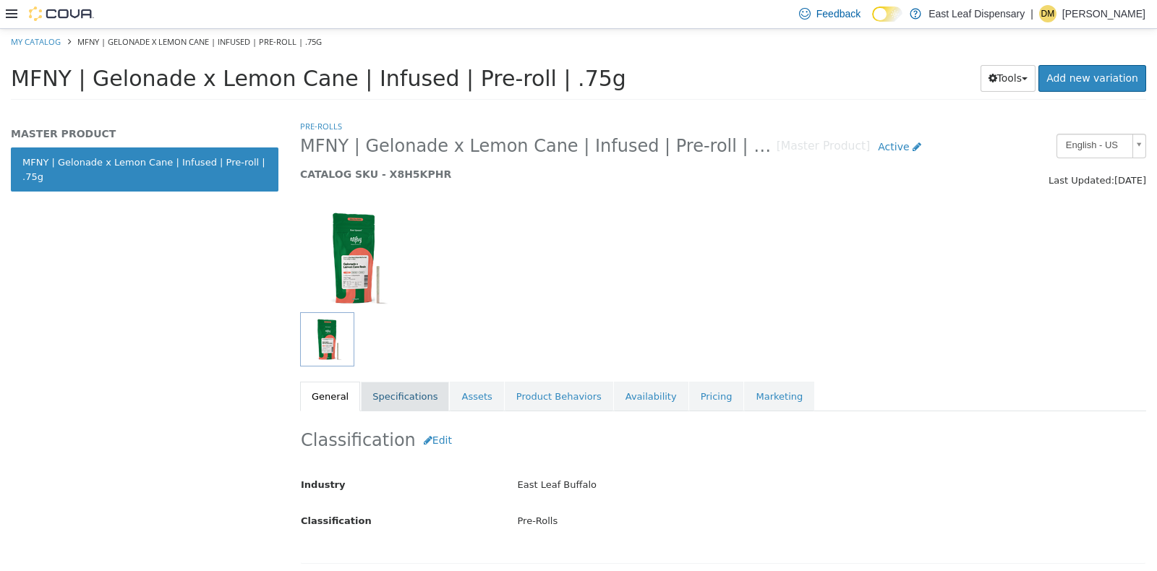
click at [404, 393] on link "Specifications" at bounding box center [405, 396] width 88 height 30
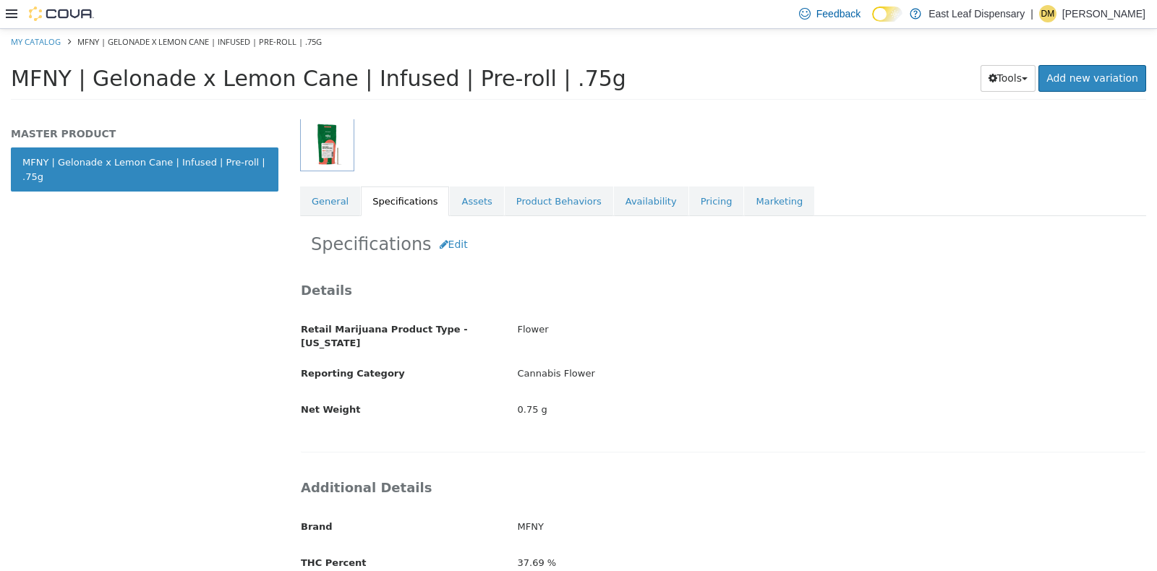
scroll to position [339, 0]
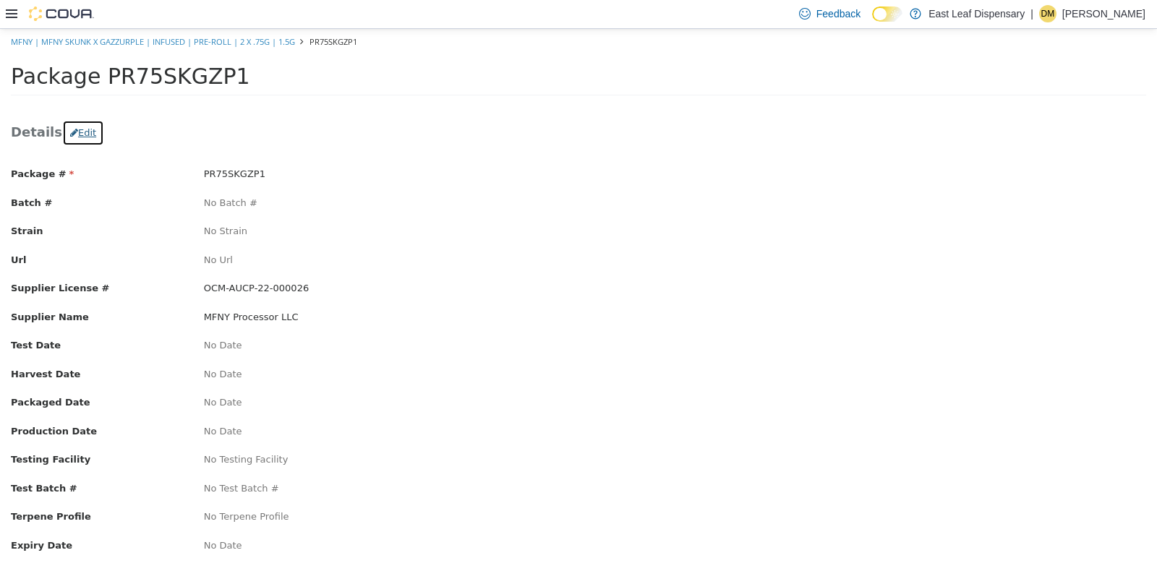
click at [79, 122] on button "Edit" at bounding box center [83, 132] width 42 height 26
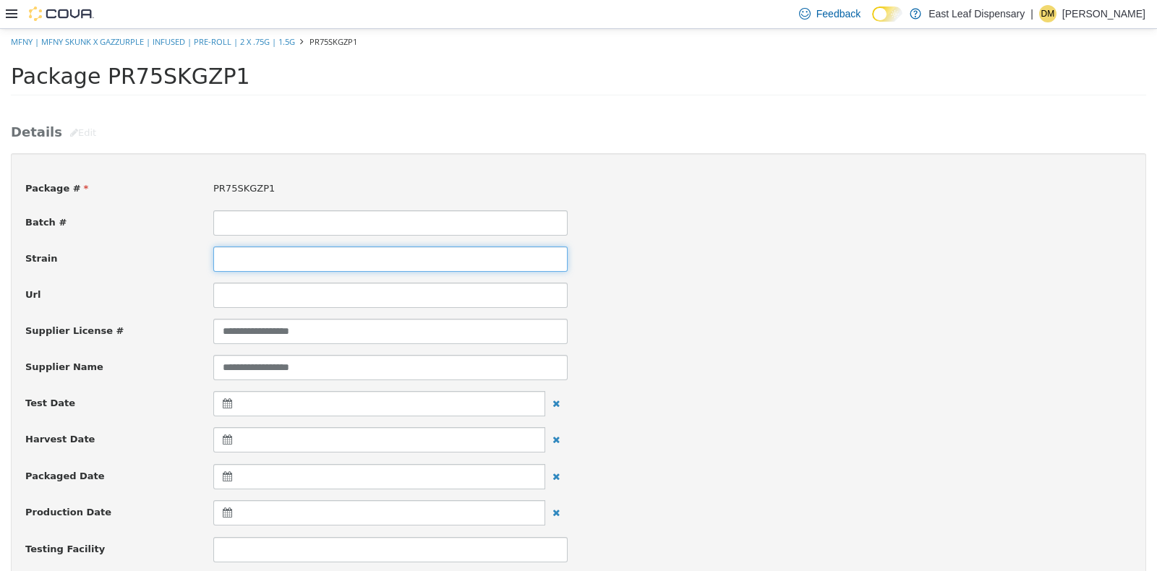
click at [267, 267] on input at bounding box center [390, 258] width 354 height 25
type input "**********"
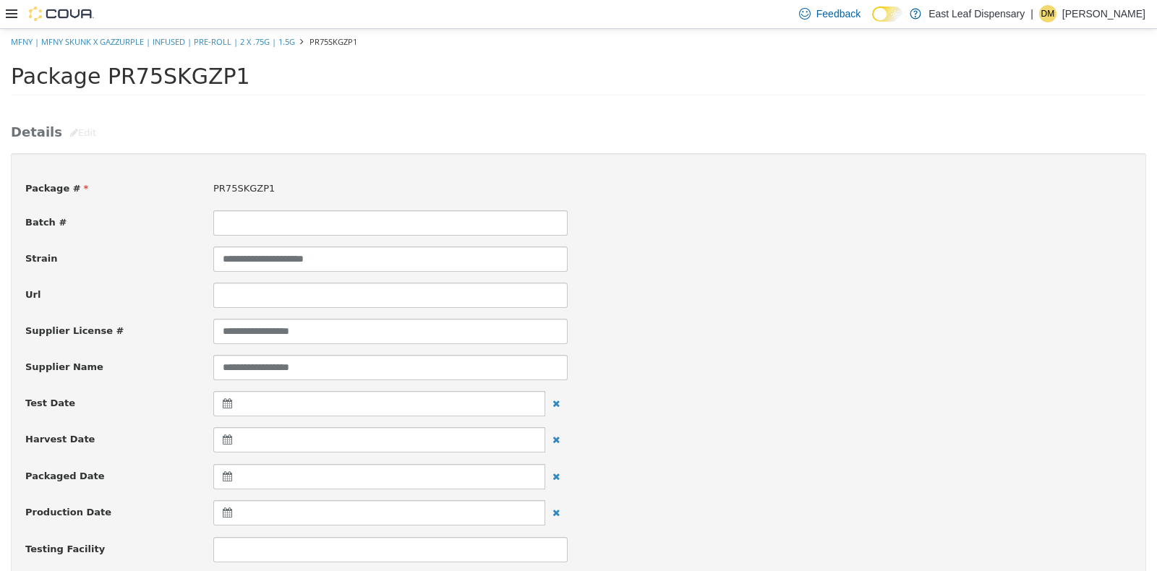
click at [730, 361] on div "**********" at bounding box center [578, 366] width 1128 height 25
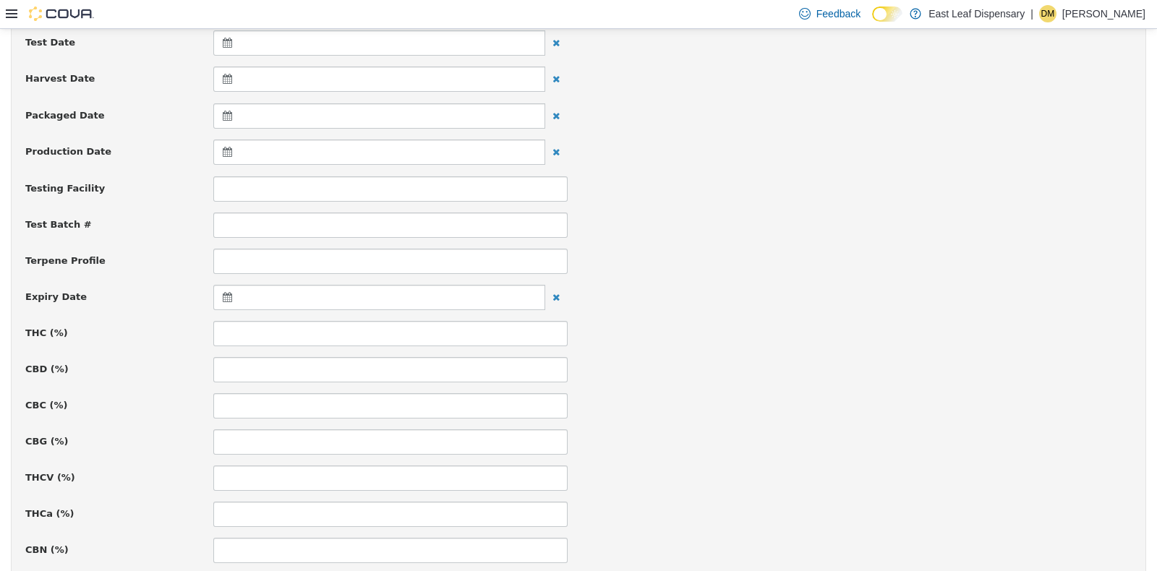
scroll to position [434, 0]
click at [229, 216] on div at bounding box center [379, 223] width 332 height 25
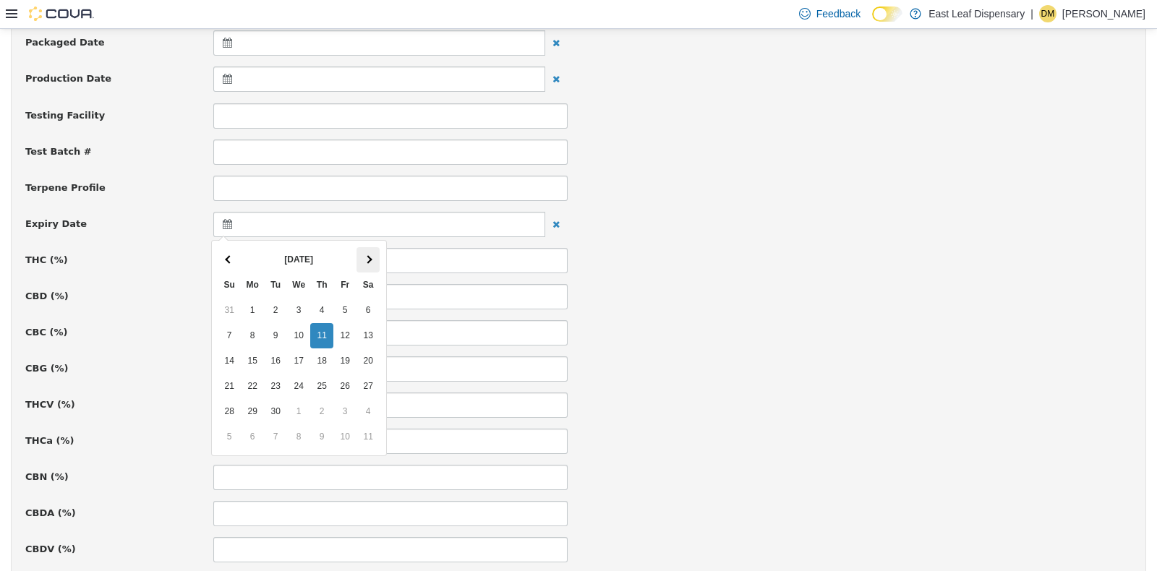
click at [372, 263] on th at bounding box center [368, 259] width 23 height 25
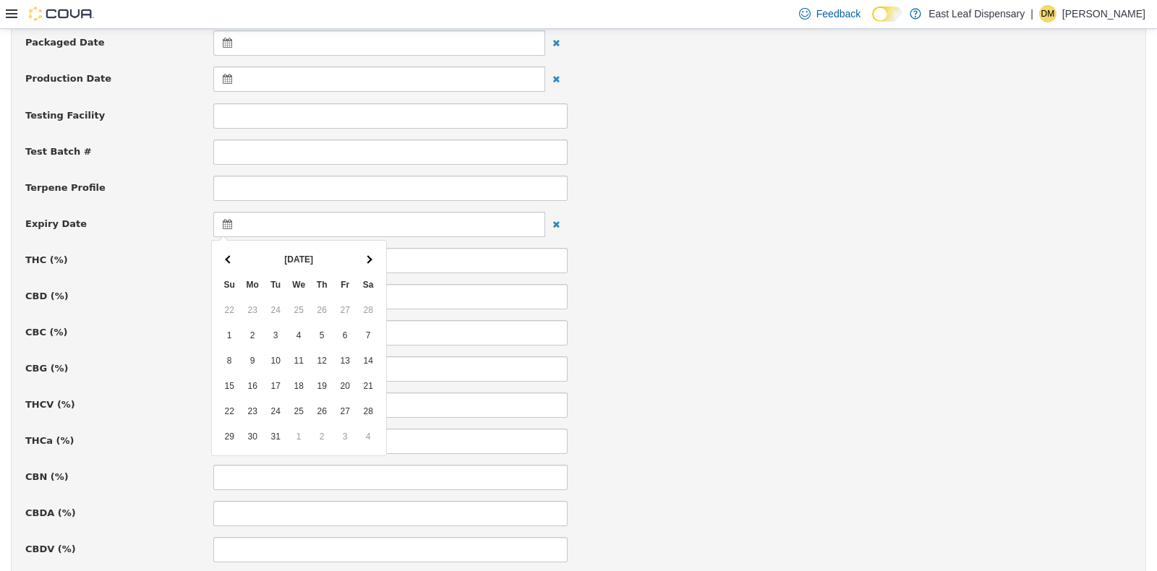
click at [372, 263] on th at bounding box center [368, 259] width 23 height 25
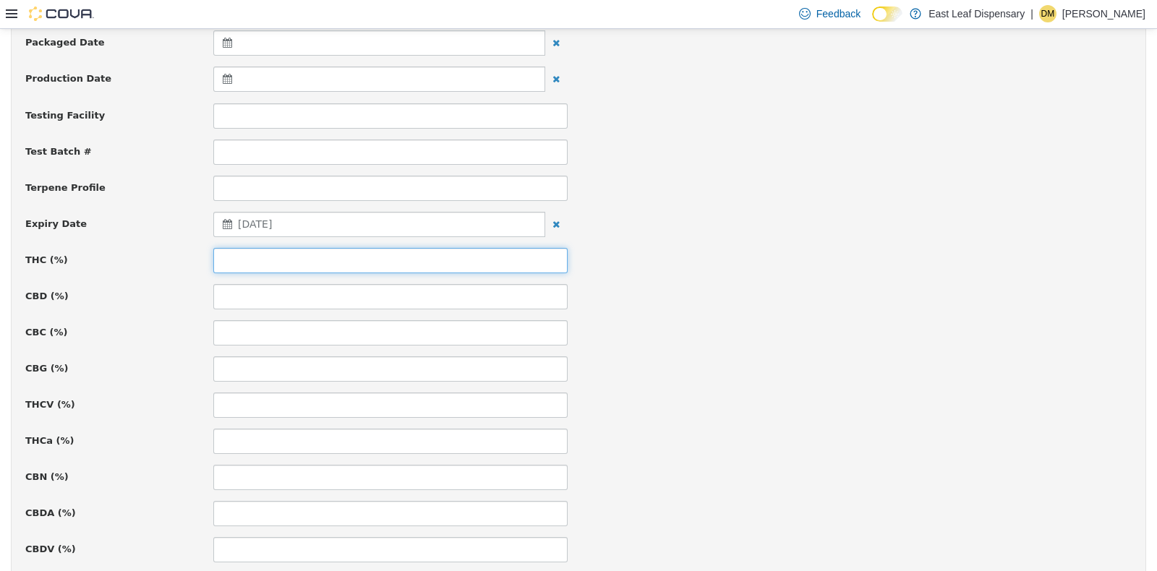
click at [308, 257] on input at bounding box center [390, 259] width 354 height 25
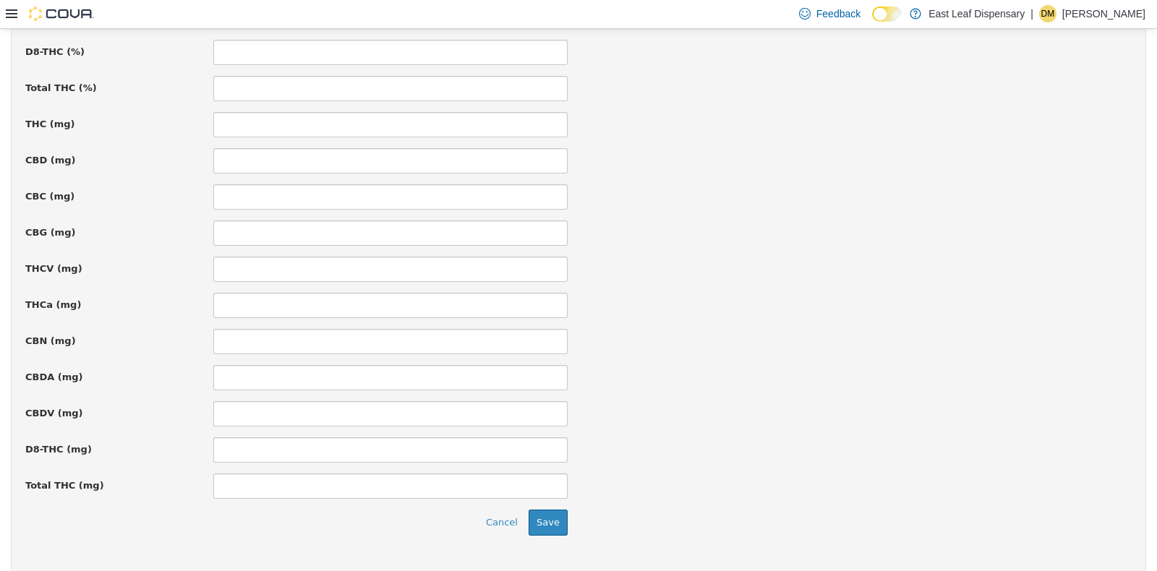
scroll to position [997, 0]
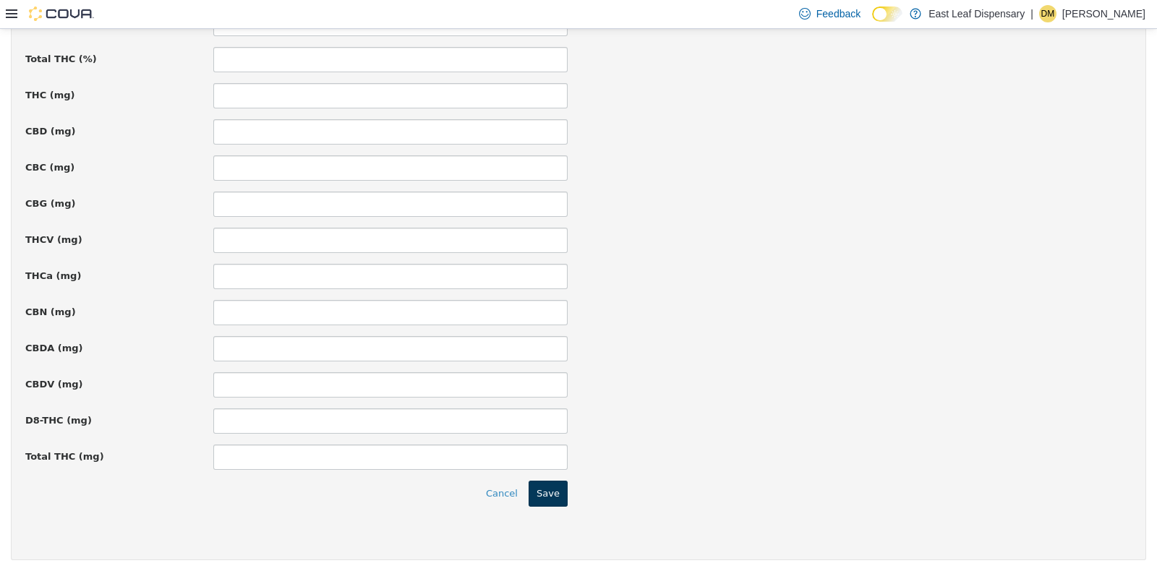
type input "*****"
click at [554, 482] on button "Save" at bounding box center [548, 493] width 39 height 26
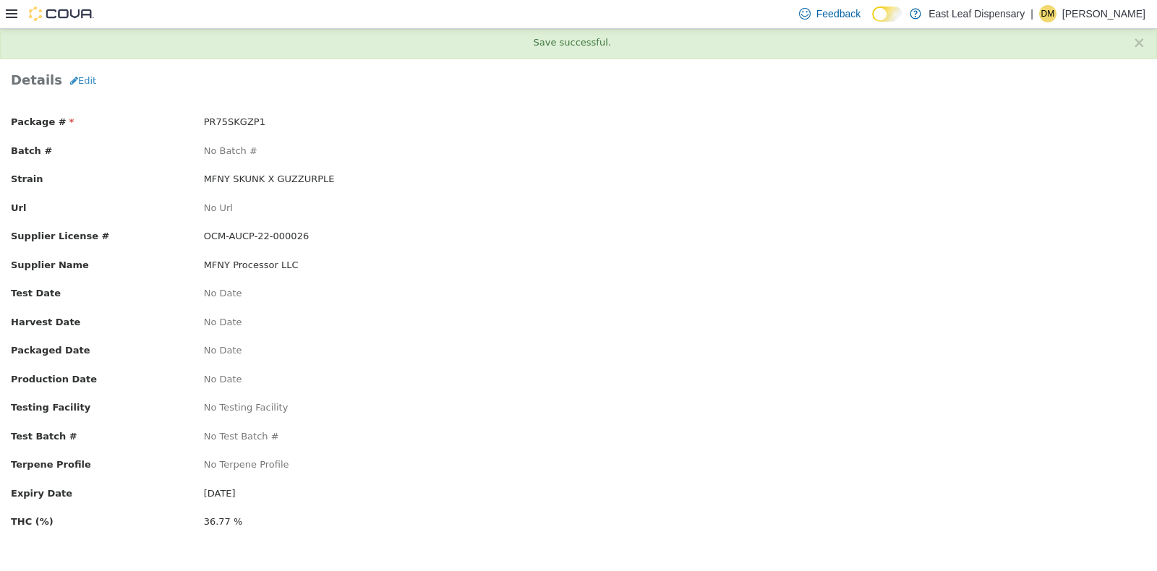
scroll to position [0, 0]
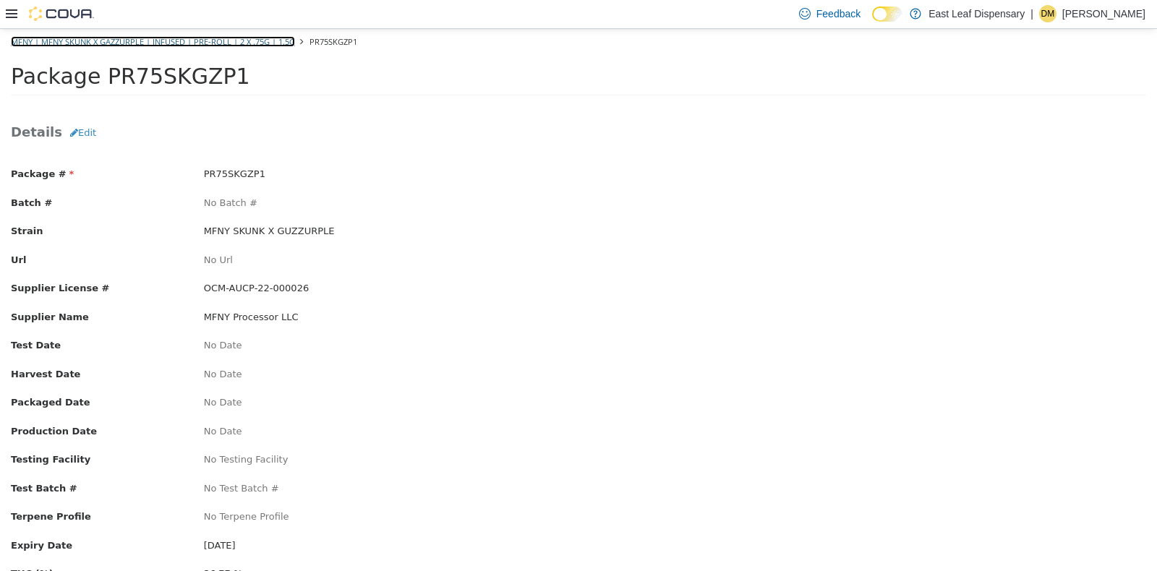
click at [79, 44] on link "MFNY | MFNY Skunk x Gazzurple | Infused | Pre-roll | 2 x .75g | 1.5g" at bounding box center [153, 40] width 284 height 11
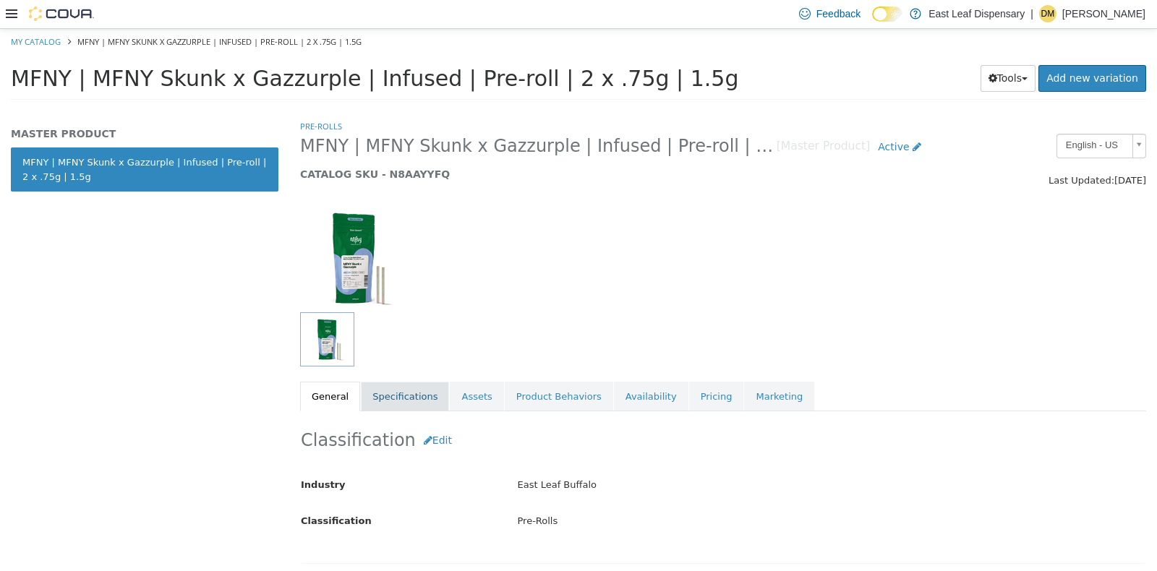
click at [394, 396] on link "Specifications" at bounding box center [405, 396] width 88 height 30
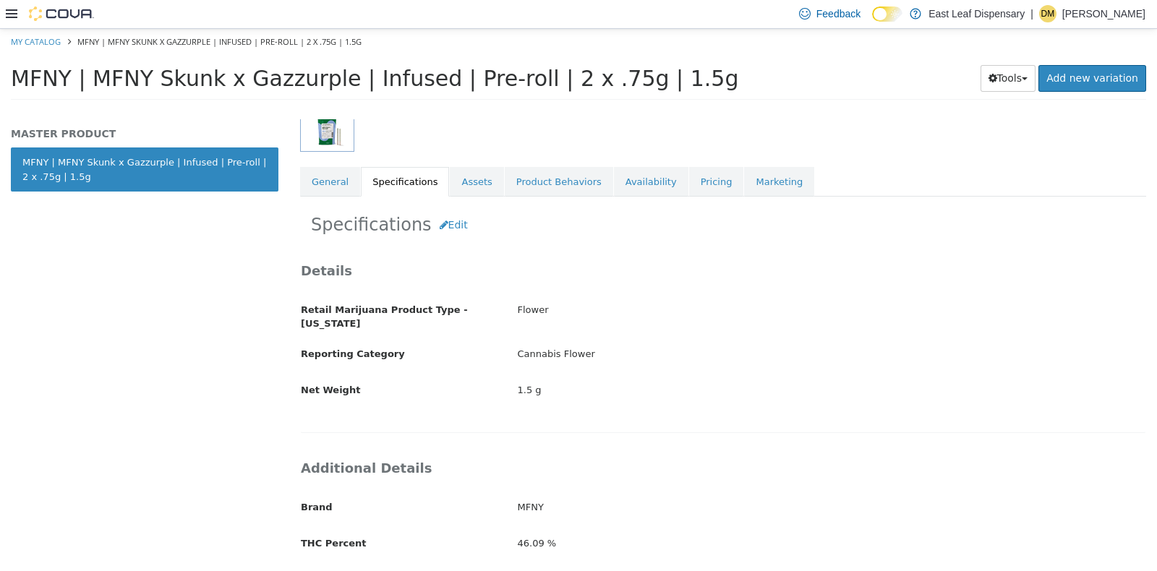
scroll to position [184, 0]
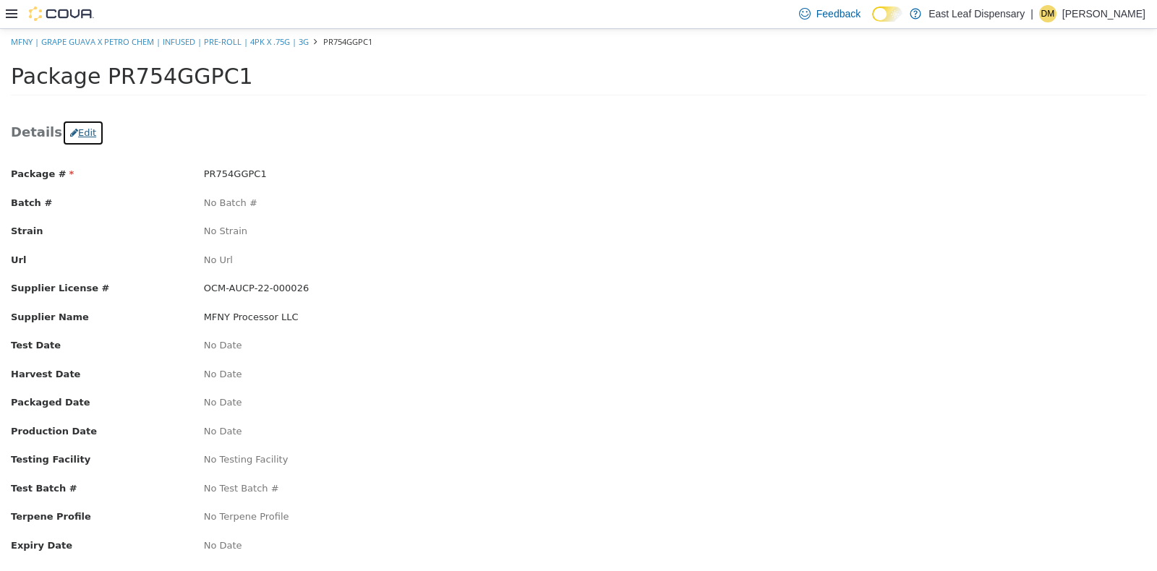
click at [70, 132] on icon "button" at bounding box center [74, 131] width 8 height 9
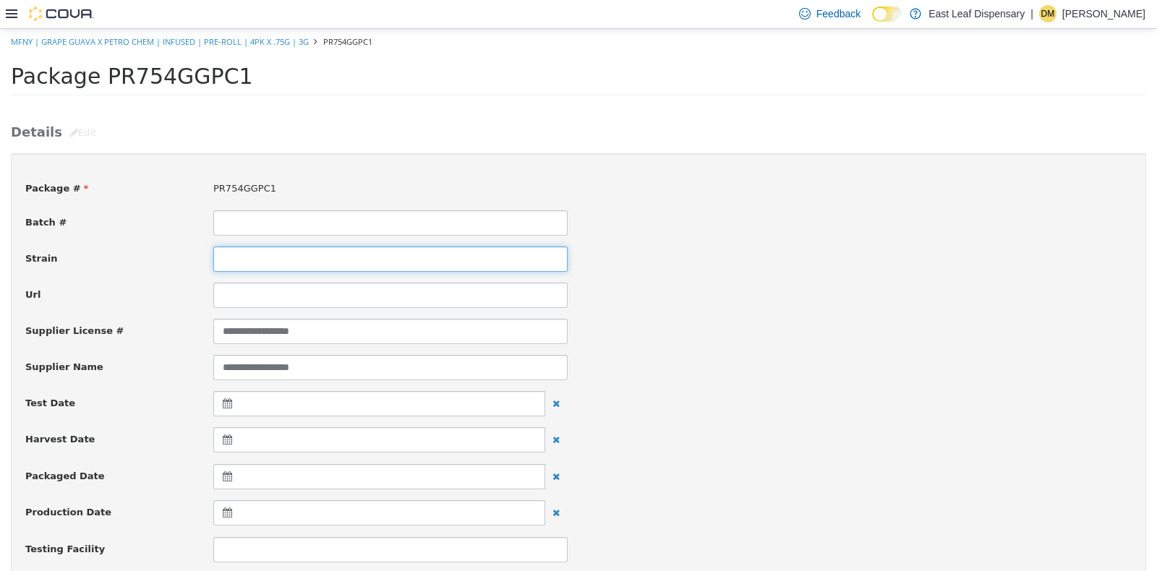
click at [273, 253] on input at bounding box center [390, 258] width 354 height 25
type input "**********"
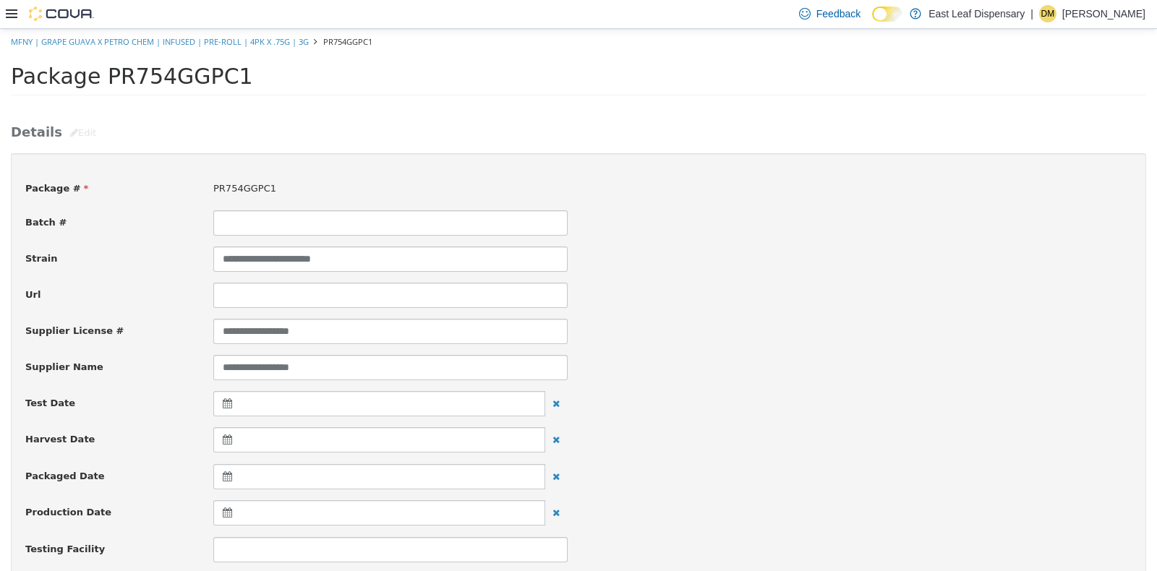
click at [725, 231] on div "Batch #" at bounding box center [578, 222] width 1128 height 25
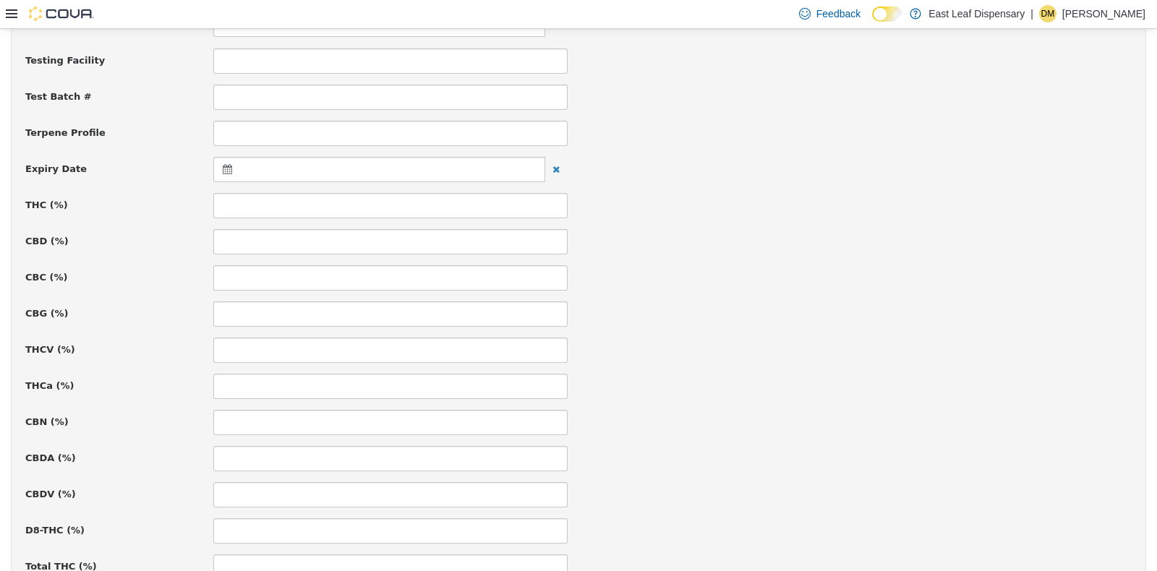
scroll to position [542, 0]
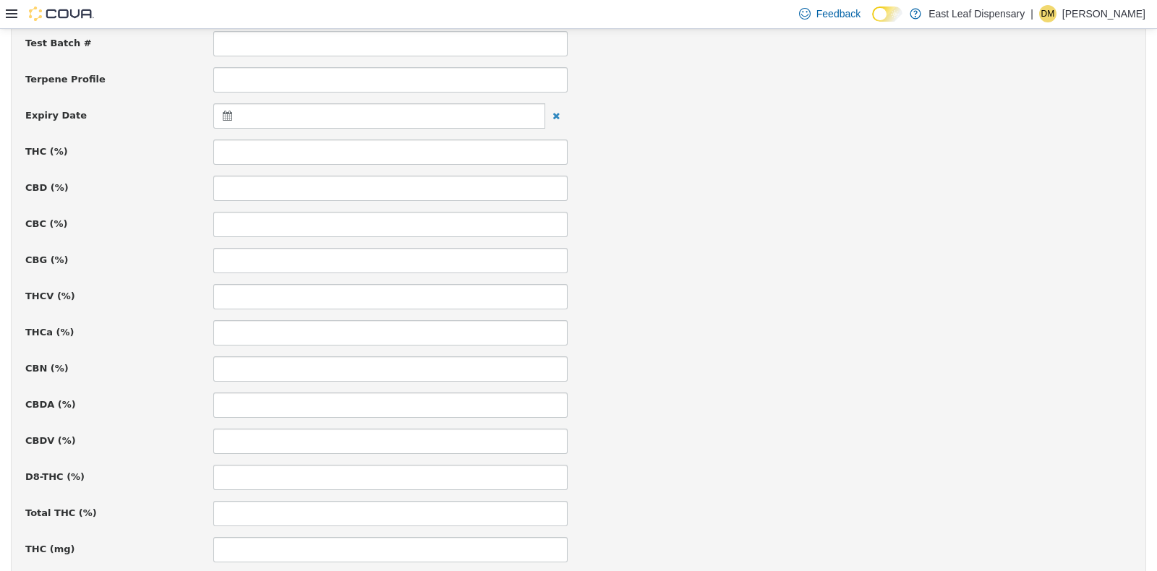
click at [228, 106] on div at bounding box center [379, 115] width 332 height 25
click at [362, 144] on th at bounding box center [368, 150] width 23 height 25
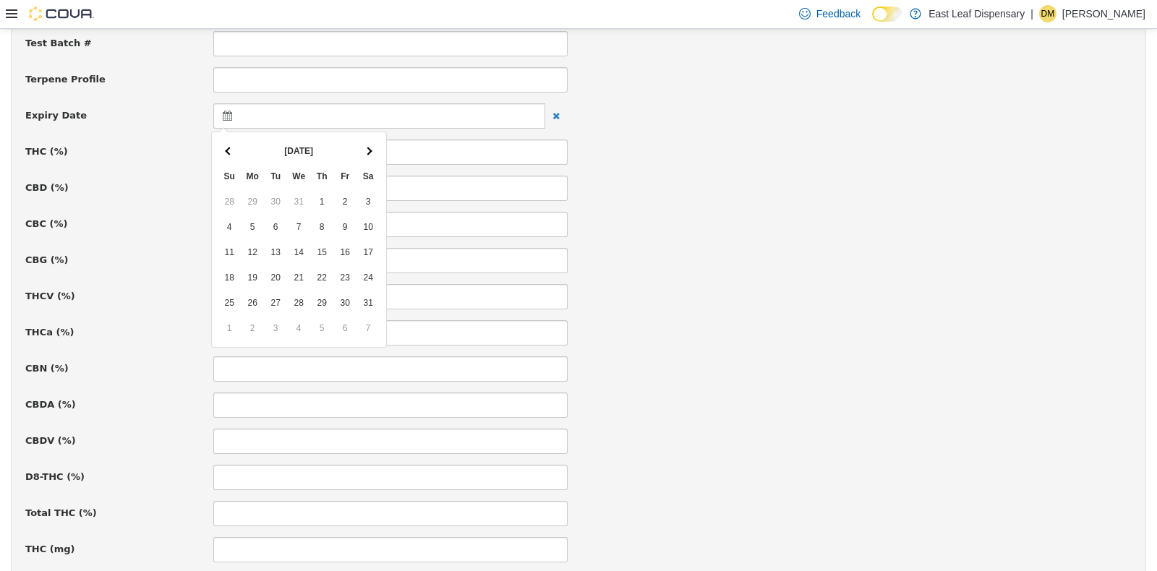
click at [362, 144] on th at bounding box center [368, 150] width 23 height 25
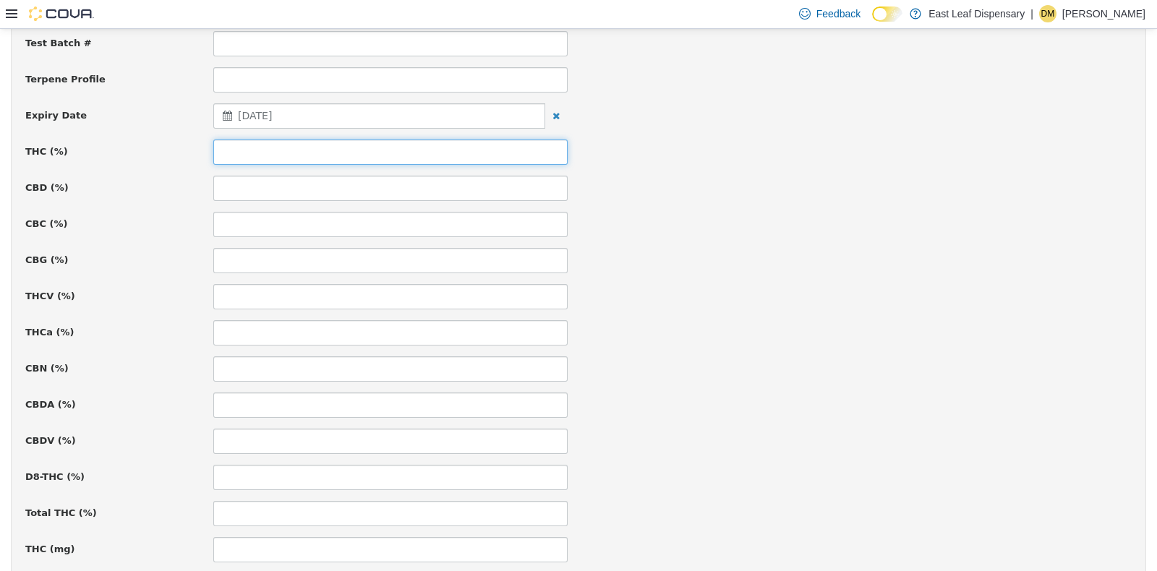
click at [354, 151] on input at bounding box center [390, 151] width 354 height 25
type input "*****"
click at [839, 199] on div "**********" at bounding box center [578, 305] width 1107 height 1360
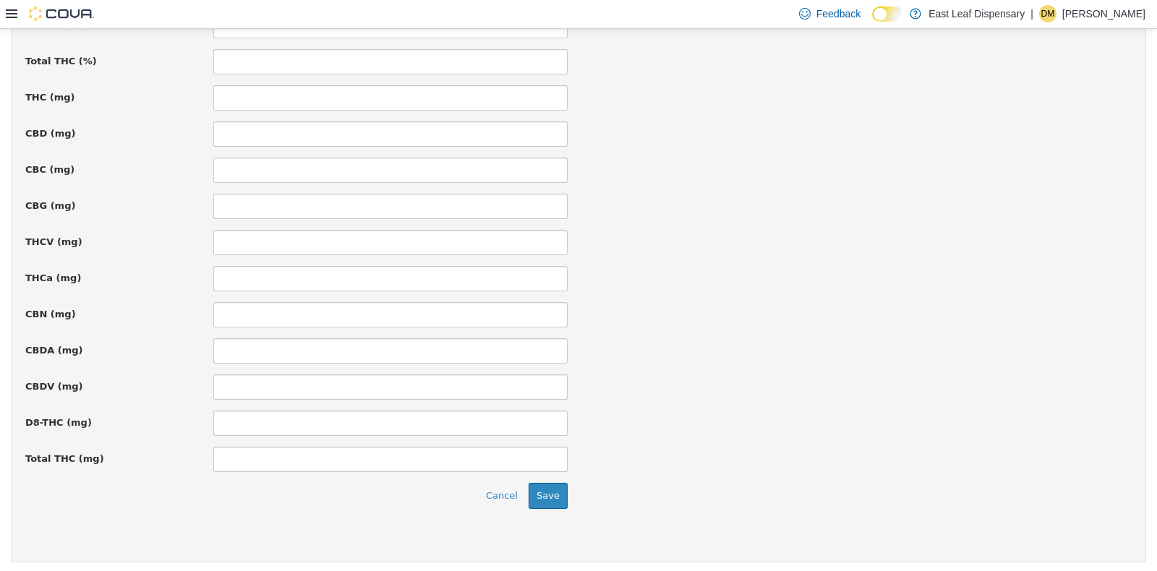
scroll to position [997, 0]
click at [545, 495] on button "Save" at bounding box center [548, 493] width 39 height 26
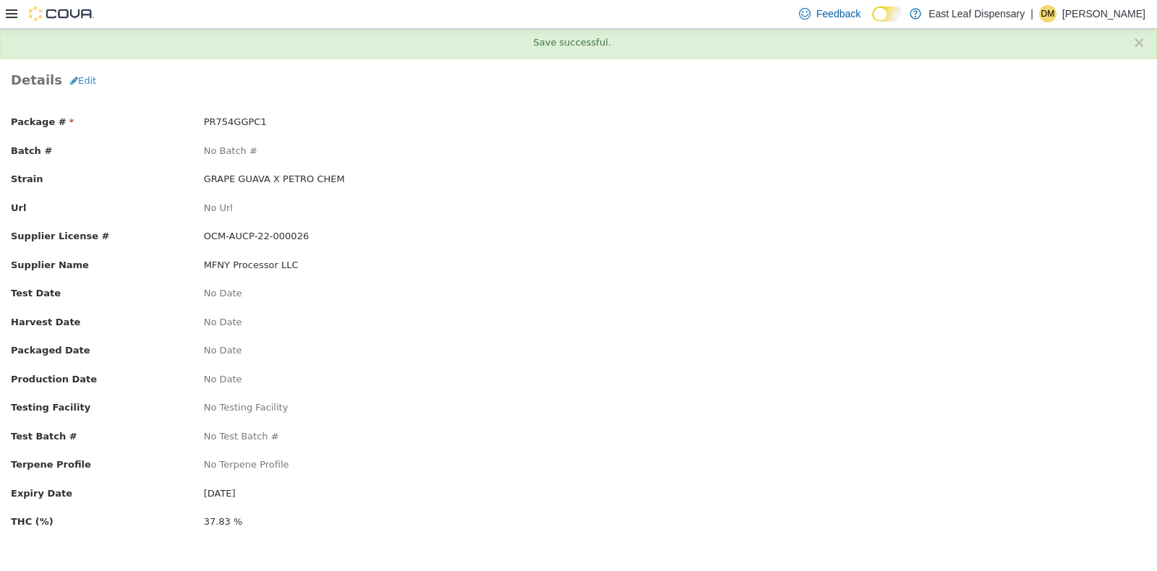
scroll to position [0, 0]
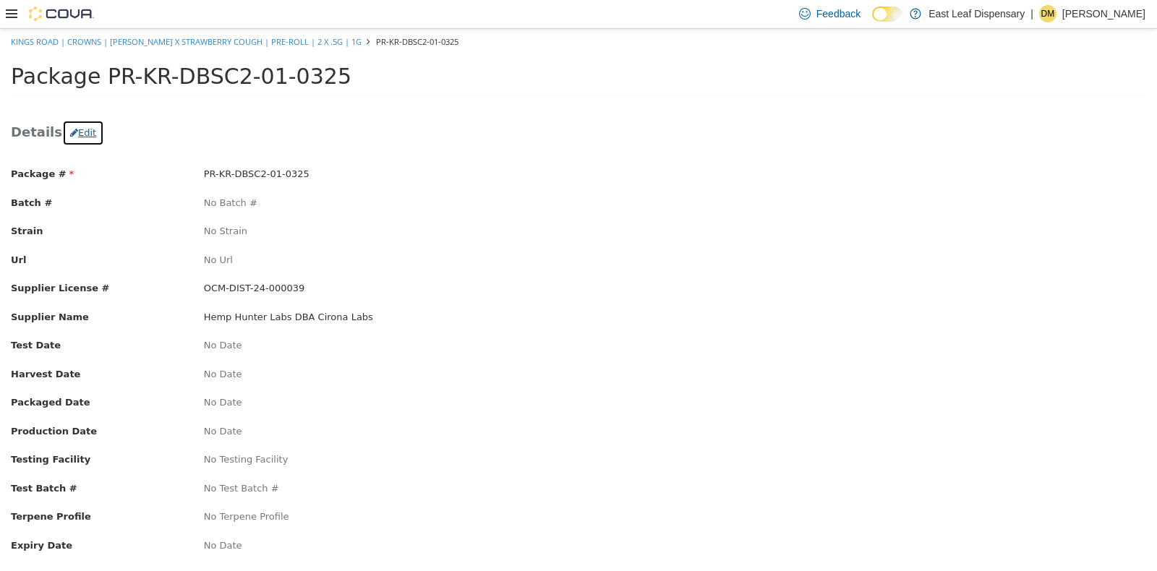
click at [76, 132] on button "Edit" at bounding box center [83, 132] width 42 height 26
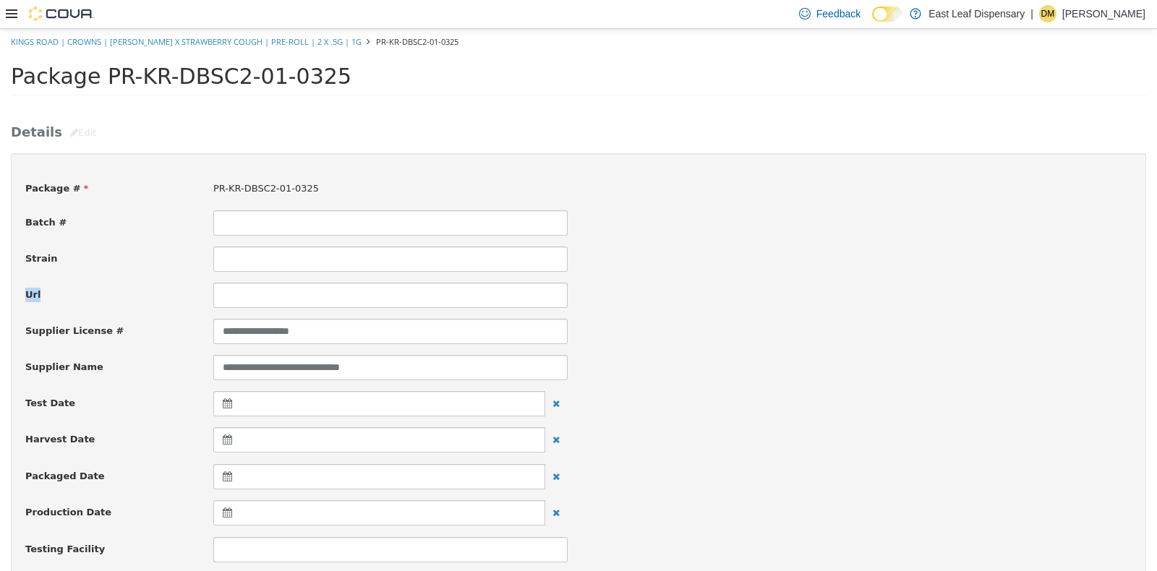
drag, startPoint x: 264, startPoint y: 274, endPoint x: 257, endPoint y: 257, distance: 18.1
click at [257, 257] on input at bounding box center [390, 258] width 354 height 25
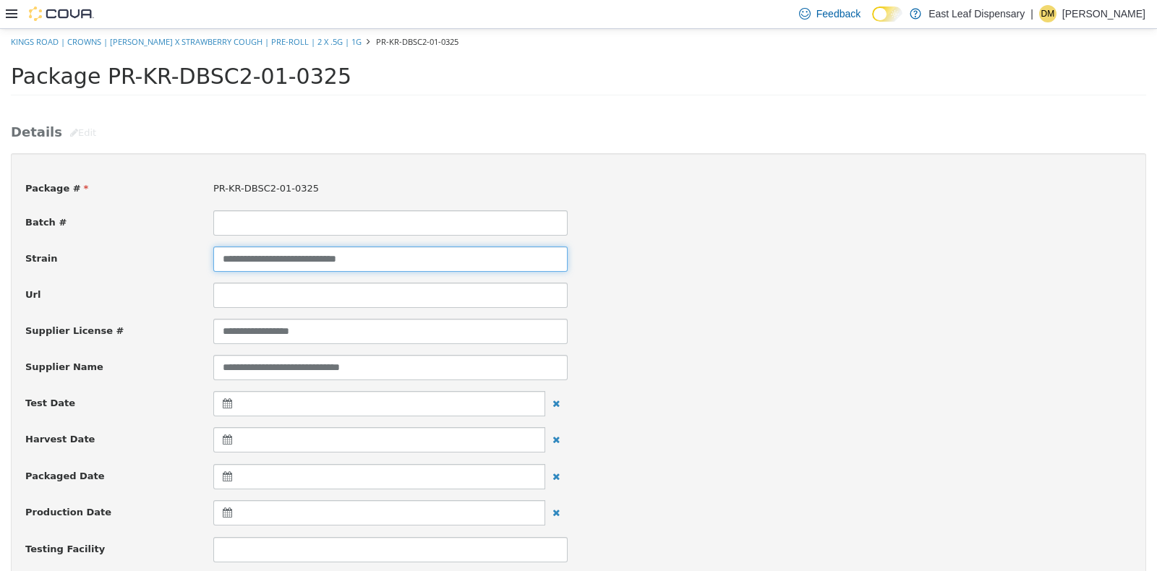
type input "**********"
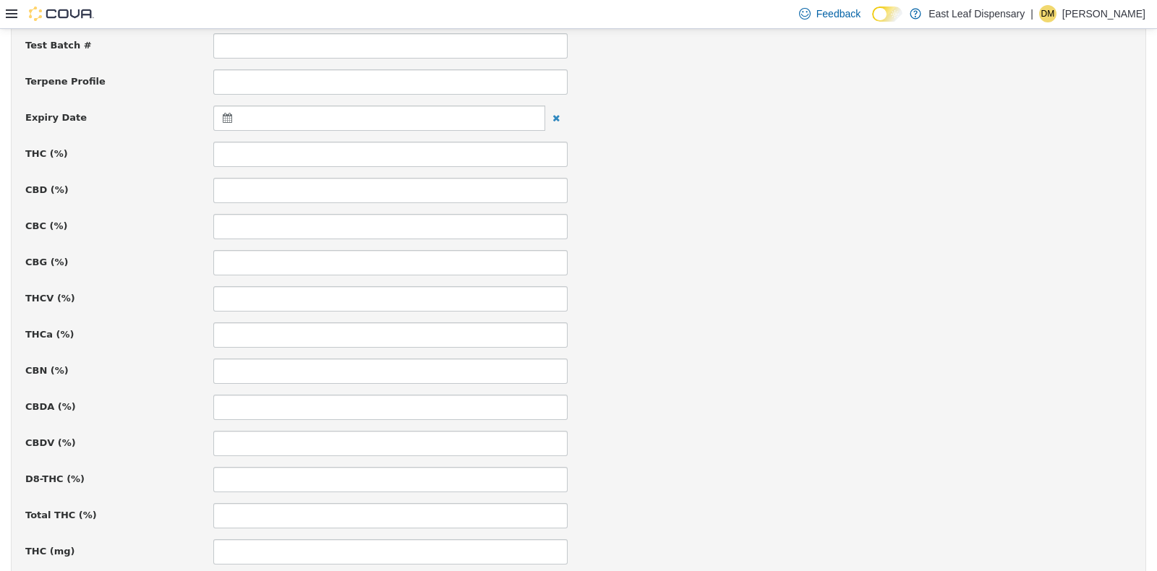
scroll to position [542, 0]
click at [223, 114] on icon at bounding box center [230, 115] width 15 height 10
click at [373, 156] on th at bounding box center [368, 150] width 23 height 25
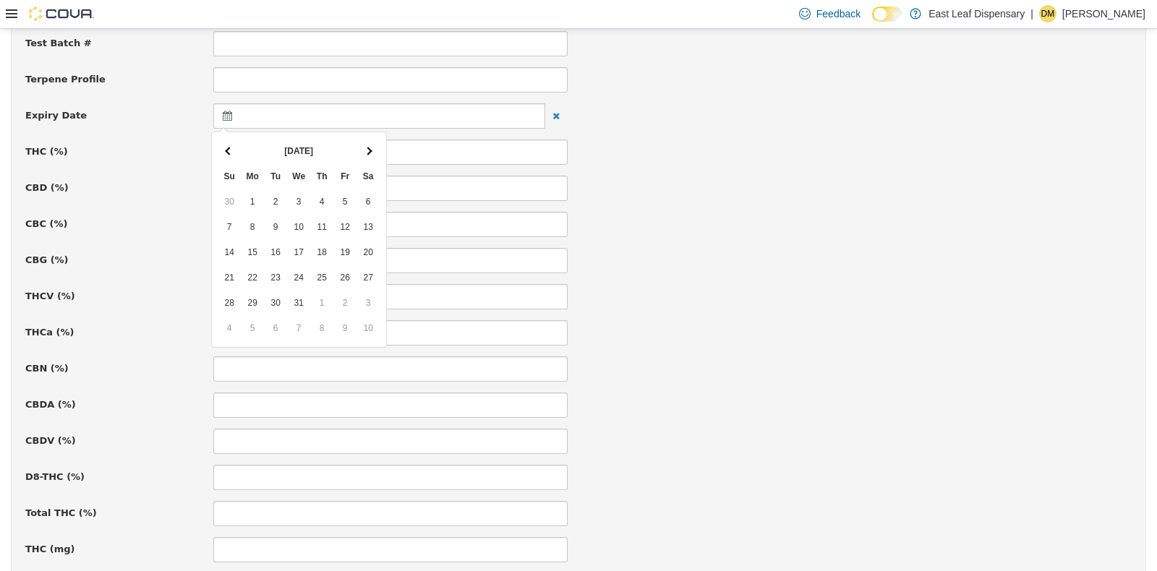
click at [373, 156] on th at bounding box center [368, 150] width 23 height 25
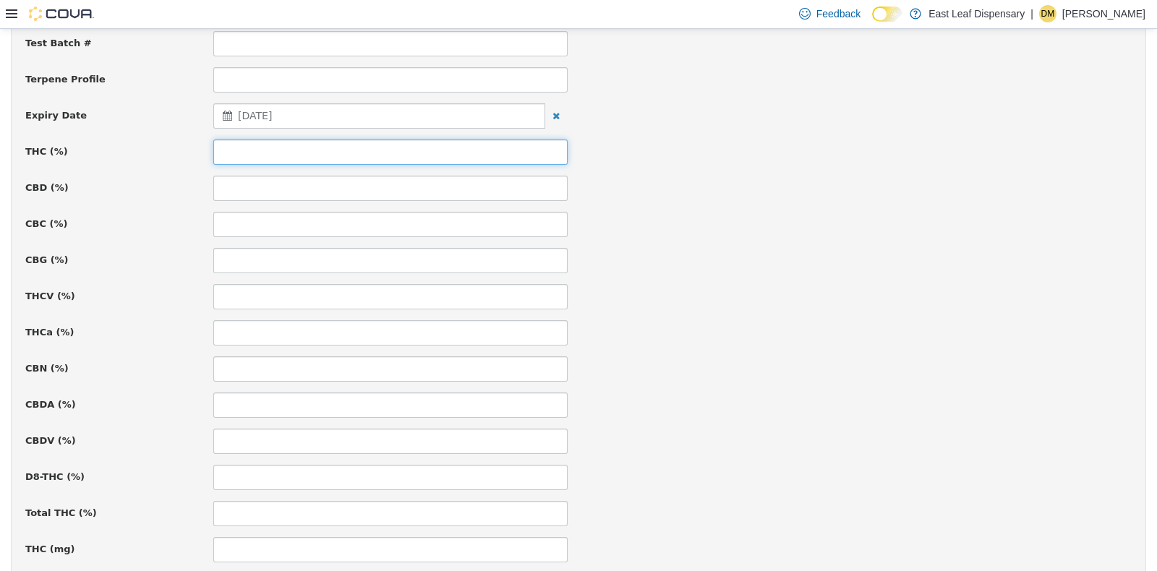
click at [332, 154] on input at bounding box center [390, 151] width 354 height 25
type input "**"
click at [803, 263] on div "CBG (%)" at bounding box center [578, 259] width 1128 height 25
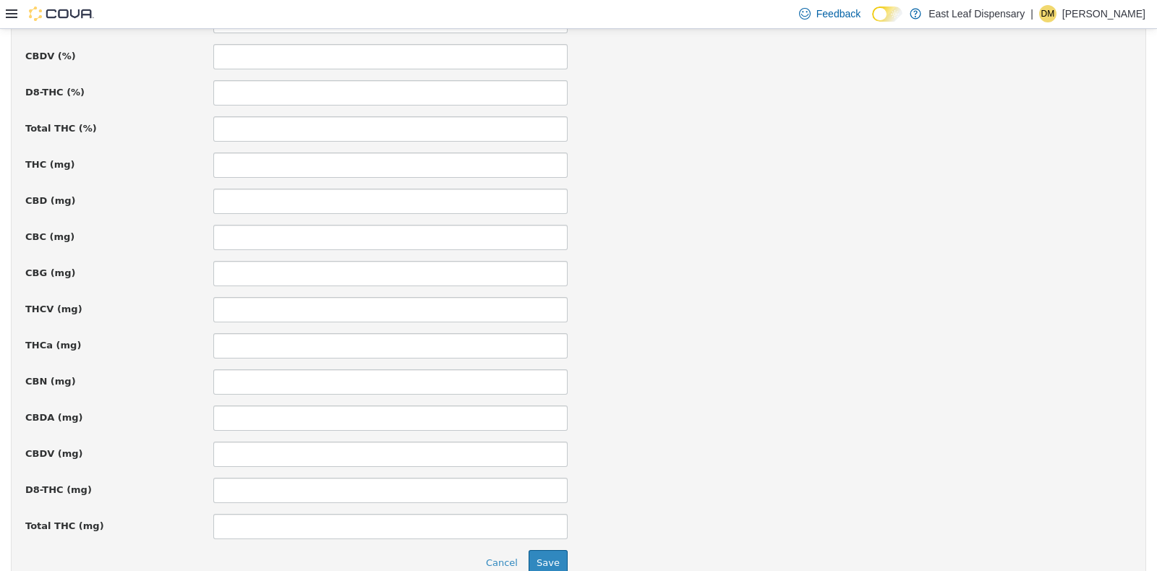
scroll to position [997, 0]
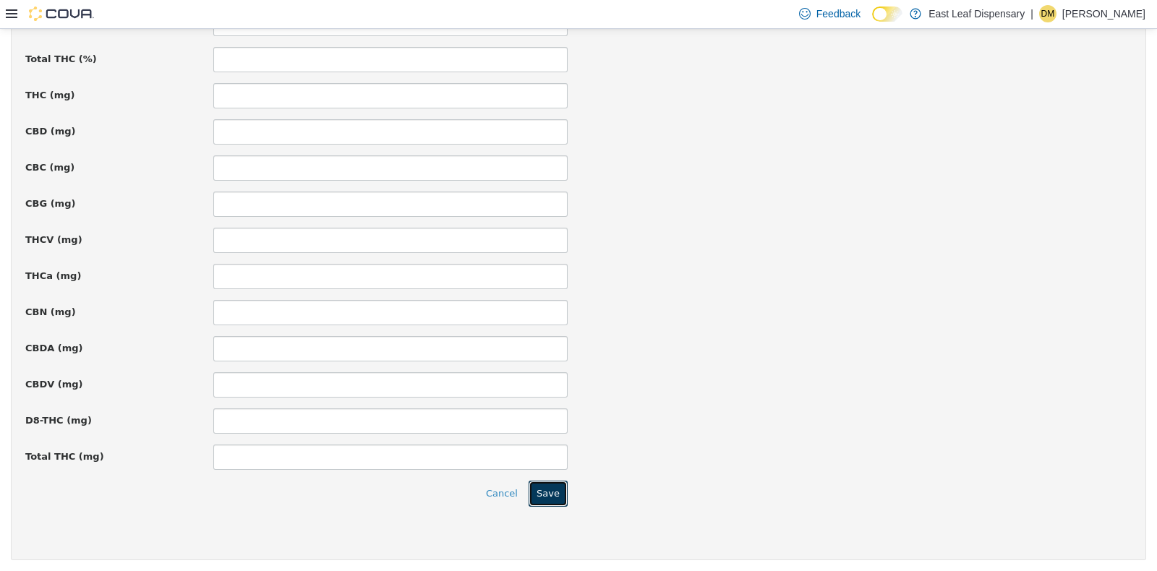
click at [556, 487] on button "Save" at bounding box center [548, 493] width 39 height 26
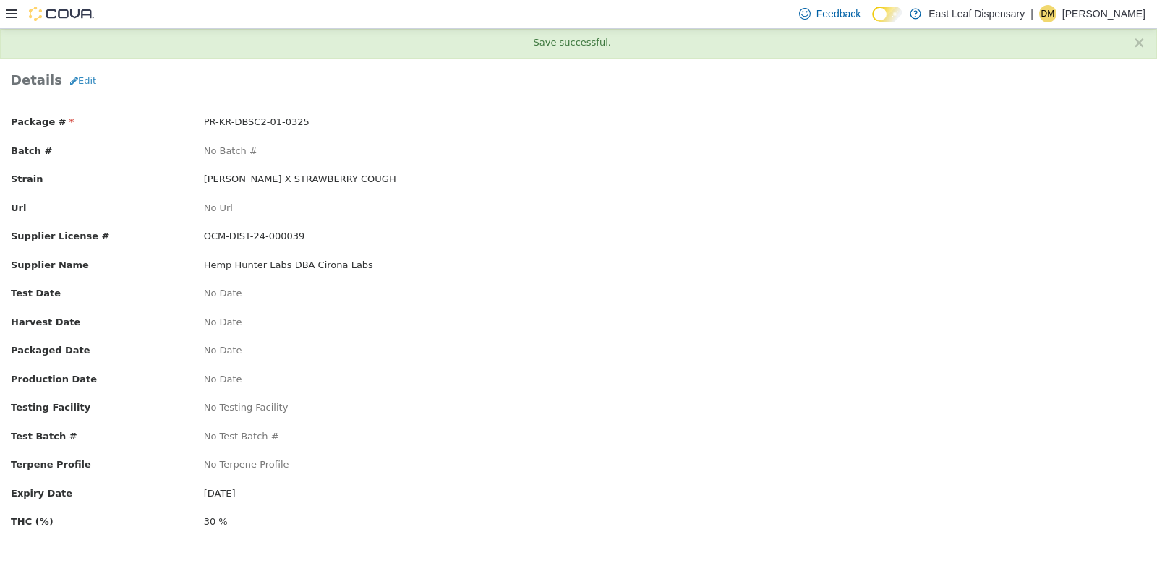
scroll to position [0, 0]
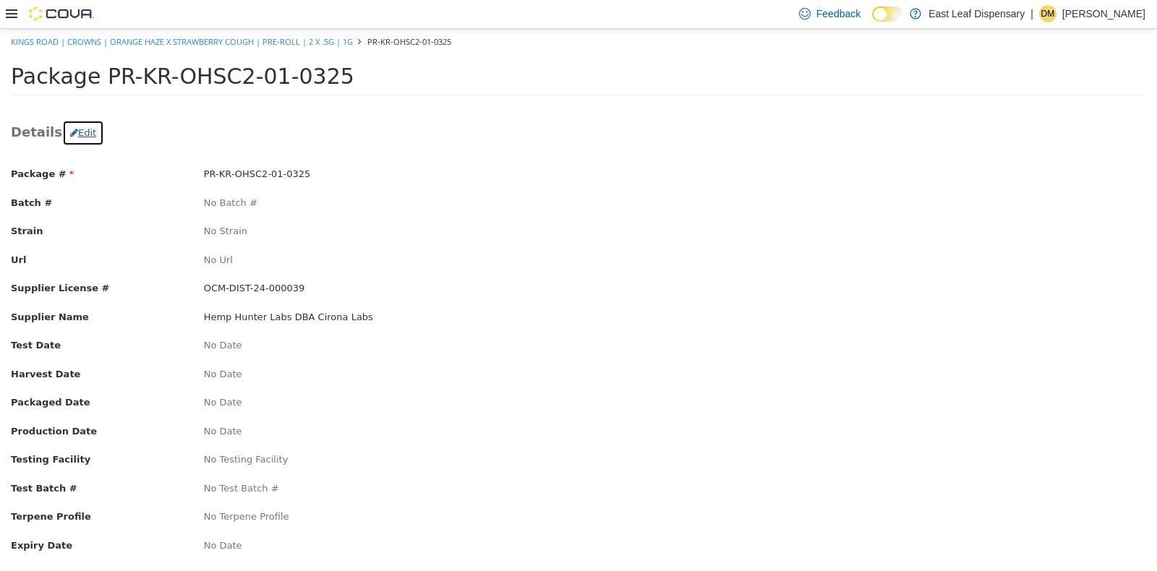
click at [85, 137] on button "Edit" at bounding box center [83, 132] width 42 height 26
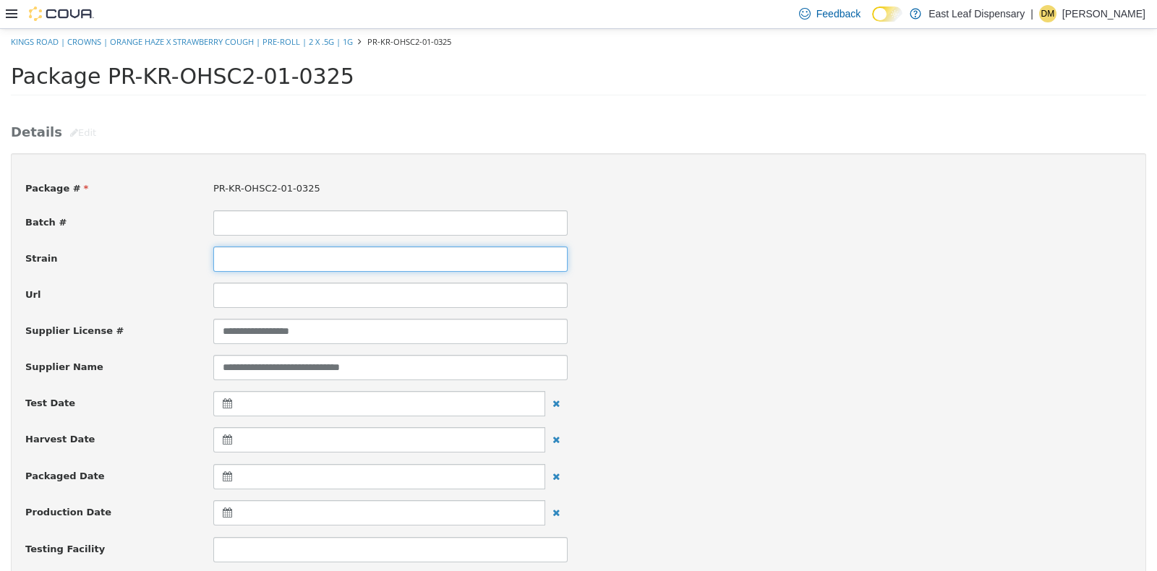
click at [268, 256] on input at bounding box center [390, 258] width 354 height 25
type input "**********"
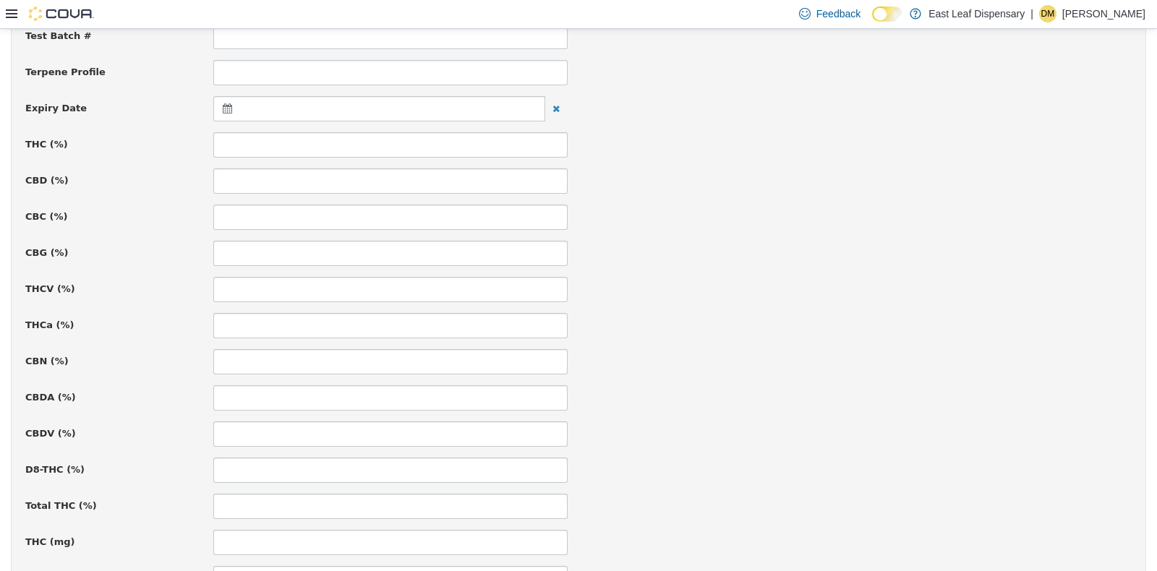
scroll to position [578, 0]
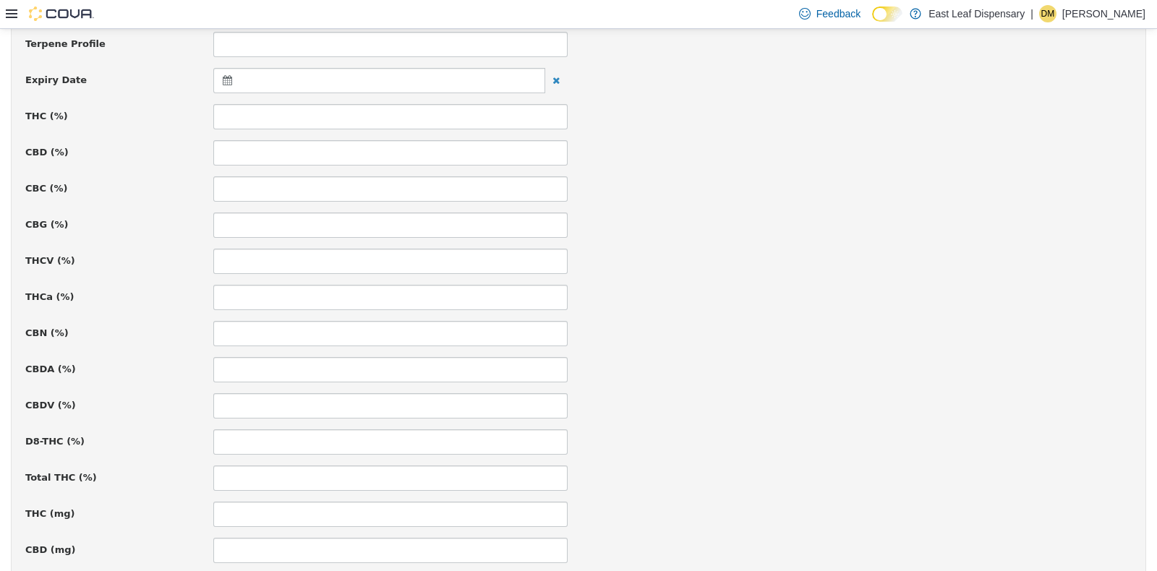
click at [229, 78] on icon at bounding box center [230, 79] width 15 height 10
click at [375, 116] on th at bounding box center [368, 115] width 23 height 25
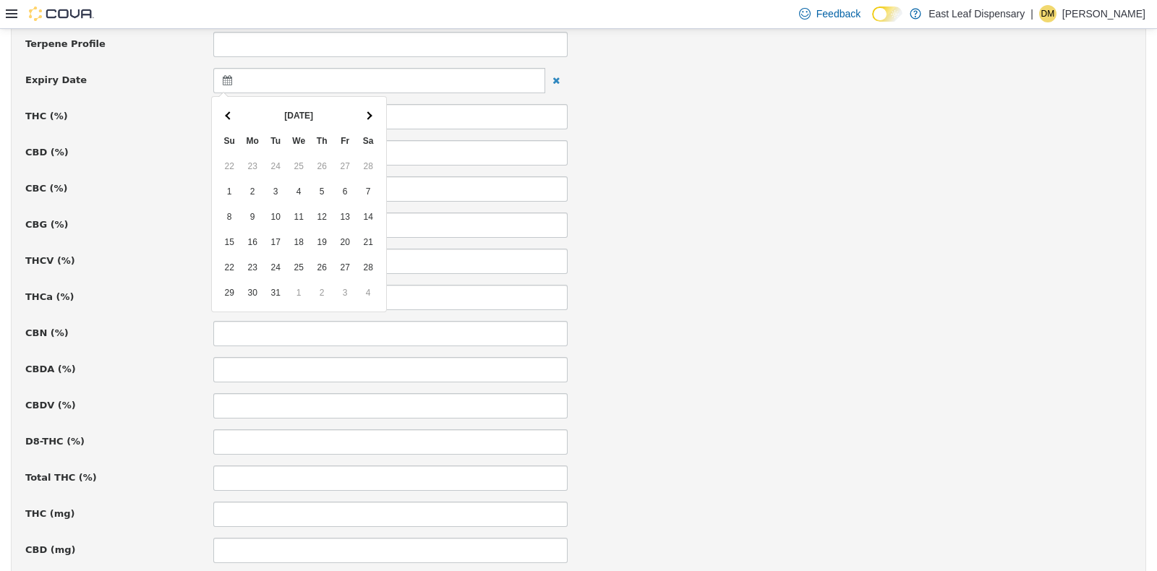
click at [375, 116] on th at bounding box center [368, 115] width 23 height 25
click at [226, 109] on th at bounding box center [229, 115] width 23 height 25
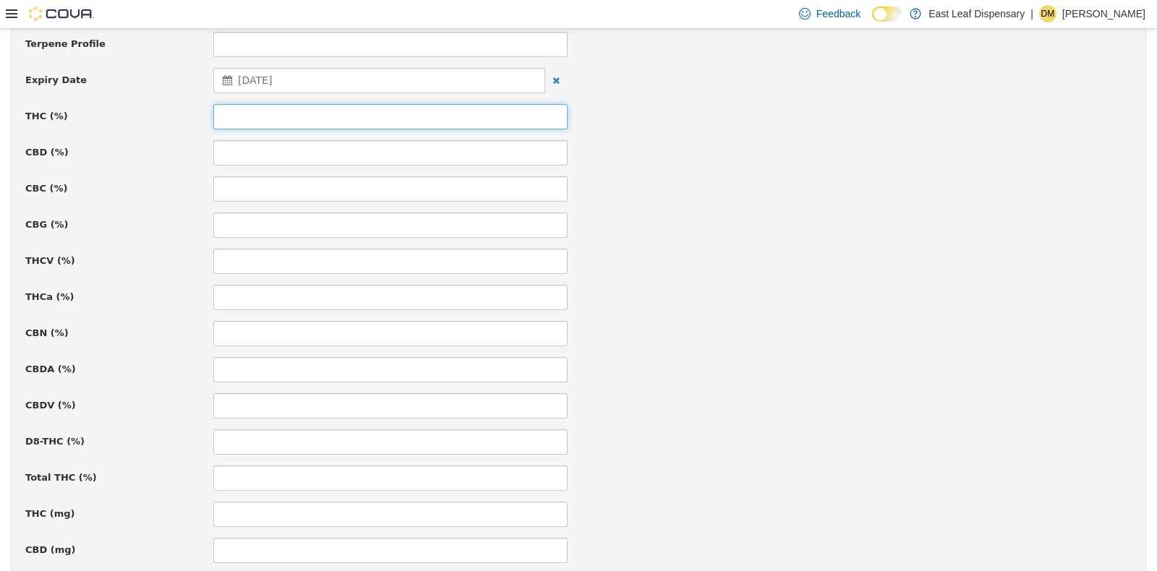
click at [283, 113] on input at bounding box center [390, 115] width 354 height 25
type input "****"
click at [692, 257] on div "THCV (%)" at bounding box center [578, 260] width 1128 height 25
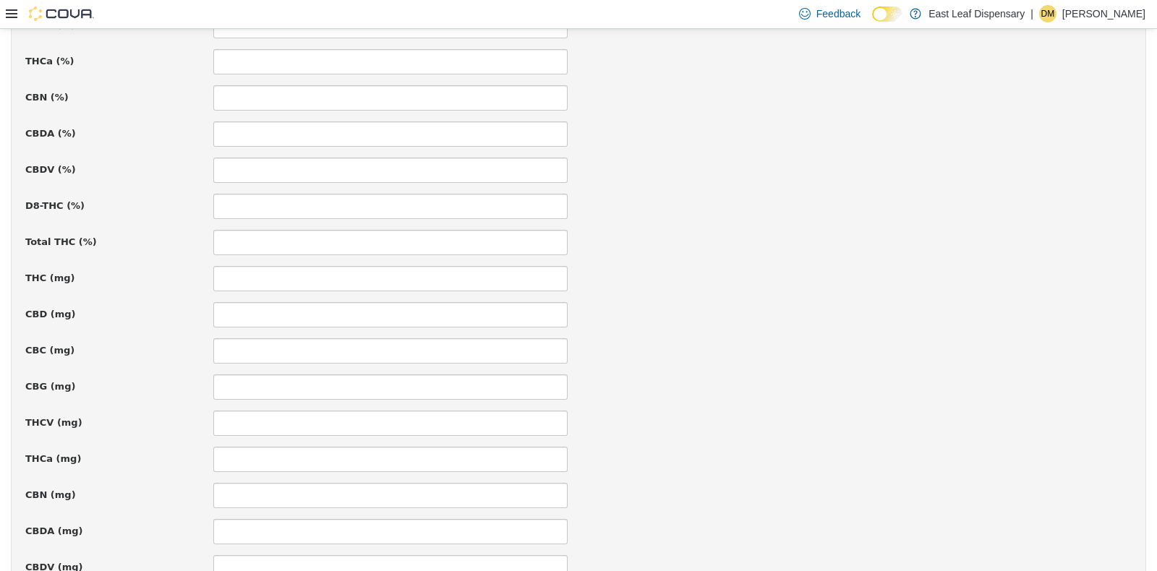
scroll to position [997, 0]
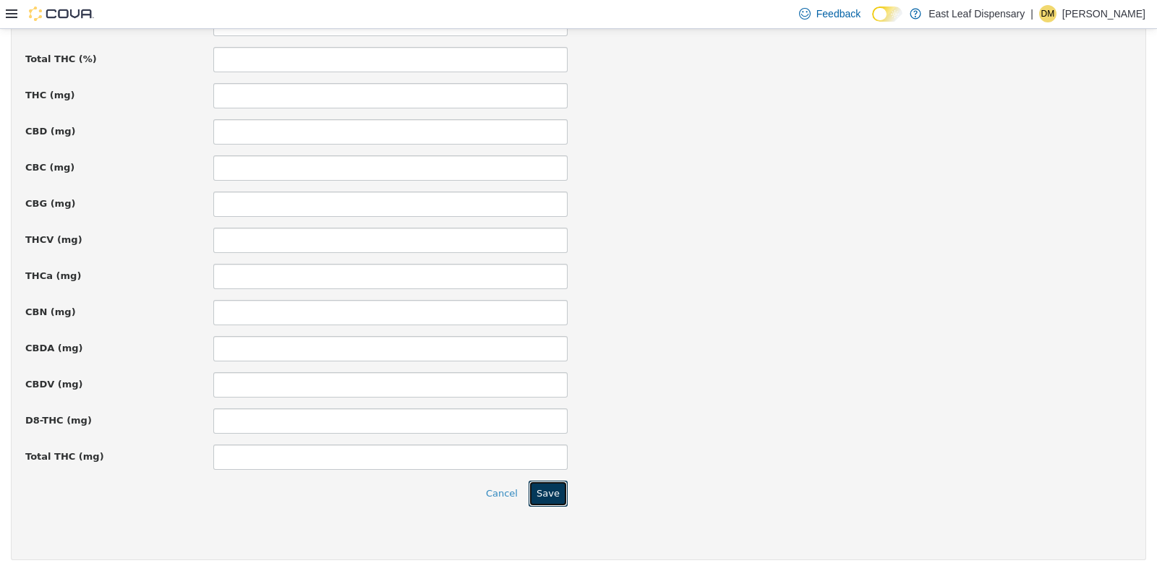
click at [553, 485] on button "Save" at bounding box center [548, 493] width 39 height 26
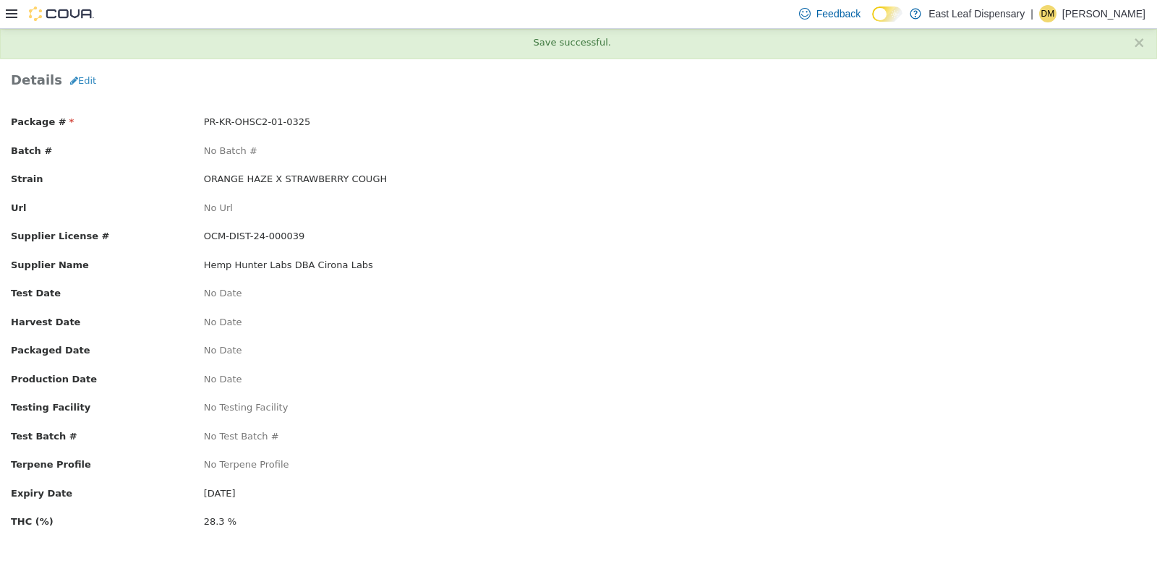
scroll to position [0, 0]
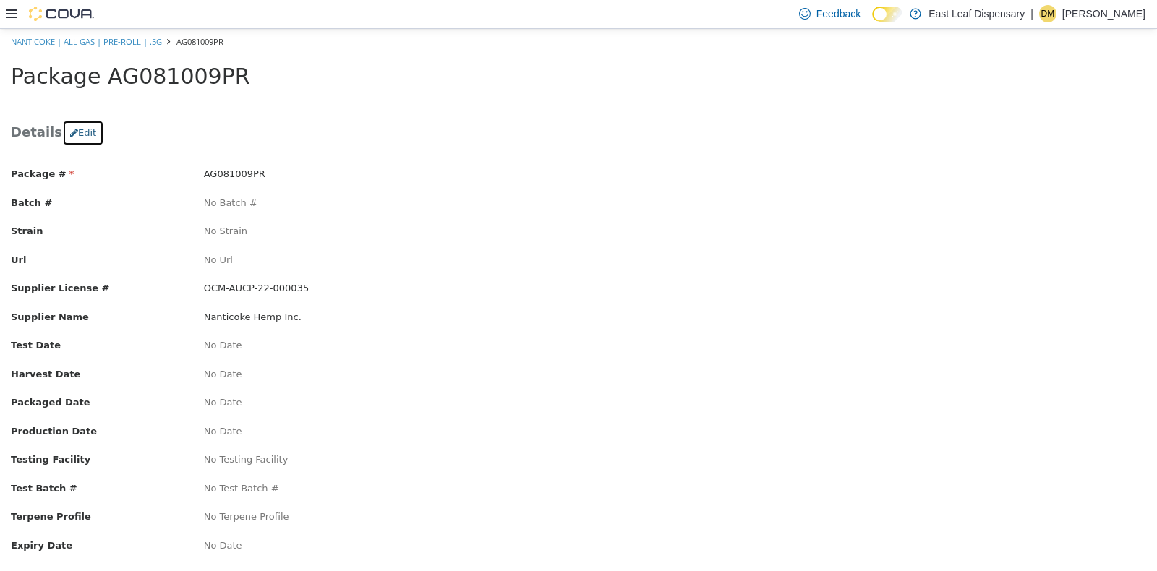
click at [83, 137] on button "Edit" at bounding box center [83, 132] width 42 height 26
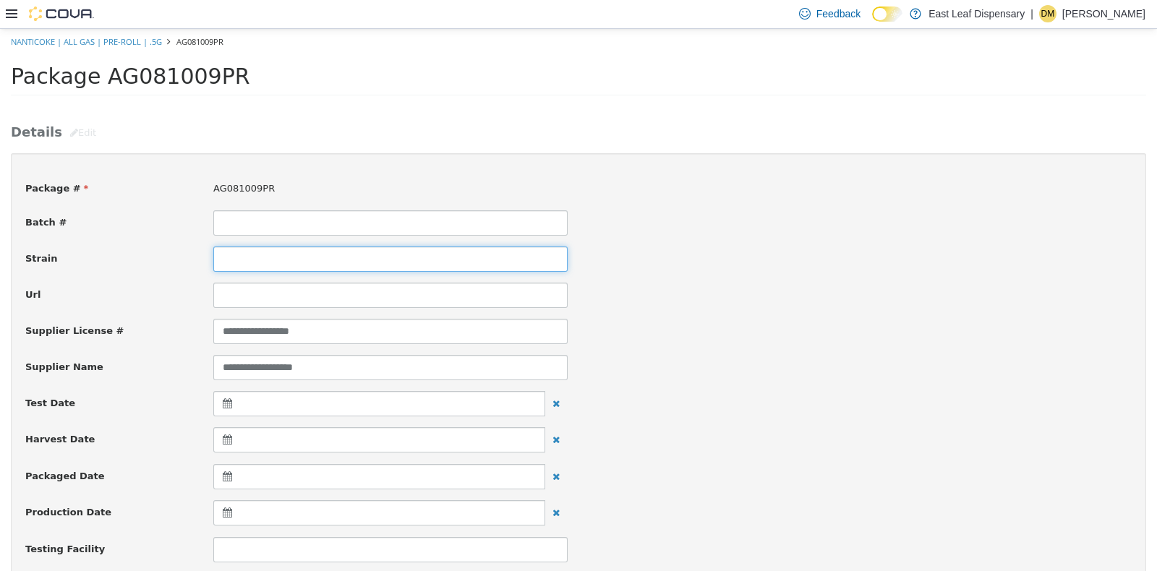
click at [261, 264] on input at bounding box center [390, 258] width 354 height 25
type input "*******"
click at [893, 253] on div "Strain *******" at bounding box center [578, 258] width 1128 height 25
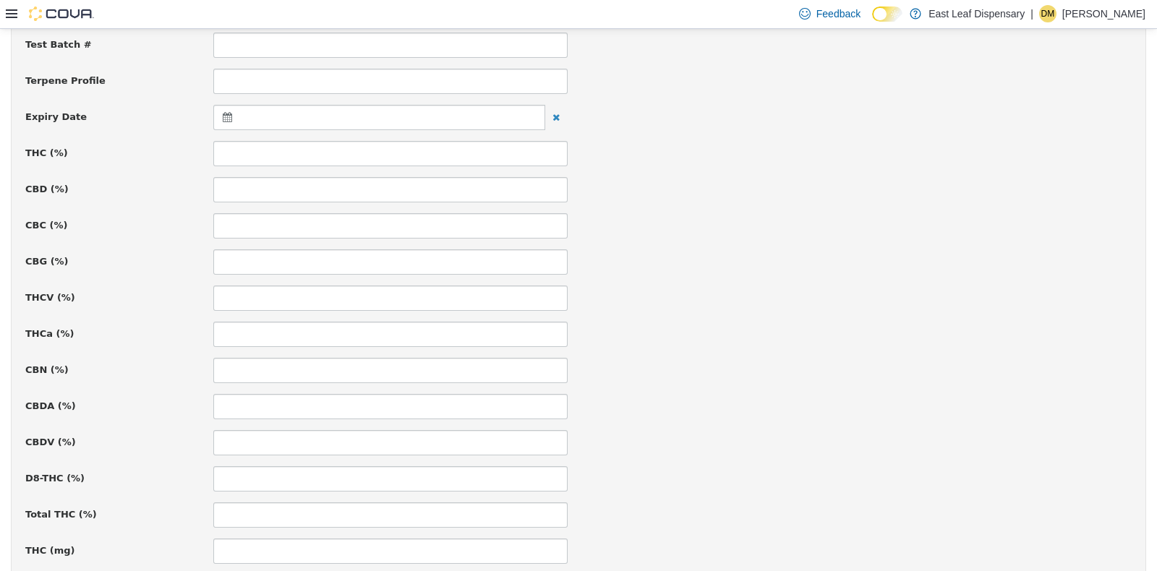
scroll to position [542, 0]
click at [223, 112] on icon at bounding box center [230, 115] width 15 height 10
click at [367, 141] on th at bounding box center [368, 150] width 23 height 25
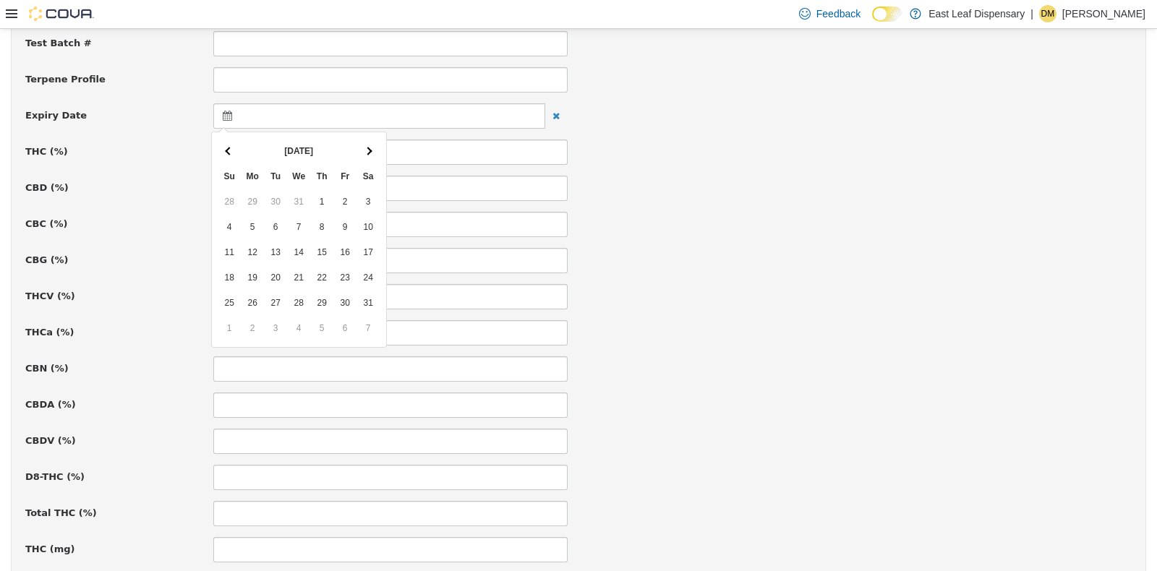
click at [367, 141] on th at bounding box center [368, 150] width 23 height 25
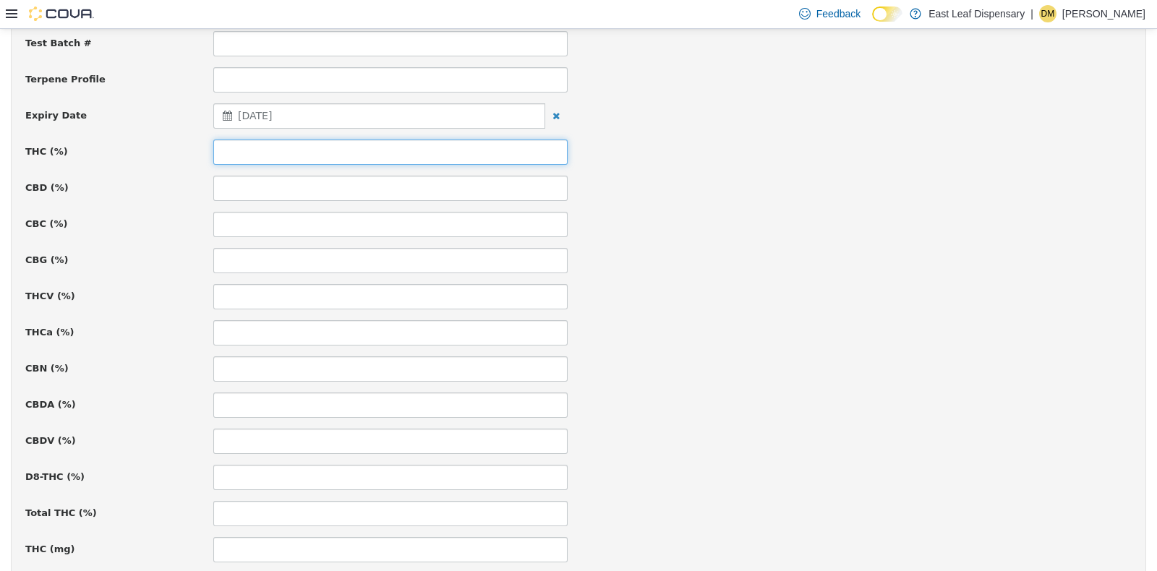
click at [297, 150] on input at bounding box center [390, 151] width 354 height 25
type input "**"
click at [850, 216] on div "CBC (%)" at bounding box center [578, 223] width 1128 height 25
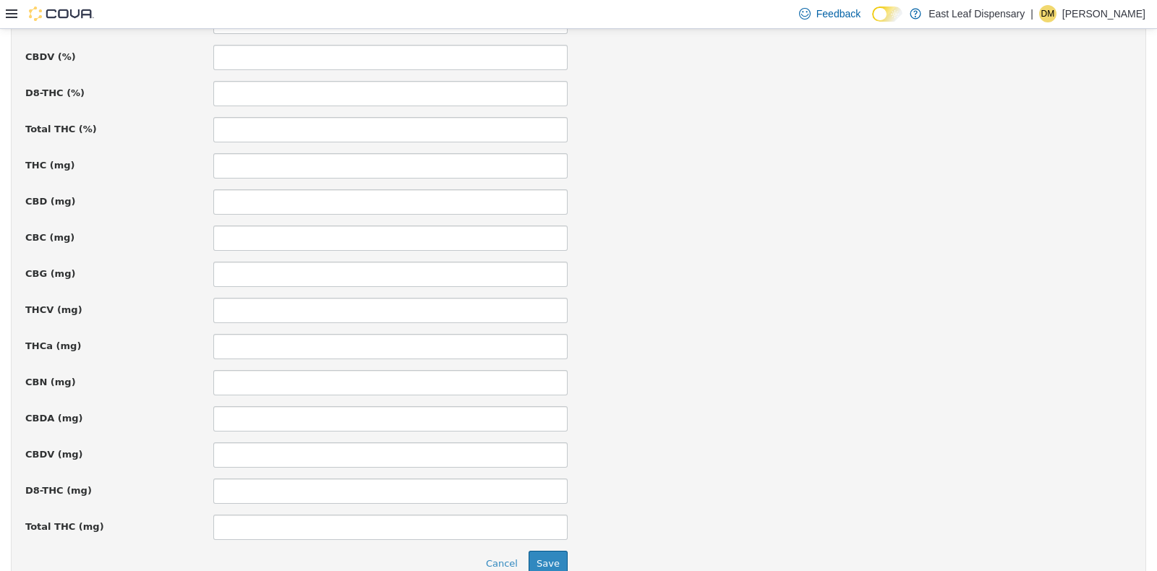
scroll to position [997, 0]
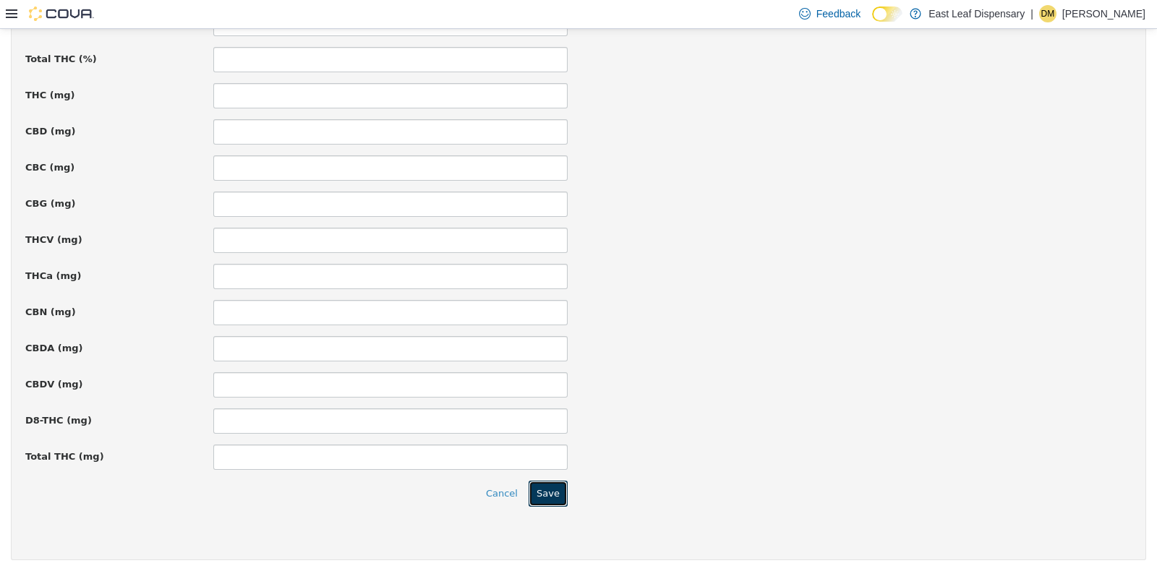
click at [547, 487] on button "Save" at bounding box center [548, 493] width 39 height 26
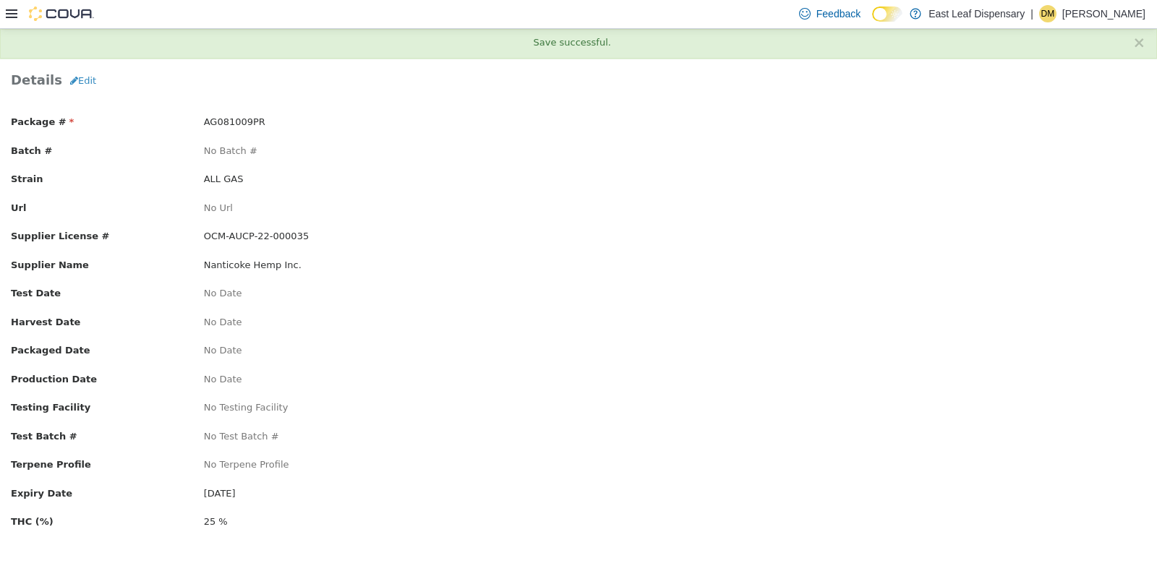
scroll to position [0, 0]
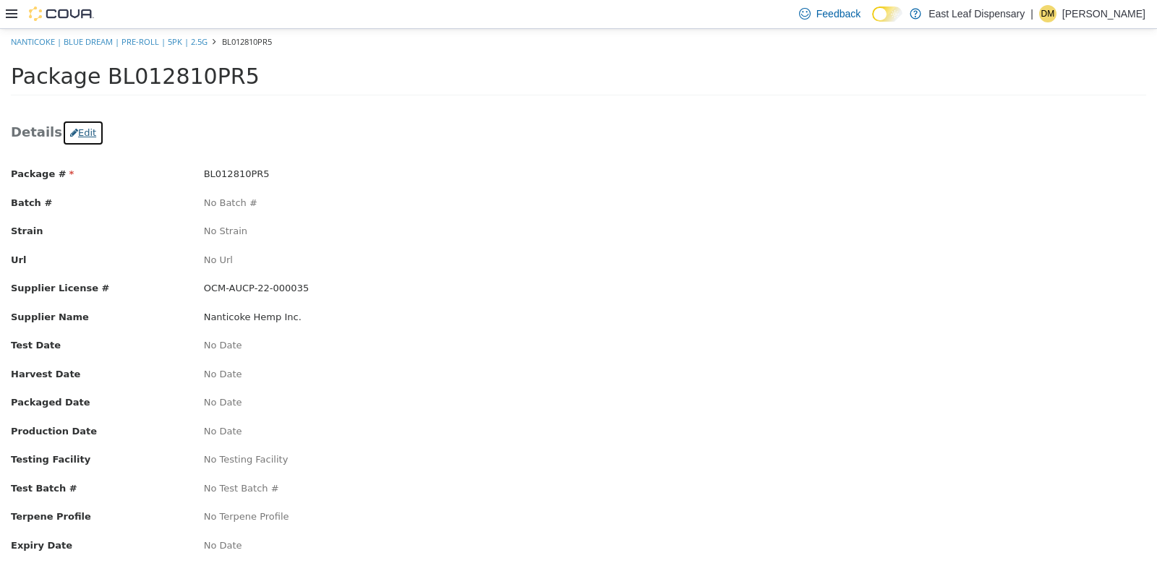
click at [77, 130] on button "Edit" at bounding box center [83, 132] width 42 height 26
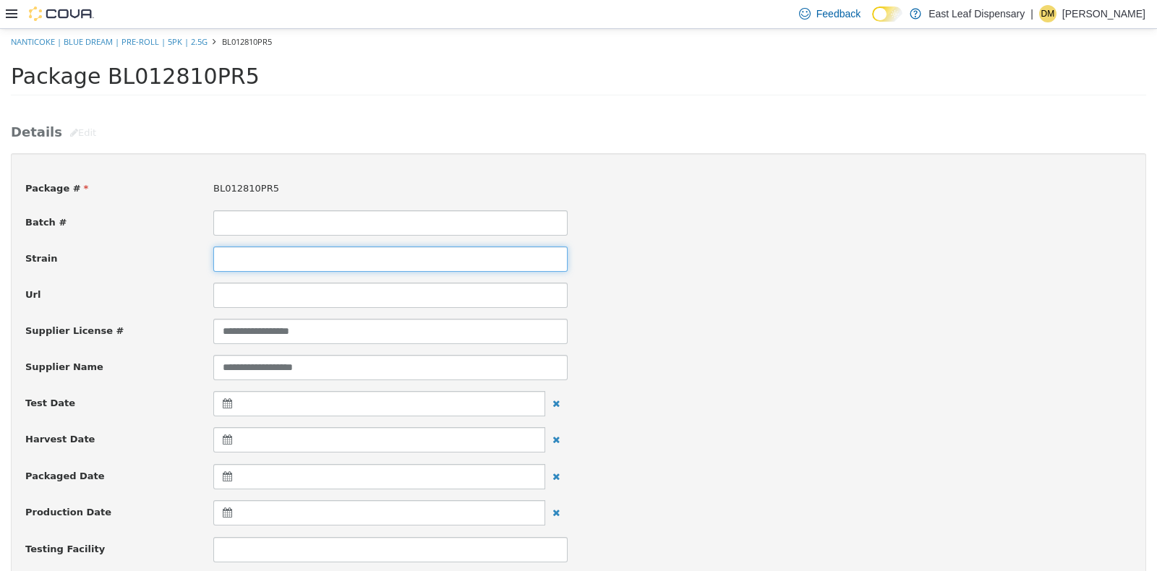
click at [291, 252] on input at bounding box center [390, 258] width 354 height 25
type input "**********"
click at [726, 263] on div "**********" at bounding box center [578, 258] width 1128 height 25
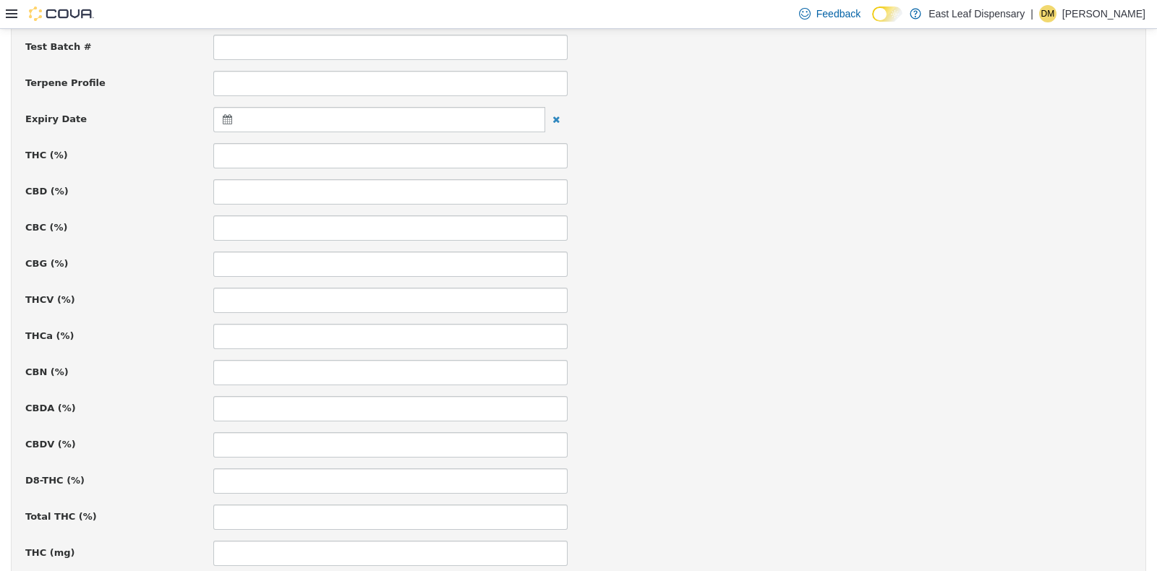
scroll to position [542, 0]
click at [223, 118] on icon at bounding box center [230, 115] width 15 height 10
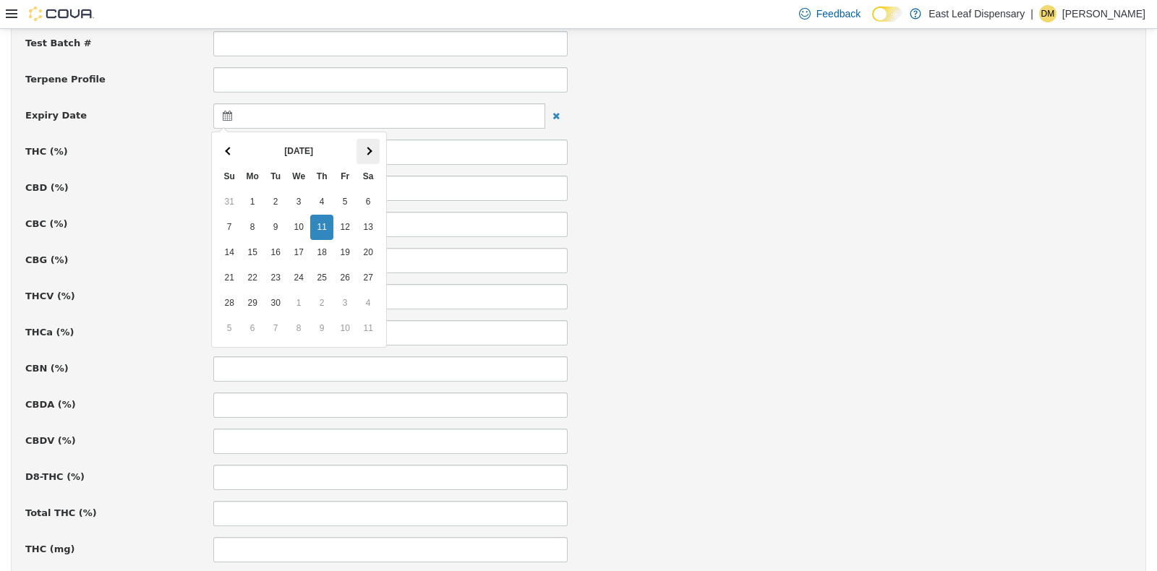
click at [373, 146] on th at bounding box center [368, 150] width 23 height 25
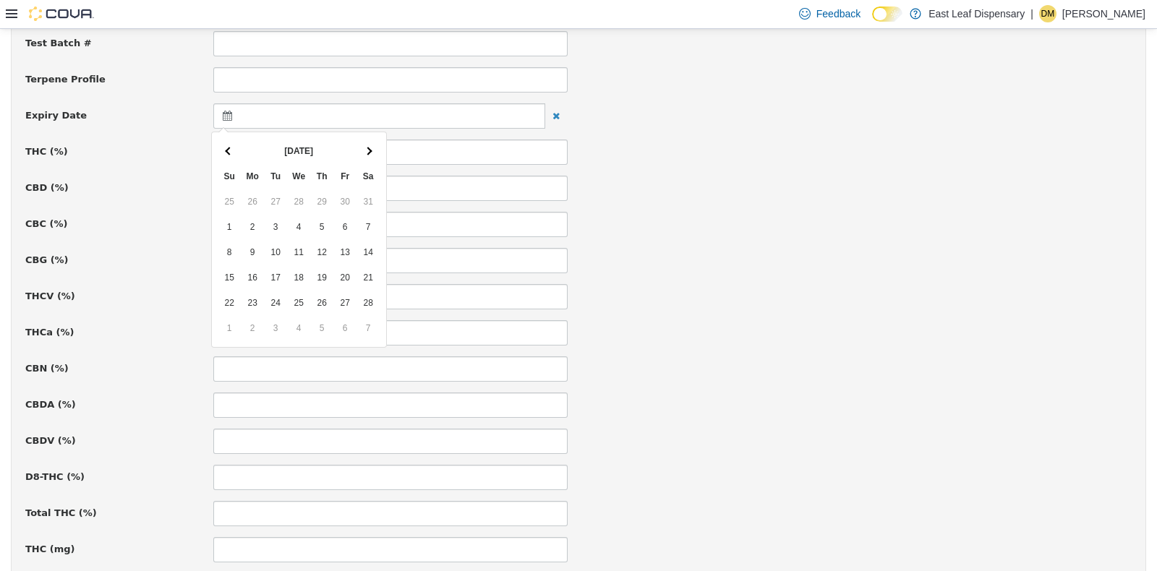
click at [373, 146] on th at bounding box center [368, 150] width 23 height 25
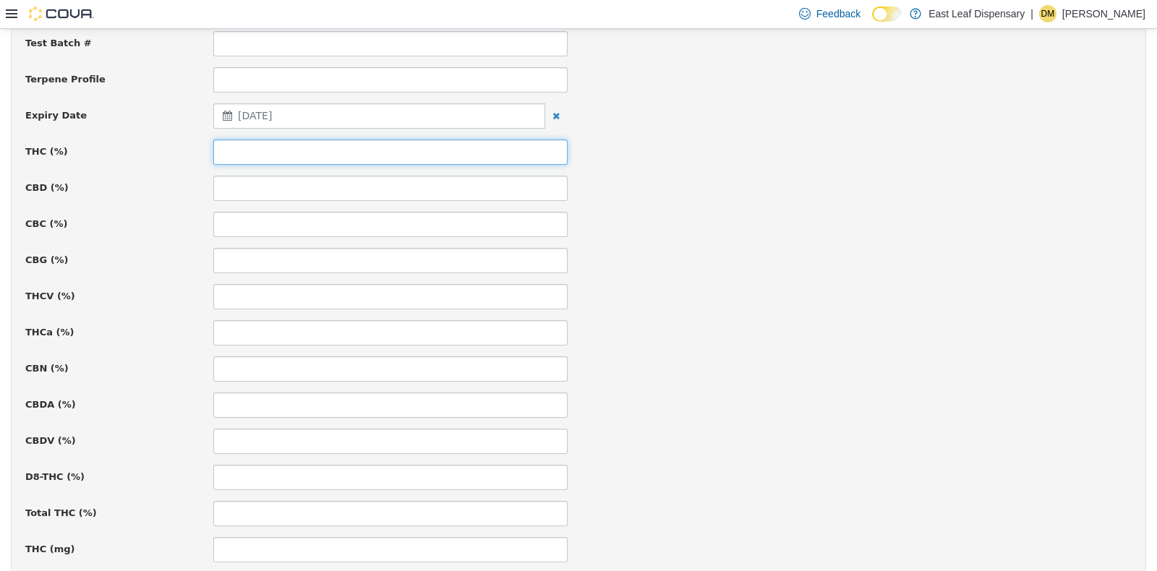
click at [273, 153] on input at bounding box center [390, 151] width 354 height 25
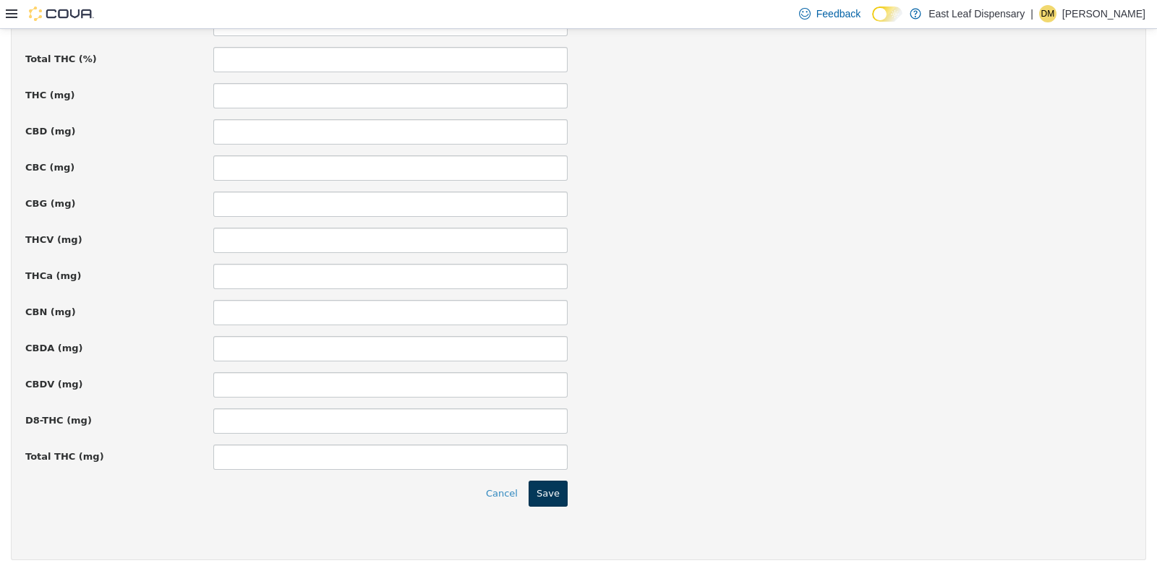
type input "*****"
click at [550, 487] on button "Save" at bounding box center [548, 493] width 39 height 26
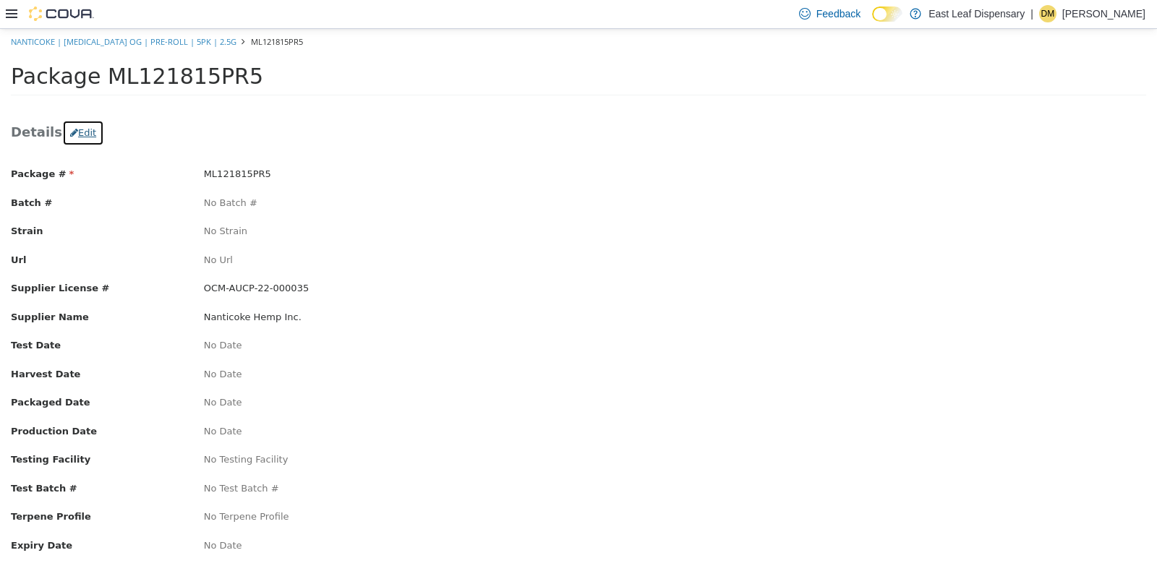
click at [79, 128] on button "Edit" at bounding box center [83, 132] width 42 height 26
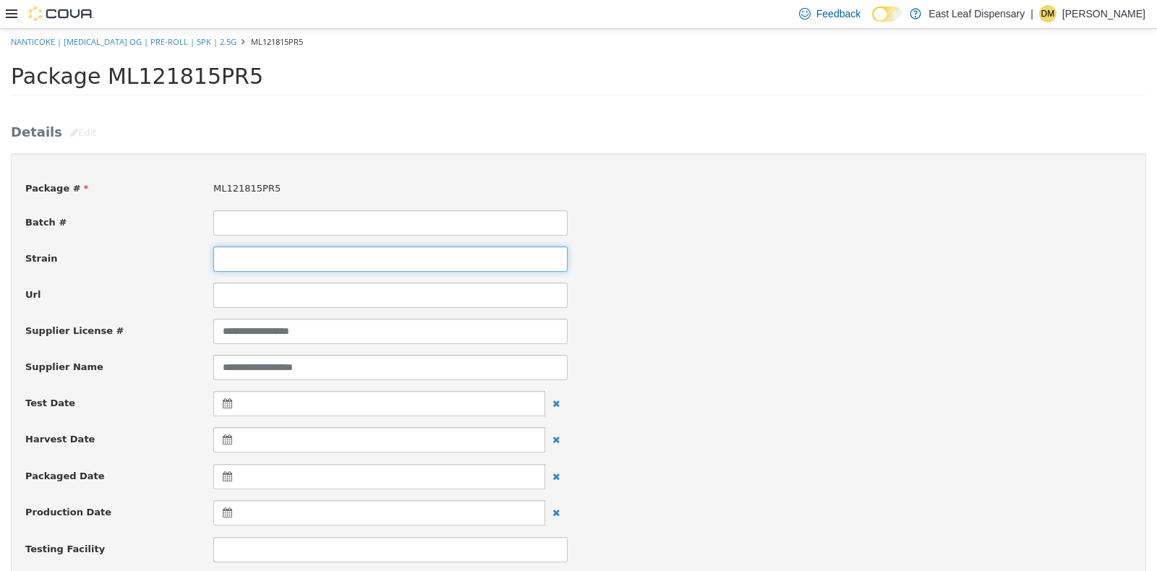
click at [231, 263] on input at bounding box center [390, 258] width 354 height 25
type input "**********"
click at [725, 372] on div "**********" at bounding box center [578, 366] width 1128 height 25
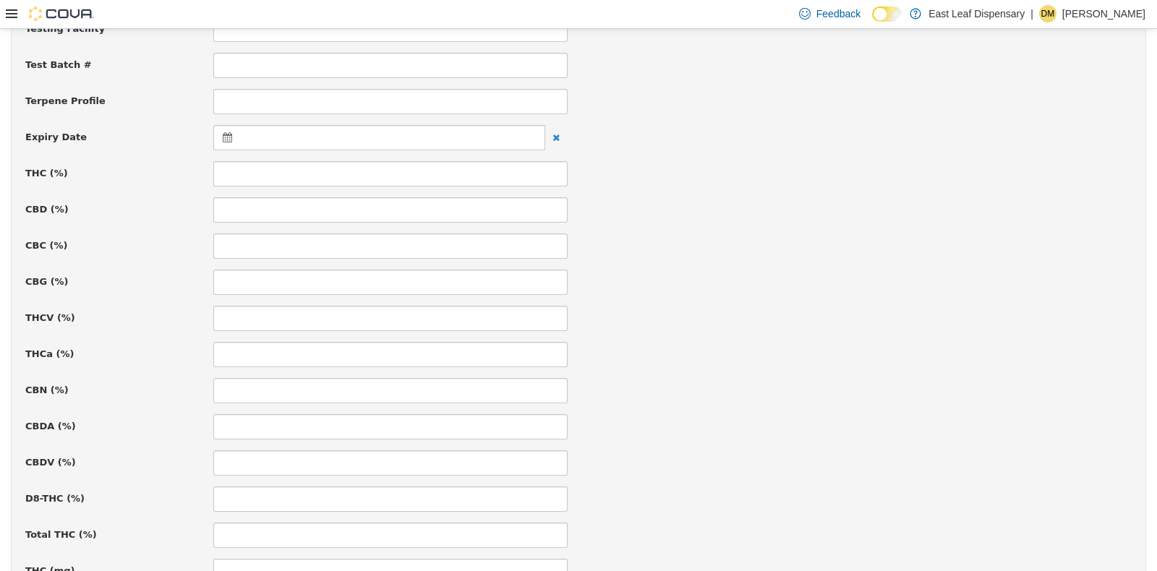
scroll to position [542, 0]
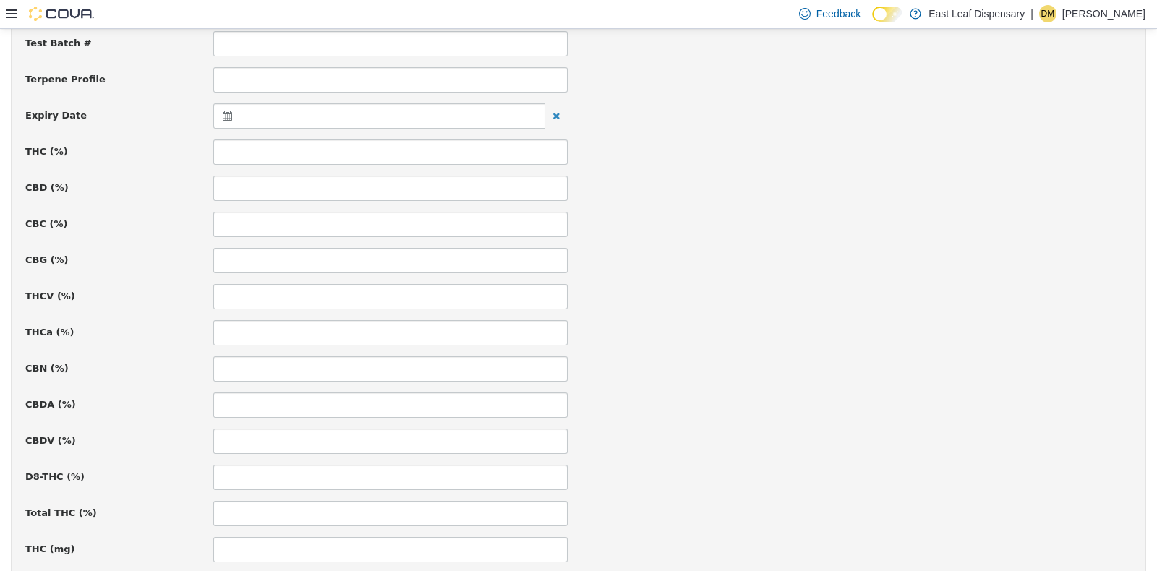
click at [221, 106] on div at bounding box center [379, 115] width 332 height 25
click at [372, 151] on th at bounding box center [368, 150] width 23 height 25
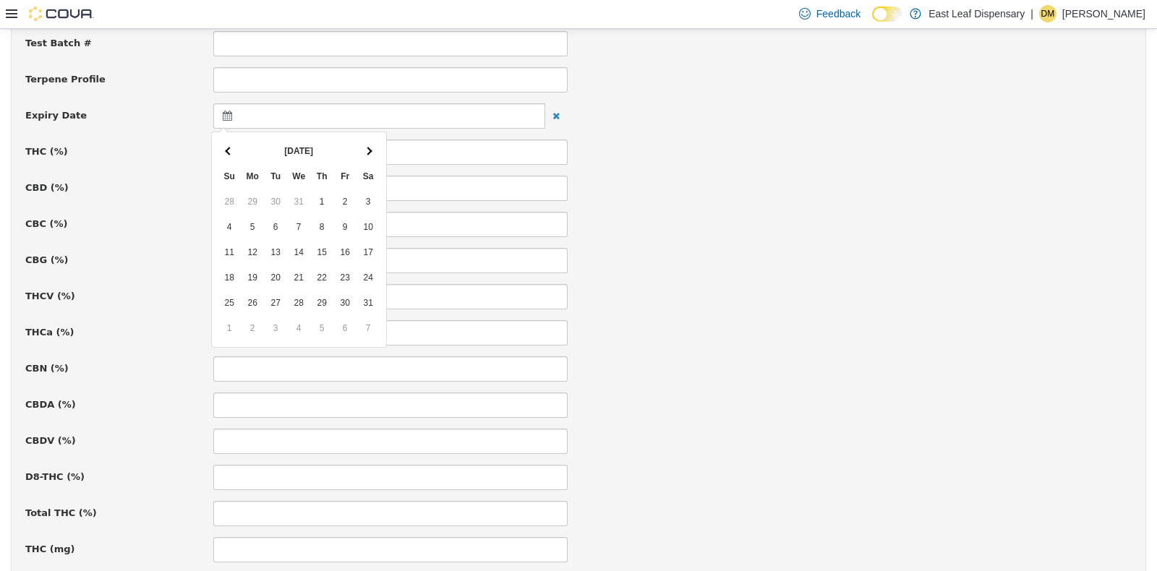
click at [372, 151] on th at bounding box center [368, 150] width 23 height 25
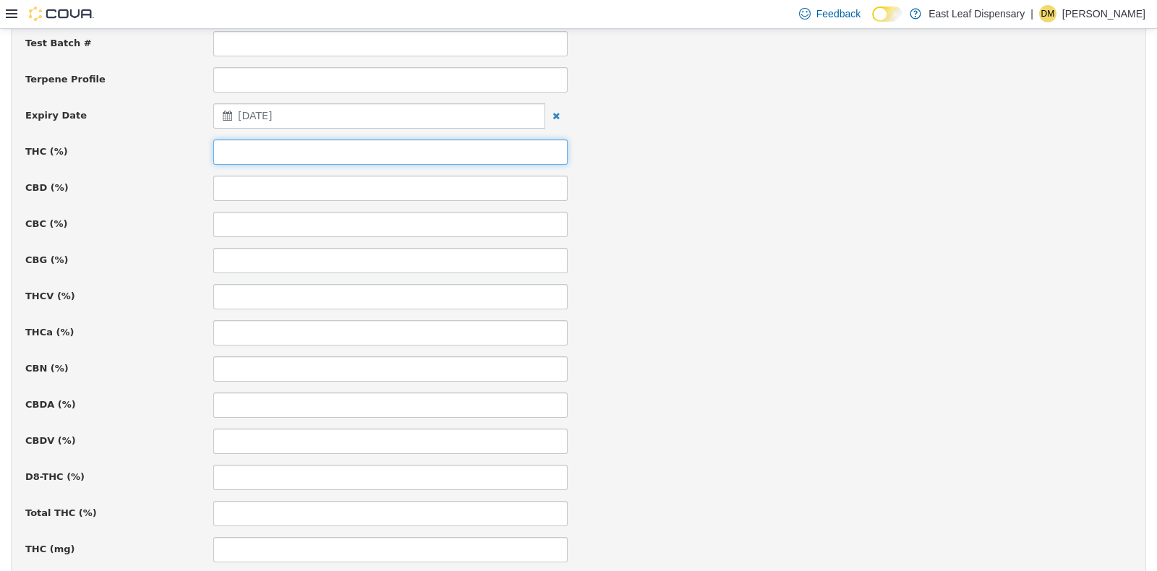
click at [311, 158] on input at bounding box center [390, 151] width 354 height 25
type input "**"
click at [866, 332] on div "THCa (%)" at bounding box center [578, 332] width 1128 height 25
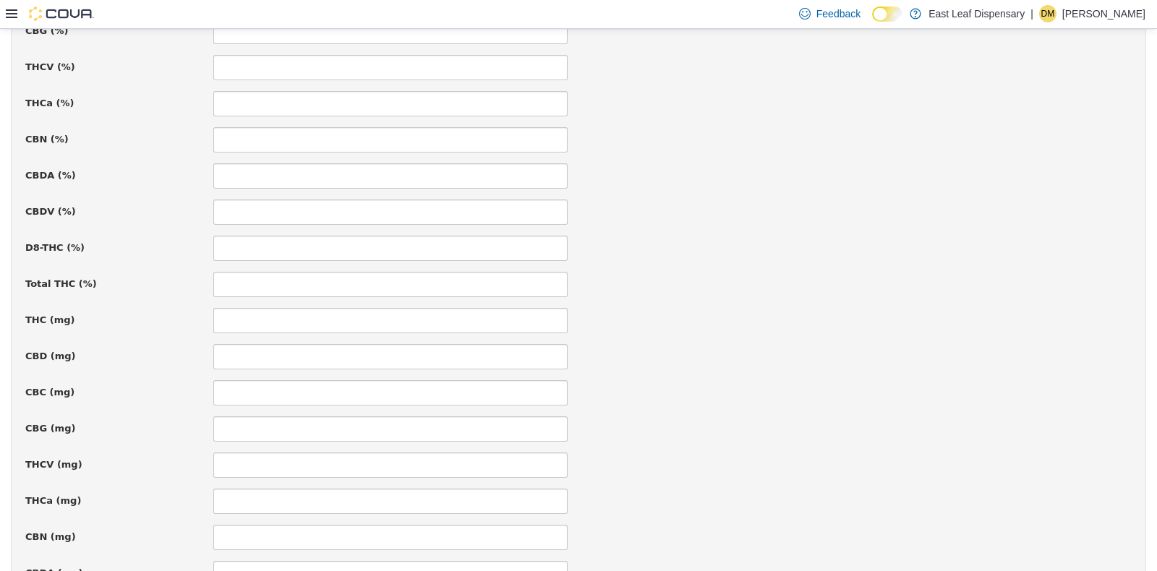
scroll to position [997, 0]
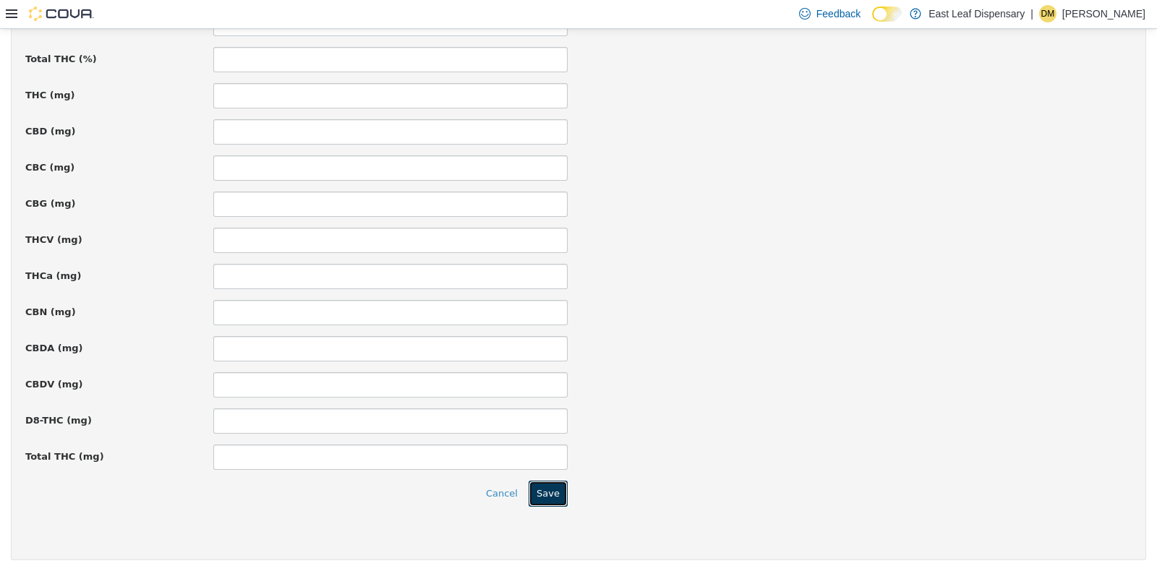
click at [555, 498] on button "Save" at bounding box center [548, 493] width 39 height 26
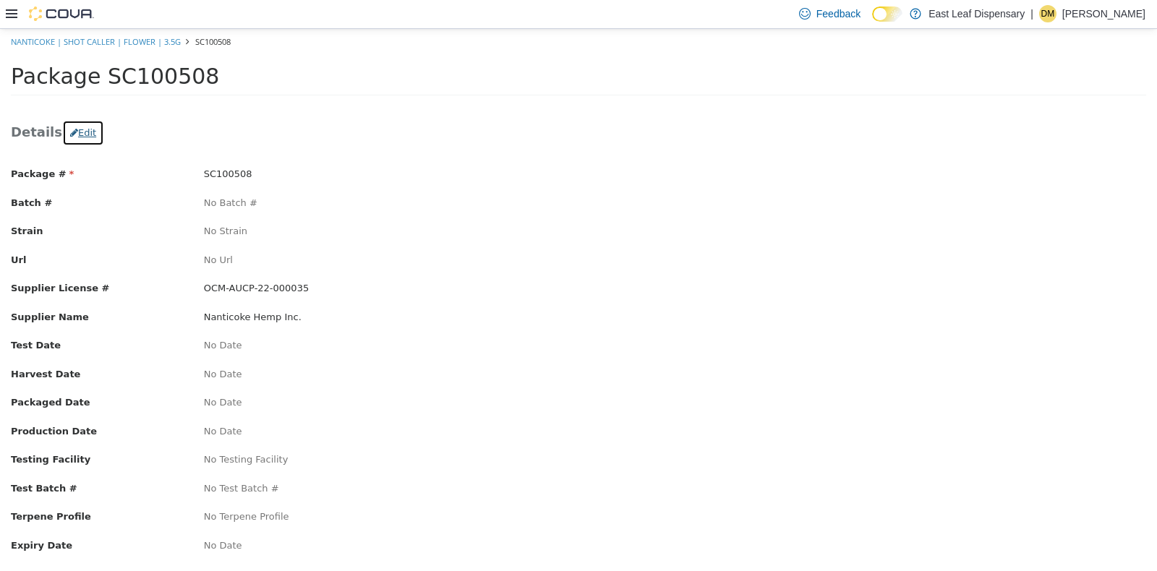
click at [82, 127] on button "Edit" at bounding box center [83, 132] width 42 height 26
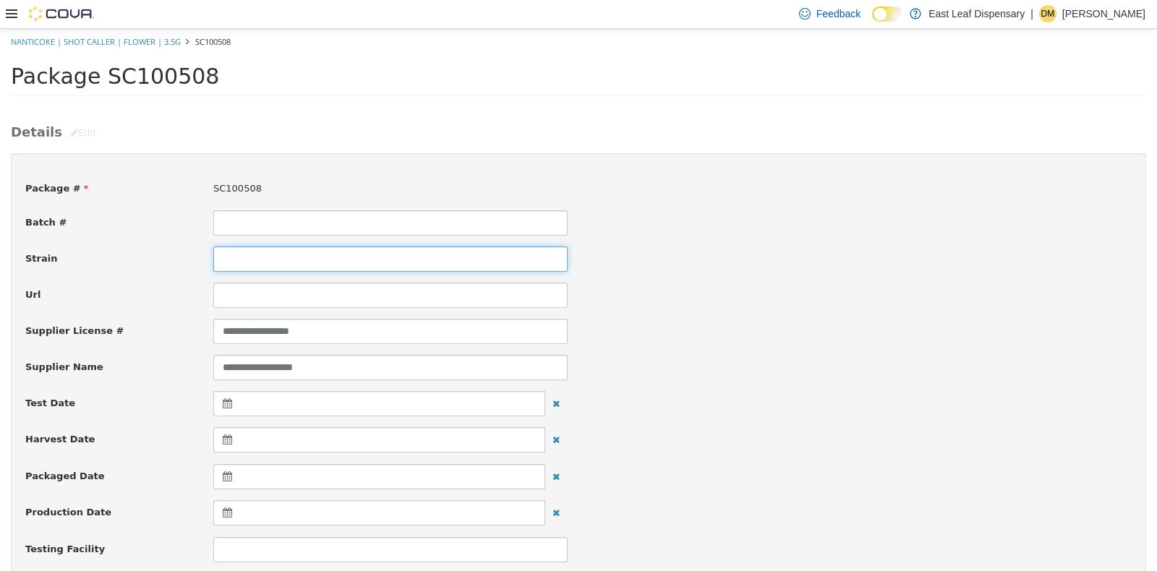
click at [258, 259] on input at bounding box center [390, 258] width 354 height 25
type input "**********"
click at [737, 297] on div "Url" at bounding box center [578, 294] width 1128 height 25
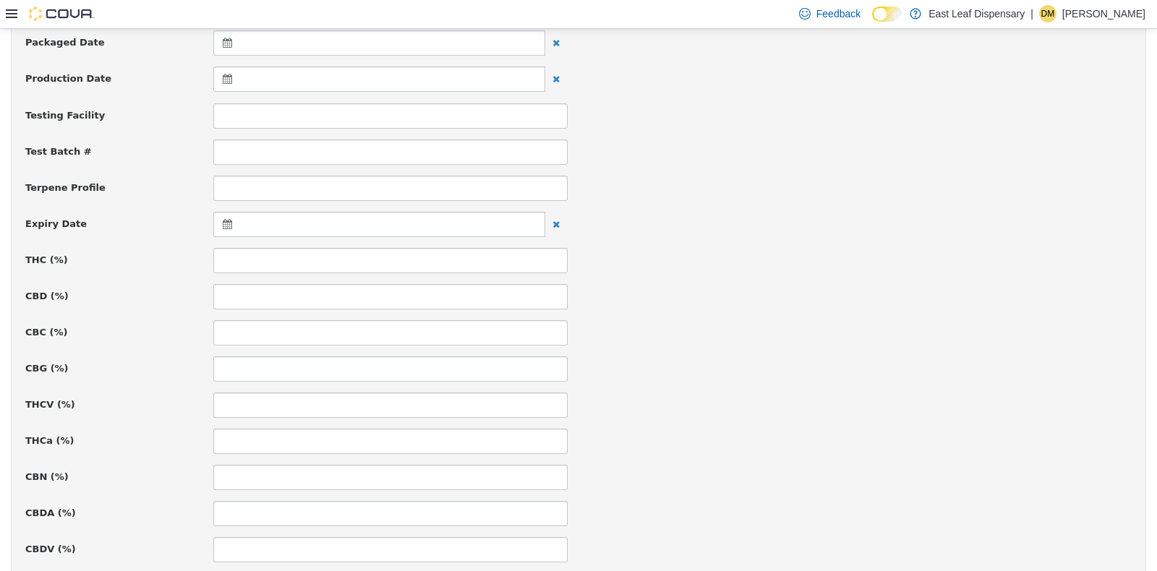
scroll to position [470, 0]
click at [223, 185] on icon at bounding box center [230, 187] width 15 height 10
click at [367, 232] on th at bounding box center [368, 222] width 23 height 25
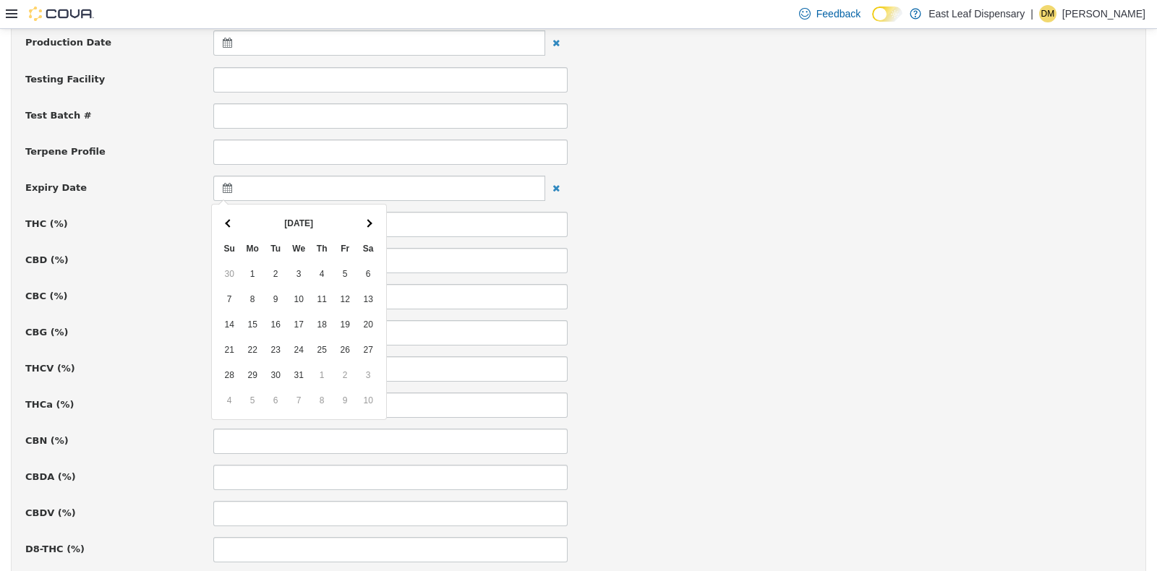
click at [367, 232] on th at bounding box center [368, 222] width 23 height 25
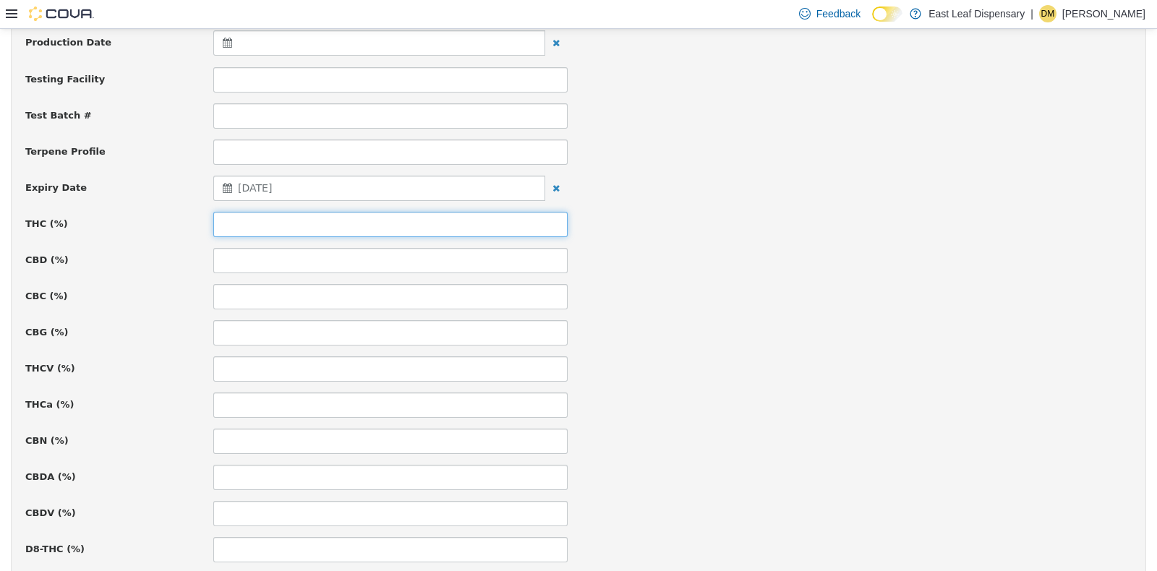
click at [307, 229] on input at bounding box center [390, 223] width 354 height 25
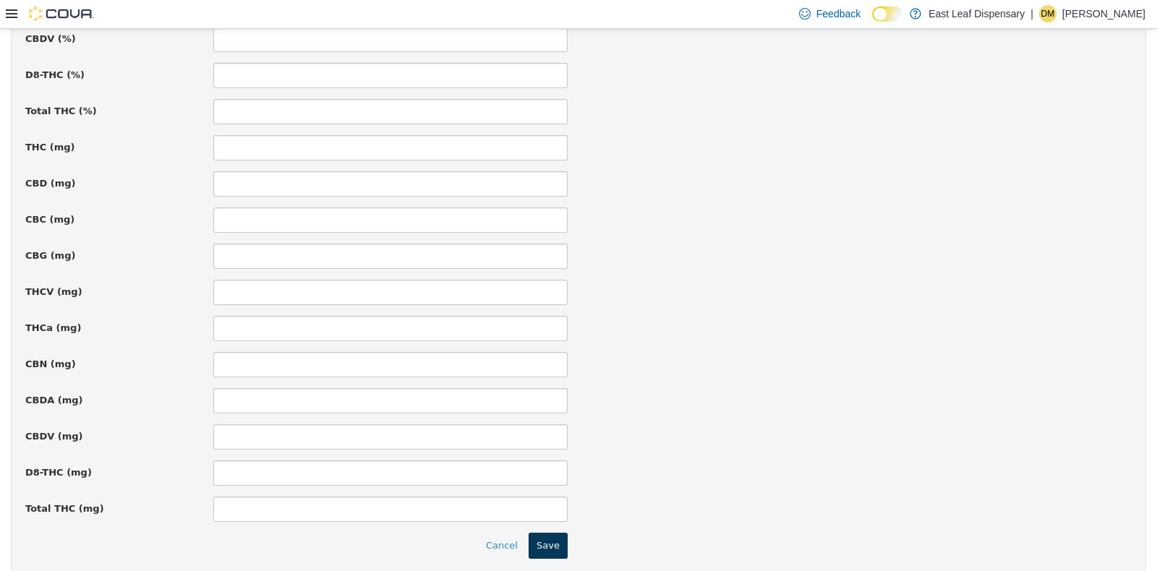
type input "**"
click at [548, 550] on button "Save" at bounding box center [548, 545] width 39 height 26
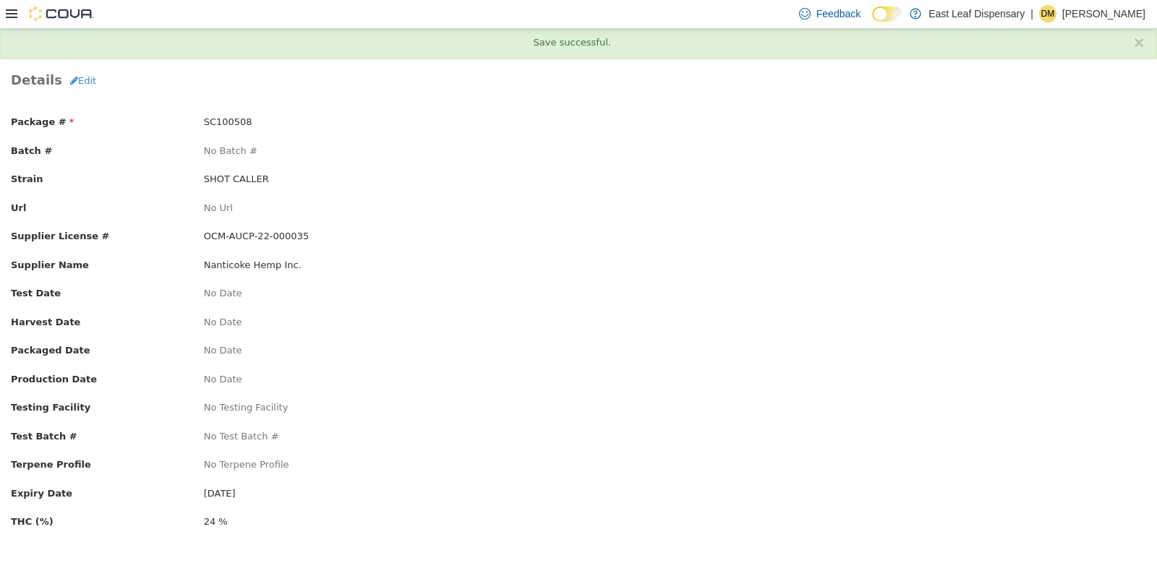
scroll to position [0, 0]
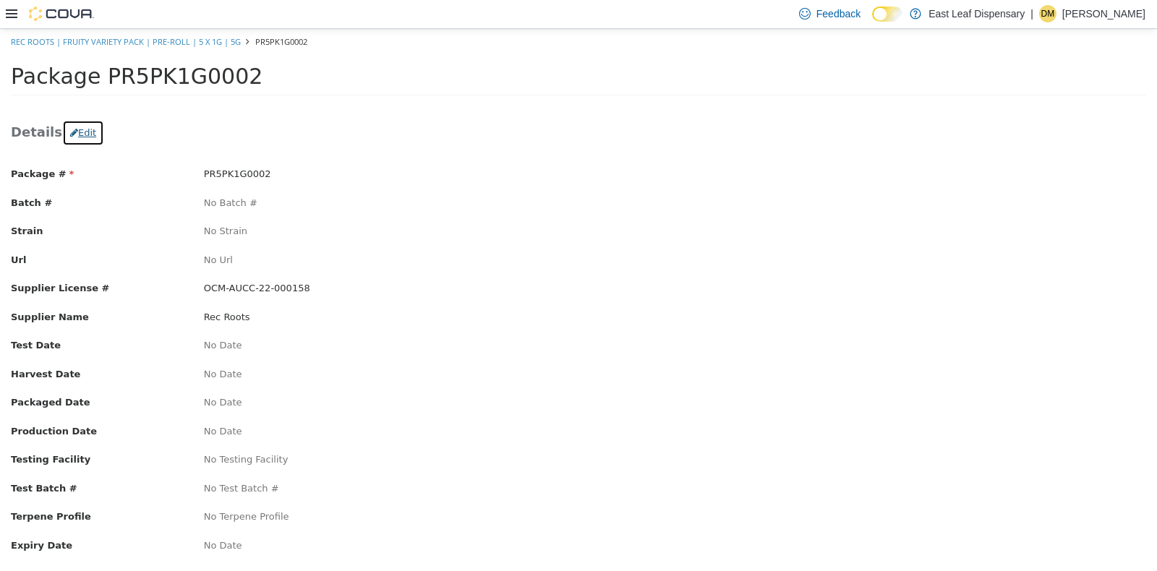
click at [71, 133] on button "Edit" at bounding box center [83, 132] width 42 height 26
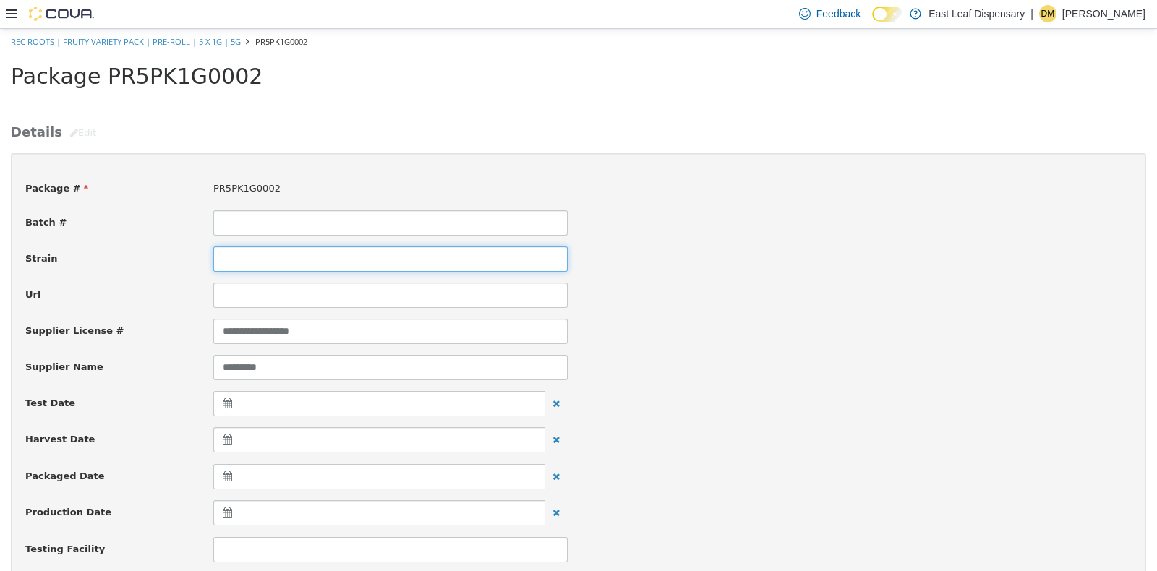
click at [277, 268] on input at bounding box center [390, 258] width 354 height 25
type input "**********"
click at [725, 263] on div "**********" at bounding box center [578, 258] width 1128 height 25
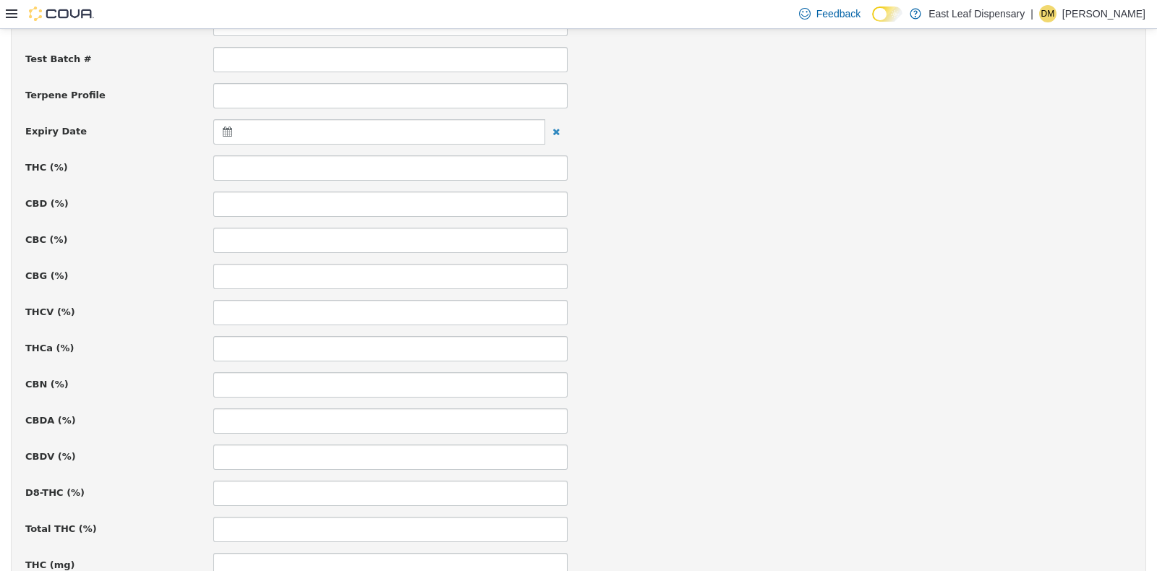
scroll to position [578, 0]
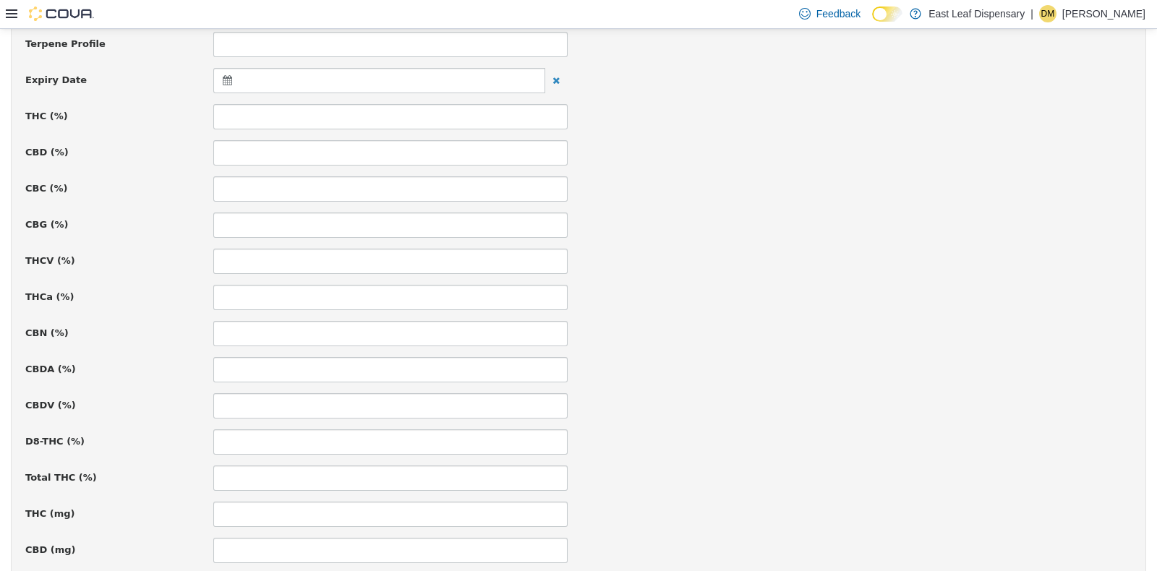
click at [229, 80] on icon at bounding box center [230, 79] width 15 height 10
click at [367, 107] on th at bounding box center [368, 115] width 23 height 25
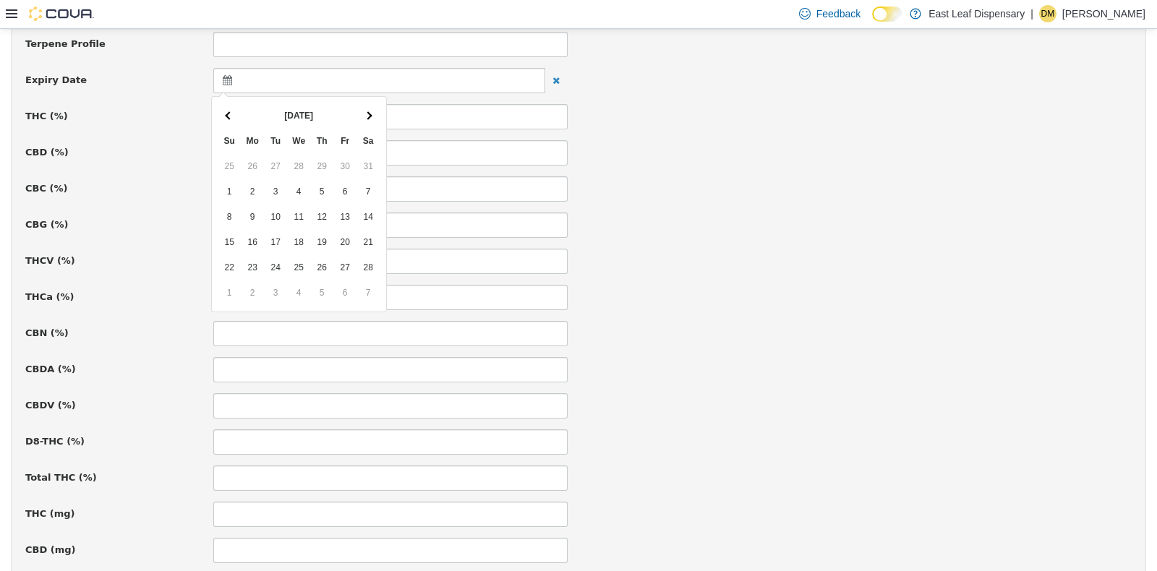
click at [367, 107] on th at bounding box center [368, 115] width 23 height 25
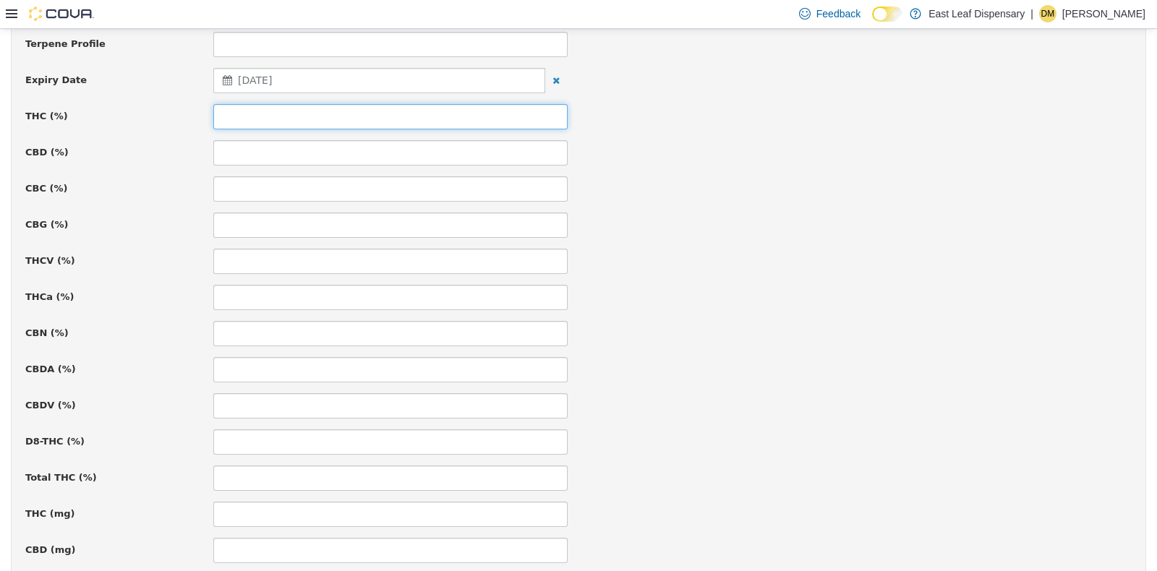
click at [333, 111] on input at bounding box center [390, 115] width 354 height 25
click at [810, 190] on div "CBC (%)" at bounding box center [578, 188] width 1128 height 25
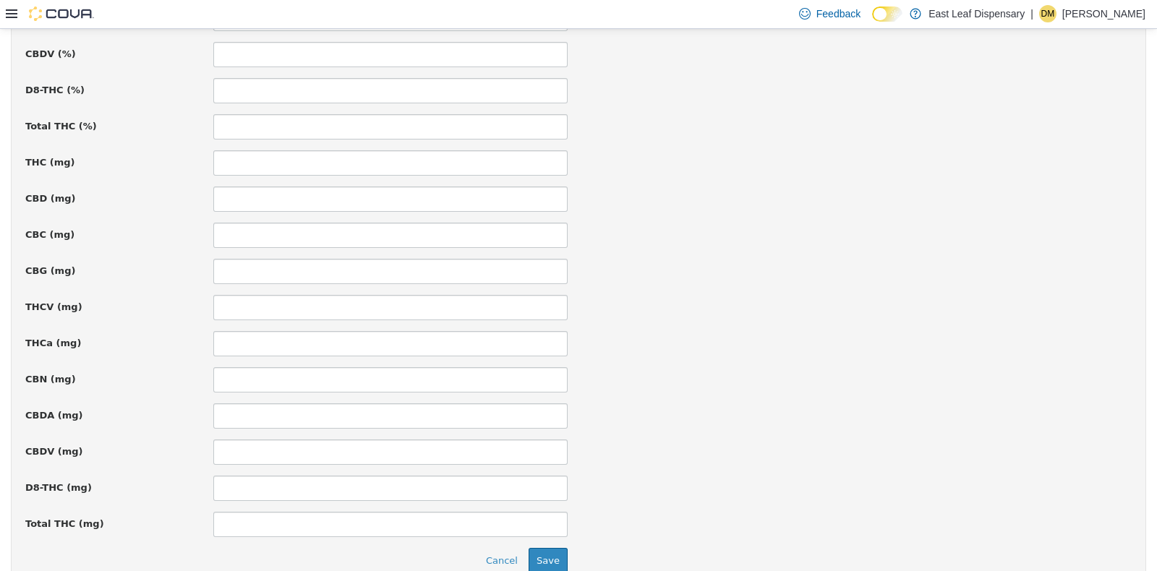
scroll to position [997, 0]
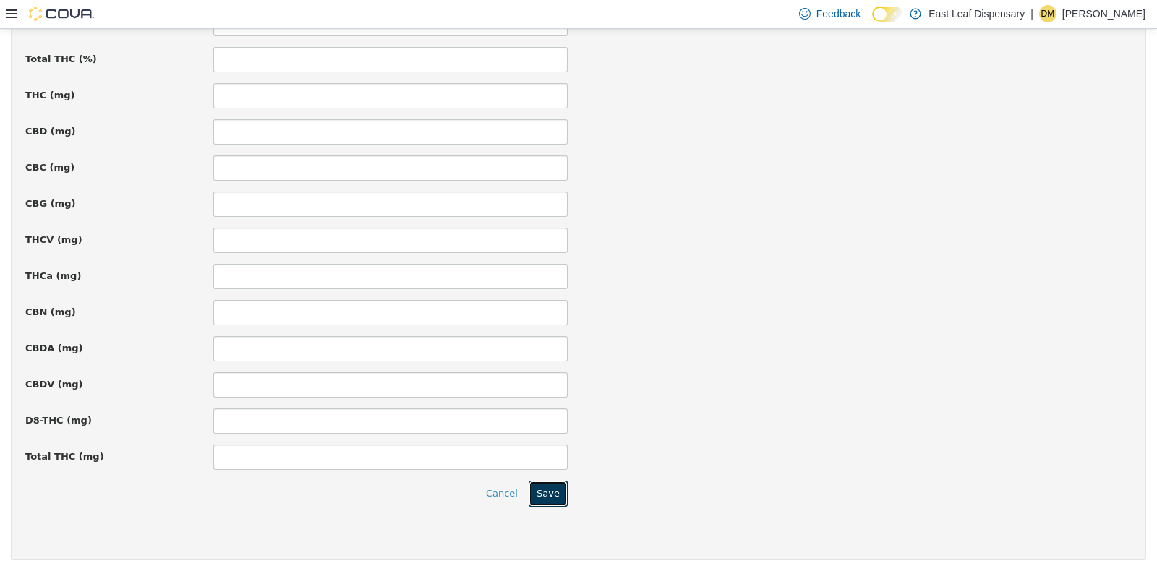
click at [546, 483] on button "Save" at bounding box center [548, 493] width 39 height 26
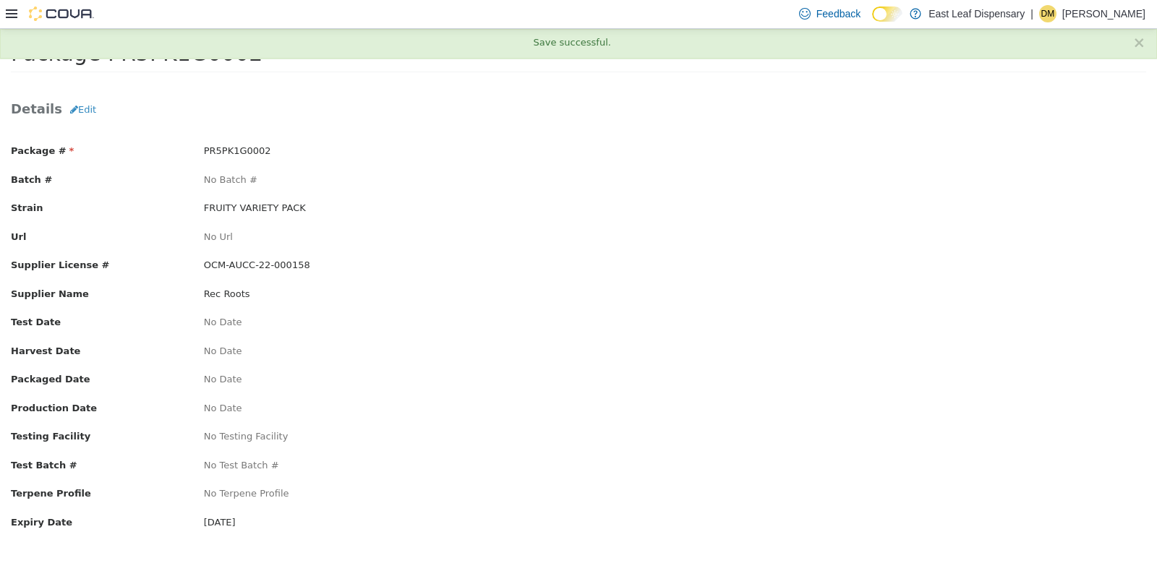
scroll to position [0, 0]
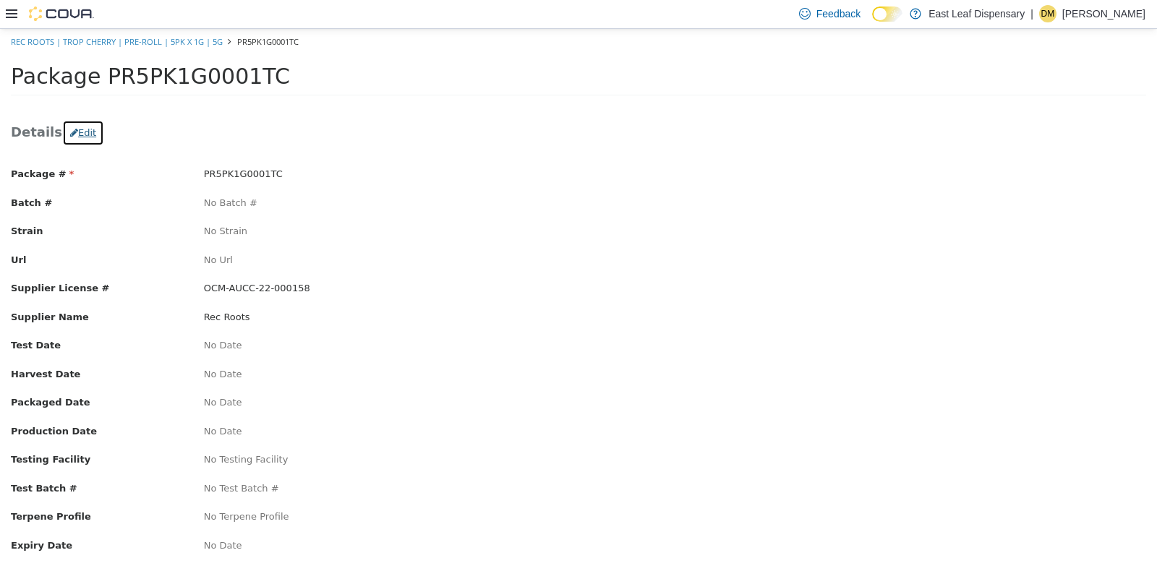
click at [70, 133] on button "Edit" at bounding box center [83, 132] width 42 height 26
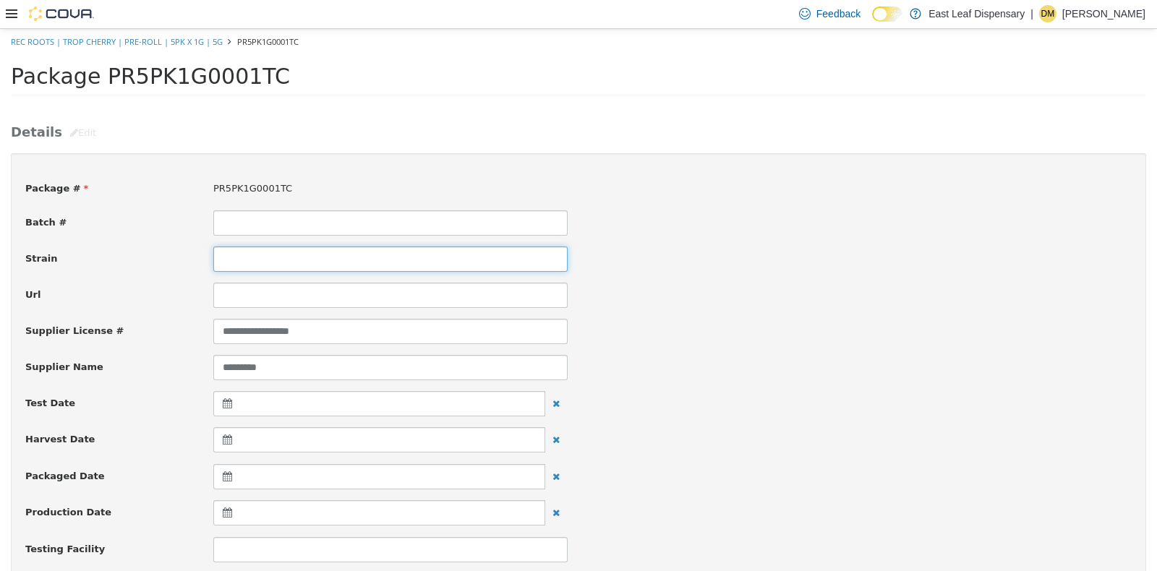
click at [258, 257] on input at bounding box center [390, 258] width 354 height 25
type input "**********"
click at [806, 303] on div "Url" at bounding box center [578, 294] width 1128 height 25
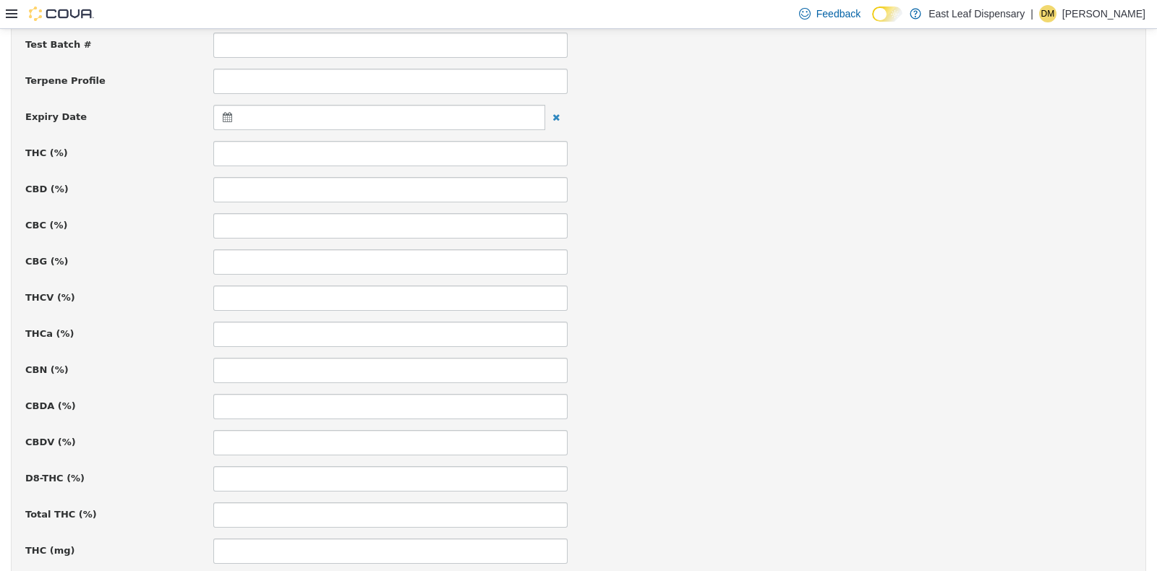
scroll to position [542, 0]
click at [220, 107] on div at bounding box center [379, 115] width 332 height 25
click at [360, 148] on th at bounding box center [368, 150] width 23 height 25
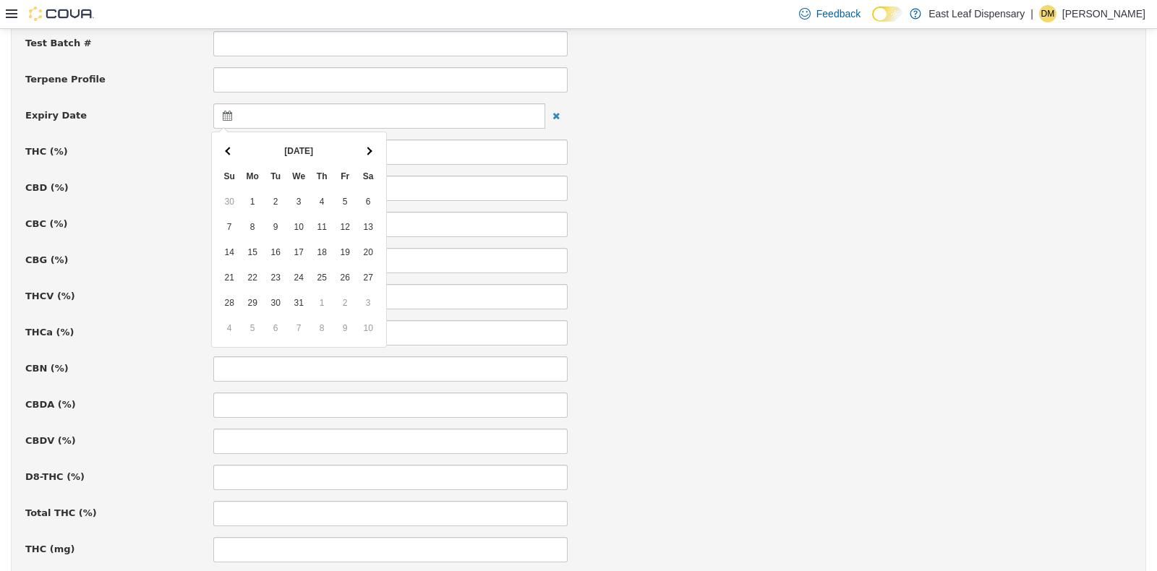
click at [360, 148] on th at bounding box center [368, 150] width 23 height 25
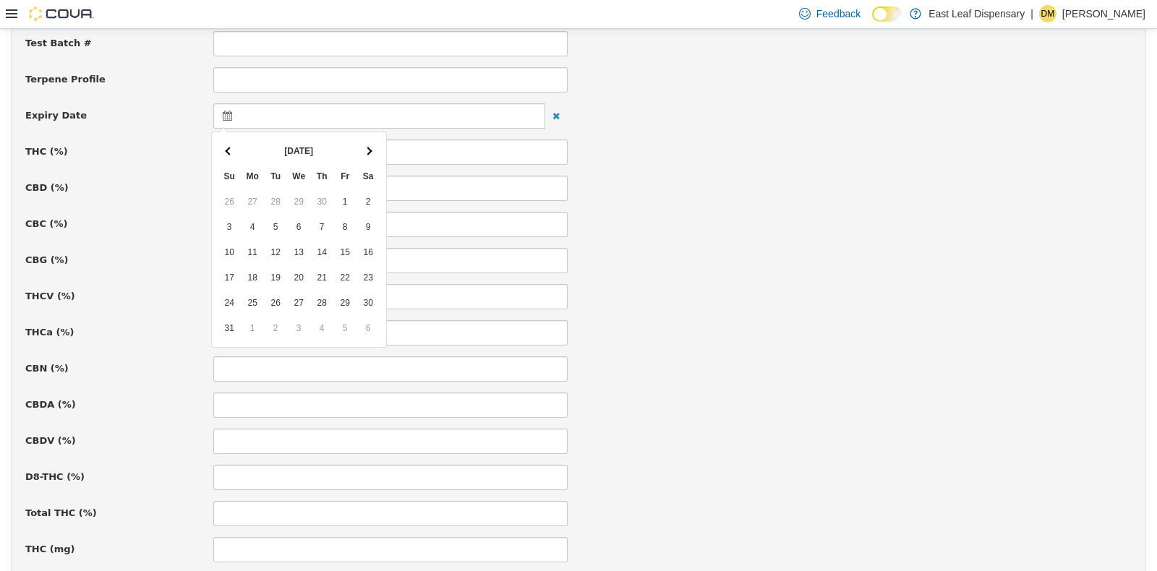
click at [360, 148] on th at bounding box center [368, 150] width 23 height 25
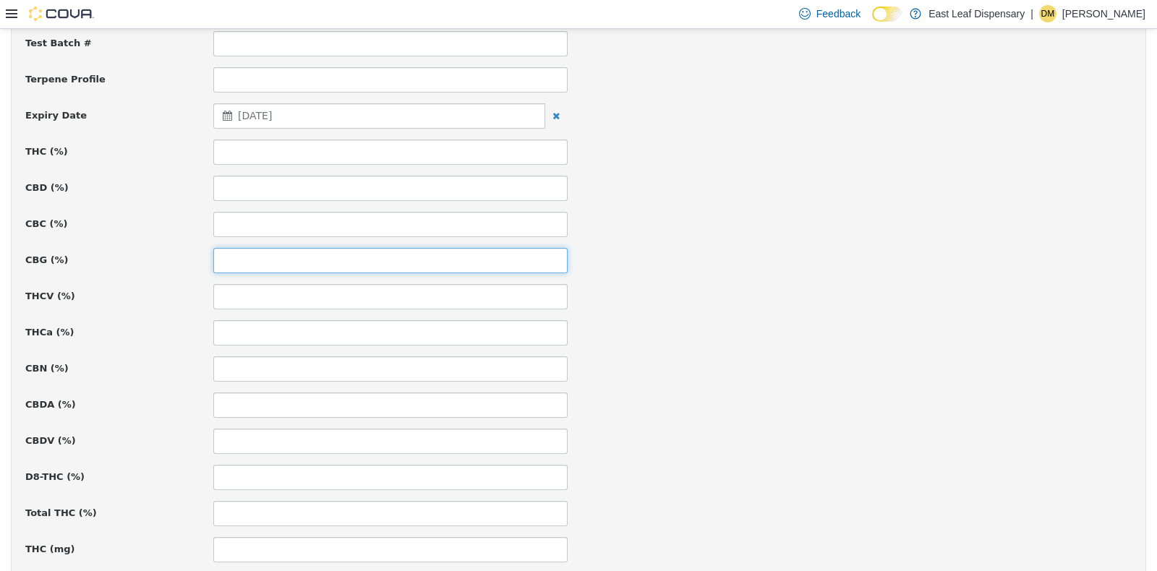
drag, startPoint x: 349, startPoint y: 269, endPoint x: 234, endPoint y: 114, distance: 192.4
click at [223, 113] on icon at bounding box center [230, 115] width 15 height 10
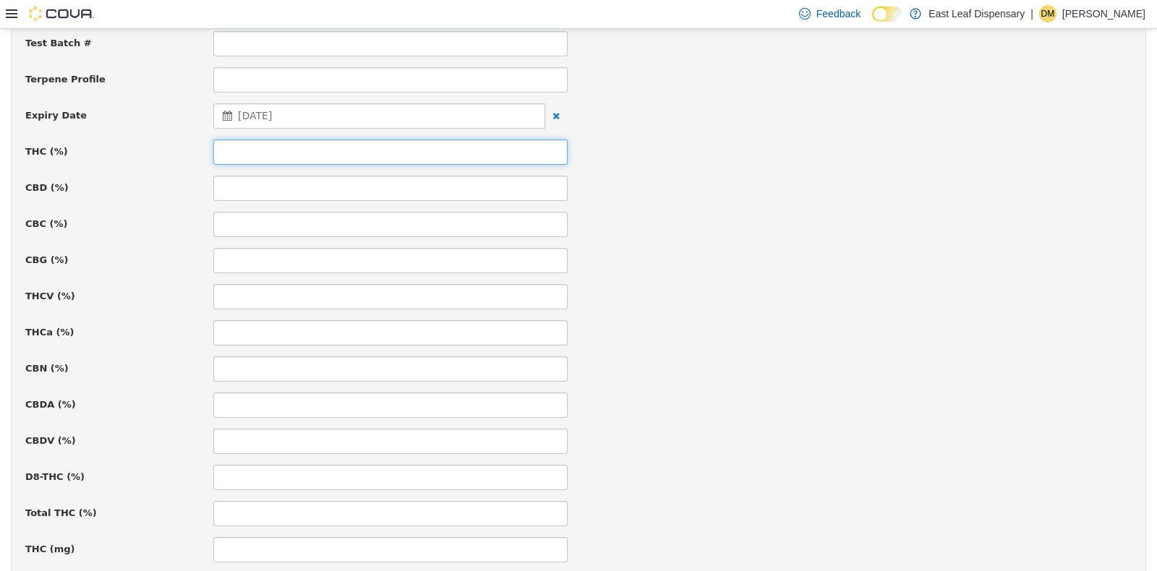
click at [255, 155] on input at bounding box center [390, 151] width 354 height 25
type input "**"
click at [839, 229] on div "CBC (%)" at bounding box center [578, 223] width 1128 height 25
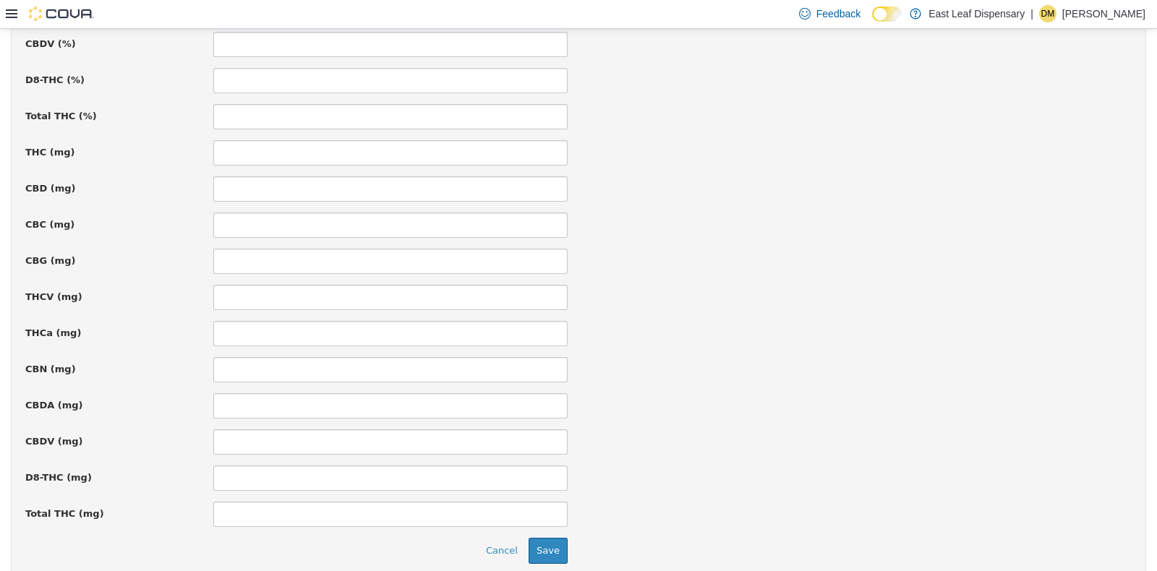
scroll to position [997, 0]
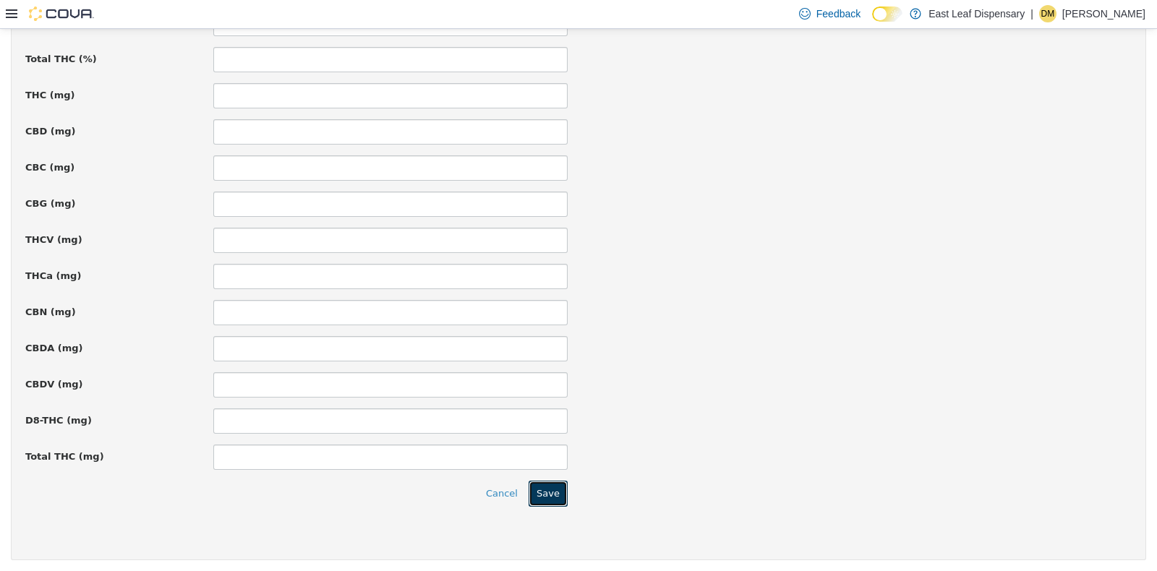
click at [548, 498] on button "Save" at bounding box center [548, 493] width 39 height 26
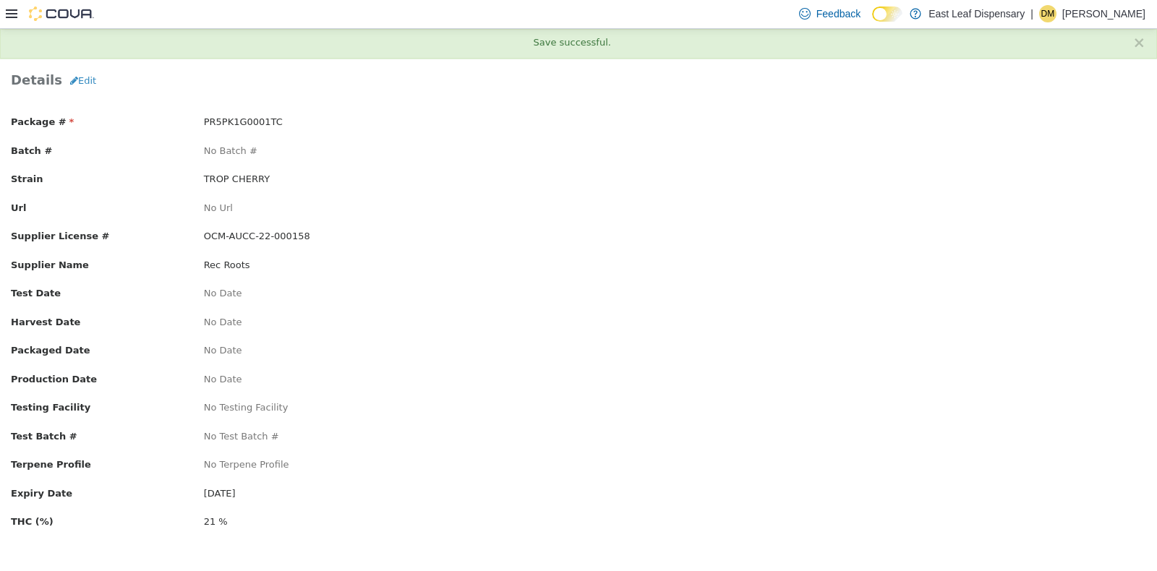
scroll to position [0, 0]
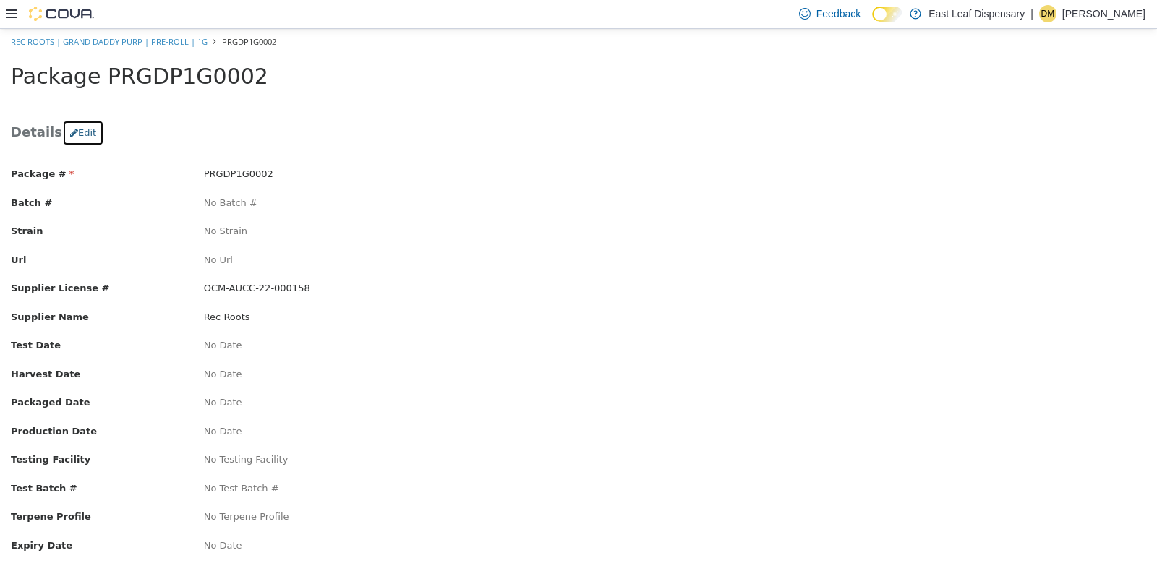
click at [82, 123] on button "Edit" at bounding box center [83, 132] width 42 height 26
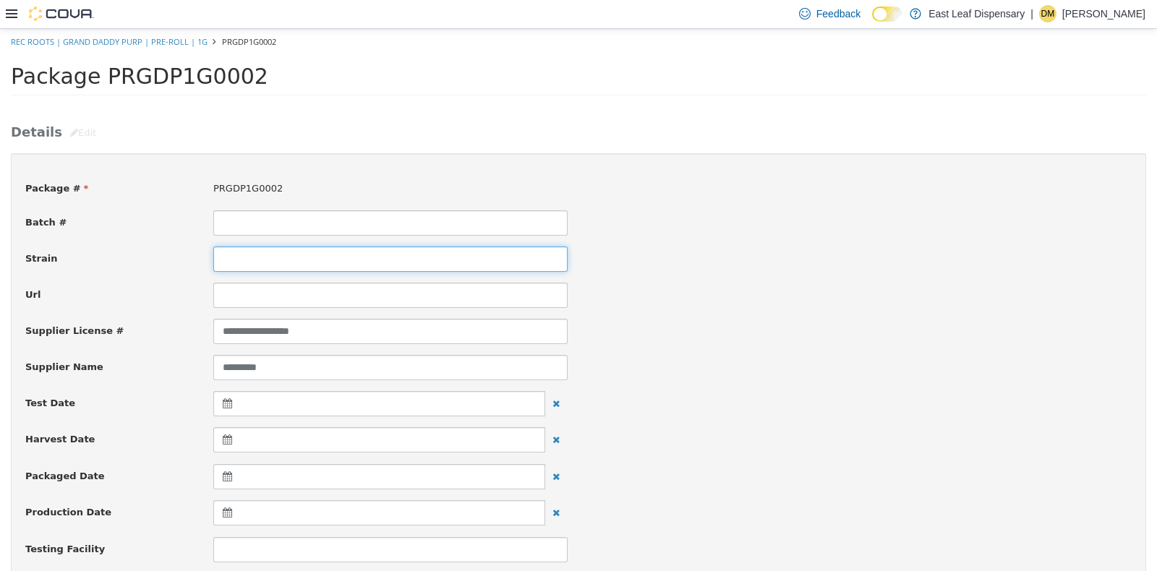
click at [279, 254] on input at bounding box center [390, 258] width 354 height 25
type input "**********"
click at [781, 268] on div "**********" at bounding box center [578, 258] width 1128 height 25
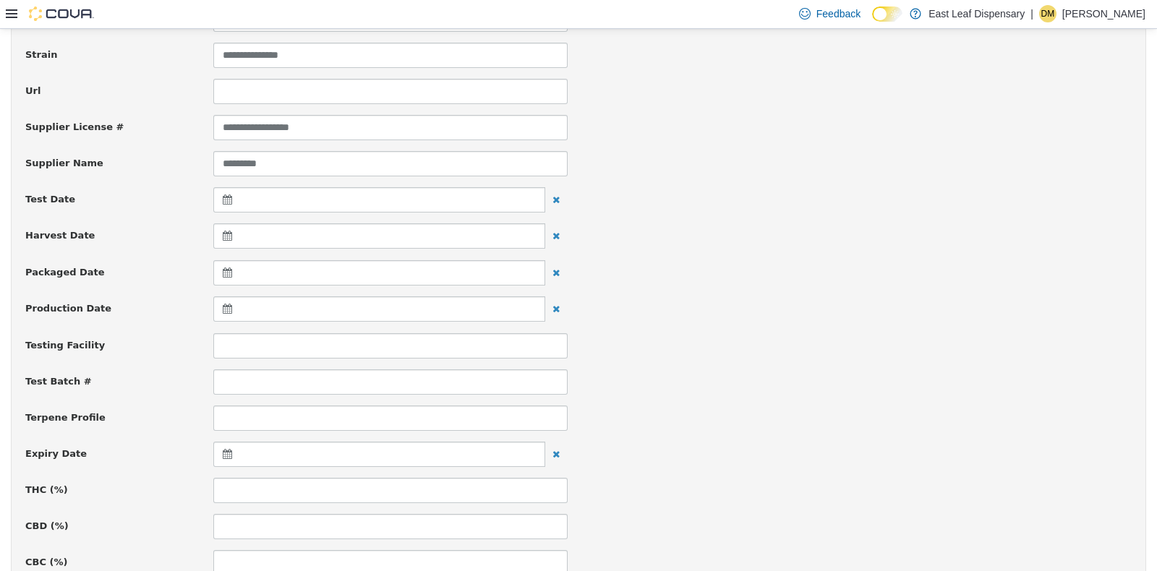
scroll to position [434, 0]
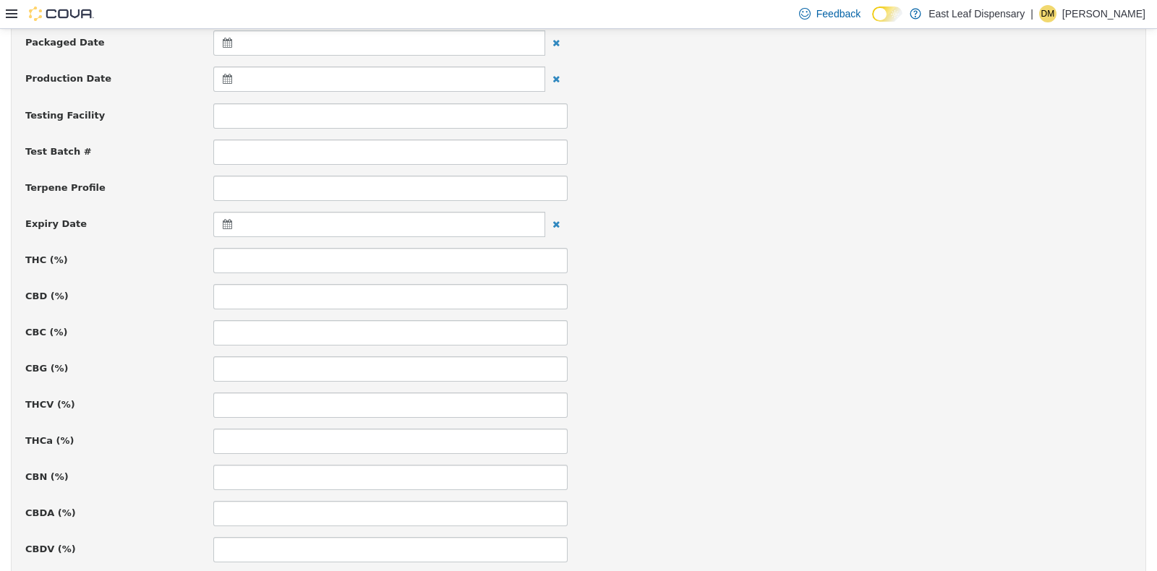
click at [225, 216] on div at bounding box center [379, 223] width 332 height 25
click at [372, 263] on th at bounding box center [368, 259] width 23 height 25
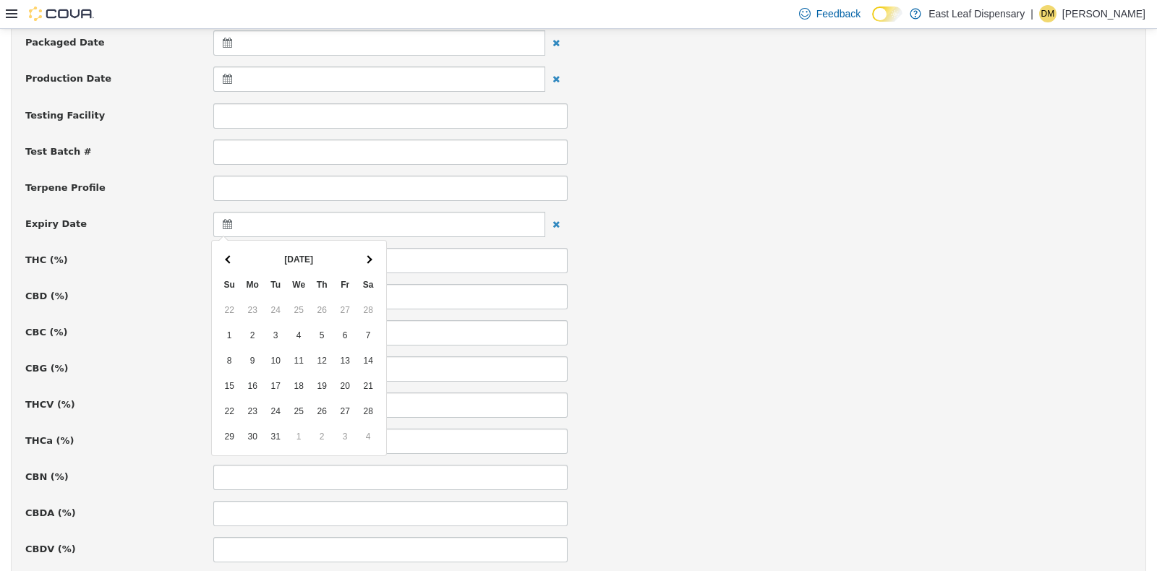
click at [372, 263] on th at bounding box center [368, 259] width 23 height 25
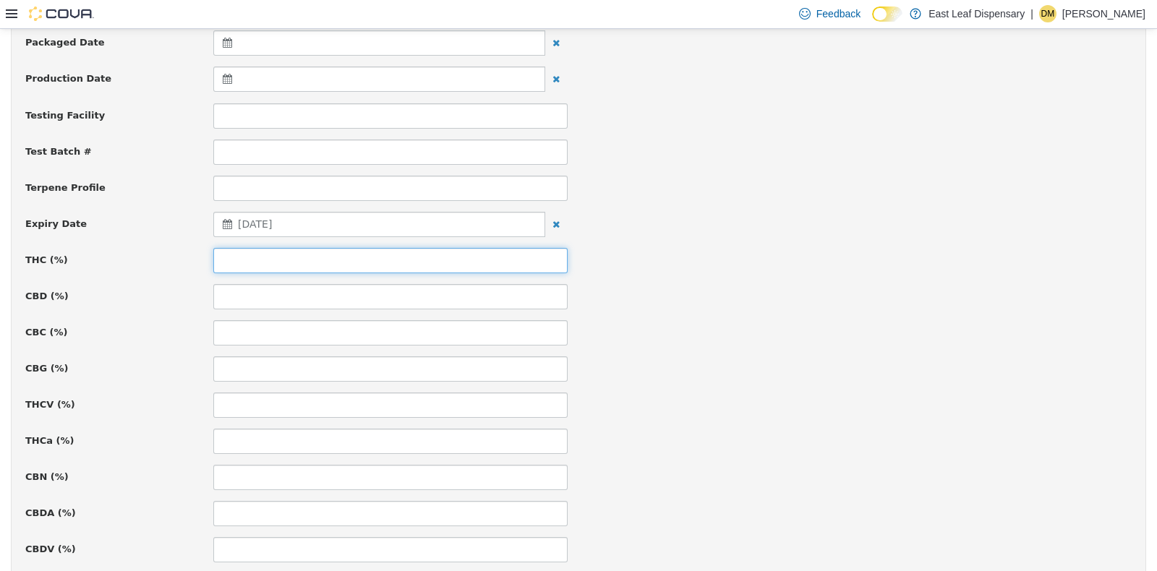
click at [280, 265] on input at bounding box center [390, 259] width 354 height 25
type input "****"
click at [702, 259] on div "THC (%) ****" at bounding box center [578, 259] width 1128 height 25
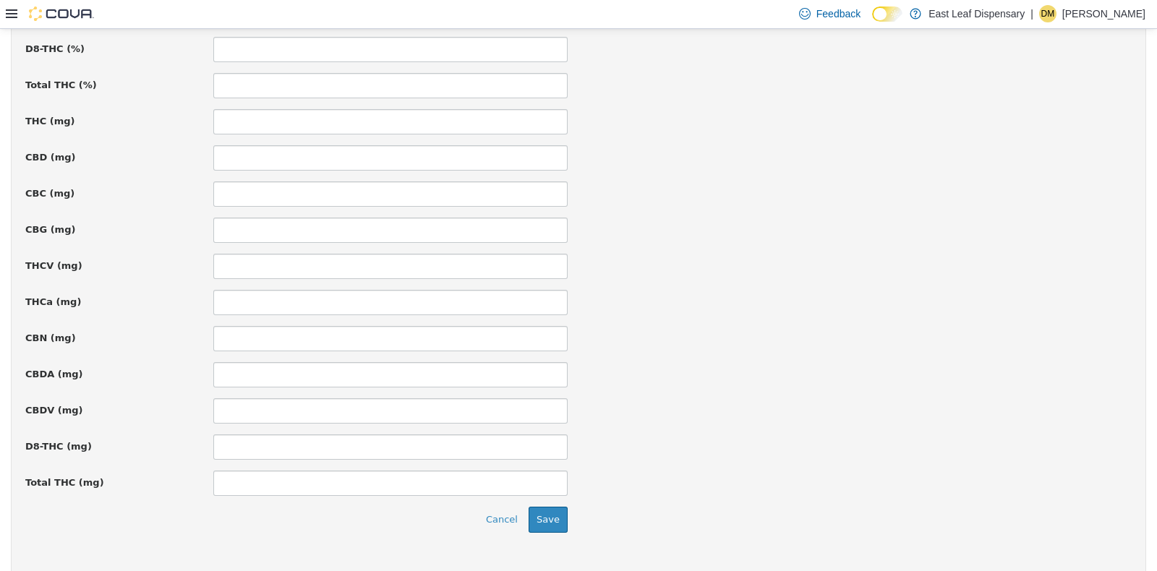
scroll to position [997, 0]
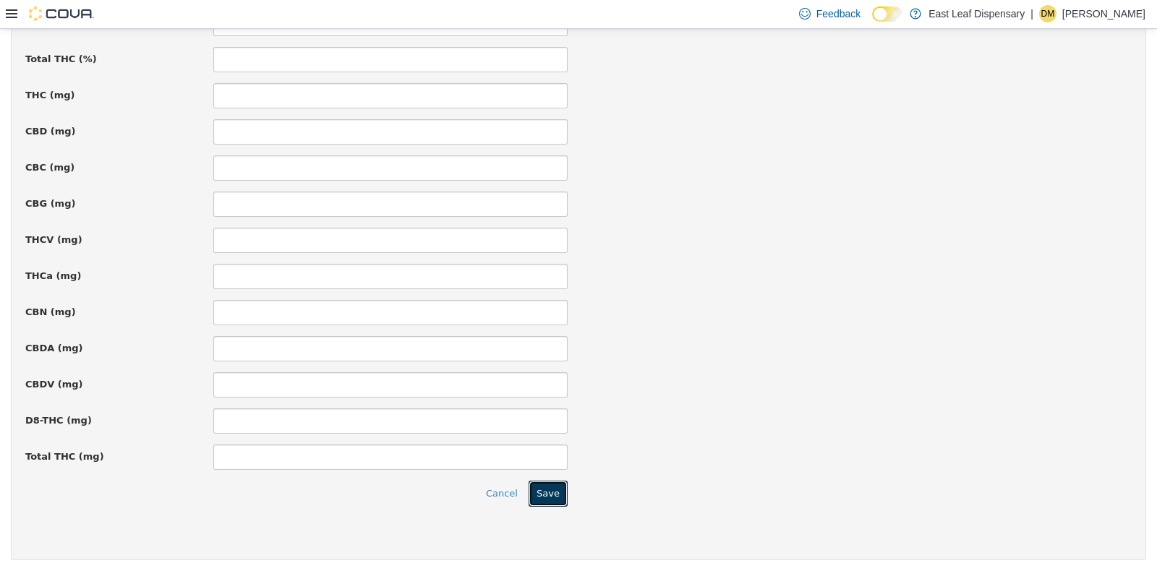
click at [535, 499] on button "Save" at bounding box center [548, 493] width 39 height 26
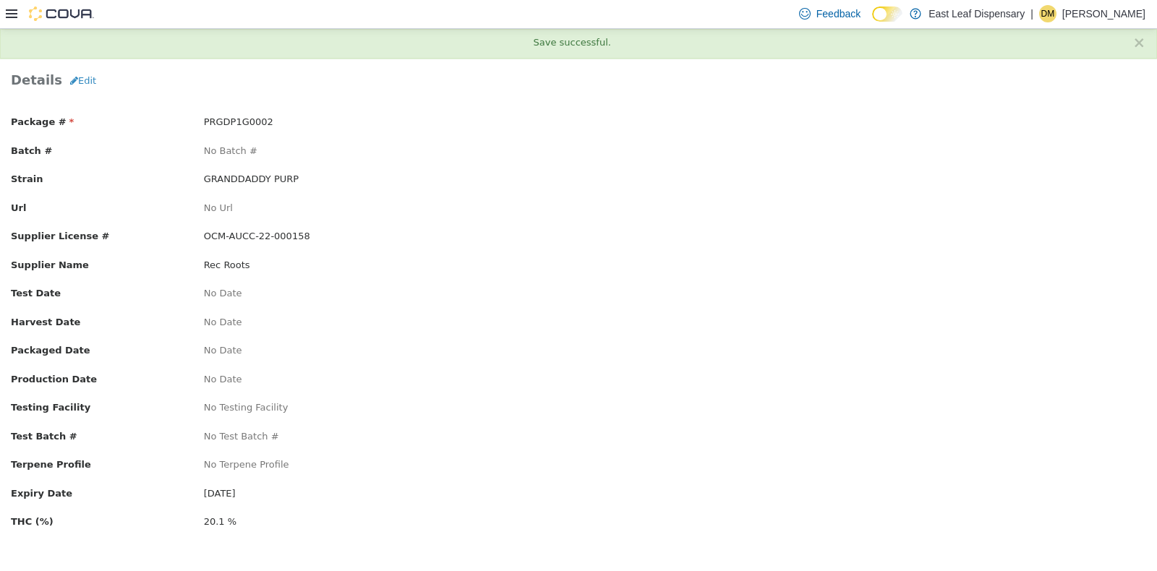
scroll to position [0, 0]
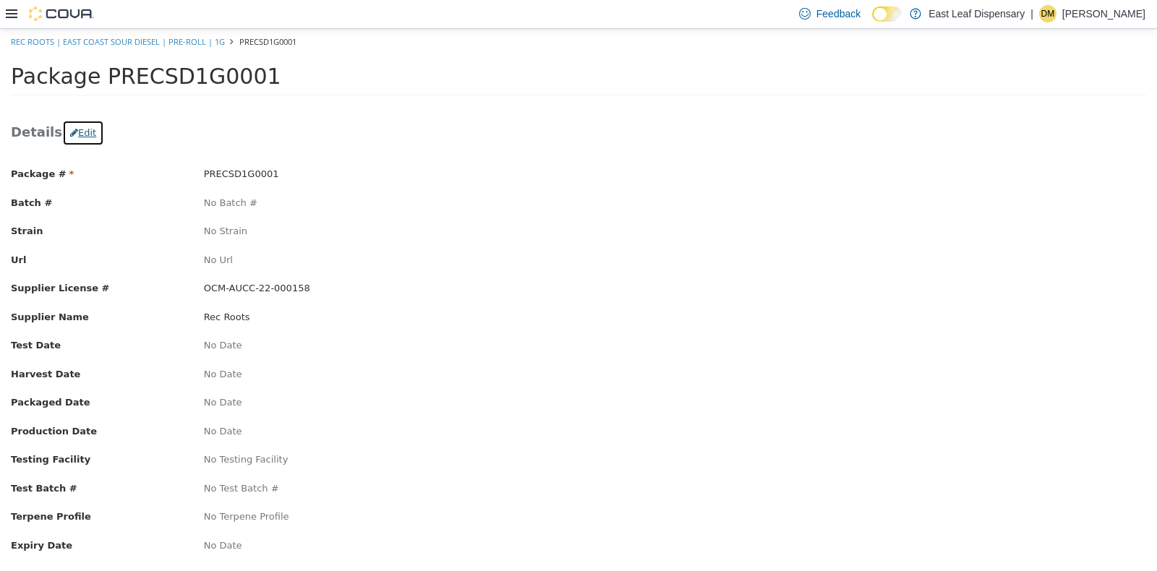
click at [72, 127] on button "Edit" at bounding box center [83, 132] width 42 height 26
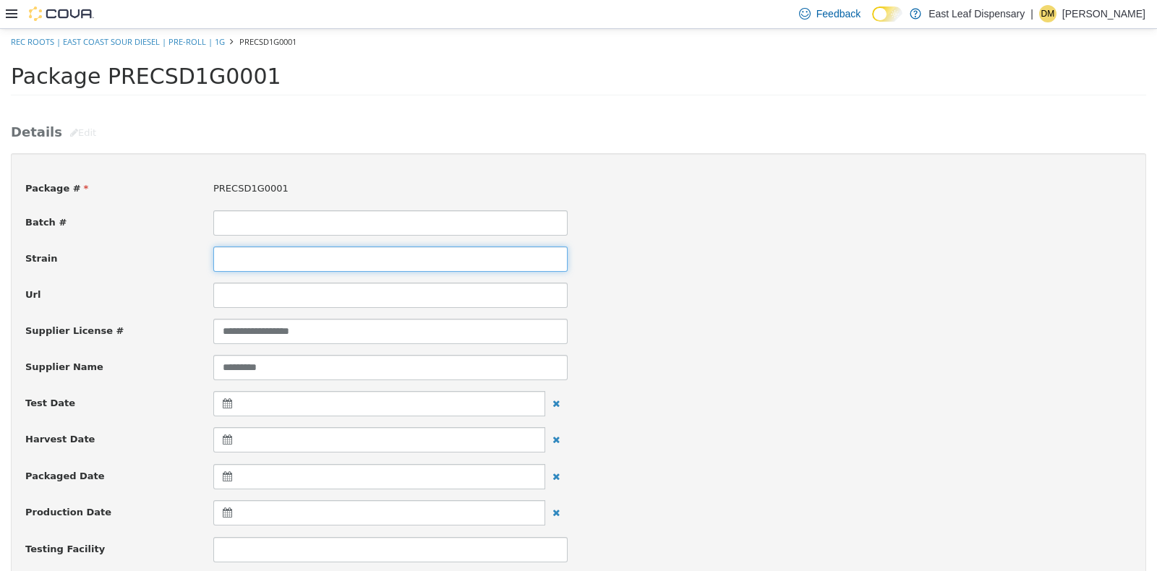
click at [365, 260] on input at bounding box center [390, 258] width 354 height 25
type input "**********"
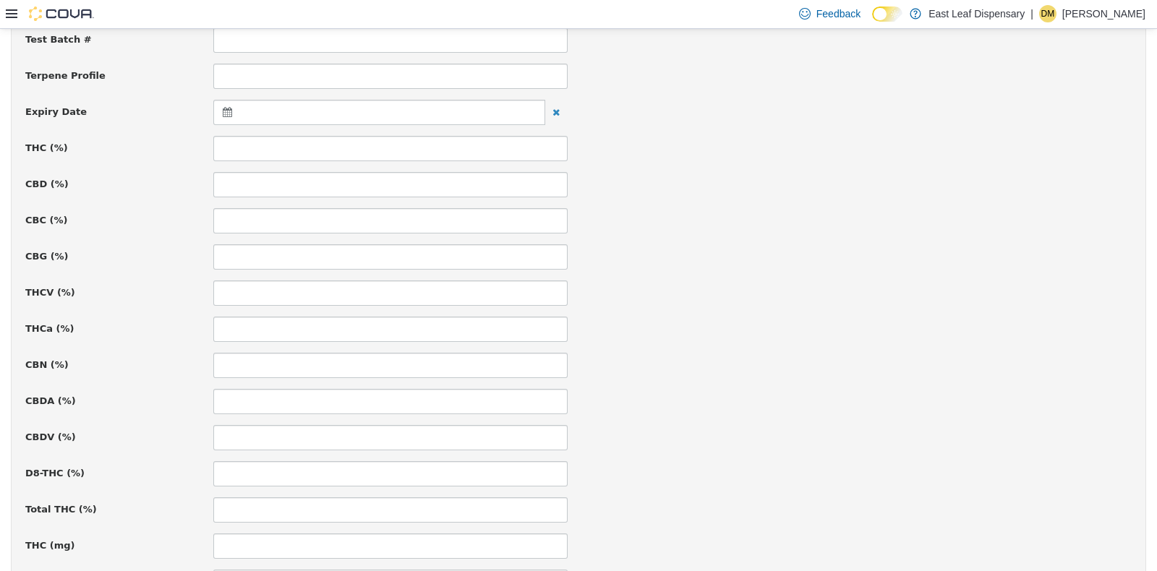
scroll to position [553, 0]
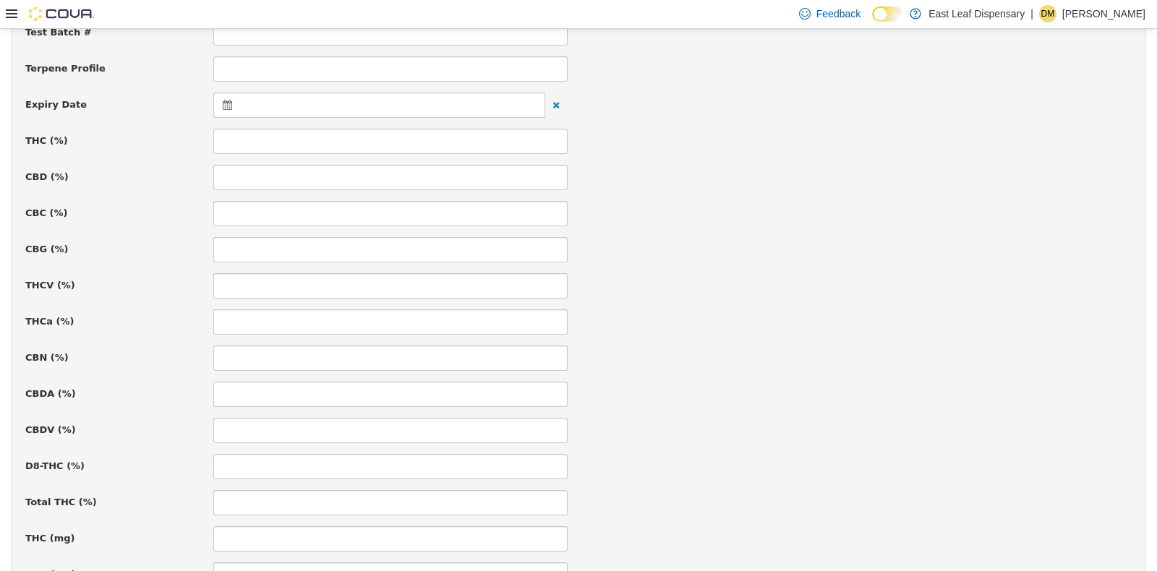
click at [223, 105] on icon at bounding box center [230, 104] width 15 height 10
click at [372, 140] on th at bounding box center [368, 139] width 23 height 25
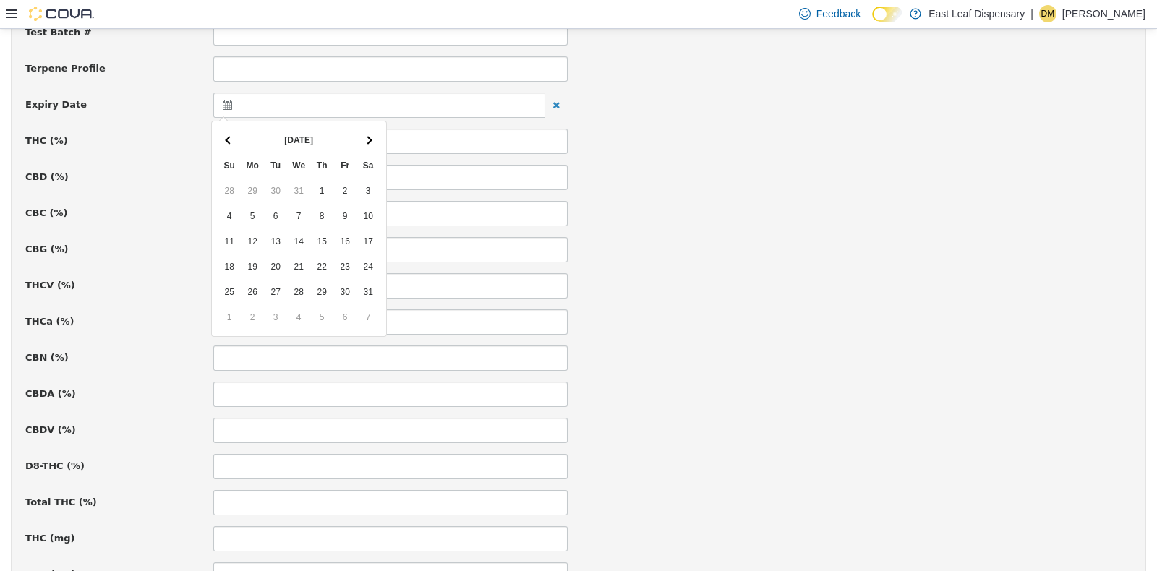
click at [372, 140] on th at bounding box center [368, 139] width 23 height 25
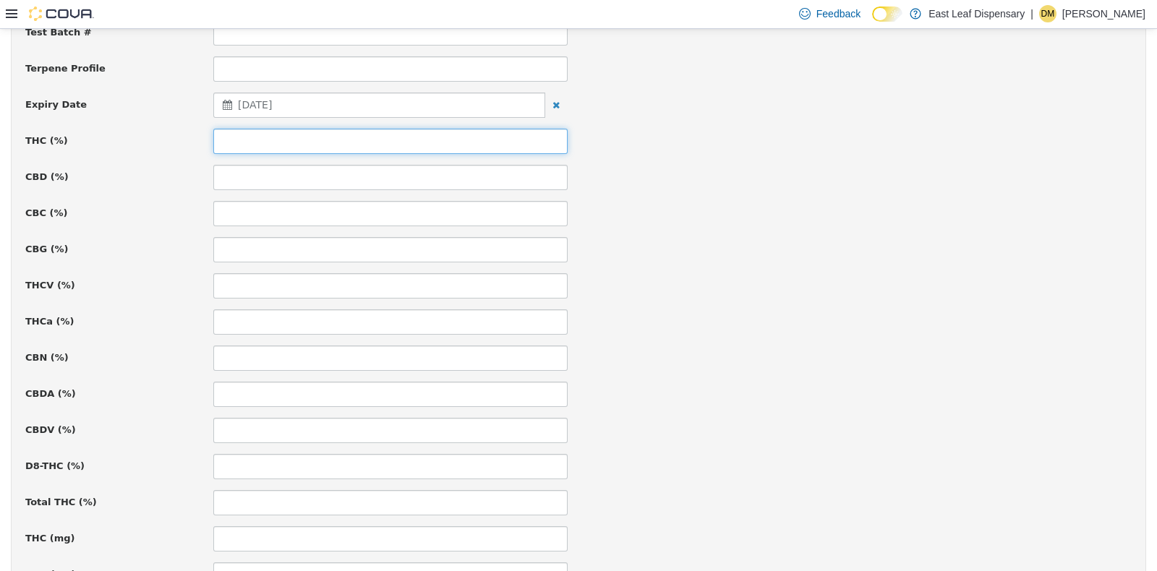
click at [320, 137] on input at bounding box center [390, 140] width 354 height 25
type input "****"
click at [694, 203] on div "CBC (%)" at bounding box center [578, 212] width 1128 height 25
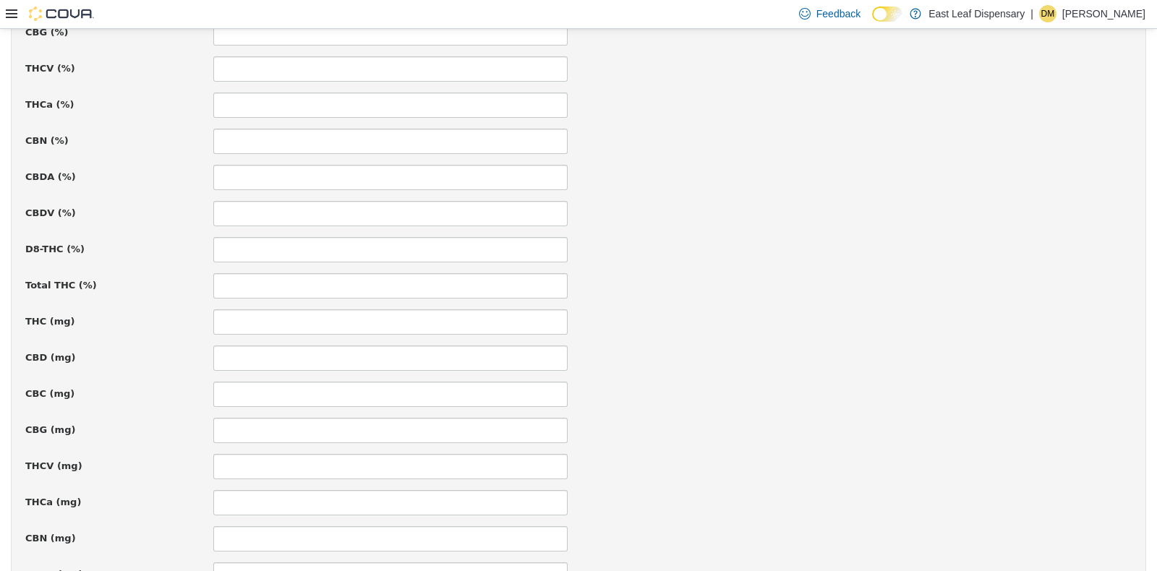
scroll to position [997, 0]
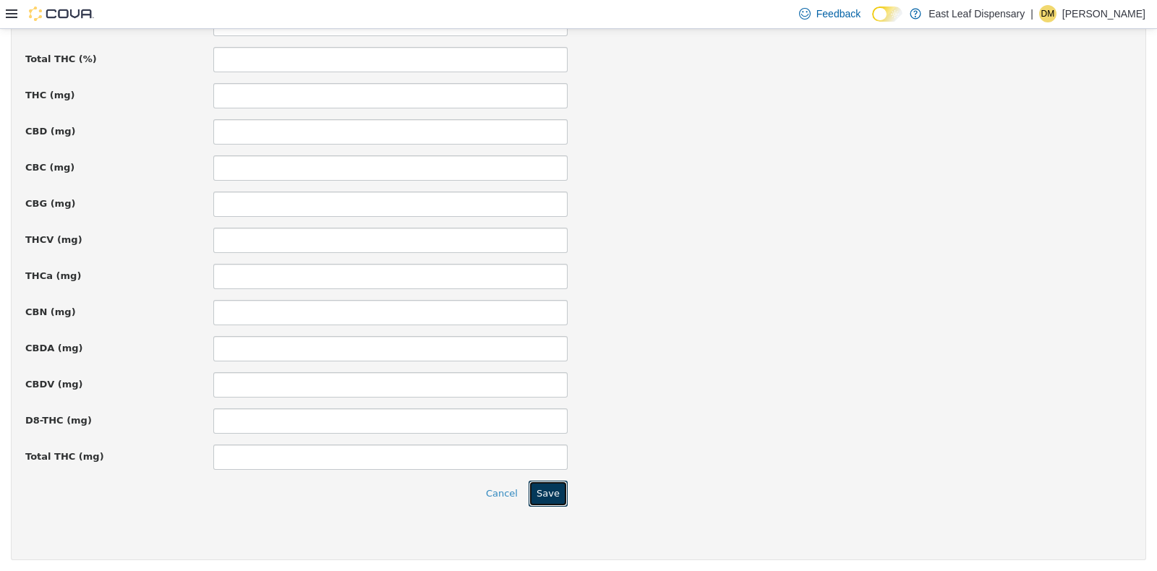
click at [550, 493] on button "Save" at bounding box center [548, 493] width 39 height 26
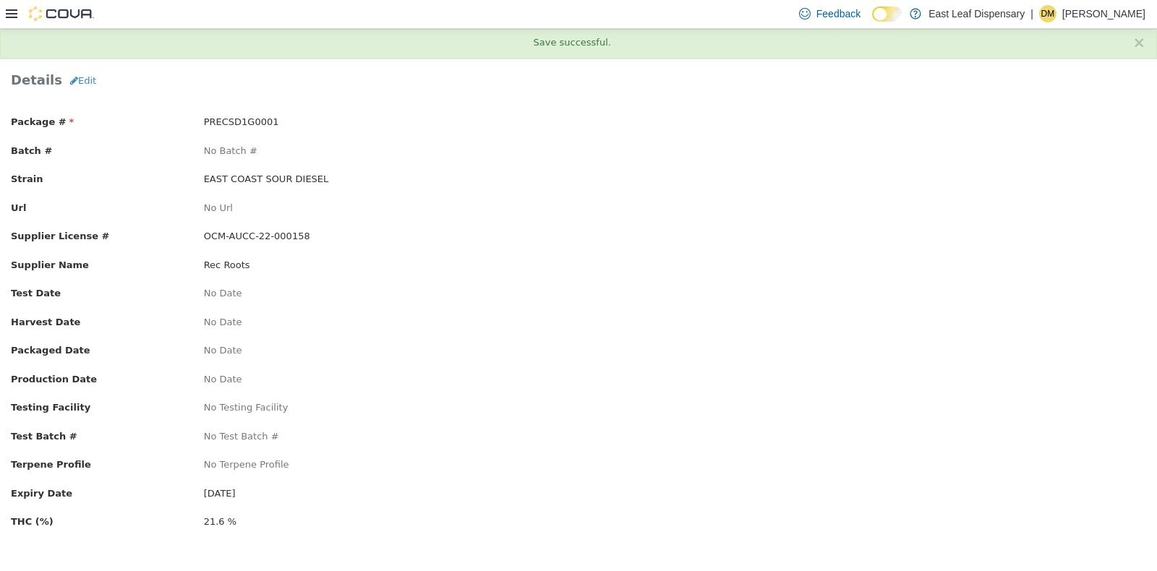
scroll to position [0, 0]
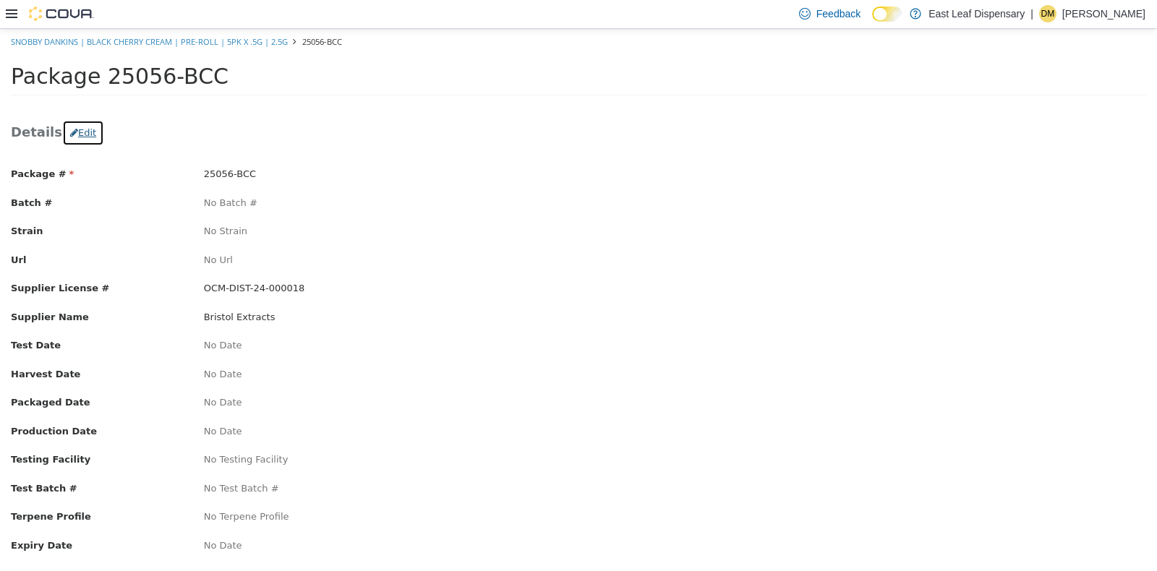
click at [67, 129] on button "Edit" at bounding box center [83, 132] width 42 height 26
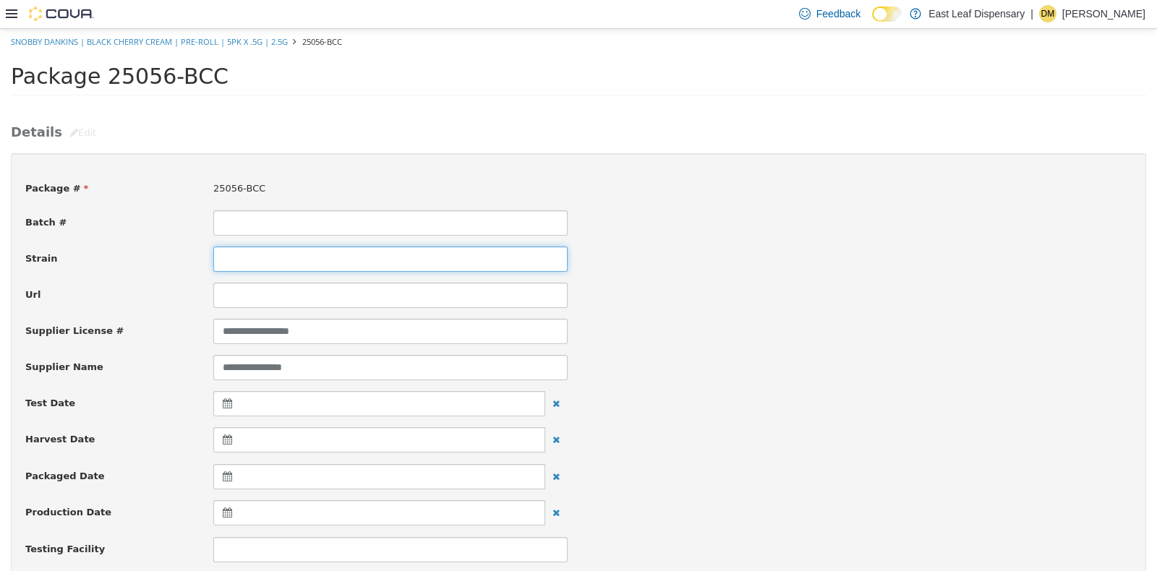
click at [260, 253] on input at bounding box center [390, 258] width 354 height 25
type input "**********"
click at [774, 319] on div "**********" at bounding box center [578, 330] width 1128 height 25
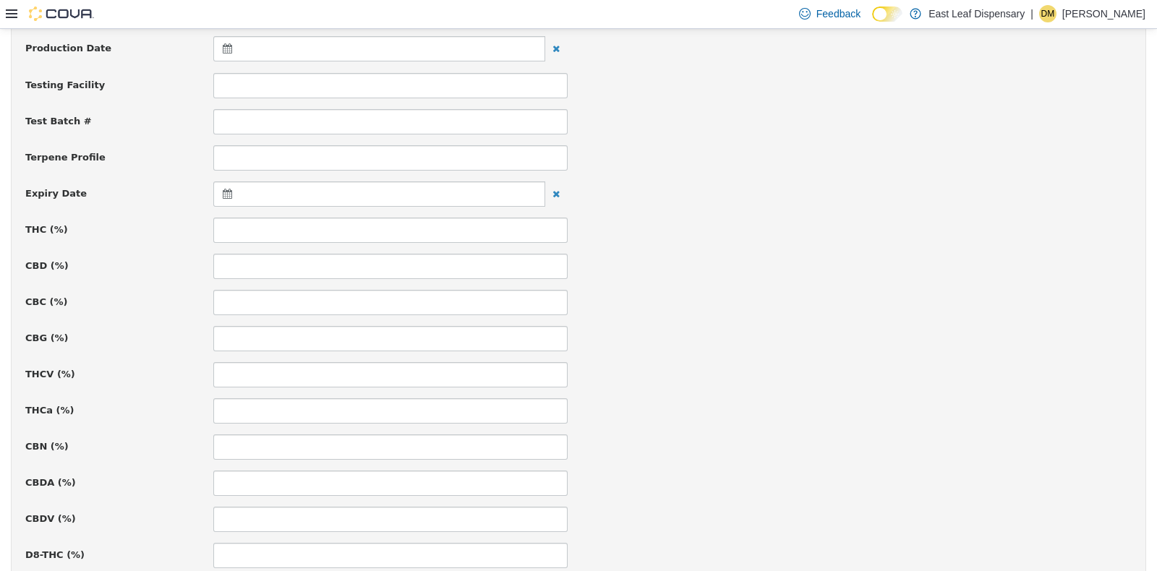
scroll to position [527, 0]
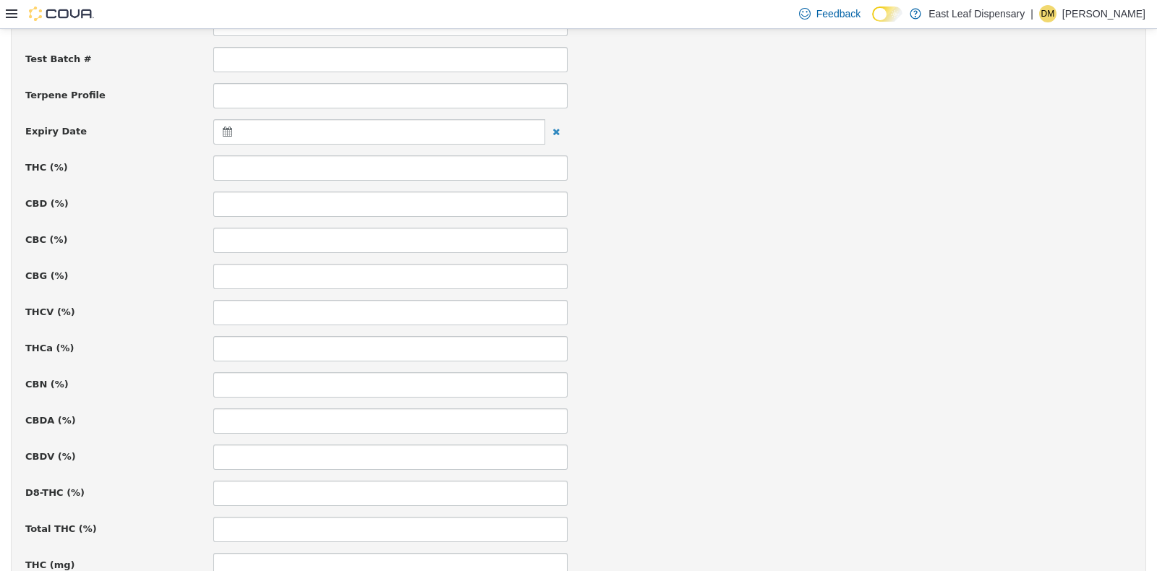
click at [223, 128] on icon at bounding box center [230, 131] width 15 height 10
click at [370, 167] on th at bounding box center [368, 166] width 23 height 25
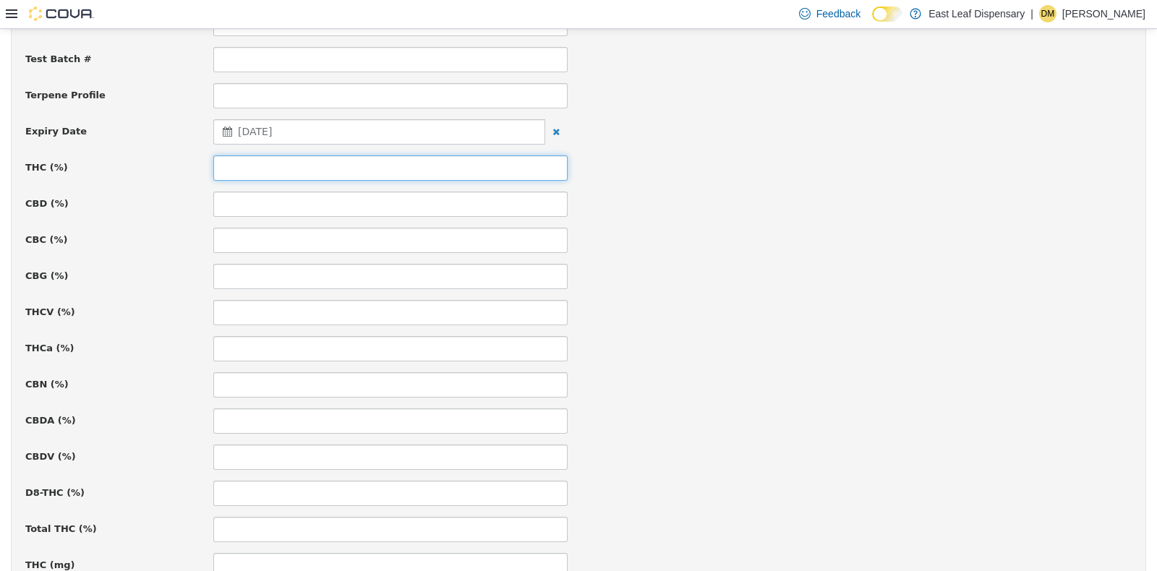
click at [353, 169] on input at bounding box center [390, 167] width 354 height 25
type input "**"
click at [827, 252] on div "**********" at bounding box center [578, 321] width 1107 height 1360
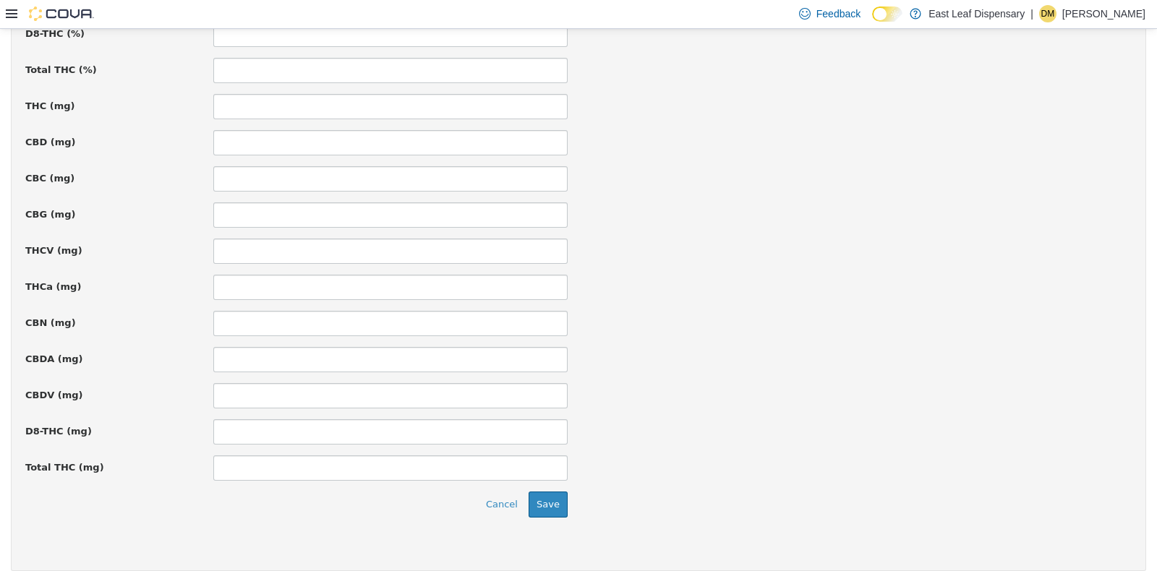
scroll to position [997, 0]
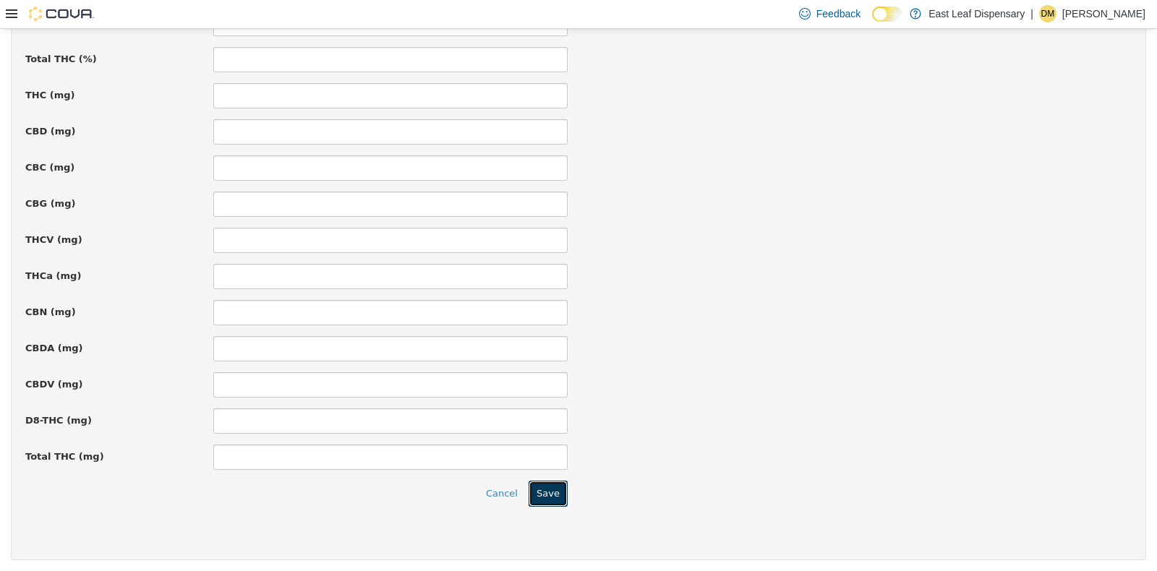
click at [540, 492] on button "Save" at bounding box center [548, 493] width 39 height 26
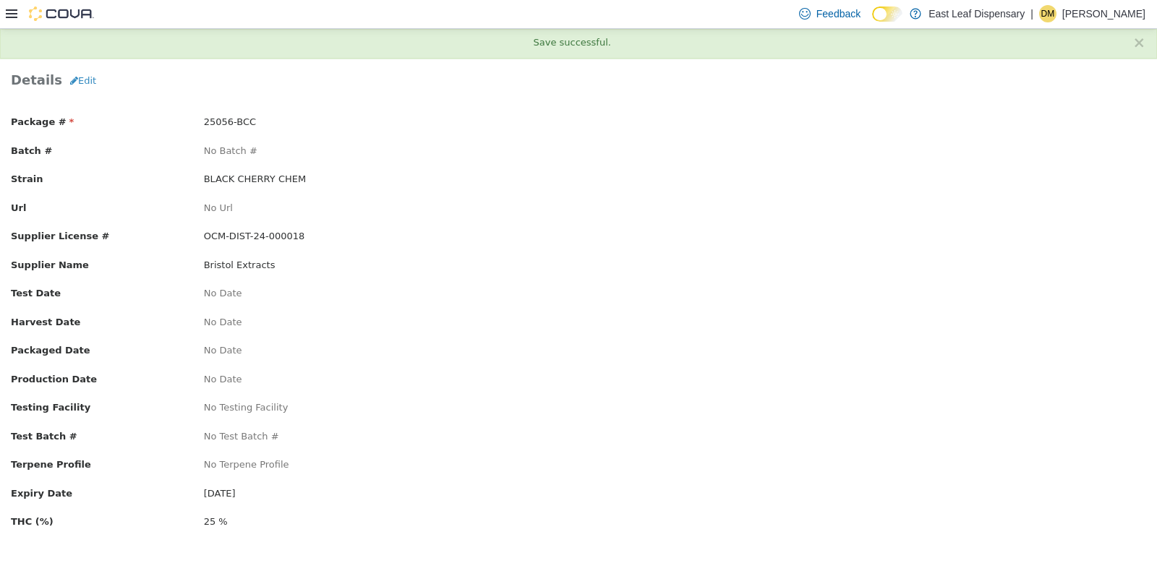
scroll to position [0, 0]
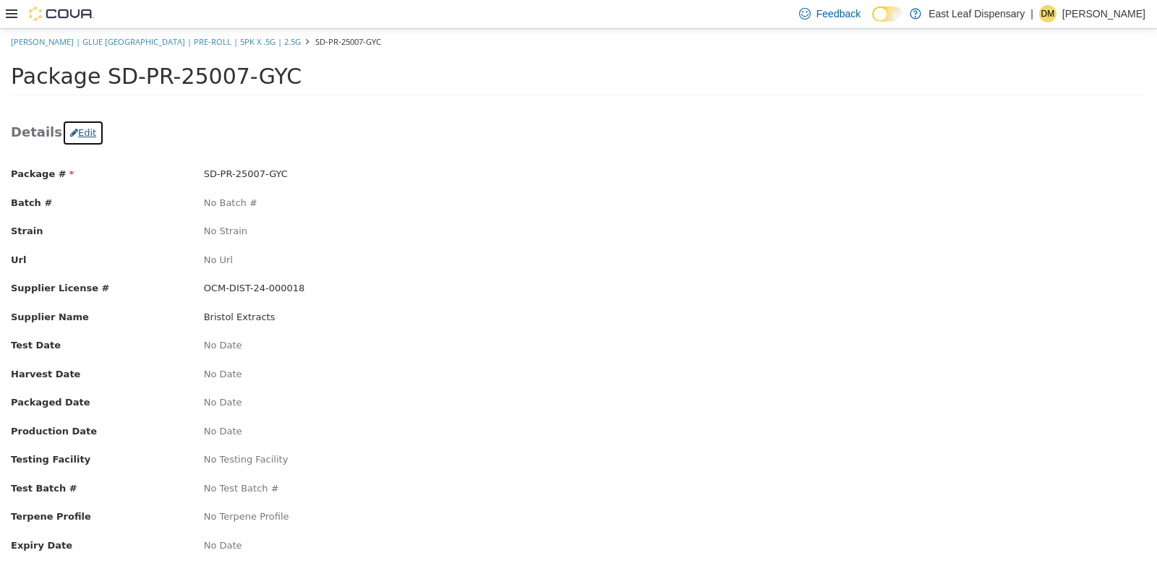
click at [78, 132] on button "Edit" at bounding box center [83, 132] width 42 height 26
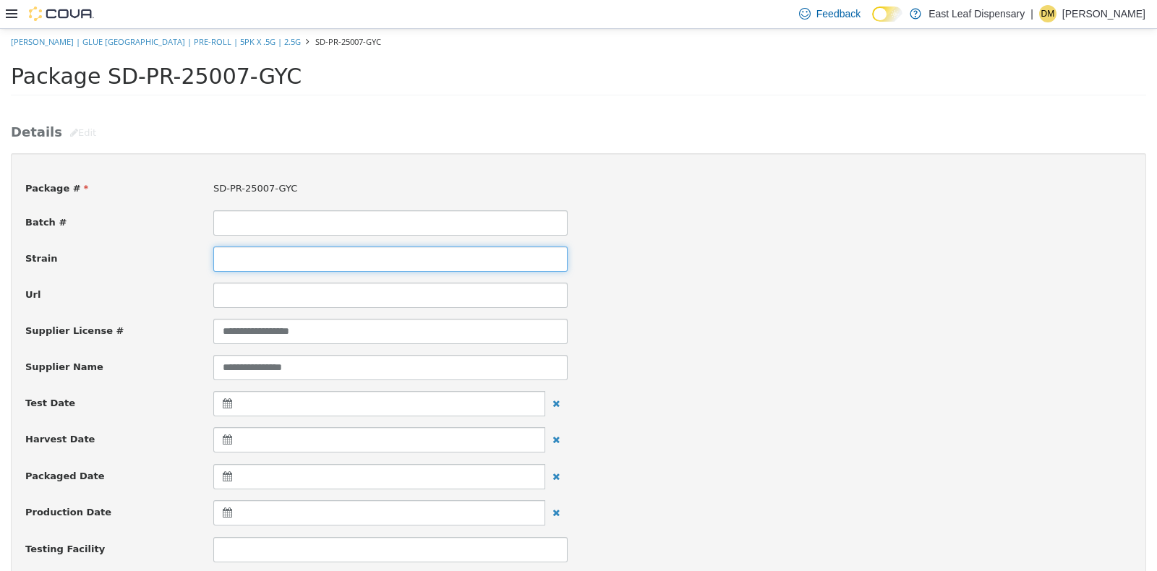
click at [275, 255] on input at bounding box center [390, 258] width 354 height 25
type input "**********"
click at [973, 328] on div "**********" at bounding box center [578, 330] width 1128 height 25
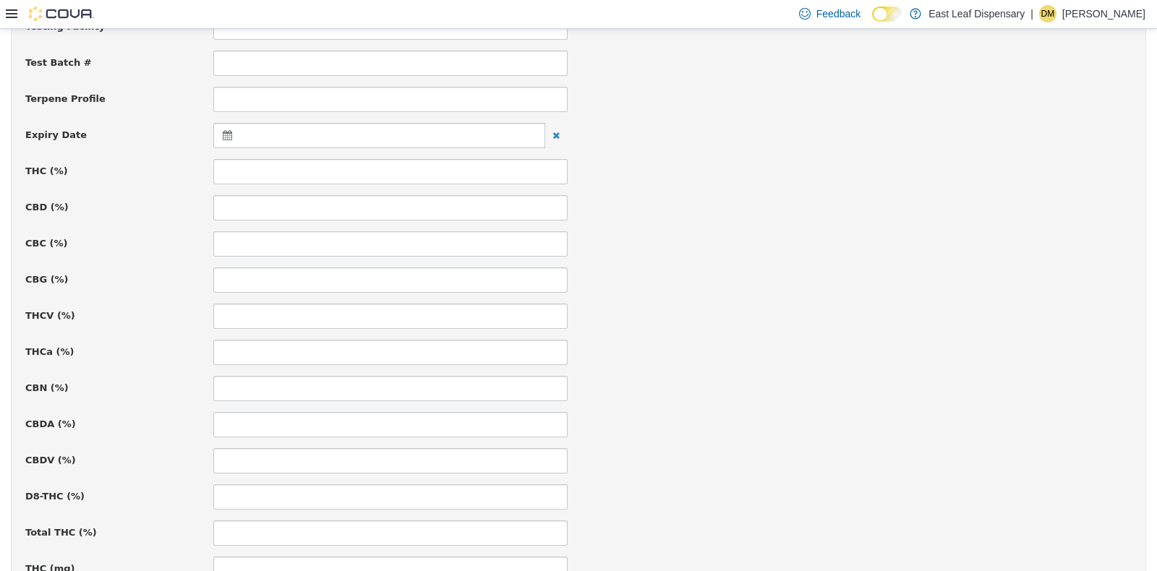
scroll to position [539, 0]
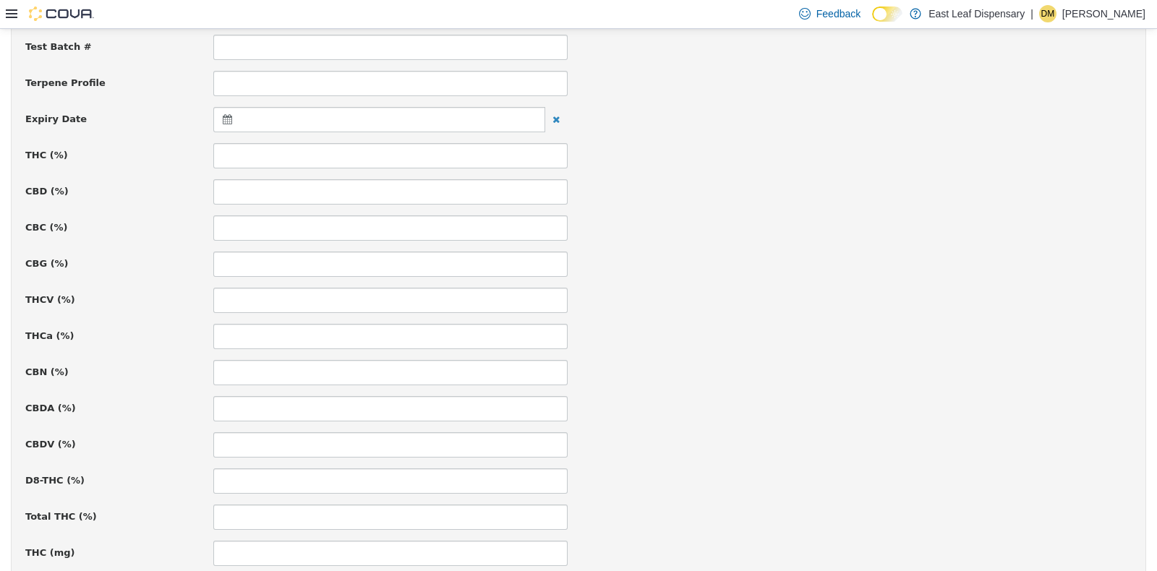
click at [223, 118] on icon at bounding box center [230, 119] width 15 height 10
click at [370, 157] on th at bounding box center [368, 154] width 23 height 25
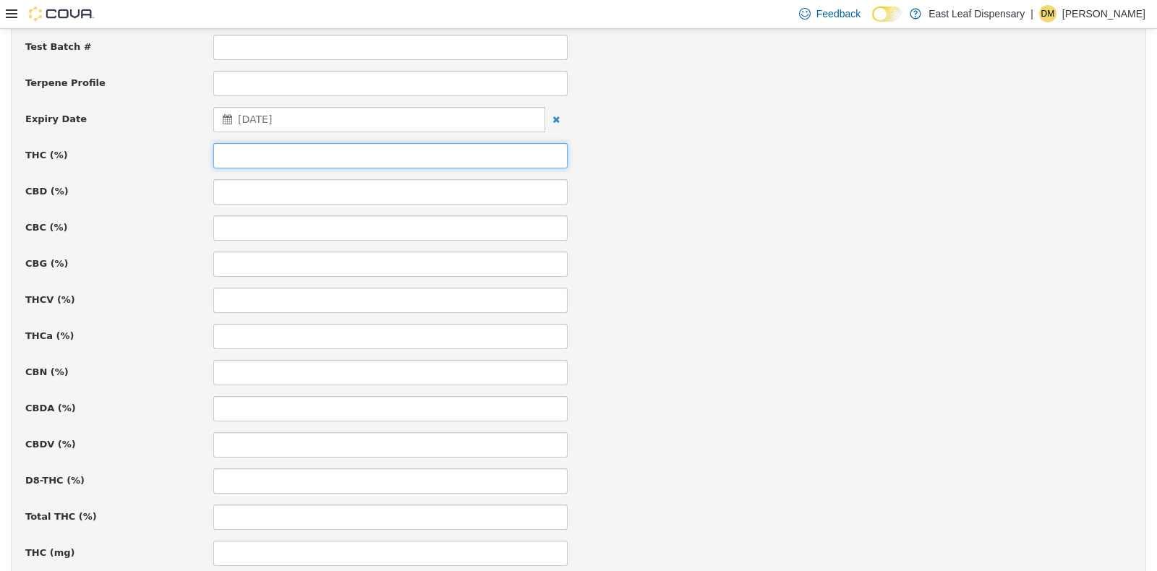
click at [291, 158] on input at bounding box center [390, 154] width 354 height 25
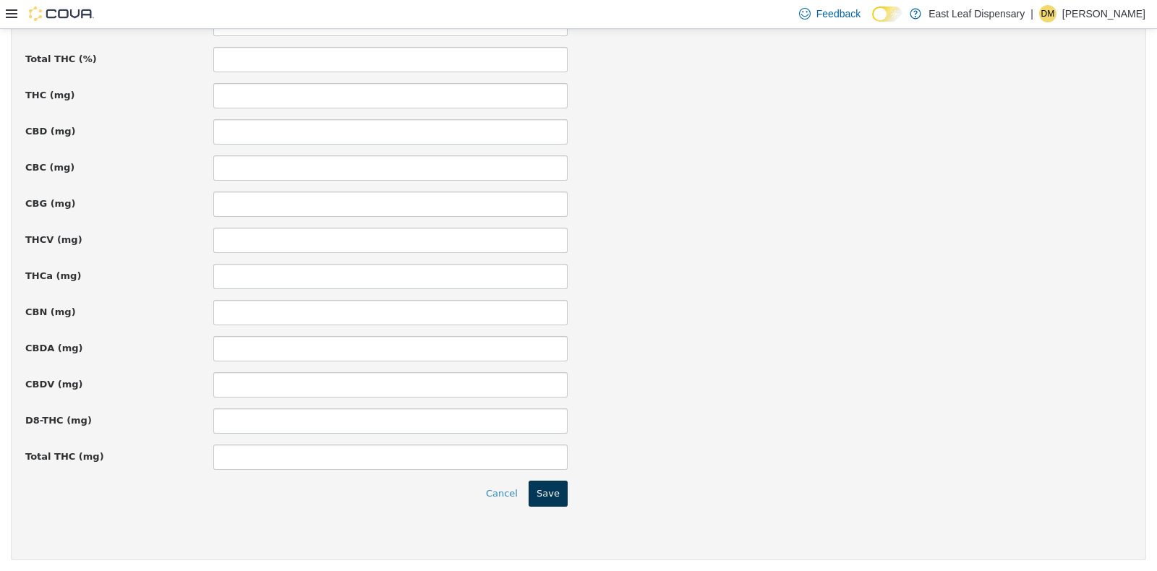
type input "**"
click at [537, 487] on button "Save" at bounding box center [548, 493] width 39 height 26
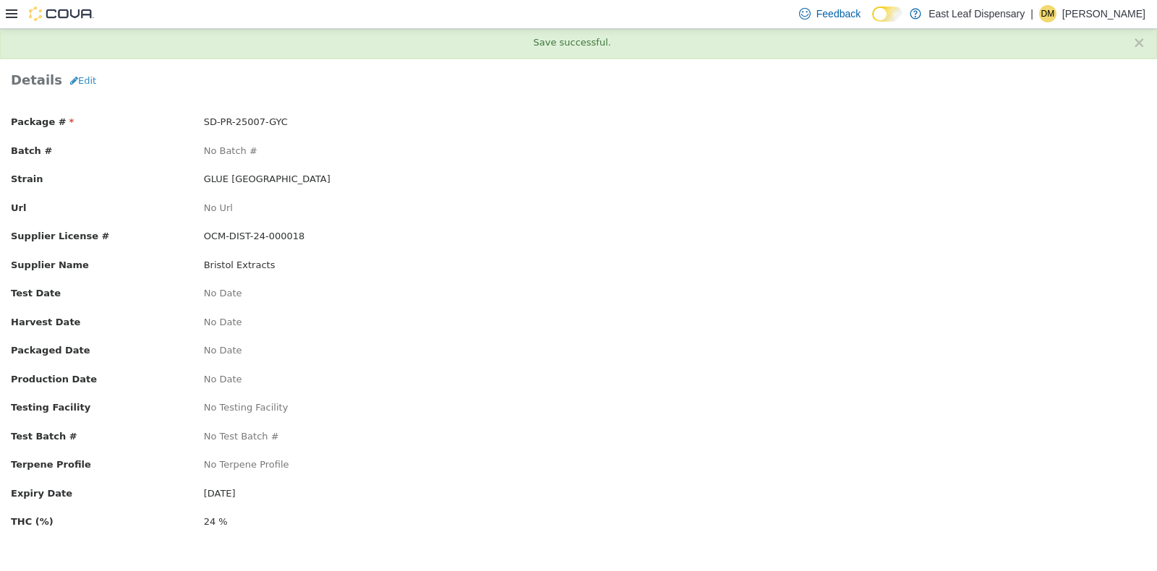
scroll to position [0, 0]
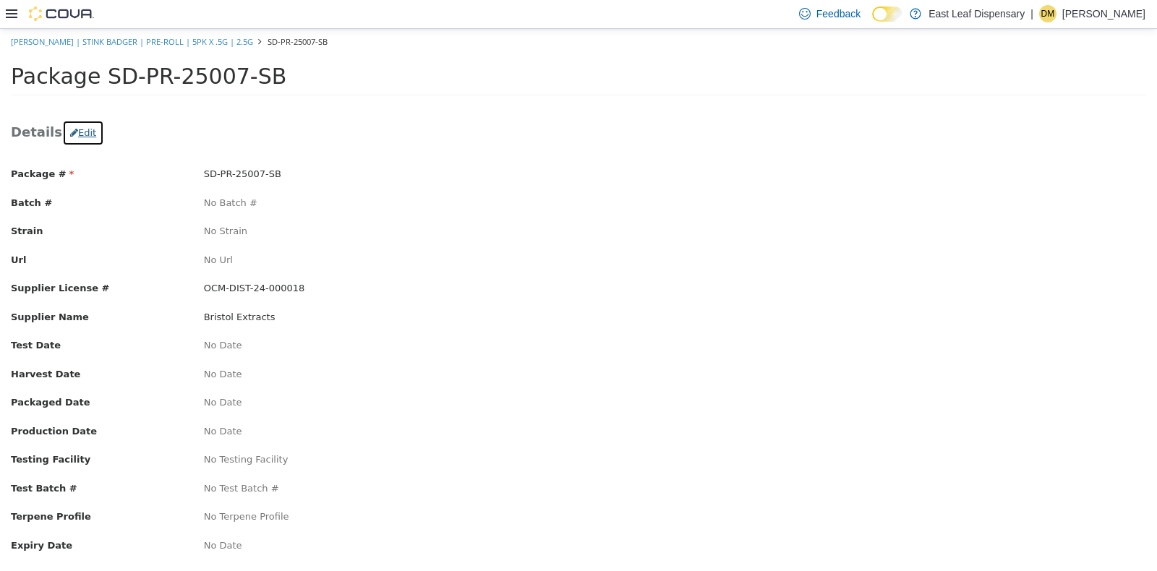
click at [69, 130] on button "Edit" at bounding box center [83, 132] width 42 height 26
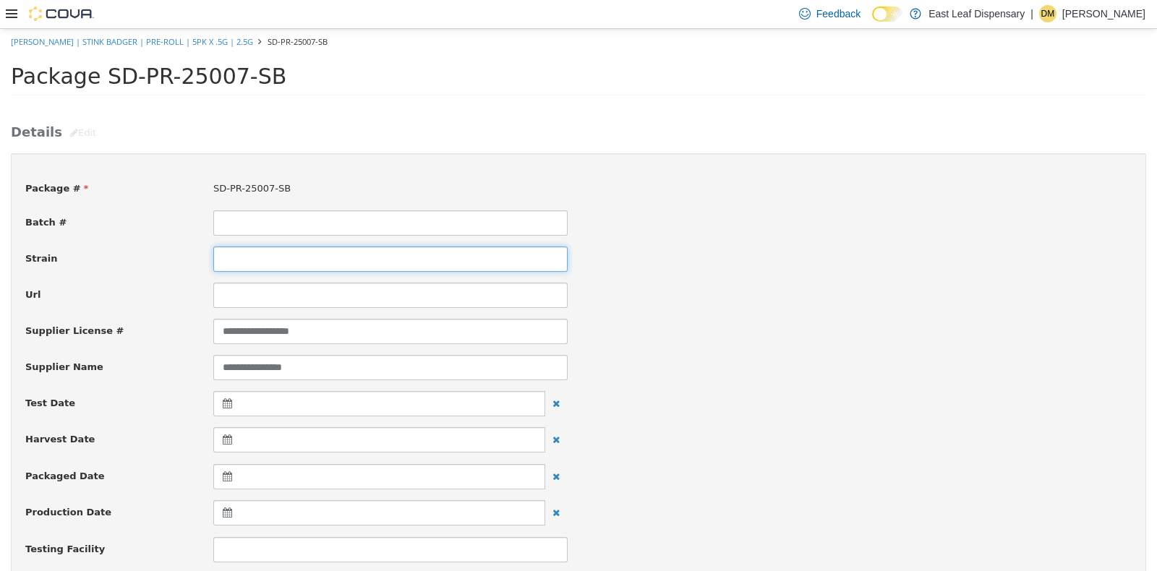
click at [321, 257] on input at bounding box center [390, 258] width 354 height 25
type input "**********"
click at [848, 294] on div "Url" at bounding box center [578, 294] width 1128 height 25
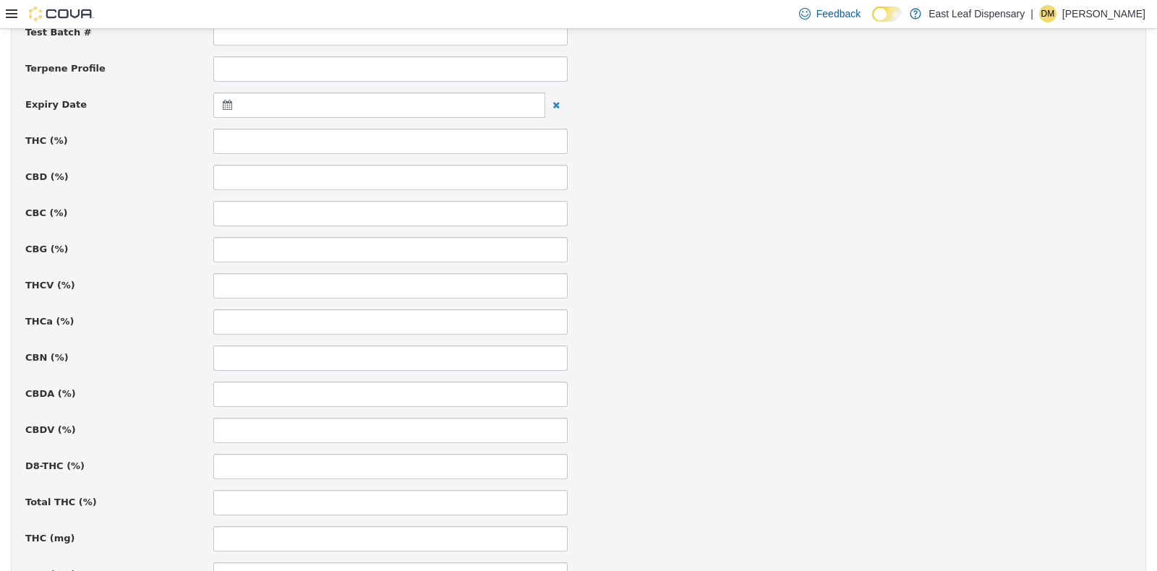
scroll to position [578, 0]
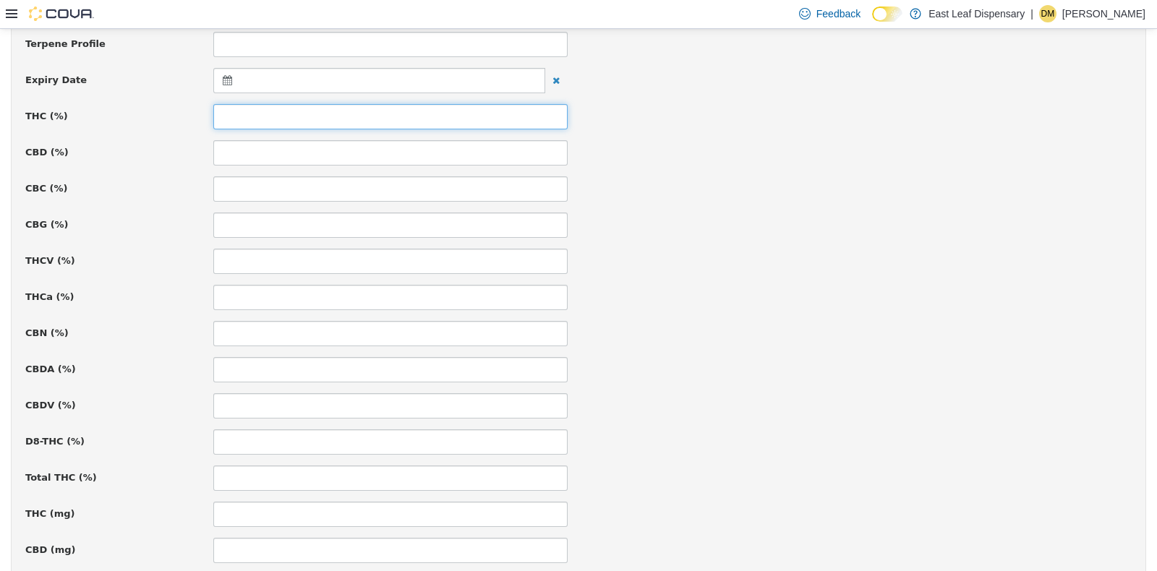
click at [261, 126] on input at bounding box center [390, 115] width 354 height 25
type input "**"
click at [229, 79] on icon at bounding box center [230, 79] width 15 height 10
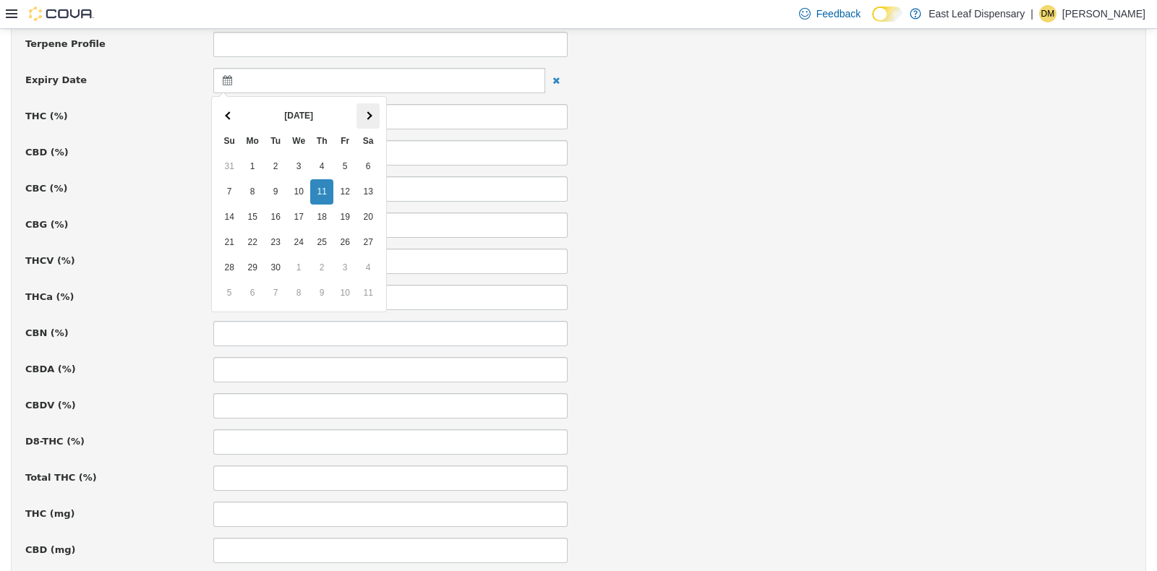
click at [365, 108] on th at bounding box center [368, 115] width 23 height 25
click at [775, 212] on div "CBG (%)" at bounding box center [578, 224] width 1128 height 25
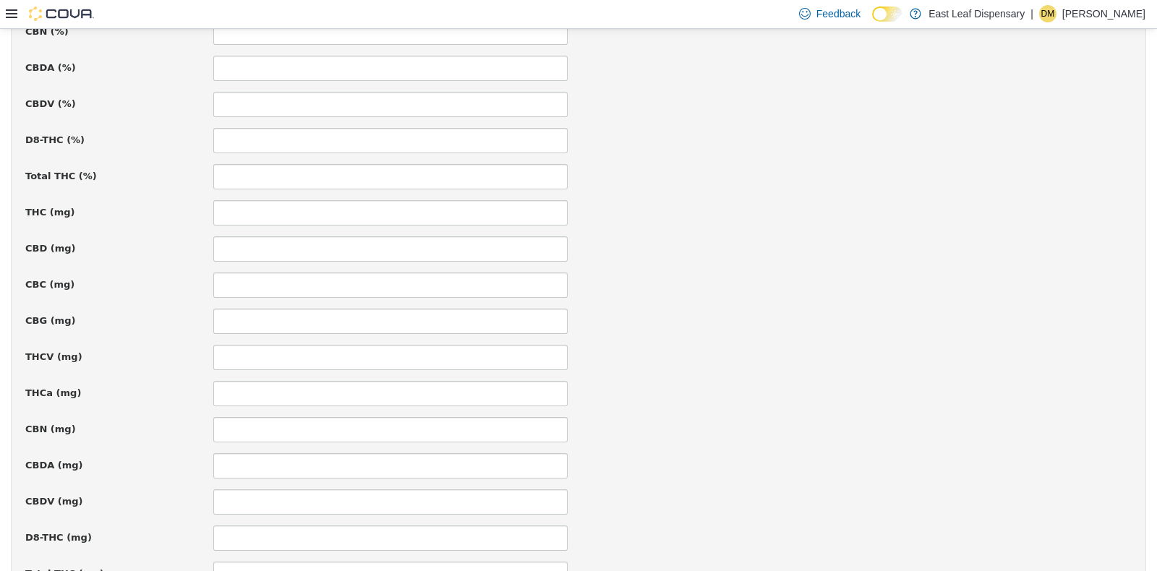
scroll to position [997, 0]
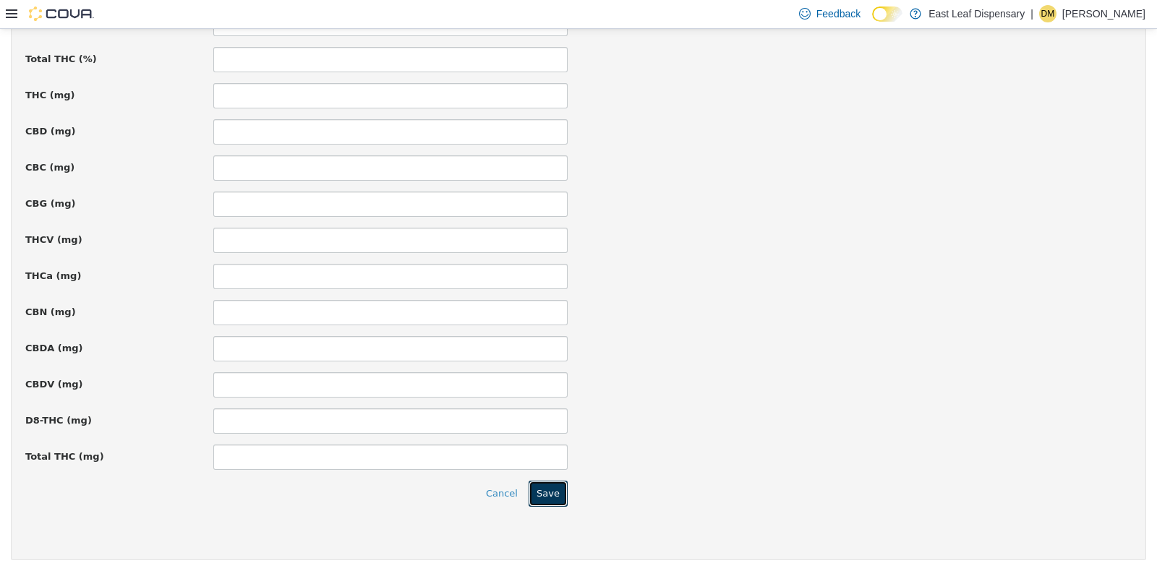
click at [532, 492] on button "Save" at bounding box center [548, 493] width 39 height 26
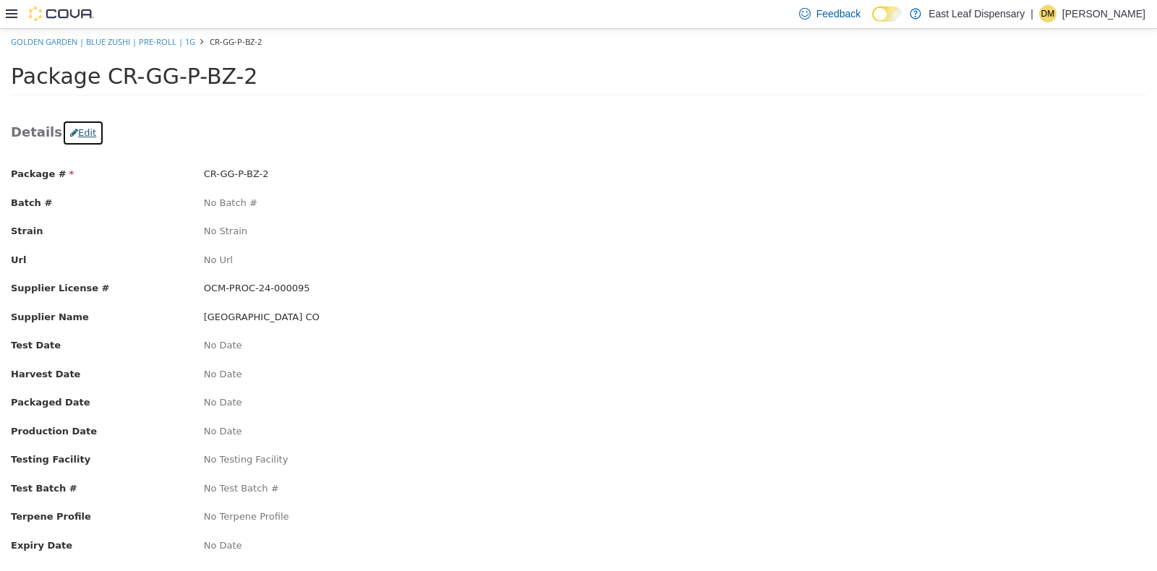
click at [82, 134] on button "Edit" at bounding box center [83, 132] width 42 height 26
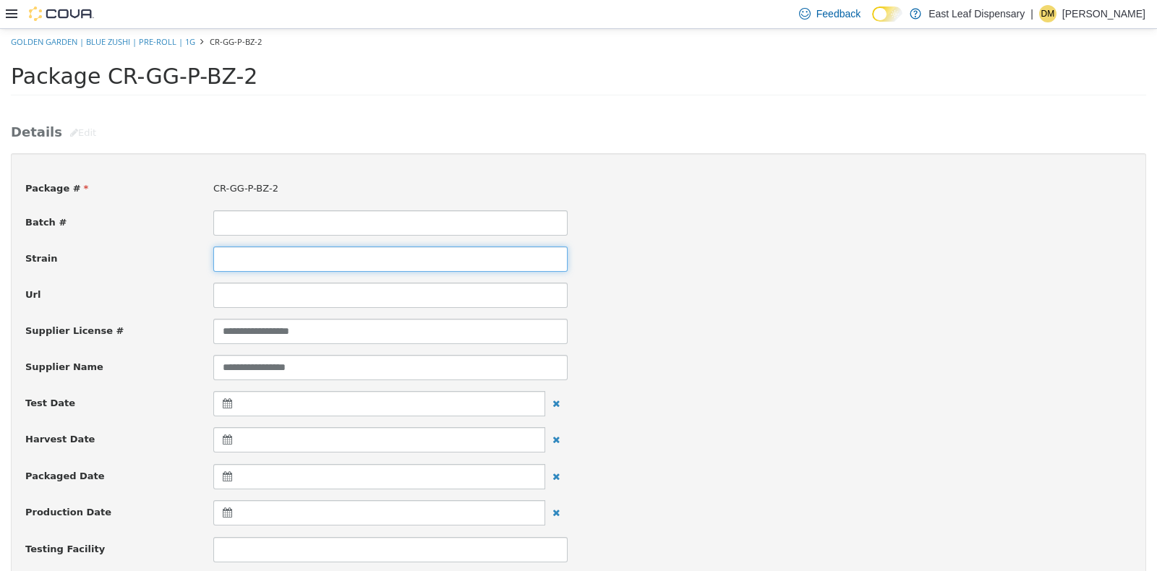
click at [290, 263] on input at bounding box center [390, 258] width 354 height 25
type input "**********"
click at [892, 339] on div "**********" at bounding box center [578, 330] width 1128 height 25
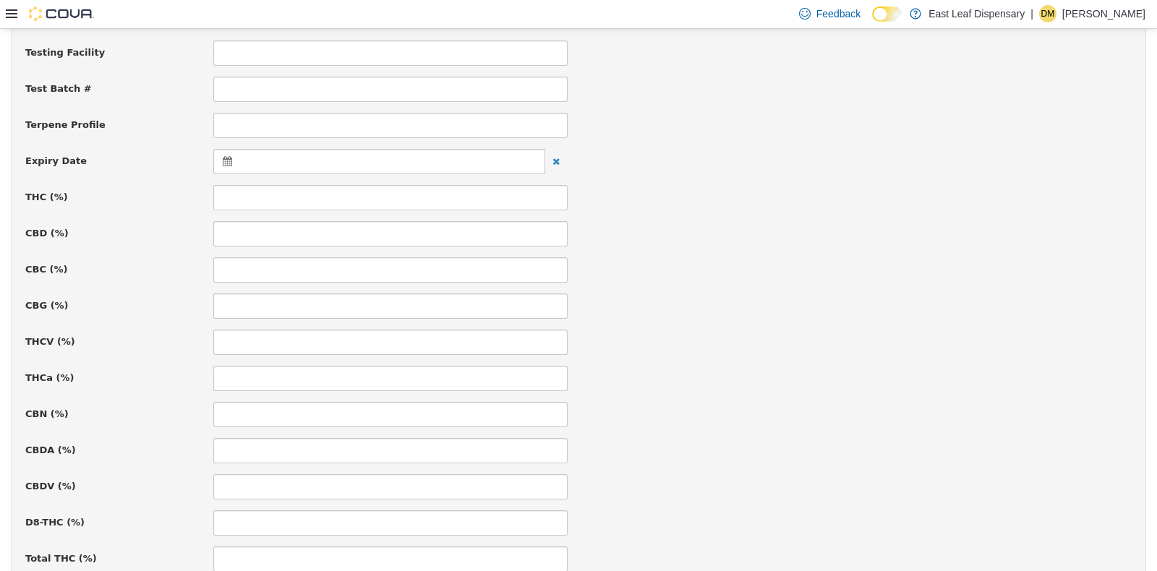
scroll to position [506, 0]
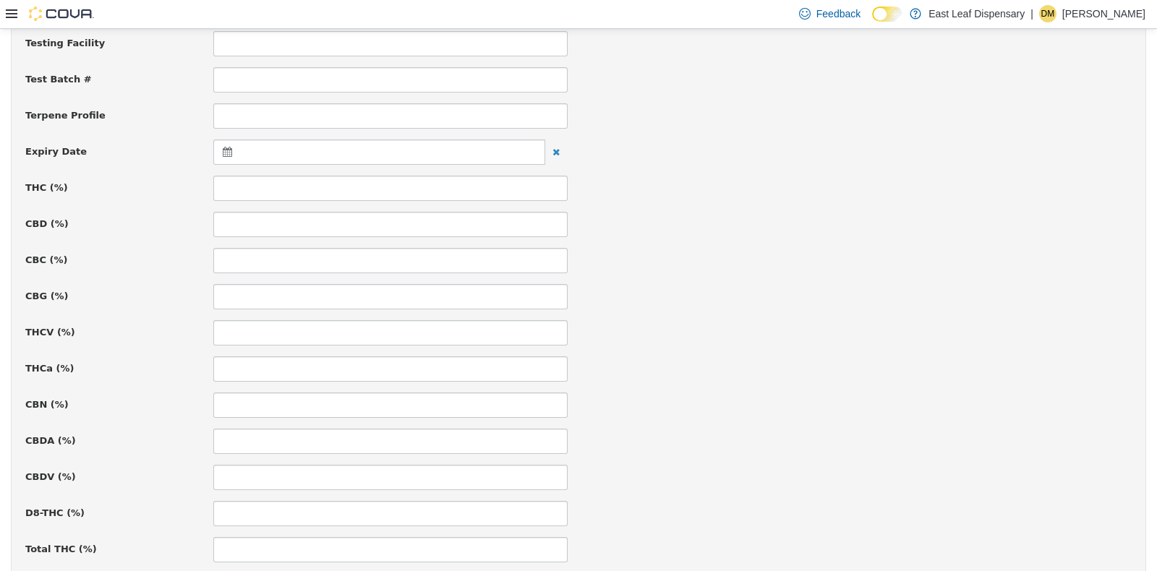
click at [223, 148] on icon at bounding box center [230, 151] width 15 height 10
click at [365, 191] on th at bounding box center [368, 186] width 23 height 25
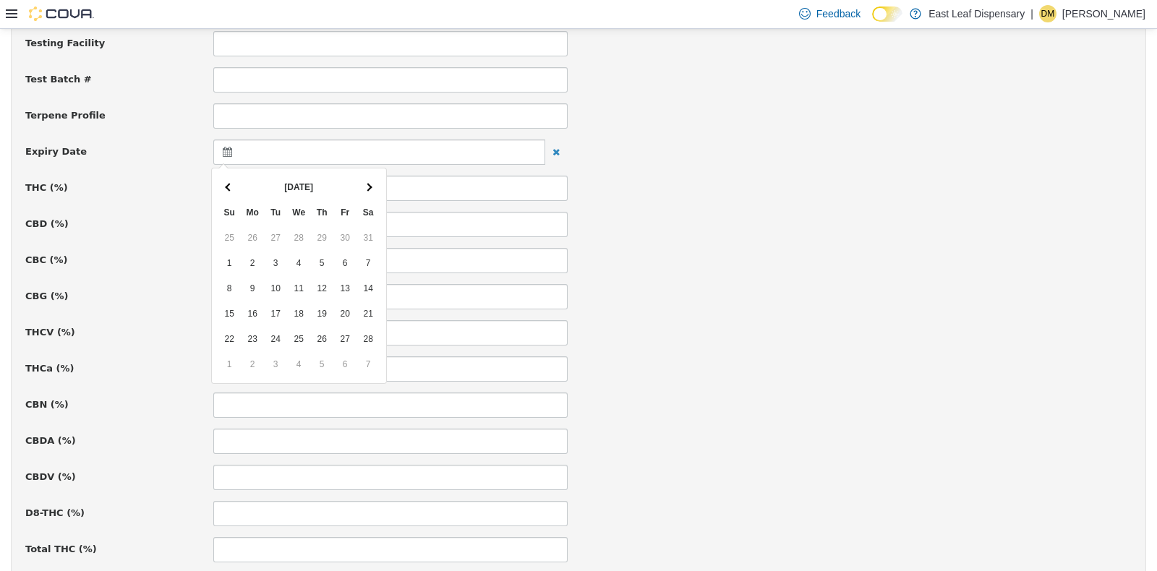
click at [365, 191] on th at bounding box center [368, 186] width 23 height 25
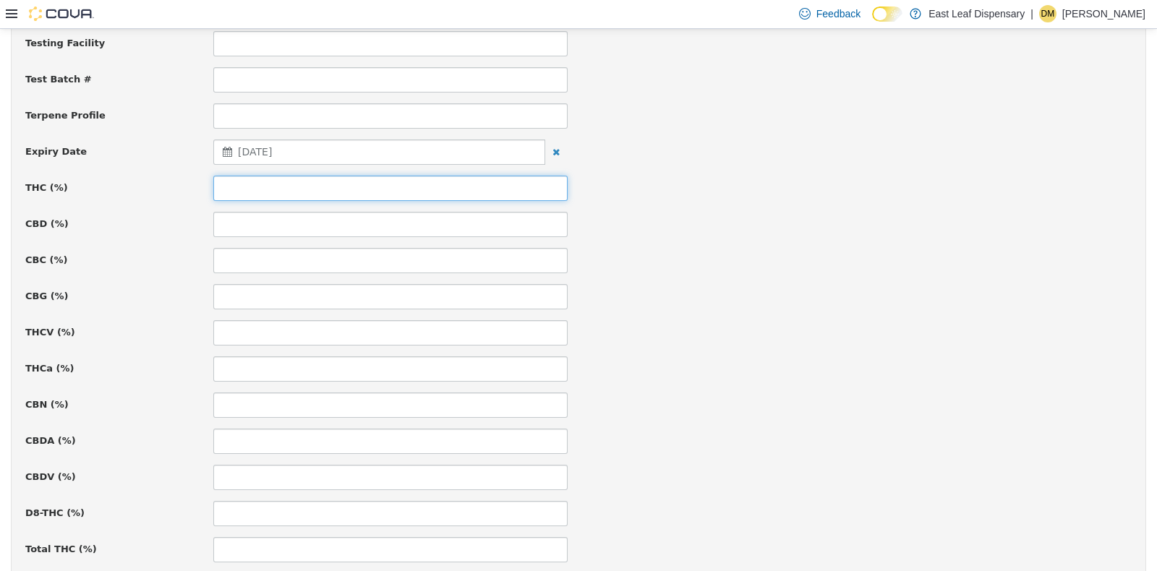
click at [294, 191] on input at bounding box center [390, 187] width 354 height 25
type input "*****"
click at [767, 206] on div "**********" at bounding box center [578, 341] width 1107 height 1360
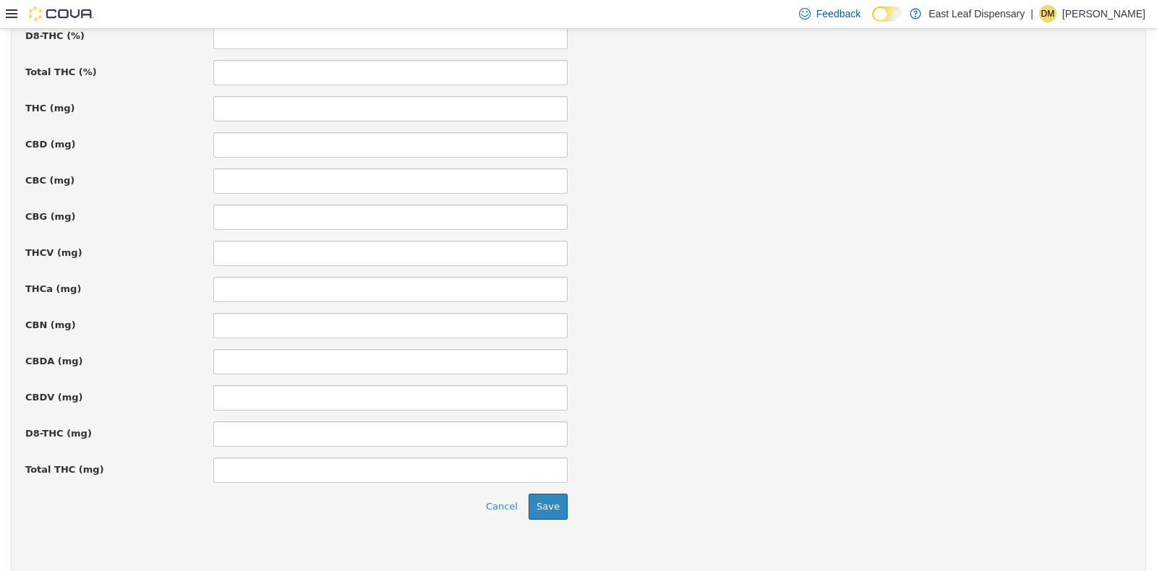
scroll to position [997, 0]
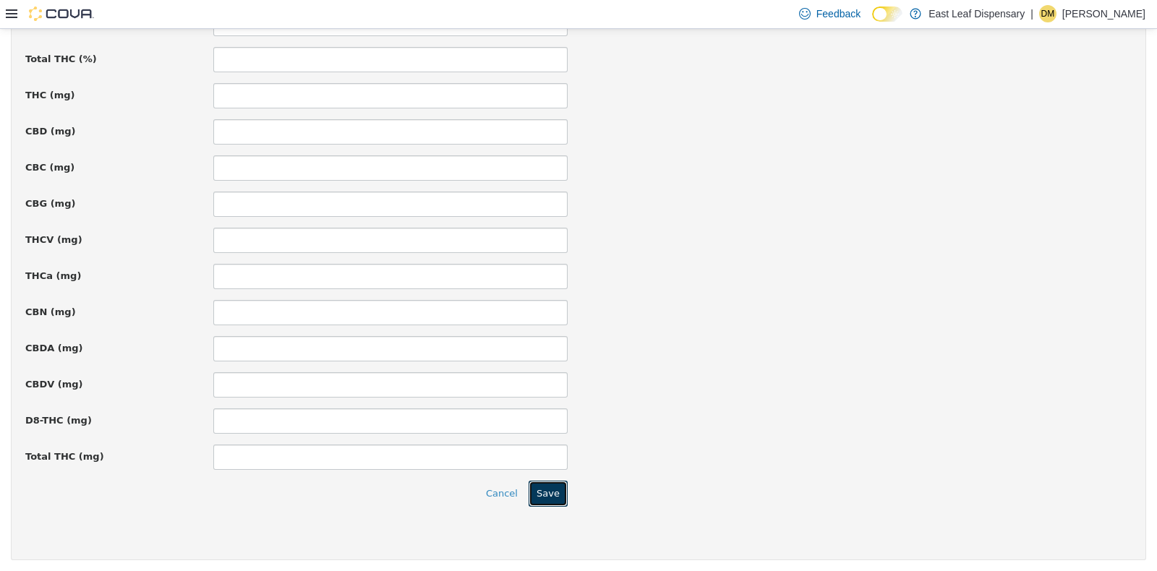
click at [545, 487] on button "Save" at bounding box center [548, 493] width 39 height 26
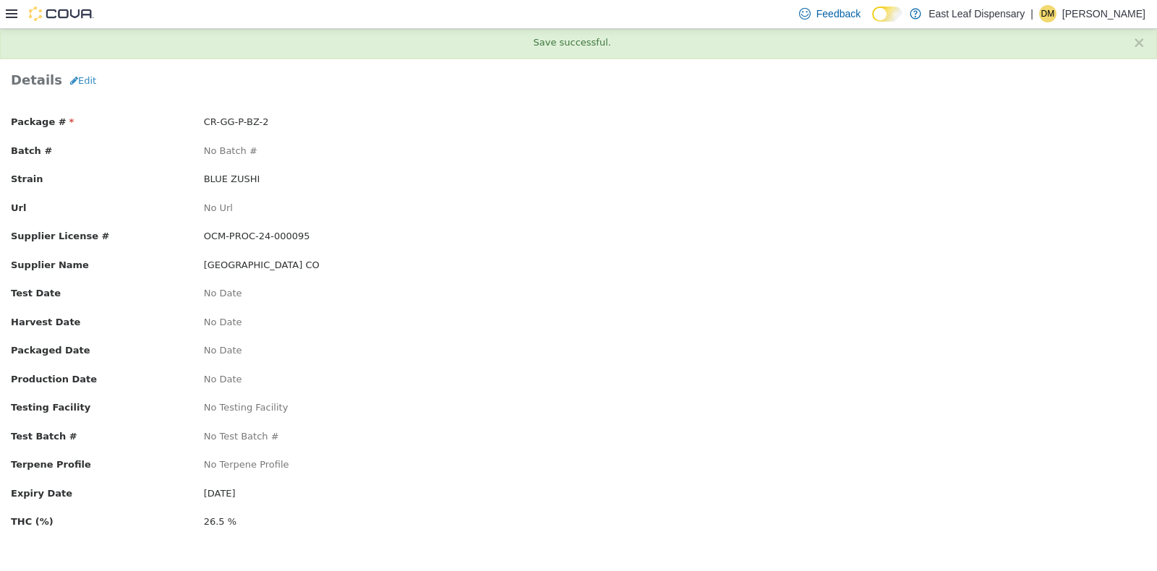
scroll to position [0, 0]
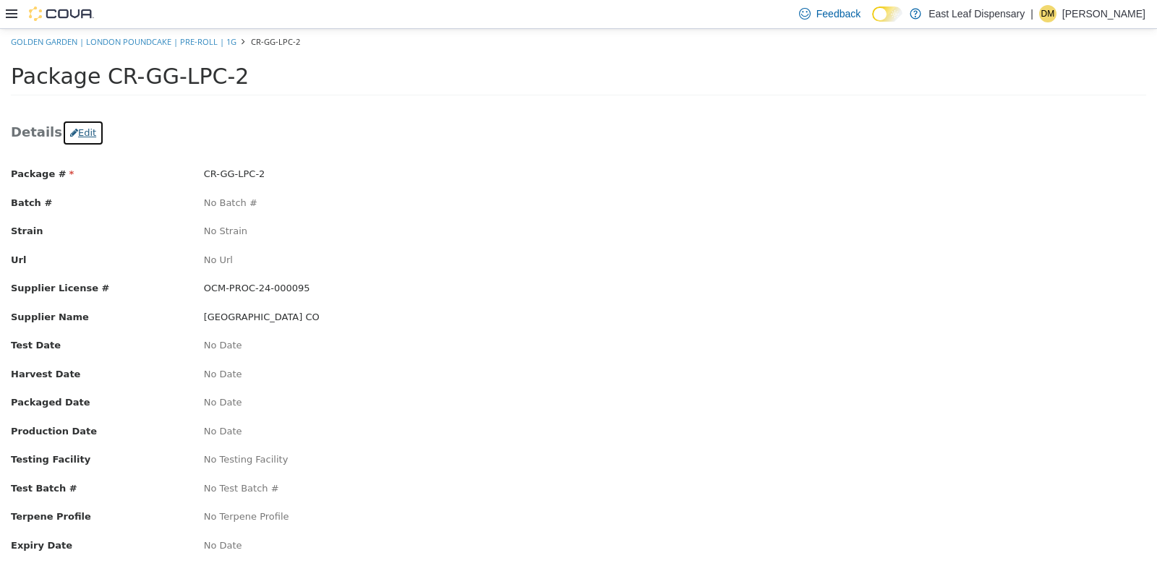
click at [85, 135] on button "Edit" at bounding box center [83, 132] width 42 height 26
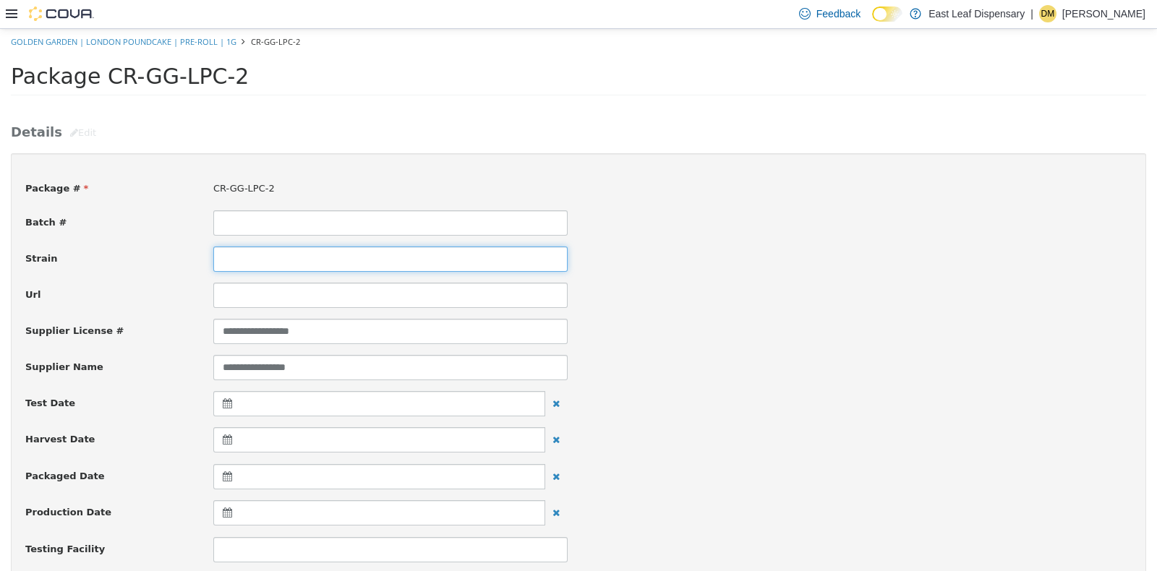
click at [360, 253] on input at bounding box center [390, 258] width 354 height 25
type input "**********"
click at [886, 336] on div "**********" at bounding box center [578, 330] width 1128 height 25
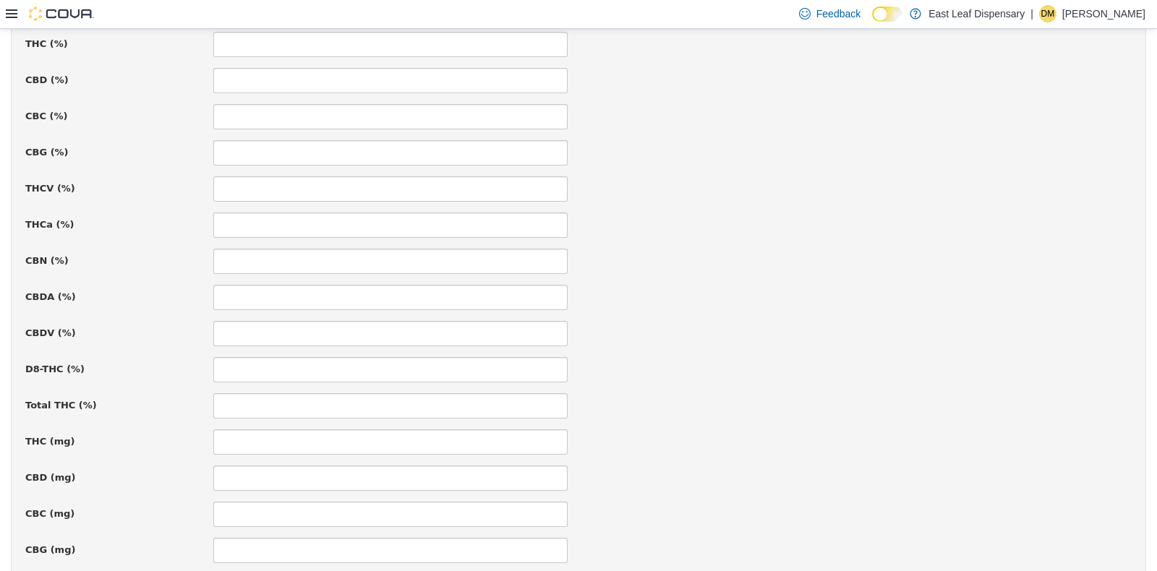
scroll to position [614, 0]
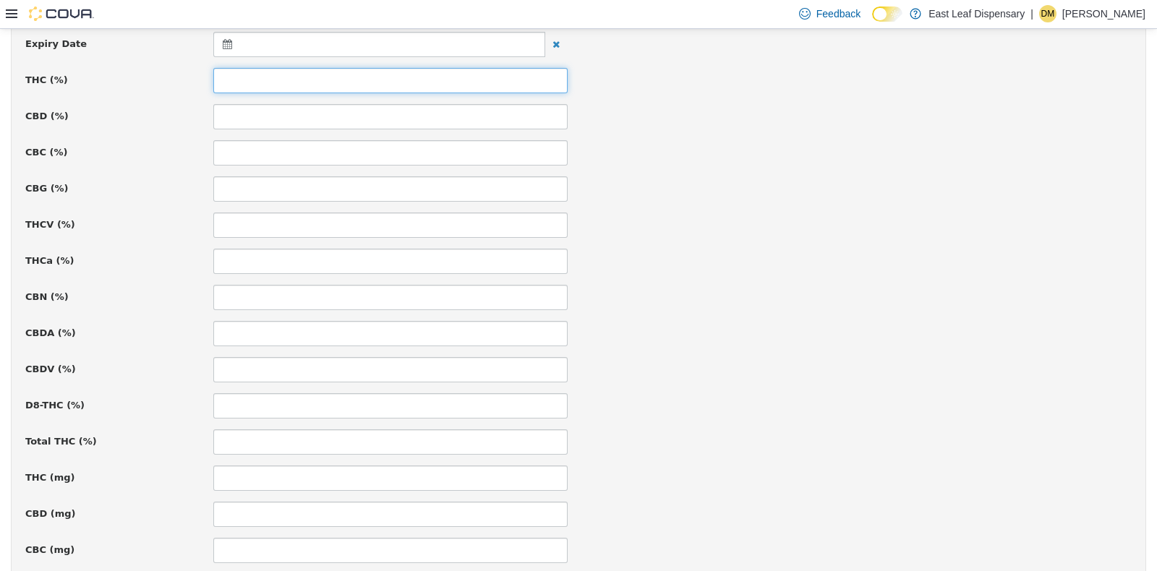
click at [249, 83] on input at bounding box center [390, 79] width 354 height 25
type input "*****"
click at [223, 46] on icon at bounding box center [230, 43] width 15 height 10
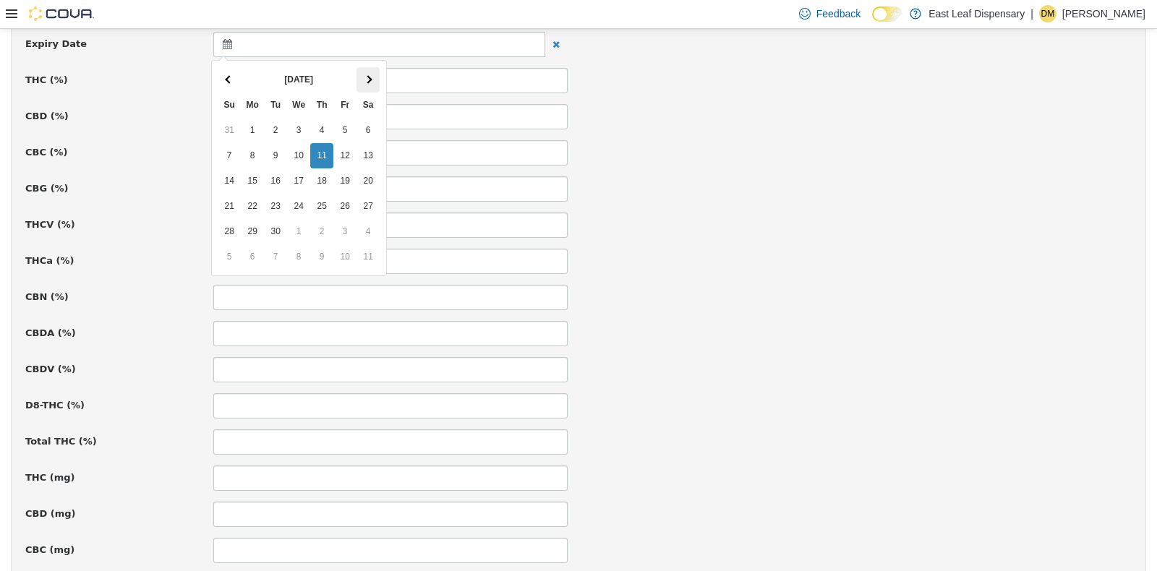
click at [374, 80] on th at bounding box center [368, 79] width 23 height 25
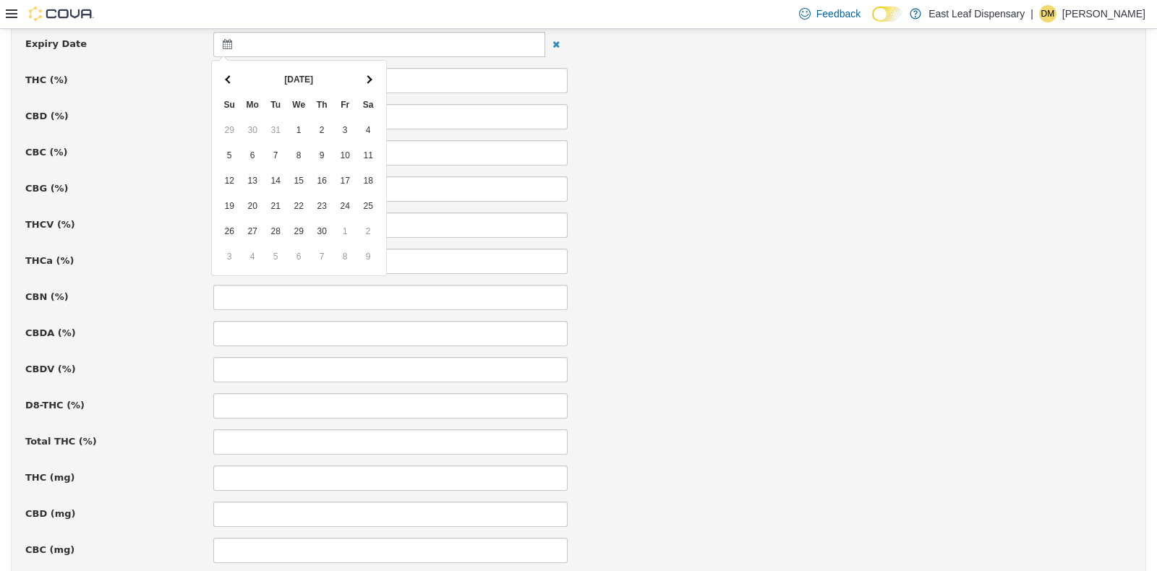
click at [374, 80] on th at bounding box center [368, 79] width 23 height 25
click at [737, 153] on div "CBC (%)" at bounding box center [578, 152] width 1128 height 25
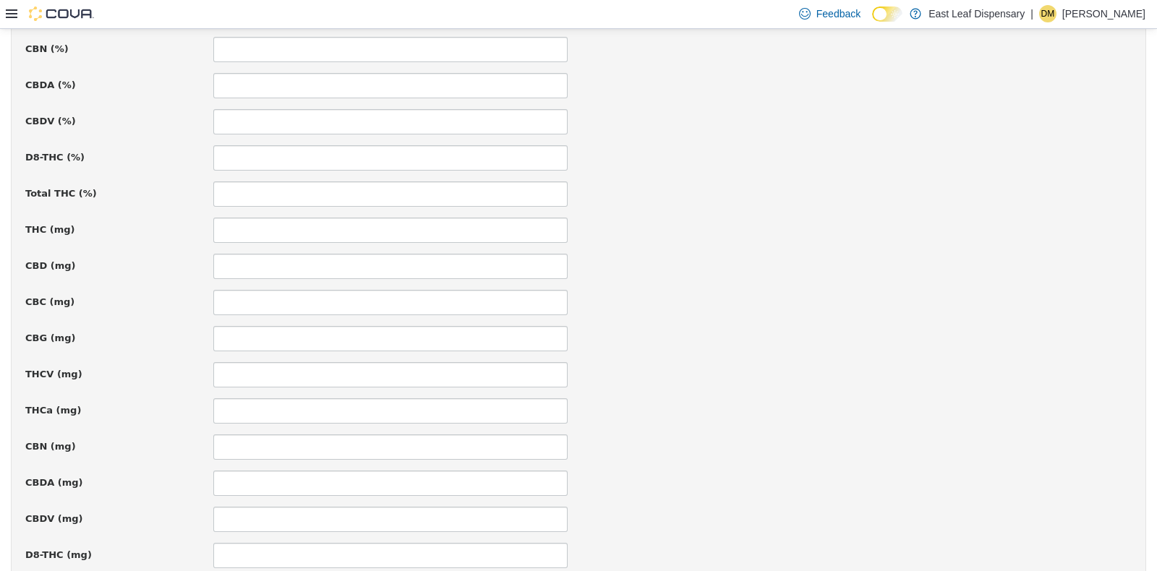
scroll to position [997, 0]
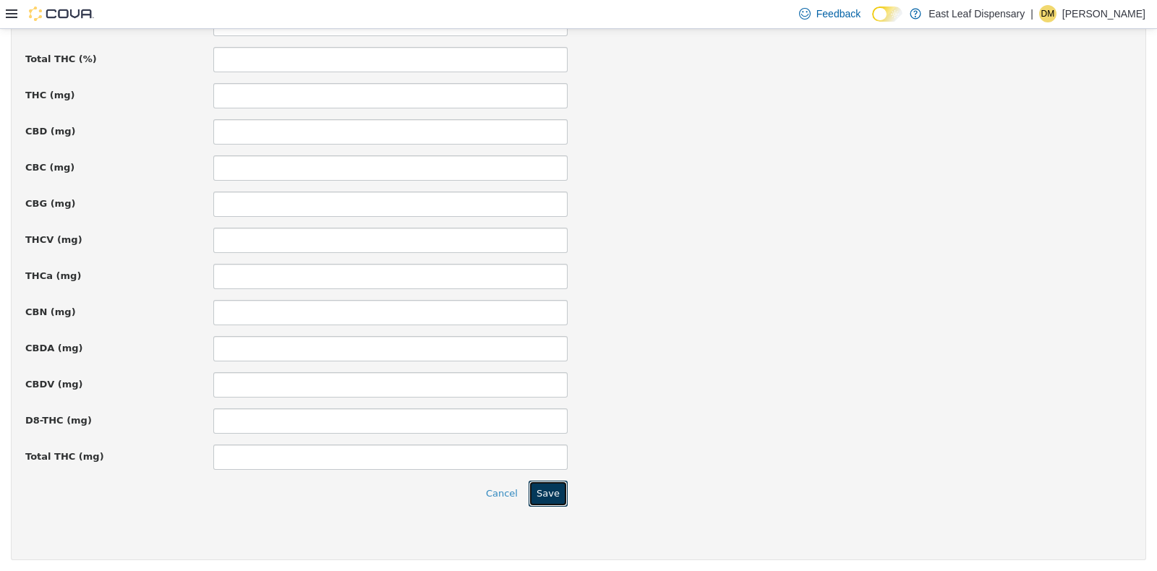
click at [544, 498] on button "Save" at bounding box center [548, 493] width 39 height 26
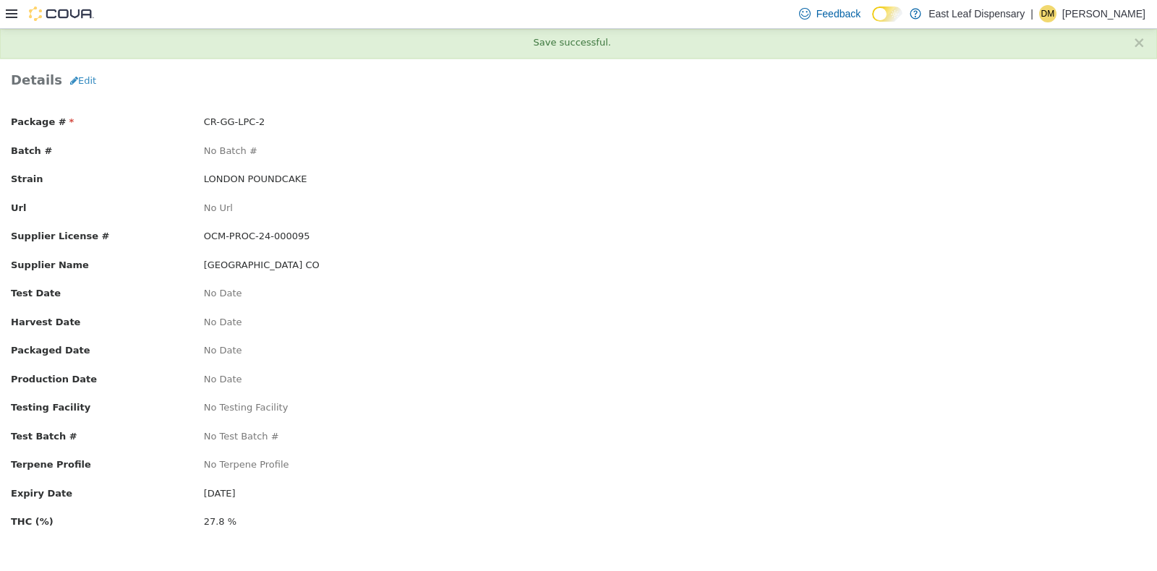
scroll to position [0, 0]
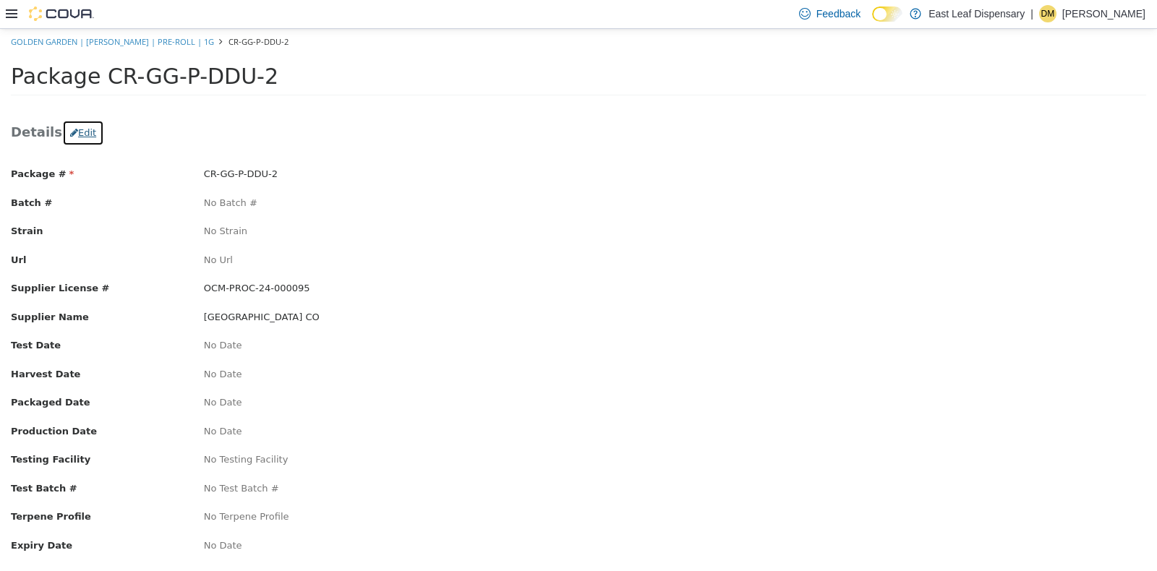
click at [79, 122] on button "Edit" at bounding box center [83, 132] width 42 height 26
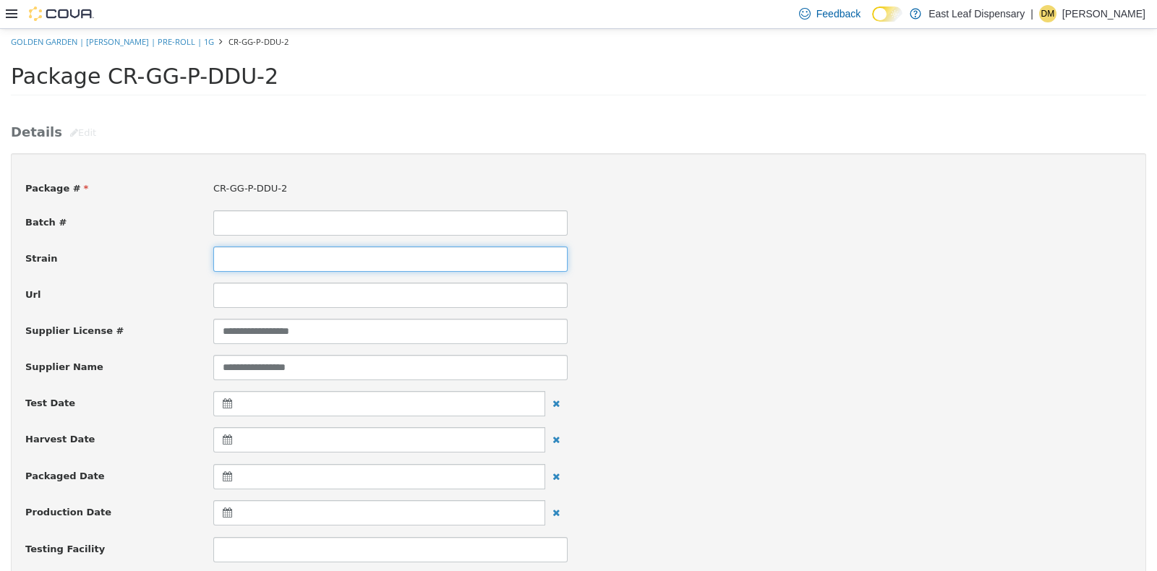
click at [264, 248] on input at bounding box center [390, 258] width 354 height 25
type input "**********"
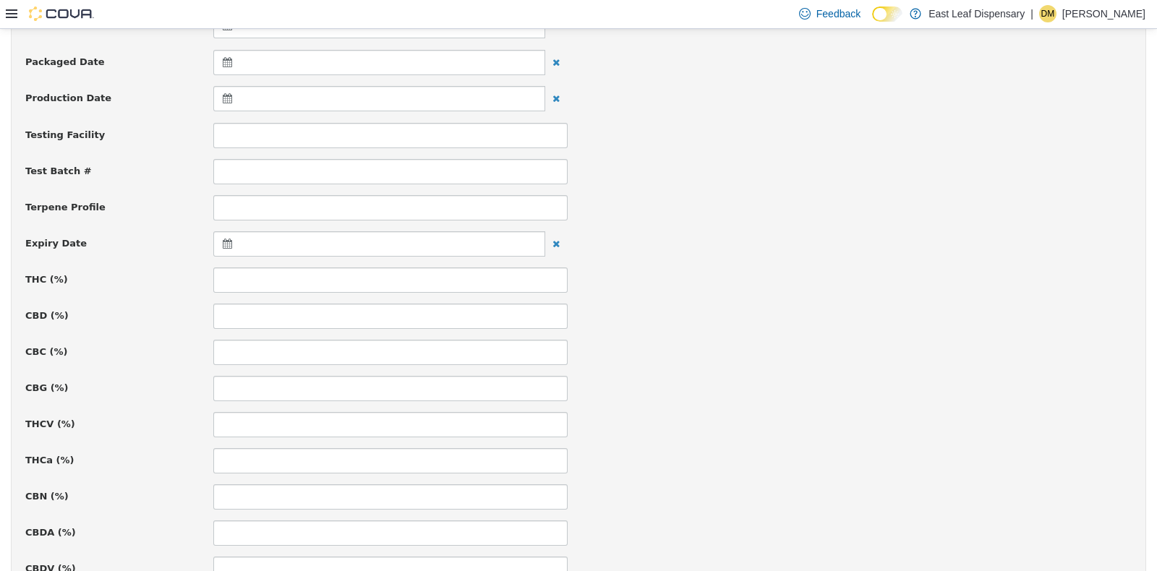
scroll to position [542, 0]
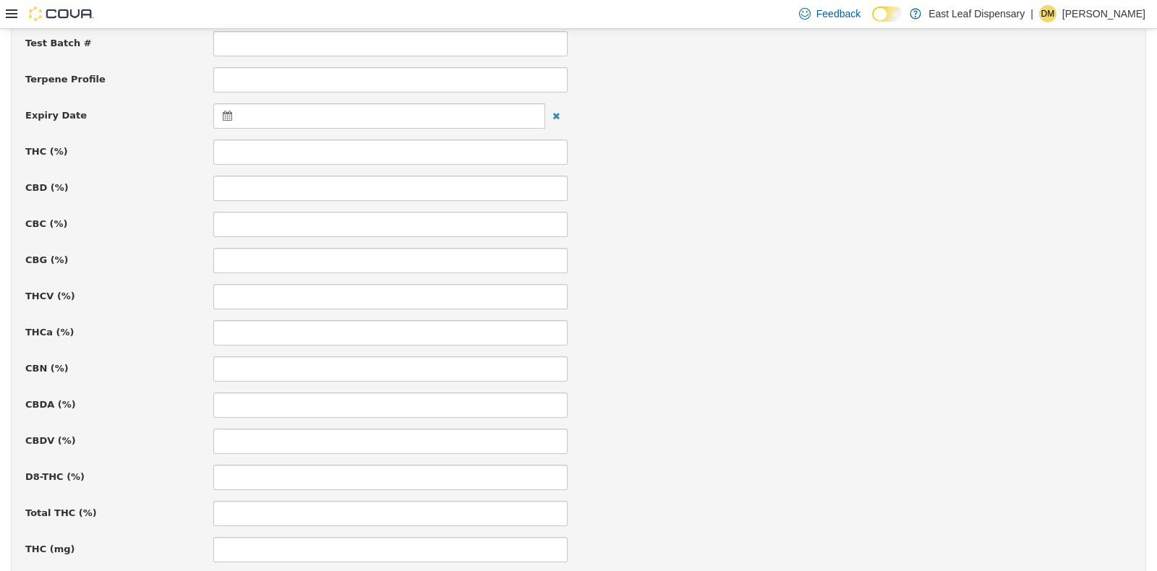
click at [228, 118] on icon at bounding box center [230, 115] width 15 height 10
click at [372, 144] on th at bounding box center [368, 150] width 23 height 25
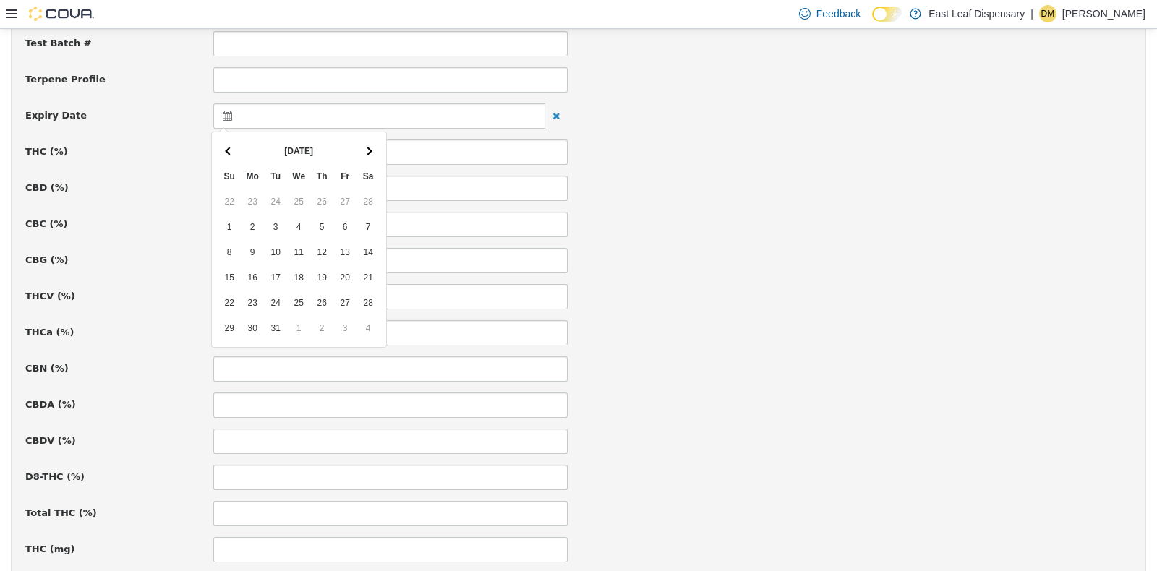
click at [372, 144] on th at bounding box center [368, 150] width 23 height 25
click at [374, 156] on th at bounding box center [368, 150] width 23 height 25
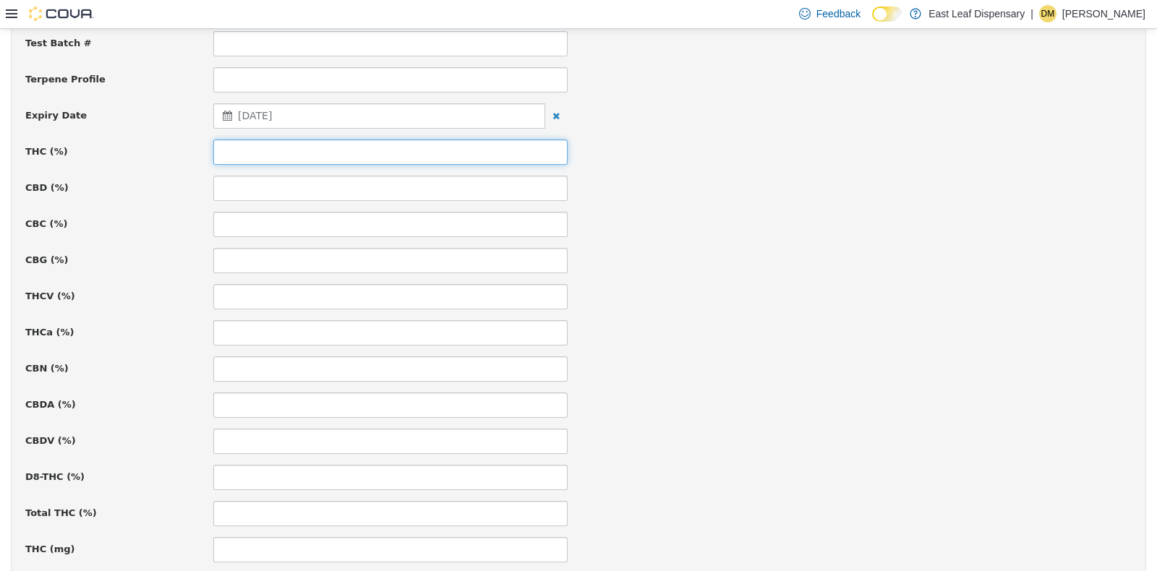
click at [314, 150] on input at bounding box center [390, 151] width 354 height 25
type input "****"
click at [817, 196] on div "CBD (%)" at bounding box center [578, 187] width 1128 height 25
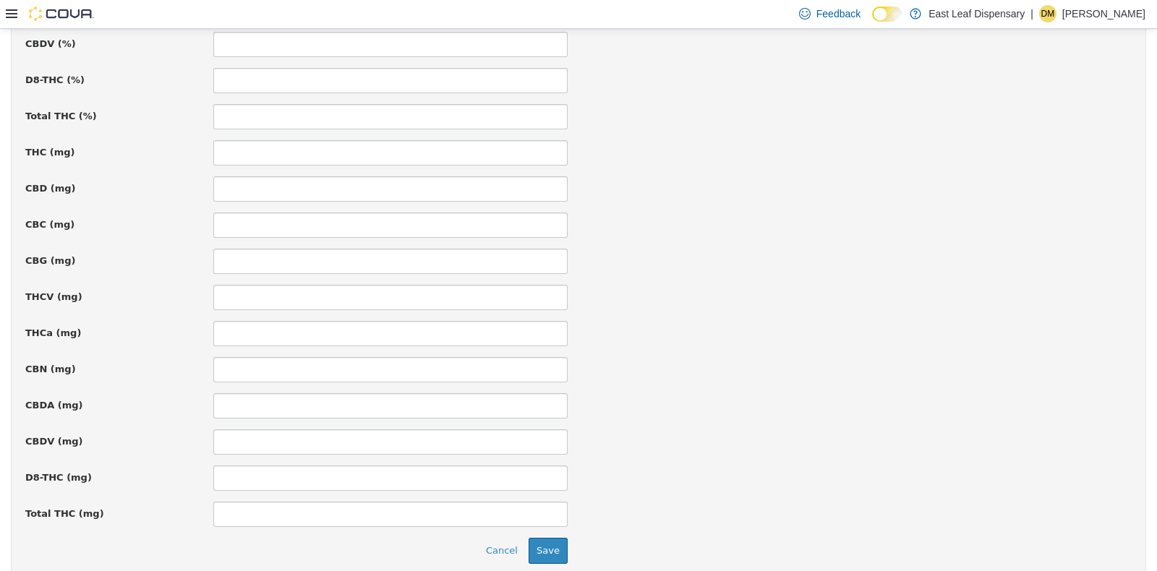
scroll to position [997, 0]
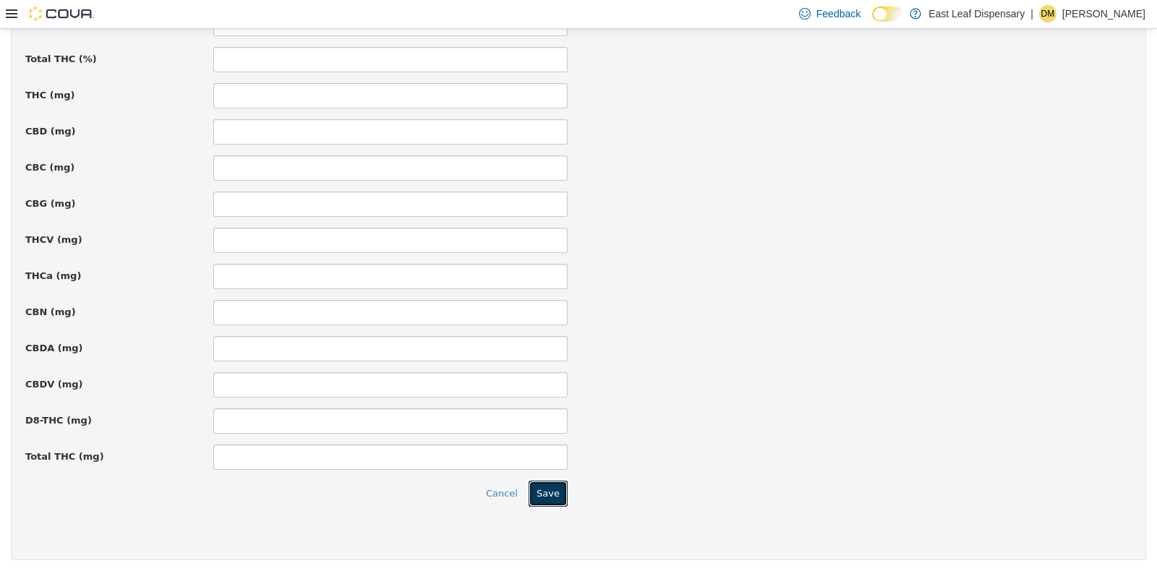
click at [550, 490] on button "Save" at bounding box center [548, 493] width 39 height 26
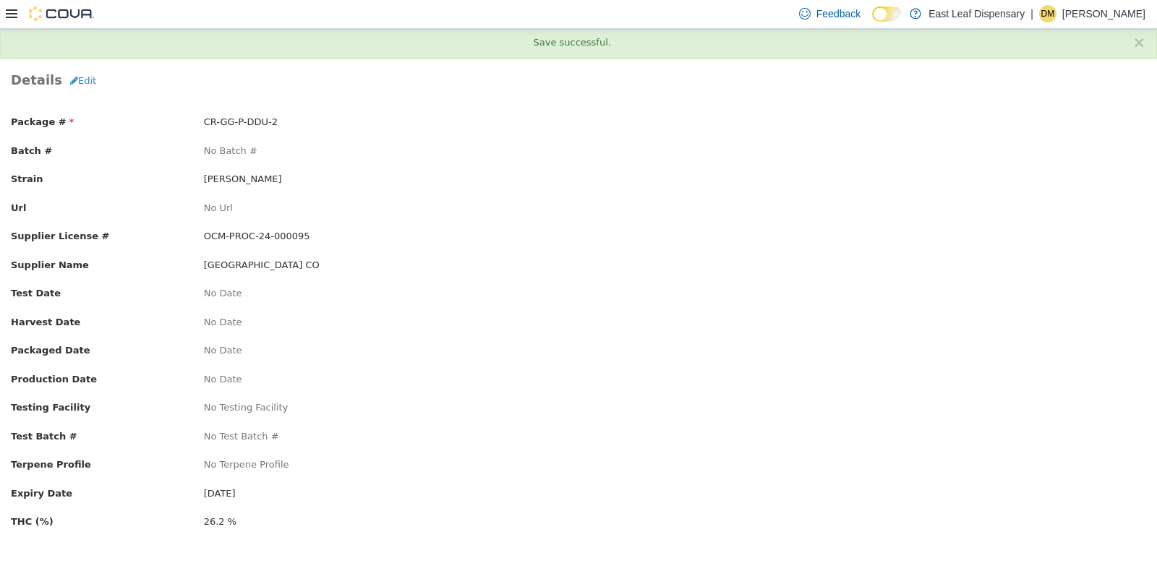
scroll to position [0, 0]
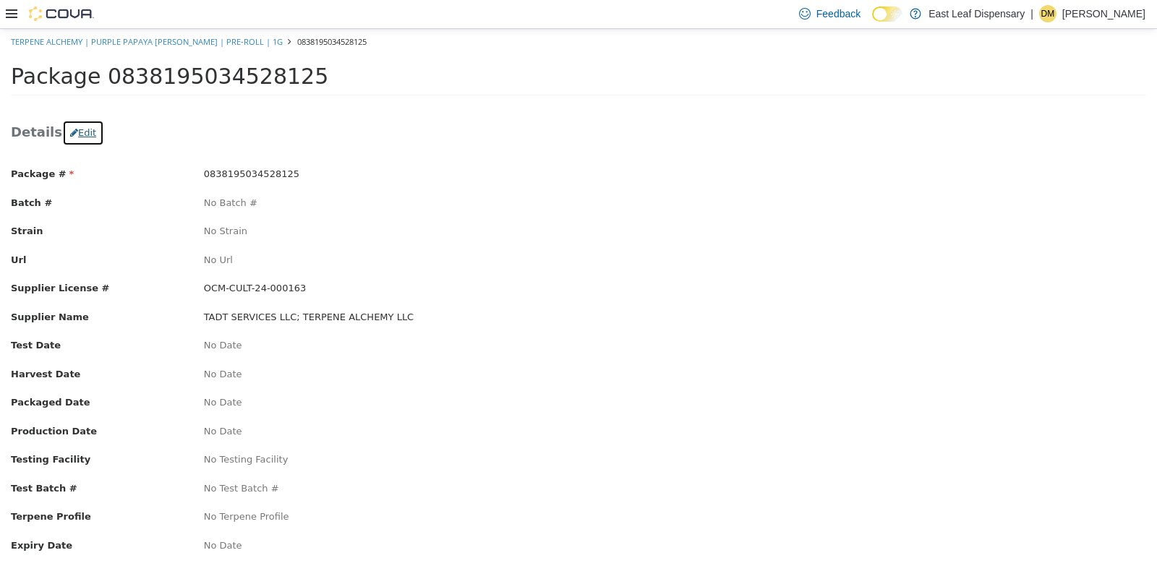
click at [72, 135] on button "Edit" at bounding box center [83, 132] width 42 height 26
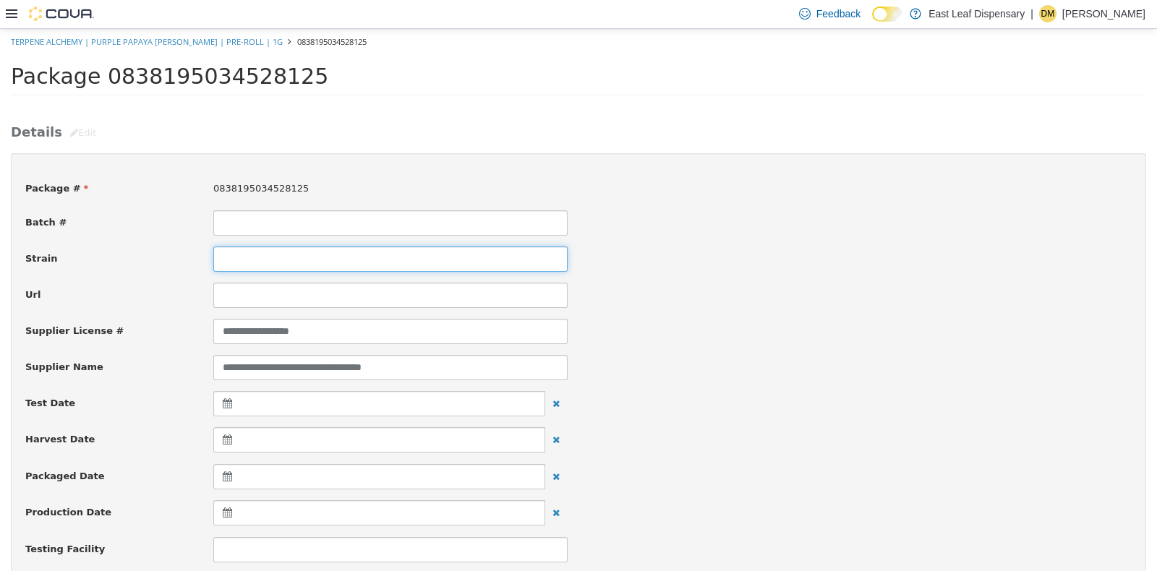
click at [262, 265] on input at bounding box center [390, 258] width 354 height 25
type input "**********"
click at [870, 286] on div "Url" at bounding box center [578, 294] width 1128 height 25
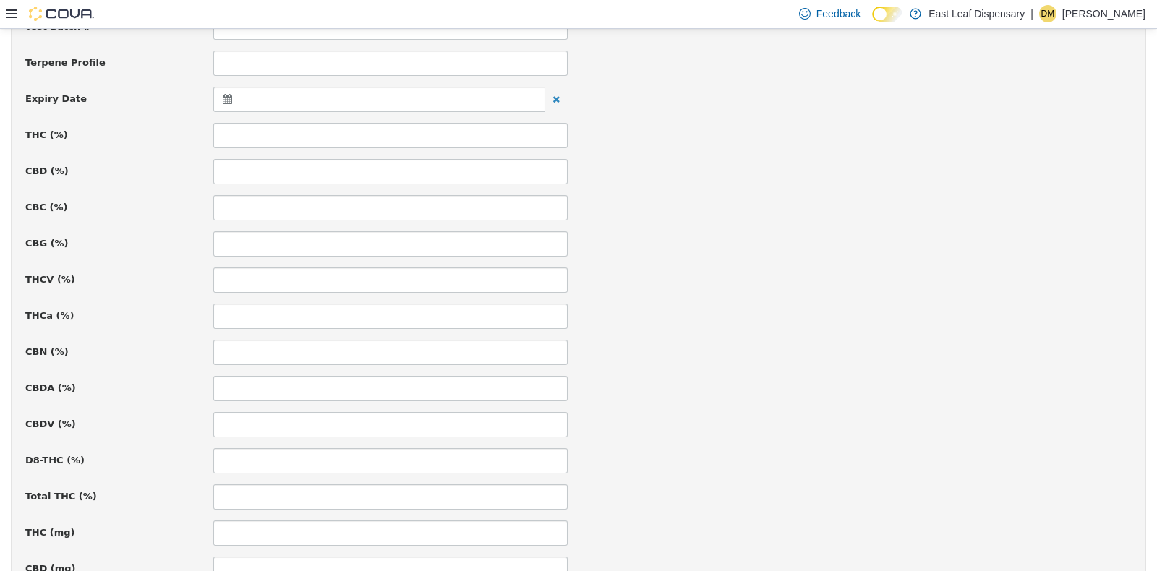
scroll to position [570, 0]
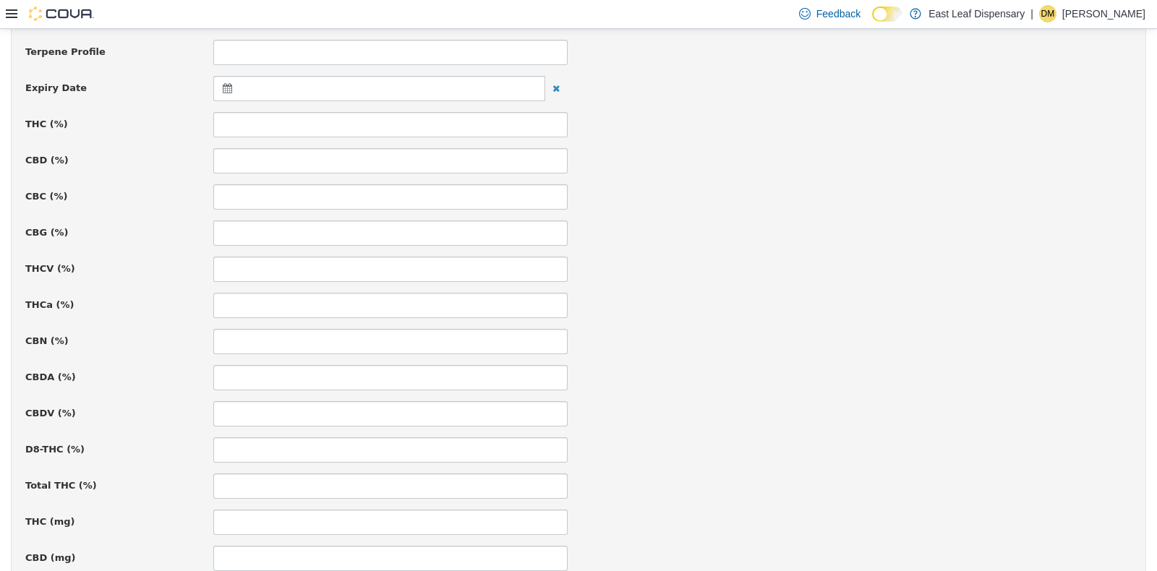
click at [223, 82] on icon at bounding box center [230, 87] width 15 height 10
click at [368, 126] on span at bounding box center [369, 123] width 8 height 8
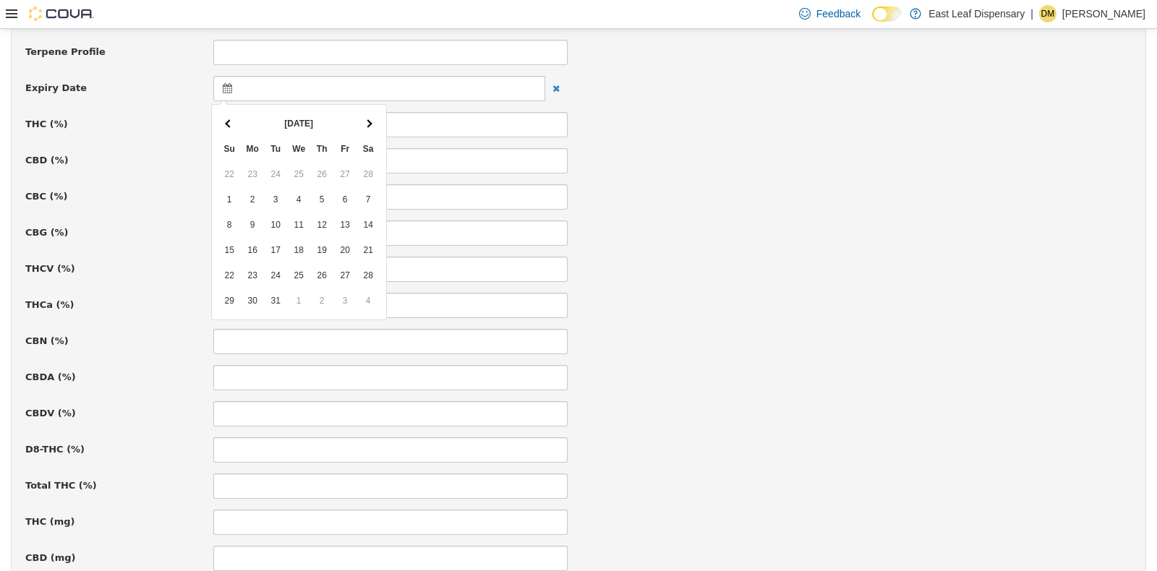
click at [368, 126] on span at bounding box center [369, 123] width 8 height 8
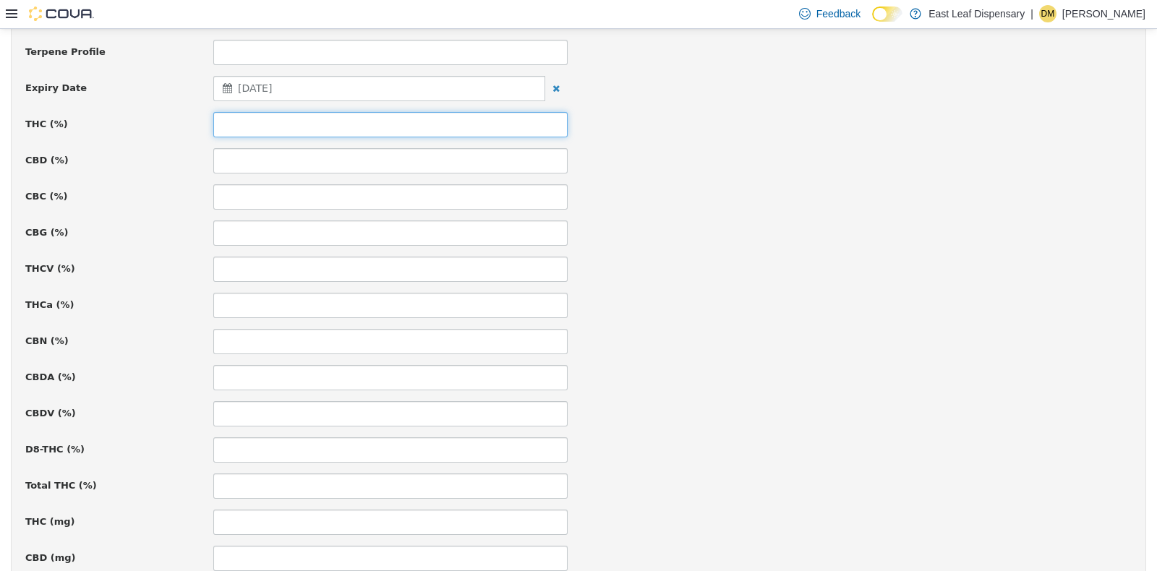
click at [300, 125] on input at bounding box center [390, 123] width 354 height 25
type input "****"
click at [872, 244] on div "**********" at bounding box center [578, 277] width 1107 height 1360
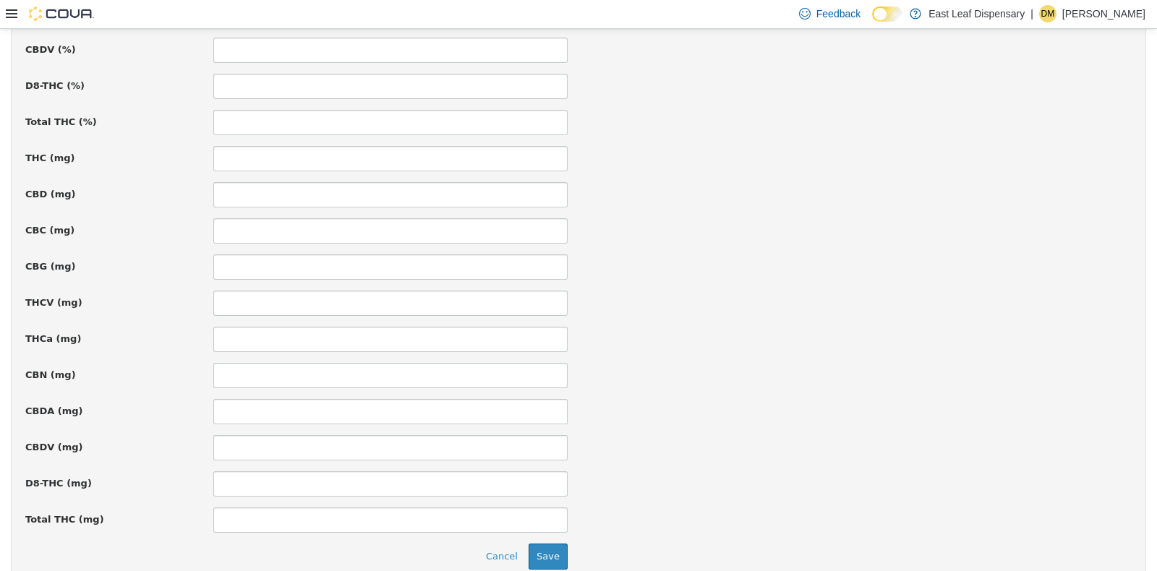
scroll to position [997, 0]
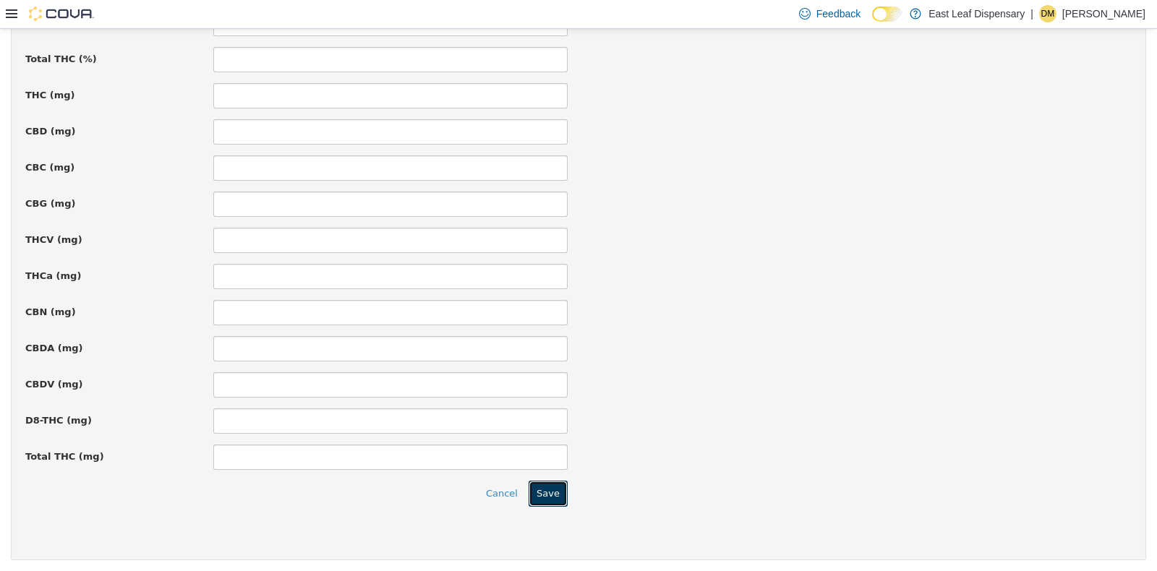
click at [546, 484] on button "Save" at bounding box center [548, 493] width 39 height 26
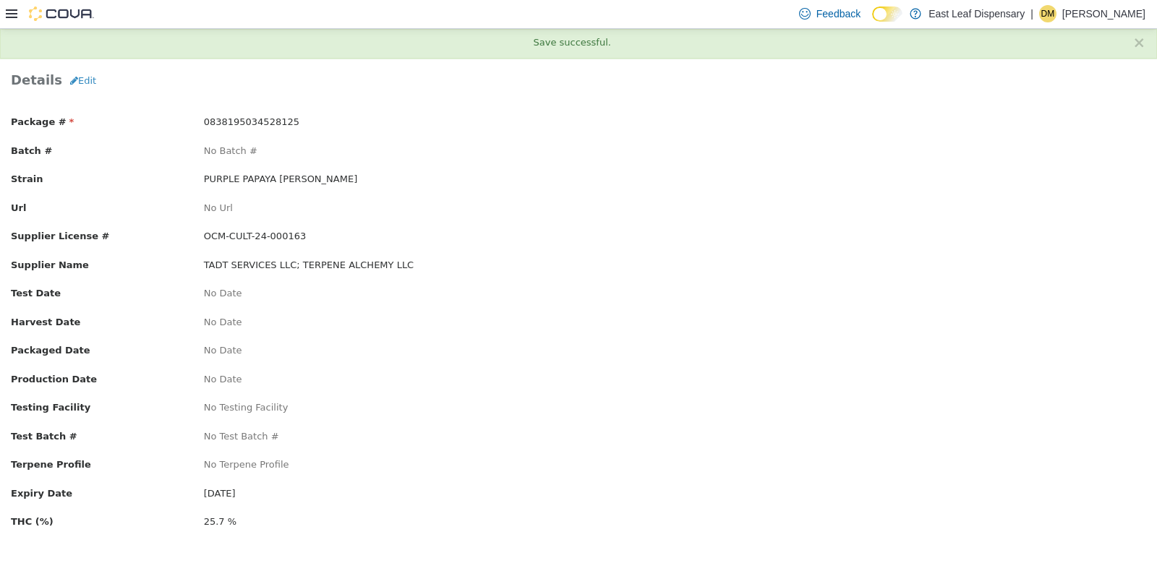
scroll to position [0, 0]
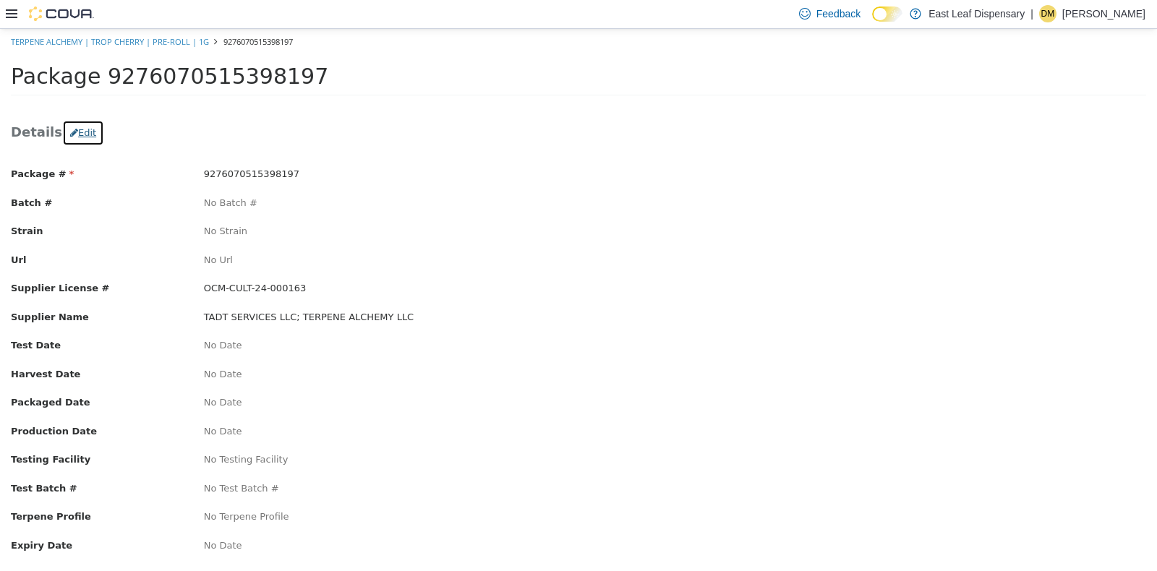
click at [67, 129] on button "Edit" at bounding box center [83, 132] width 42 height 26
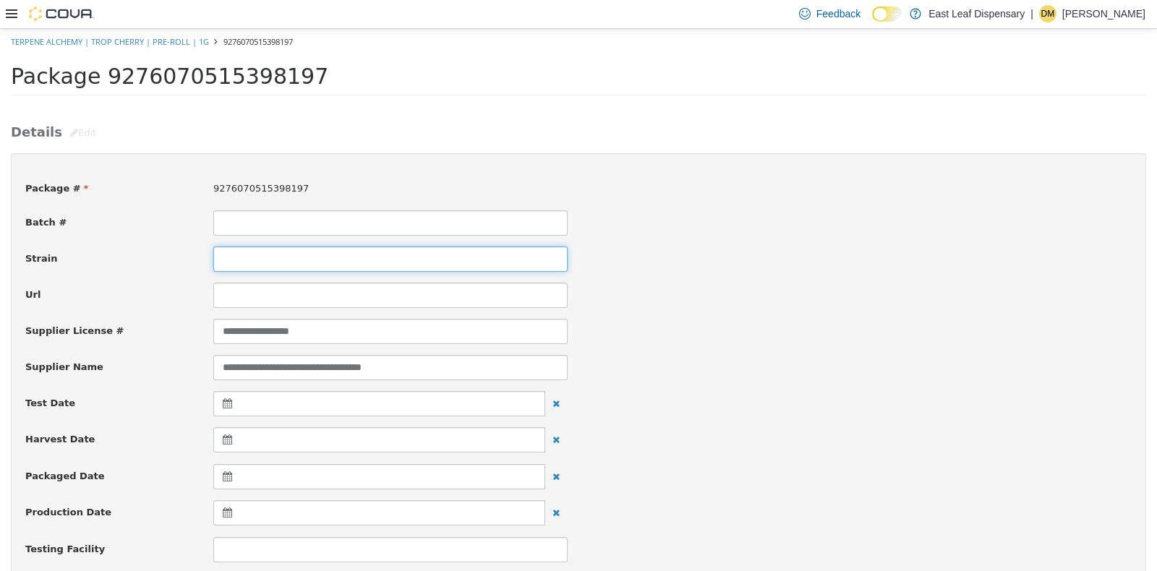
click at [268, 256] on input at bounding box center [390, 258] width 354 height 25
type input "**********"
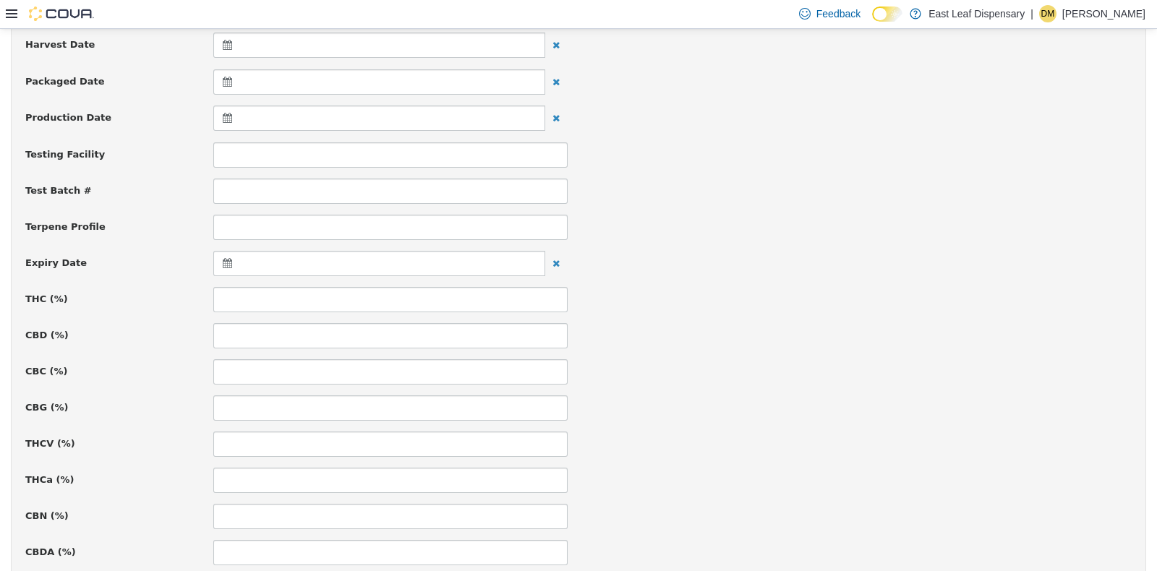
scroll to position [542, 0]
click at [223, 110] on icon at bounding box center [230, 115] width 15 height 10
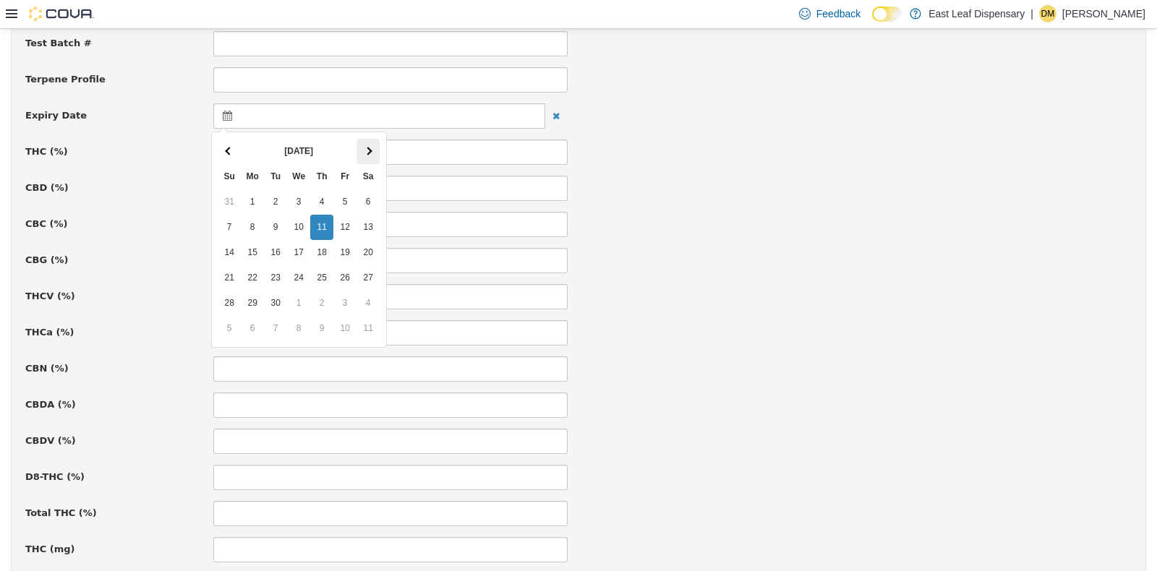
click at [375, 155] on th at bounding box center [368, 150] width 23 height 25
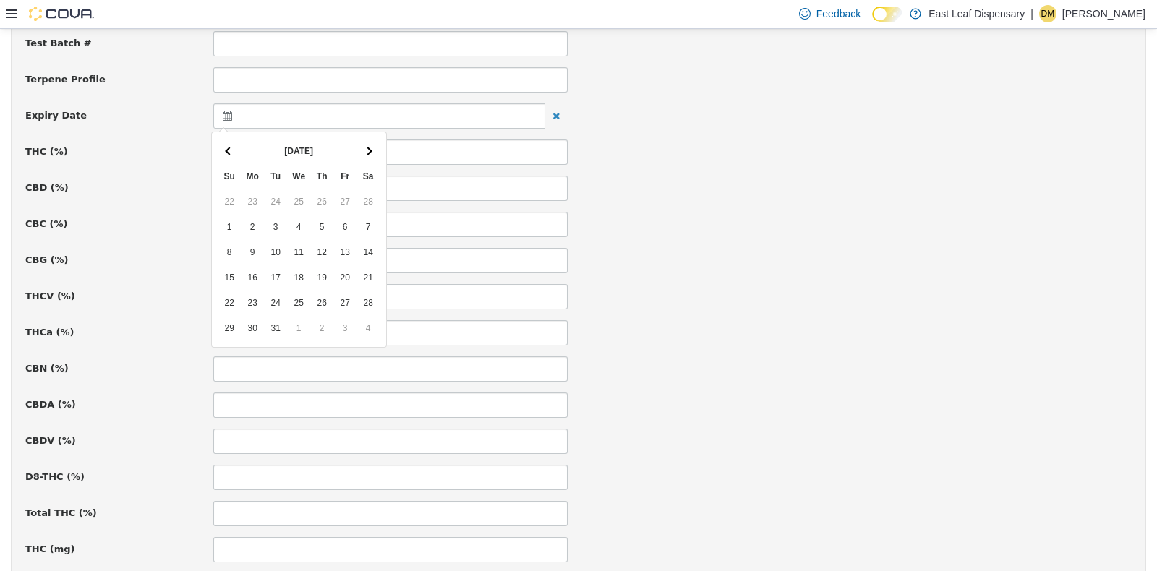
click at [375, 155] on th at bounding box center [368, 150] width 23 height 25
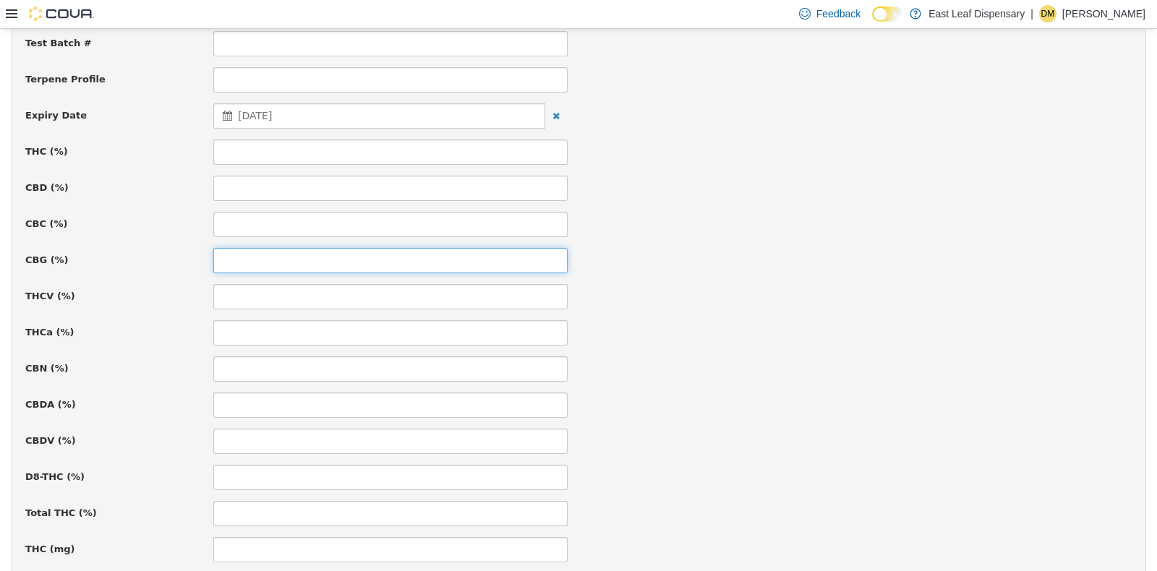
drag, startPoint x: 274, startPoint y: 249, endPoint x: 275, endPoint y: 151, distance: 97.6
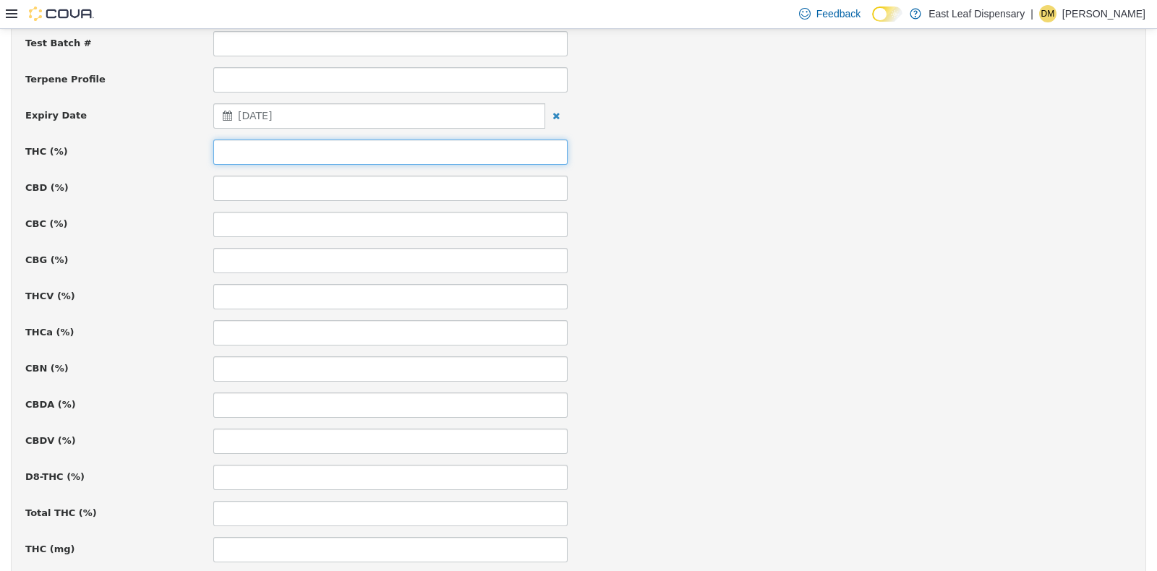
click at [275, 151] on input at bounding box center [390, 151] width 354 height 25
type input "*****"
click at [791, 218] on div "CBC (%)" at bounding box center [578, 223] width 1128 height 25
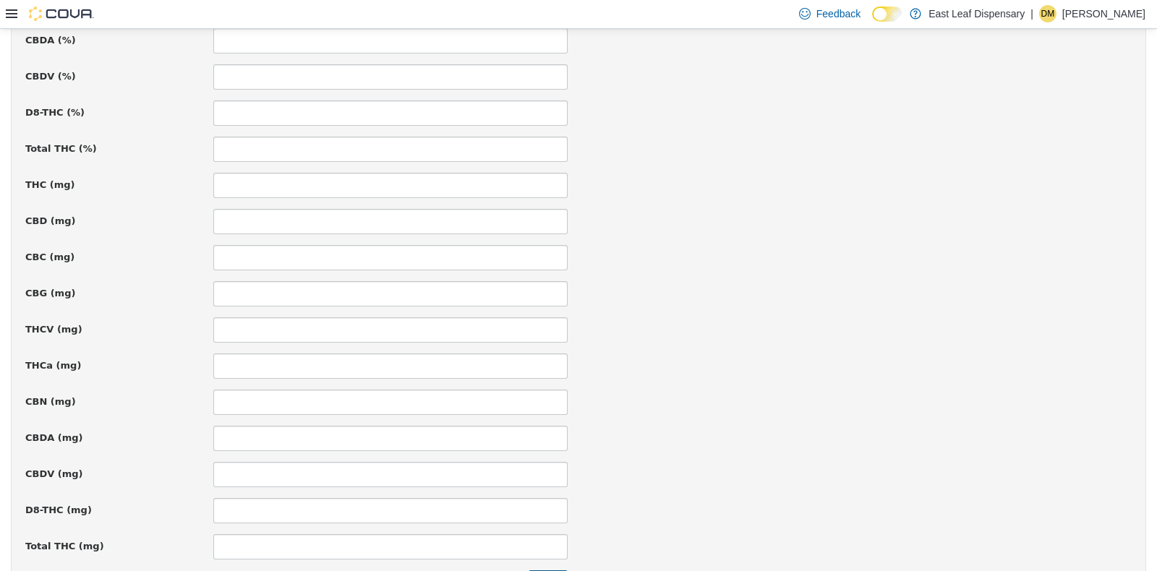
scroll to position [997, 0]
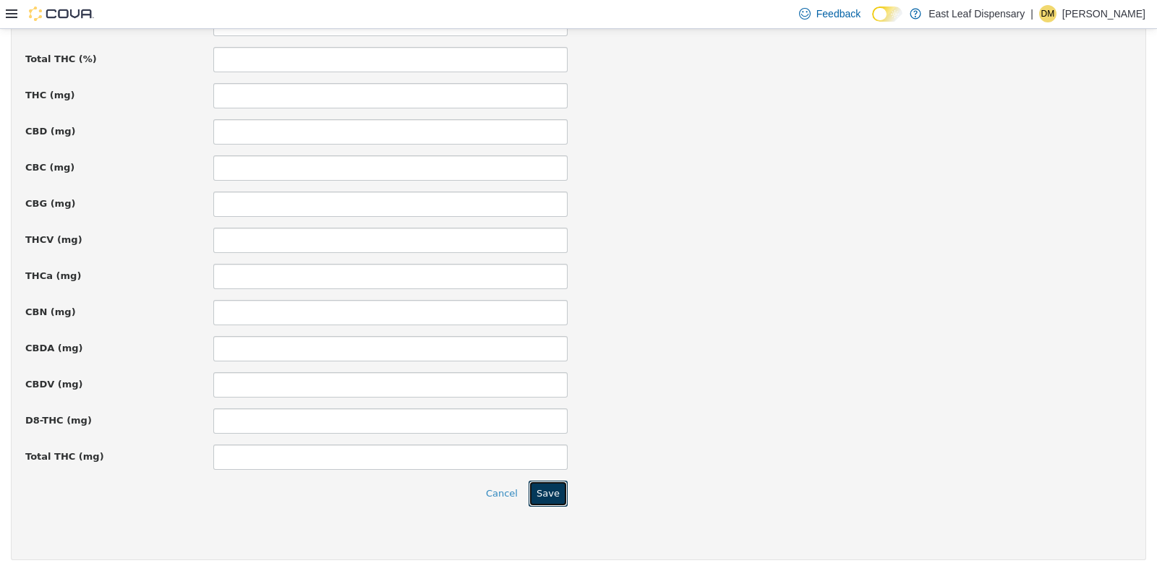
click at [551, 483] on button "Save" at bounding box center [548, 493] width 39 height 26
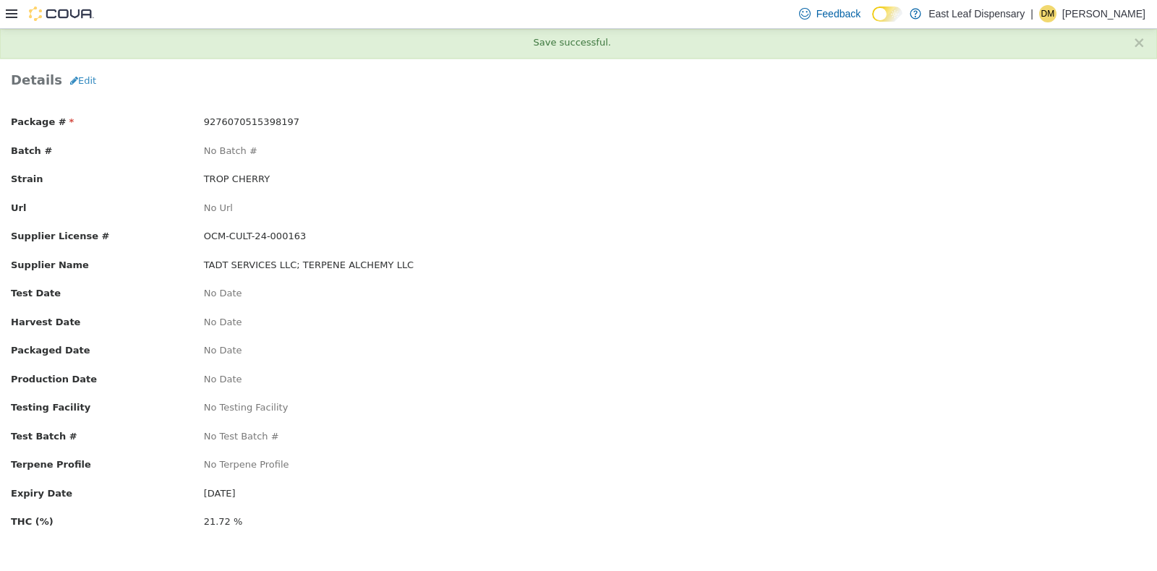
scroll to position [0, 0]
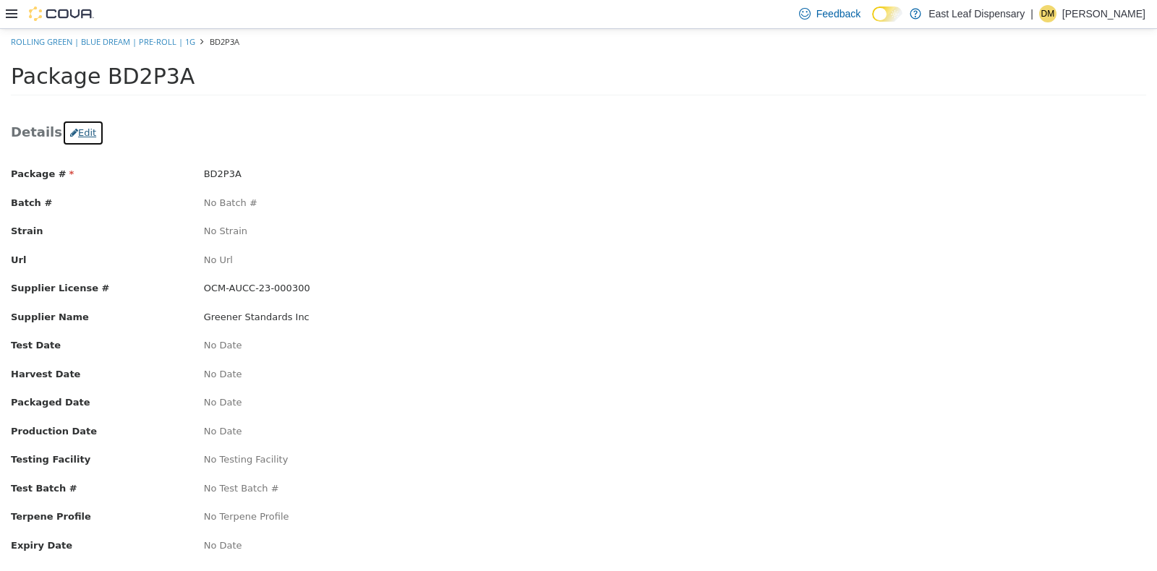
click at [80, 132] on button "Edit" at bounding box center [83, 132] width 42 height 26
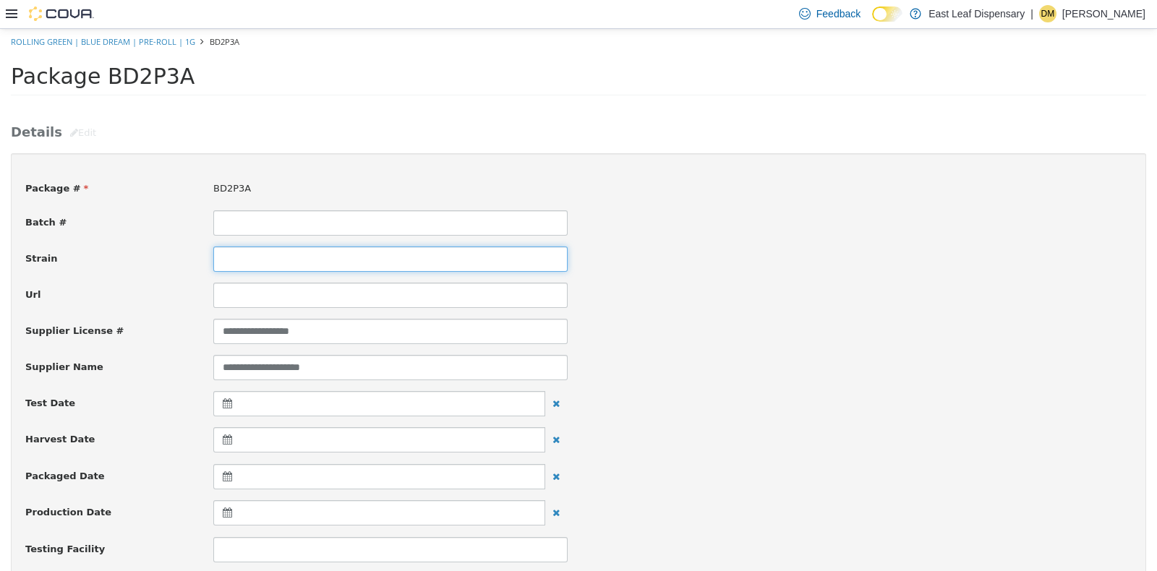
click at [252, 250] on input at bounding box center [390, 258] width 354 height 25
type input "**********"
click at [791, 332] on div "**********" at bounding box center [578, 330] width 1128 height 25
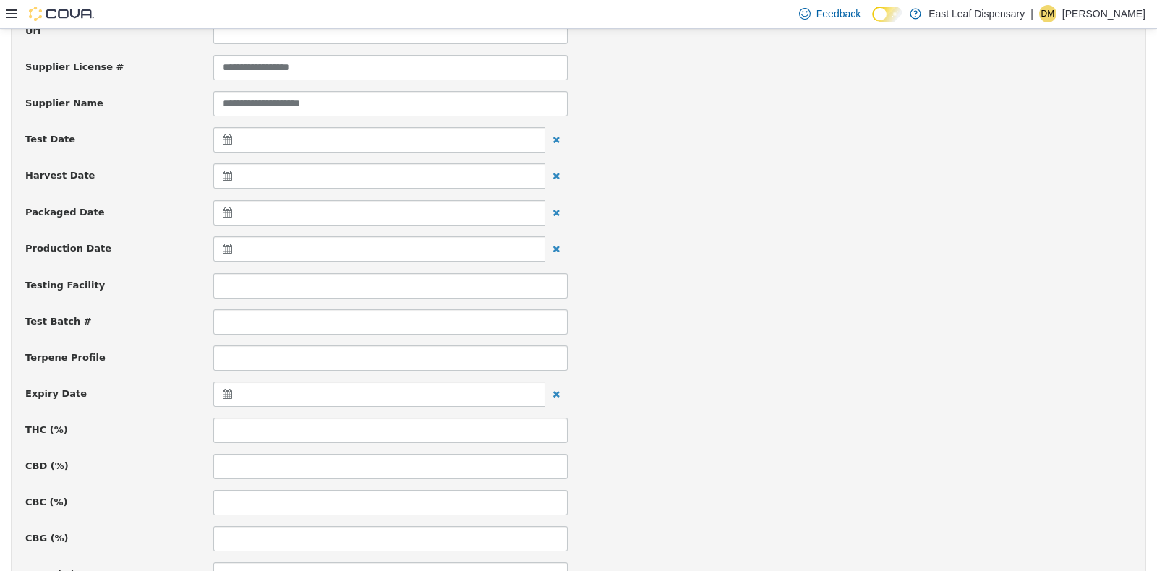
scroll to position [568, 0]
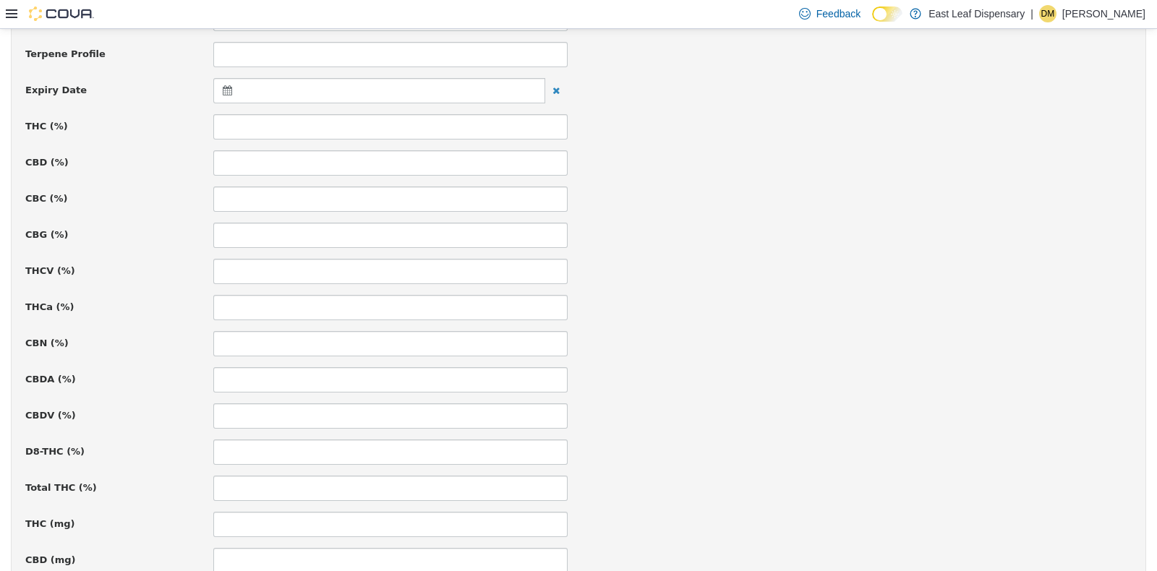
click at [223, 85] on icon at bounding box center [230, 90] width 15 height 10
click at [367, 116] on th at bounding box center [368, 125] width 23 height 25
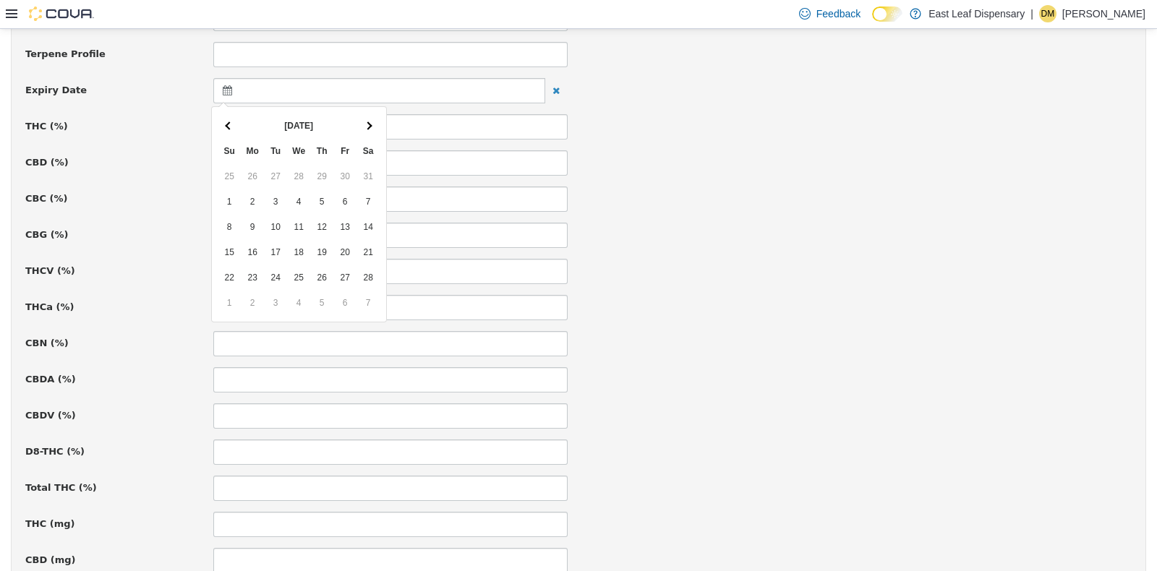
click at [367, 116] on th at bounding box center [368, 125] width 23 height 25
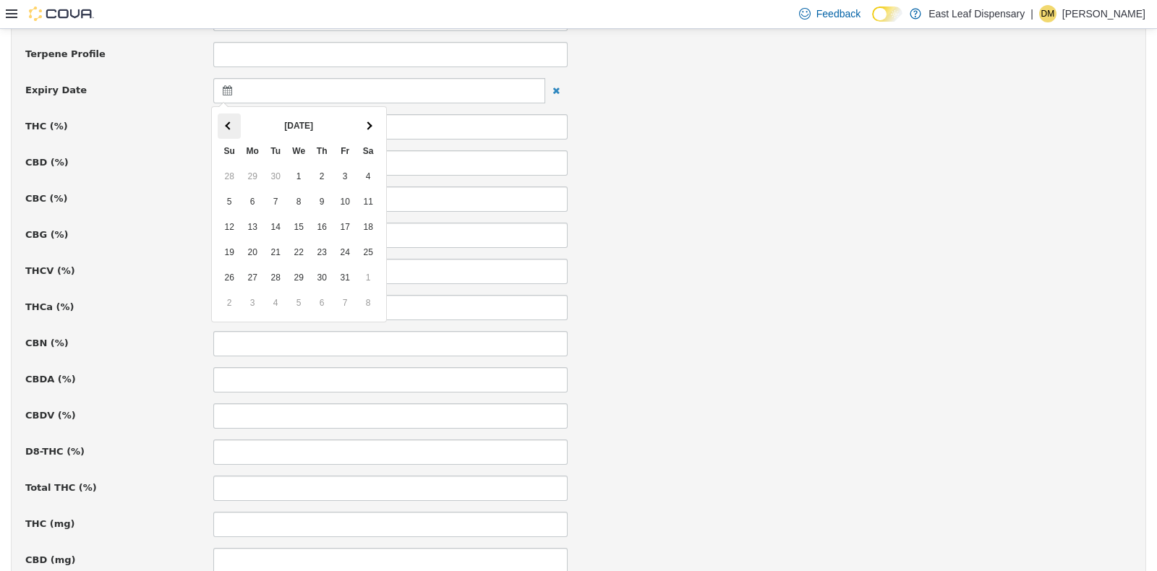
click at [232, 127] on th at bounding box center [229, 125] width 23 height 25
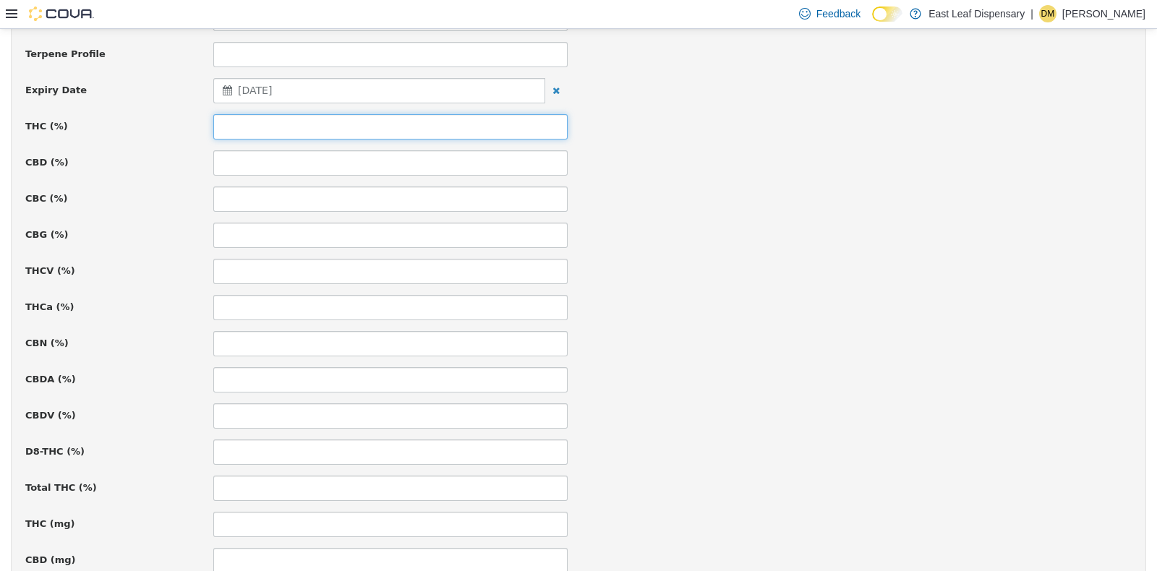
click at [365, 122] on input at bounding box center [390, 126] width 354 height 25
type input "*****"
click at [827, 205] on div "CBC (%)" at bounding box center [578, 198] width 1128 height 25
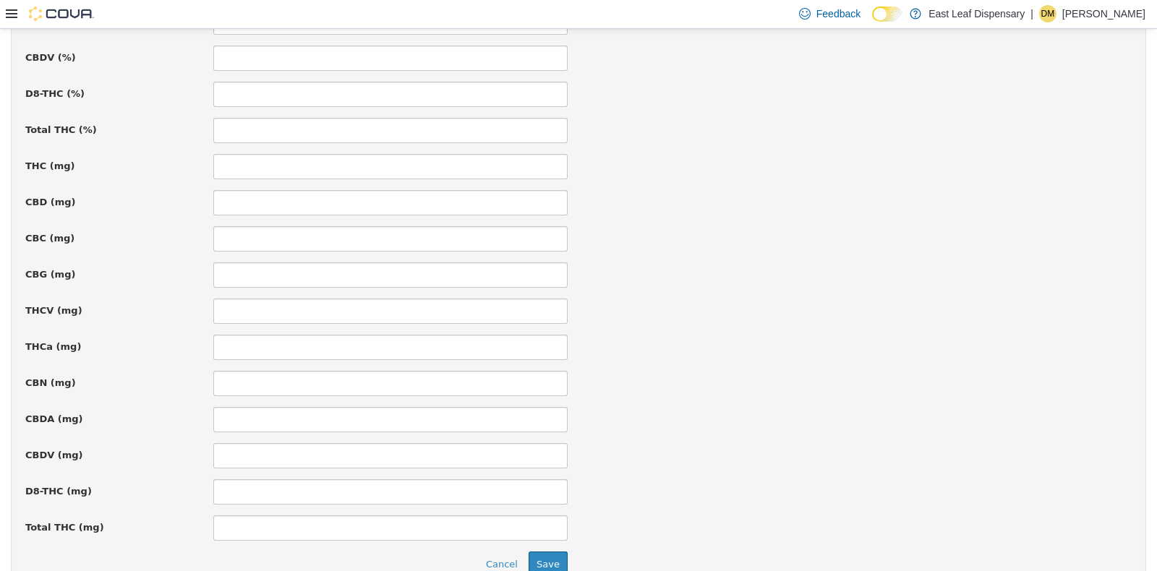
scroll to position [997, 0]
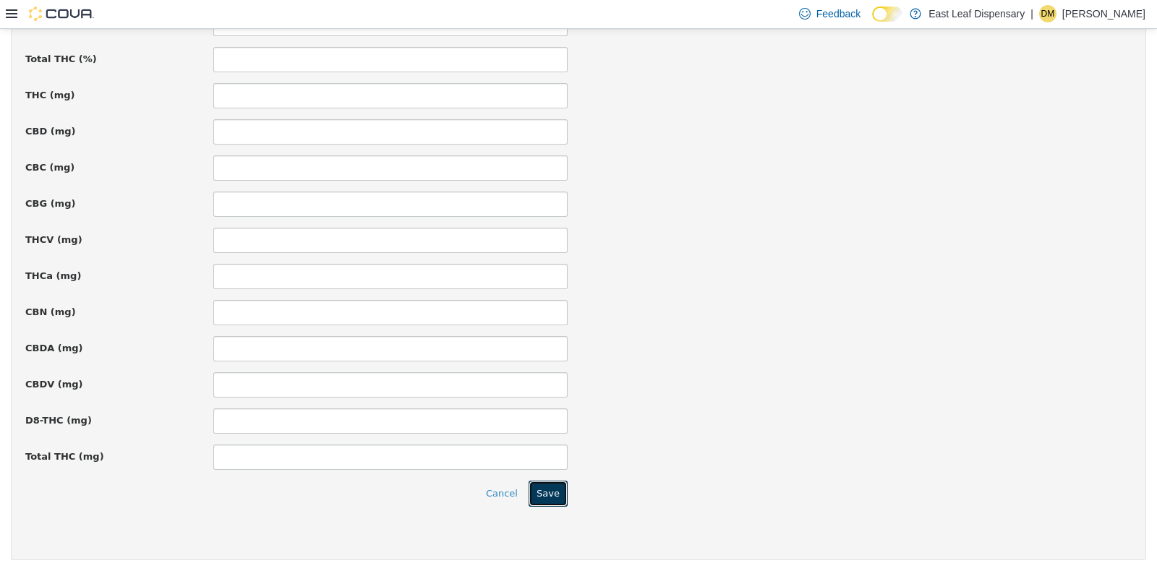
click at [543, 495] on button "Save" at bounding box center [548, 493] width 39 height 26
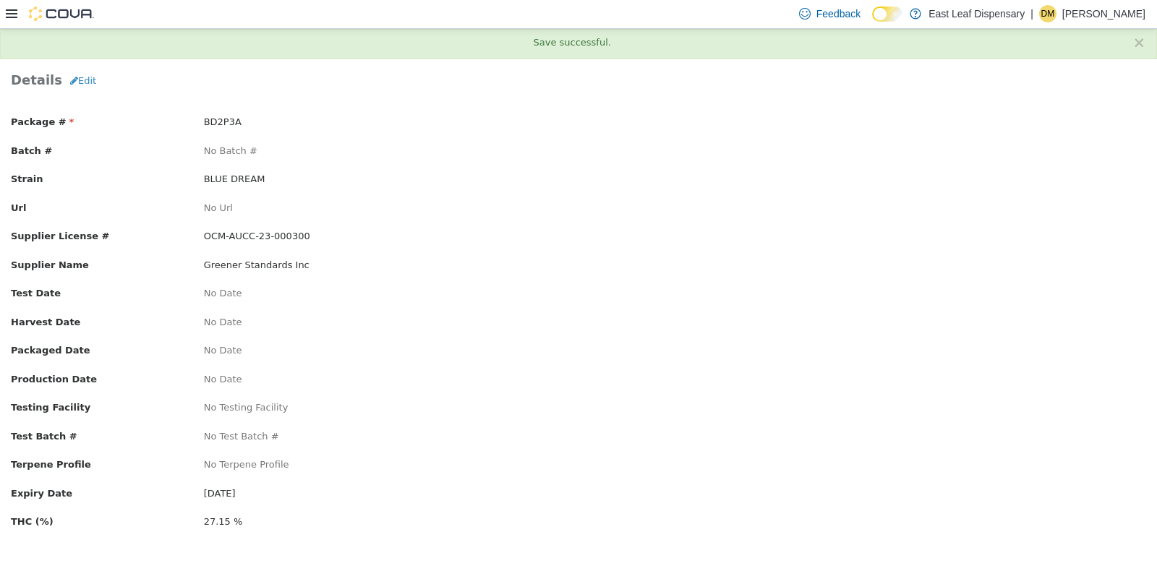
scroll to position [0, 0]
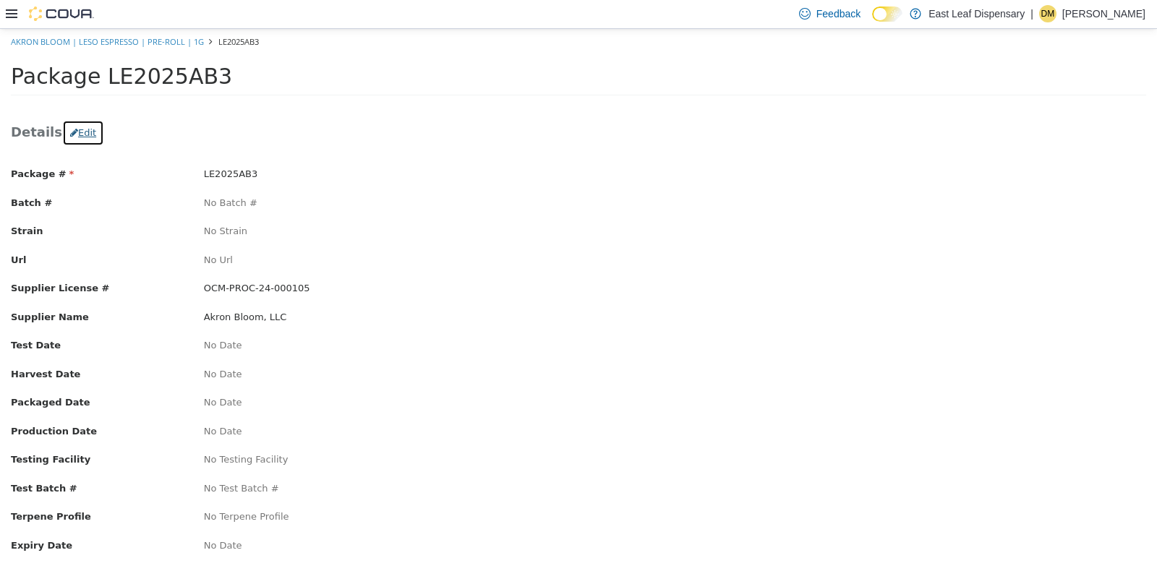
click at [82, 129] on button "Edit" at bounding box center [83, 132] width 42 height 26
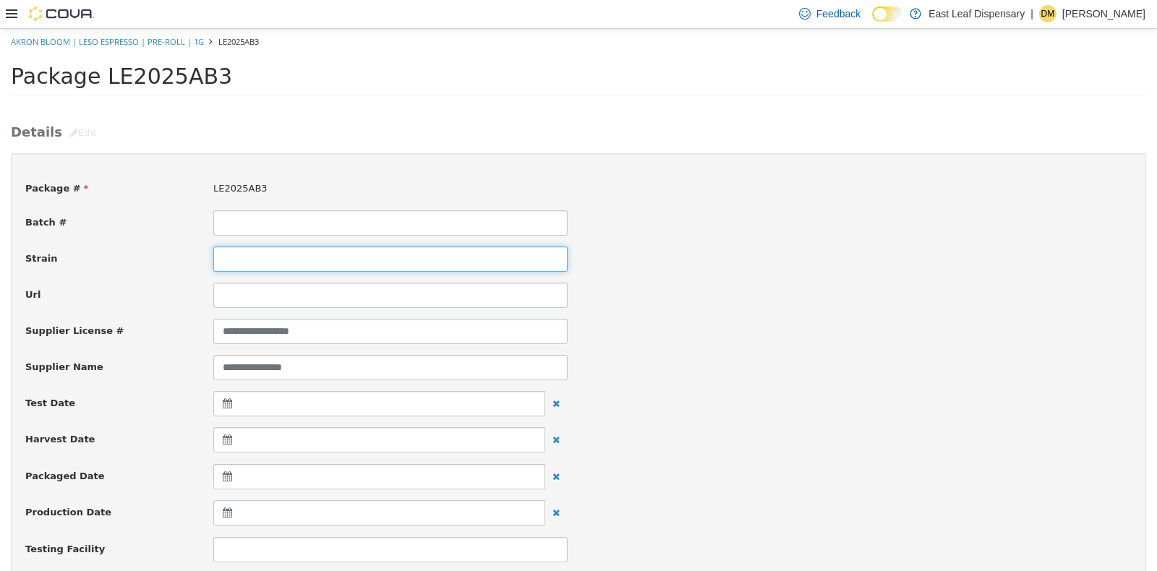
click at [301, 248] on input at bounding box center [390, 258] width 354 height 25
type input "**********"
click at [737, 256] on div "**********" at bounding box center [578, 258] width 1128 height 25
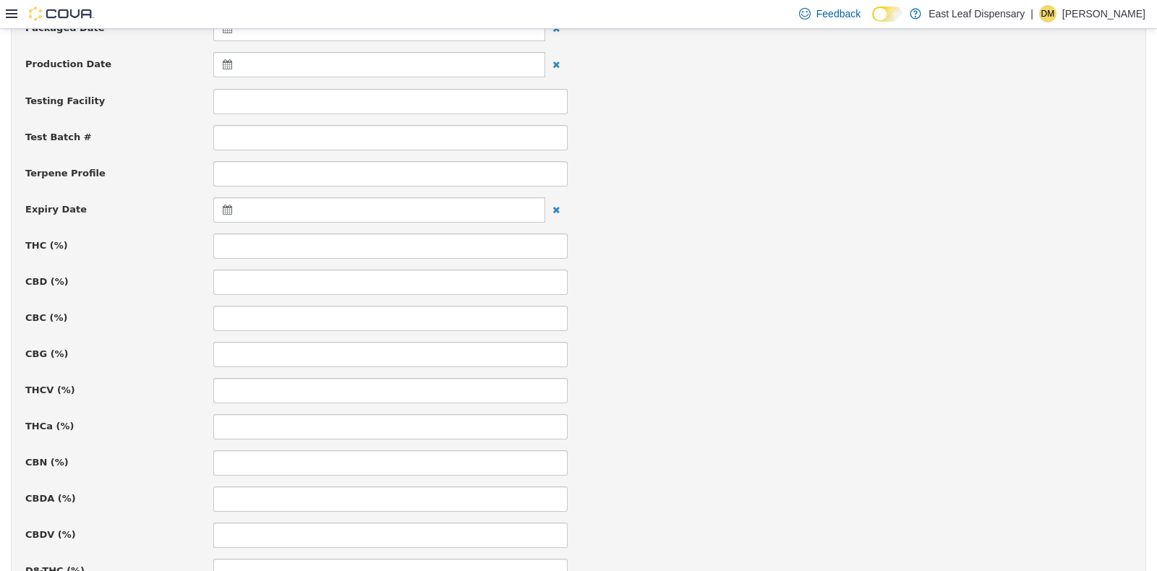
scroll to position [470, 0]
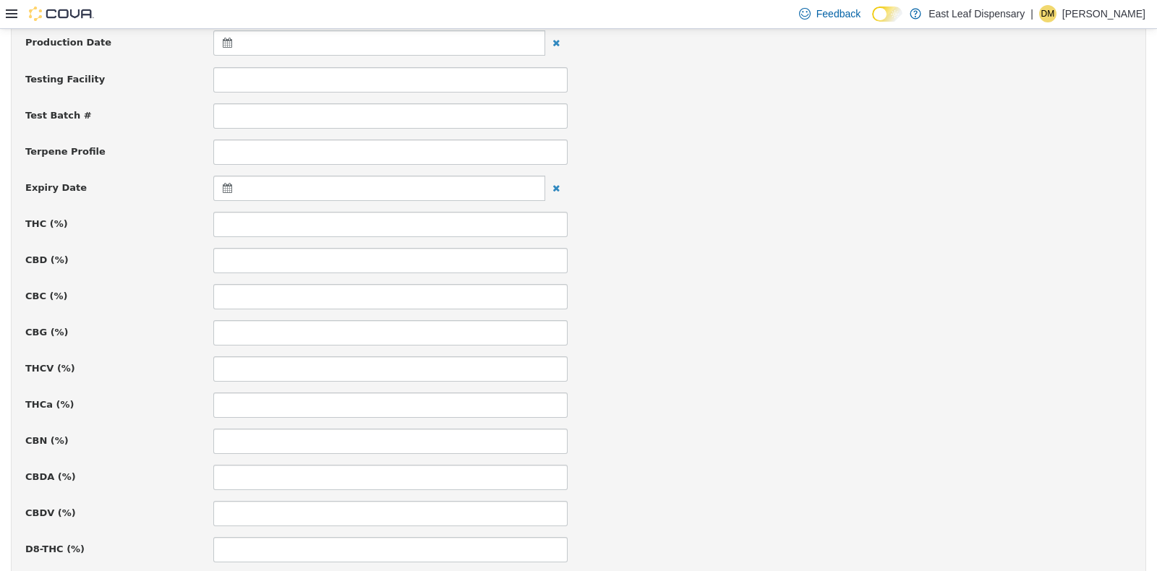
click at [228, 184] on icon at bounding box center [230, 187] width 15 height 10
click at [374, 229] on th at bounding box center [368, 222] width 23 height 25
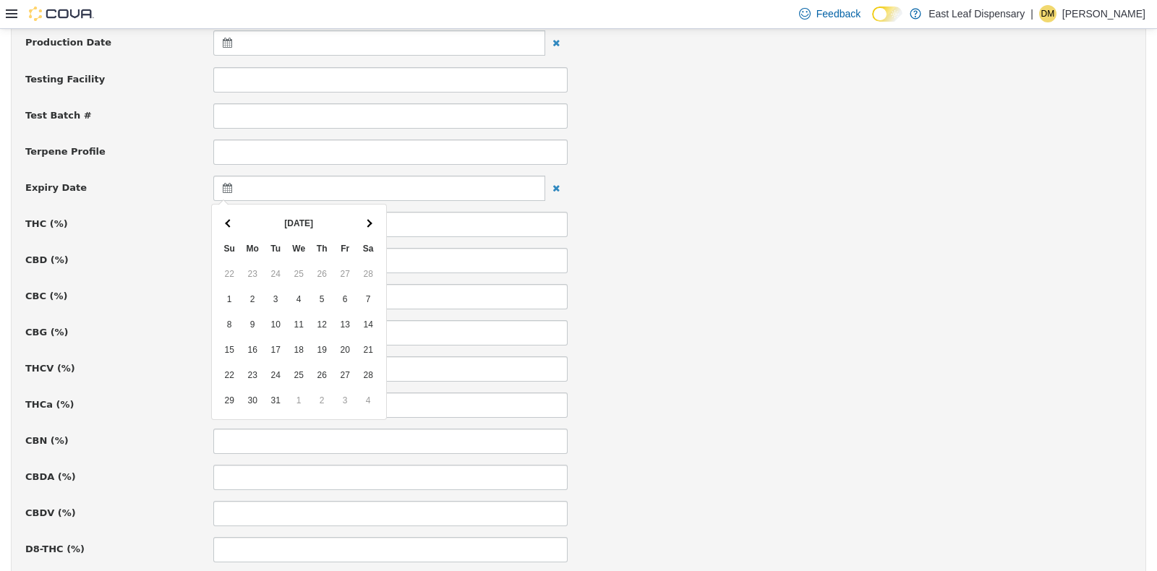
click at [374, 229] on th at bounding box center [368, 222] width 23 height 25
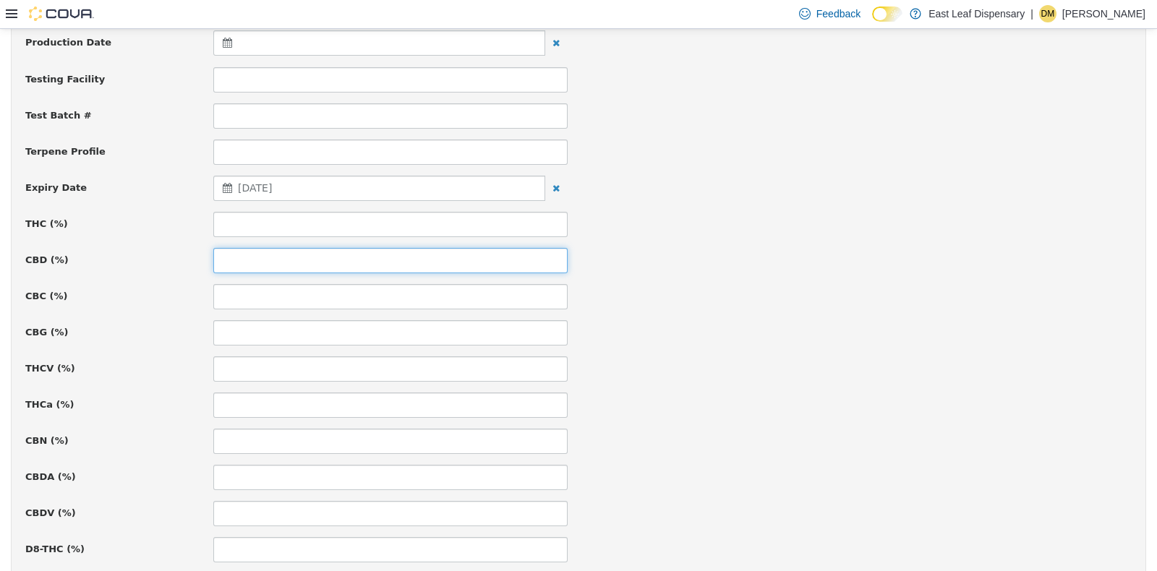
drag, startPoint x: 365, startPoint y: 273, endPoint x: 351, endPoint y: 228, distance: 47.1
click at [351, 228] on input at bounding box center [390, 223] width 354 height 25
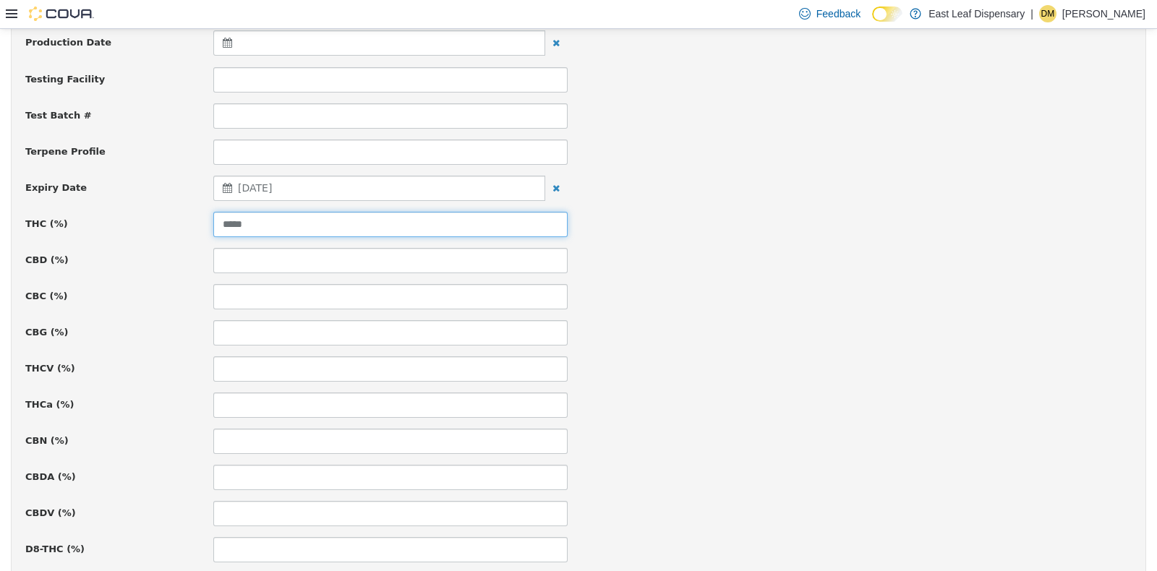
type input "*****"
click at [911, 305] on div "CBC (%)" at bounding box center [578, 296] width 1128 height 25
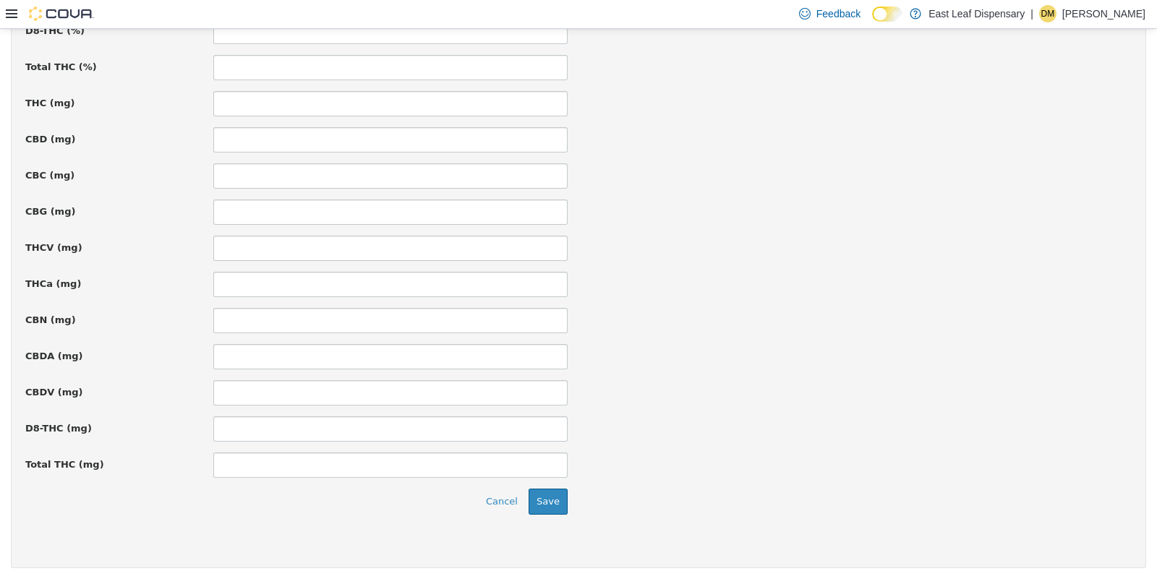
scroll to position [997, 0]
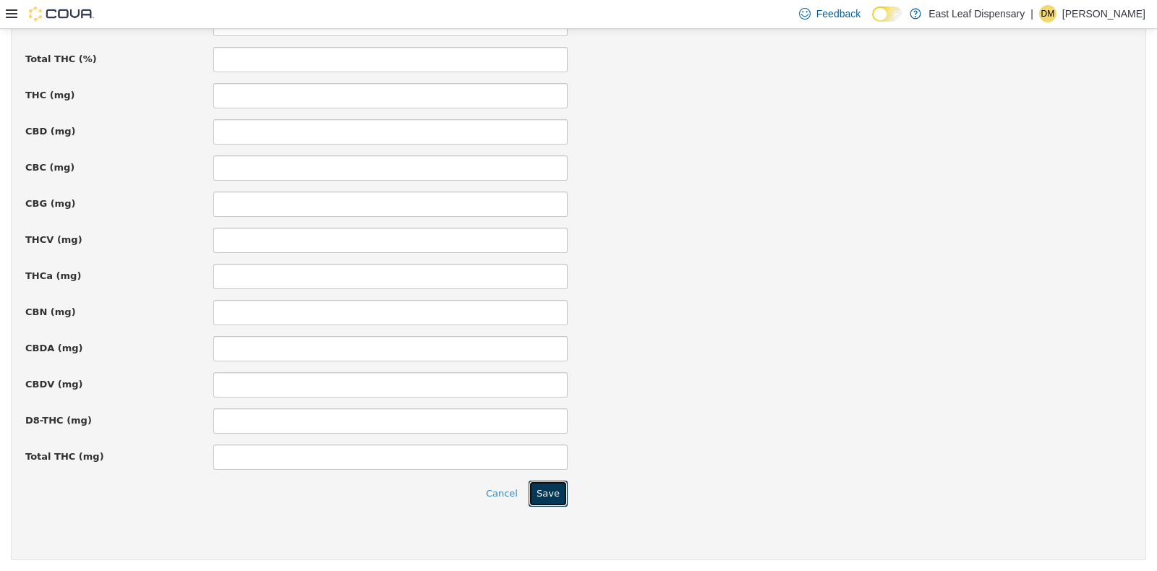
click at [550, 489] on button "Save" at bounding box center [548, 493] width 39 height 26
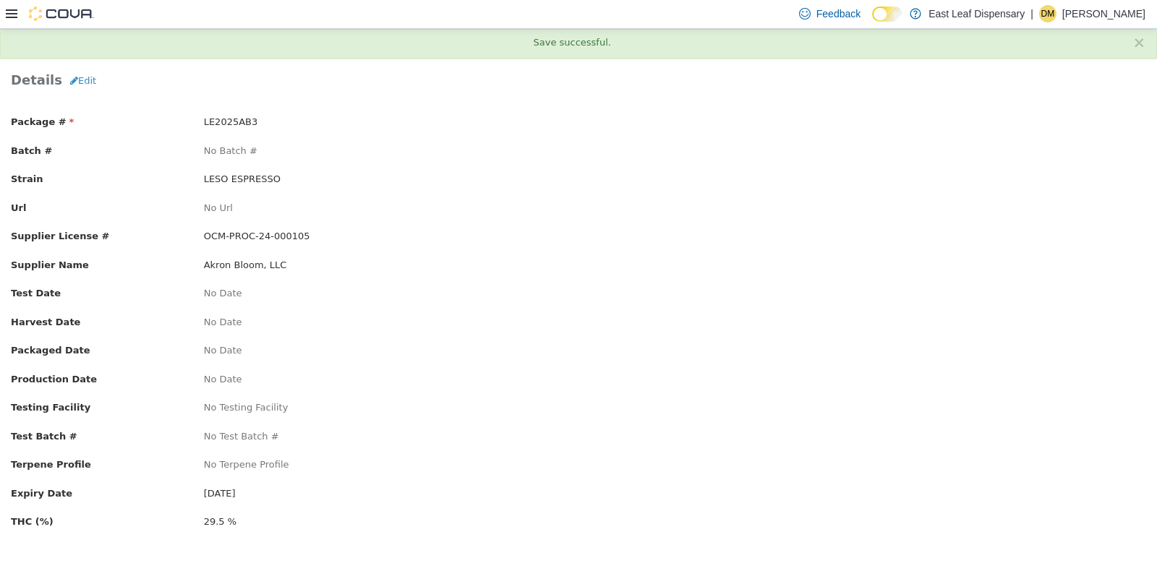
scroll to position [0, 0]
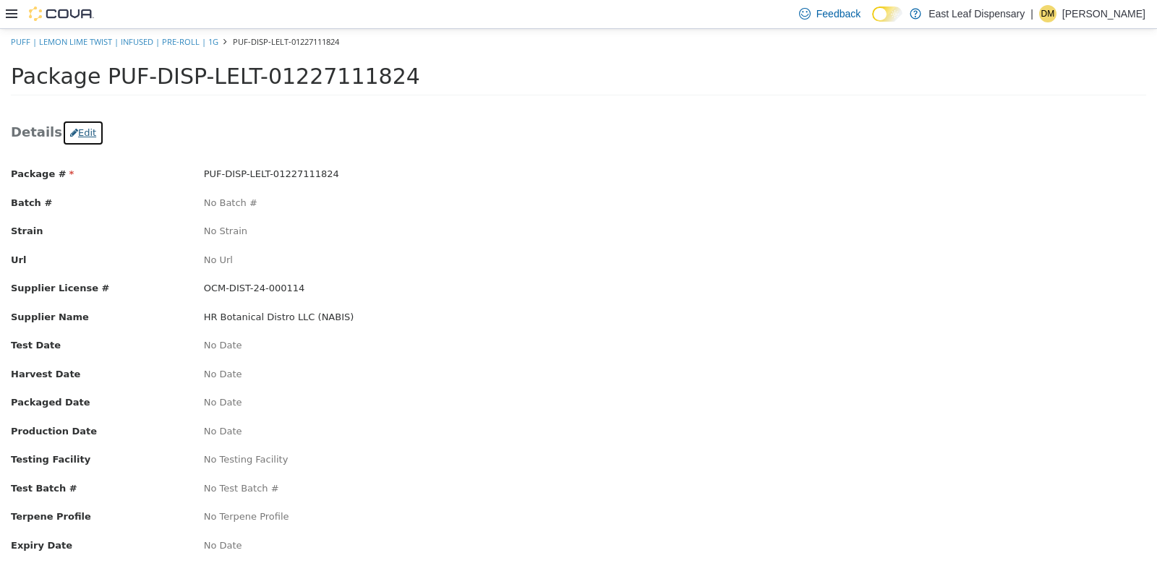
click at [72, 129] on button "Edit" at bounding box center [83, 132] width 42 height 26
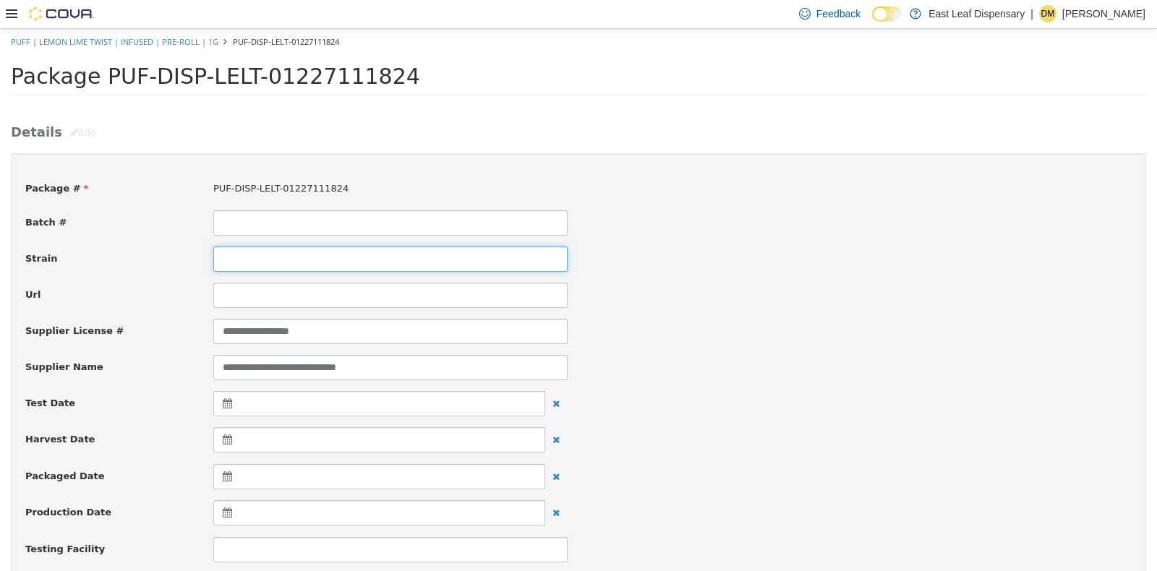
click at [302, 257] on input at bounding box center [390, 258] width 354 height 25
type input "**********"
click at [717, 268] on div "**********" at bounding box center [578, 258] width 1128 height 25
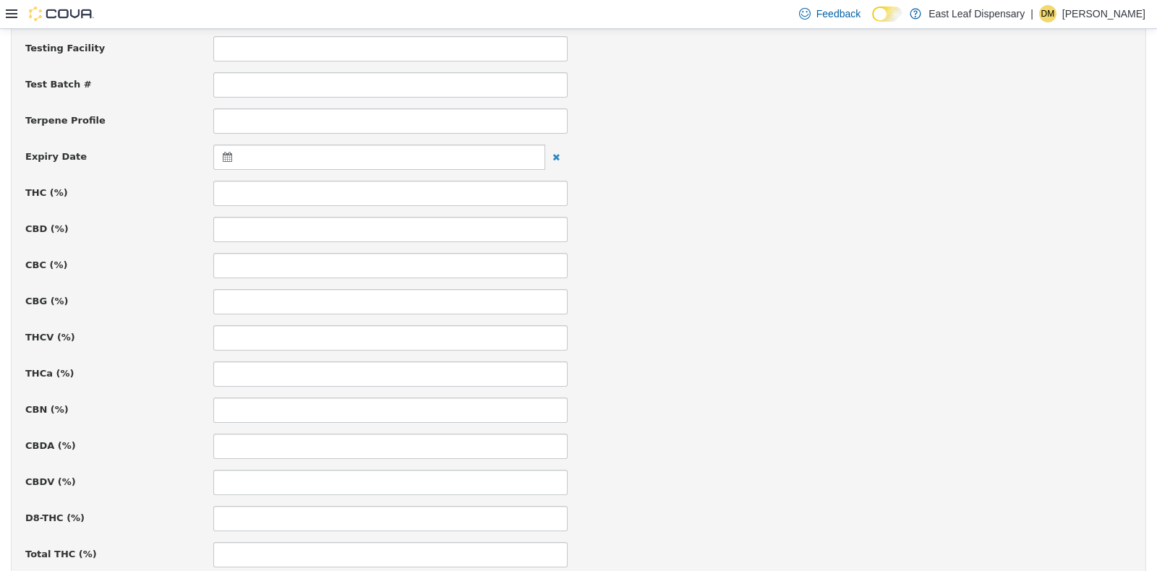
scroll to position [506, 0]
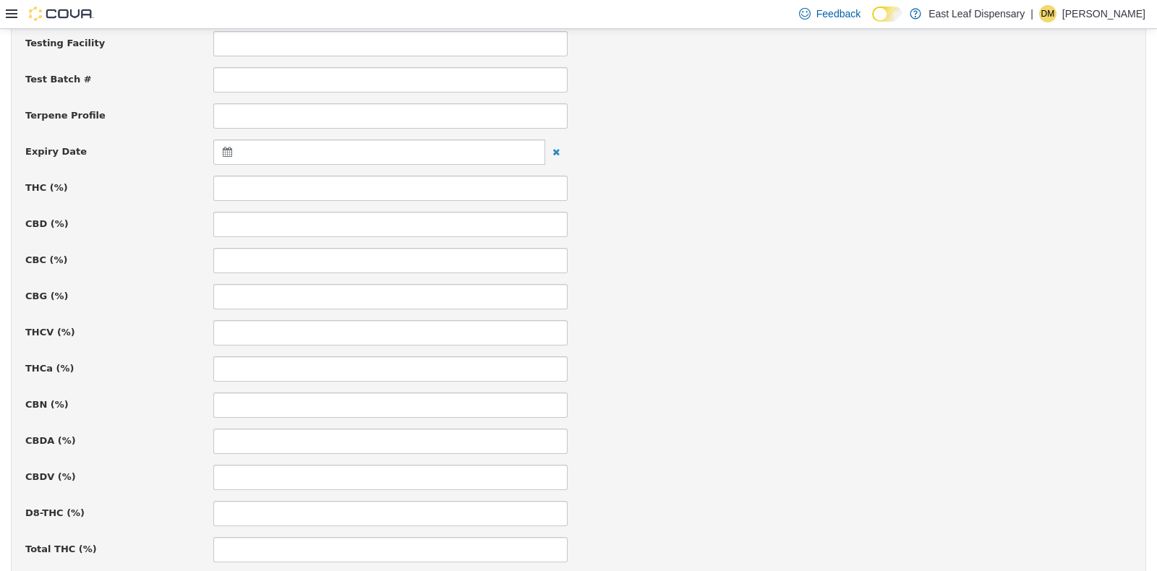
click at [227, 150] on icon at bounding box center [230, 151] width 15 height 10
click at [367, 184] on span at bounding box center [369, 187] width 8 height 8
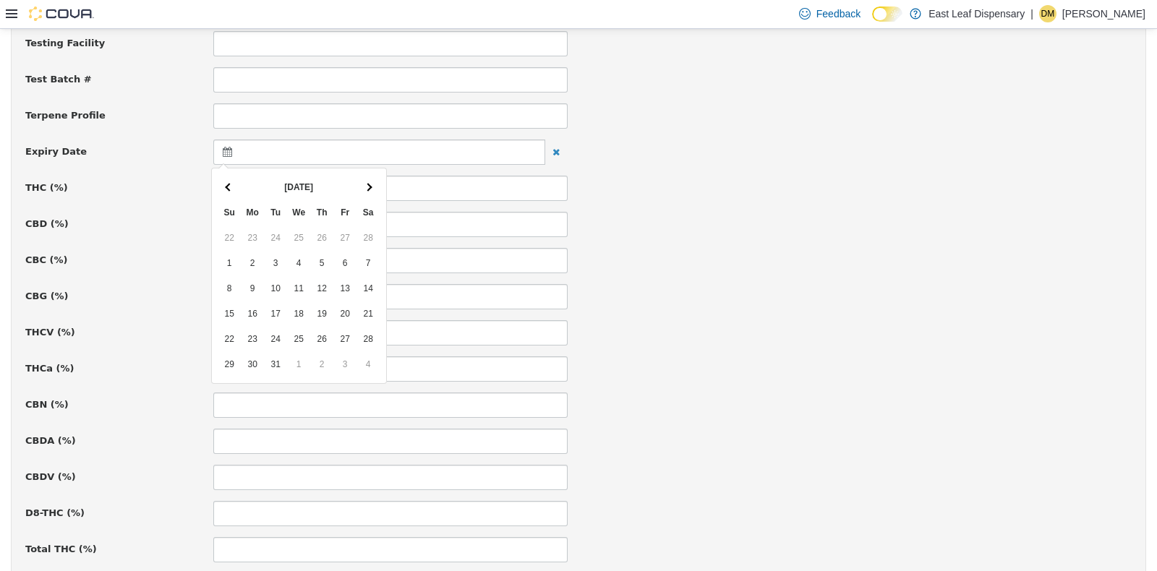
click at [367, 184] on span at bounding box center [369, 187] width 8 height 8
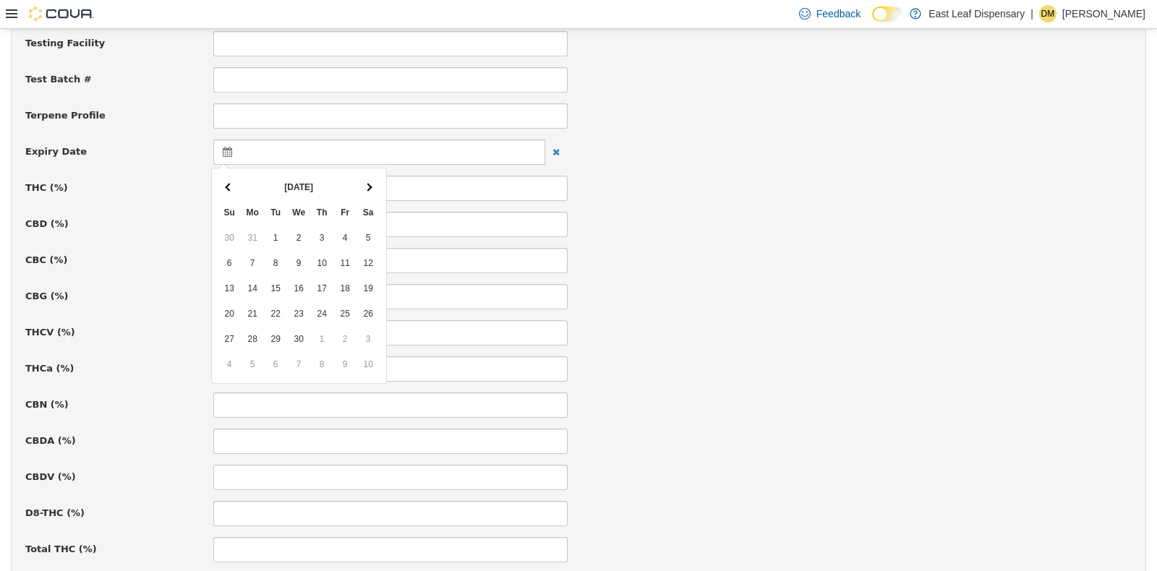
click at [367, 184] on span at bounding box center [369, 187] width 8 height 8
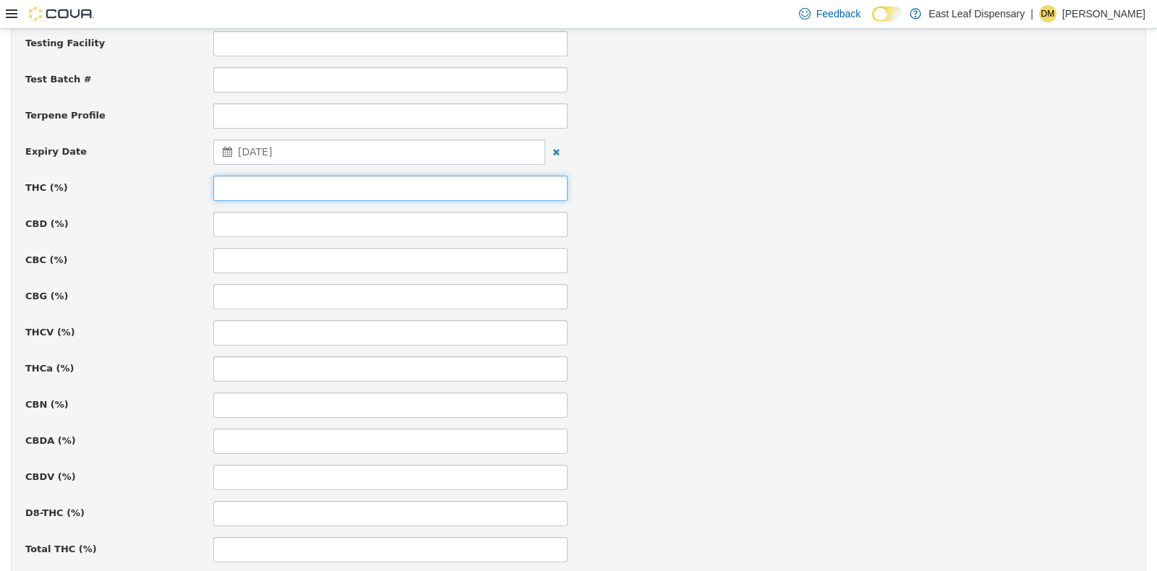
click at [323, 178] on input at bounding box center [390, 187] width 354 height 25
type input "*****"
click at [754, 247] on div "CBC (%)" at bounding box center [578, 259] width 1128 height 25
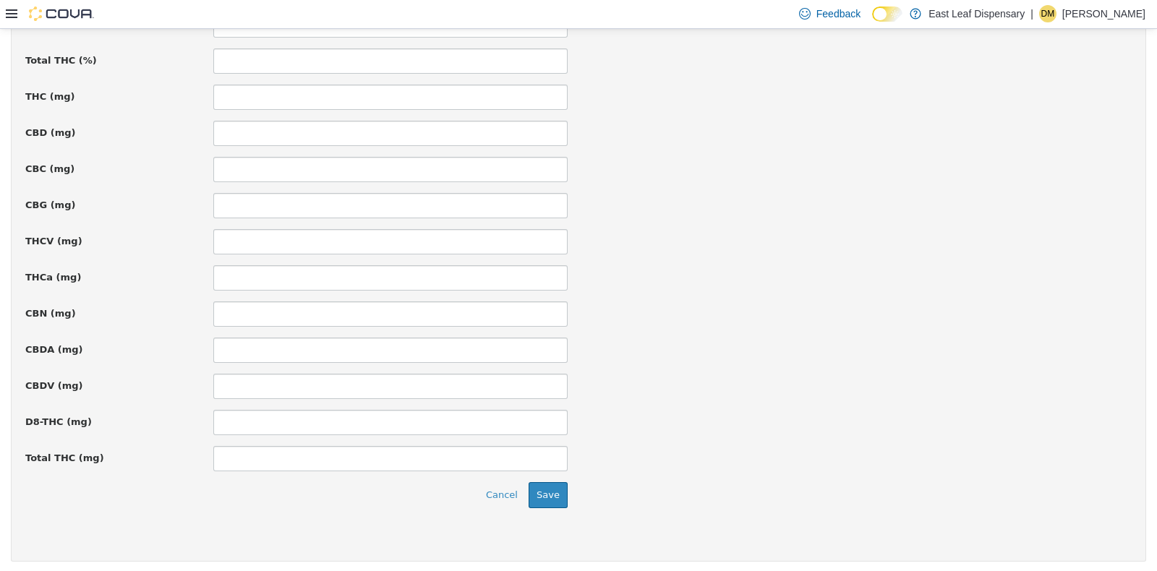
scroll to position [997, 0]
click at [550, 482] on button "Save" at bounding box center [548, 493] width 39 height 26
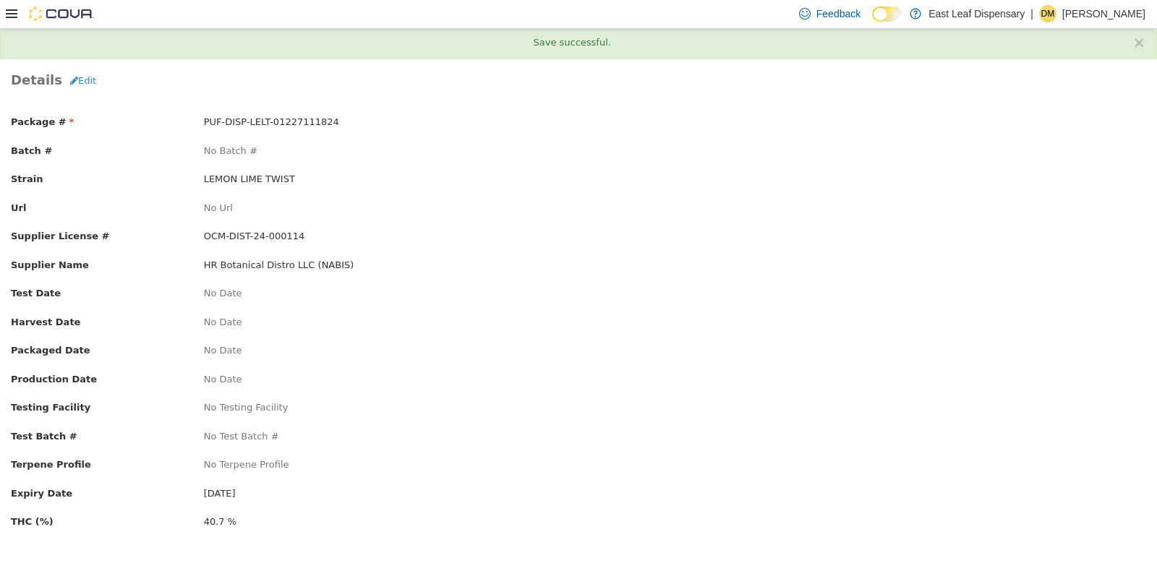
scroll to position [0, 0]
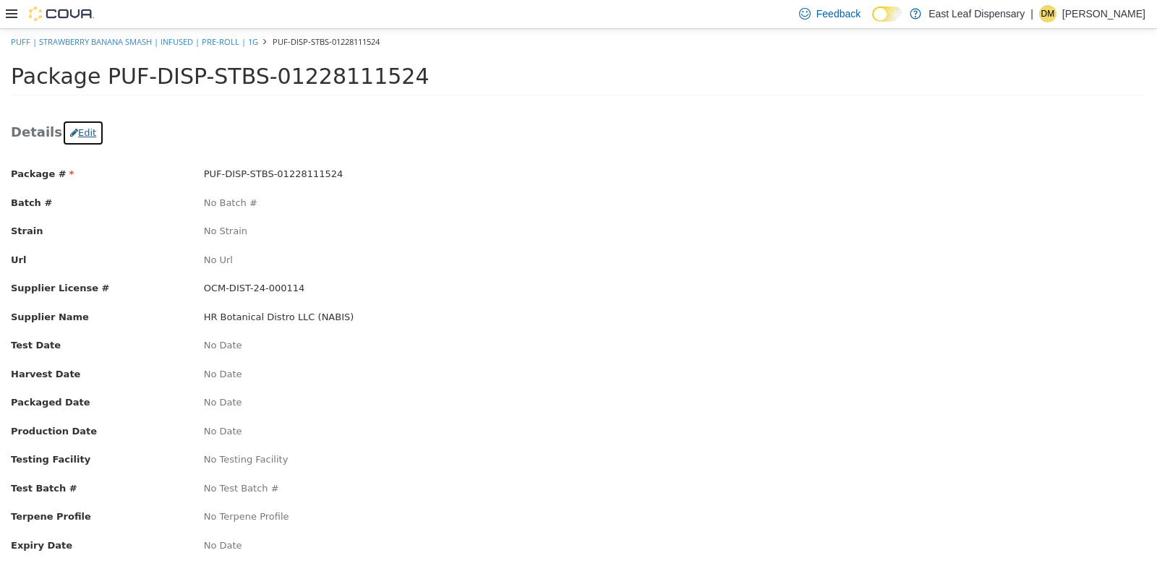
click at [84, 134] on button "Edit" at bounding box center [83, 132] width 42 height 26
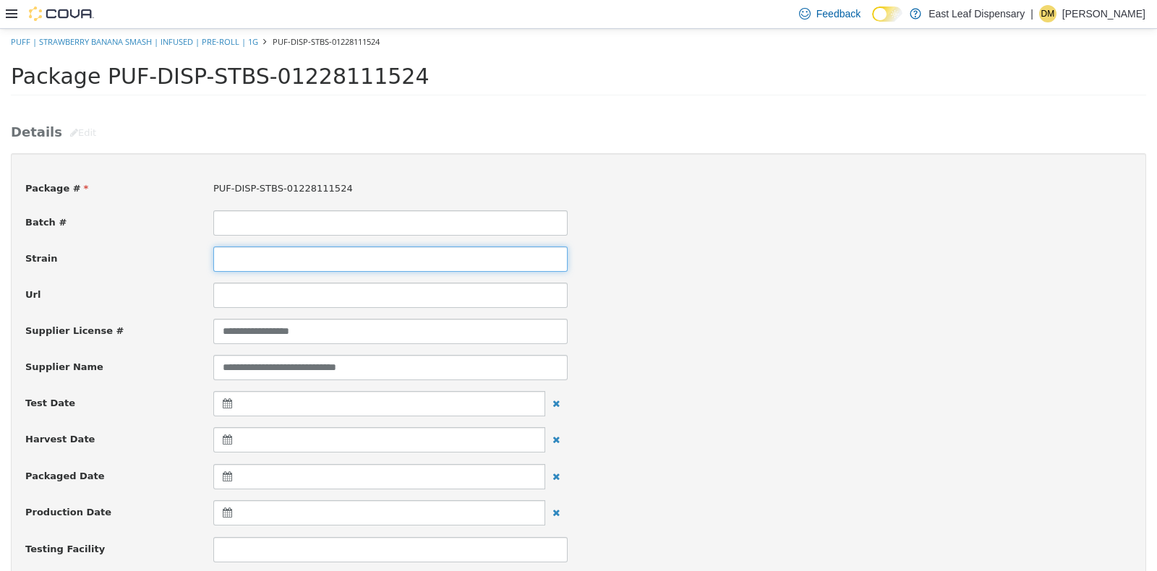
click at [264, 260] on input at bounding box center [390, 258] width 354 height 25
type input "**********"
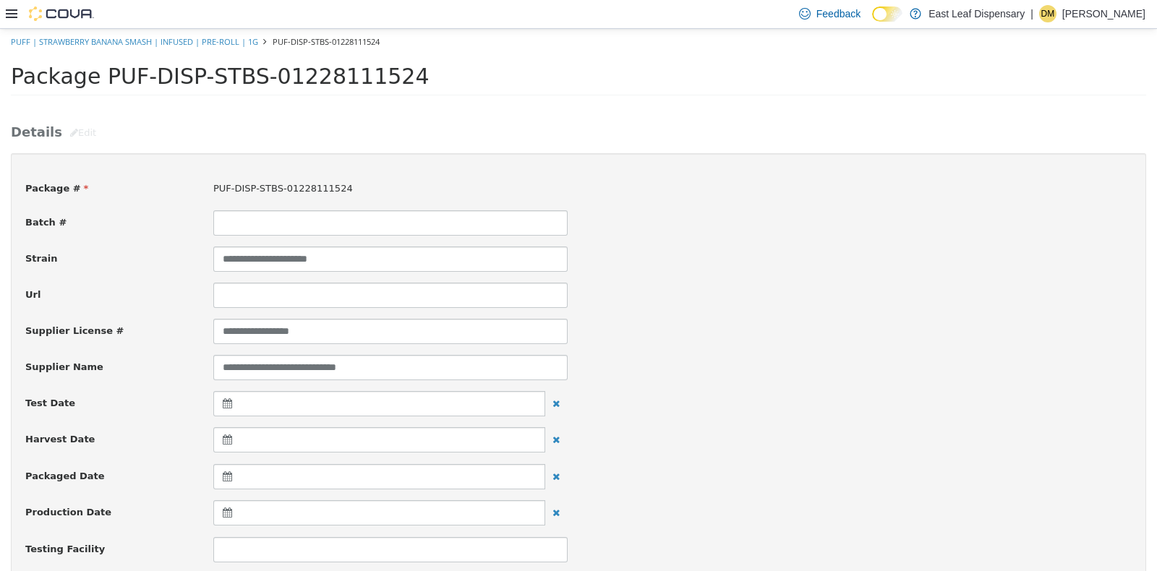
click at [864, 282] on div "Url" at bounding box center [578, 294] width 1128 height 25
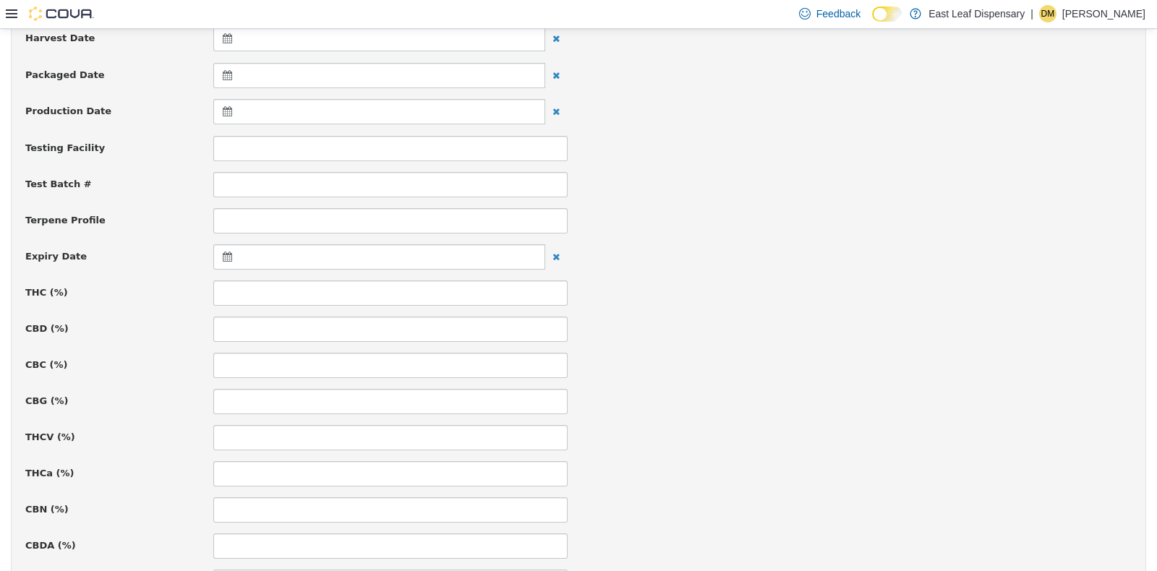
scroll to position [470, 0]
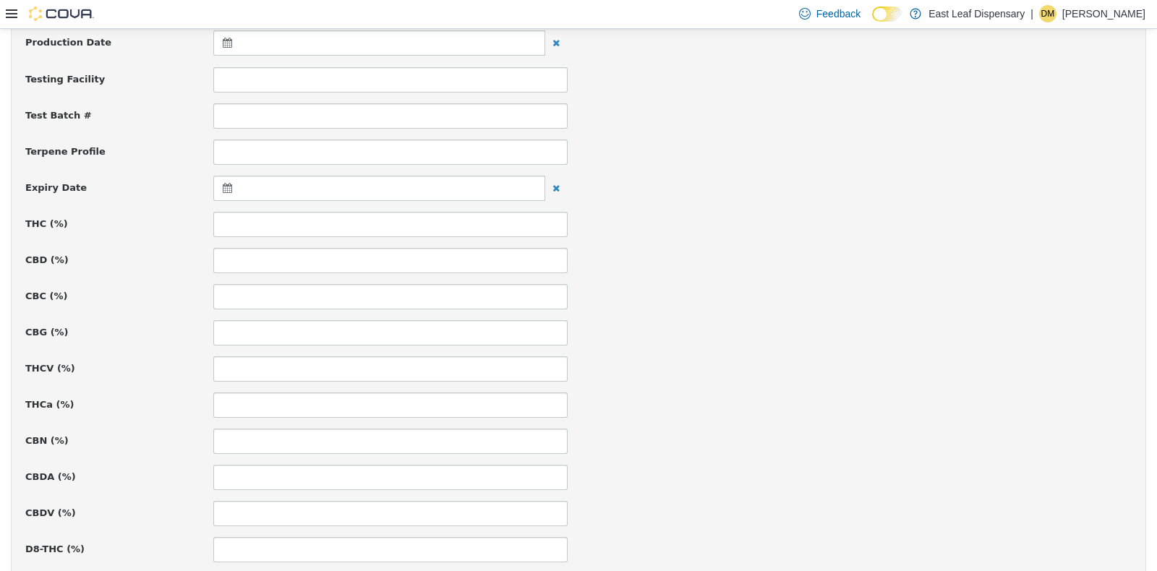
click at [227, 186] on icon at bounding box center [230, 187] width 15 height 10
click at [377, 228] on th at bounding box center [368, 222] width 23 height 25
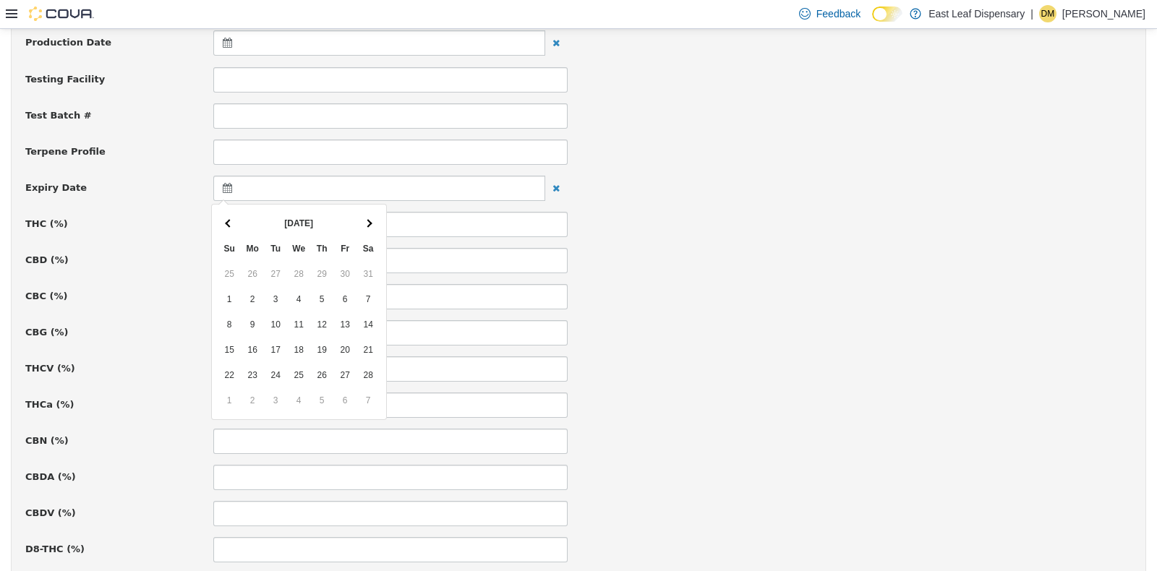
click at [377, 228] on th at bounding box center [368, 222] width 23 height 25
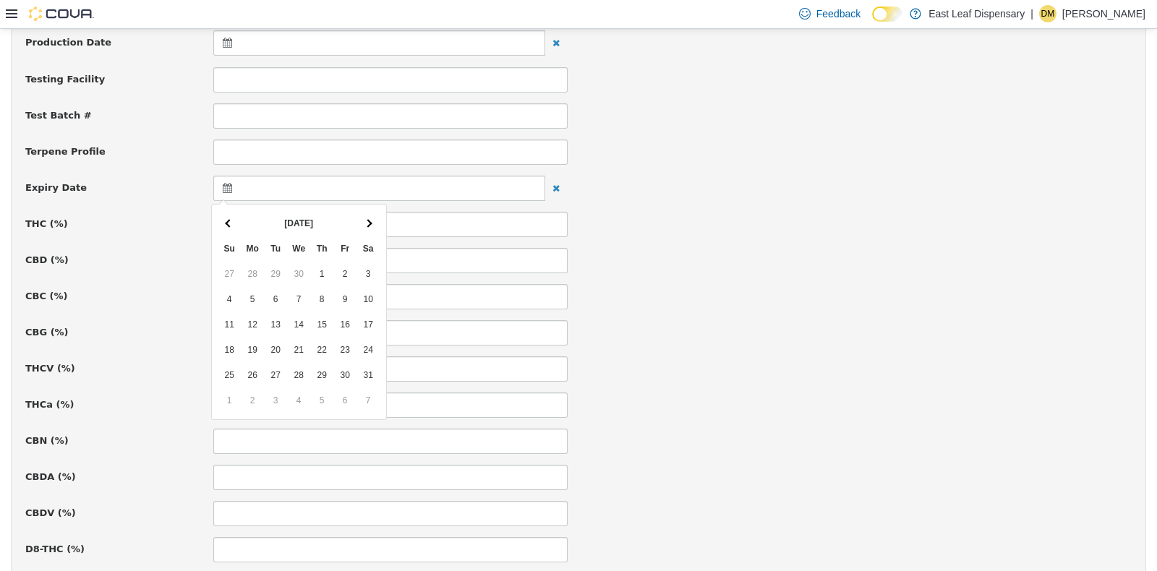
click at [377, 228] on th at bounding box center [368, 222] width 23 height 25
click at [232, 219] on th at bounding box center [229, 222] width 23 height 25
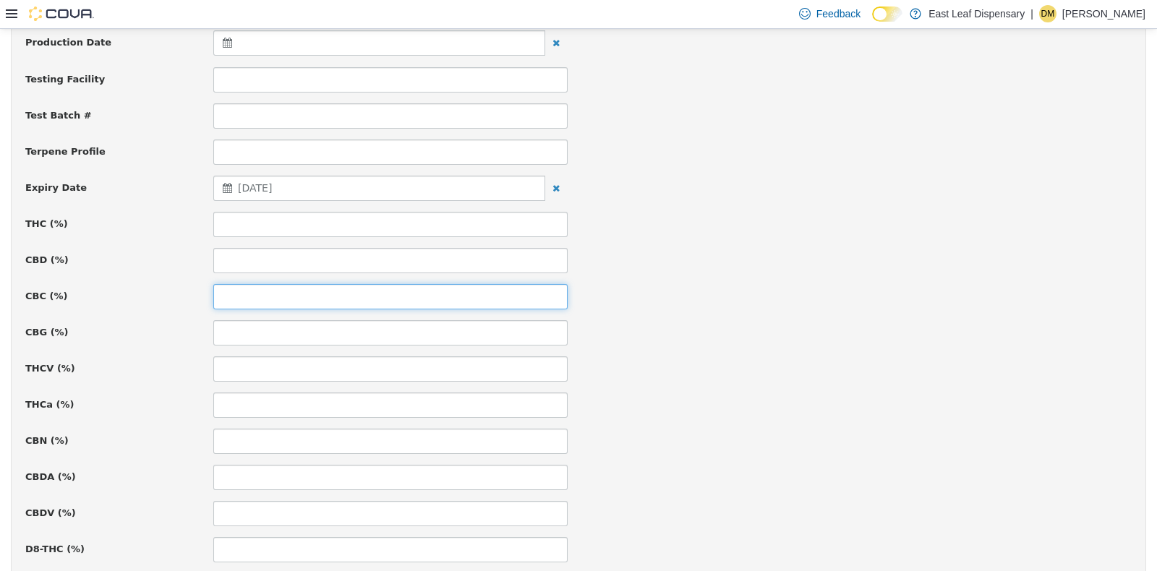
drag, startPoint x: 344, startPoint y: 296, endPoint x: 318, endPoint y: 220, distance: 80.3
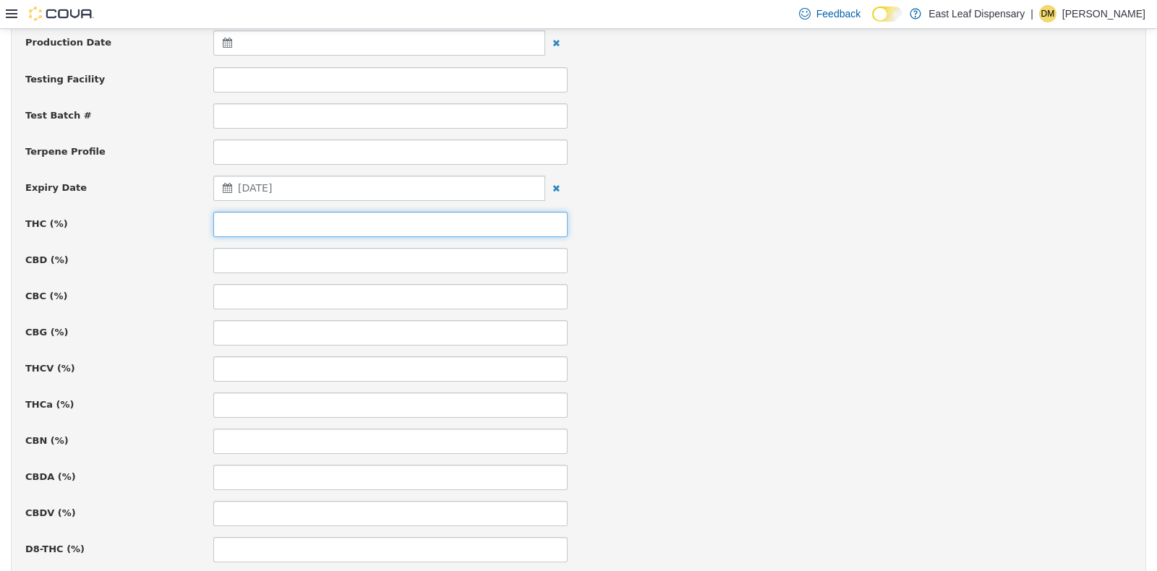
click at [318, 220] on input at bounding box center [390, 223] width 354 height 25
type input "*"
type input "*****"
click at [762, 276] on div "**********" at bounding box center [578, 377] width 1107 height 1360
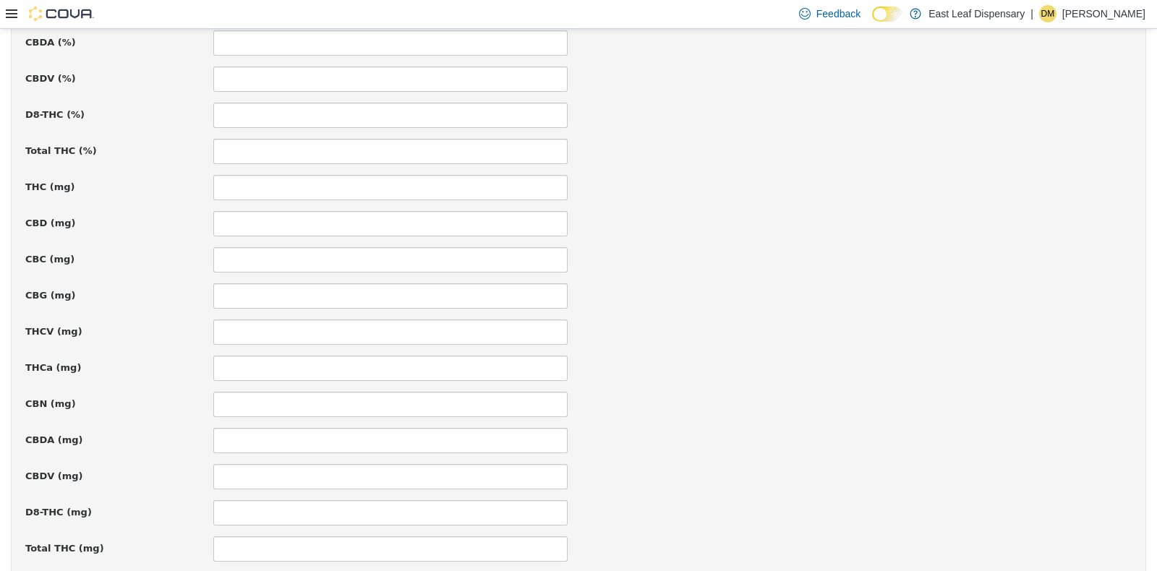
scroll to position [997, 0]
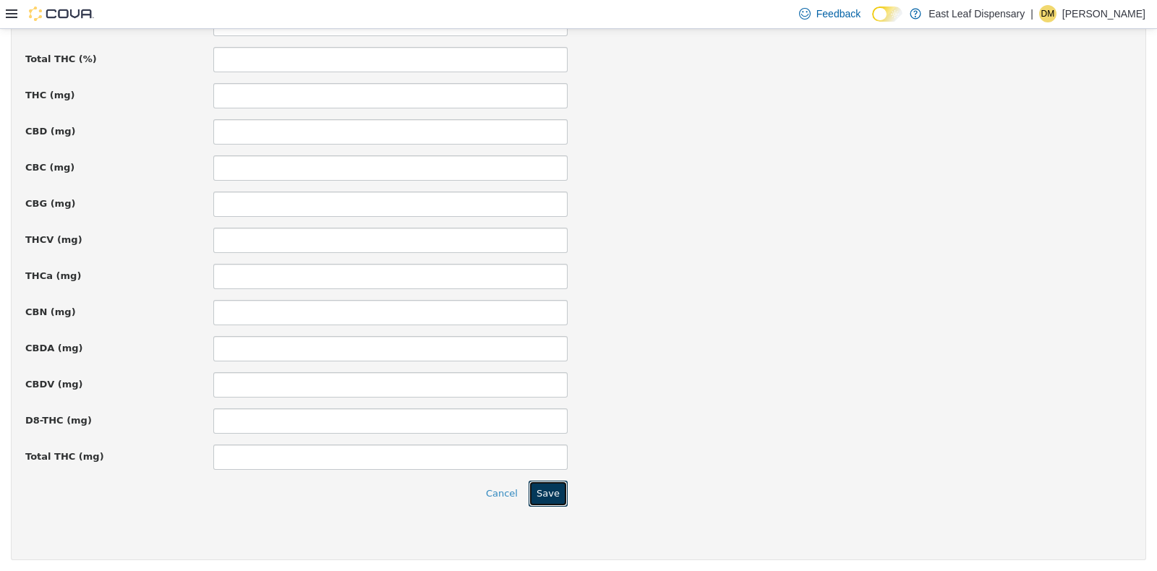
click at [544, 495] on button "Save" at bounding box center [548, 493] width 39 height 26
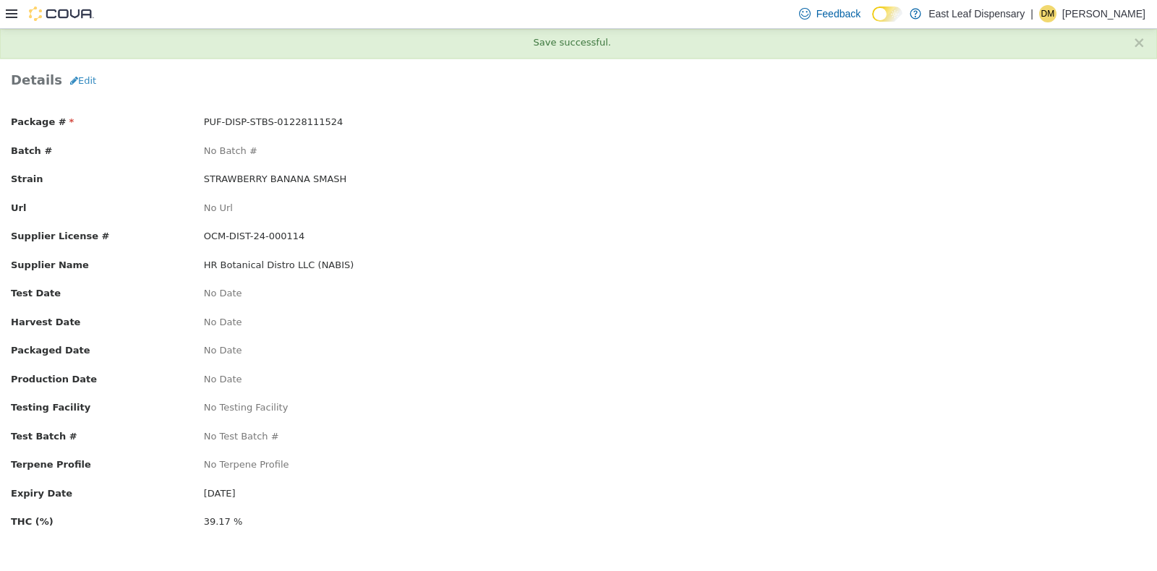
scroll to position [0, 0]
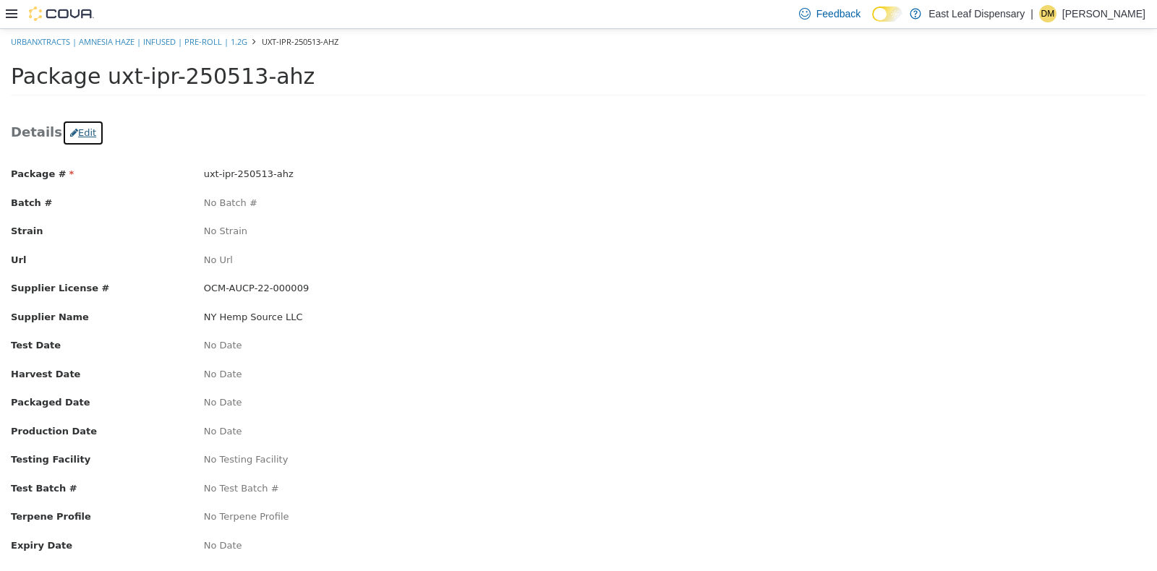
click at [64, 126] on button "Edit" at bounding box center [83, 132] width 42 height 26
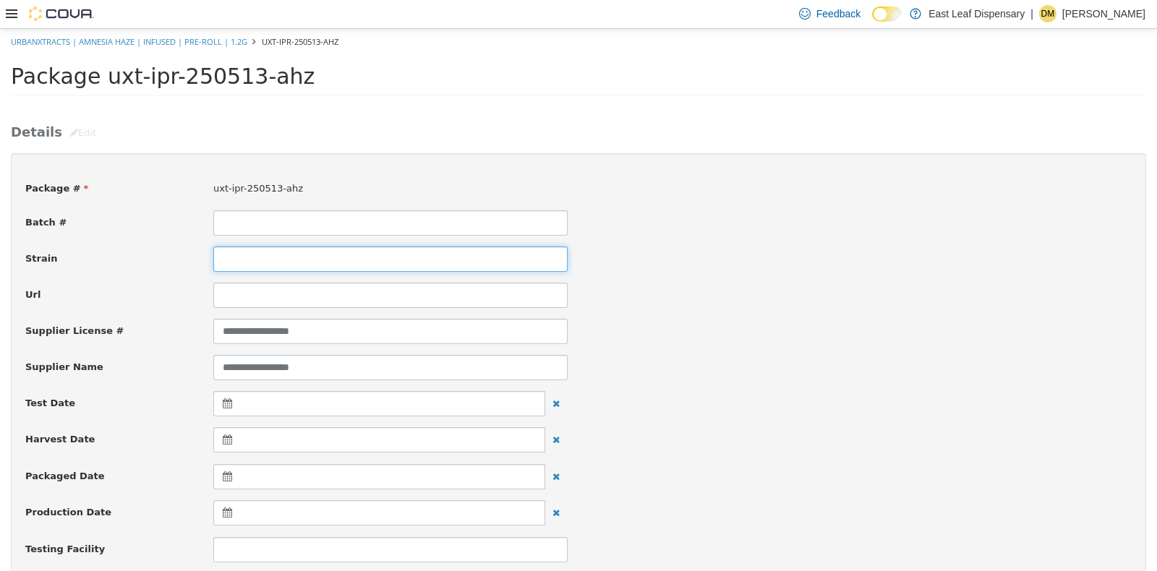
click at [294, 260] on input at bounding box center [390, 258] width 354 height 25
type input "**********"
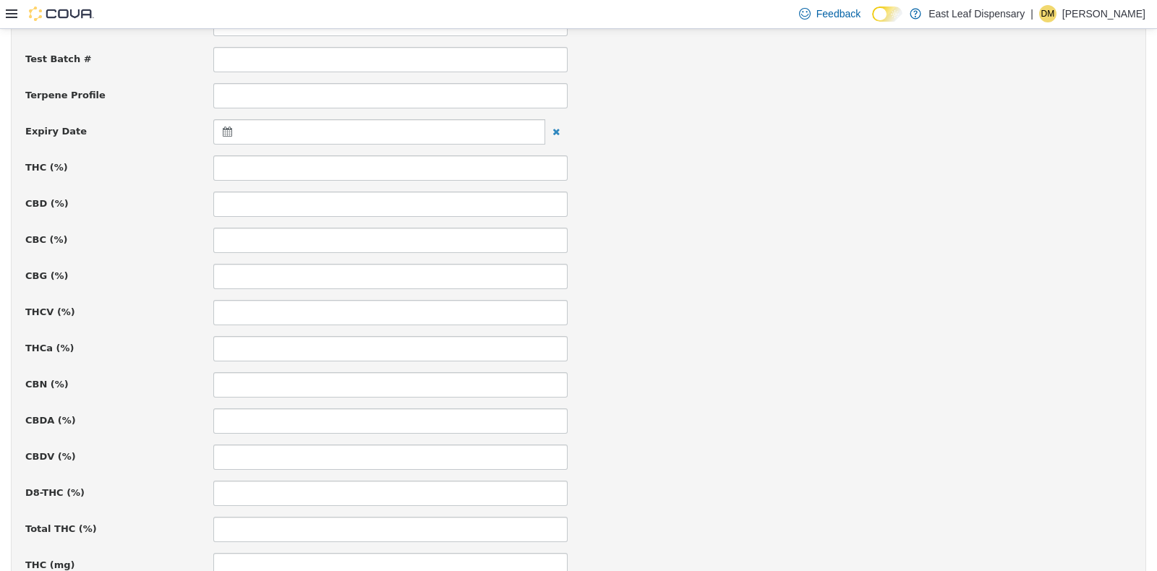
scroll to position [528, 0]
click at [231, 127] on icon at bounding box center [230, 129] width 15 height 10
click at [375, 167] on th at bounding box center [368, 165] width 23 height 25
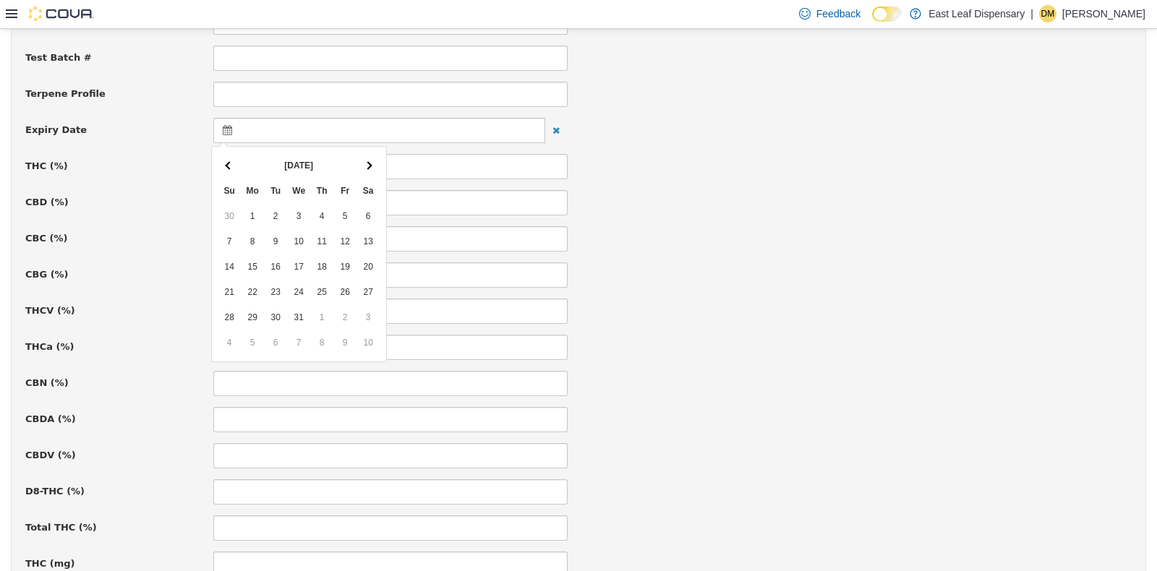
click at [375, 167] on th at bounding box center [368, 165] width 23 height 25
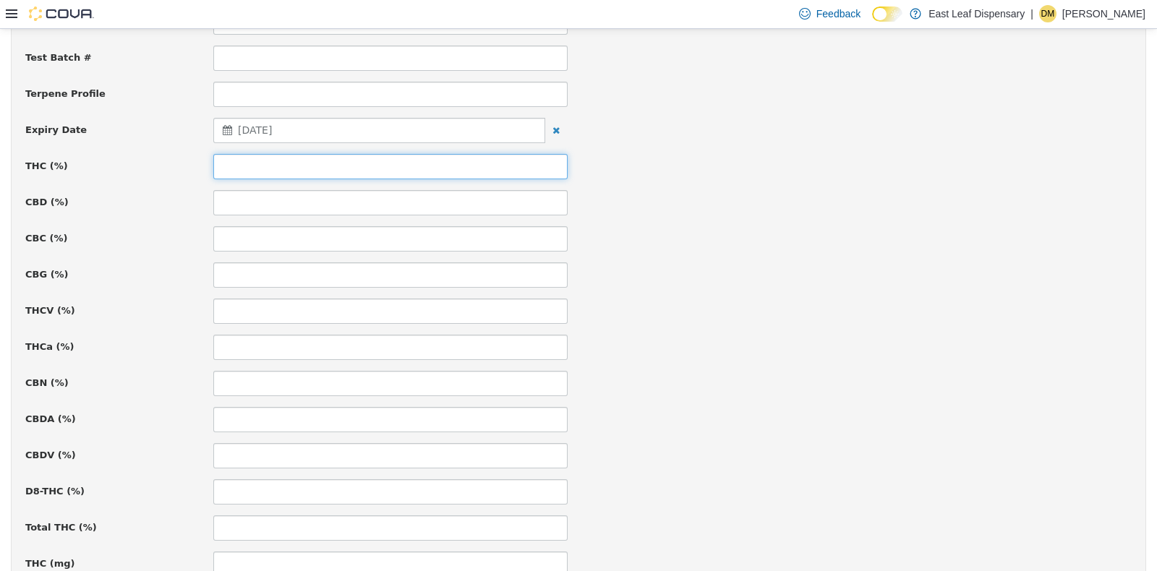
click at [325, 167] on input at bounding box center [390, 165] width 354 height 25
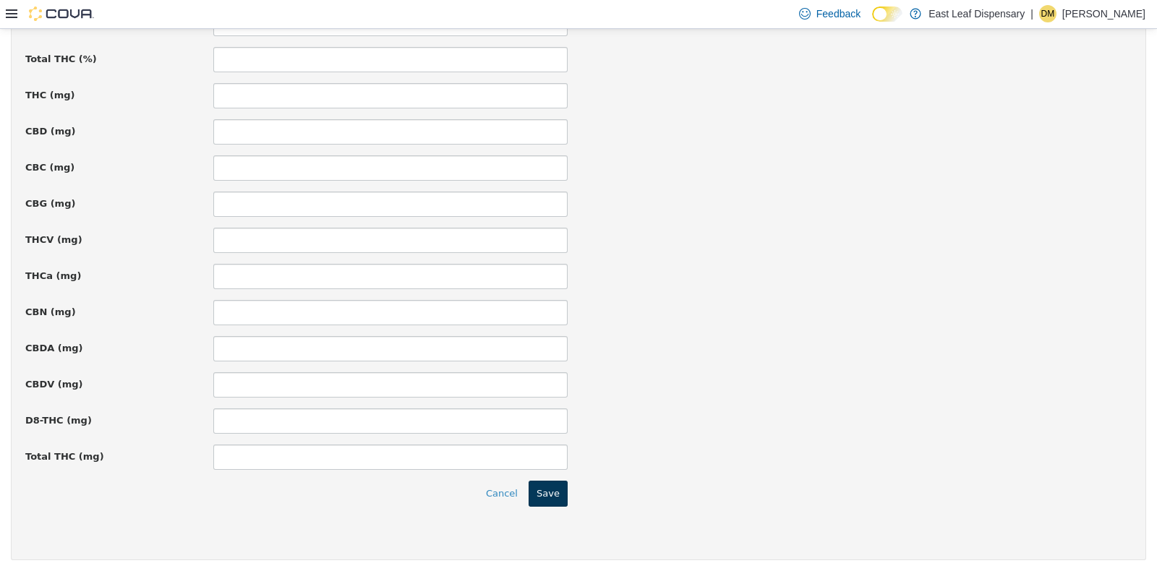
type input "*****"
click at [549, 499] on button "Save" at bounding box center [548, 493] width 39 height 26
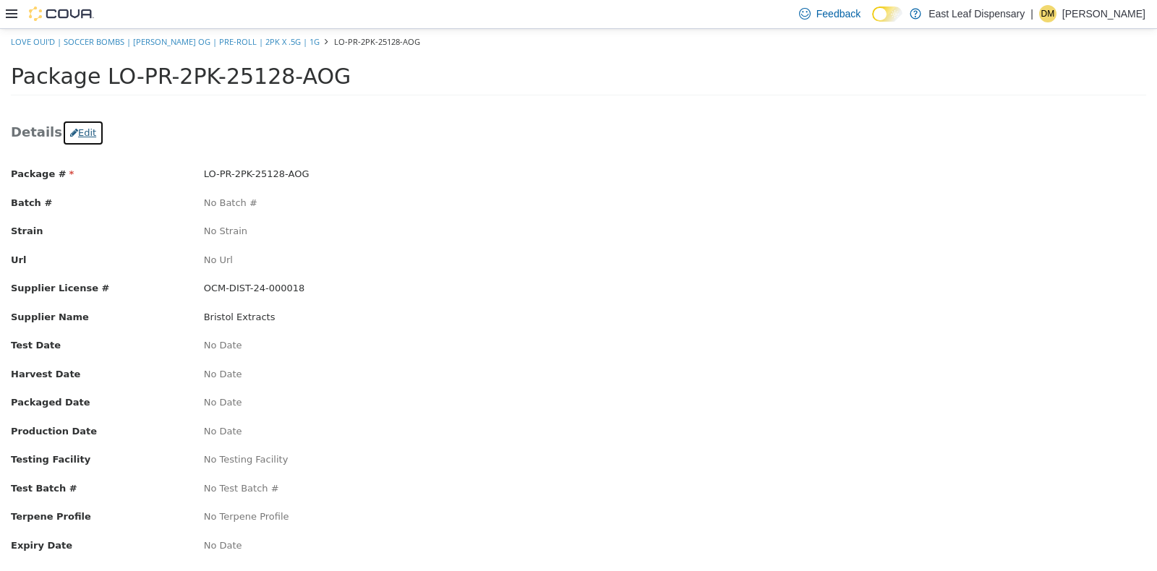
click at [74, 129] on button "Edit" at bounding box center [83, 132] width 42 height 26
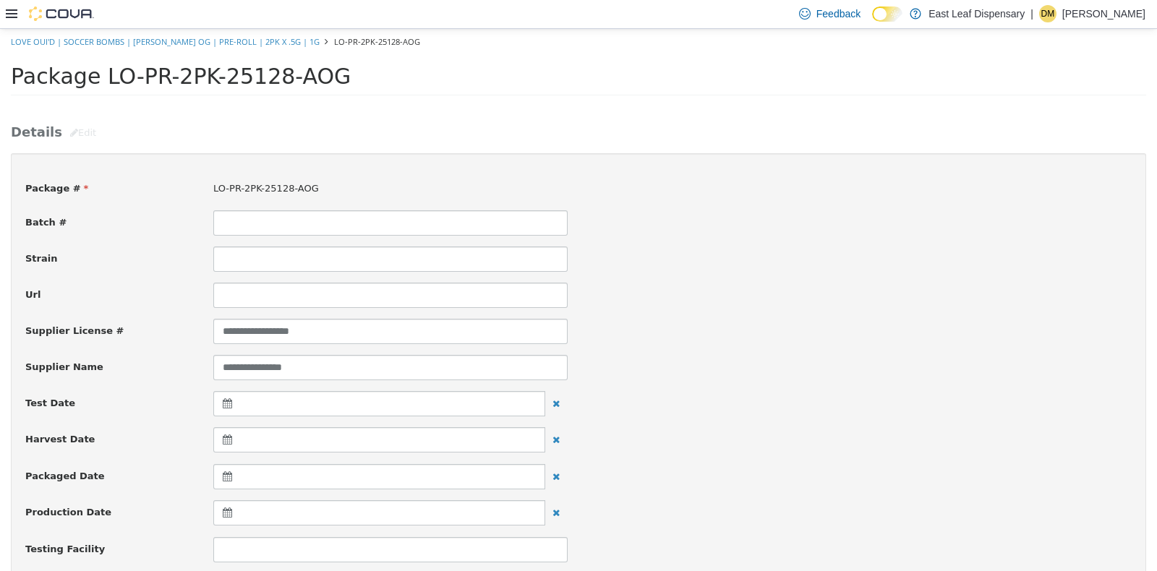
click at [304, 260] on input at bounding box center [390, 258] width 354 height 25
type input "**********"
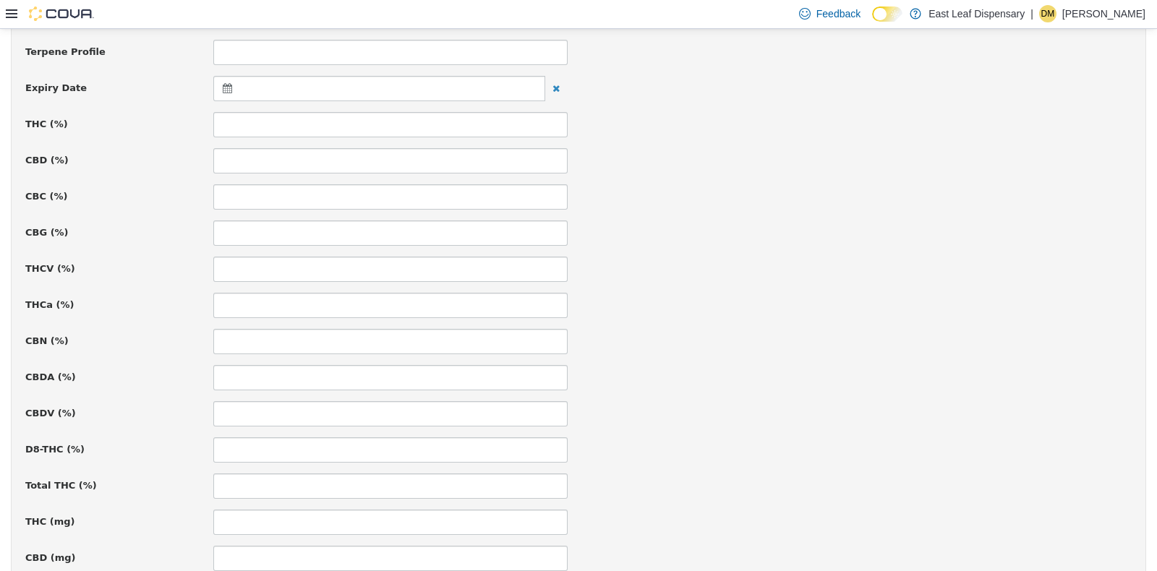
scroll to position [571, 0]
click at [229, 82] on icon at bounding box center [230, 86] width 15 height 10
click at [377, 124] on th at bounding box center [368, 121] width 23 height 25
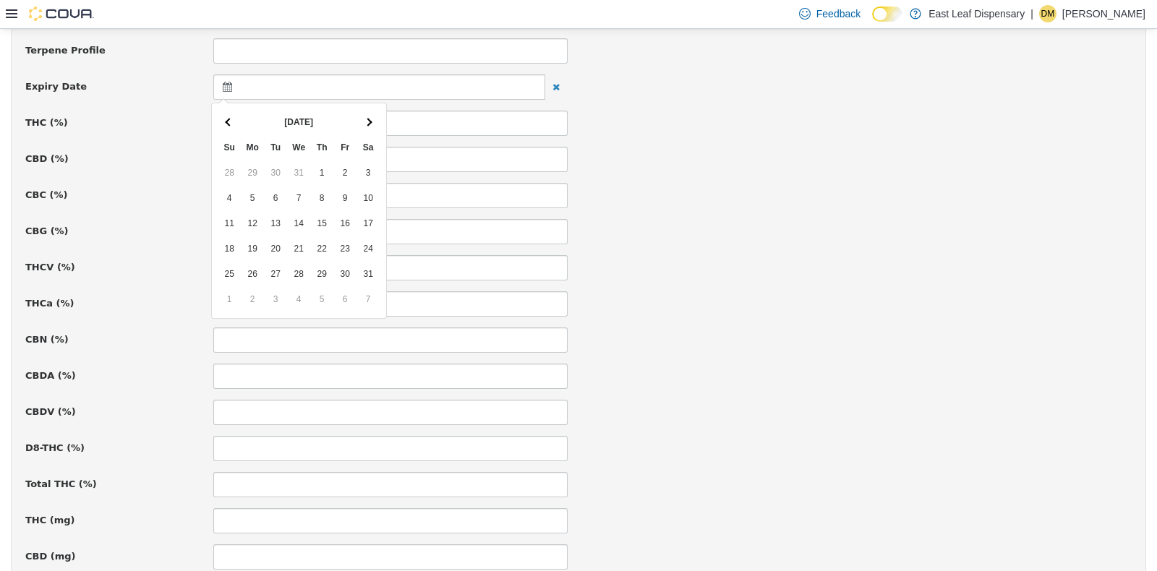
click at [377, 124] on th at bounding box center [368, 121] width 23 height 25
click at [233, 122] on th at bounding box center [229, 121] width 23 height 25
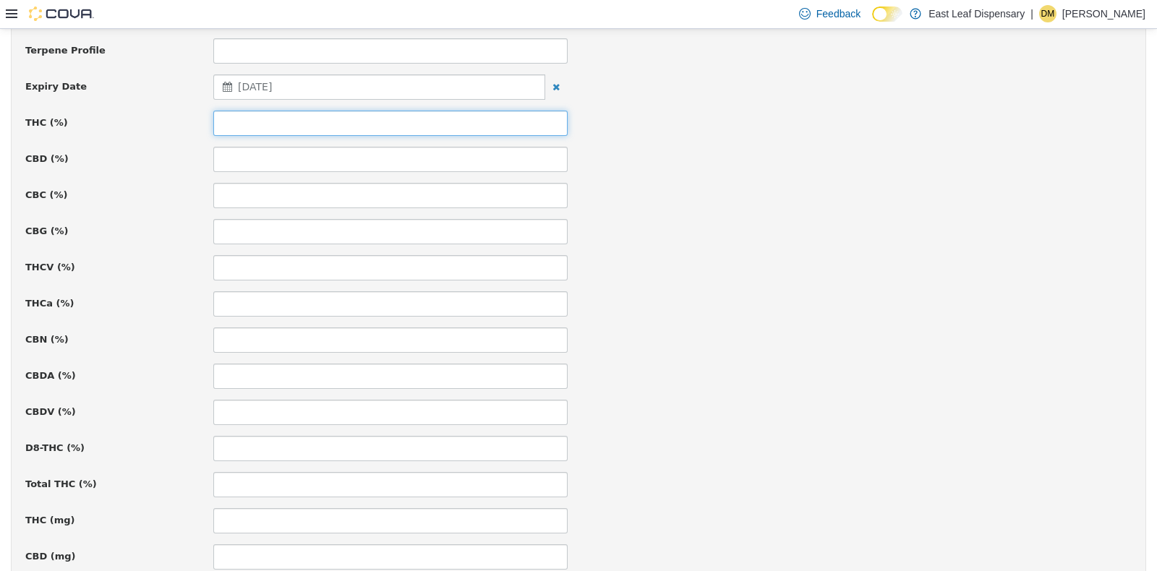
click at [300, 118] on input at bounding box center [390, 122] width 354 height 25
type input "**"
click at [959, 245] on div "**********" at bounding box center [578, 276] width 1107 height 1360
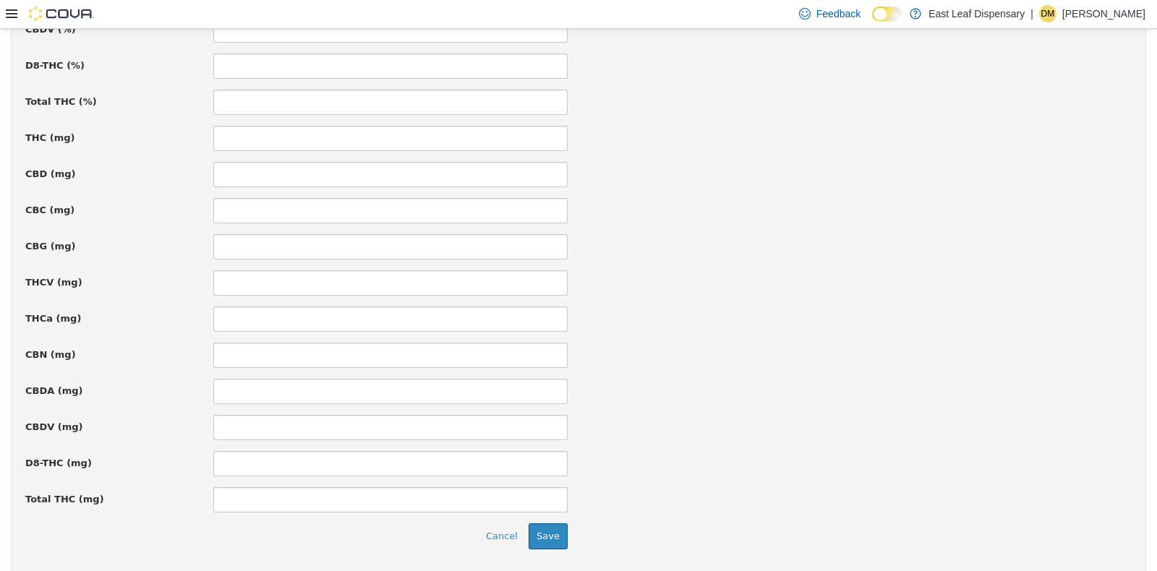
scroll to position [997, 0]
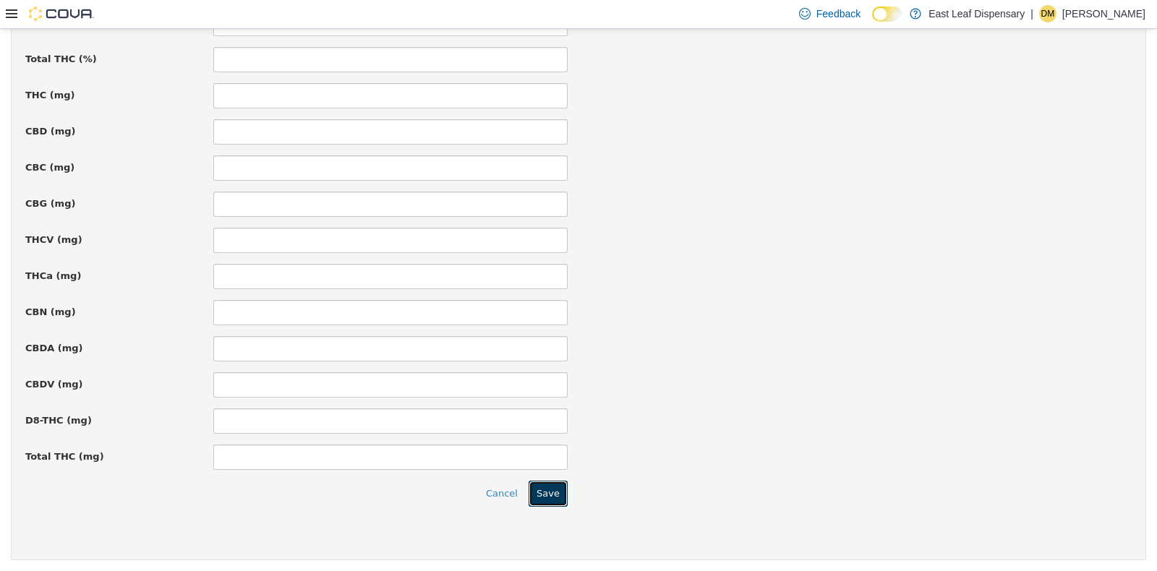
click at [550, 486] on button "Save" at bounding box center [548, 493] width 39 height 26
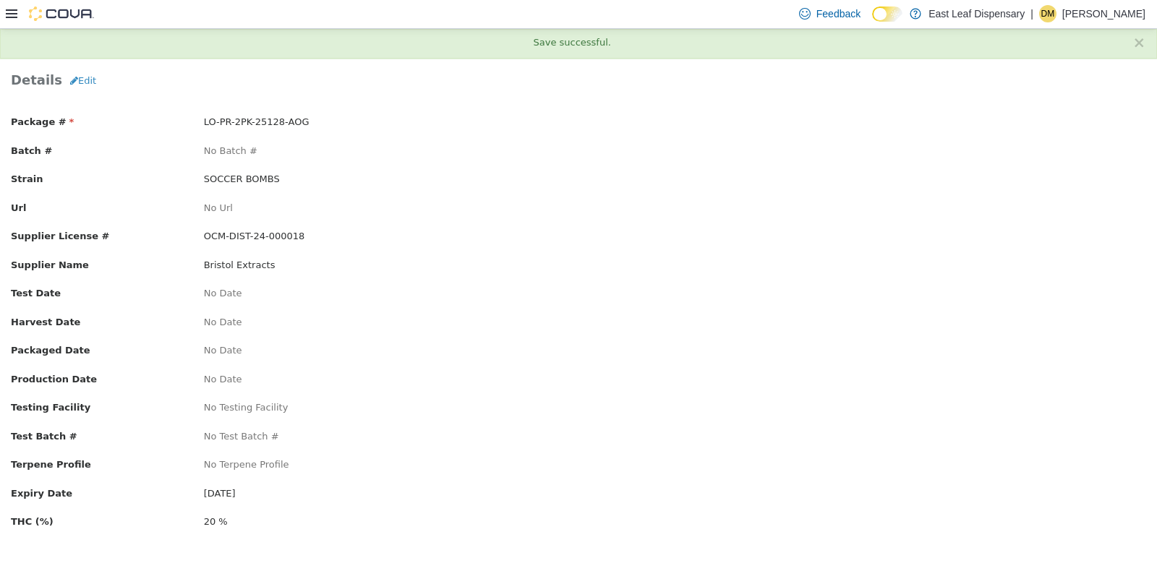
scroll to position [0, 0]
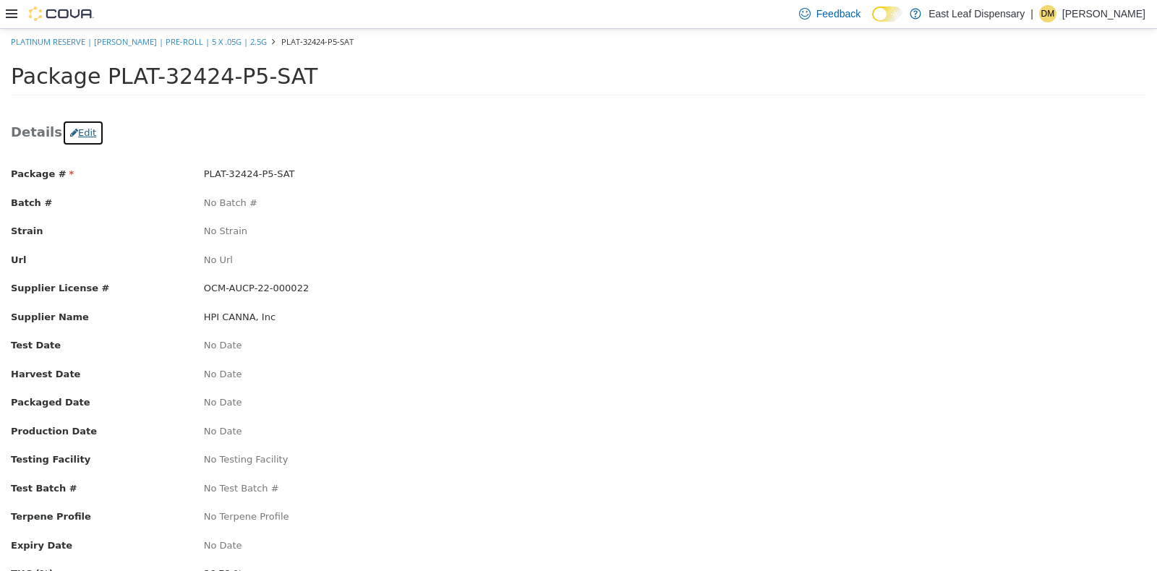
click at [80, 132] on button "Edit" at bounding box center [83, 132] width 42 height 26
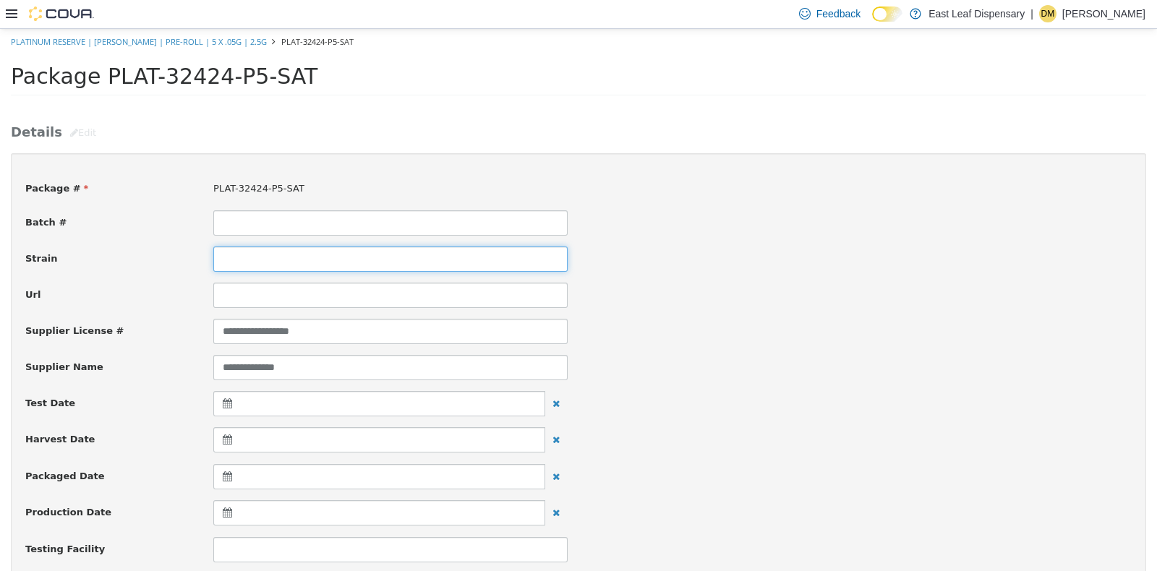
click at [289, 269] on input at bounding box center [390, 258] width 354 height 25
type input "**********"
click at [850, 265] on div "**********" at bounding box center [578, 258] width 1128 height 25
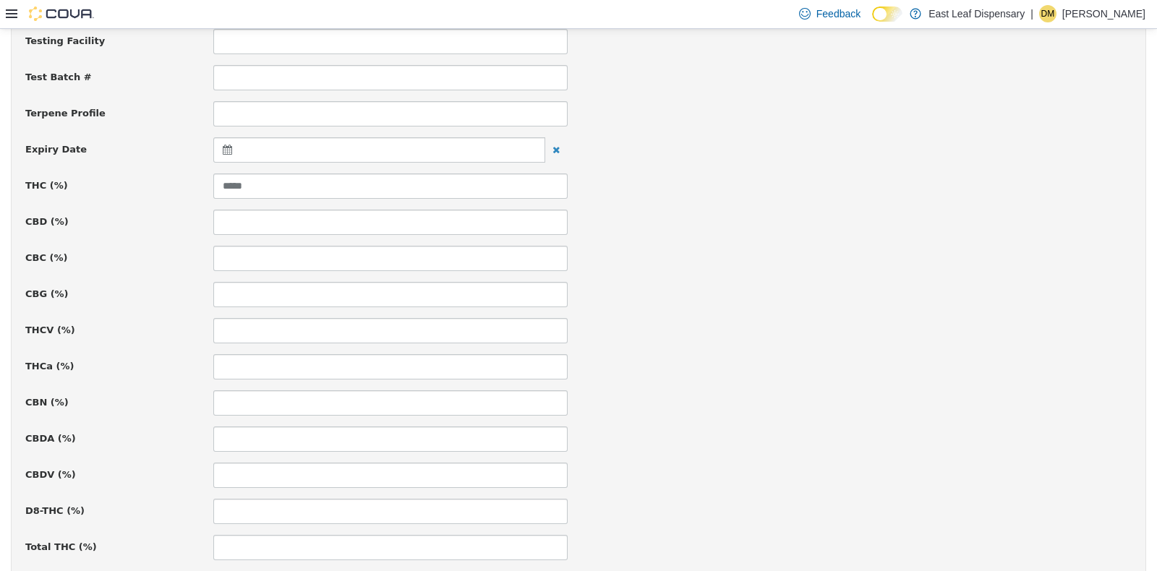
scroll to position [545, 0]
click at [223, 112] on icon at bounding box center [230, 113] width 15 height 10
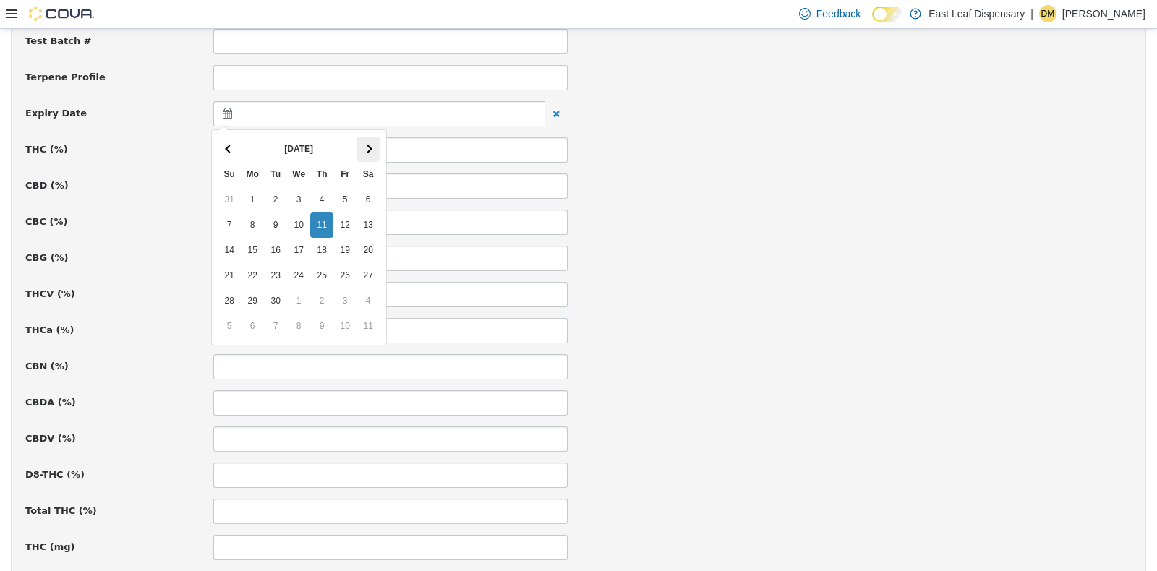
click at [367, 155] on th at bounding box center [368, 148] width 23 height 25
click at [994, 268] on div "CBG (%)" at bounding box center [578, 257] width 1128 height 25
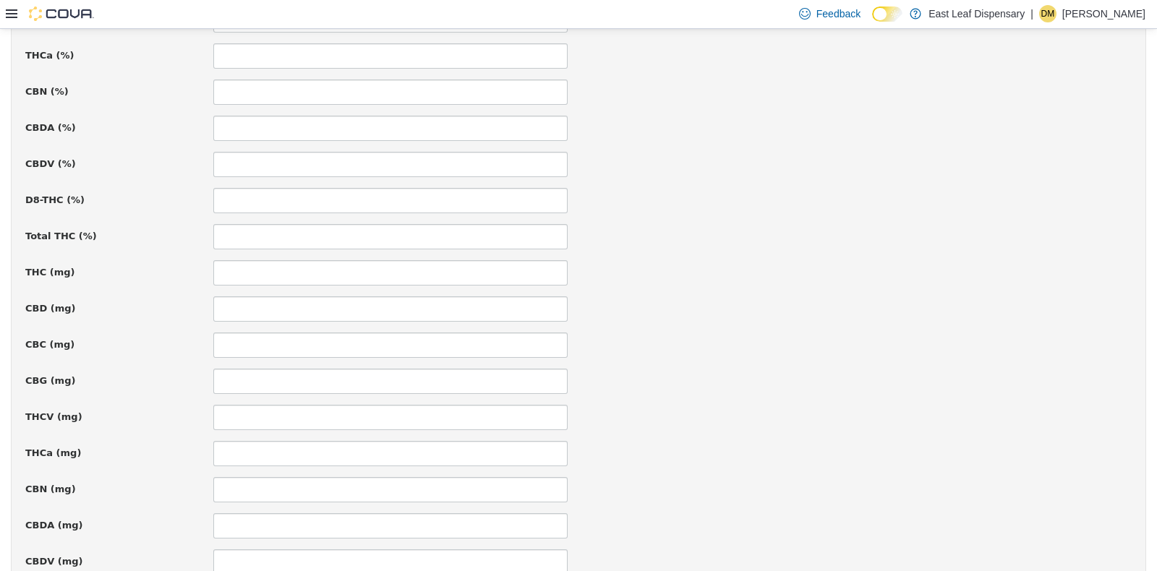
scroll to position [997, 0]
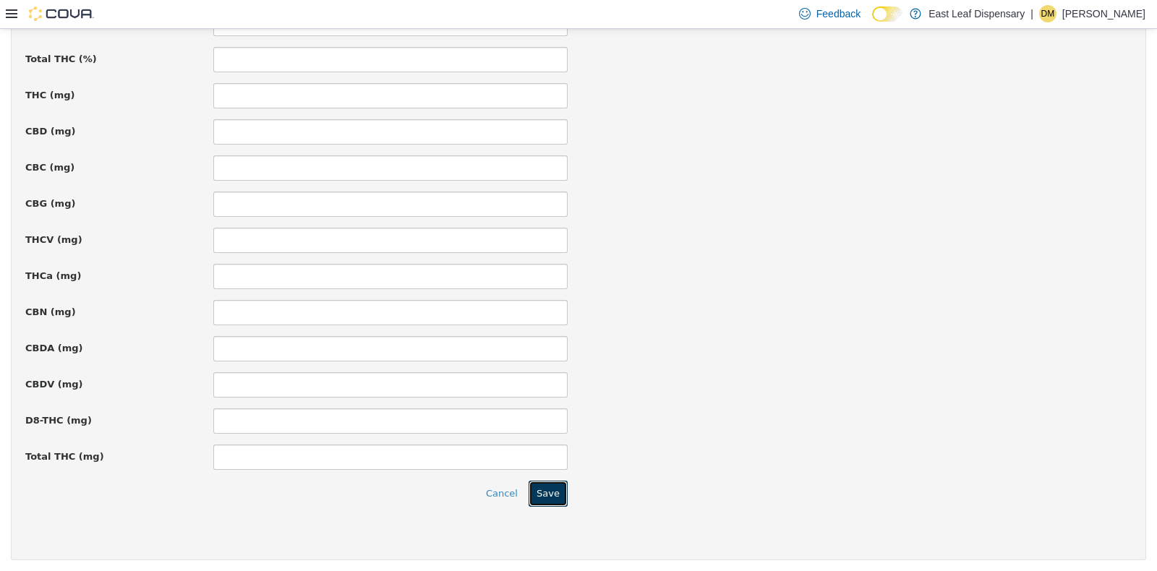
click at [551, 489] on button "Save" at bounding box center [548, 493] width 39 height 26
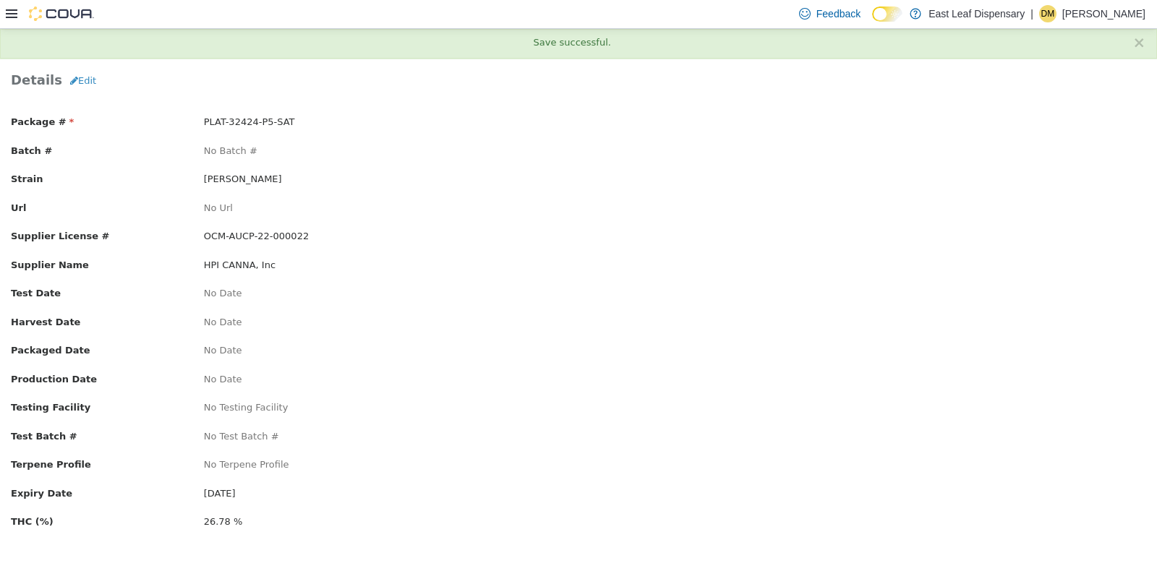
scroll to position [0, 0]
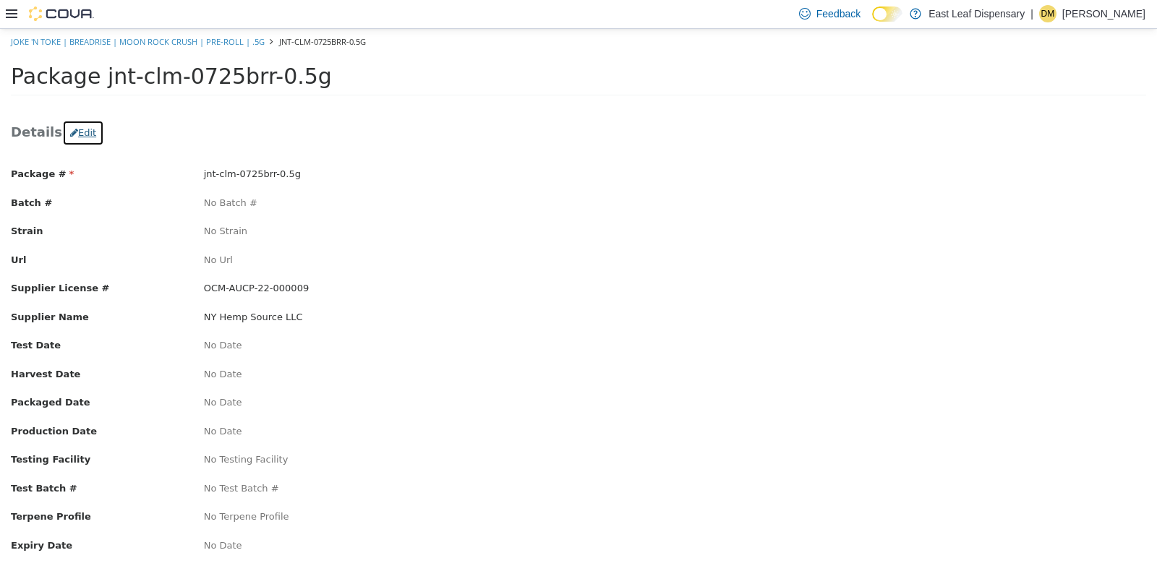
click at [80, 128] on button "Edit" at bounding box center [83, 132] width 42 height 26
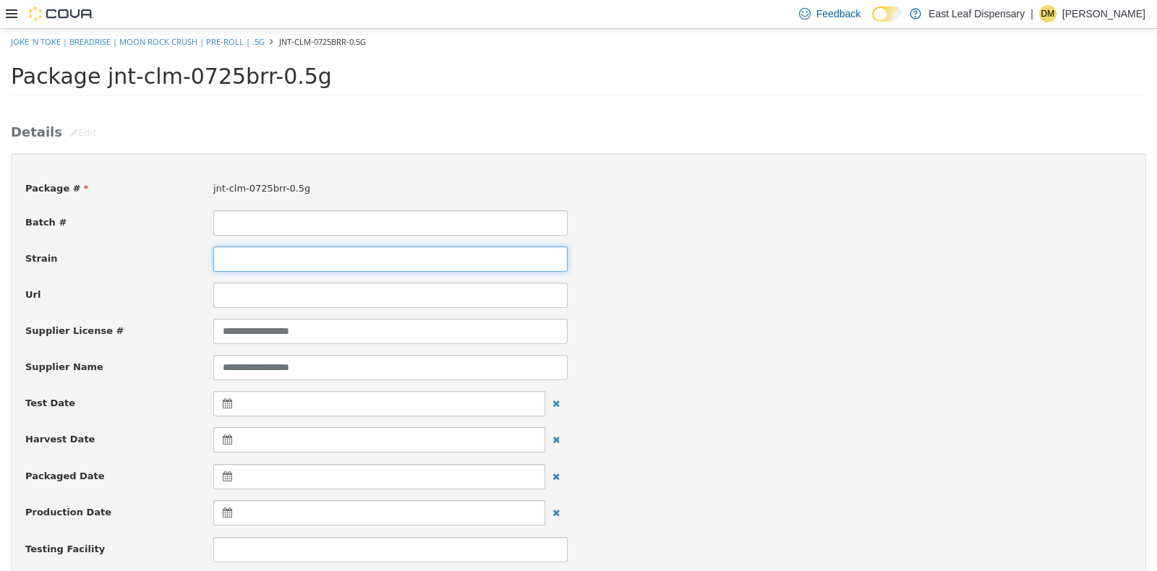
click at [267, 260] on input at bounding box center [390, 258] width 354 height 25
type input "*********"
click at [764, 303] on div "Url" at bounding box center [578, 294] width 1128 height 25
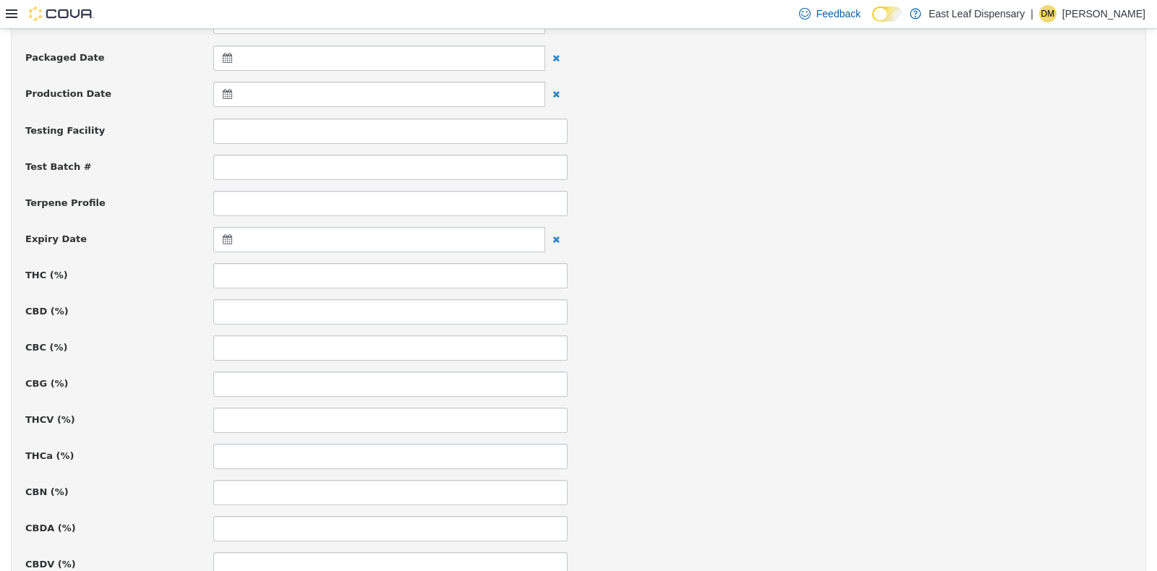
scroll to position [578, 0]
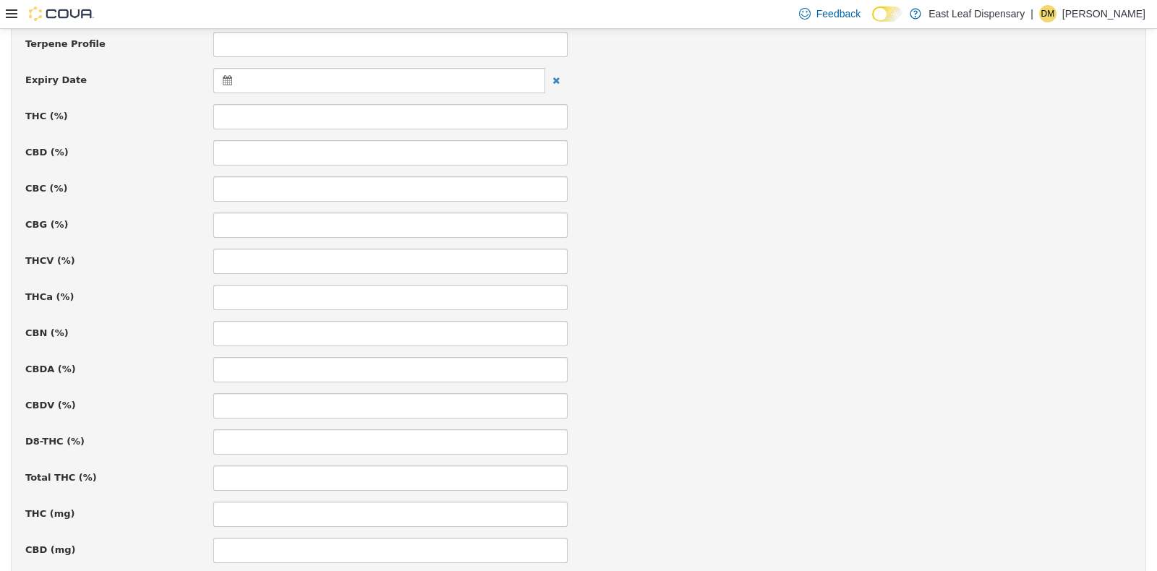
click at [223, 74] on icon at bounding box center [230, 79] width 15 height 10
click at [370, 108] on th at bounding box center [368, 115] width 23 height 25
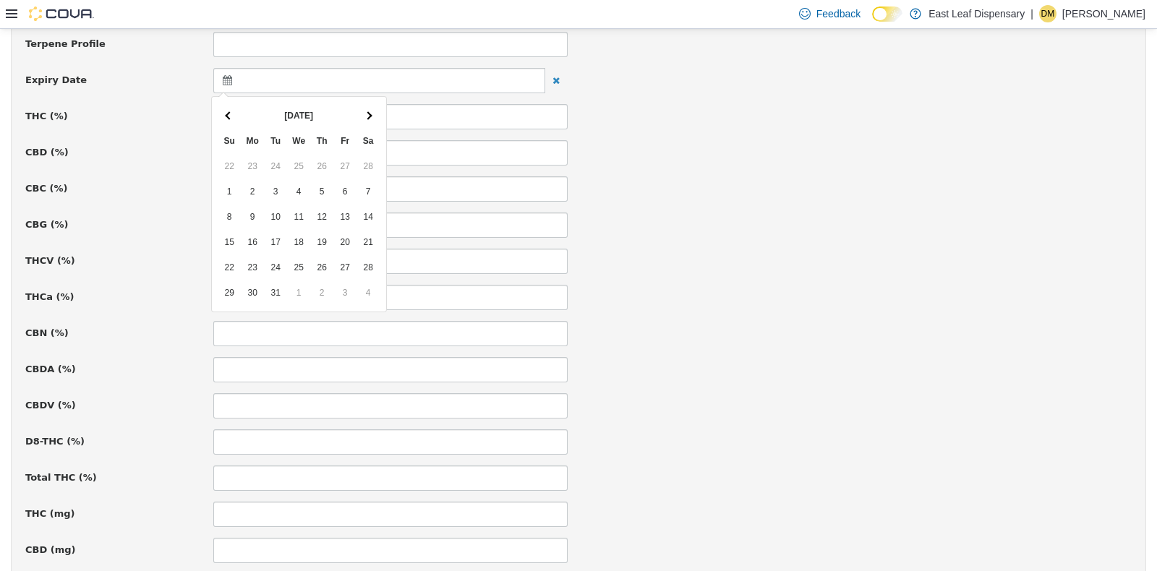
click at [370, 108] on th at bounding box center [368, 115] width 23 height 25
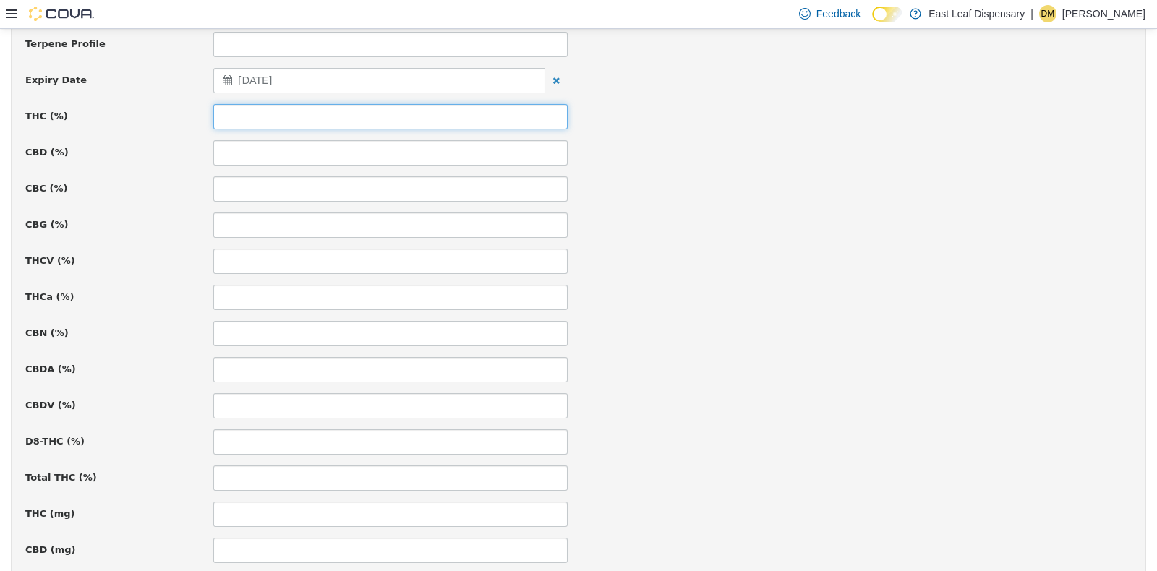
click at [273, 121] on input at bounding box center [390, 115] width 354 height 25
type input "*****"
click at [729, 218] on div "CBG (%)" at bounding box center [578, 224] width 1128 height 25
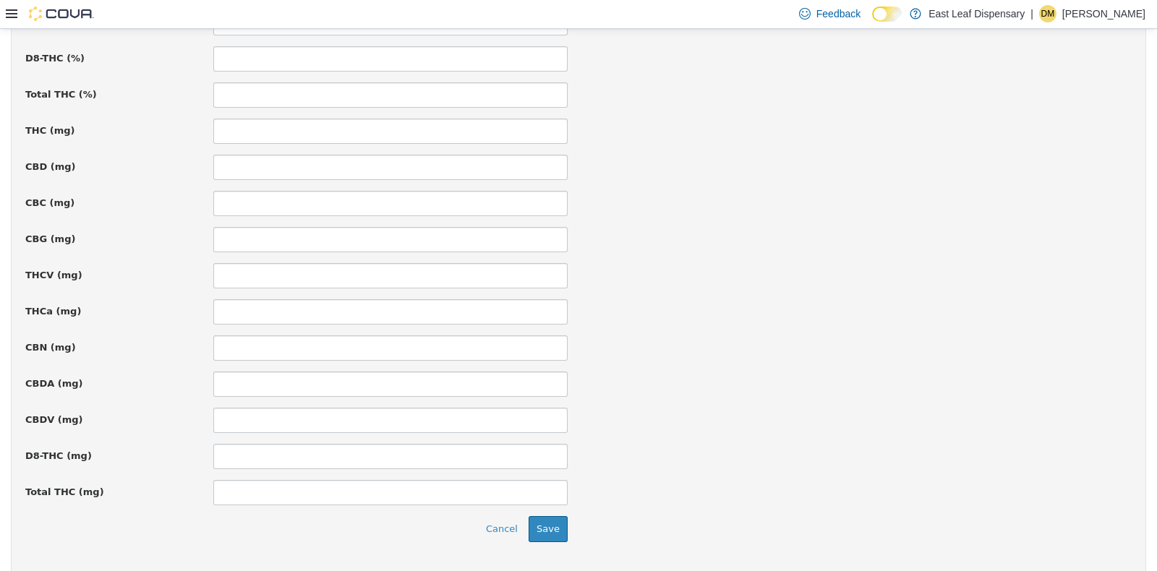
scroll to position [997, 0]
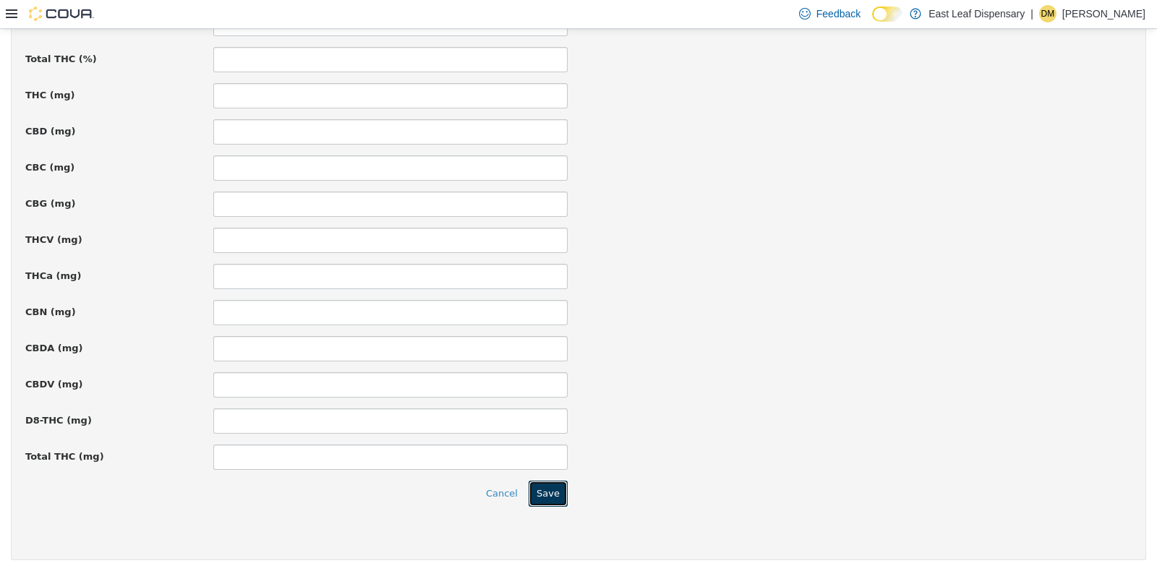
click at [540, 484] on button "Save" at bounding box center [548, 493] width 39 height 26
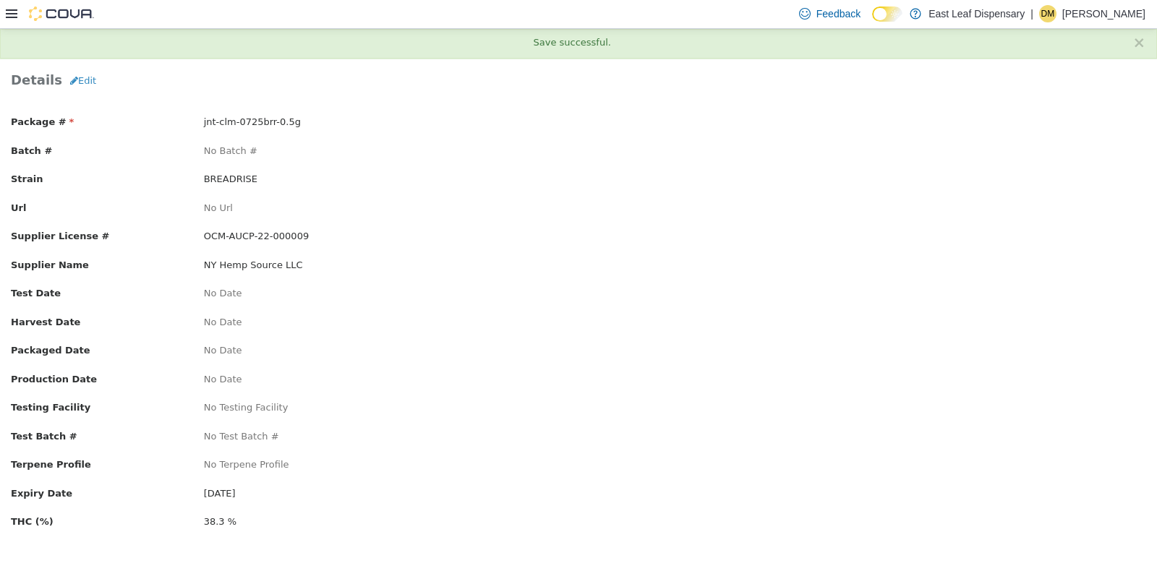
scroll to position [0, 0]
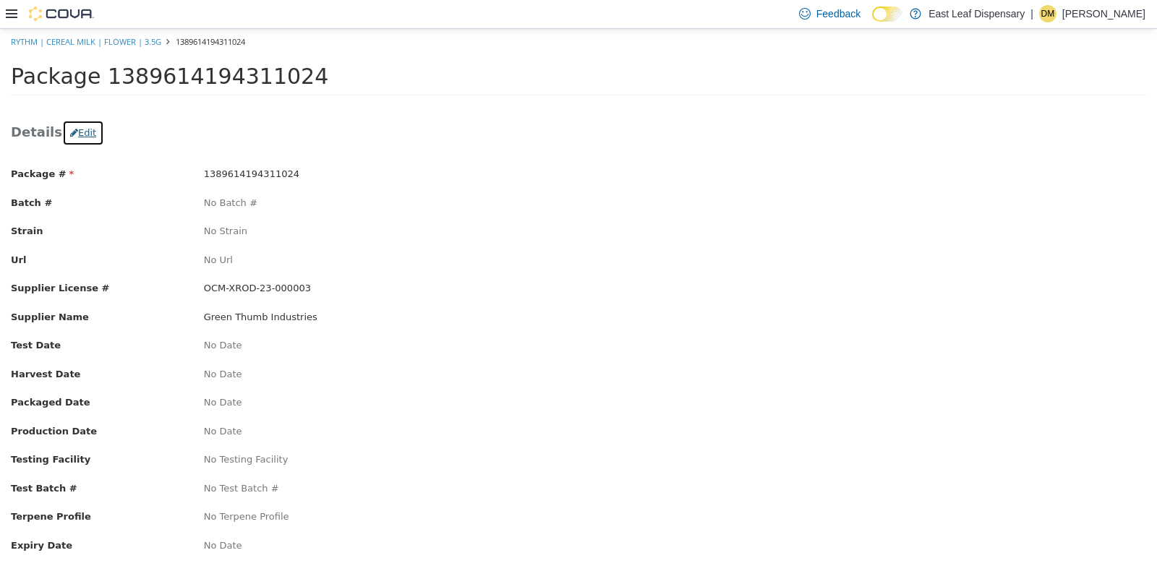
click at [77, 131] on button "Edit" at bounding box center [83, 132] width 42 height 26
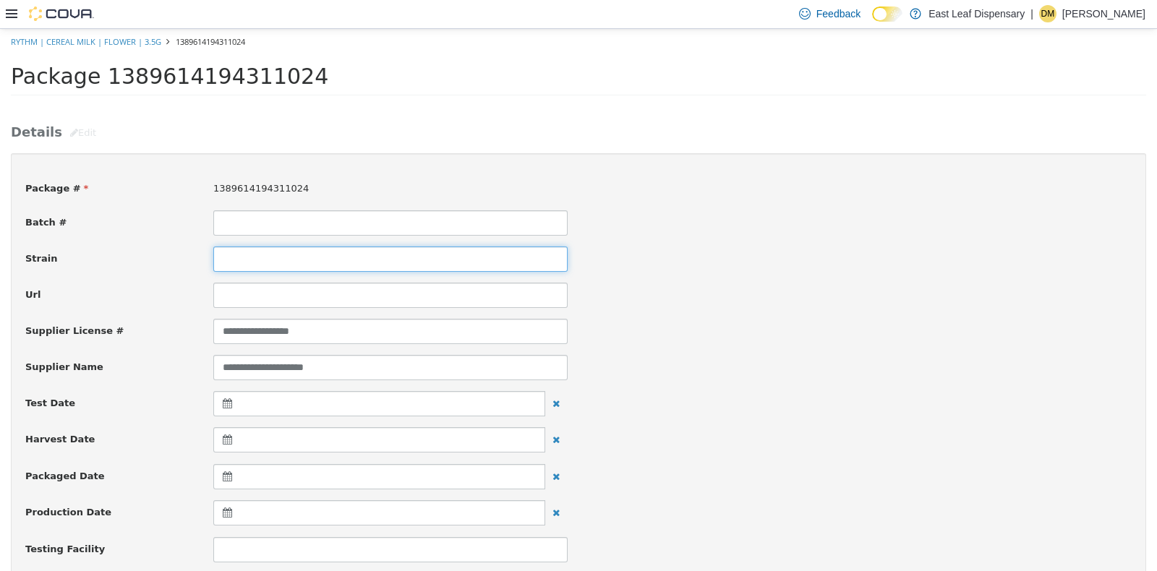
click at [253, 267] on input at bounding box center [390, 258] width 354 height 25
type input "**********"
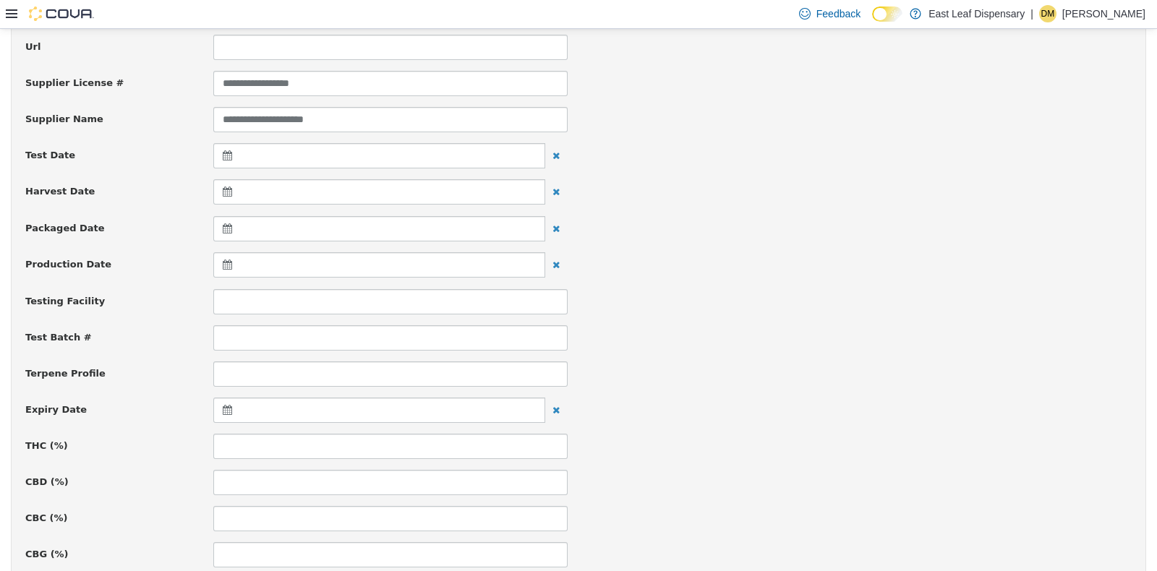
scroll to position [253, 0]
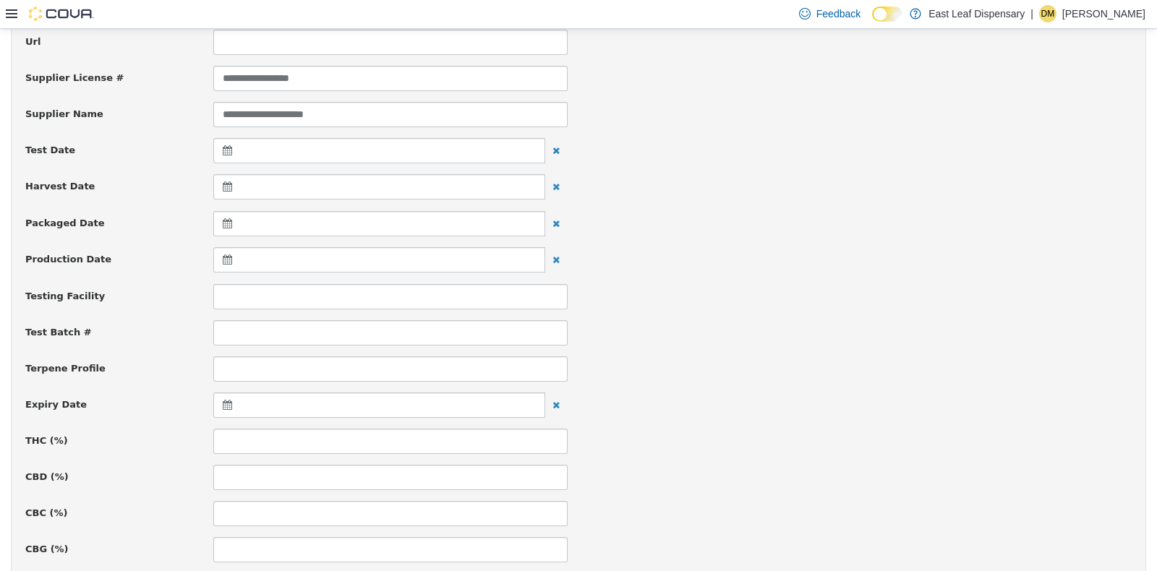
click at [223, 401] on icon at bounding box center [230, 404] width 15 height 10
click at [373, 442] on th at bounding box center [368, 439] width 23 height 25
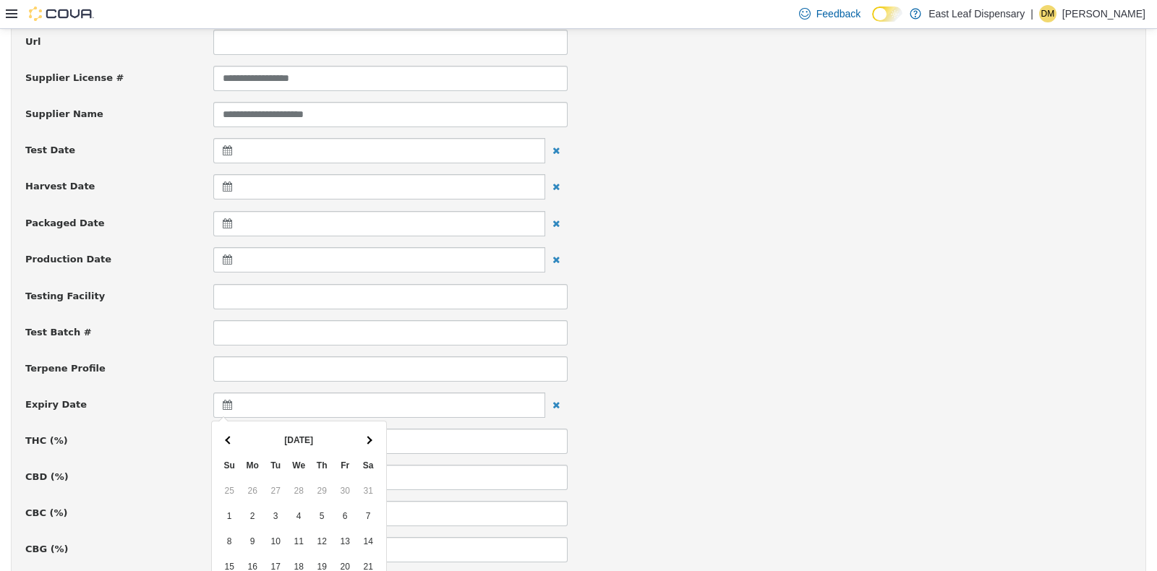
click at [373, 442] on th at bounding box center [368, 439] width 23 height 25
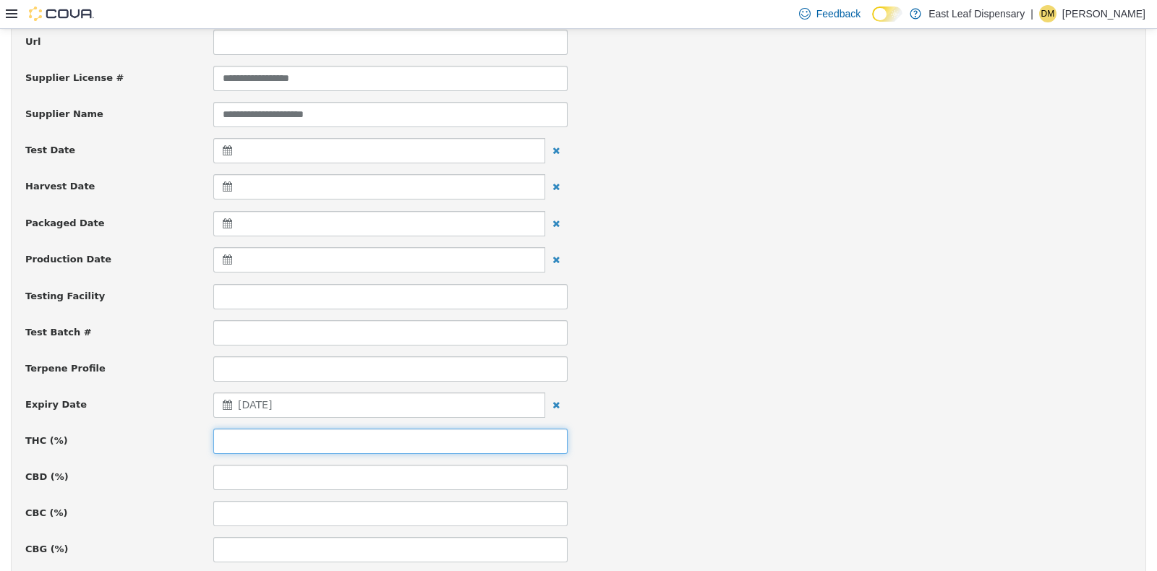
click at [270, 430] on input at bounding box center [390, 440] width 354 height 25
type input "*****"
click at [915, 392] on div at bounding box center [861, 392] width 564 height 1
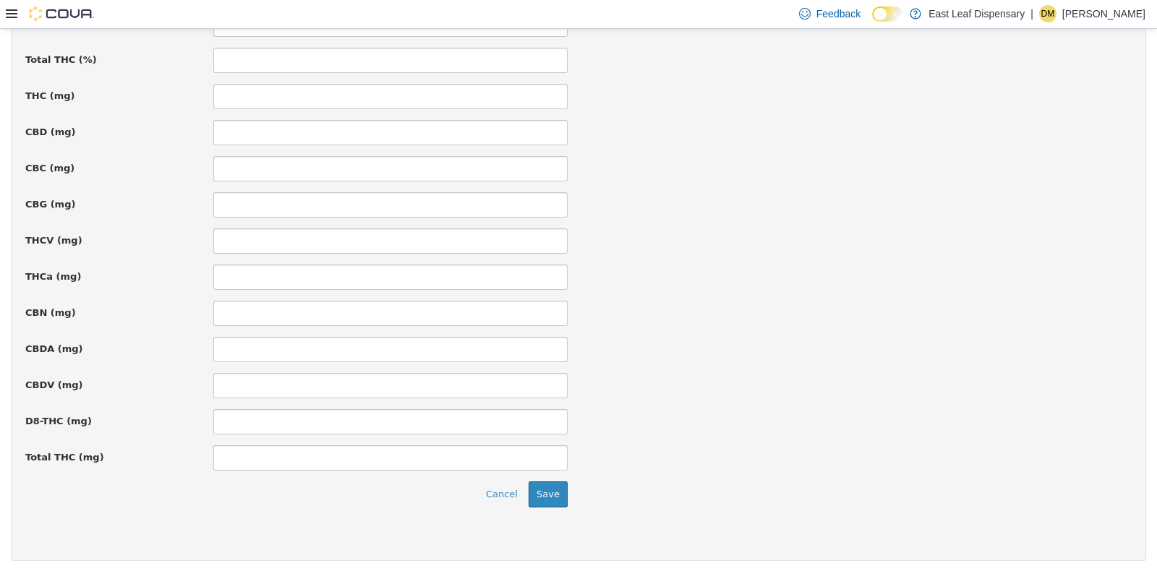
scroll to position [997, 0]
click at [540, 498] on button "Save" at bounding box center [548, 493] width 39 height 26
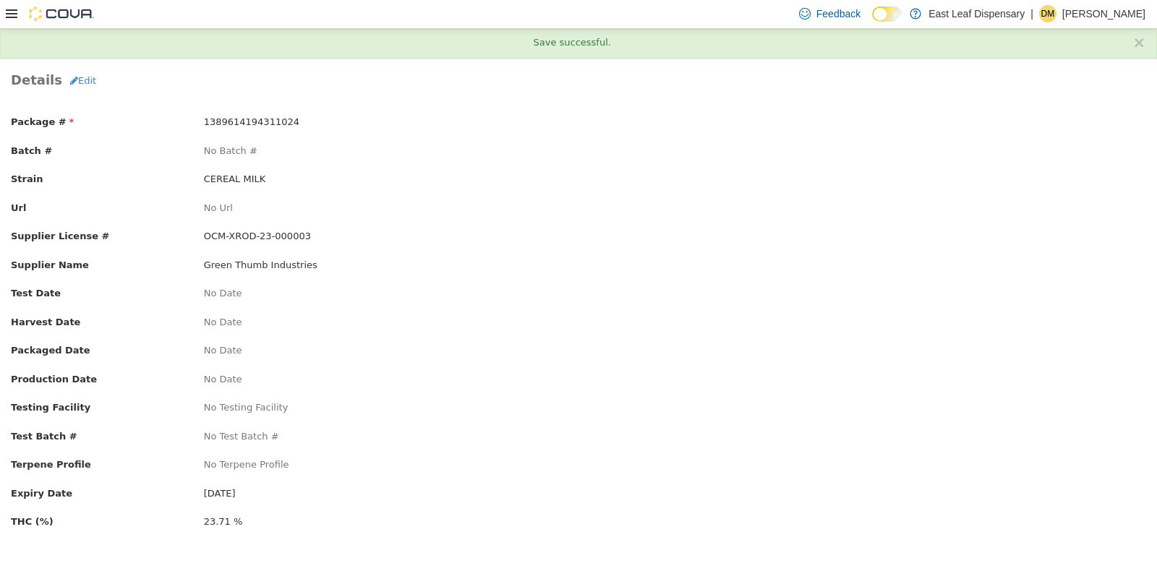
scroll to position [0, 0]
